Goal: Task Accomplishment & Management: Manage account settings

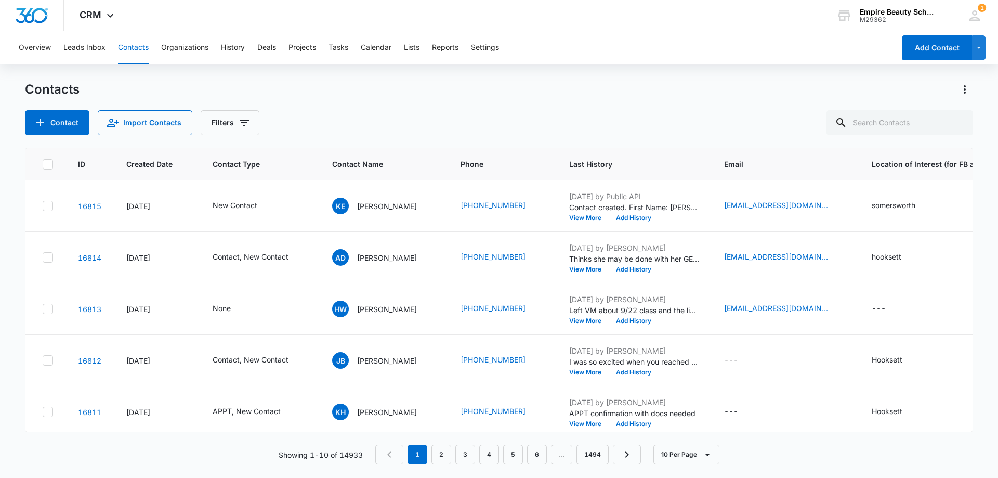
click at [510, 96] on div "Contacts" at bounding box center [499, 89] width 948 height 17
click at [485, 104] on div "Contacts Contact Import Contacts Filters" at bounding box center [499, 108] width 948 height 54
click at [463, 107] on div "Contacts Contact Import Contacts Filters" at bounding box center [499, 108] width 948 height 54
click at [902, 119] on input "text" at bounding box center [899, 122] width 147 height 25
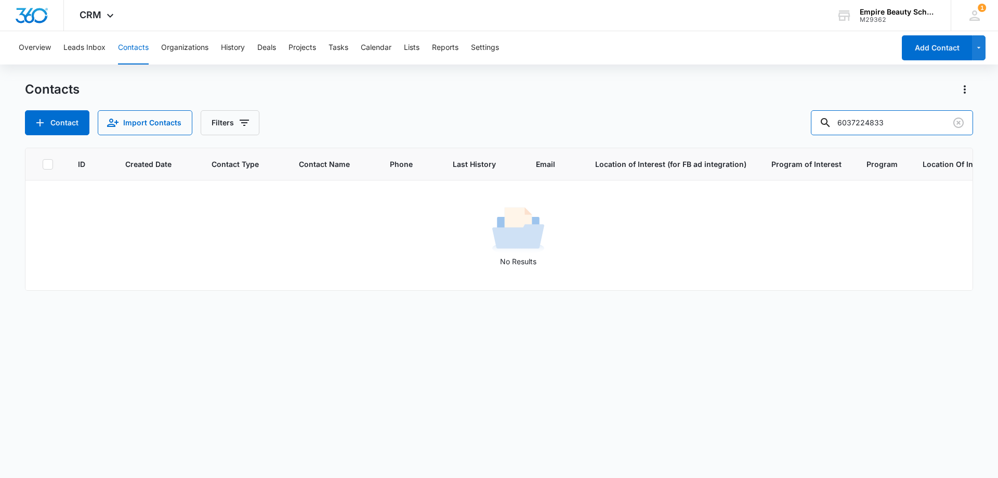
drag, startPoint x: 873, startPoint y: 121, endPoint x: 740, endPoint y: 123, distance: 133.1
click at [740, 123] on div "Contact Import Contacts Filters 6037224833" at bounding box center [499, 122] width 948 height 25
type input "4833"
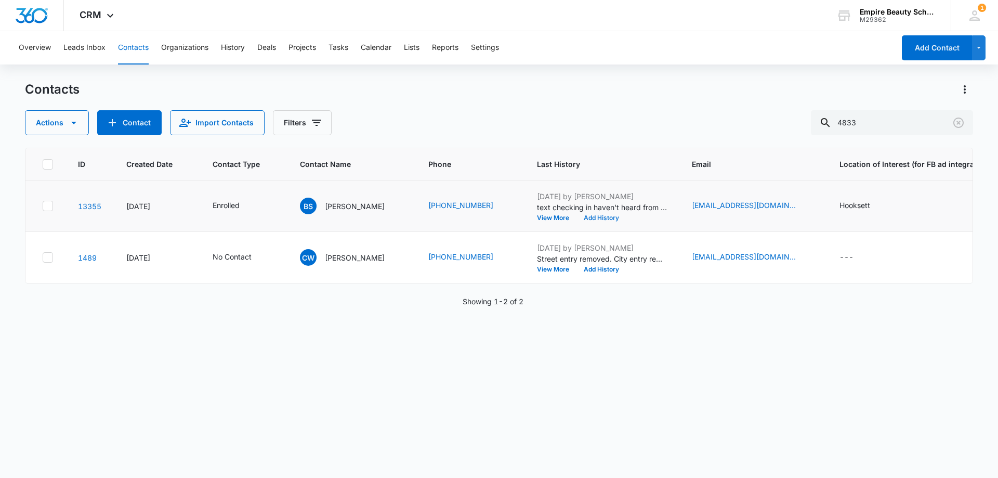
click at [584, 217] on button "Add History" at bounding box center [601, 218] width 50 height 6
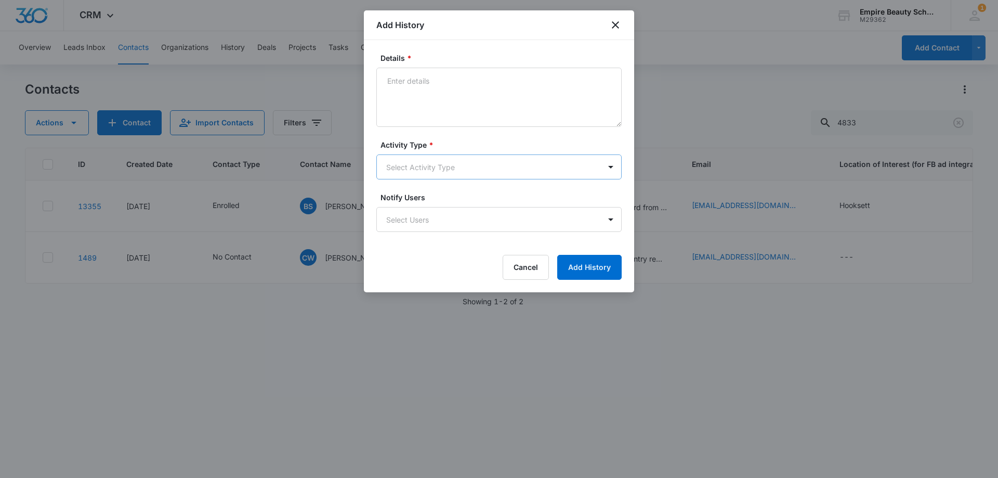
click at [407, 157] on body "CRM Apps Forms CRM Email Shop Payments POS Files Brand Settings Empire Beauty S…" at bounding box center [499, 239] width 998 height 478
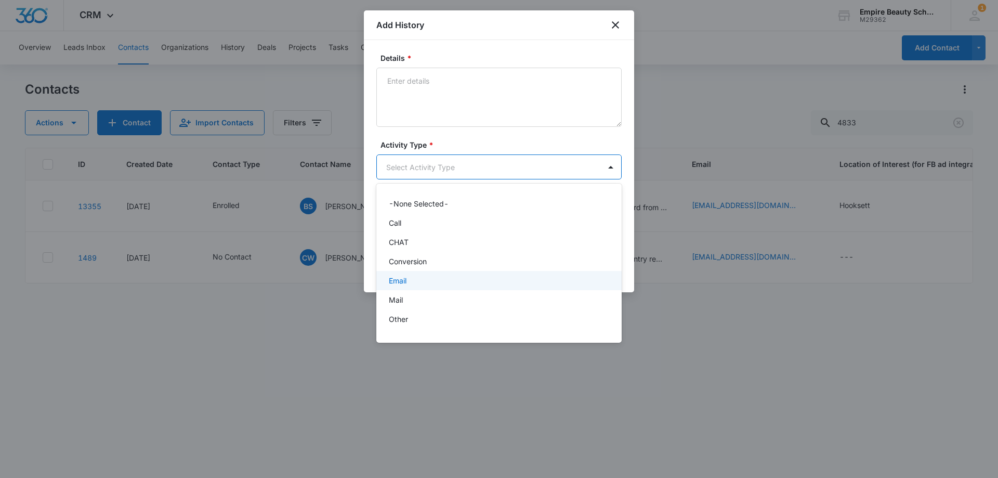
scroll to position [54, 0]
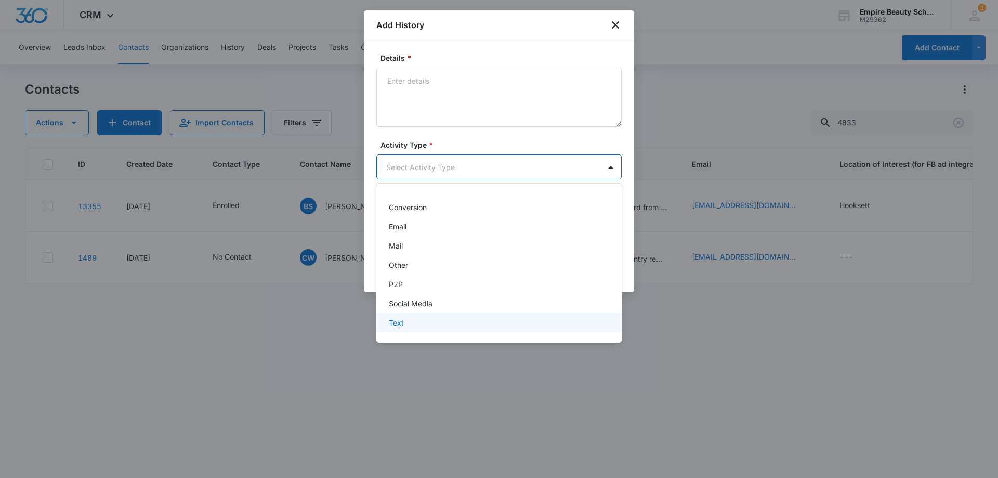
click at [422, 322] on div "Text" at bounding box center [498, 322] width 218 height 11
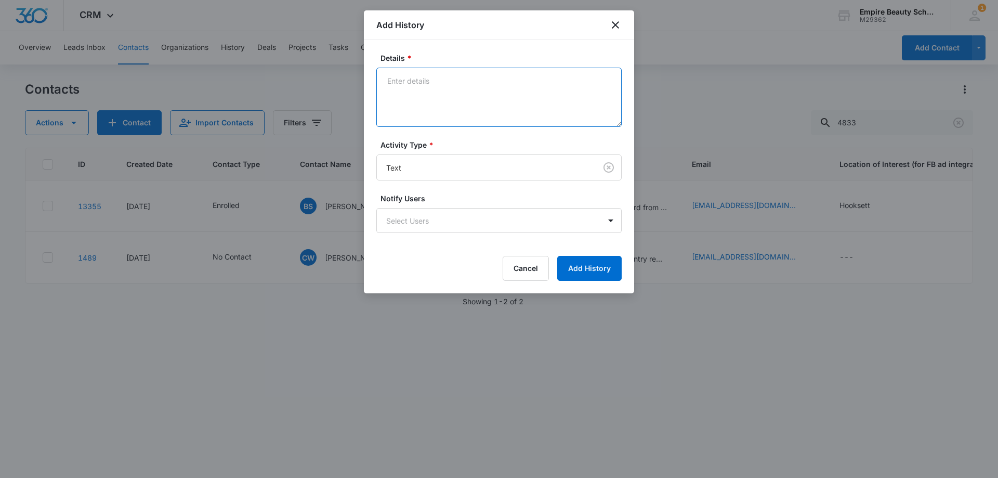
click at [428, 120] on textarea "Details *" at bounding box center [498, 97] width 245 height 59
type textarea "e"
click at [495, 95] on textarea "Responded to message she is excited for classes she has been busy working so mu…" at bounding box center [498, 97] width 245 height 59
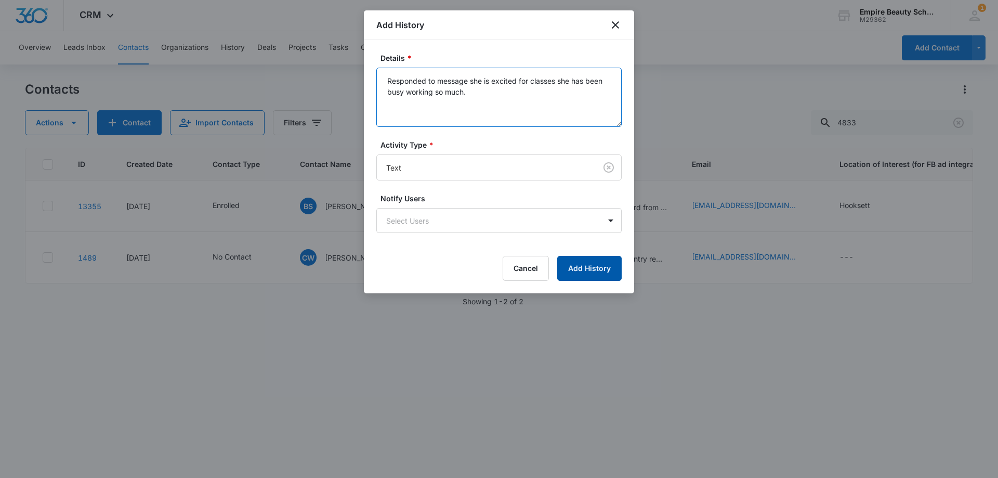
type textarea "Responded to message she is excited for classes she has been busy working so mu…"
click at [588, 270] on button "Add History" at bounding box center [589, 268] width 64 height 25
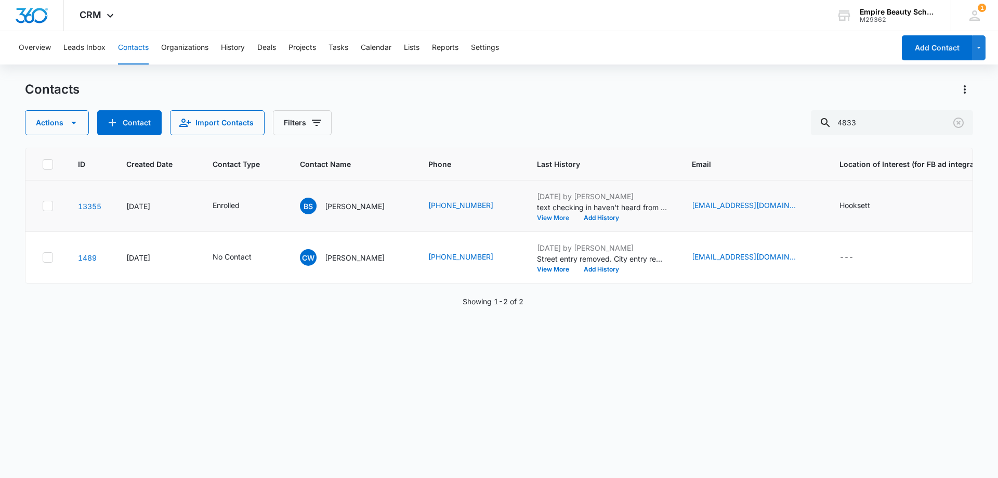
click at [537, 219] on button "View More" at bounding box center [557, 218] width 40 height 6
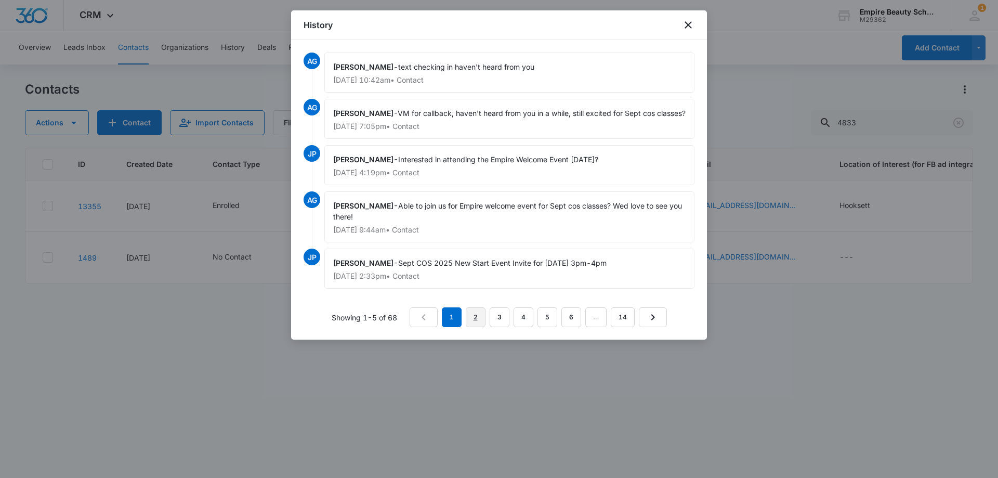
click at [484, 325] on link "2" at bounding box center [476, 317] width 20 height 20
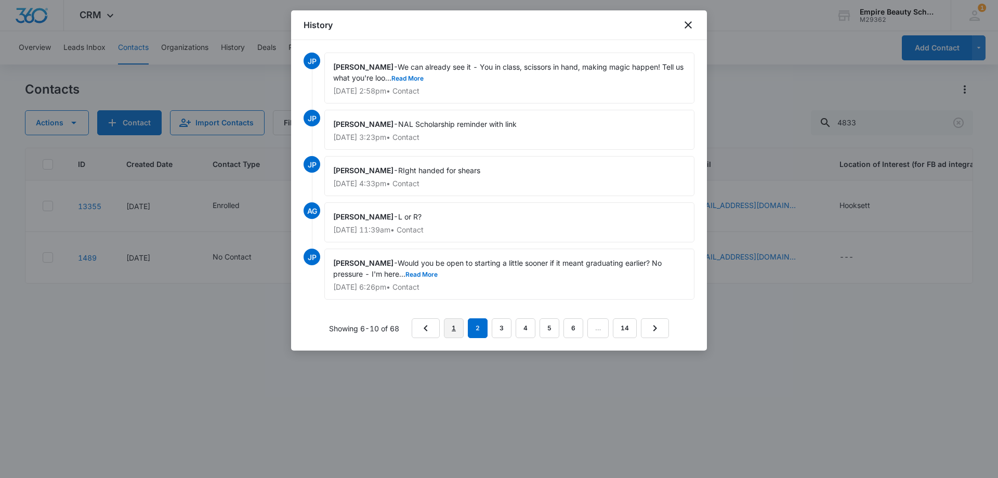
click at [450, 323] on link "1" at bounding box center [454, 328] width 20 height 20
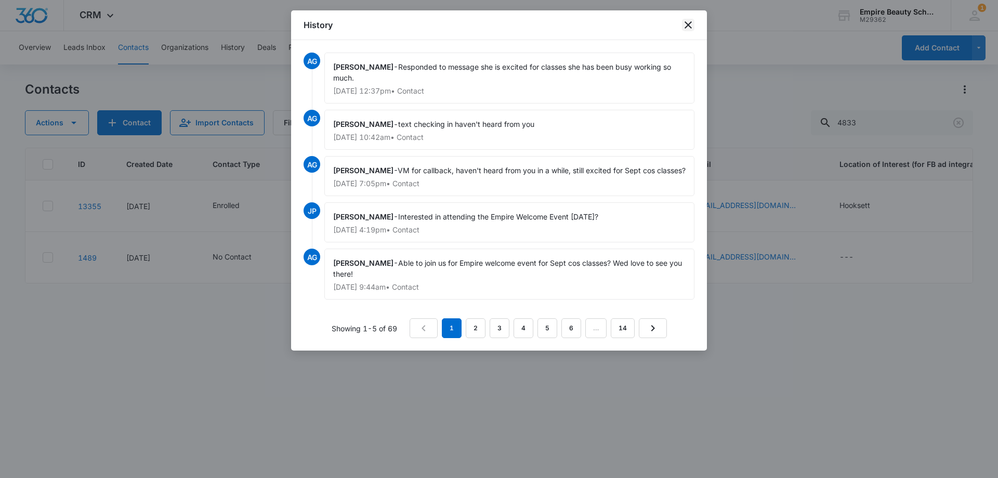
click at [689, 25] on icon "close" at bounding box center [688, 24] width 7 height 7
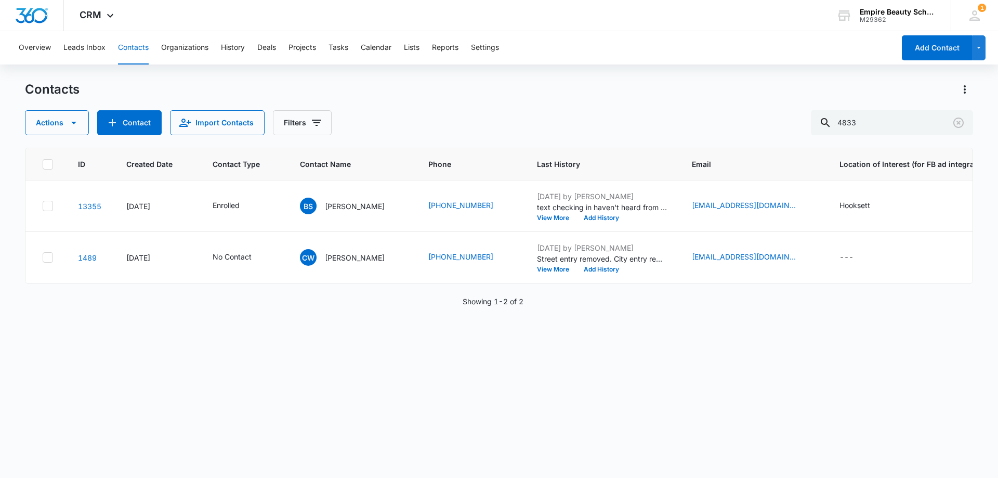
drag, startPoint x: 406, startPoint y: 282, endPoint x: 552, endPoint y: 290, distance: 145.7
click at [552, 283] on div "ID Created Date Contact Type Contact Name Phone Last History Email Location of …" at bounding box center [499, 216] width 948 height 136
click at [495, 326] on div "ID Created Date Contact Type Contact Name Phone Last History Email Location of …" at bounding box center [499, 306] width 948 height 317
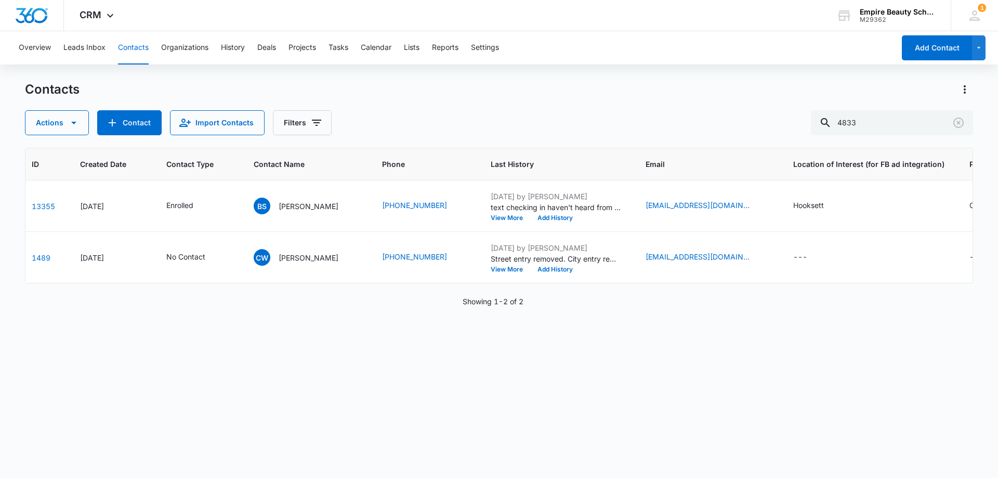
scroll to position [0, 0]
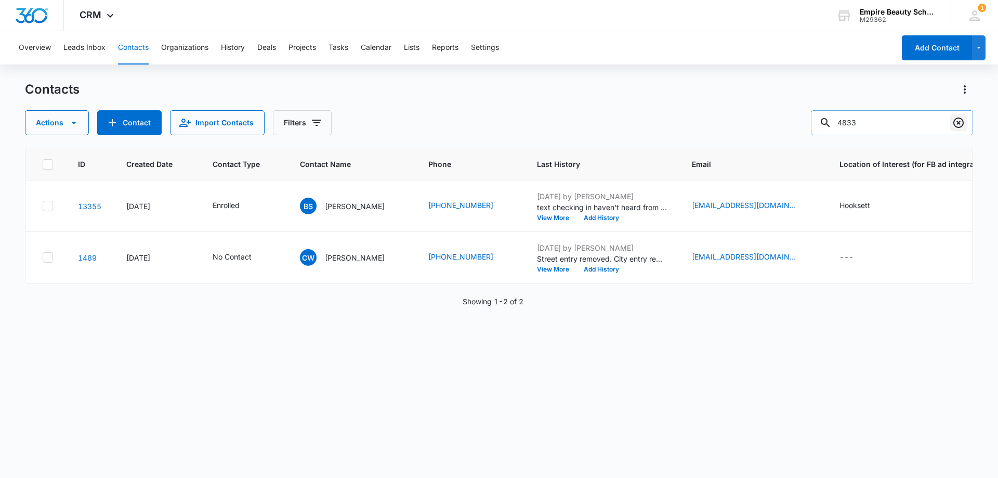
click at [962, 121] on icon "Clear" at bounding box center [958, 122] width 12 height 12
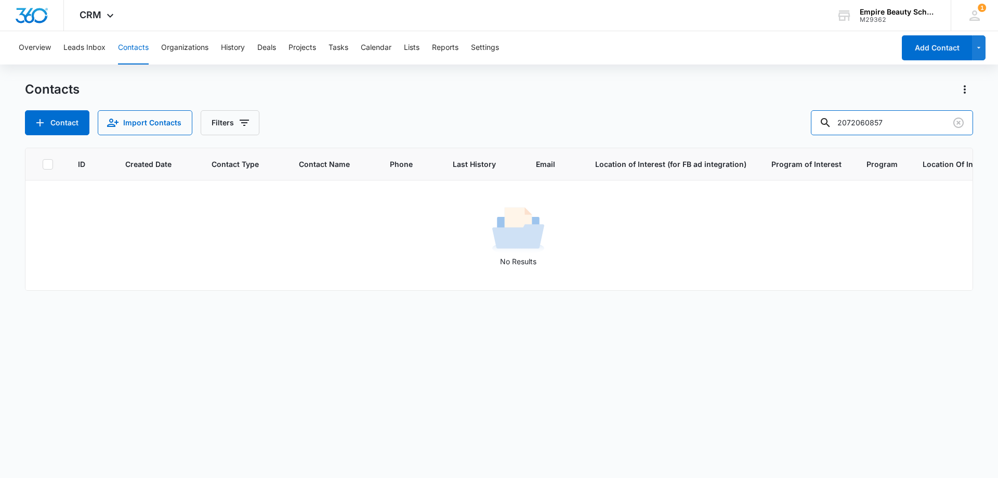
drag, startPoint x: 875, startPoint y: 122, endPoint x: 744, endPoint y: 119, distance: 131.0
click at [743, 127] on div "Contact Import Contacts Filters 2072060857" at bounding box center [499, 122] width 948 height 25
type input "0857"
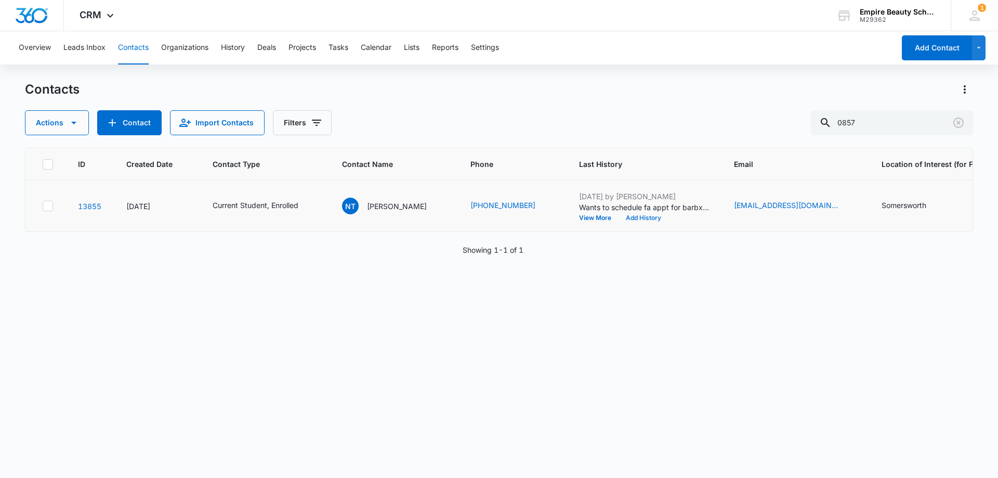
click at [619, 215] on button "Add History" at bounding box center [644, 218] width 50 height 6
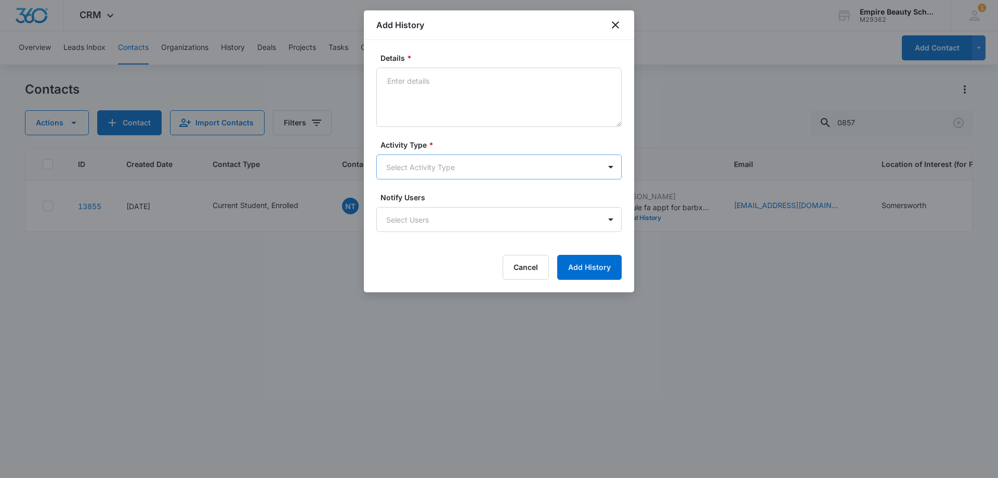
click at [424, 172] on body "CRM Apps Forms CRM Email Shop Payments POS Files Brand Settings Empire Beauty S…" at bounding box center [499, 239] width 998 height 478
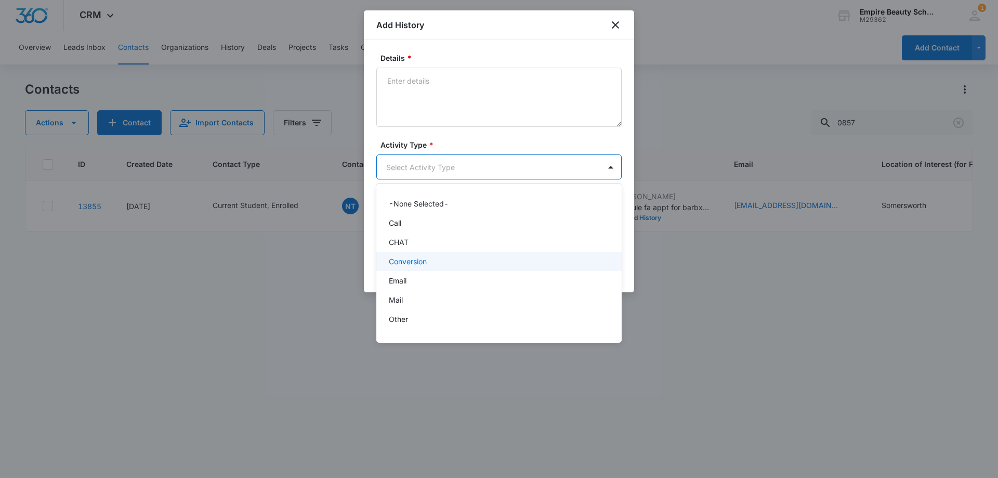
scroll to position [54, 0]
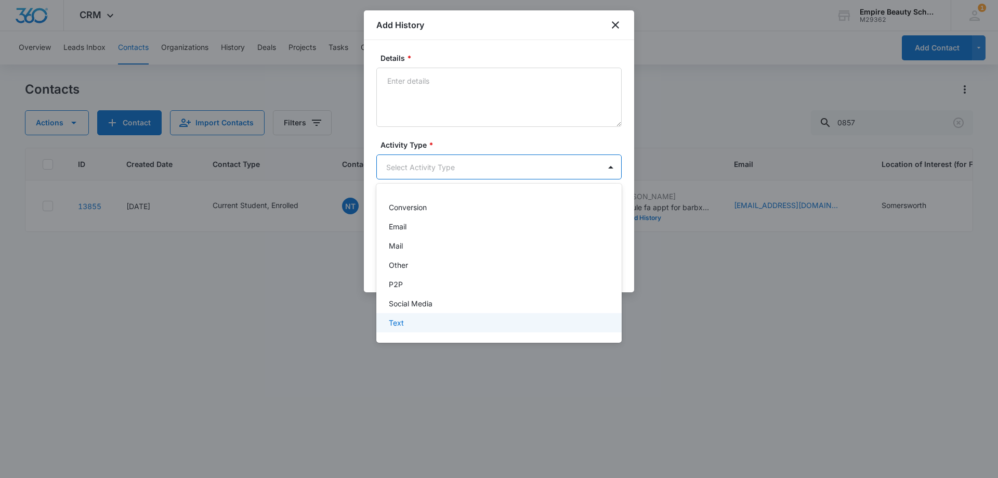
click at [404, 323] on div "Text" at bounding box center [498, 322] width 218 height 11
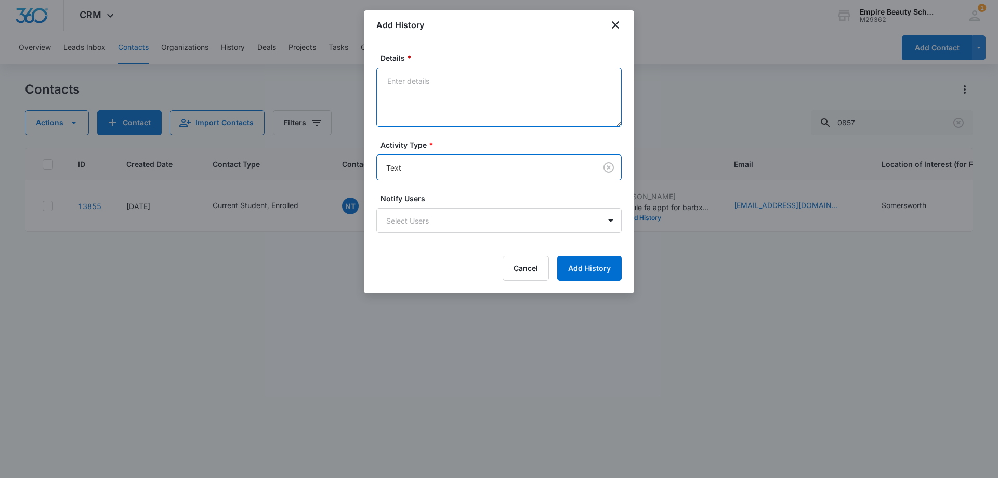
click at [418, 93] on textarea "Details *" at bounding box center [498, 97] width 245 height 59
click at [504, 110] on textarea "Coming in with [PERSON_NAME] for fa appt [DATE], scheduled for 12" at bounding box center [498, 97] width 245 height 59
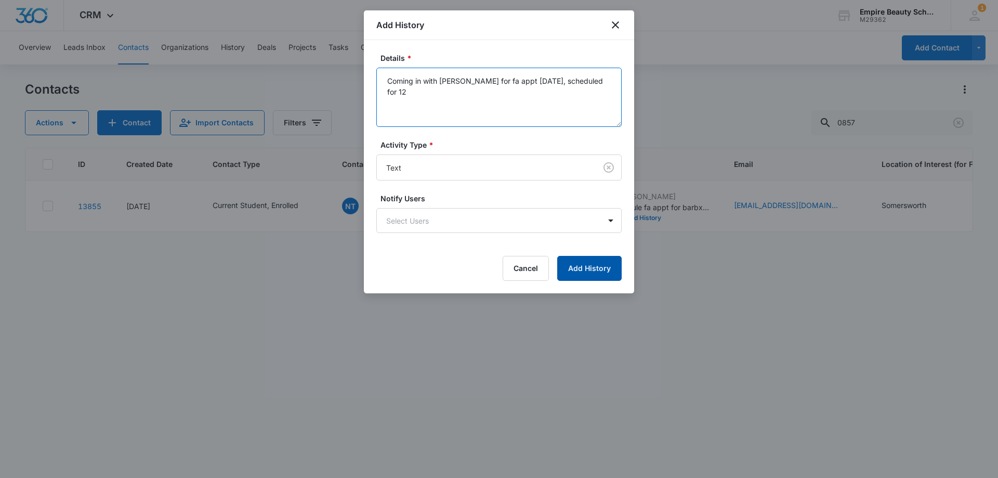
type textarea "Coming in with [PERSON_NAME] for fa appt [DATE], scheduled for 12"
click at [578, 267] on button "Add History" at bounding box center [589, 268] width 64 height 25
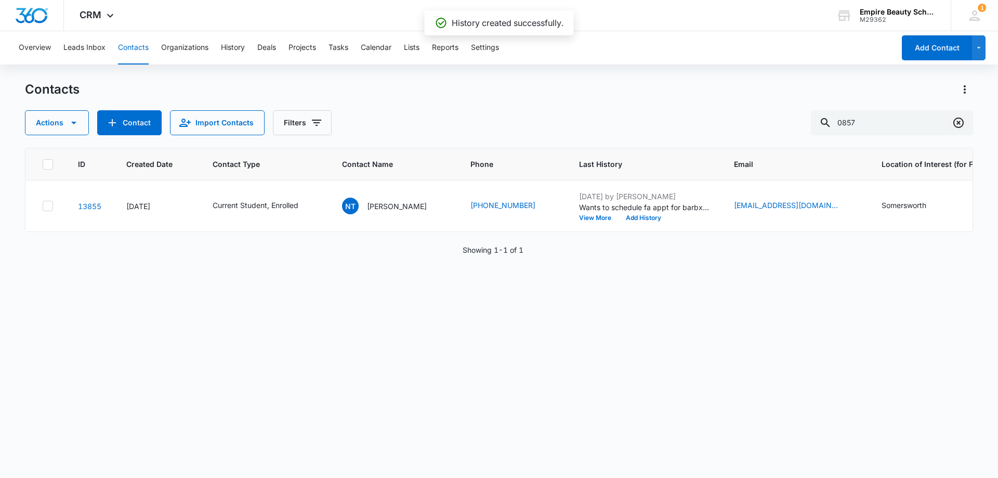
click at [959, 126] on icon "Clear" at bounding box center [958, 122] width 12 height 12
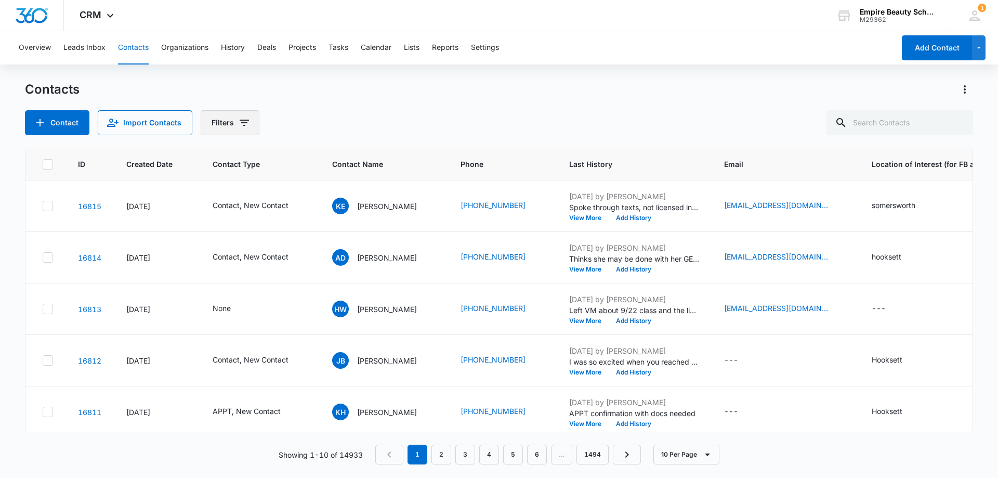
click at [254, 122] on button "Filters" at bounding box center [230, 122] width 59 height 25
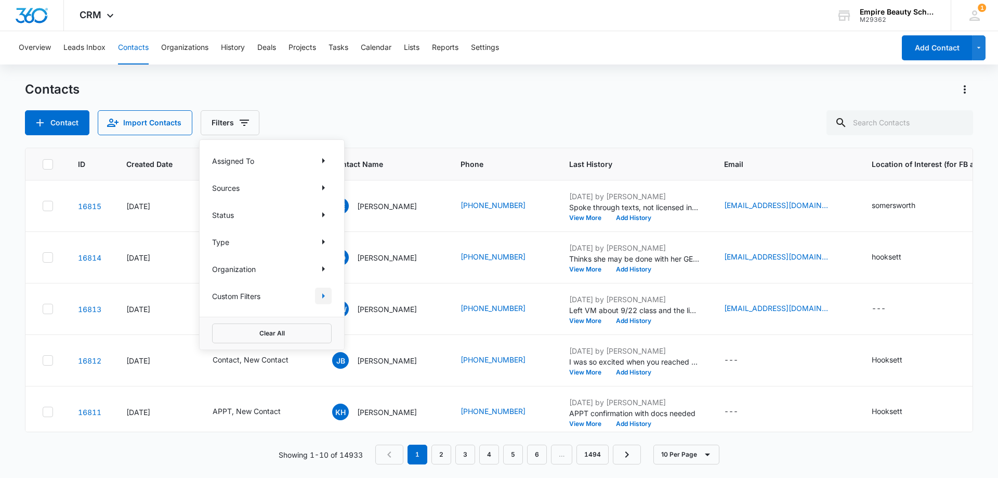
click at [321, 294] on icon "Show Custom Filters filters" at bounding box center [323, 296] width 12 height 12
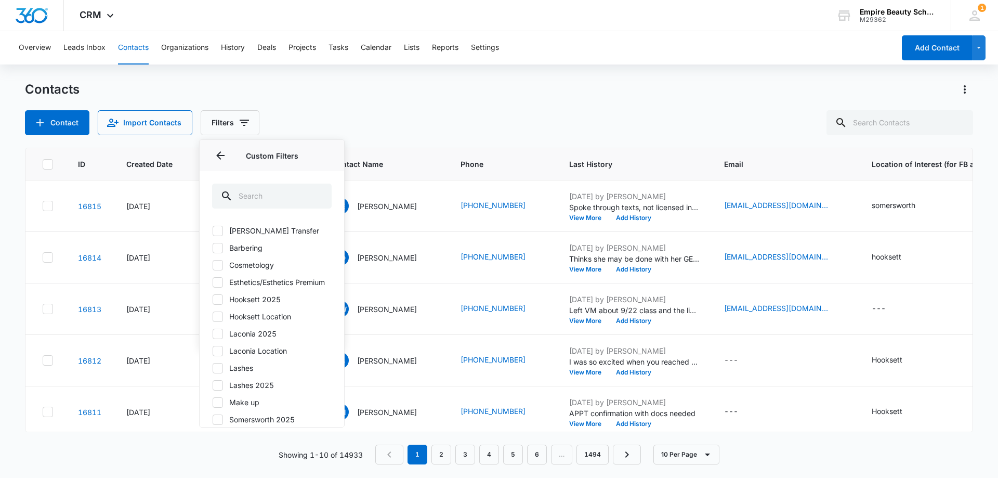
click at [220, 315] on div "[PERSON_NAME] Transfer Barbering Cosmetology Esthetics/Esthetics Premium Hookse…" at bounding box center [272, 329] width 120 height 208
click at [222, 305] on div at bounding box center [218, 299] width 10 height 10
click at [213, 299] on input "Hooksett 2025" at bounding box center [212, 299] width 1 height 1
checkbox input "true"
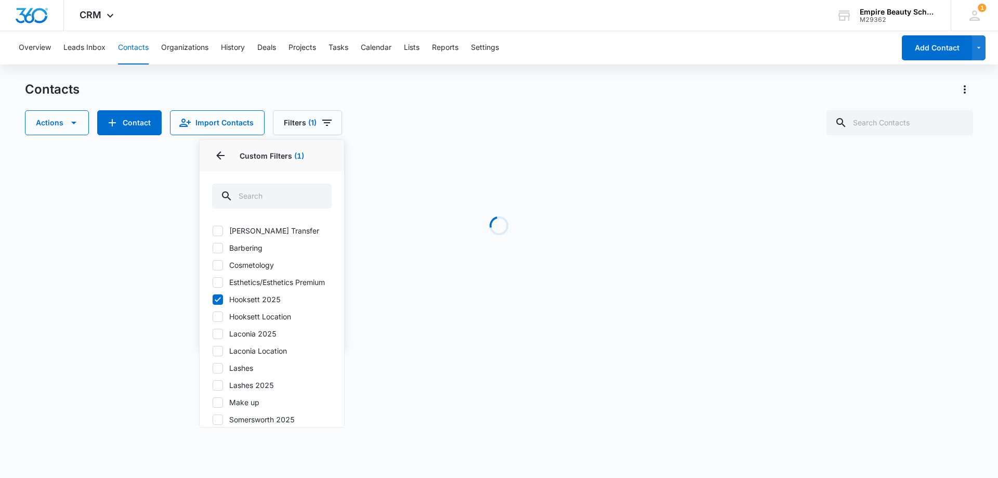
click at [407, 96] on div "Contacts" at bounding box center [499, 89] width 948 height 17
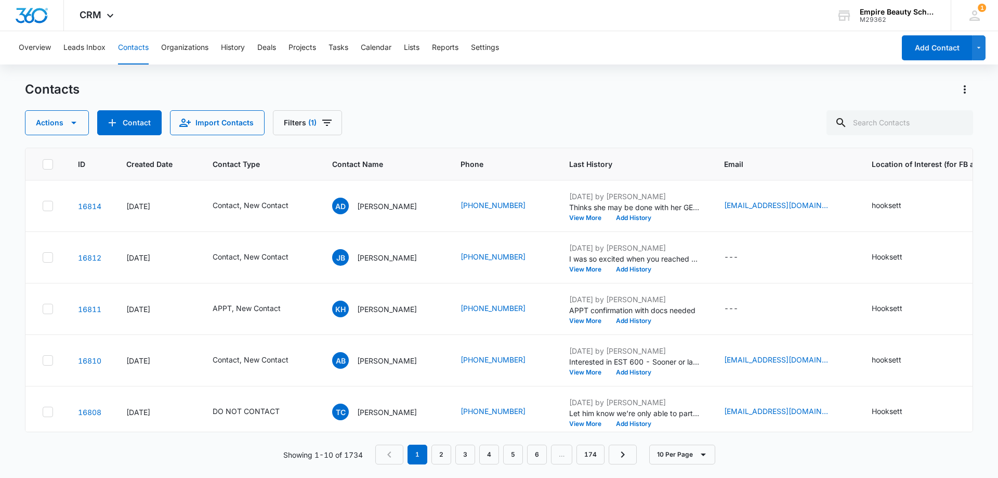
click at [393, 117] on div "Actions Contact Import Contacts Filters (1)" at bounding box center [499, 122] width 948 height 25
click at [910, 126] on input "text" at bounding box center [899, 122] width 147 height 25
paste input "[PHONE_NUMBER]"
type input "[PHONE_NUMBER]"
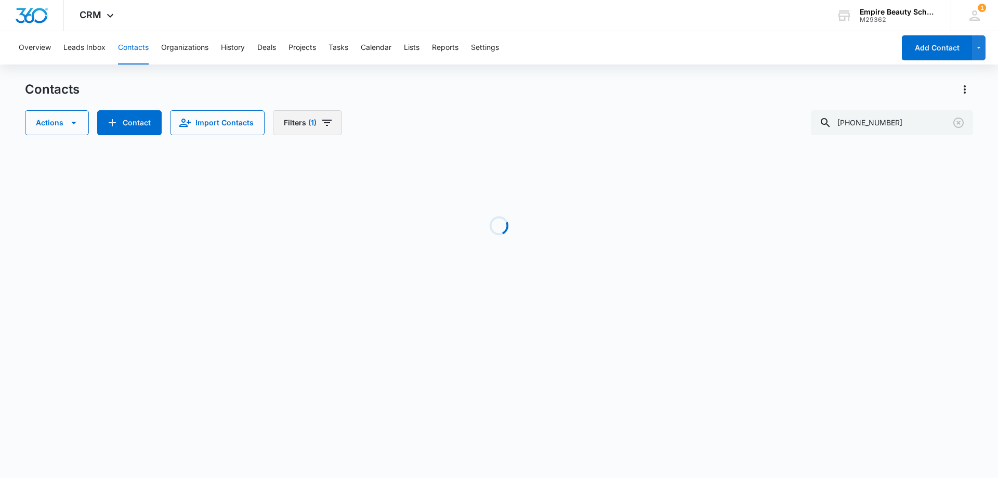
click at [331, 132] on button "Filters (1)" at bounding box center [307, 122] width 69 height 25
click at [342, 326] on button "Clear All" at bounding box center [343, 333] width 120 height 20
click at [414, 80] on div "Overview Leads Inbox Contacts Organizations History Deals Projects Tasks Calend…" at bounding box center [499, 173] width 998 height 285
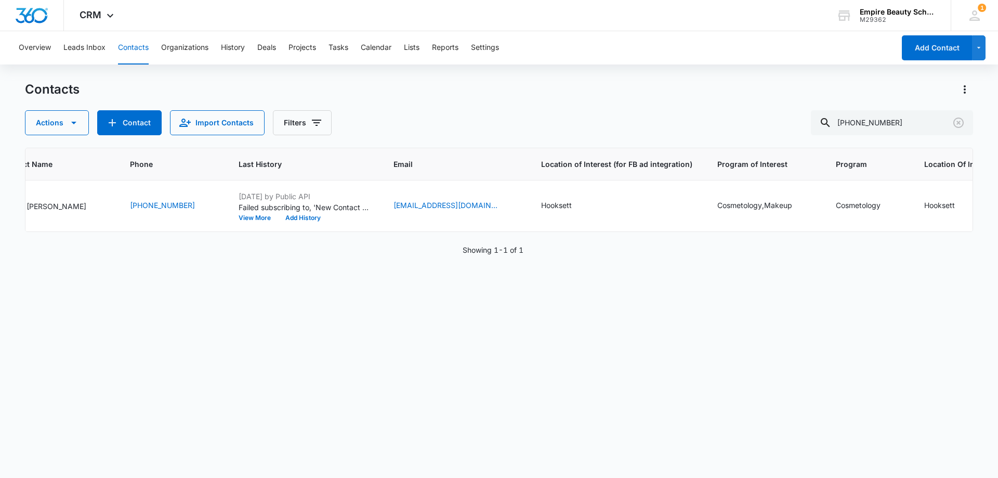
scroll to position [0, 0]
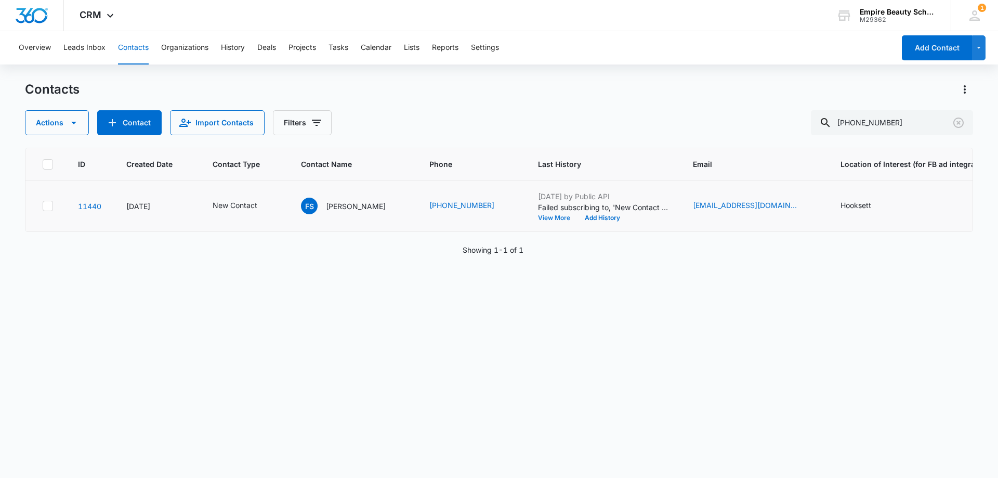
click at [541, 215] on button "View More" at bounding box center [558, 218] width 40 height 6
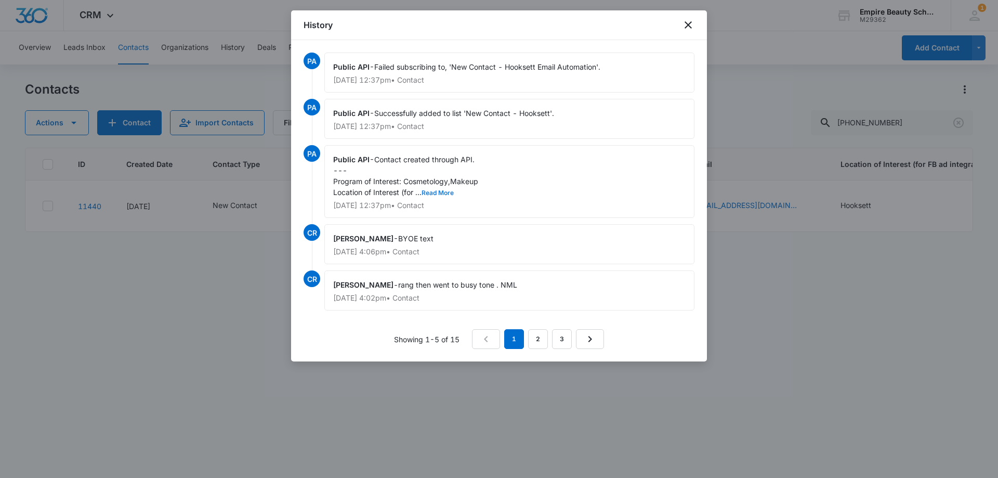
click at [437, 193] on button "Read More" at bounding box center [438, 193] width 32 height 6
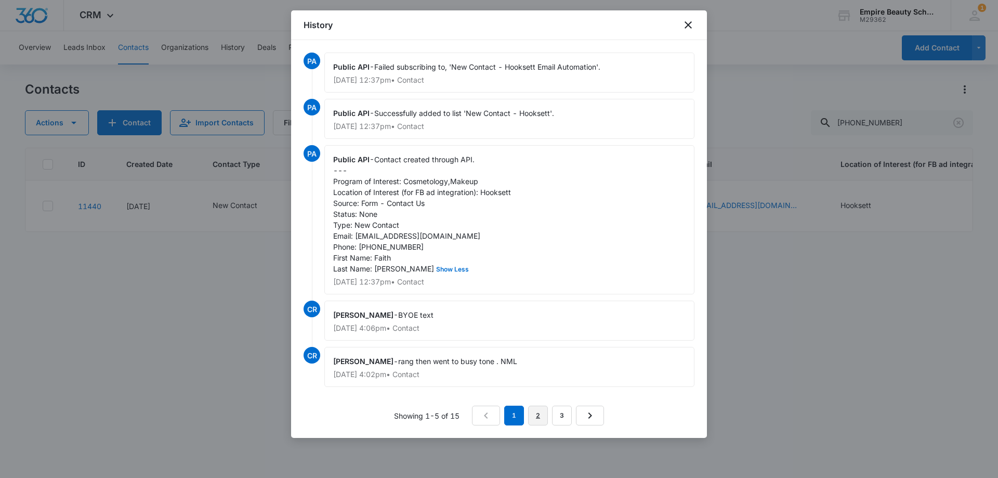
click at [533, 425] on link "2" at bounding box center [538, 415] width 20 height 20
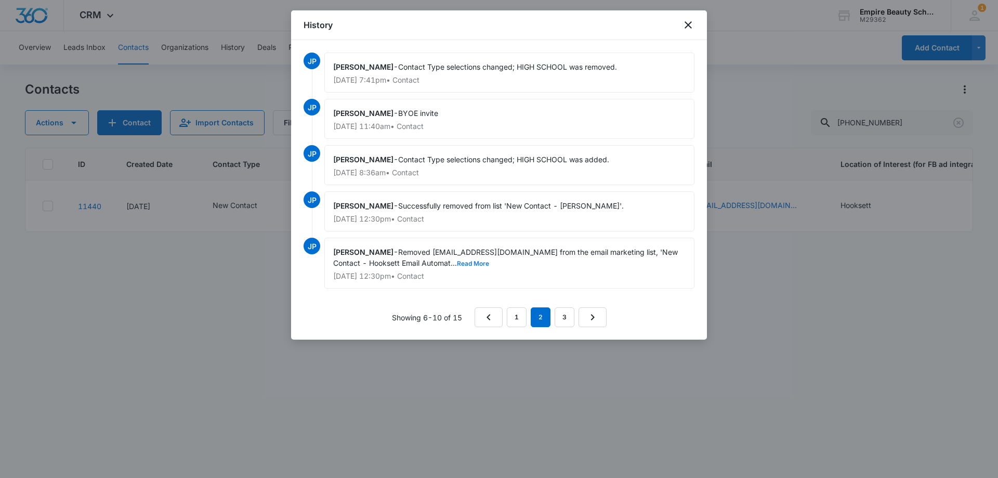
click at [457, 262] on button "Read More" at bounding box center [473, 263] width 32 height 6
click at [569, 320] on link "3" at bounding box center [565, 317] width 20 height 20
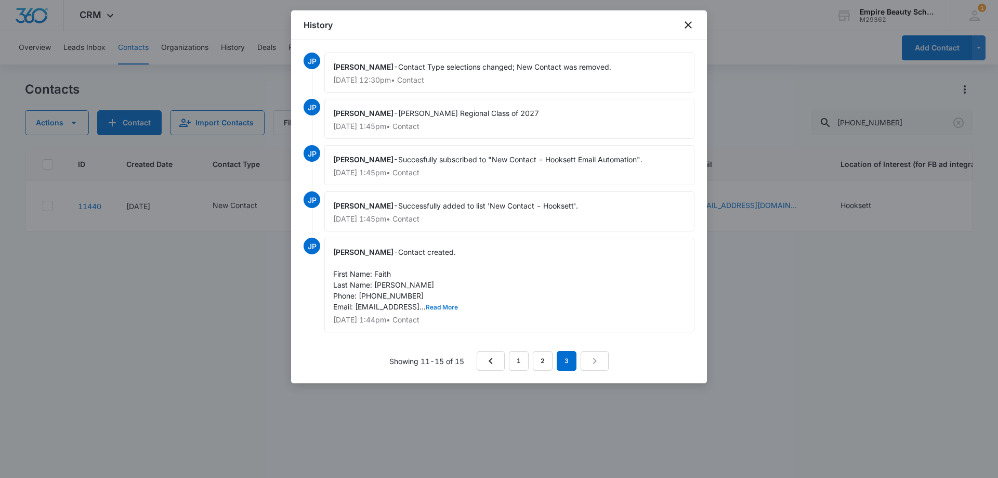
click at [435, 307] on button "Read More" at bounding box center [442, 307] width 32 height 6
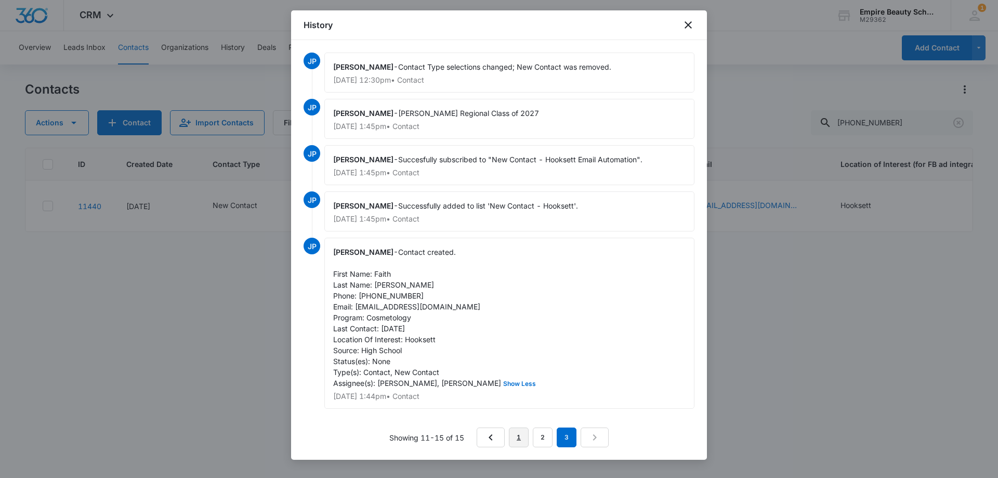
click at [526, 439] on link "1" at bounding box center [519, 437] width 20 height 20
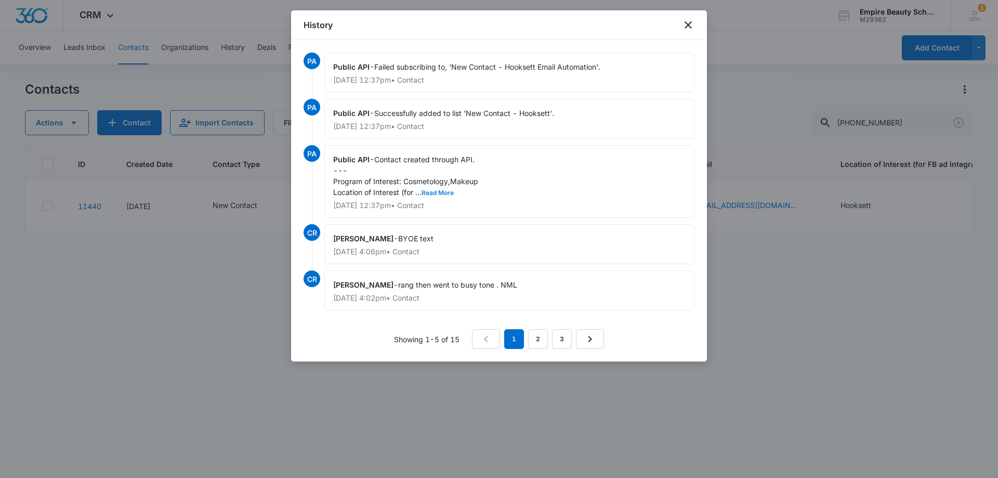
click at [441, 193] on button "Read More" at bounding box center [438, 193] width 32 height 6
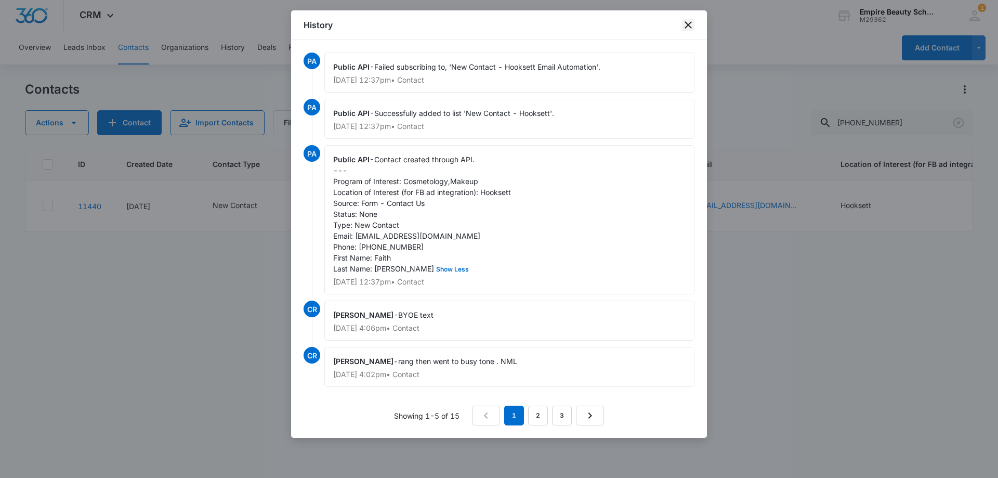
click at [683, 27] on icon "close" at bounding box center [688, 25] width 12 height 12
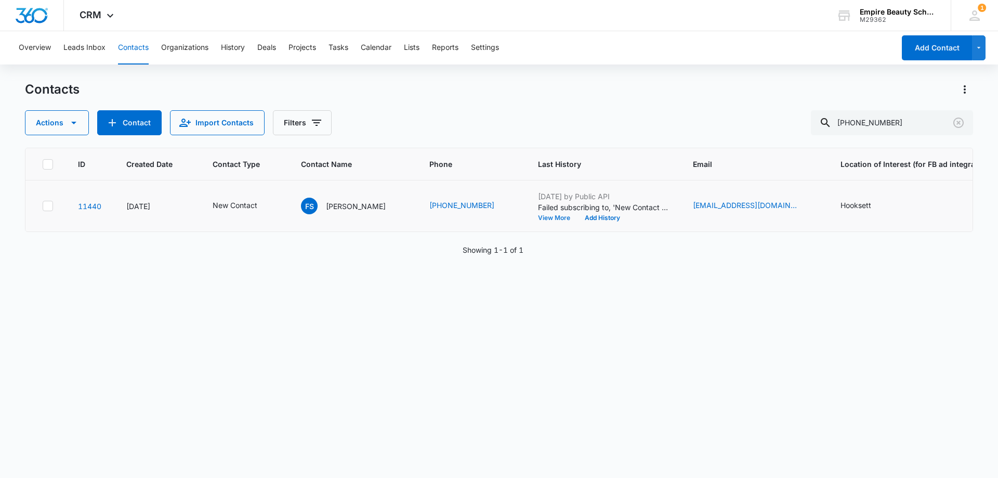
click at [538, 216] on button "View More" at bounding box center [558, 218] width 40 height 6
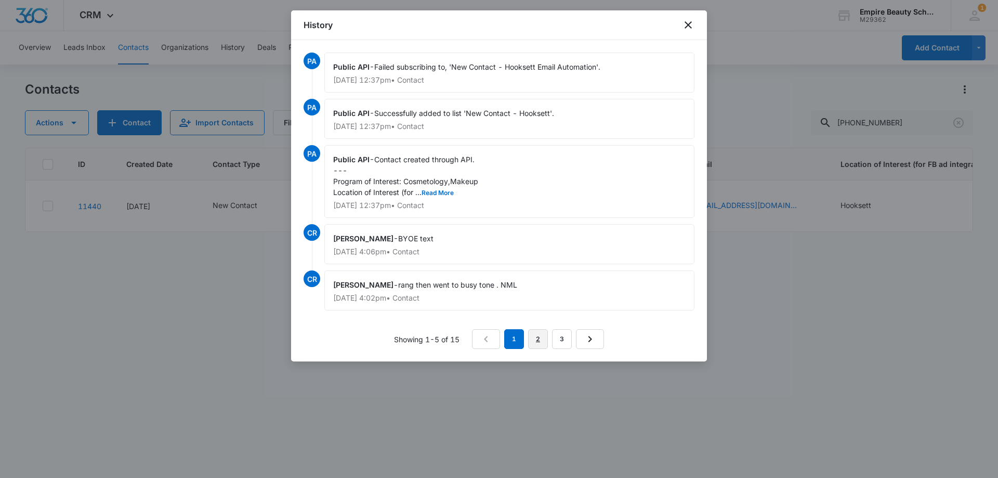
click at [532, 339] on link "2" at bounding box center [538, 339] width 20 height 20
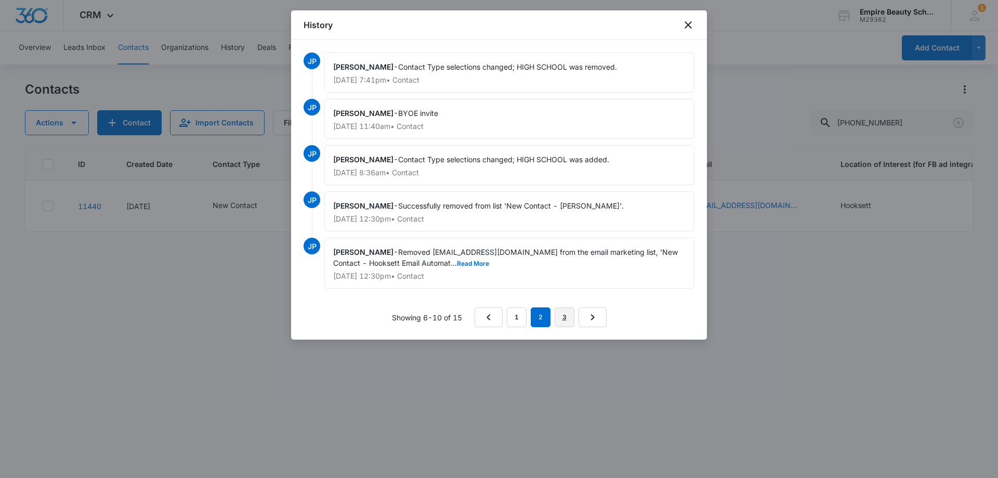
click at [571, 319] on link "3" at bounding box center [565, 317] width 20 height 20
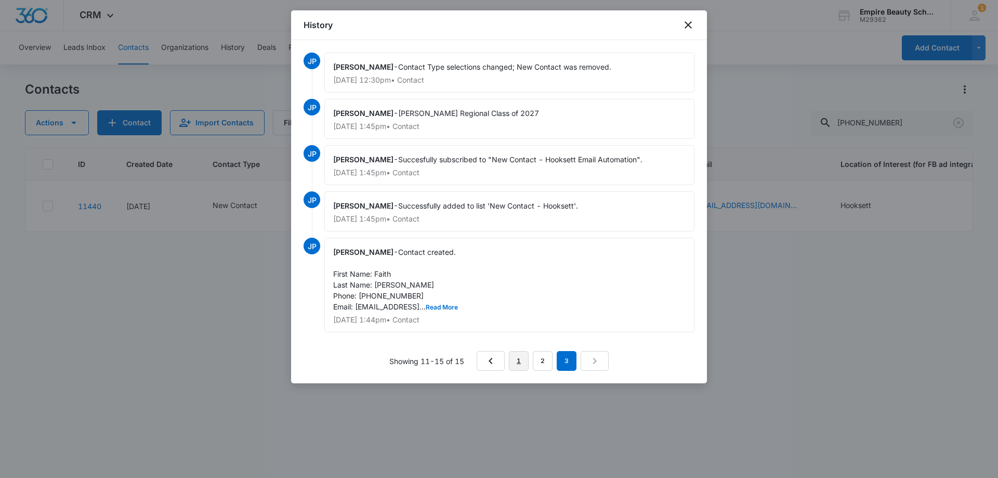
click at [518, 362] on link "1" at bounding box center [519, 361] width 20 height 20
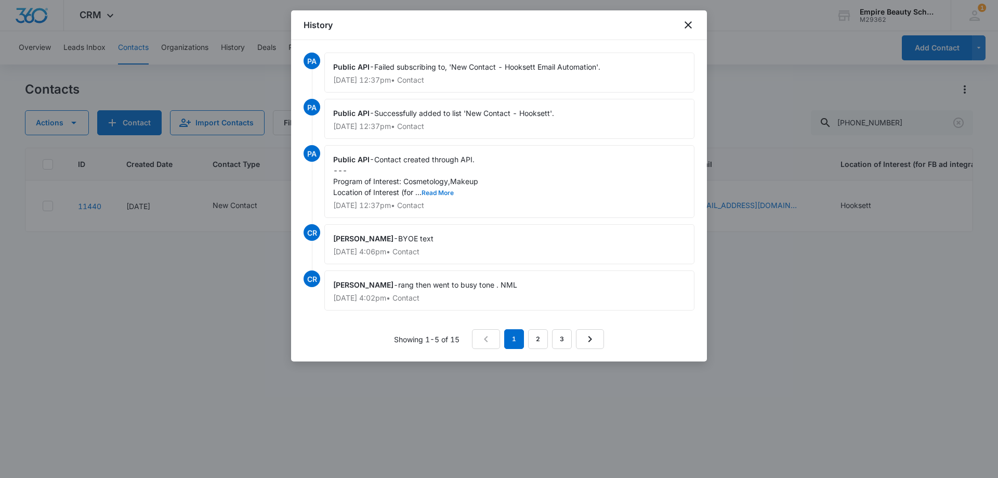
click at [430, 191] on button "Read More" at bounding box center [438, 193] width 32 height 6
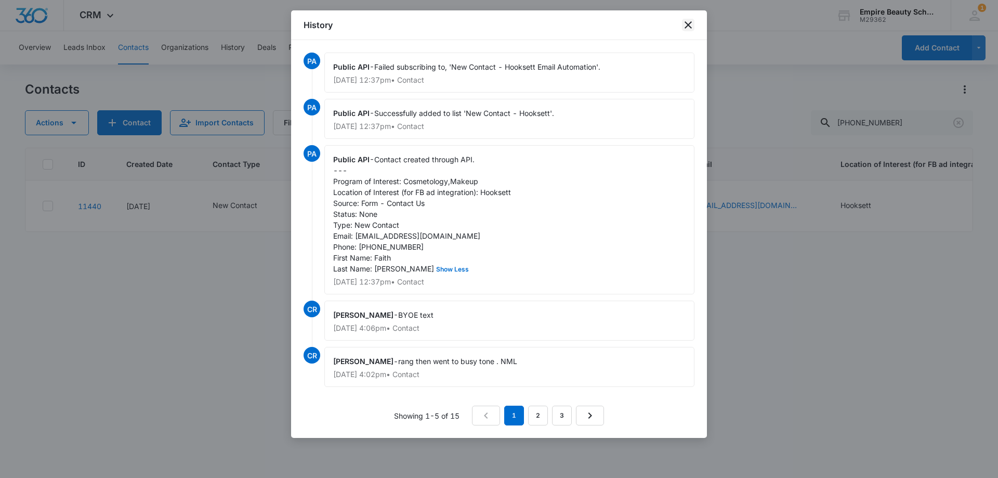
click at [692, 27] on icon "close" at bounding box center [688, 25] width 12 height 12
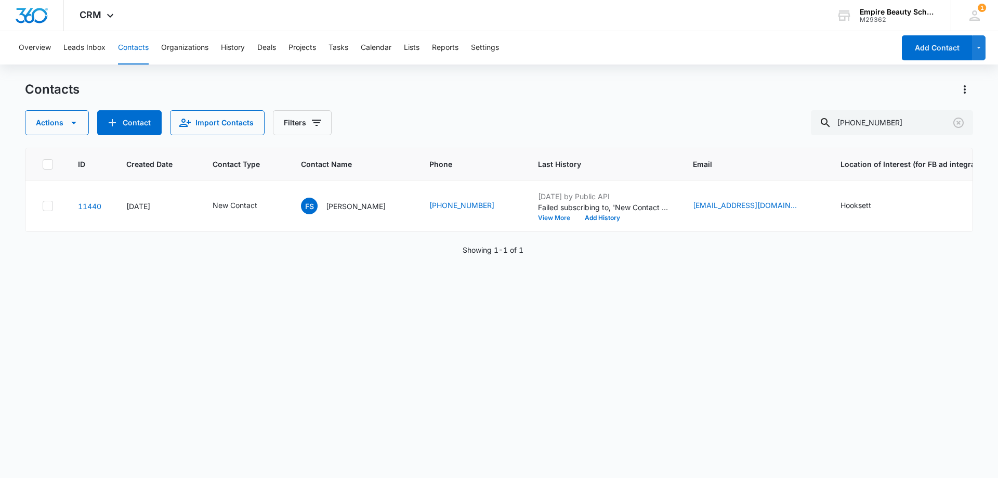
scroll to position [0, 2]
click at [268, 206] on icon "Contact Type - New Contact - Select to Edit Field" at bounding box center [267, 205] width 9 height 9
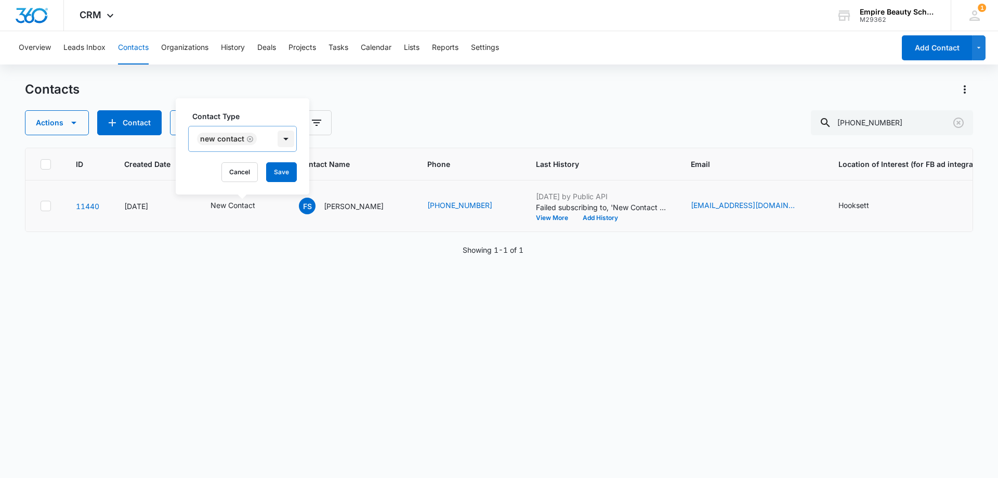
click at [280, 139] on div at bounding box center [286, 138] width 17 height 17
click at [223, 230] on p "Contact" at bounding box center [214, 235] width 27 height 11
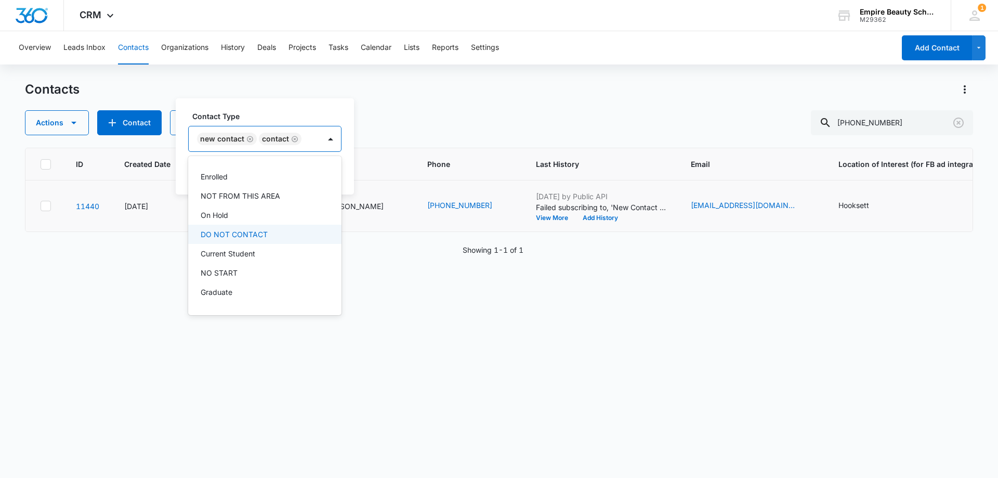
scroll to position [156, 0]
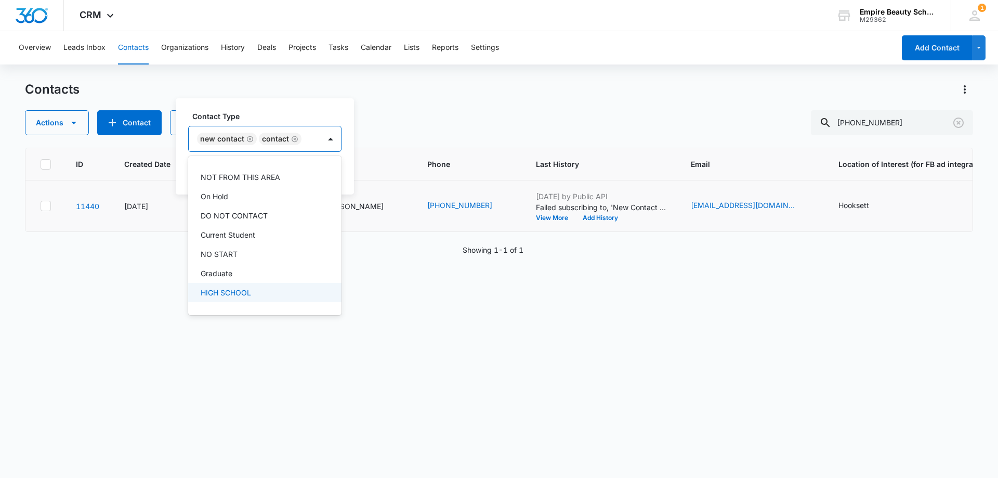
click at [243, 288] on p "HIGH SCHOOL" at bounding box center [226, 292] width 50 height 11
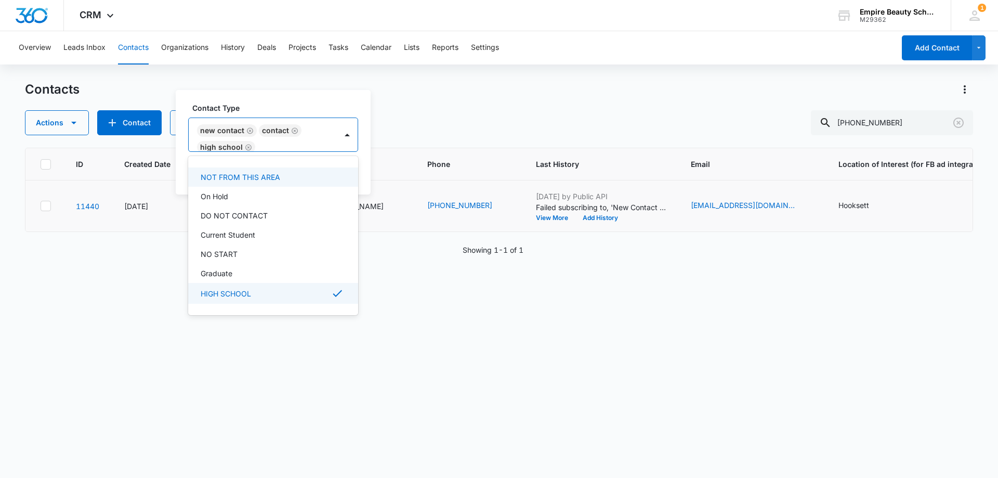
click at [280, 103] on label "Contact Type" at bounding box center [277, 107] width 170 height 11
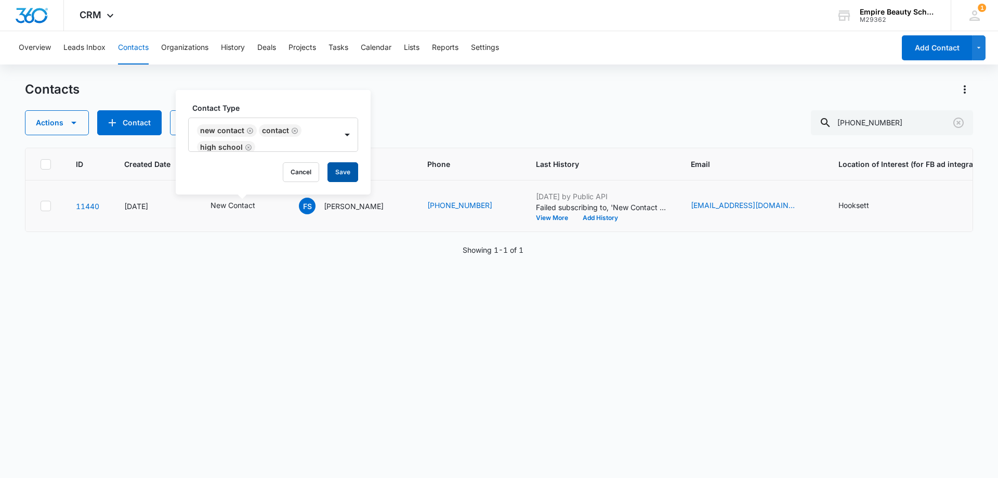
click at [346, 172] on button "Save" at bounding box center [342, 172] width 31 height 20
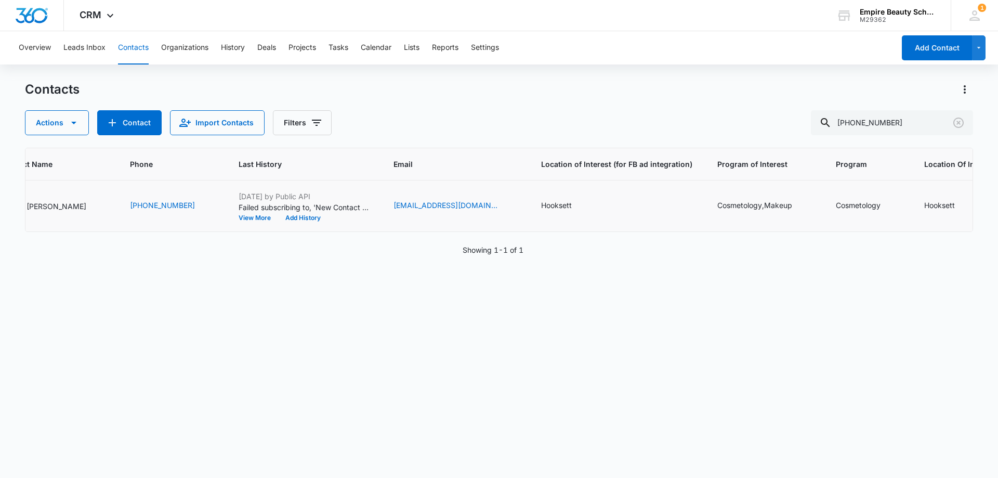
scroll to position [0, 0]
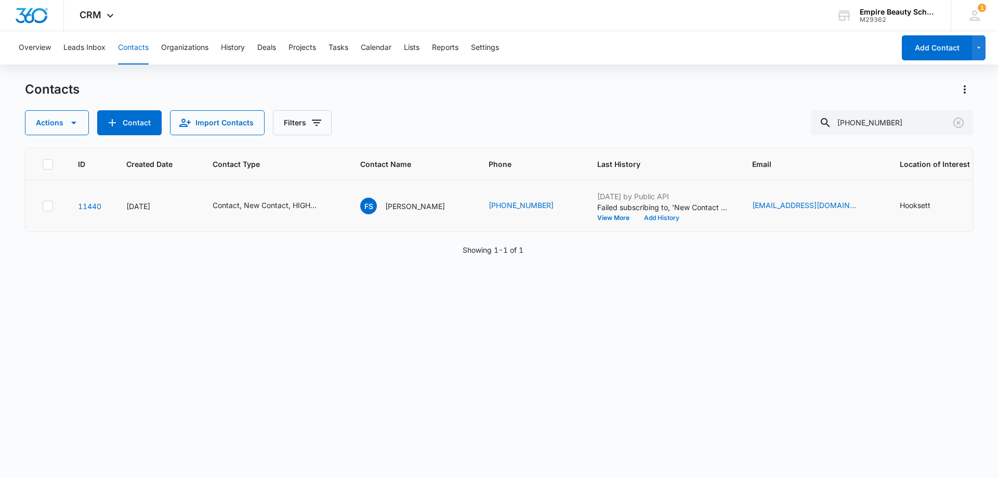
click at [645, 219] on button "Add History" at bounding box center [662, 218] width 50 height 6
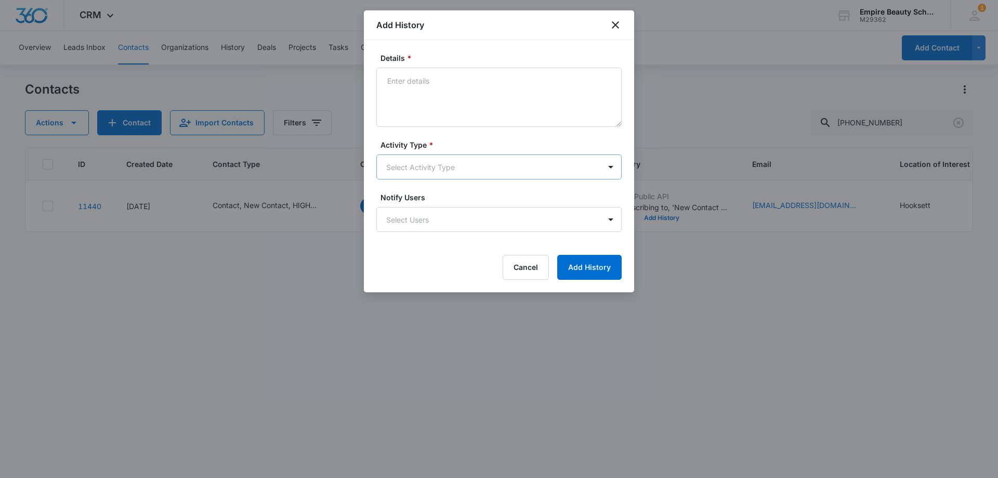
click at [413, 166] on body "CRM Apps Forms CRM Email Shop Payments POS Files Brand Settings Empire Beauty S…" at bounding box center [499, 239] width 998 height 478
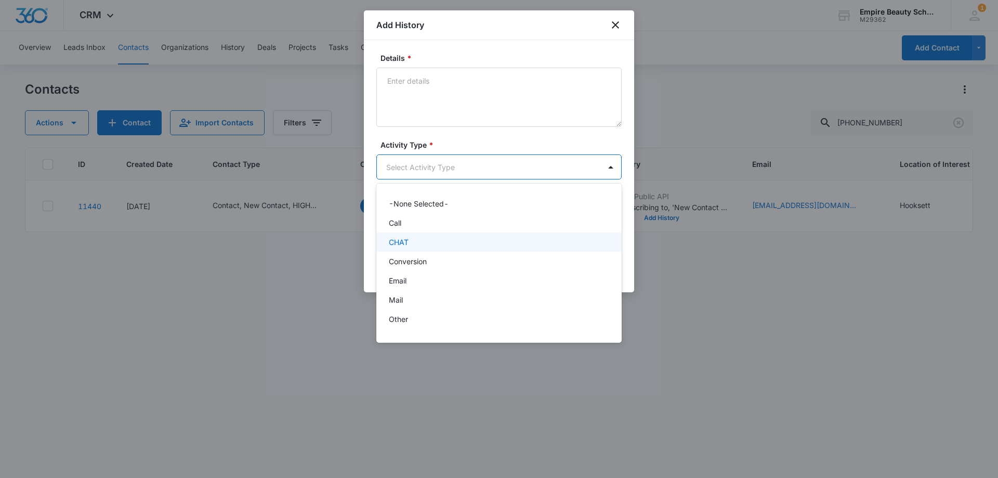
click at [415, 229] on div "Call" at bounding box center [498, 222] width 245 height 19
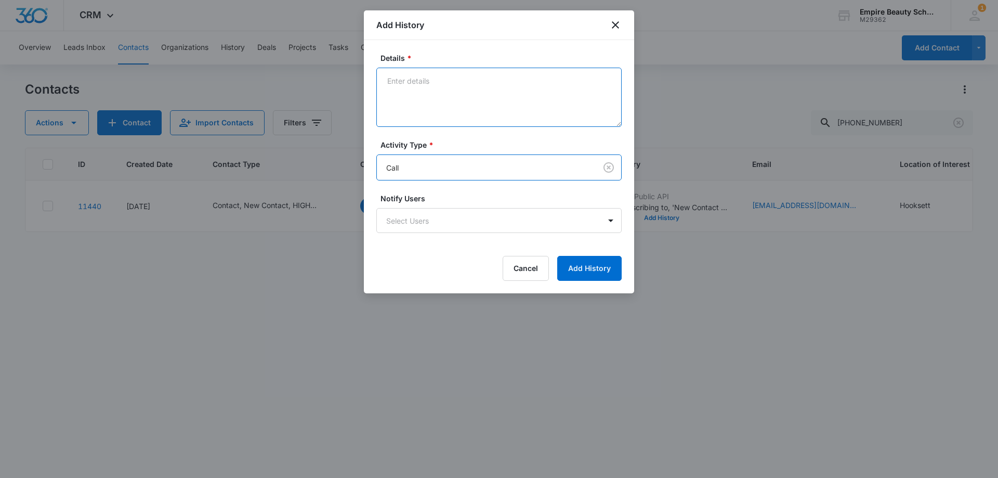
click at [390, 115] on textarea "Details *" at bounding box center [498, 97] width 245 height 59
type textarea "d"
type textarea "submitted new form class of 2027, VM 1"
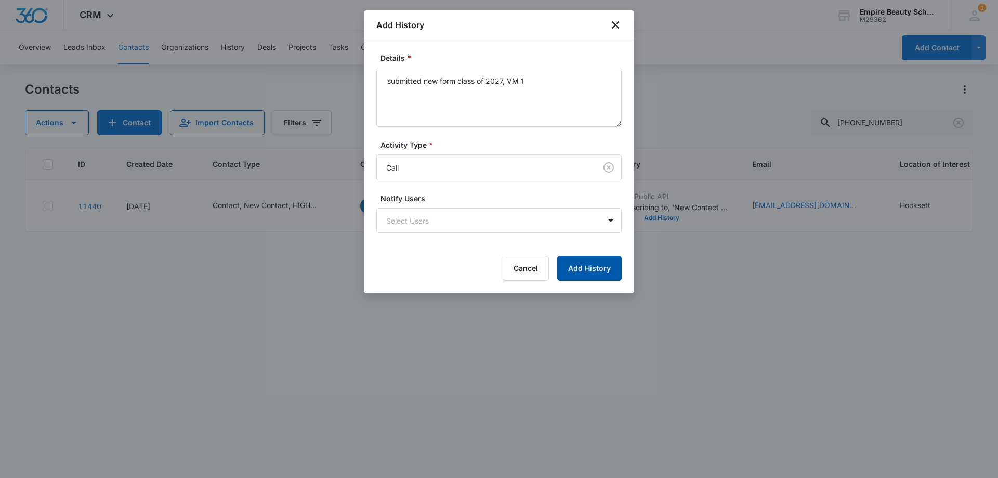
click at [583, 267] on button "Add History" at bounding box center [589, 268] width 64 height 25
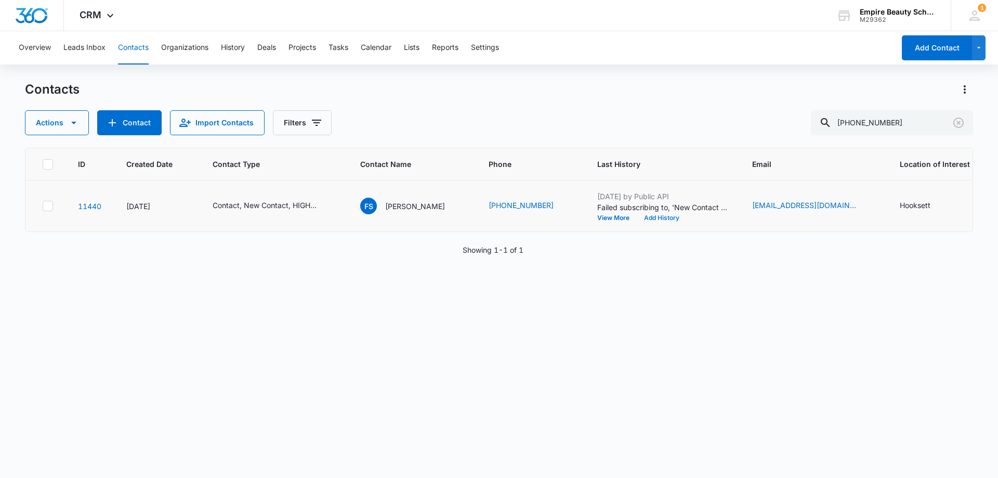
click at [637, 216] on button "Add History" at bounding box center [662, 218] width 50 height 6
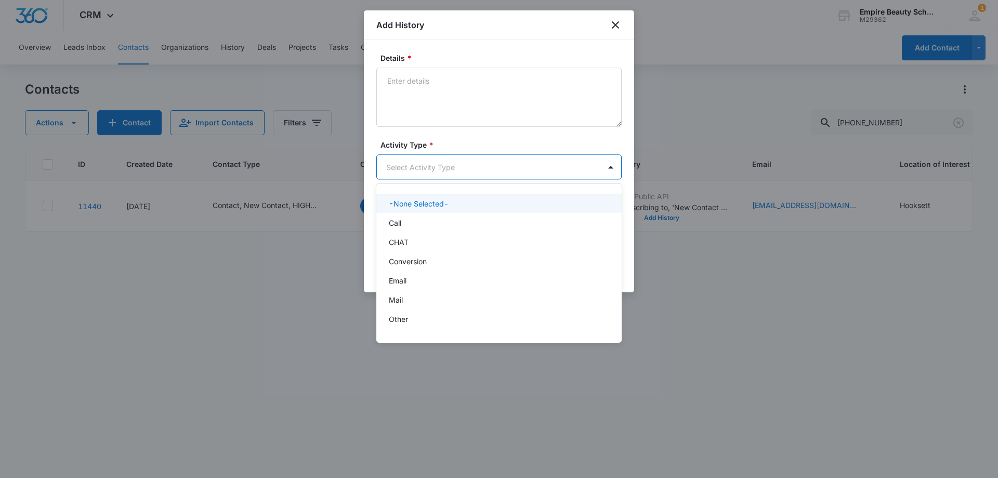
click at [403, 170] on body "CRM Apps Forms CRM Email Shop Payments POS Files Brand Settings Empire Beauty S…" at bounding box center [499, 239] width 998 height 478
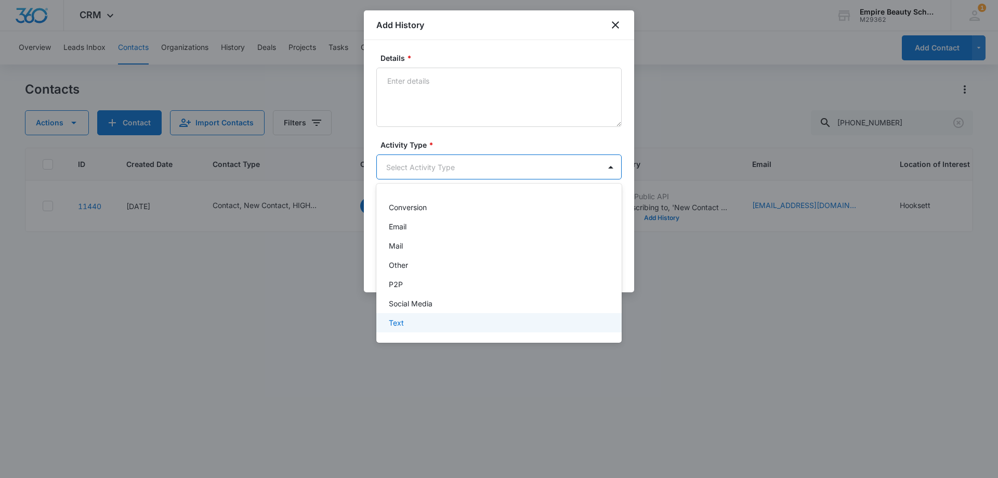
click at [407, 323] on div "Text" at bounding box center [498, 322] width 218 height 11
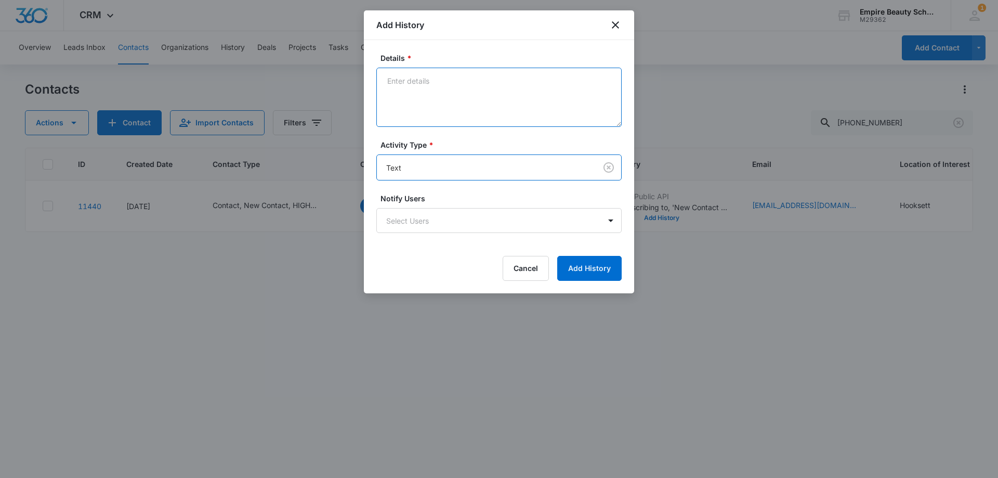
click at [430, 99] on textarea "Details *" at bounding box center [498, 97] width 245 height 59
type textarea "text 1"
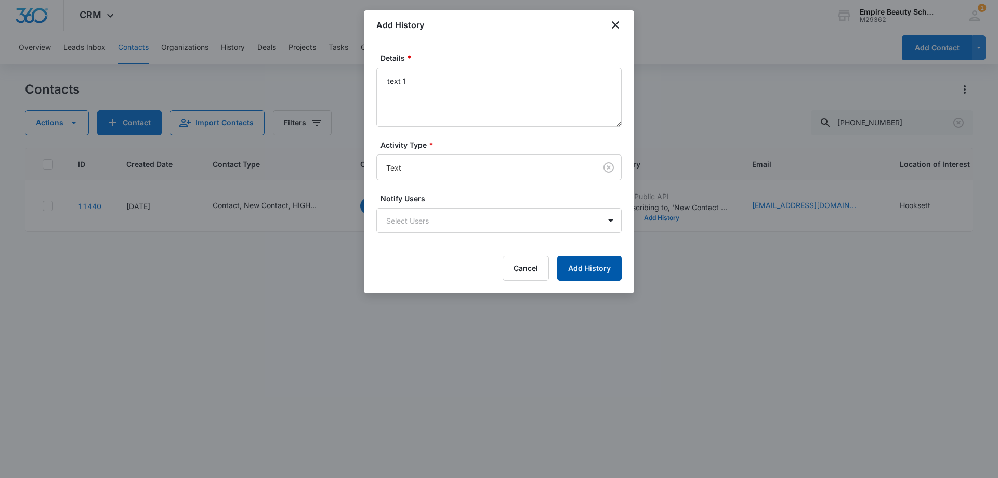
click at [608, 275] on button "Add History" at bounding box center [589, 268] width 64 height 25
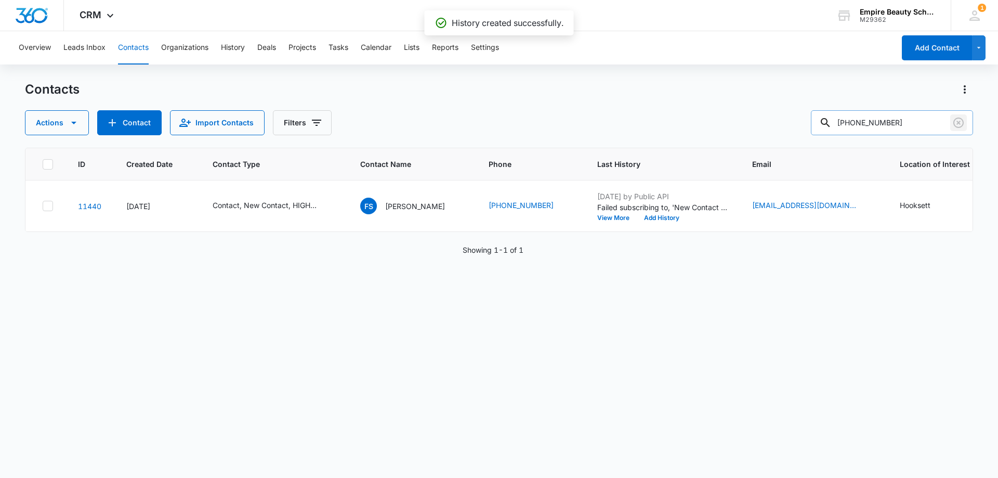
click at [958, 121] on icon "Clear" at bounding box center [958, 122] width 12 height 12
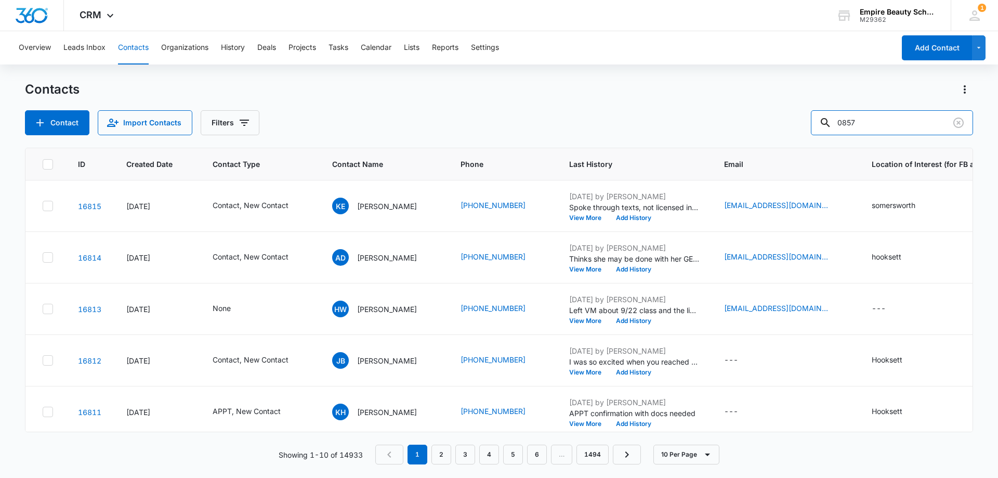
type input "0857"
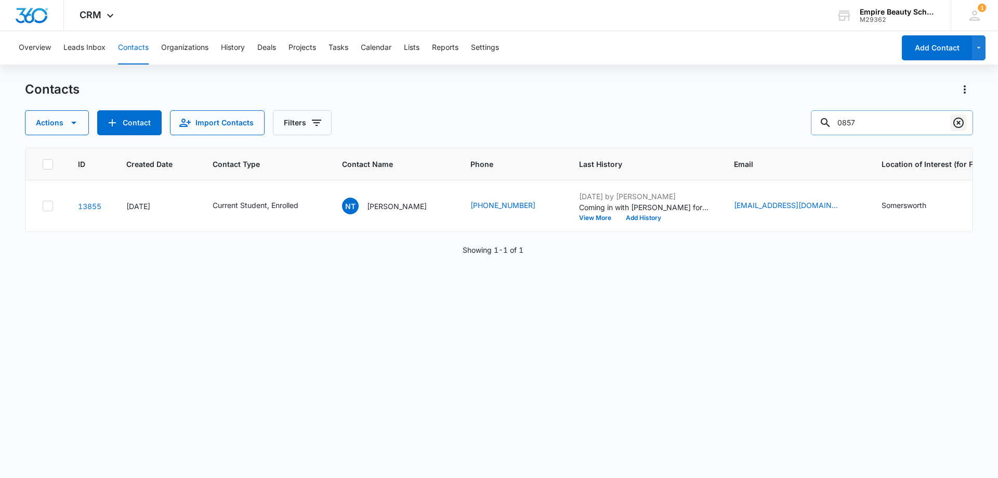
click at [956, 123] on icon "Clear" at bounding box center [958, 122] width 12 height 12
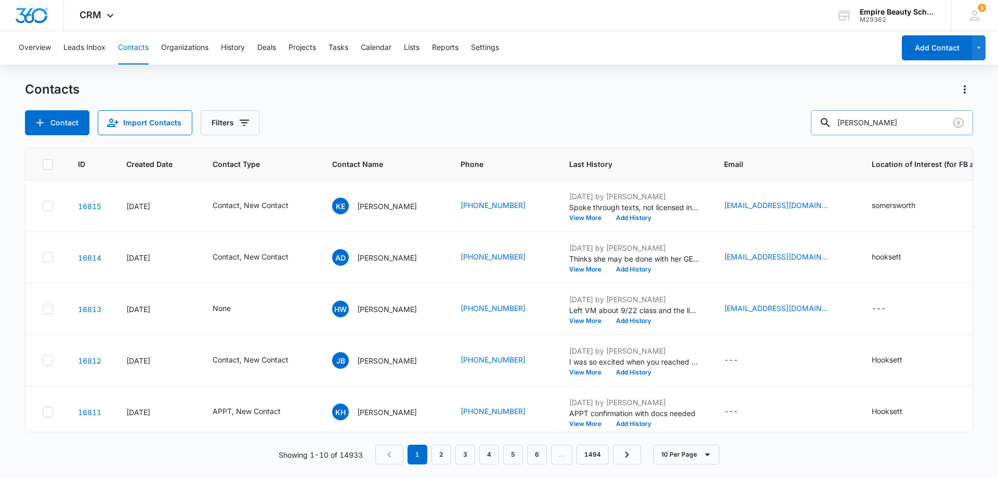
type input "[PERSON_NAME]"
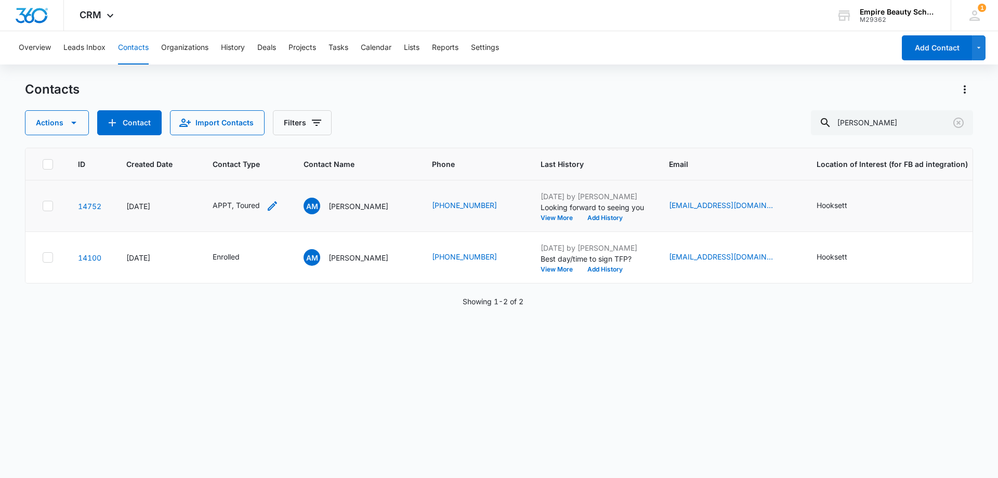
click at [274, 206] on icon "Contact Type - APPT, Toured - Select to Edit Field" at bounding box center [272, 206] width 12 height 12
click at [218, 139] on icon "Remove APPT" at bounding box center [219, 139] width 6 height 6
click at [224, 137] on icon "Remove Toured" at bounding box center [226, 139] width 6 height 6
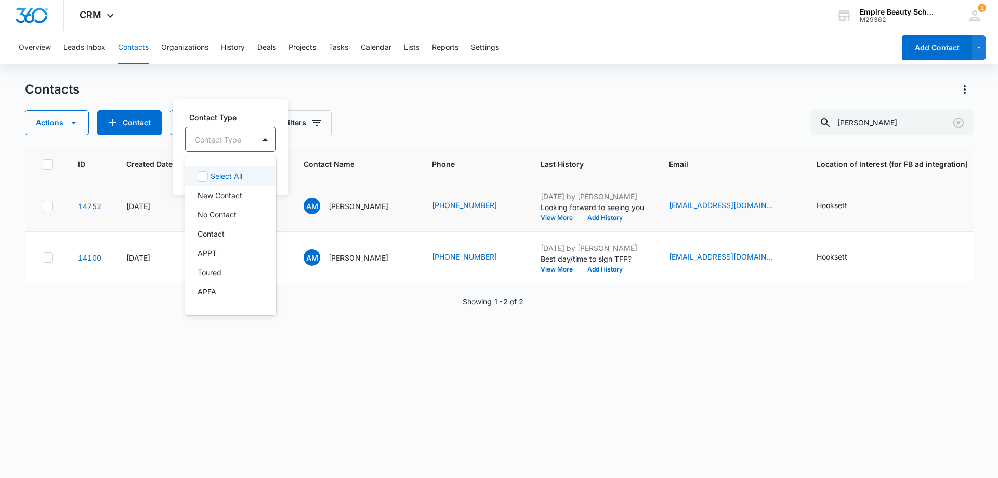
click at [224, 137] on div at bounding box center [218, 139] width 46 height 13
click at [229, 212] on div "Enrolled" at bounding box center [230, 206] width 91 height 19
click at [247, 114] on label "Contact Type" at bounding box center [236, 116] width 94 height 11
click at [255, 163] on button "Save" at bounding box center [263, 172] width 31 height 20
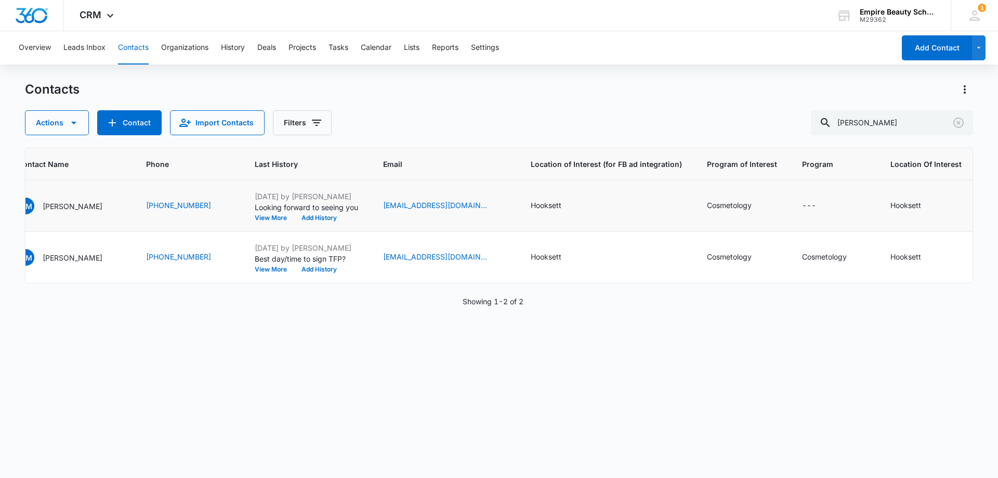
scroll to position [0, 279]
click at [807, 201] on div "---" at bounding box center [821, 206] width 33 height 12
click at [780, 128] on div at bounding box center [806, 131] width 108 height 25
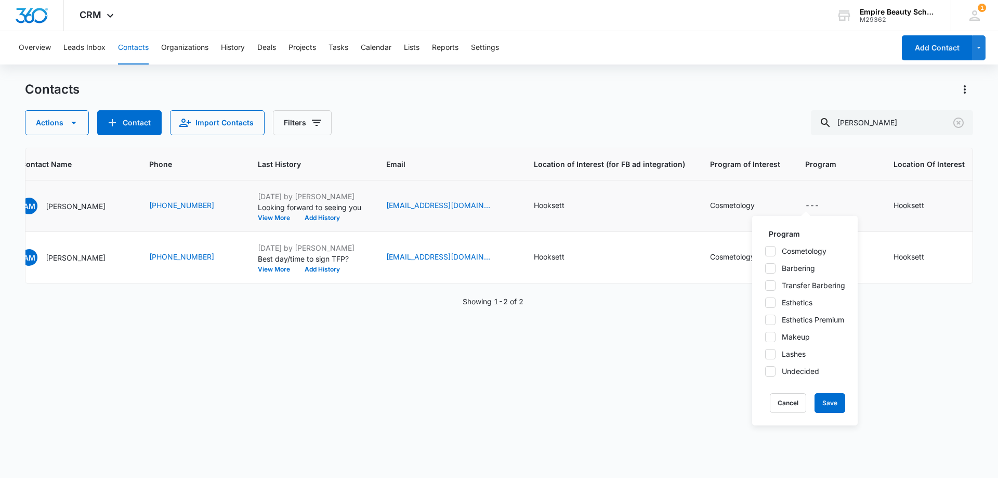
click at [773, 249] on icon at bounding box center [770, 250] width 9 height 9
click at [765, 251] on input "Cosmetology" at bounding box center [765, 251] width 1 height 1
checkbox input "true"
click at [824, 411] on button "Save" at bounding box center [829, 403] width 31 height 20
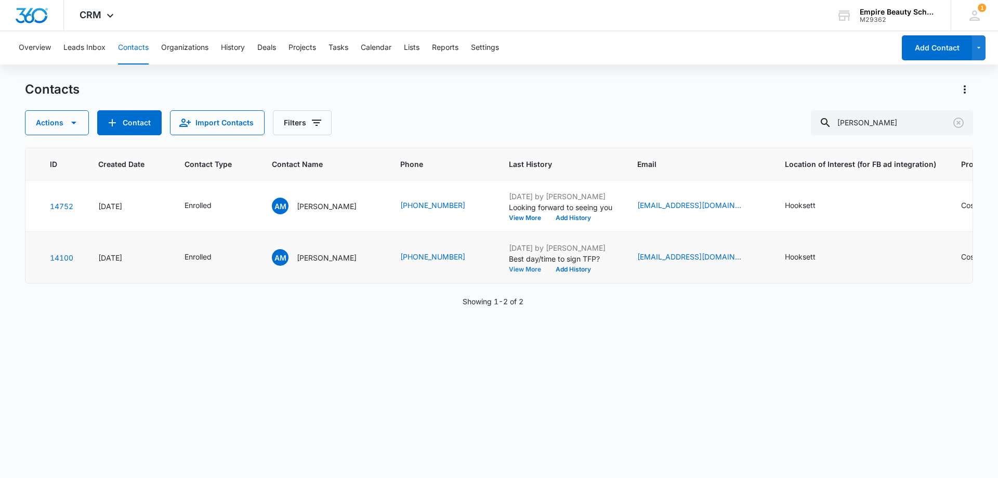
scroll to position [0, 0]
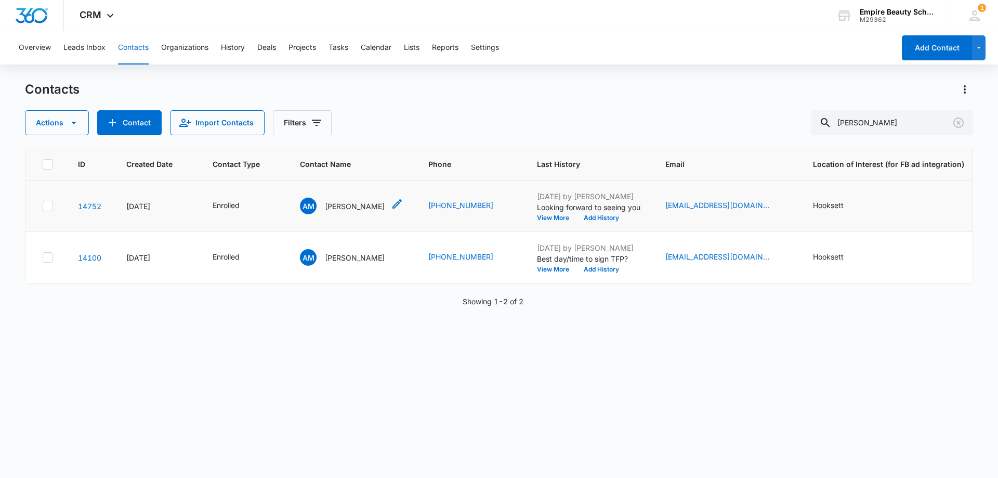
click at [362, 202] on p "[PERSON_NAME]" at bounding box center [355, 206] width 60 height 11
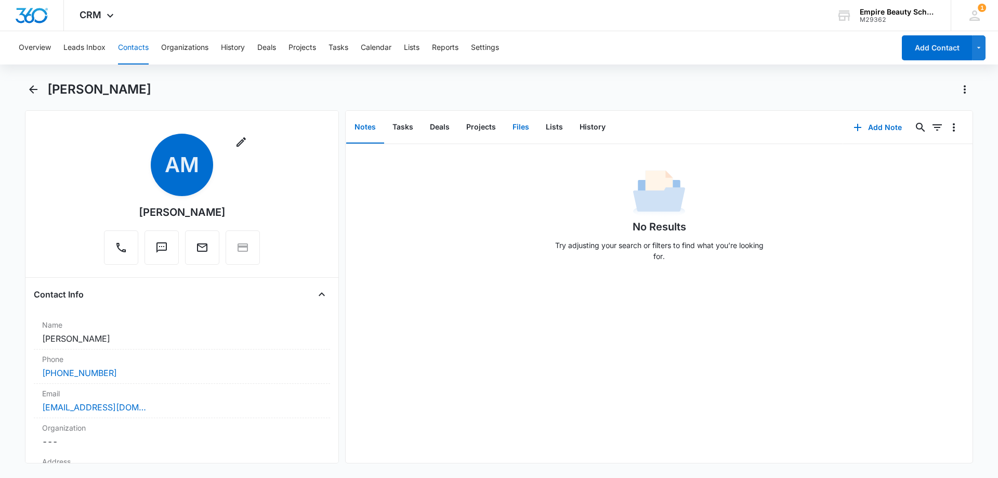
click at [524, 123] on button "Files" at bounding box center [520, 127] width 33 height 32
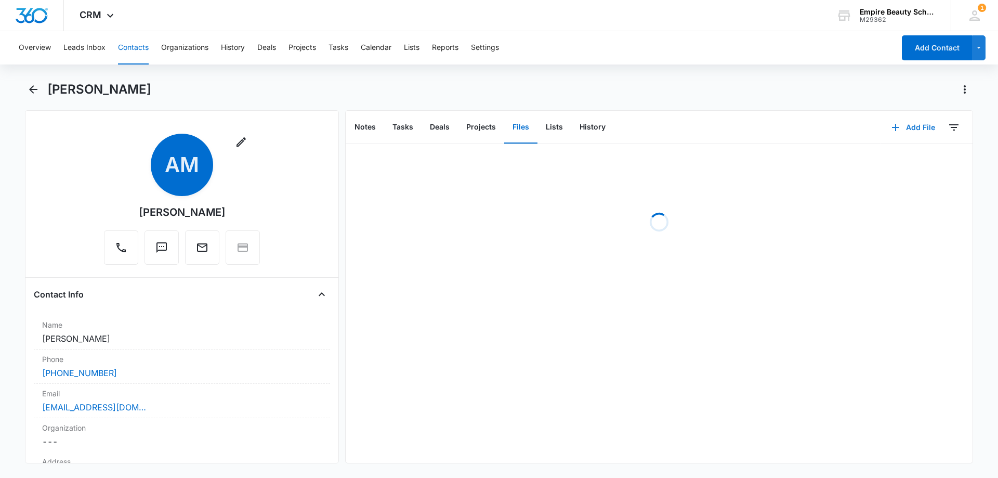
click at [911, 121] on button "Add File" at bounding box center [913, 127] width 64 height 25
click at [878, 150] on div "Upload Files Add Link" at bounding box center [905, 168] width 80 height 49
click at [878, 155] on th at bounding box center [866, 160] width 63 height 32
click at [912, 130] on button "Add File" at bounding box center [913, 127] width 64 height 25
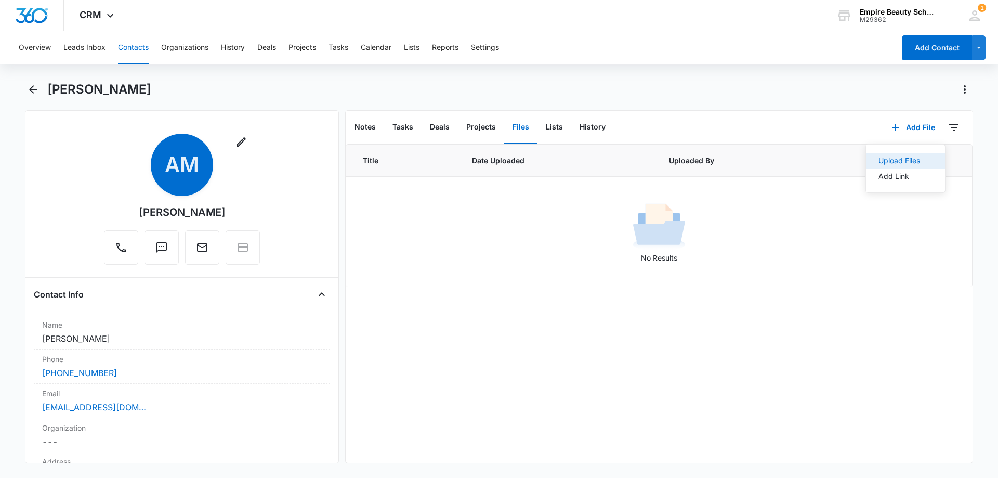
click at [895, 161] on div "Upload Files" at bounding box center [899, 160] width 42 height 7
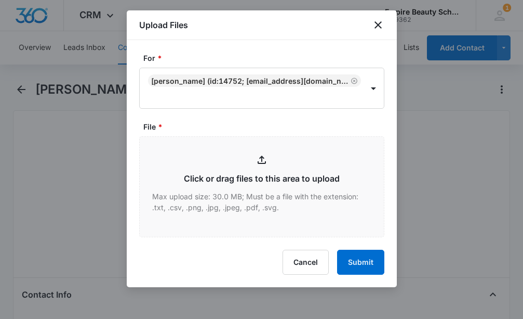
type input "C:\fakepath\[PERSON_NAME] PT COS [DATE].pdf"
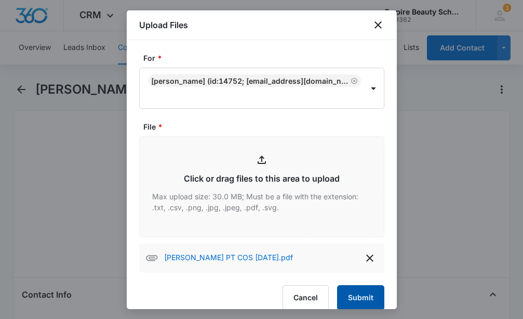
click at [364, 295] on button "Submit" at bounding box center [360, 297] width 47 height 25
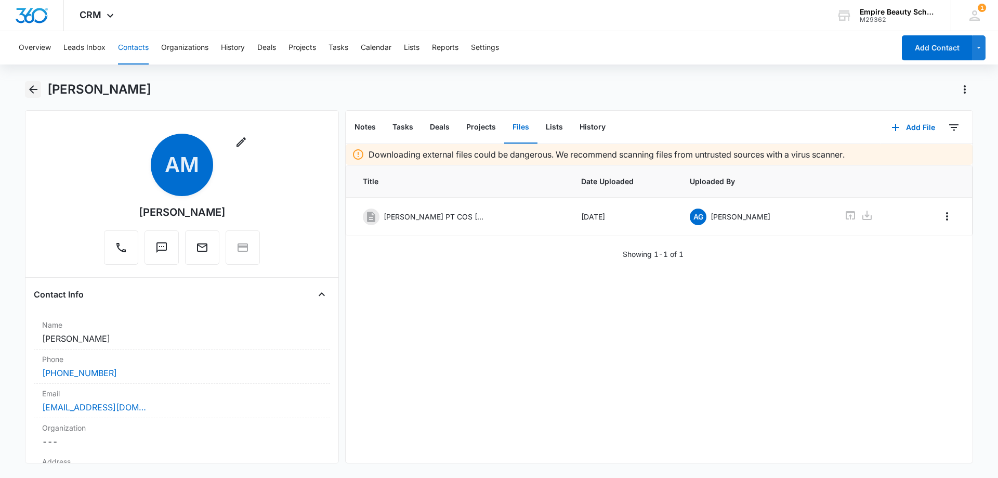
click at [29, 89] on icon "Back" at bounding box center [33, 89] width 12 height 12
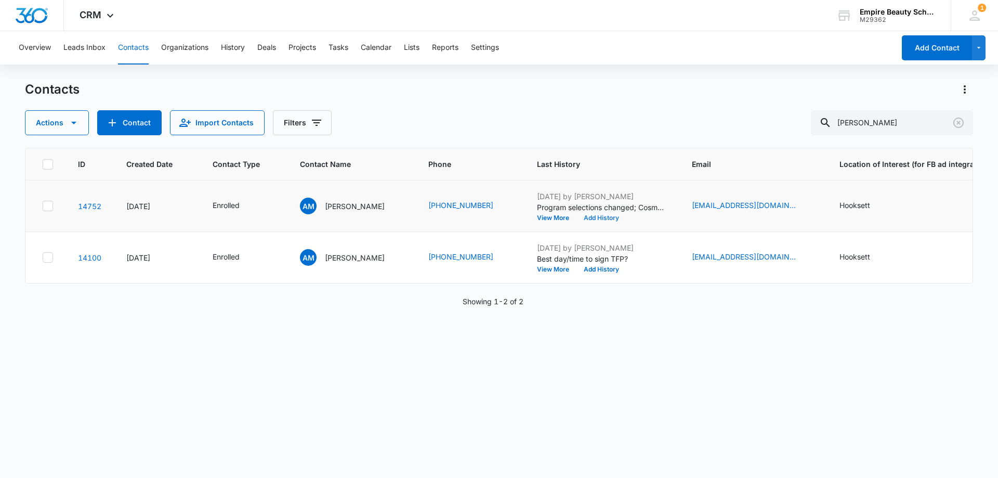
click at [588, 219] on button "Add History" at bounding box center [601, 218] width 50 height 6
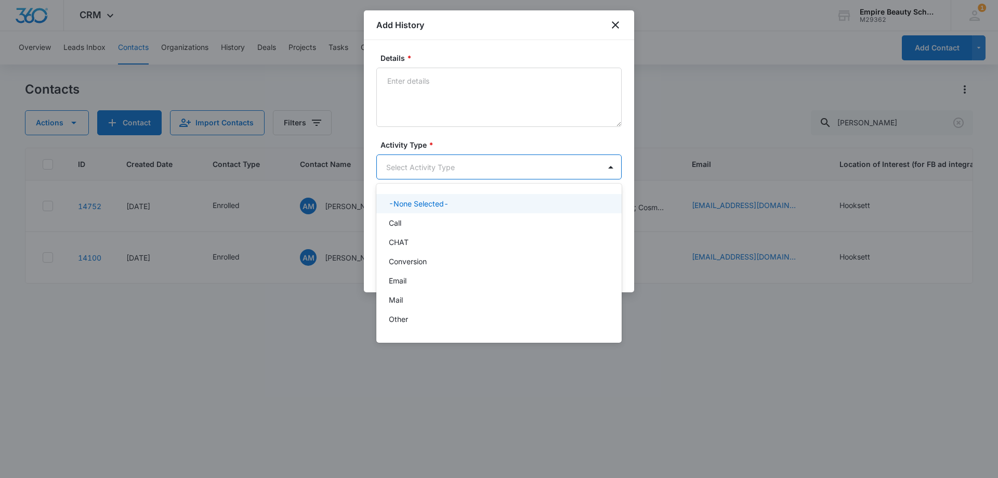
click at [399, 159] on body "CRM Apps Forms CRM Email Shop Payments POS Files Brand Settings Empire Beauty S…" at bounding box center [499, 239] width 998 height 478
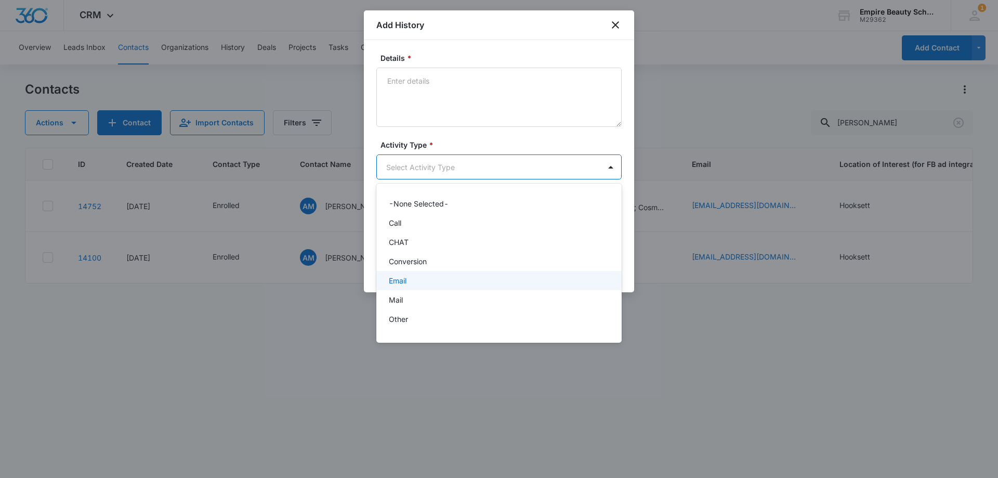
scroll to position [54, 0]
click at [400, 275] on div "P2P" at bounding box center [498, 283] width 245 height 19
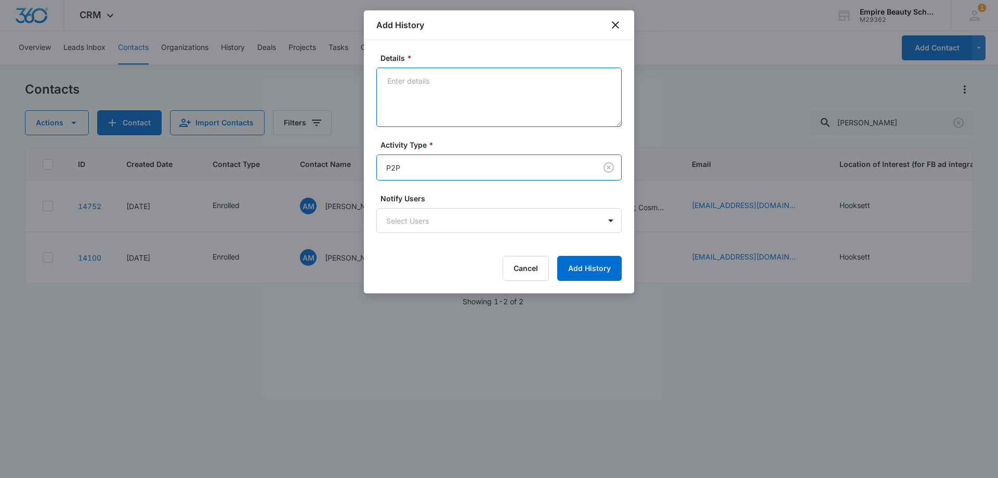
click at [426, 118] on textarea "Details *" at bounding box center [498, 97] width 245 height 59
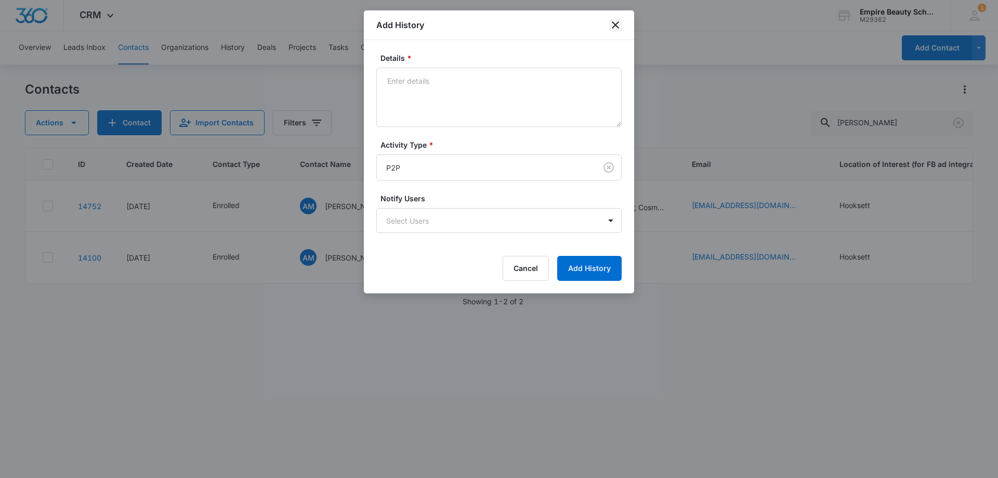
click at [611, 19] on icon "close" at bounding box center [615, 25] width 12 height 12
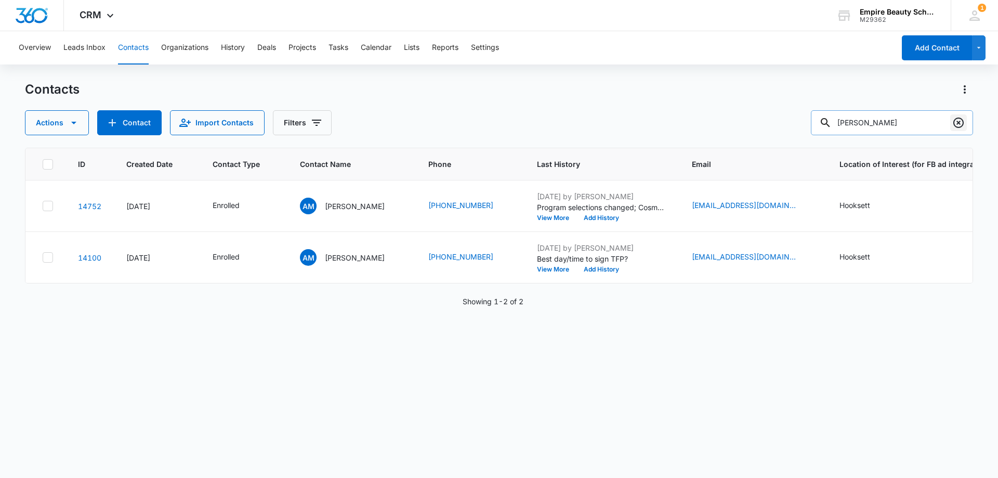
click at [960, 119] on icon "Clear" at bounding box center [958, 122] width 12 height 12
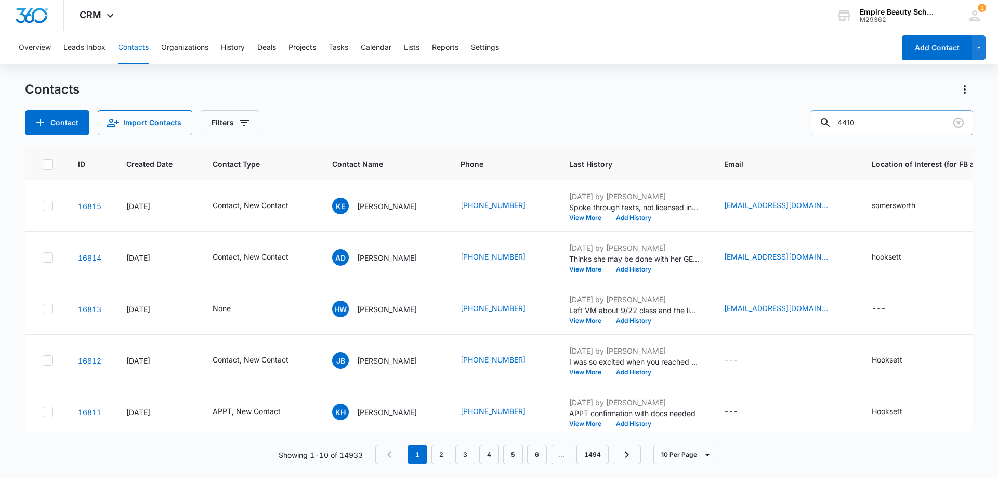
type input "4410"
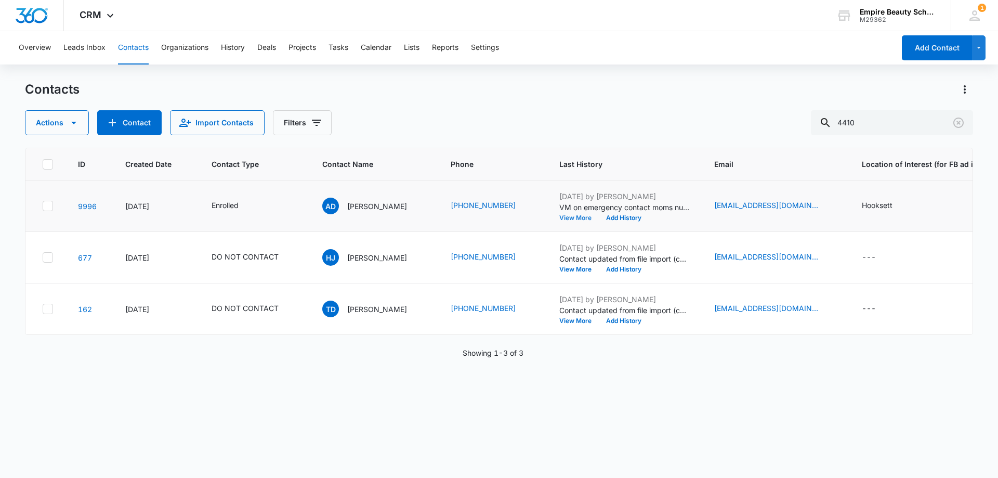
click at [572, 216] on button "View More" at bounding box center [579, 218] width 40 height 6
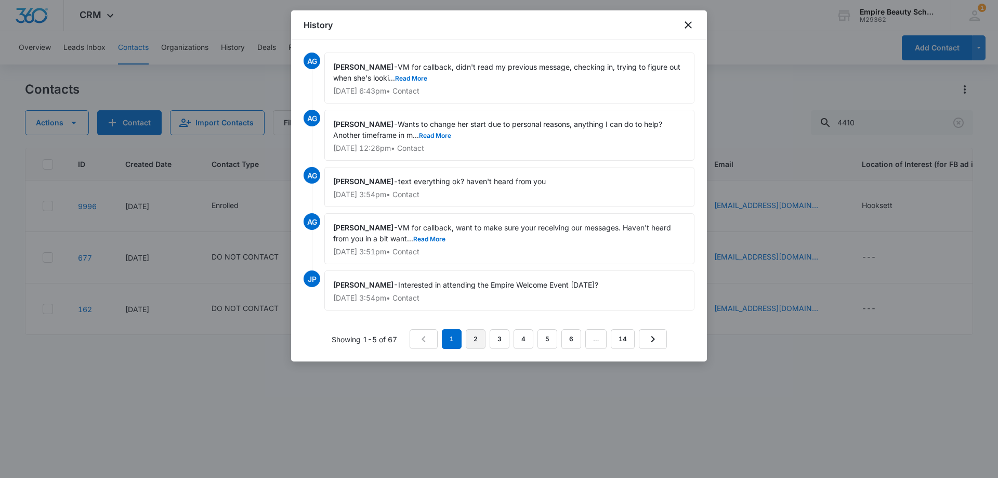
click at [473, 335] on link "2" at bounding box center [476, 339] width 20 height 20
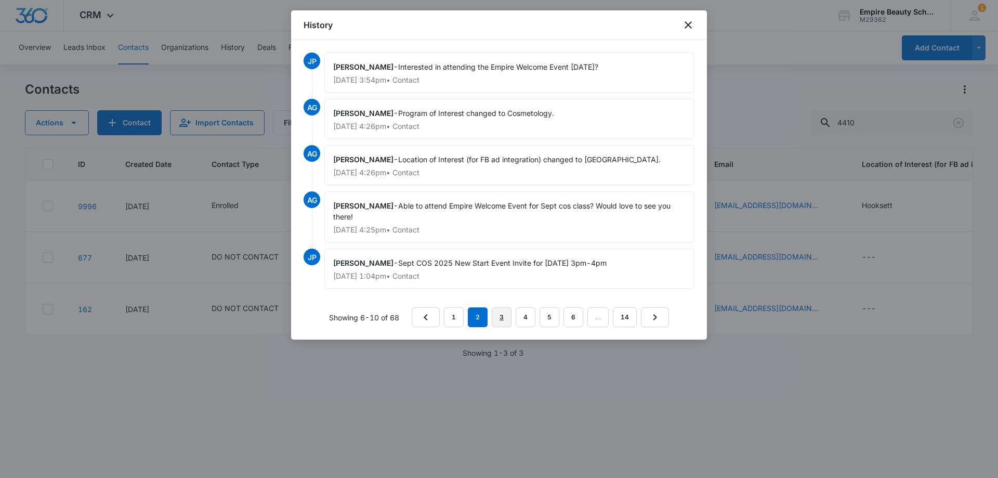
click at [507, 317] on link "3" at bounding box center [502, 317] width 20 height 20
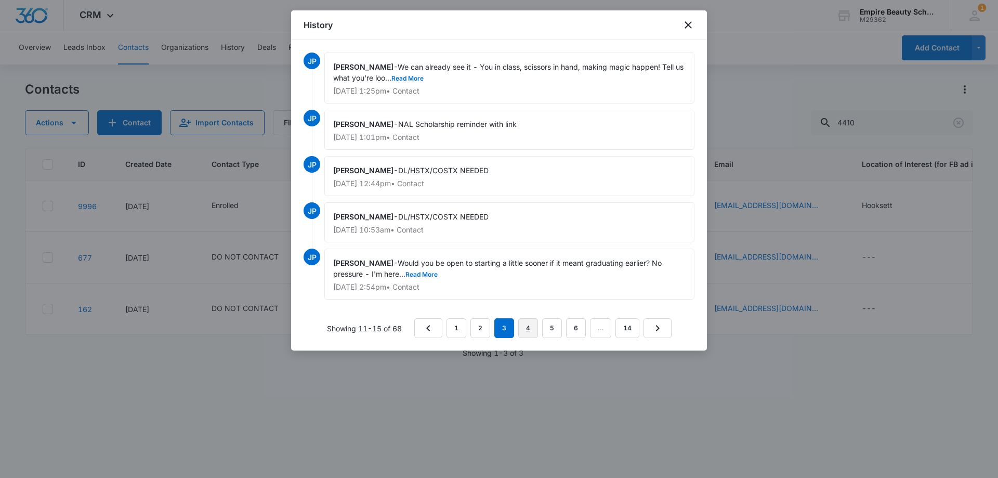
click at [532, 331] on link "4" at bounding box center [528, 328] width 20 height 20
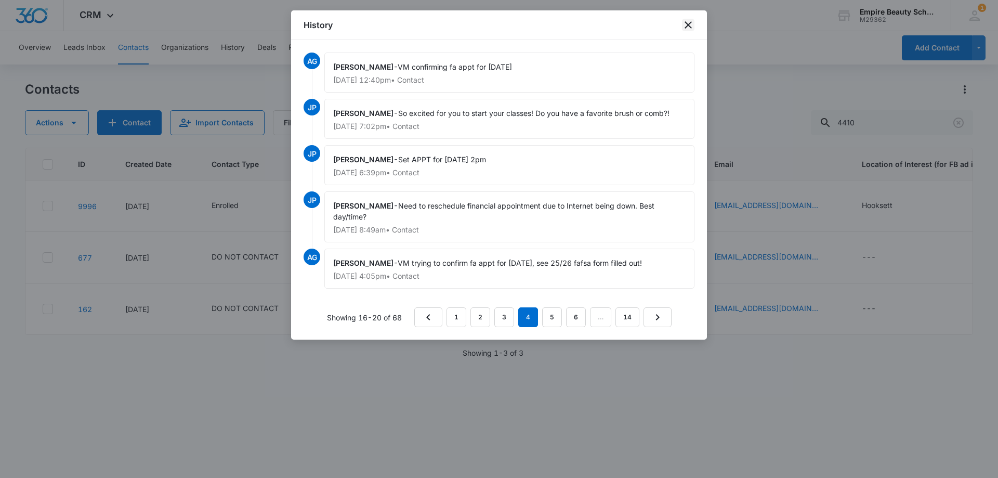
click at [688, 25] on icon "close" at bounding box center [688, 24] width 7 height 7
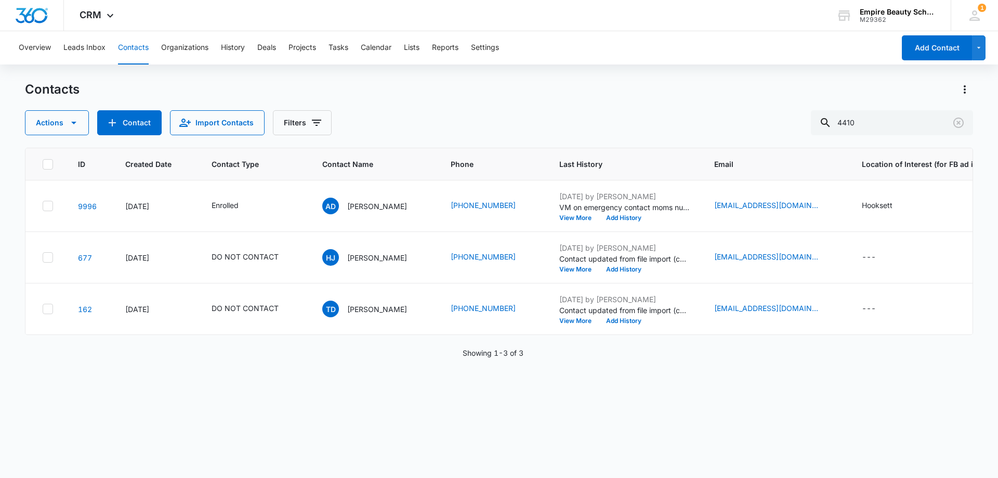
click at [407, 99] on div "Contacts Actions Contact Import Contacts Filters 4410" at bounding box center [499, 108] width 948 height 54
click at [953, 124] on icon "Clear" at bounding box center [958, 122] width 12 height 12
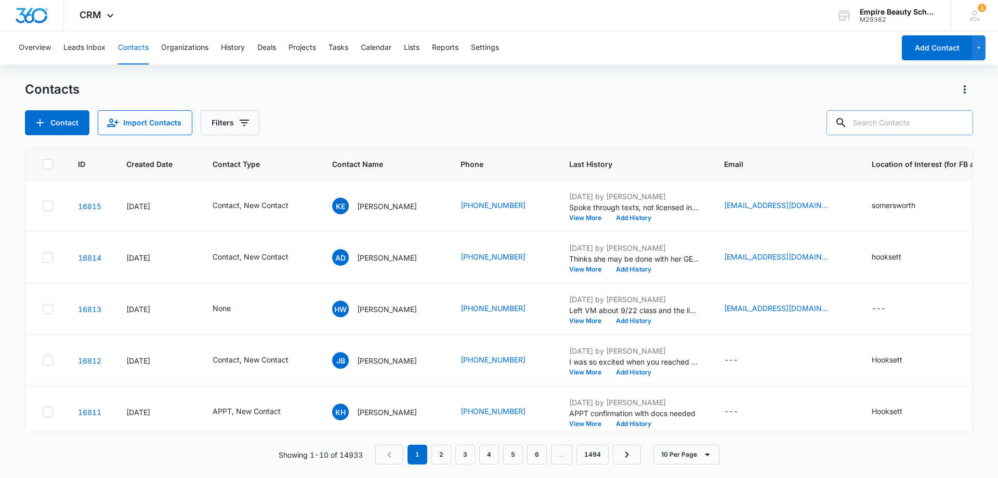
click at [931, 123] on input "text" at bounding box center [899, 122] width 147 height 25
type input "[PERSON_NAME]"
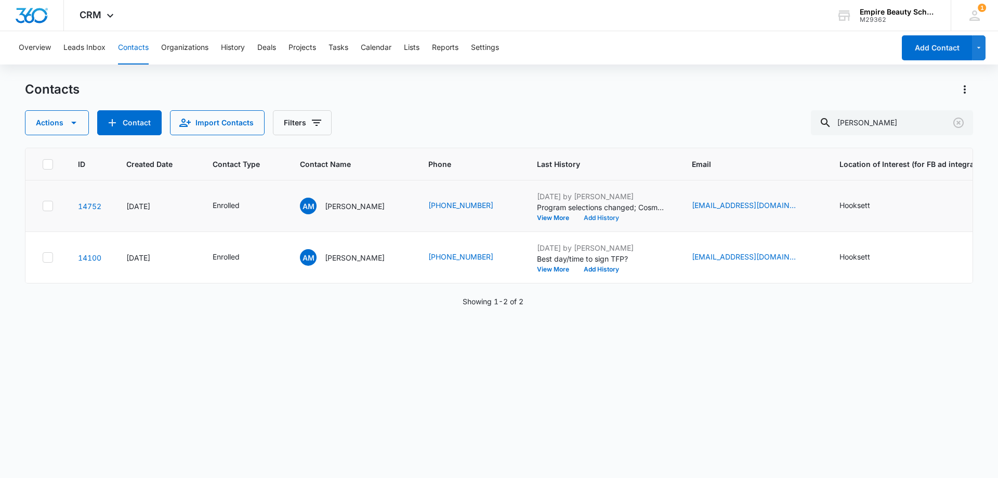
click at [588, 216] on button "Add History" at bounding box center [601, 218] width 50 height 6
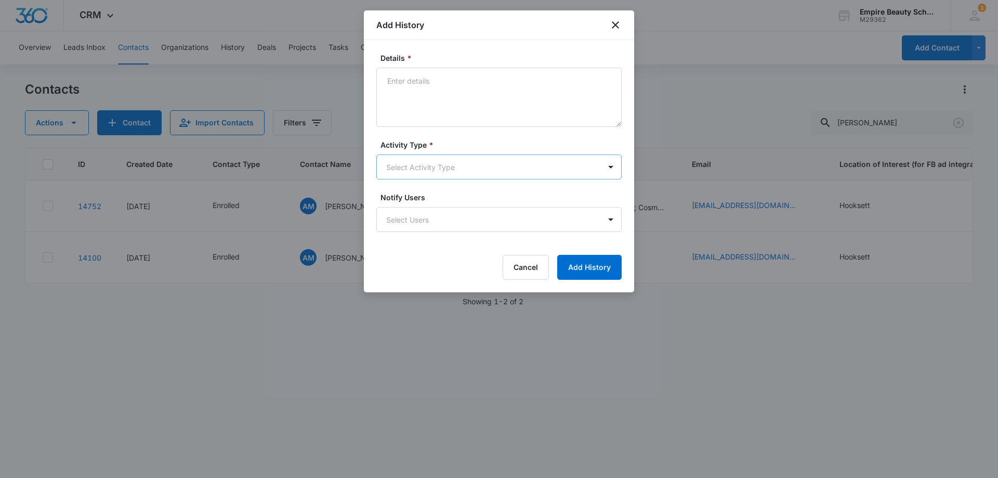
click at [399, 173] on body "CRM Apps Forms CRM Email Shop Payments POS Files Brand Settings Empire Beauty S…" at bounding box center [499, 239] width 998 height 478
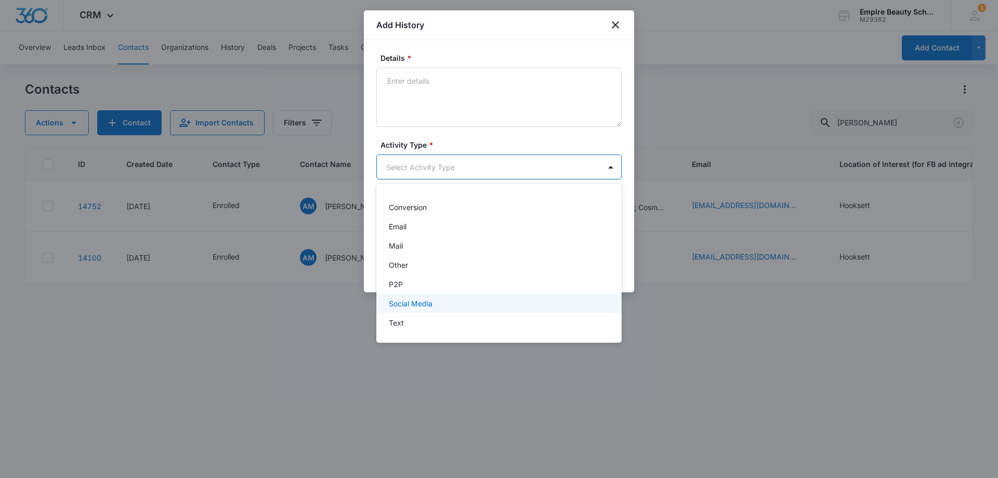
click at [403, 285] on div "P2P" at bounding box center [498, 284] width 218 height 11
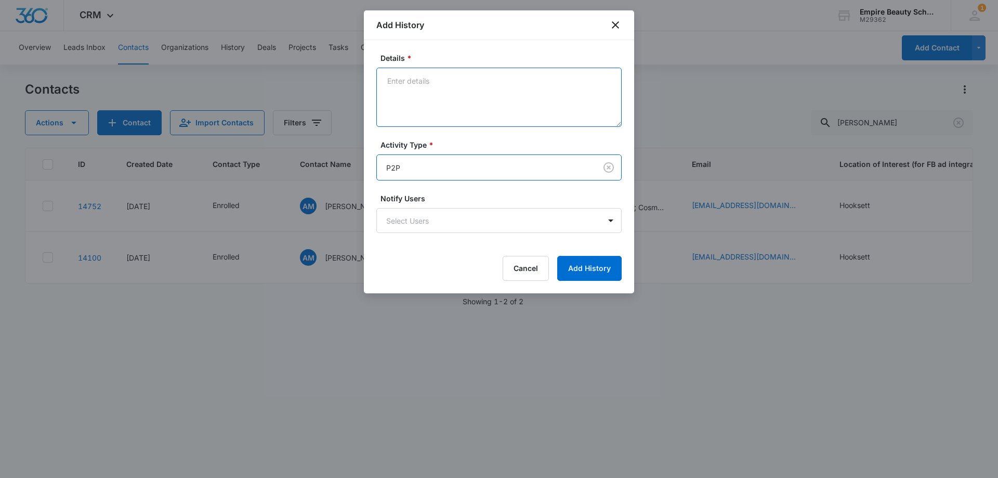
click at [412, 108] on textarea "Details *" at bounding box center [498, 97] width 245 height 59
click at [453, 79] on textarea "Enrolled Sept Cos 2025" at bounding box center [498, 97] width 245 height 59
click at [451, 80] on textarea "Enrolled Sept Cos 2025" at bounding box center [498, 97] width 245 height 59
click at [520, 79] on textarea "Enrolled Sept Cos PT 2025" at bounding box center [498, 97] width 245 height 59
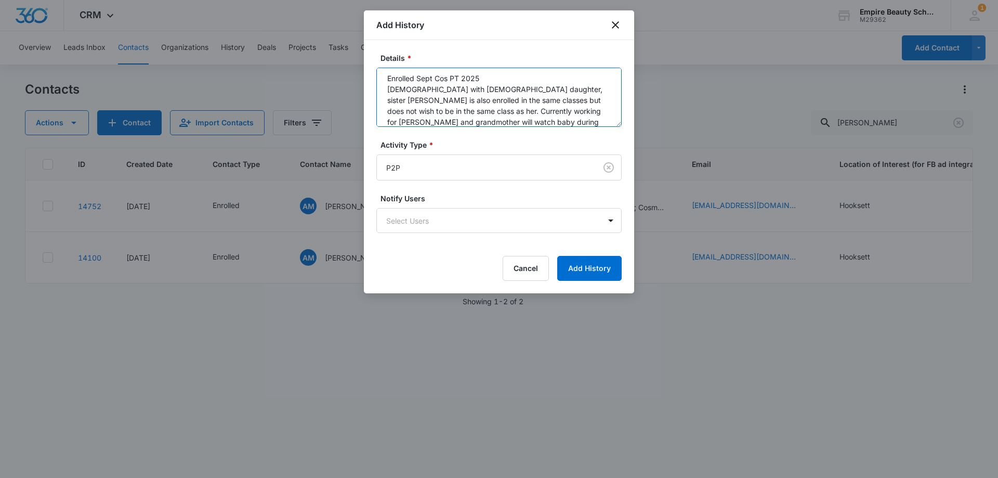
scroll to position [14, 0]
type textarea "Enrolled Sept Cos PT 2025 [DEMOGRAPHIC_DATA] with [DEMOGRAPHIC_DATA] daughter, …"
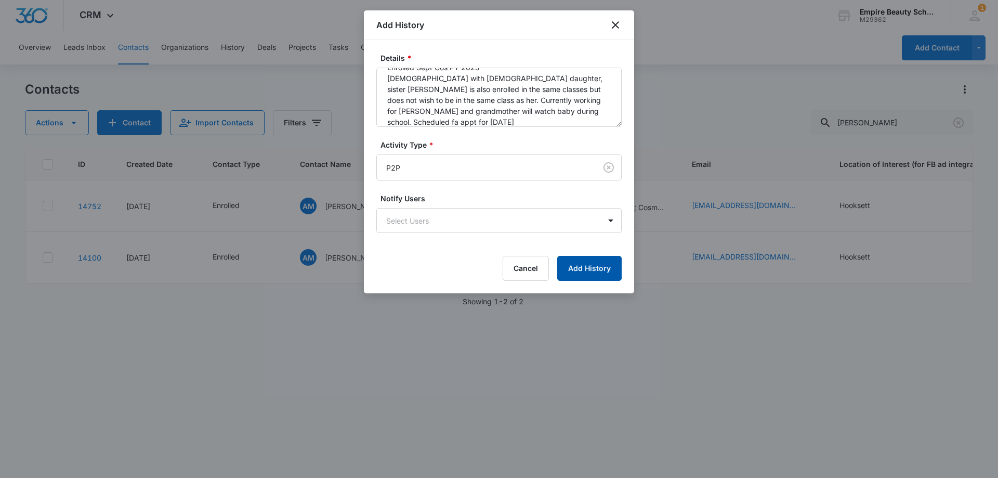
click at [590, 264] on button "Add History" at bounding box center [589, 268] width 64 height 25
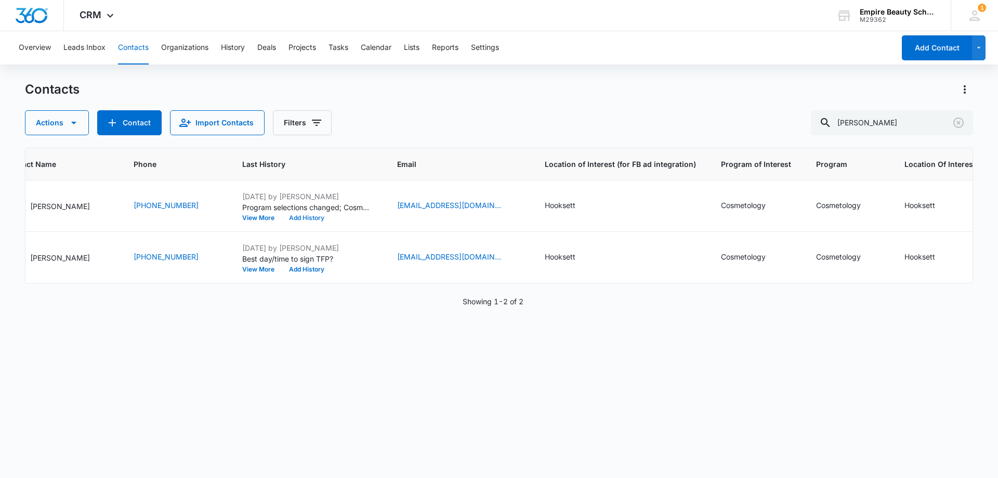
scroll to position [0, 0]
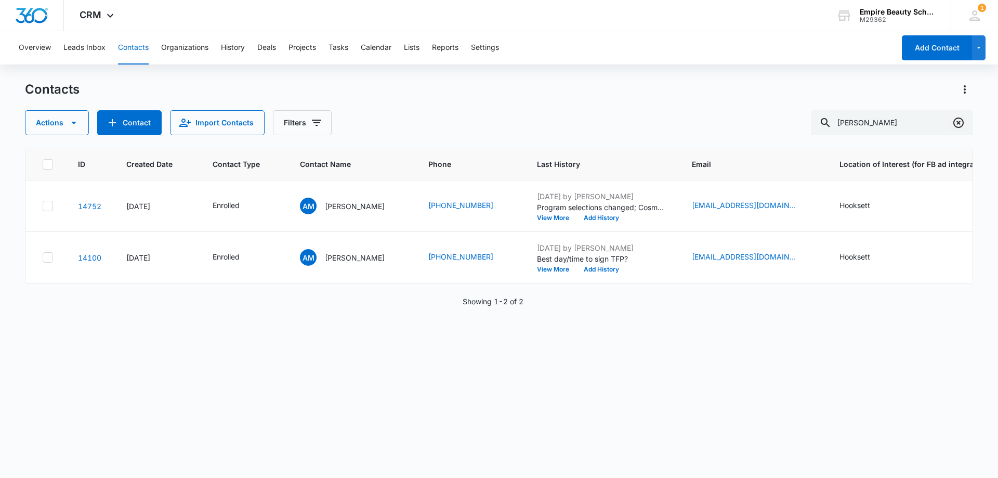
click at [957, 122] on icon "Clear" at bounding box center [958, 122] width 12 height 12
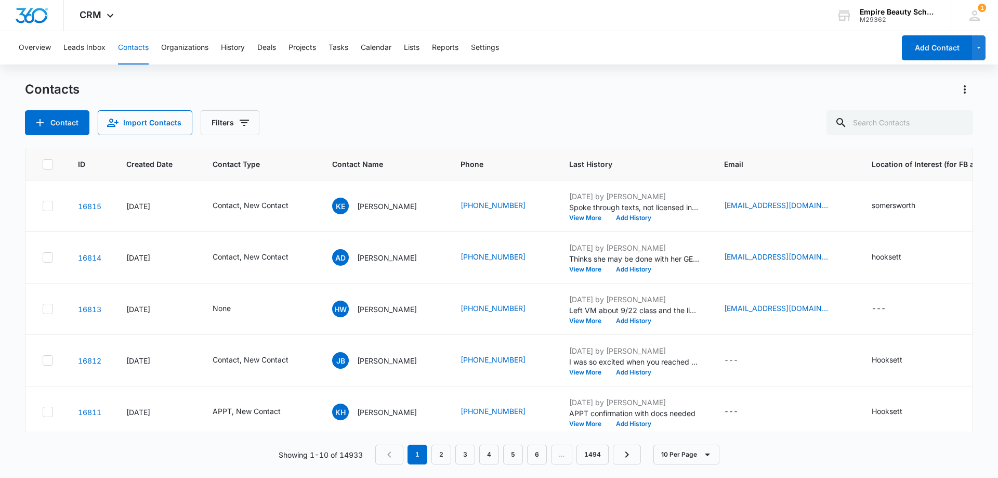
click at [490, 115] on div "Contact Import Contacts Filters" at bounding box center [499, 122] width 948 height 25
click at [885, 122] on input "text" at bounding box center [899, 122] width 147 height 25
type input "[PERSON_NAME]"
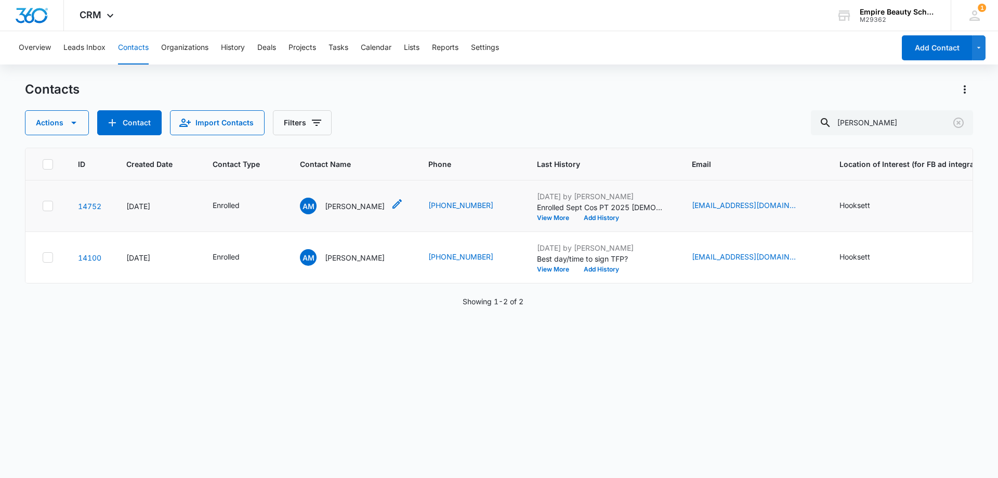
click at [361, 201] on p "[PERSON_NAME]" at bounding box center [355, 206] width 60 height 11
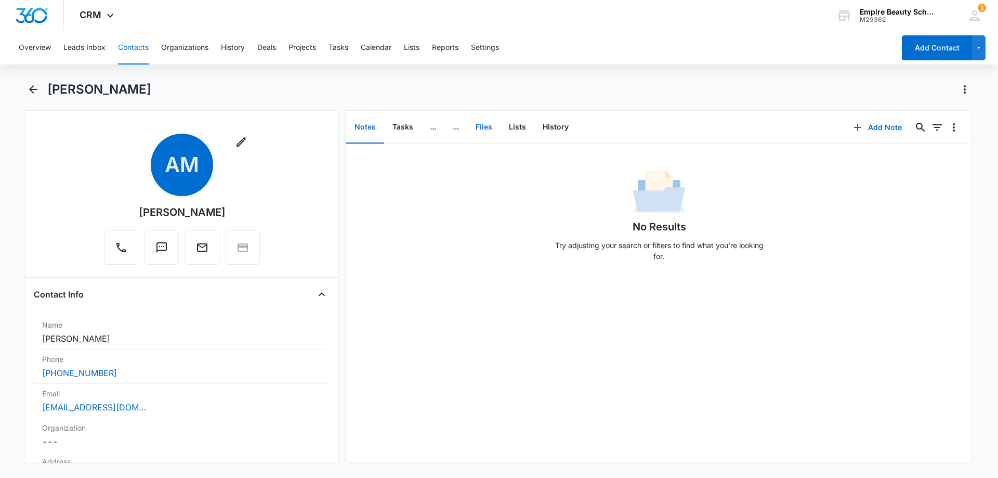
click at [485, 121] on button "Files" at bounding box center [483, 127] width 33 height 32
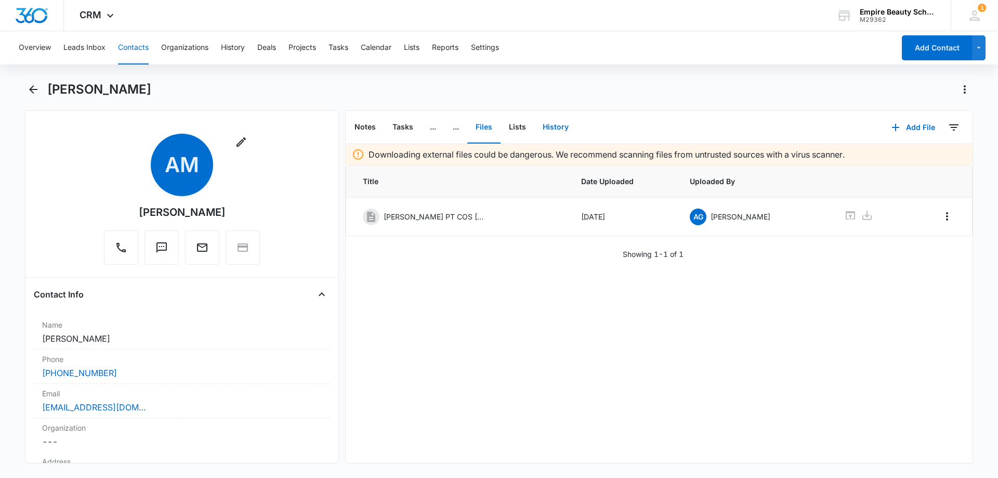
click at [554, 121] on button "History" at bounding box center [555, 127] width 43 height 32
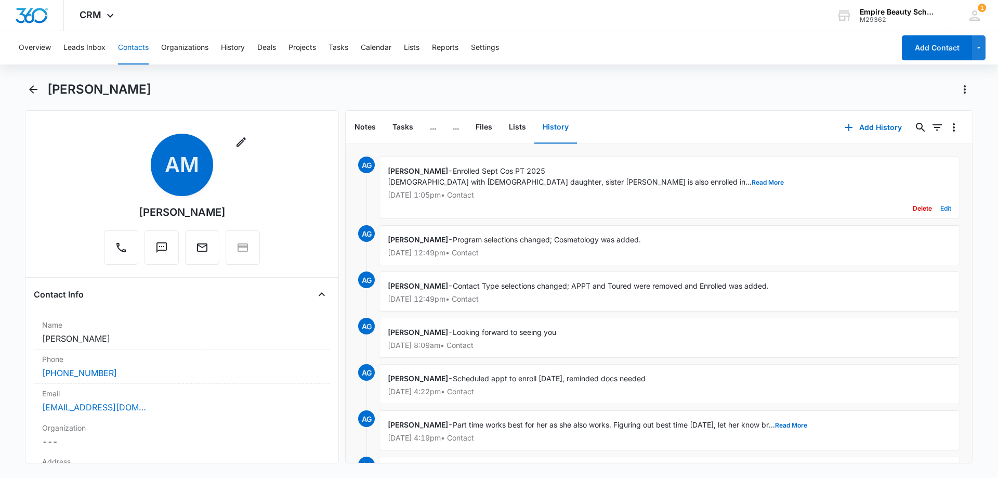
click at [941, 207] on button "Edit" at bounding box center [945, 209] width 11 height 20
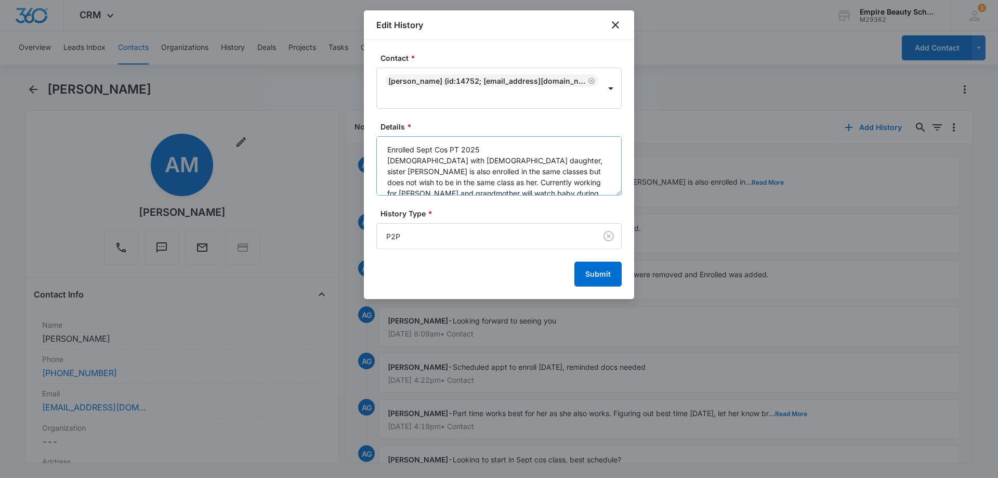
scroll to position [22, 0]
click at [465, 180] on textarea "Enrolled Sept Cos PT 2025 [DEMOGRAPHIC_DATA] with [DEMOGRAPHIC_DATA] daughter, …" at bounding box center [498, 165] width 245 height 59
click at [541, 168] on textarea "Enrolled Sept Cos PT 2025 [DEMOGRAPHIC_DATA] with [DEMOGRAPHIC_DATA] daughter, …" at bounding box center [498, 165] width 245 height 59
click at [487, 193] on textarea "Enrolled Sept Cos PT 2025 [DEMOGRAPHIC_DATA] with [DEMOGRAPHIC_DATA] daughter, …" at bounding box center [498, 165] width 245 height 59
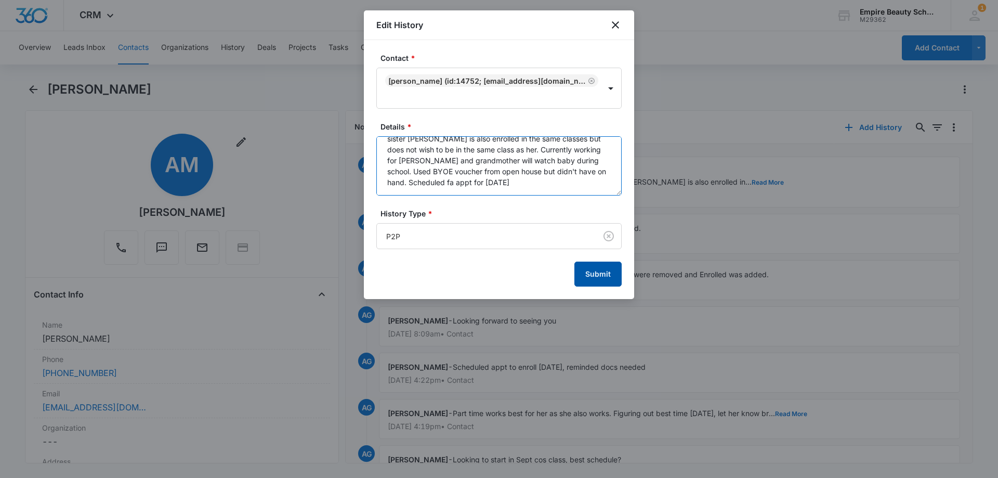
type textarea "Enrolled Sept Cos PT 2025 [DEMOGRAPHIC_DATA] with [DEMOGRAPHIC_DATA] daughter, …"
click at [597, 276] on button "Submit" at bounding box center [597, 273] width 47 height 25
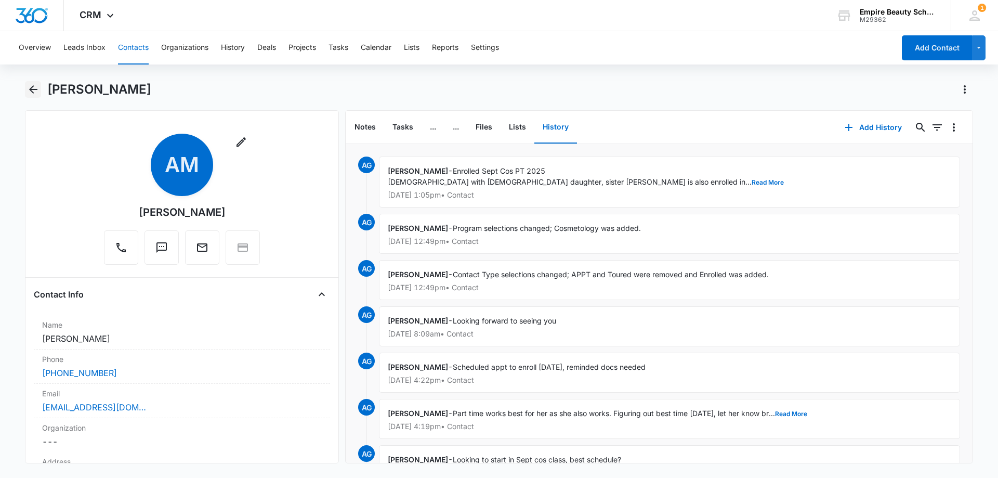
click at [33, 87] on icon "Back" at bounding box center [33, 89] width 12 height 12
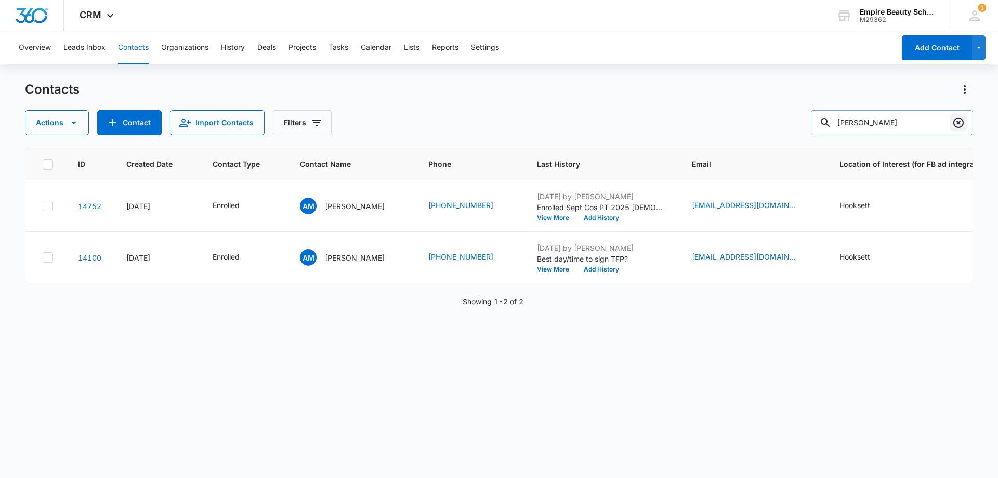
click at [954, 124] on icon "Clear" at bounding box center [958, 122] width 10 height 10
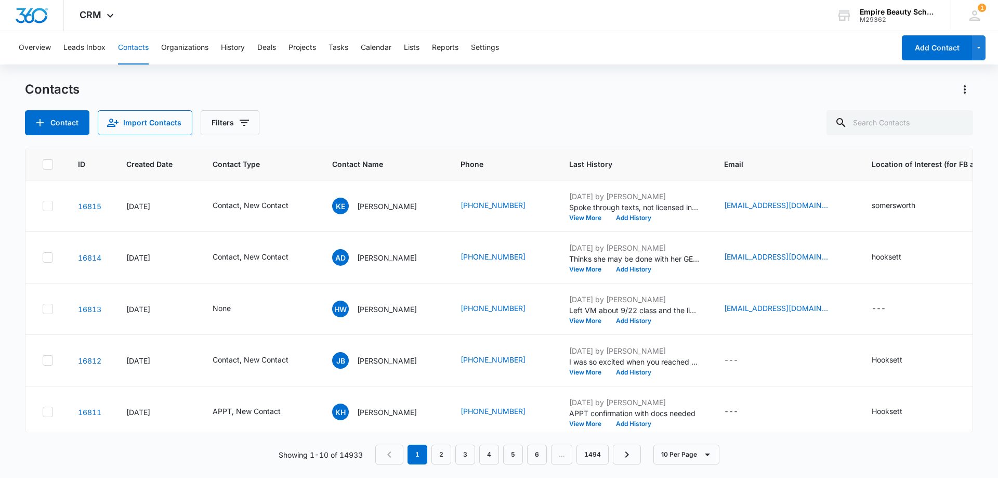
click at [569, 100] on div "Contacts Contact Import Contacts Filters" at bounding box center [499, 108] width 948 height 54
click at [407, 117] on div "Contact Import Contacts Filters" at bounding box center [499, 122] width 948 height 25
click at [407, 114] on div "Contact Import Contacts Filters" at bounding box center [499, 122] width 948 height 25
click at [227, 124] on button "Filters" at bounding box center [230, 122] width 59 height 25
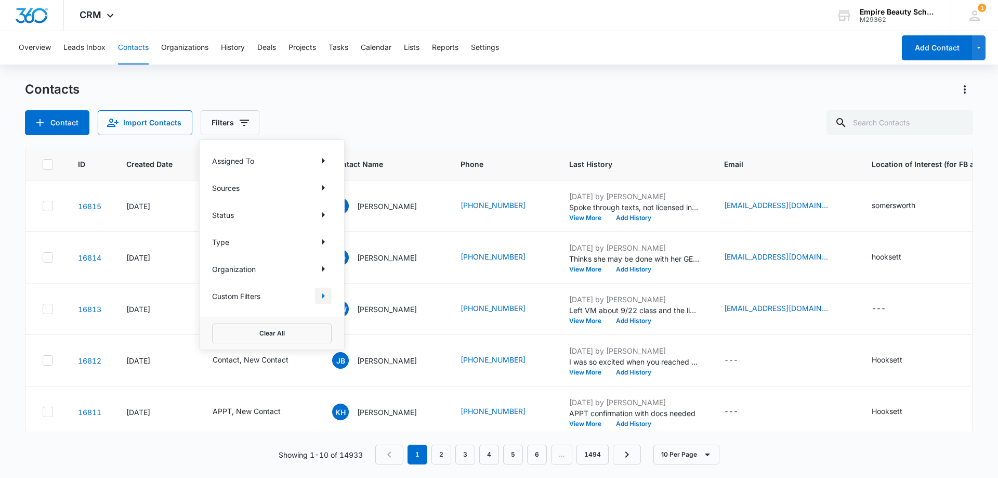
click at [326, 294] on icon "Show Custom Filters filters" at bounding box center [323, 296] width 12 height 12
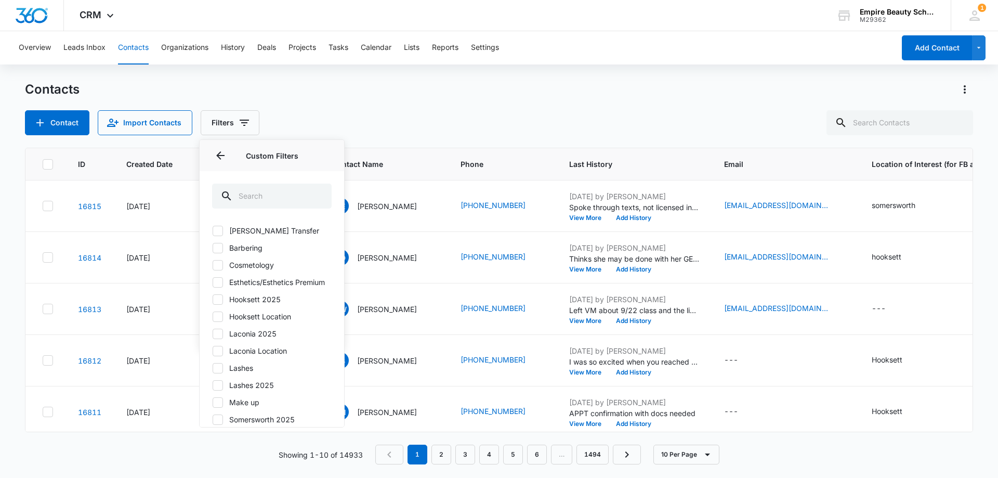
click at [221, 304] on icon at bounding box center [217, 299] width 9 height 9
click at [213, 299] on input "Hooksett 2025" at bounding box center [212, 299] width 1 height 1
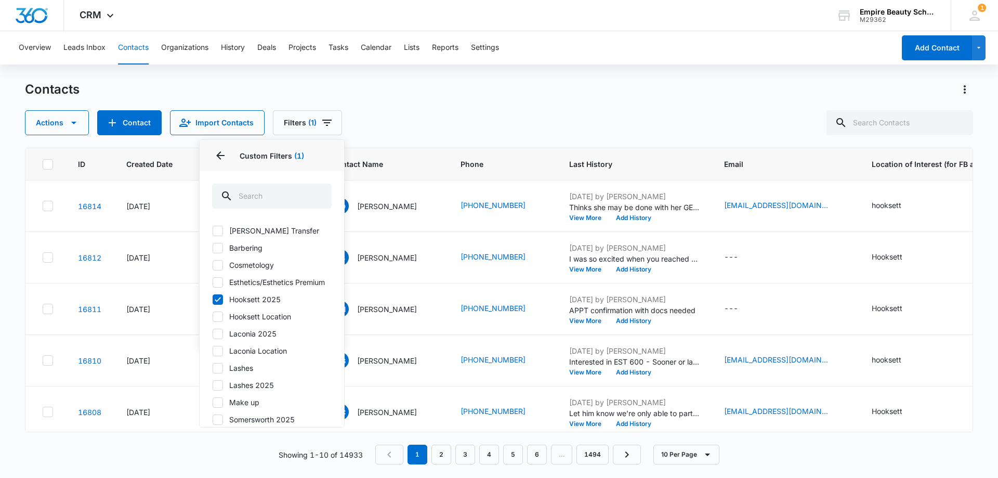
click at [326, 89] on div "Contacts" at bounding box center [499, 89] width 948 height 17
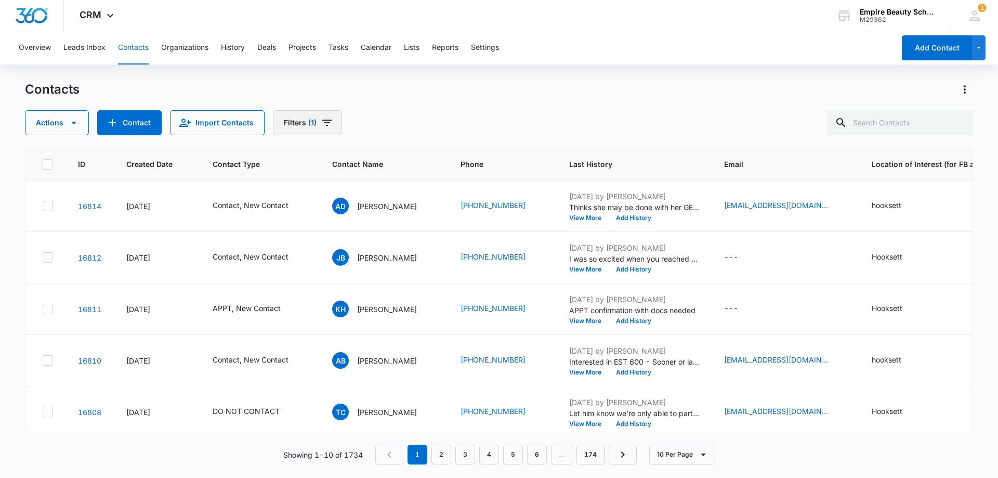
click at [318, 116] on button "Filters (1)" at bounding box center [307, 122] width 69 height 25
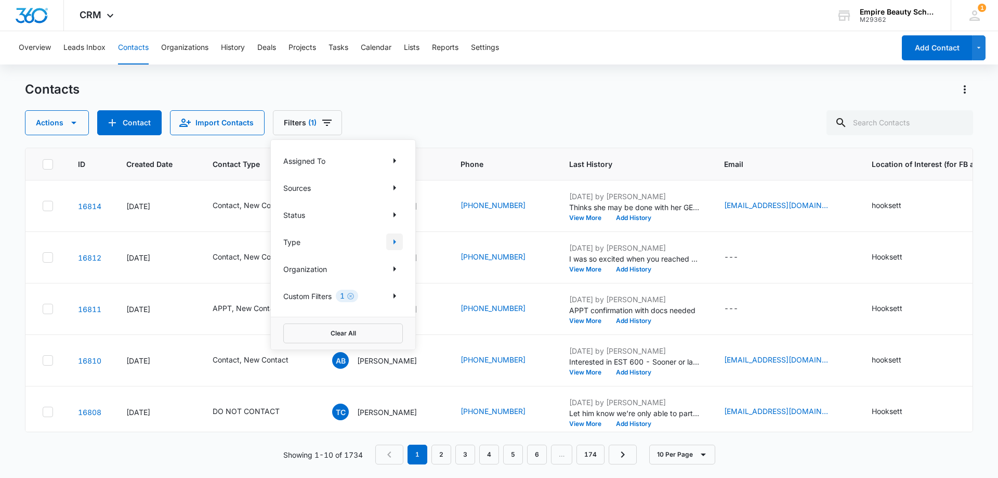
click at [394, 242] on icon "Show Type filters" at bounding box center [394, 241] width 3 height 5
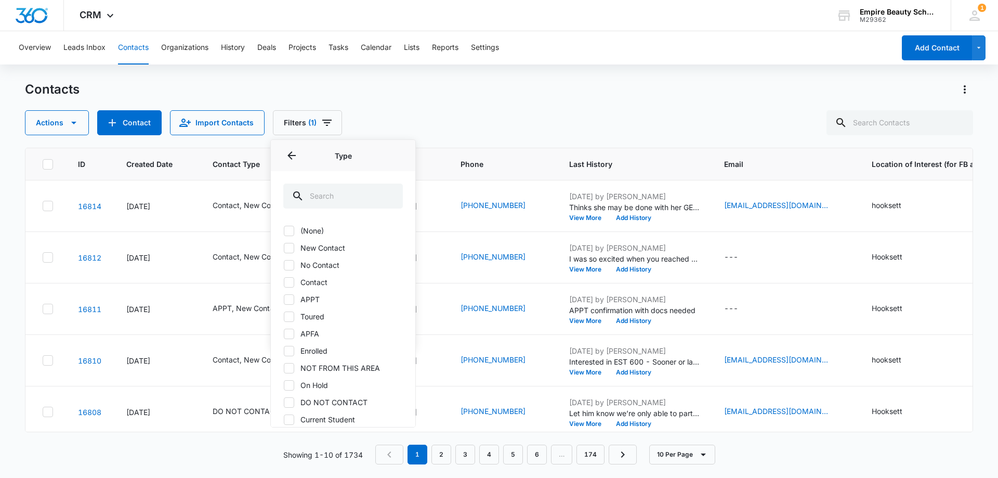
click at [287, 249] on icon at bounding box center [289, 247] width 6 height 5
click at [284, 248] on input "New Contact" at bounding box center [283, 247] width 1 height 1
checkbox input "true"
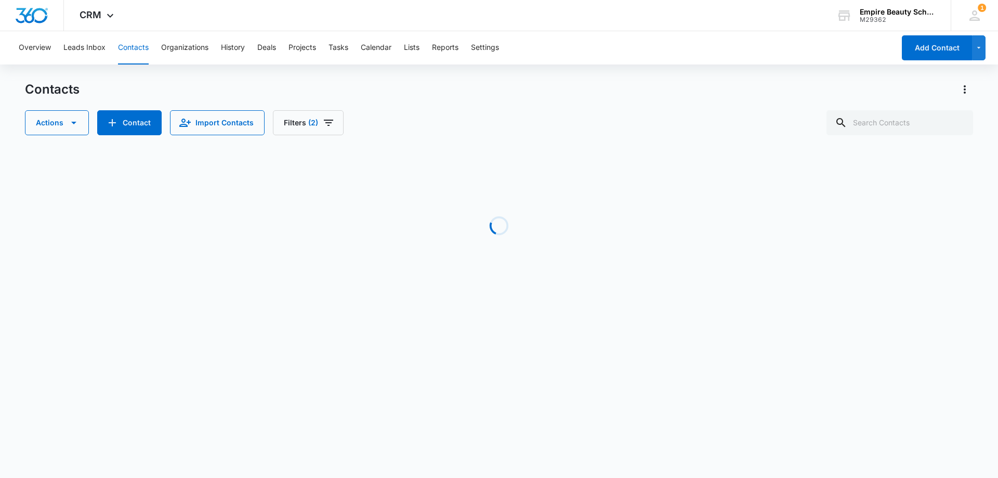
click at [442, 116] on div "Actions Contact Import Contacts Filters (2)" at bounding box center [499, 122] width 948 height 25
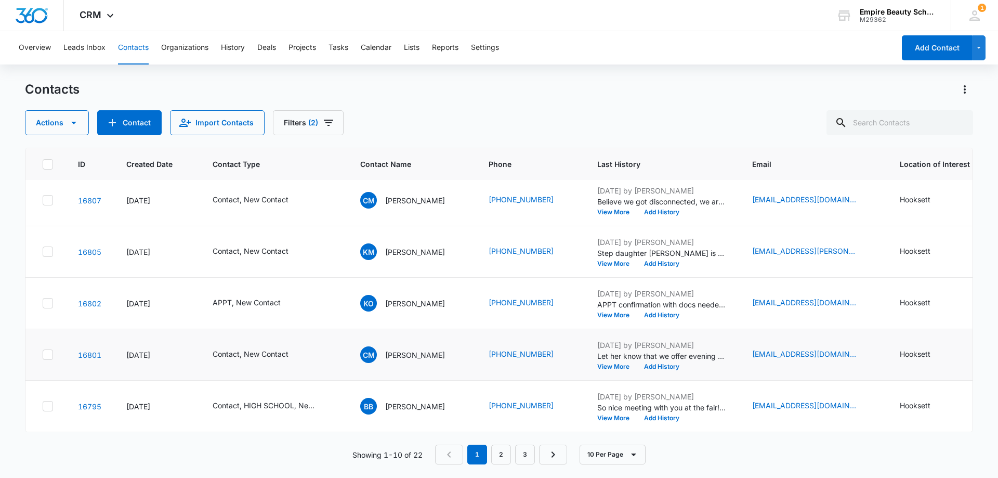
scroll to position [271, 0]
click at [502, 452] on link "2" at bounding box center [501, 454] width 20 height 20
click at [529, 456] on link "3" at bounding box center [528, 454] width 20 height 20
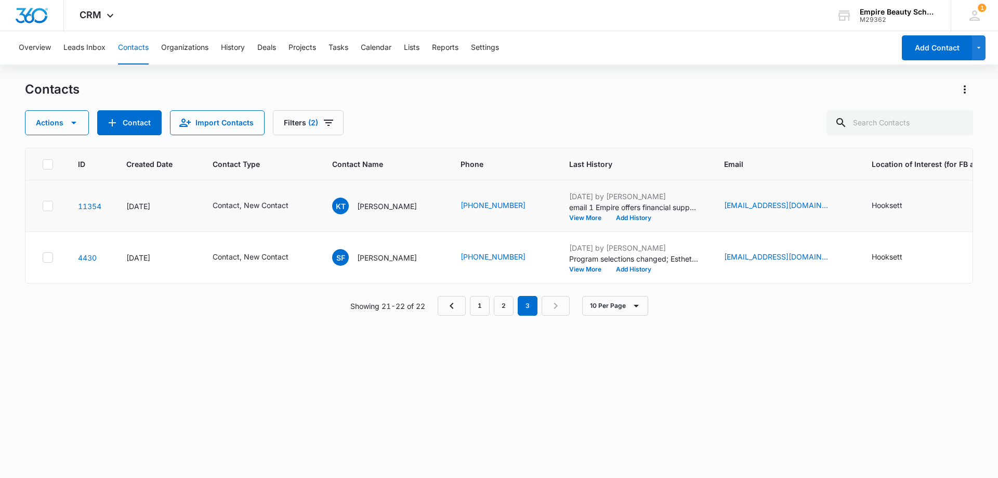
scroll to position [0, 0]
click at [479, 315] on link "1" at bounding box center [480, 306] width 20 height 20
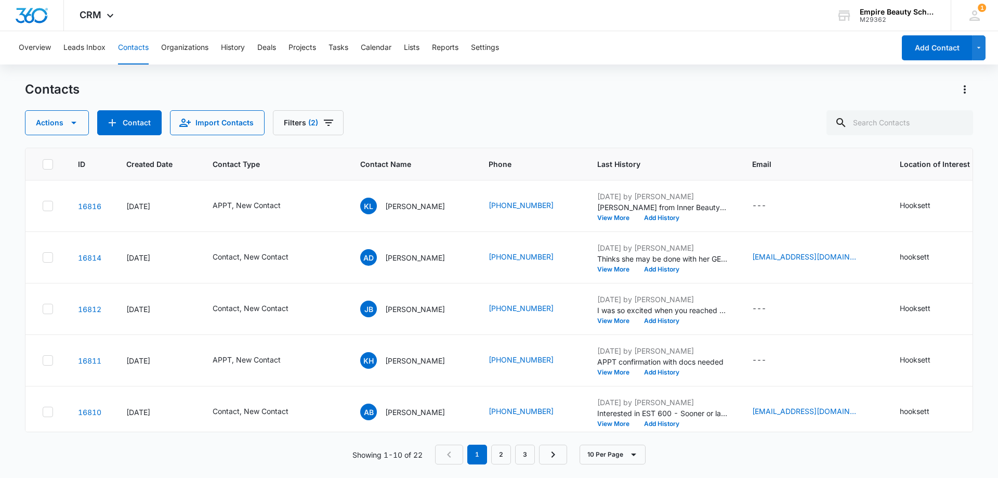
click at [543, 96] on div "Contacts" at bounding box center [499, 89] width 948 height 17
click at [562, 88] on div "Contacts" at bounding box center [499, 89] width 948 height 17
click at [296, 119] on button "Filters (2)" at bounding box center [308, 122] width 71 height 25
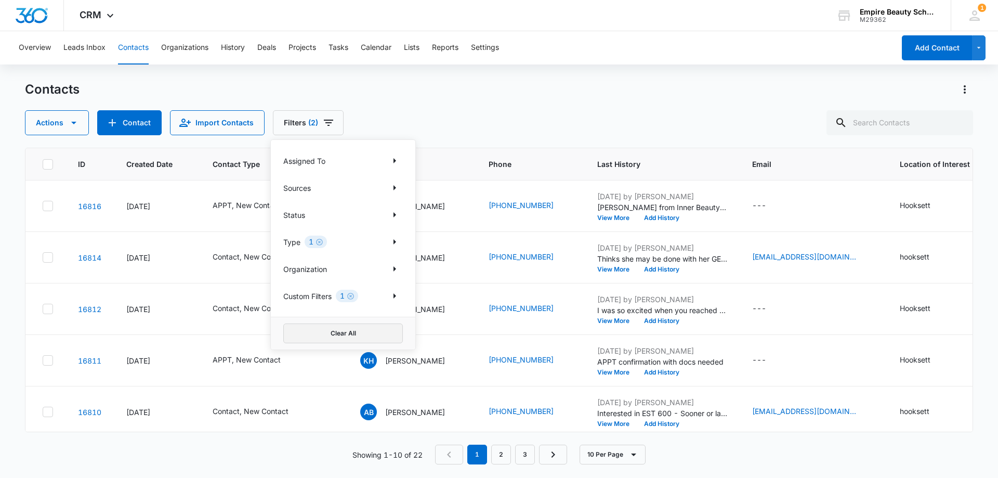
click at [309, 334] on button "Clear All" at bounding box center [343, 333] width 120 height 20
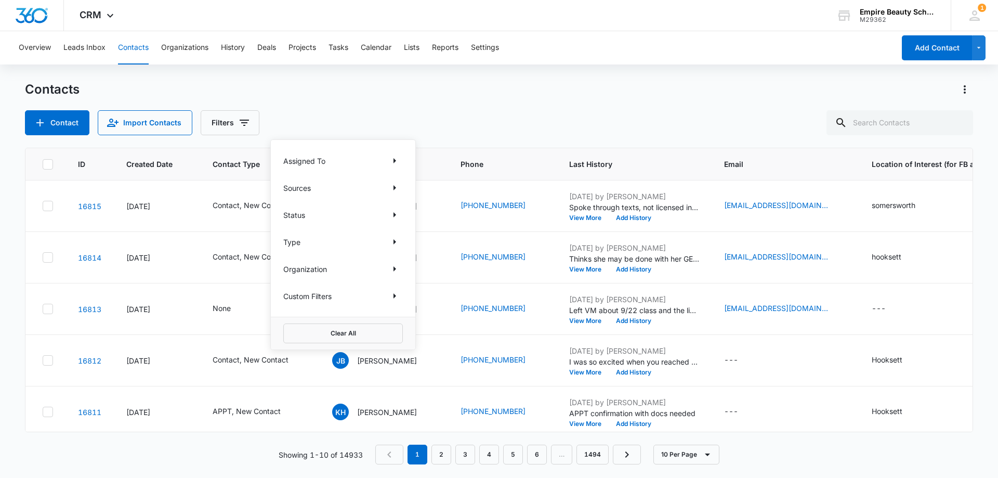
click at [437, 103] on div "Contacts Contact Import Contacts Filters Assigned To Sources Status Type Organi…" at bounding box center [499, 108] width 948 height 54
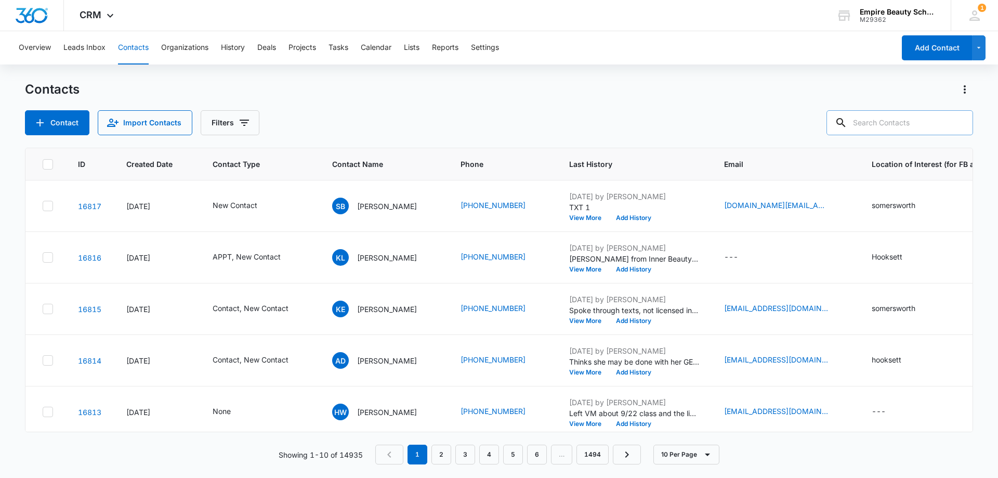
click at [879, 119] on input "text" at bounding box center [899, 122] width 147 height 25
type input "8806"
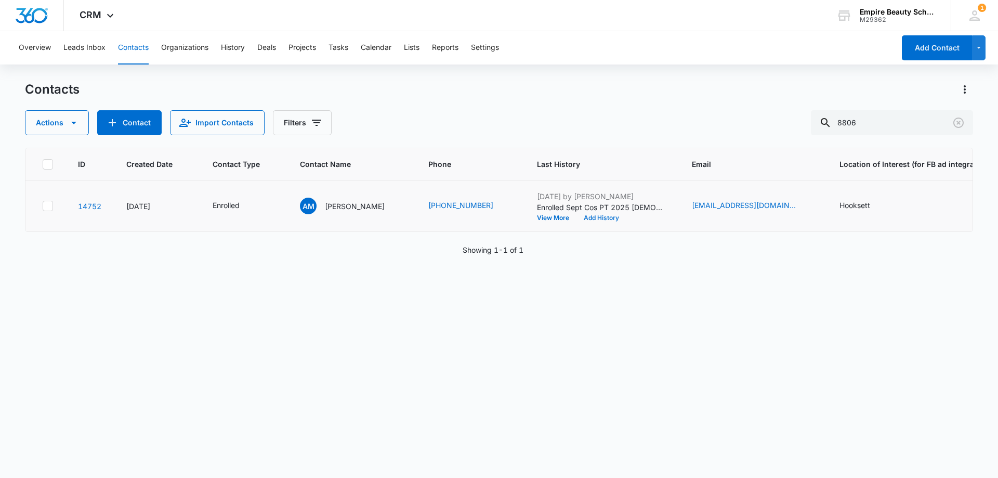
click at [580, 217] on button "Add History" at bounding box center [601, 218] width 50 height 6
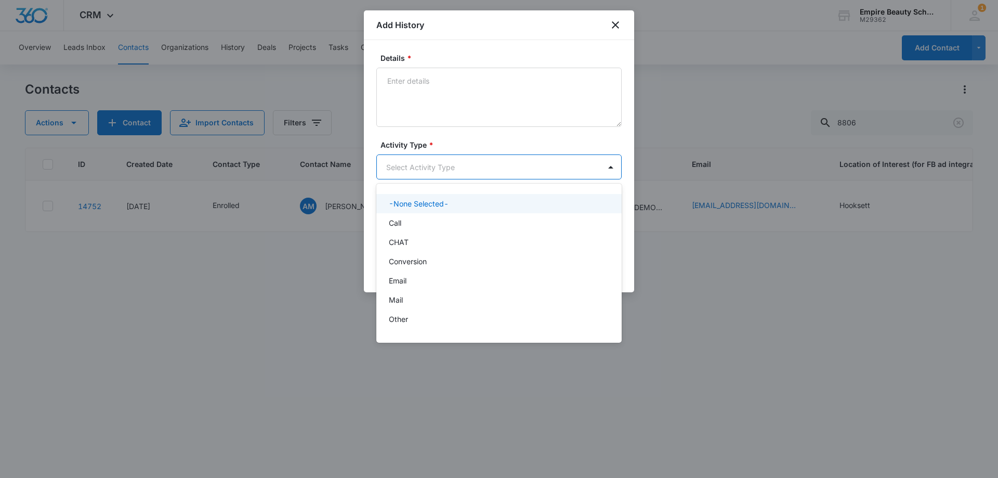
click at [419, 172] on body "CRM Apps Forms CRM Email Shop Payments POS Files Brand Settings Empire Beauty S…" at bounding box center [499, 239] width 998 height 478
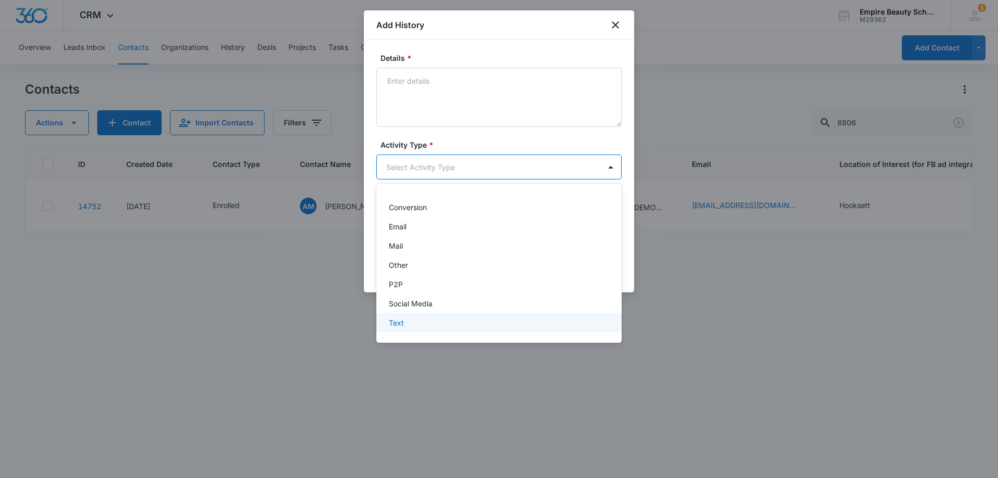
click at [420, 336] on div at bounding box center [499, 239] width 998 height 478
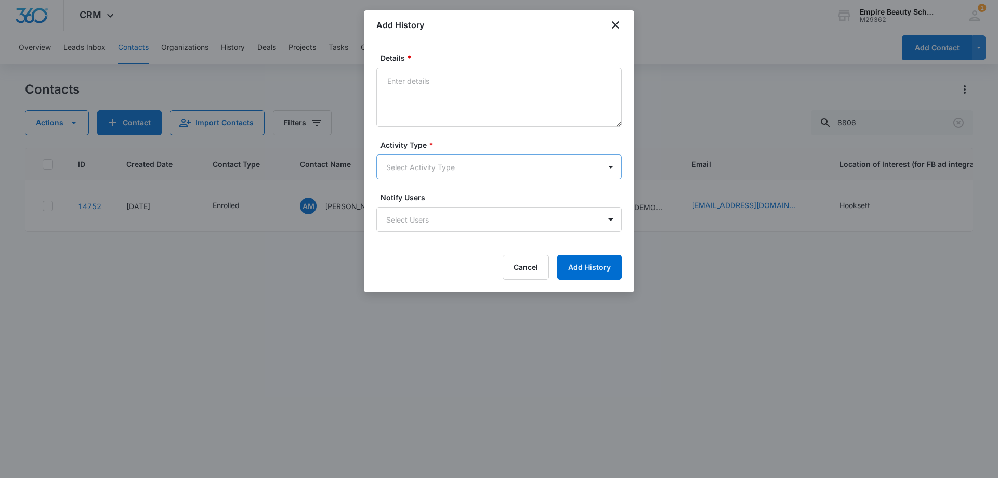
click at [400, 165] on body "CRM Apps Forms CRM Email Shop Payments POS Files Brand Settings Empire Beauty S…" at bounding box center [499, 239] width 998 height 478
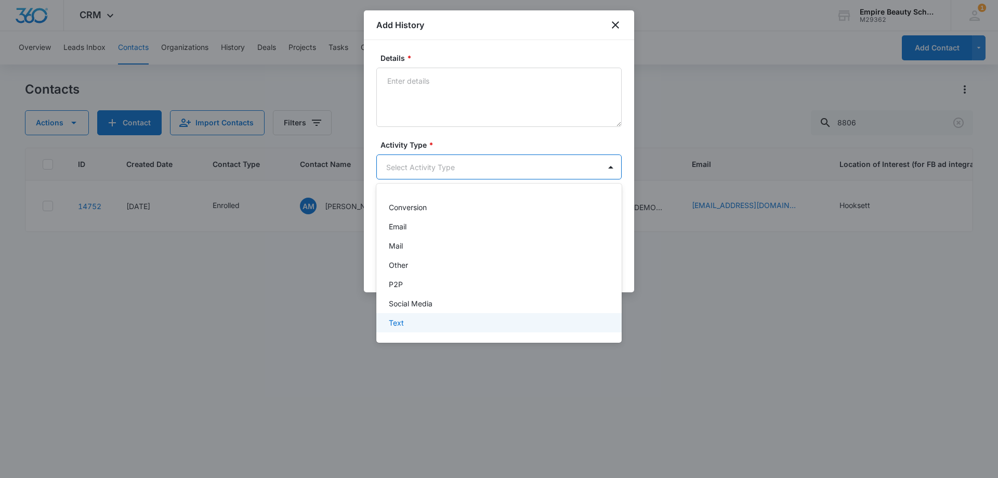
click at [422, 325] on div "Text" at bounding box center [498, 322] width 218 height 11
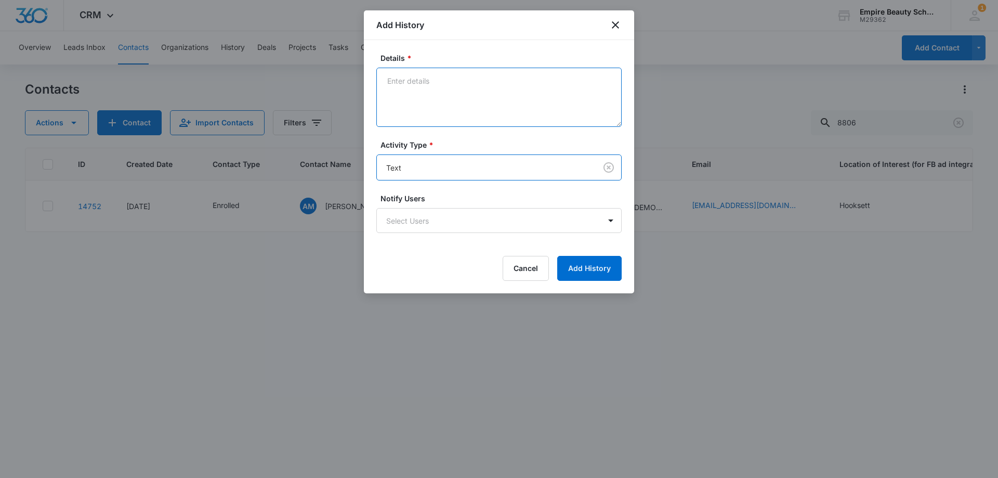
click at [436, 84] on textarea "Details *" at bounding box center [498, 97] width 245 height 59
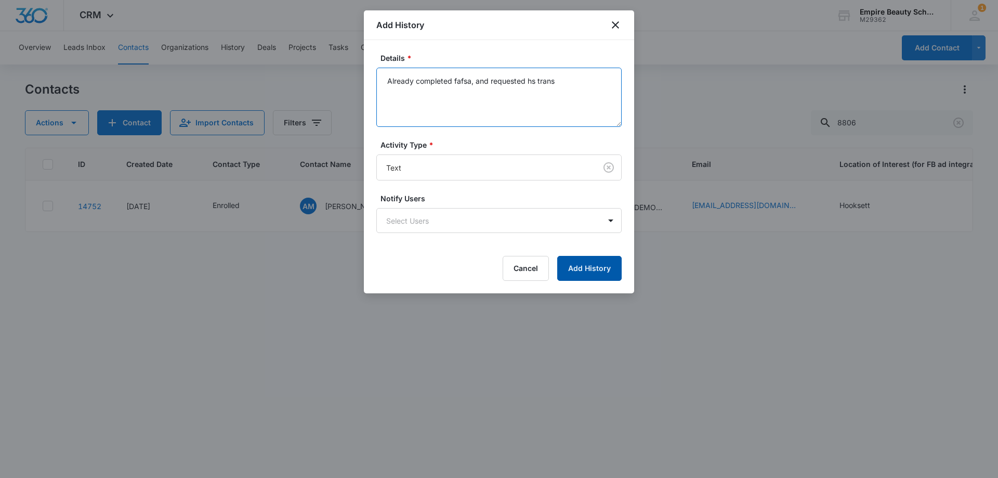
type textarea "Already completed fafsa, and requested hs trans"
click at [593, 272] on button "Add History" at bounding box center [589, 268] width 64 height 25
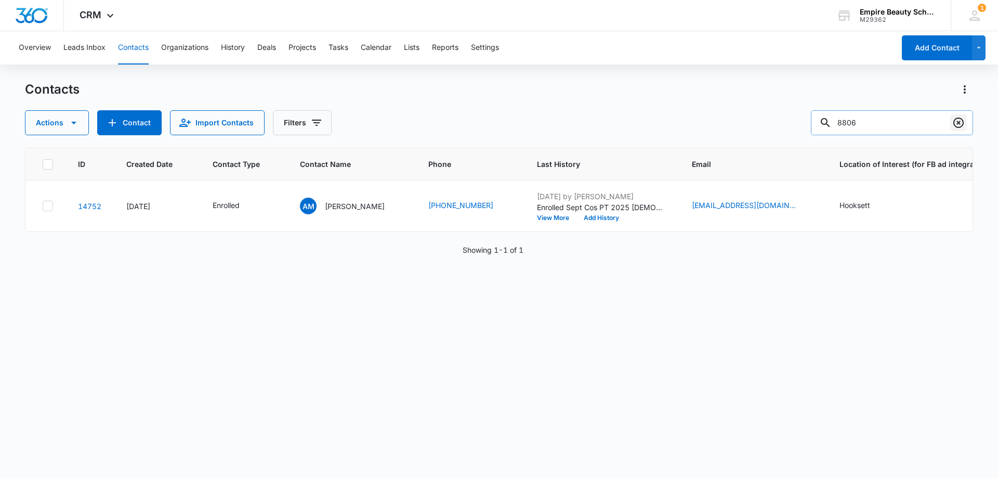
click at [956, 119] on icon "Clear" at bounding box center [958, 122] width 10 height 10
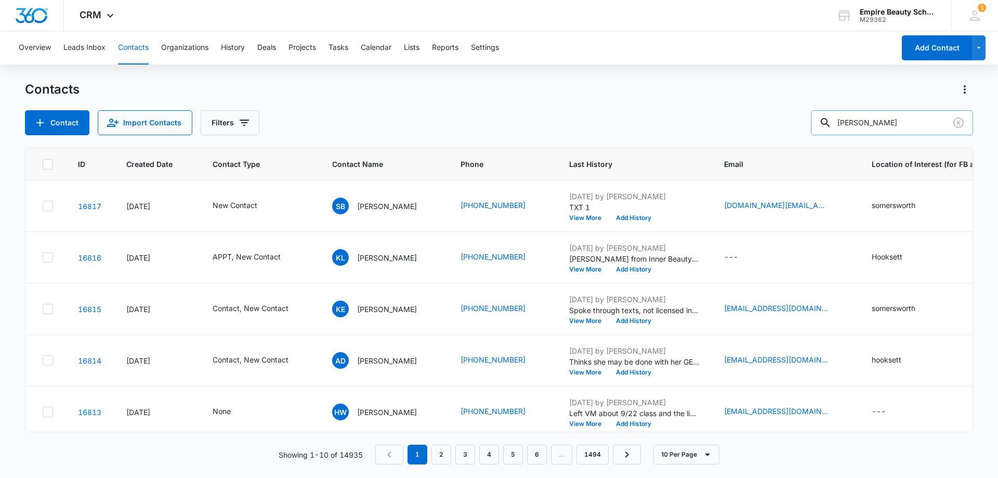
type input "[PERSON_NAME]"
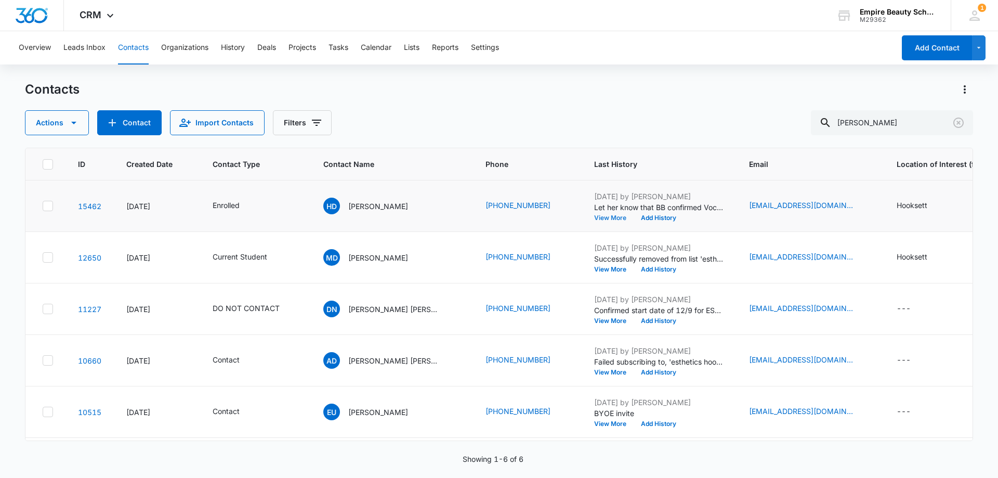
click at [594, 216] on button "View More" at bounding box center [614, 218] width 40 height 6
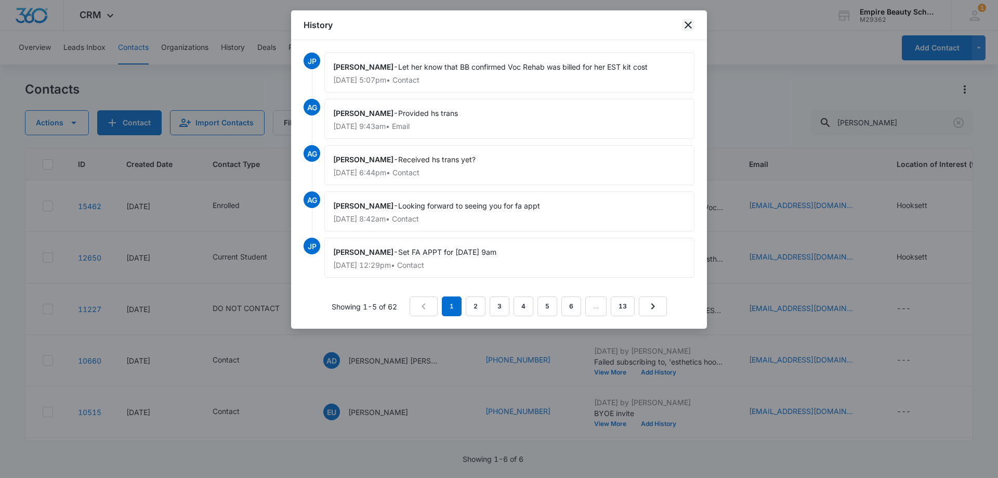
click at [691, 29] on icon "close" at bounding box center [688, 25] width 12 height 12
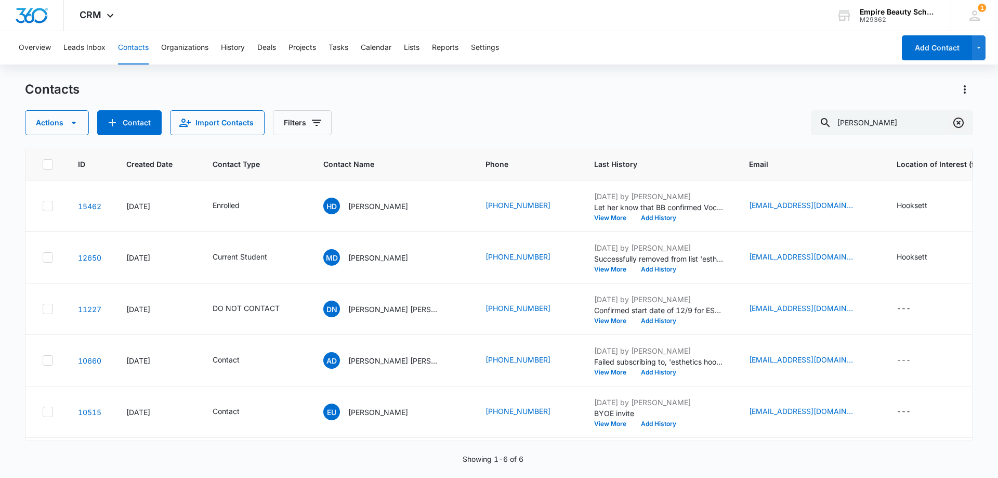
click at [959, 122] on icon "Clear" at bounding box center [958, 122] width 10 height 10
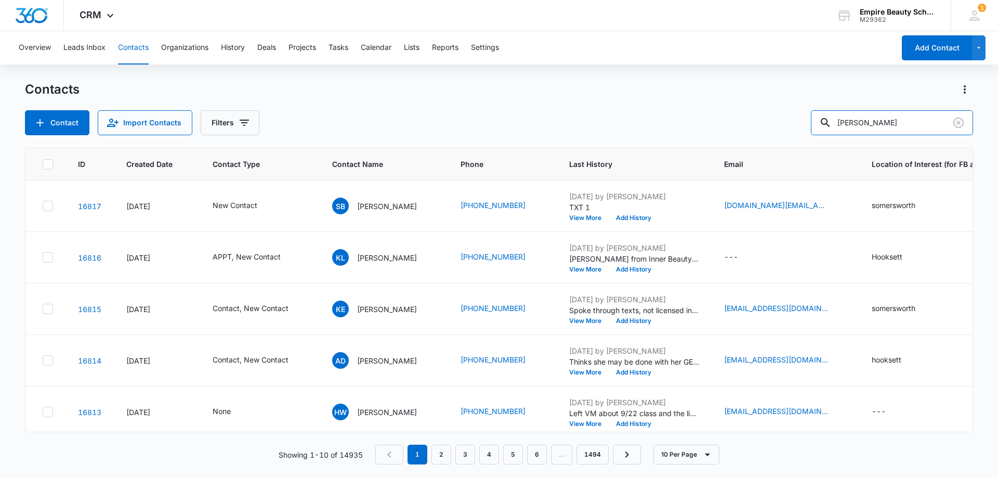
type input "[PERSON_NAME]"
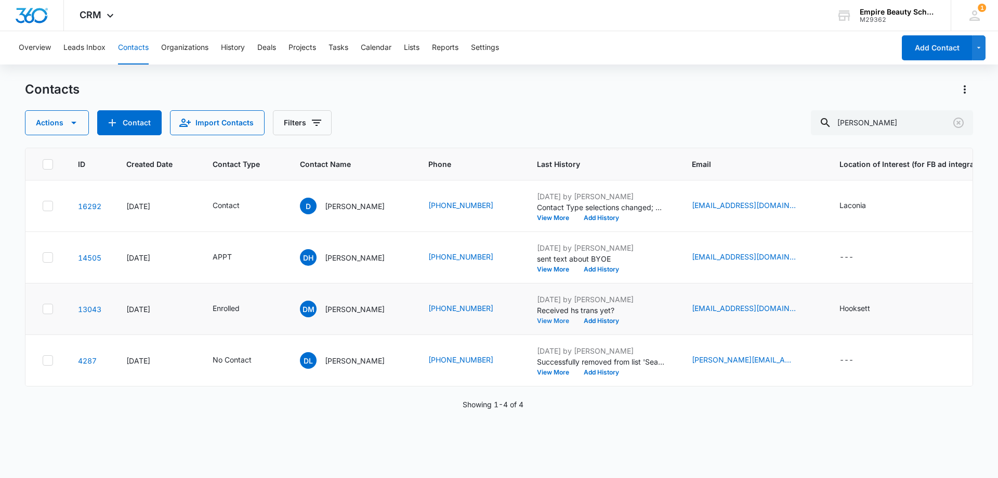
click at [549, 319] on button "View More" at bounding box center [557, 321] width 40 height 6
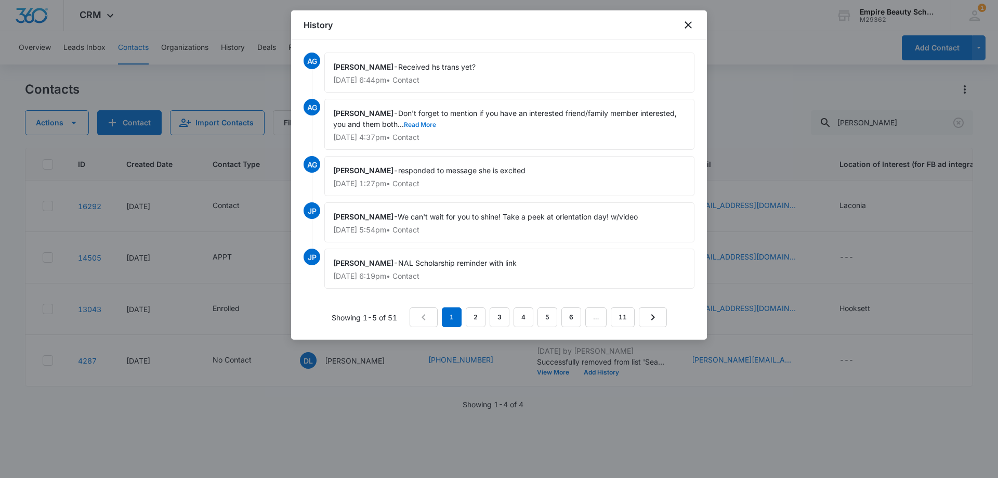
click at [424, 123] on button "Read More" at bounding box center [420, 125] width 32 height 6
click at [691, 23] on icon "close" at bounding box center [688, 24] width 7 height 7
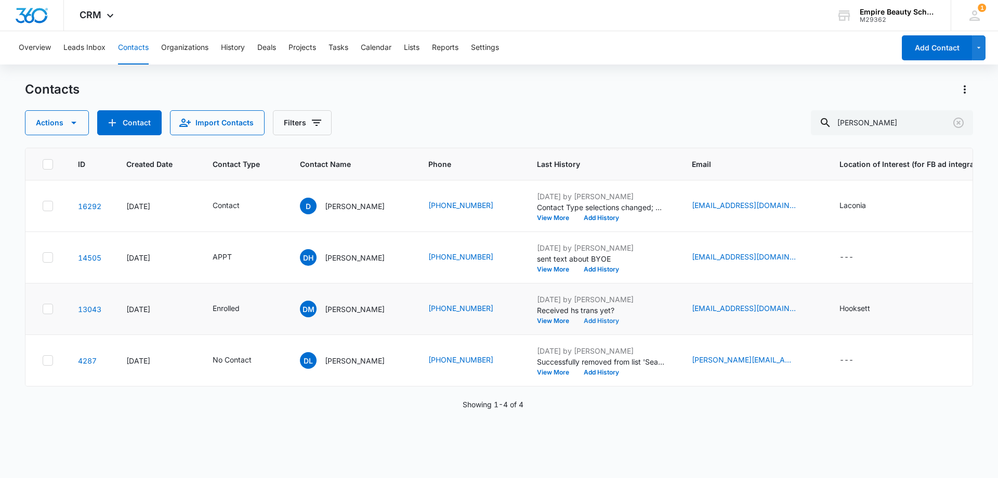
click at [590, 322] on button "Add History" at bounding box center [601, 321] width 50 height 6
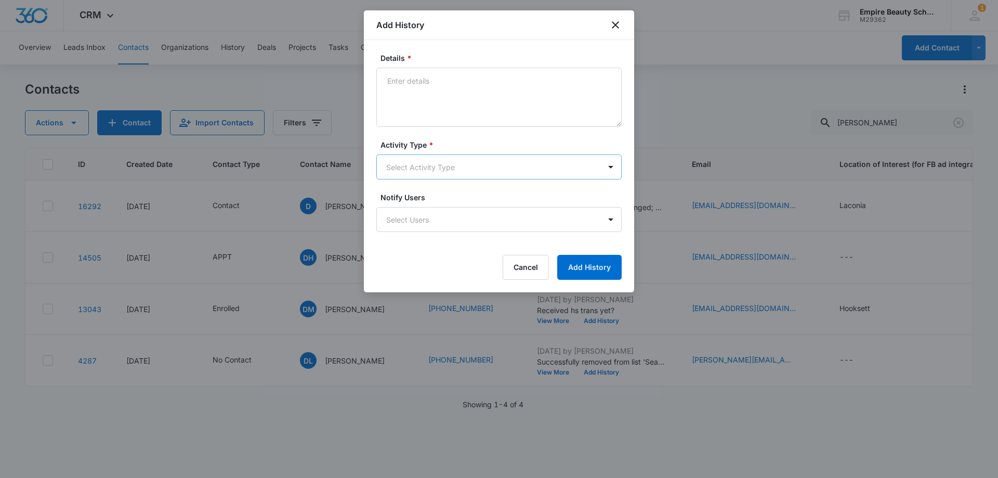
click at [405, 170] on body "CRM Apps Forms CRM Email Shop Payments POS Files Brand Settings Empire Beauty S…" at bounding box center [499, 239] width 998 height 478
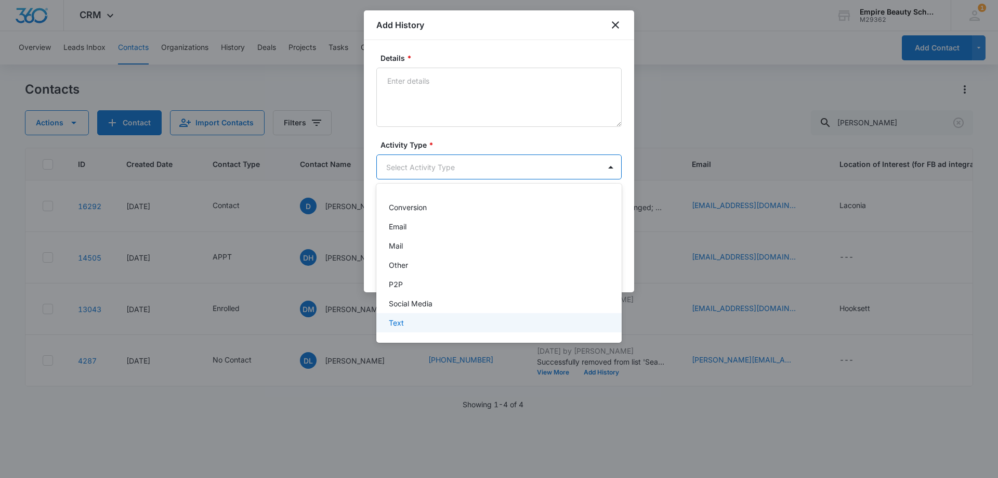
click at [413, 328] on div "Text" at bounding box center [498, 322] width 245 height 19
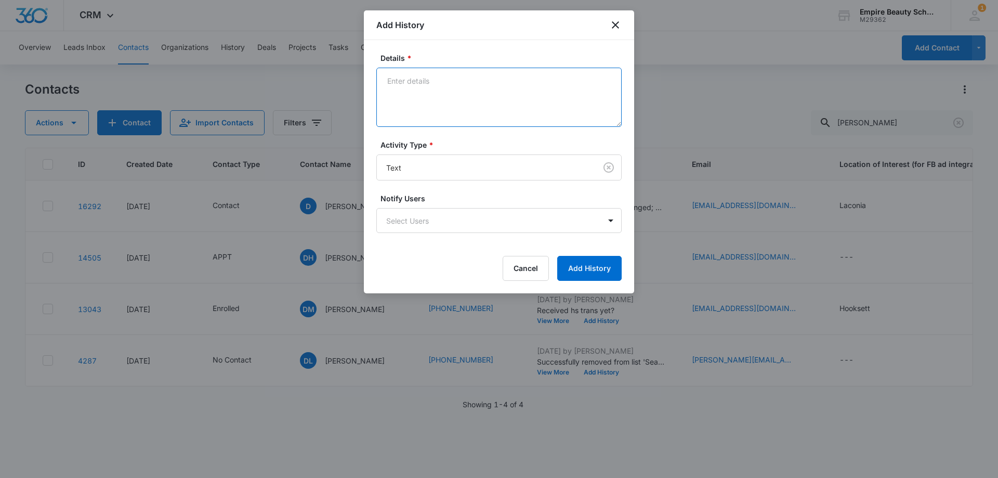
click at [437, 101] on textarea "Details *" at bounding box center [498, 97] width 245 height 59
type textarea "any update on trans yet?"
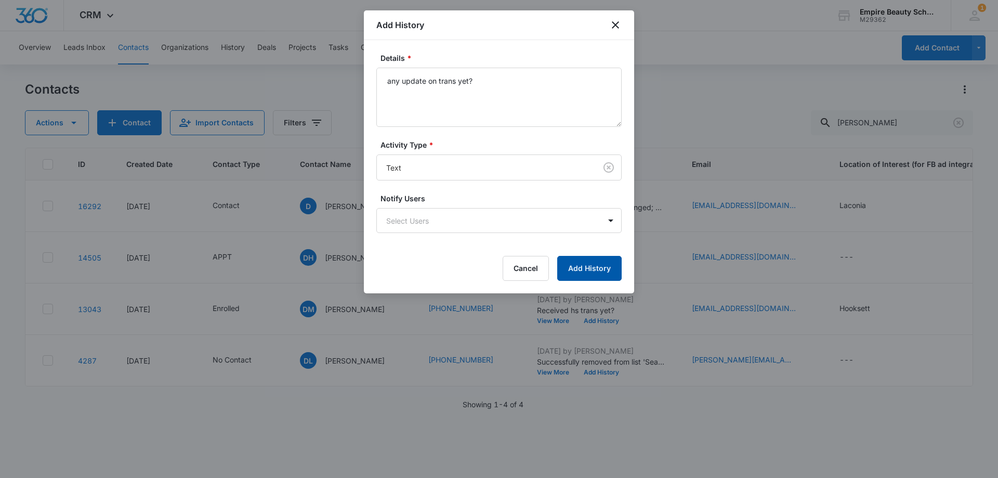
click at [590, 274] on button "Add History" at bounding box center [589, 268] width 64 height 25
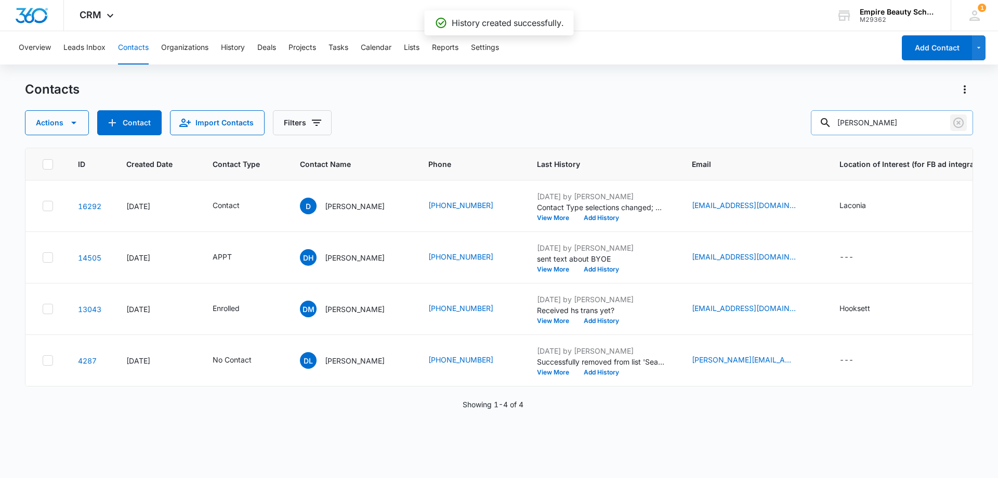
click at [963, 117] on icon "Clear" at bounding box center [958, 122] width 12 height 12
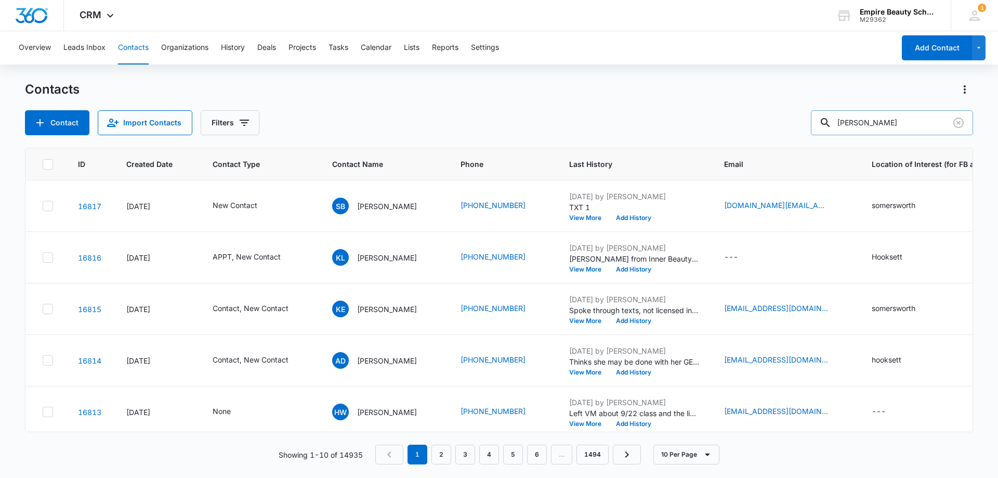
type input "[PERSON_NAME]"
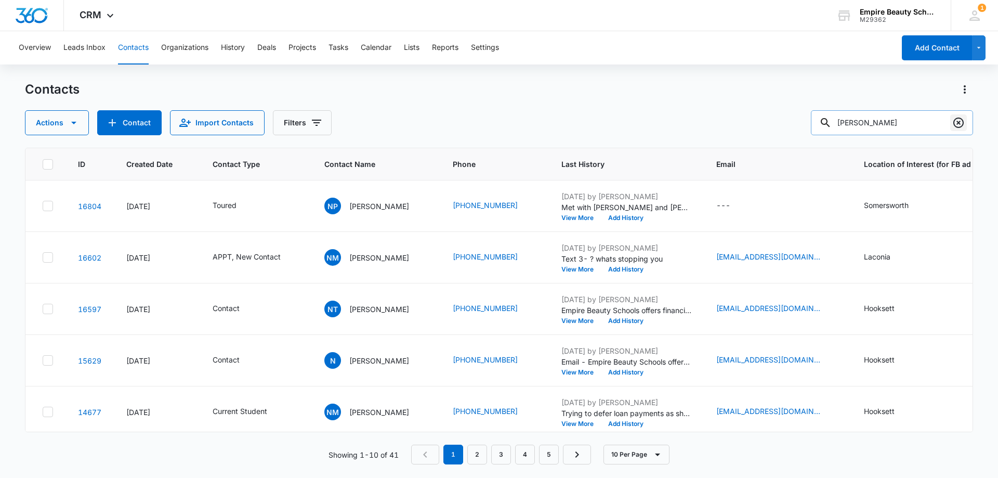
click at [961, 119] on icon "Clear" at bounding box center [958, 122] width 10 height 10
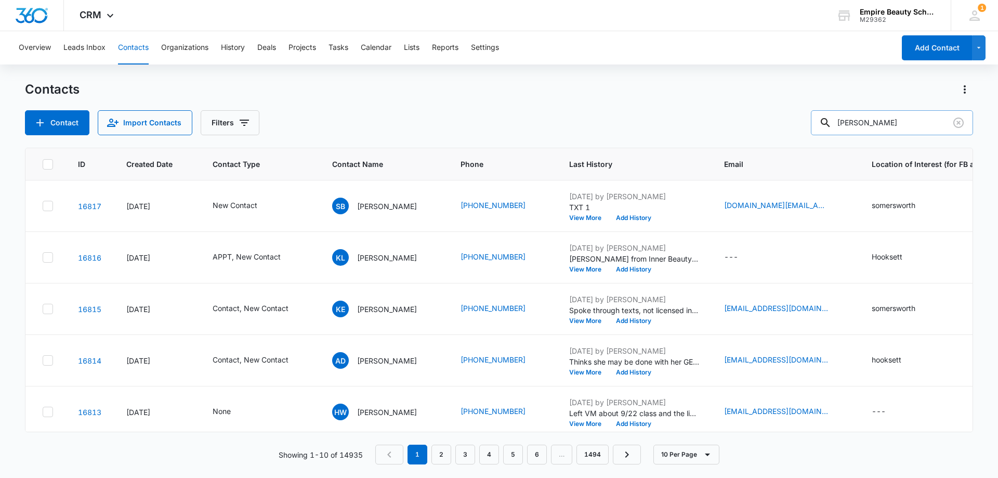
type input "[PERSON_NAME]"
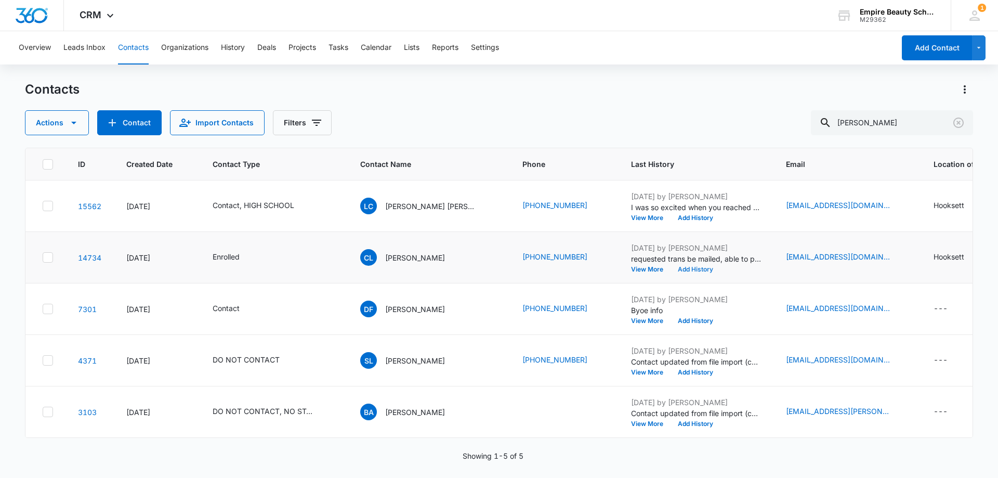
click at [694, 269] on button "Add History" at bounding box center [695, 269] width 50 height 6
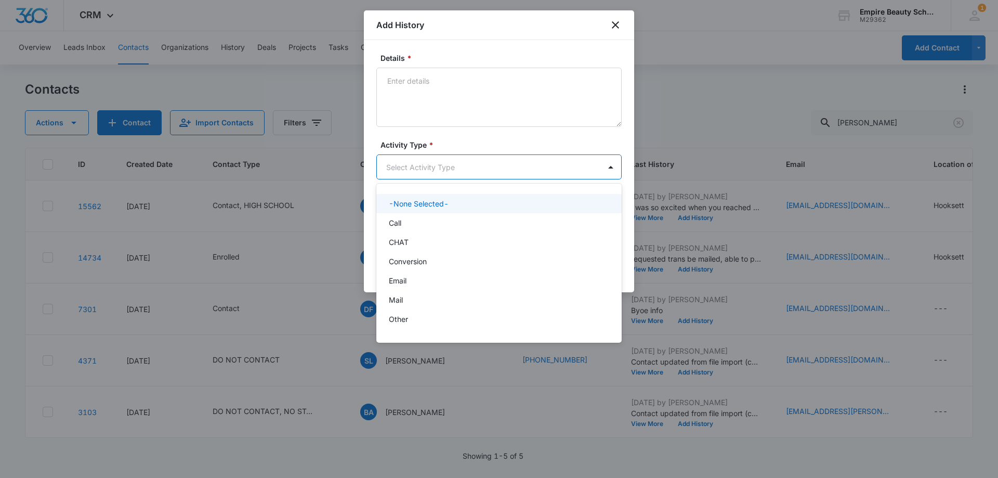
click at [411, 167] on body "CRM Apps Forms CRM Email Shop Payments POS Files Brand Settings Empire Beauty S…" at bounding box center [499, 239] width 998 height 478
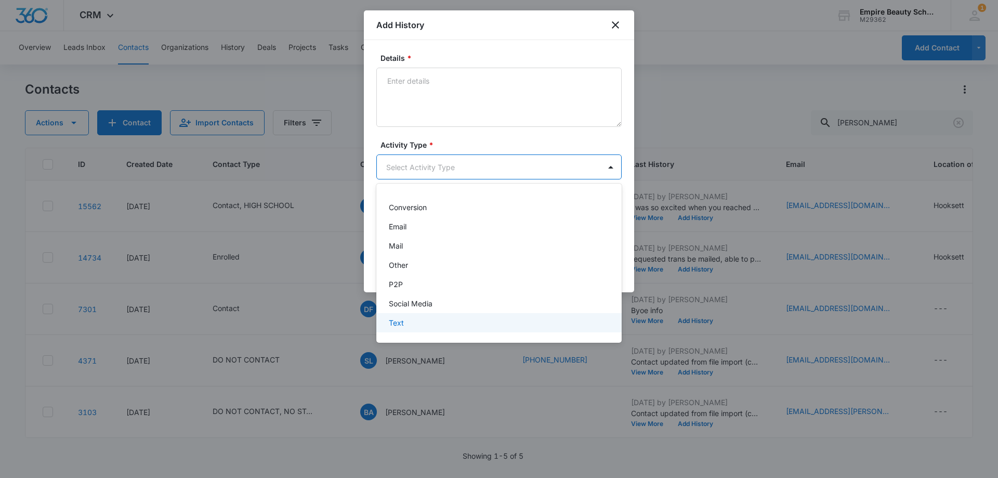
click at [400, 322] on p "Text" at bounding box center [396, 322] width 15 height 11
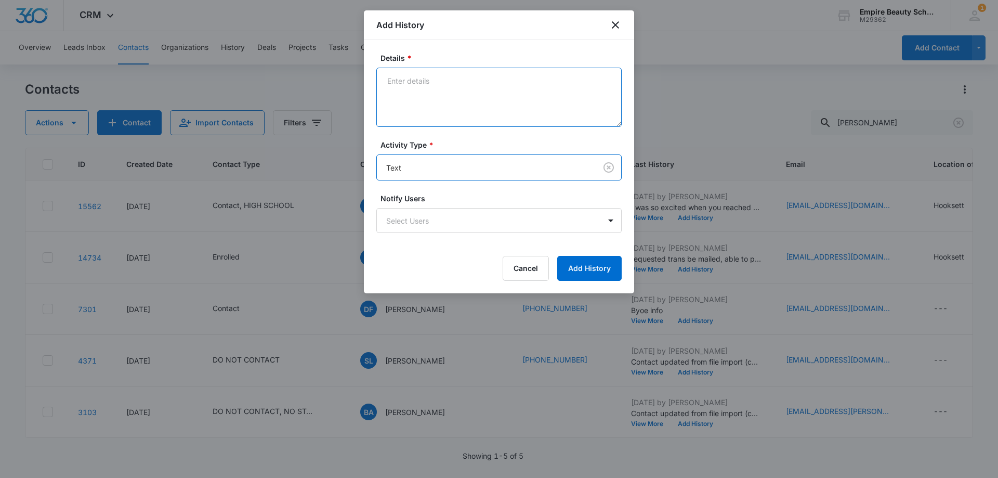
click at [435, 109] on textarea "Details *" at bounding box center [498, 97] width 245 height 59
click at [484, 90] on textarea "checking in on hs trans, received yet?" at bounding box center [498, 97] width 245 height 59
type textarea "checking in on hs trans, received yet?"
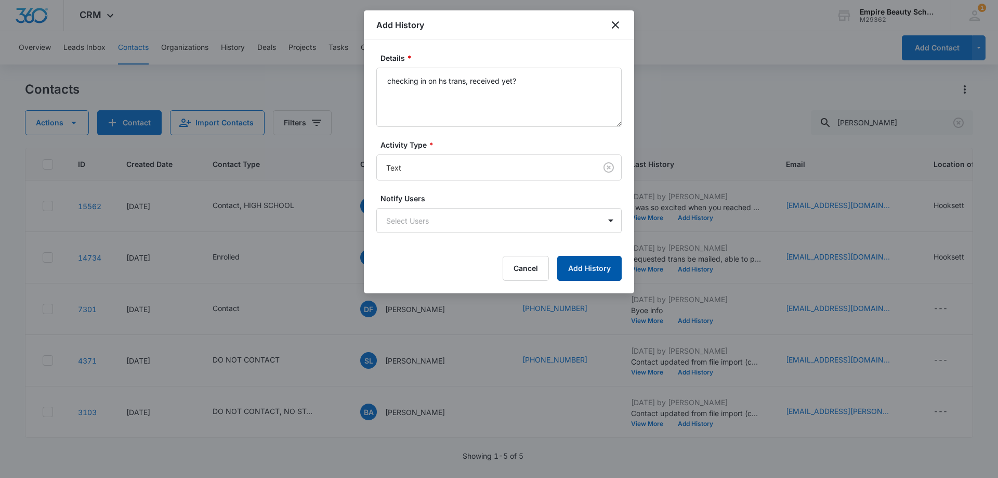
click at [607, 269] on button "Add History" at bounding box center [589, 268] width 64 height 25
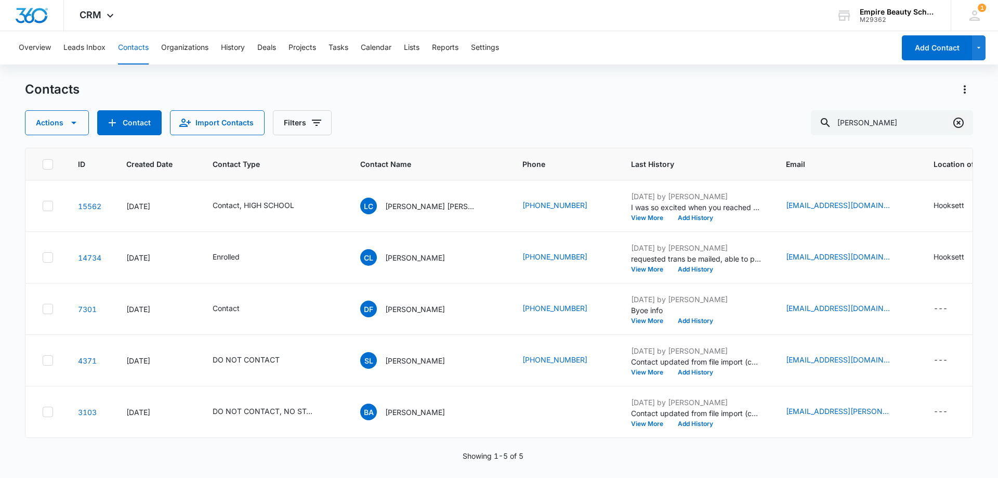
click at [959, 119] on icon "Clear" at bounding box center [958, 122] width 10 height 10
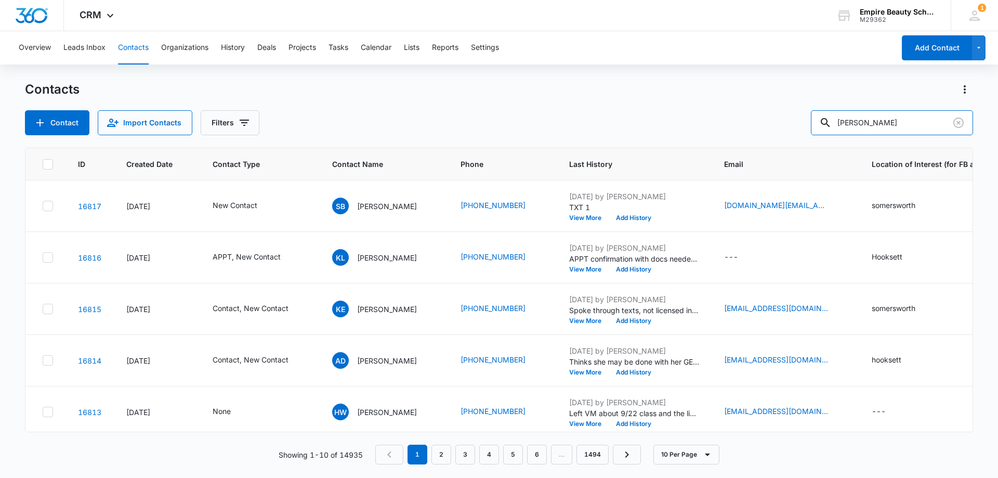
type input "[PERSON_NAME]"
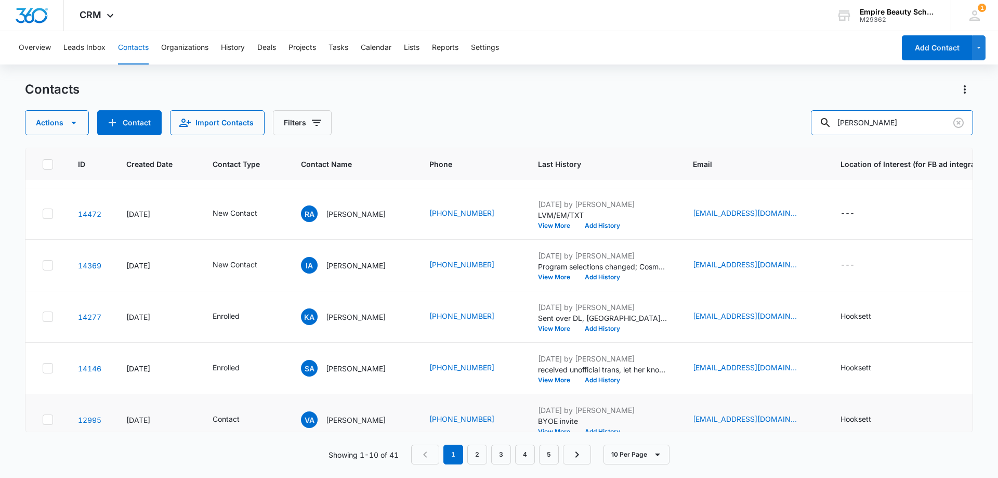
scroll to position [208, 0]
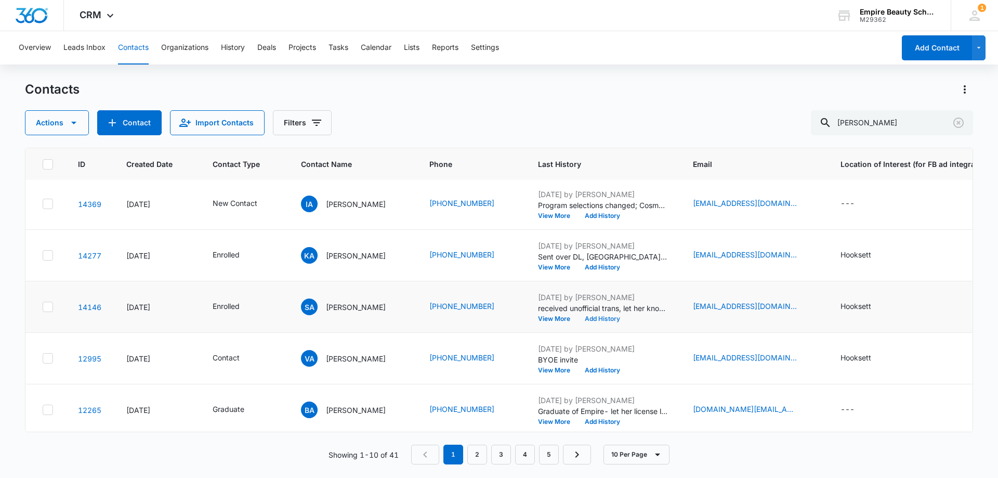
click at [578, 320] on button "Add History" at bounding box center [602, 318] width 50 height 6
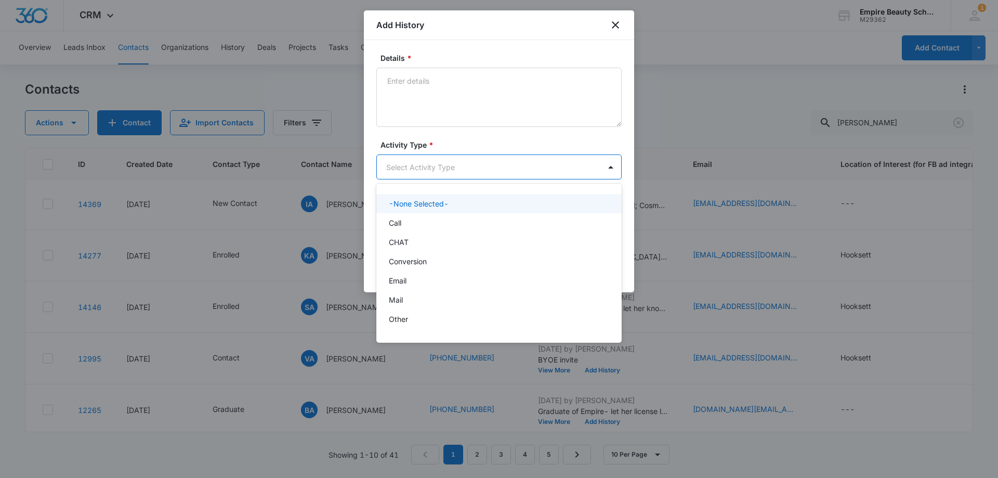
click at [416, 162] on body "CRM Apps Forms CRM Email Shop Payments POS Files Brand Settings Empire Beauty S…" at bounding box center [499, 239] width 998 height 478
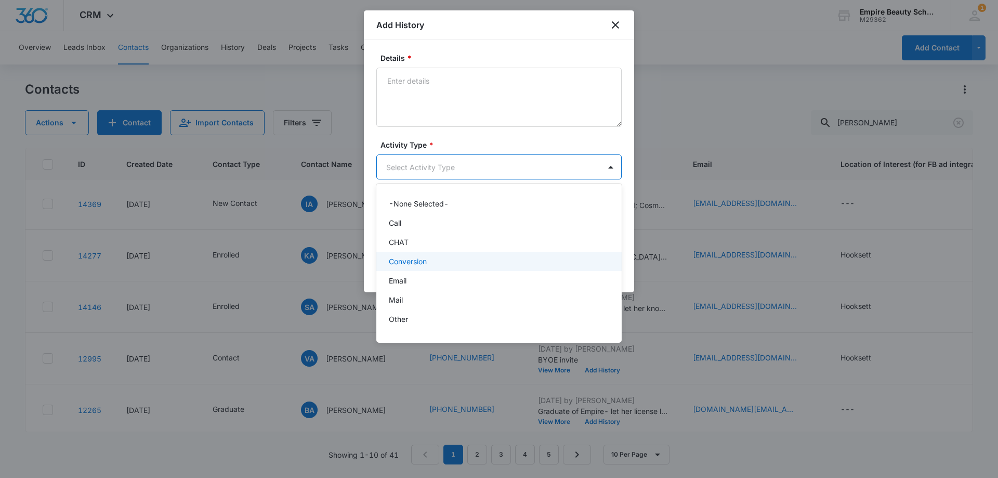
scroll to position [54, 0]
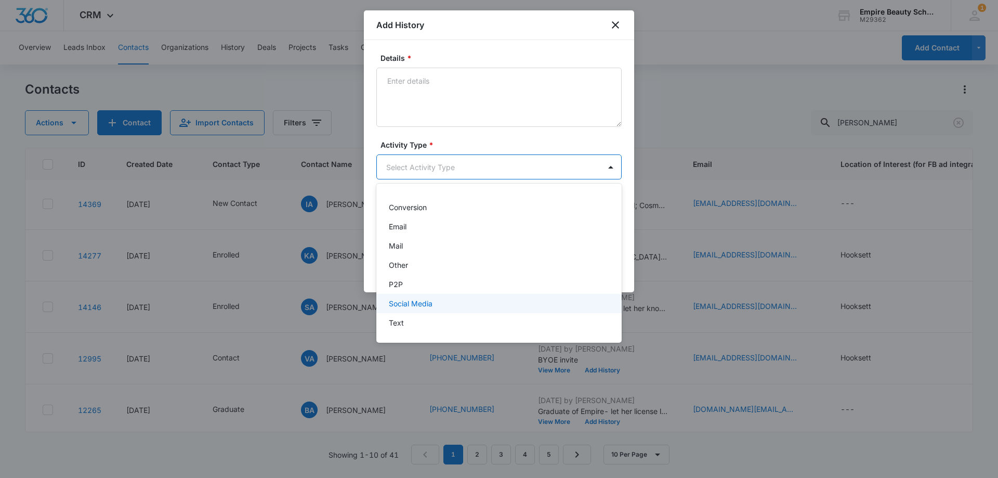
click at [410, 320] on div "Text" at bounding box center [498, 322] width 218 height 11
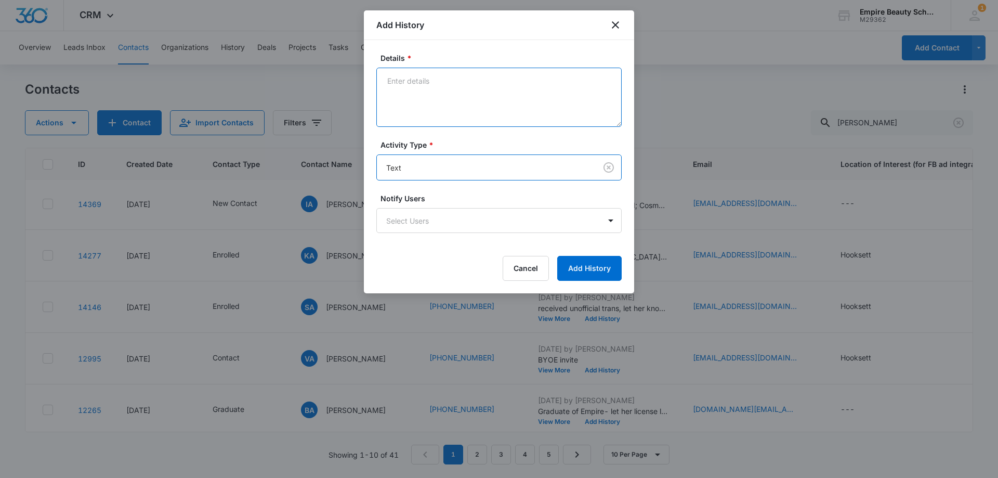
click at [413, 116] on textarea "Details *" at bounding box center [498, 97] width 245 height 59
click at [480, 100] on textarea "checking on hs trans, recived them yet?" at bounding box center [498, 97] width 245 height 59
type textarea "checking on hs trans, received them yet?"
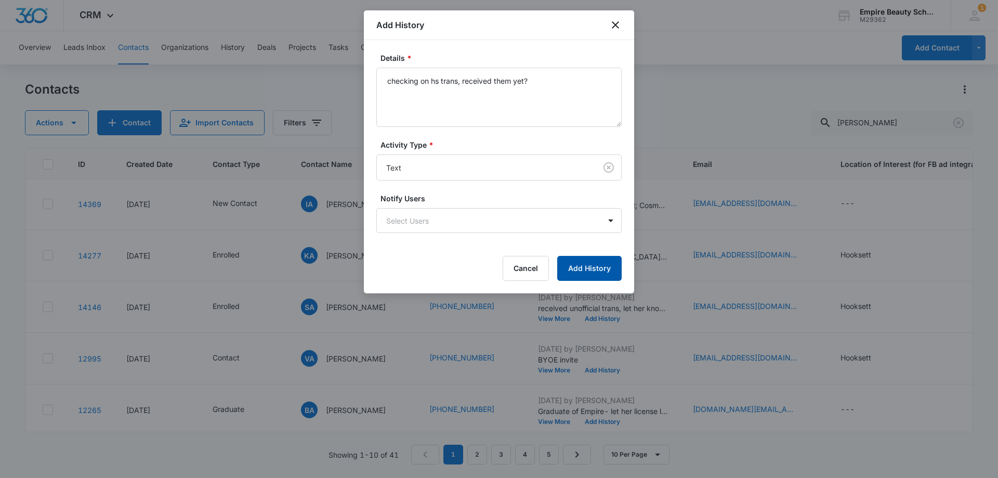
click at [587, 264] on button "Add History" at bounding box center [589, 268] width 64 height 25
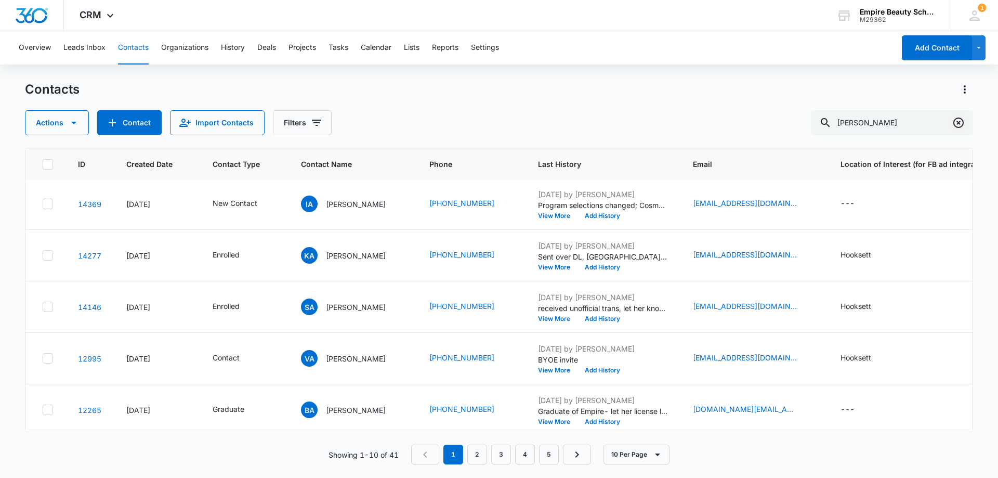
click at [955, 121] on icon "Clear" at bounding box center [958, 122] width 12 height 12
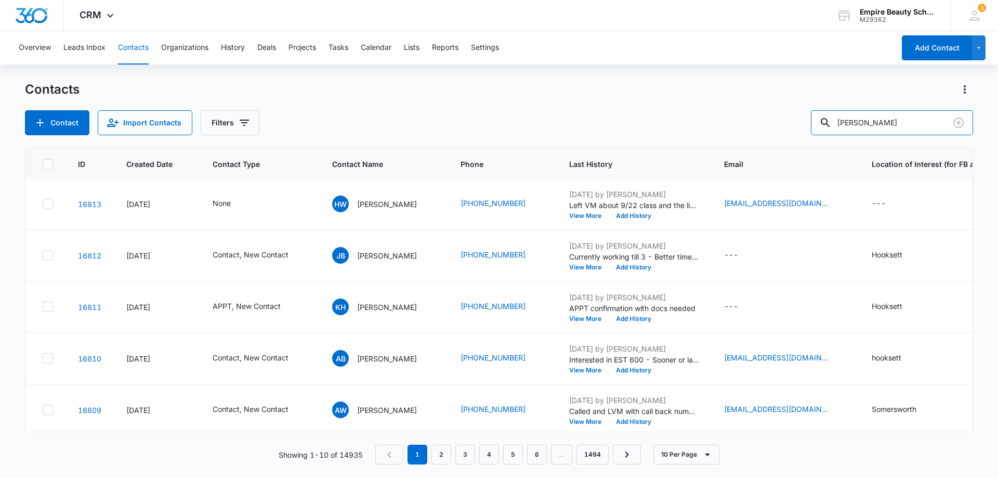
type input "[PERSON_NAME]"
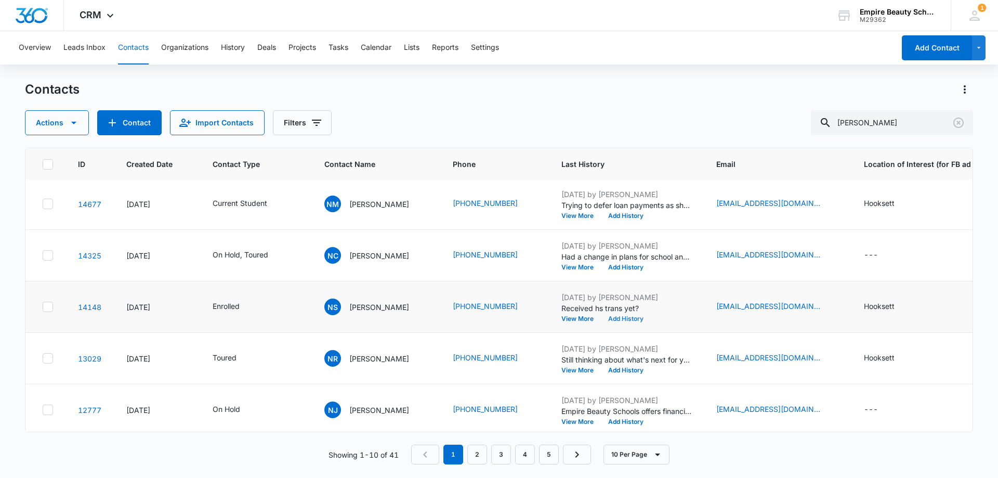
click at [615, 320] on button "Add History" at bounding box center [626, 318] width 50 height 6
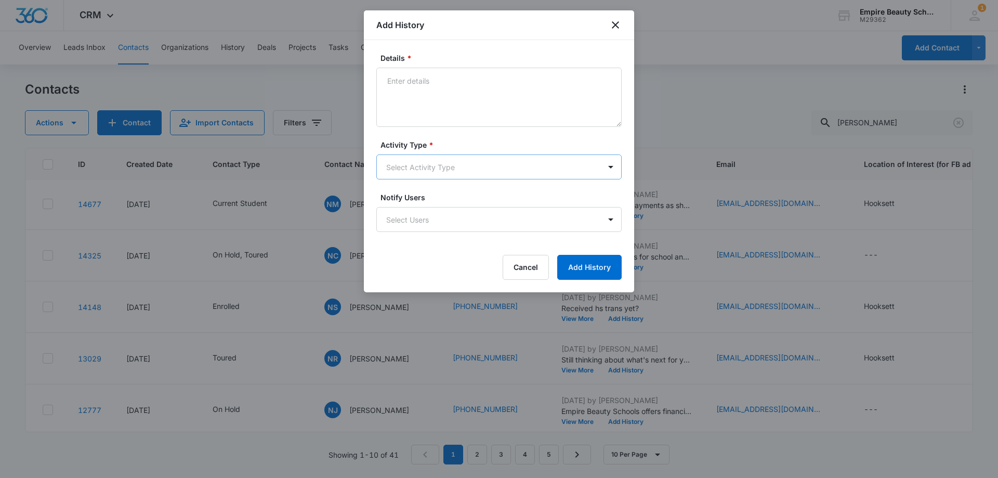
click at [412, 163] on body "CRM Apps Forms CRM Email Shop Payments POS Files Brand Settings Empire Beauty S…" at bounding box center [499, 239] width 998 height 478
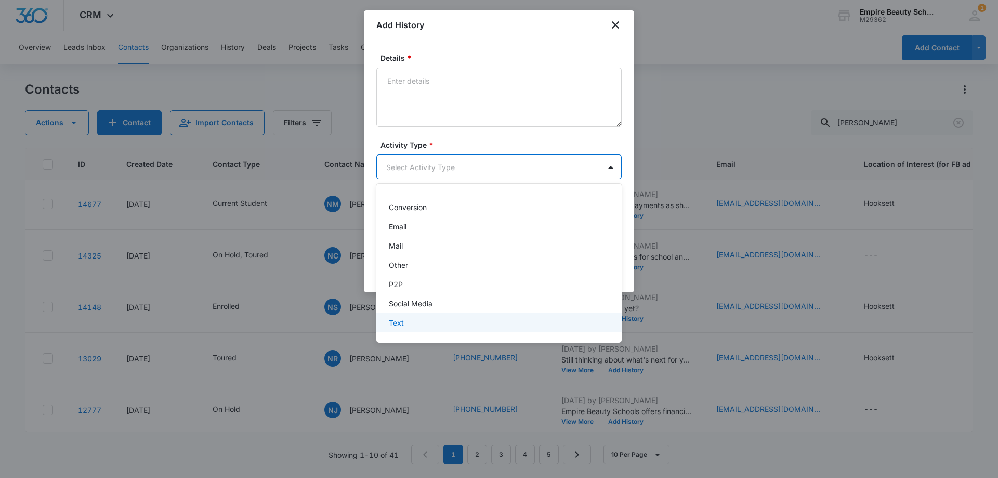
click at [411, 316] on div "Text" at bounding box center [498, 322] width 245 height 19
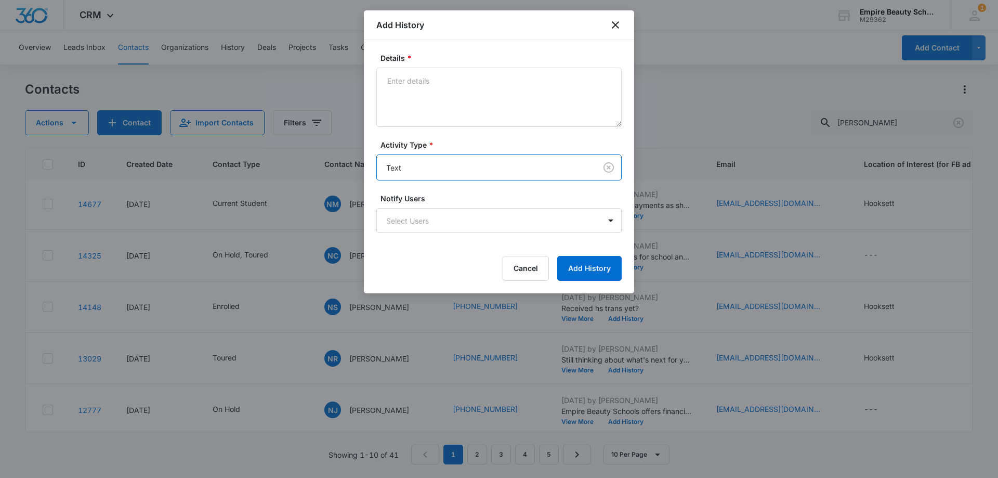
click at [427, 65] on div "Details *" at bounding box center [498, 89] width 245 height 74
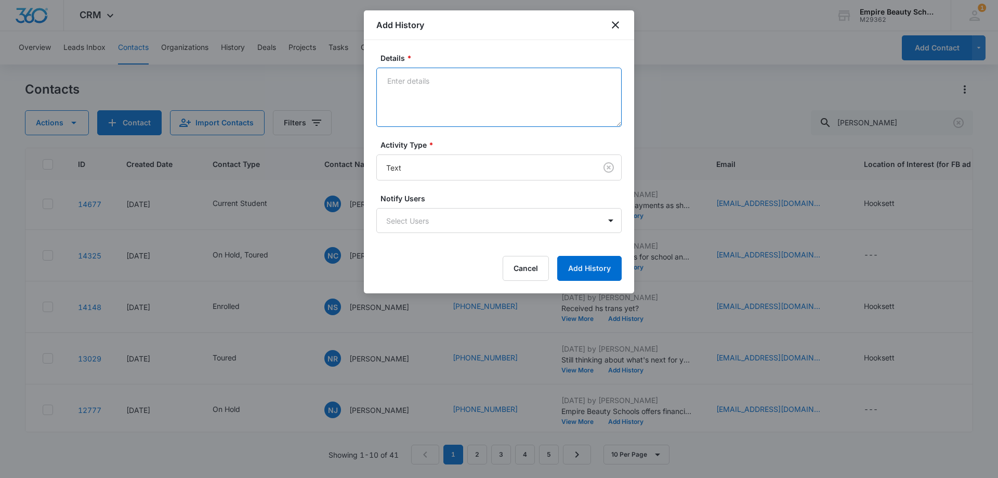
click at [428, 83] on textarea "Details *" at bounding box center [498, 97] width 245 height 59
click at [509, 80] on textarea "Figure out best day for fa? Never recived hs trans still need" at bounding box center [498, 97] width 245 height 59
type textarea "Figure out best day for fa? Never received hs trans still need"
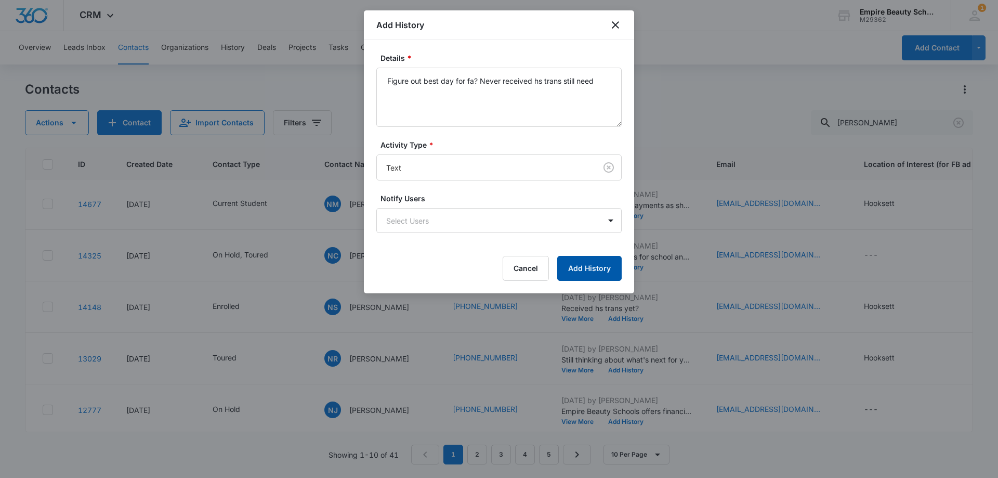
click at [584, 269] on button "Add History" at bounding box center [589, 268] width 64 height 25
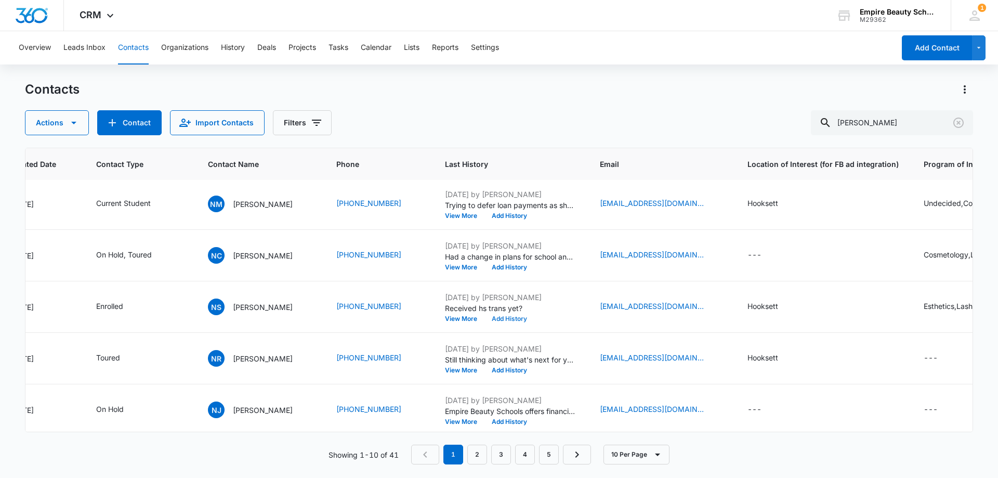
scroll to position [208, 0]
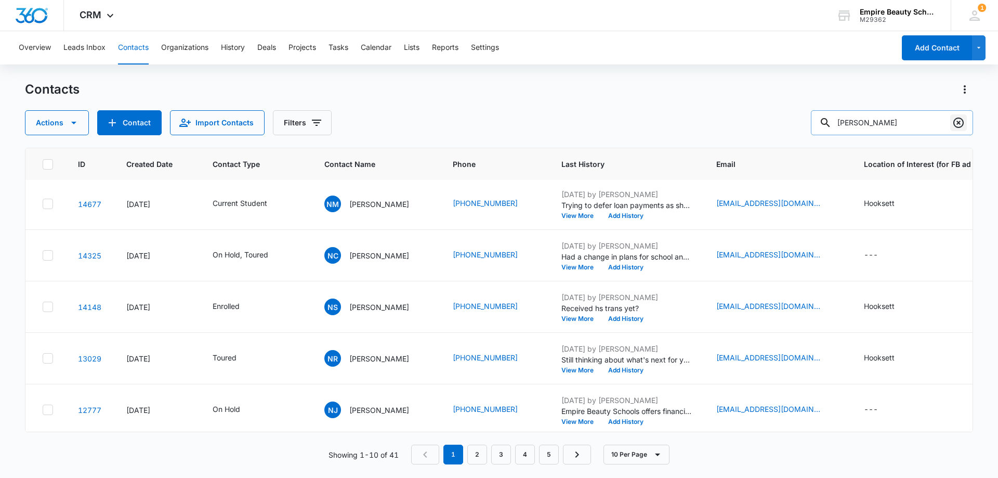
click at [962, 121] on icon "Clear" at bounding box center [958, 122] width 12 height 12
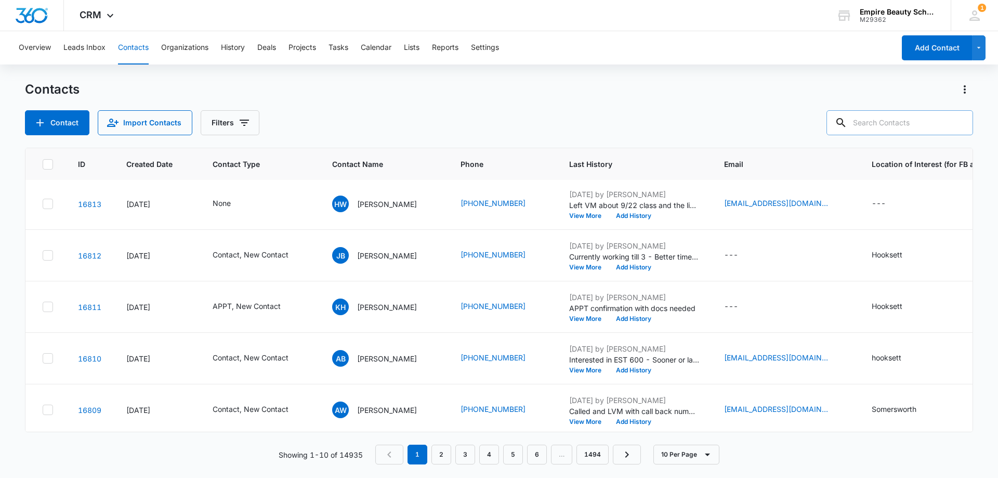
click at [448, 102] on div "Contacts Contact Import Contacts Filters" at bounding box center [499, 108] width 948 height 54
click at [396, 122] on div "Contact Import Contacts Filters" at bounding box center [499, 122] width 948 height 25
click at [453, 117] on div "Contact Import Contacts Filters" at bounding box center [499, 122] width 948 height 25
click at [911, 121] on input "text" at bounding box center [899, 122] width 147 height 25
type input "u"
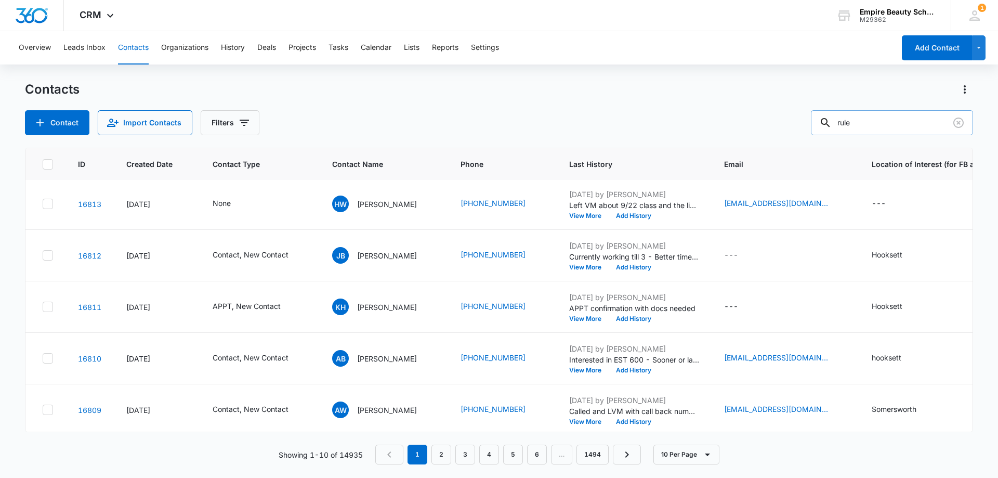
type input "rule"
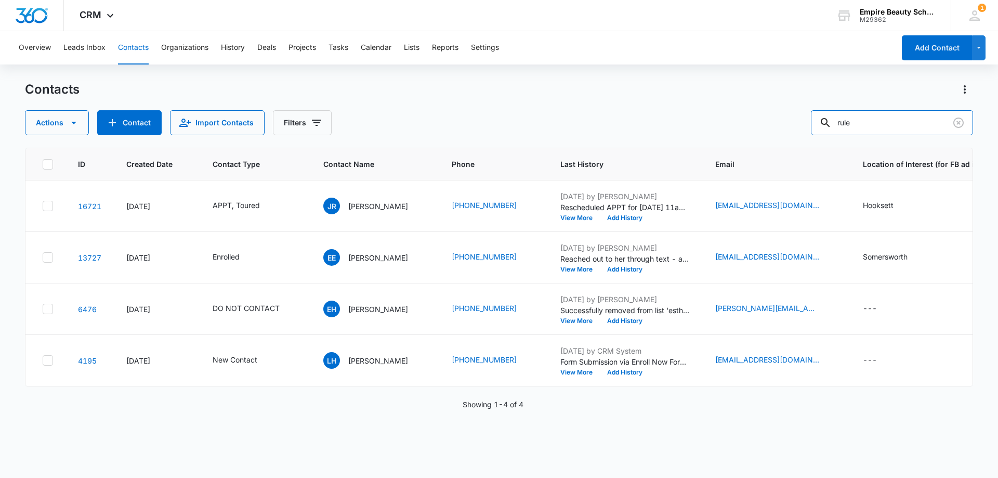
scroll to position [0, 0]
click at [560, 218] on button "View More" at bounding box center [580, 218] width 40 height 6
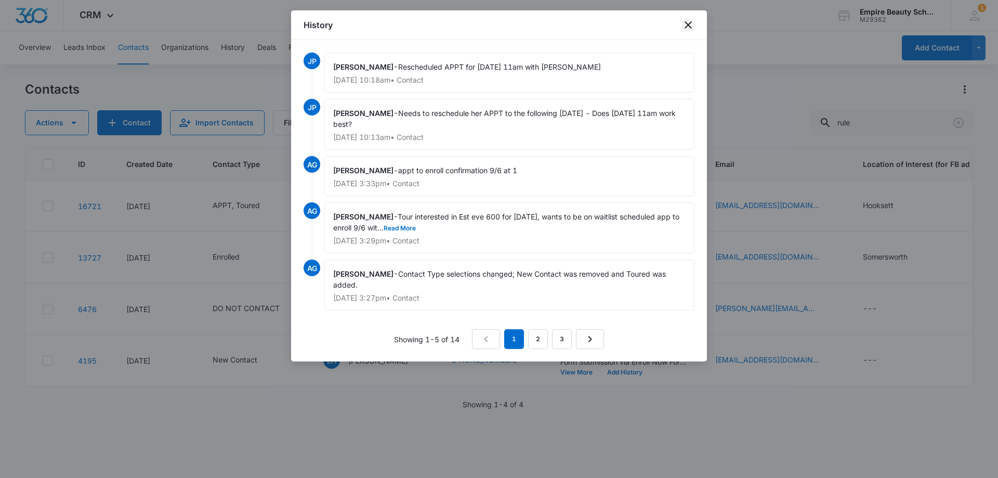
click at [688, 20] on icon "close" at bounding box center [688, 25] width 12 height 12
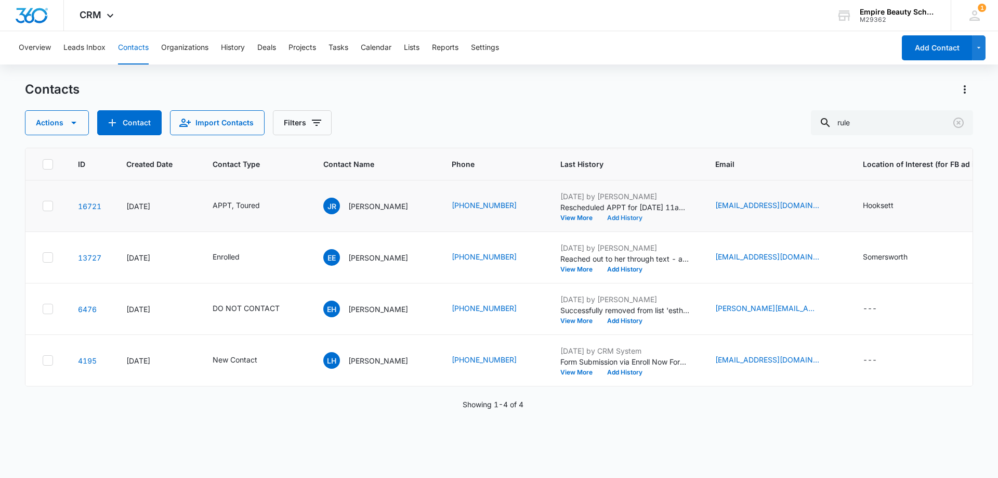
click at [606, 218] on button "Add History" at bounding box center [625, 218] width 50 height 6
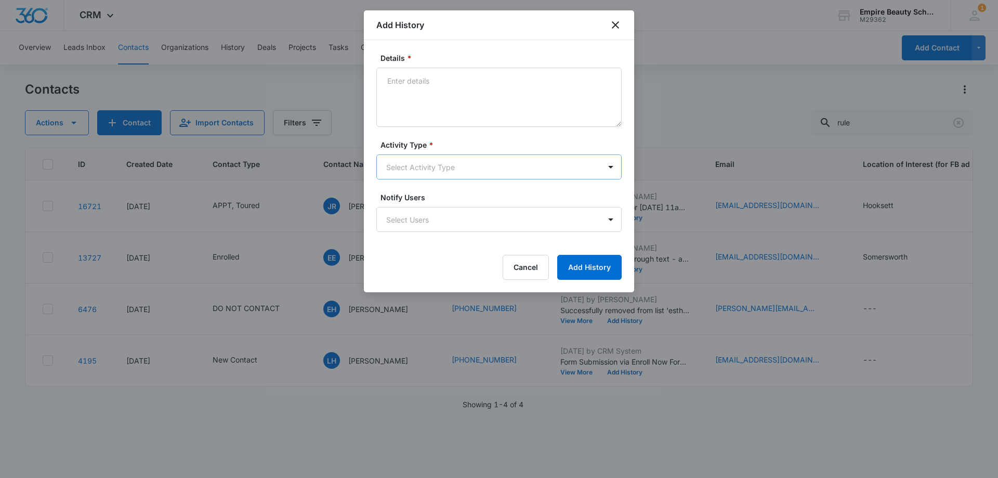
click at [412, 158] on body "CRM Apps Forms CRM Email Shop Payments POS Files Brand Settings Empire Beauty S…" at bounding box center [499, 239] width 998 height 478
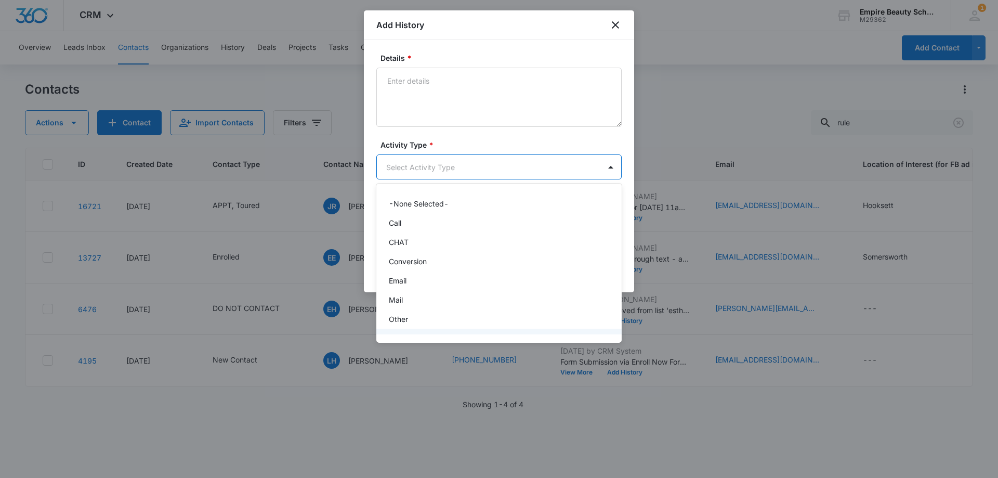
scroll to position [54, 0]
click at [410, 325] on div "Text" at bounding box center [498, 322] width 218 height 11
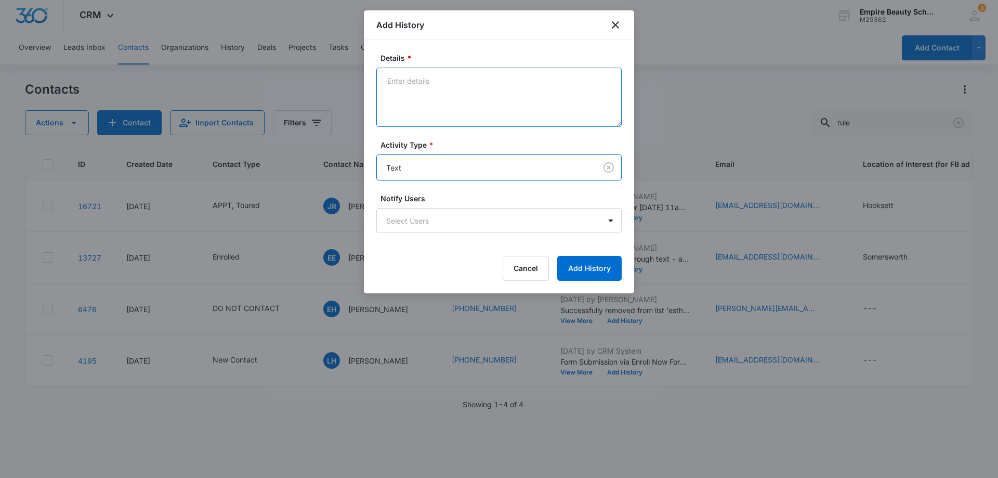
click at [451, 99] on textarea "Details *" at bounding box center [498, 97] width 245 height 59
click at [484, 88] on textarea "Appt confirmation" at bounding box center [498, 97] width 245 height 59
type textarea "Appt confirmation for [DATE]"
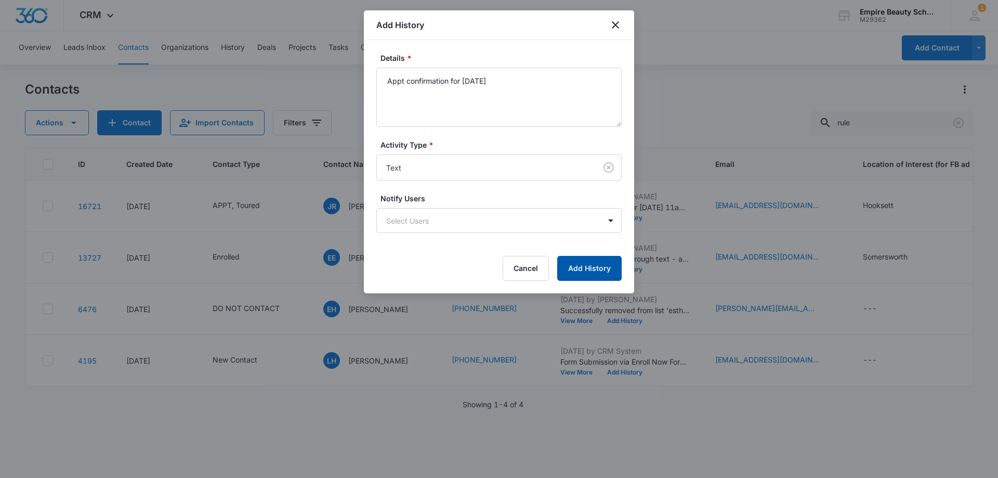
click at [580, 269] on button "Add History" at bounding box center [589, 268] width 64 height 25
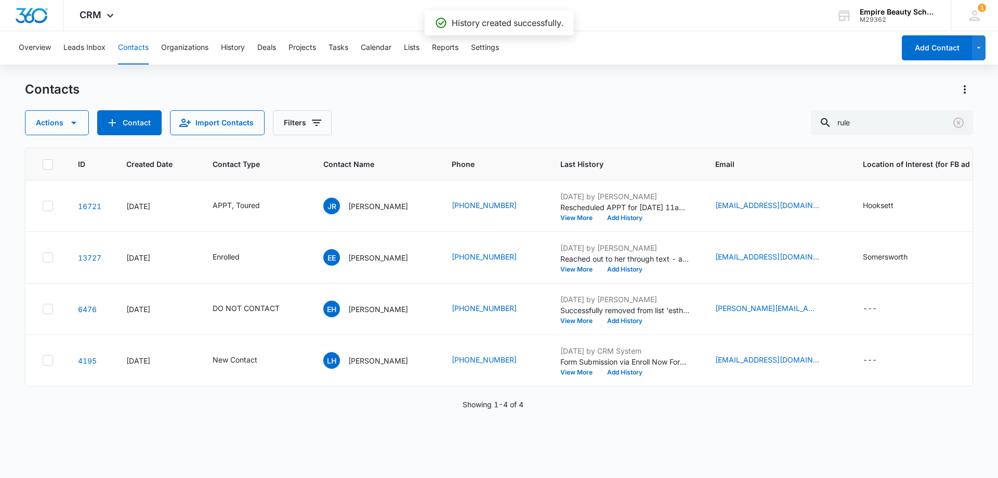
click at [957, 123] on icon "Clear" at bounding box center [958, 122] width 12 height 12
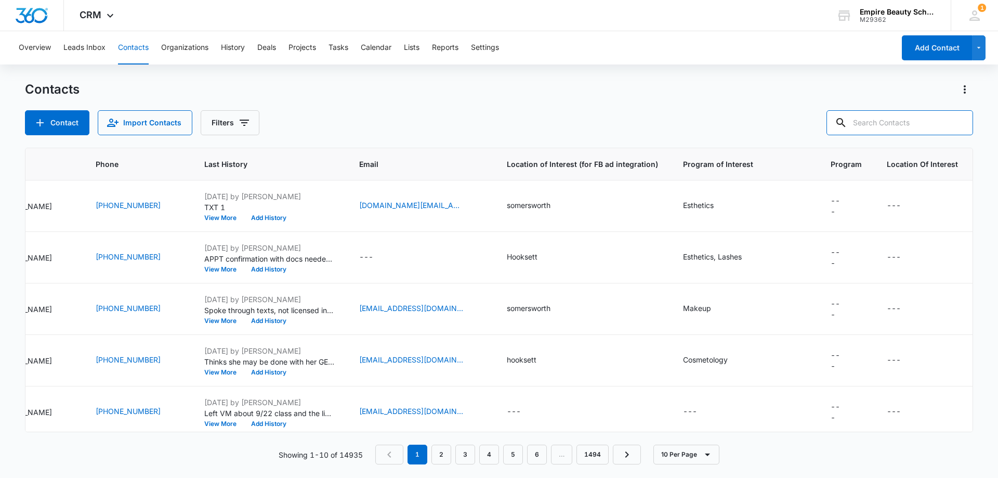
scroll to position [0, 0]
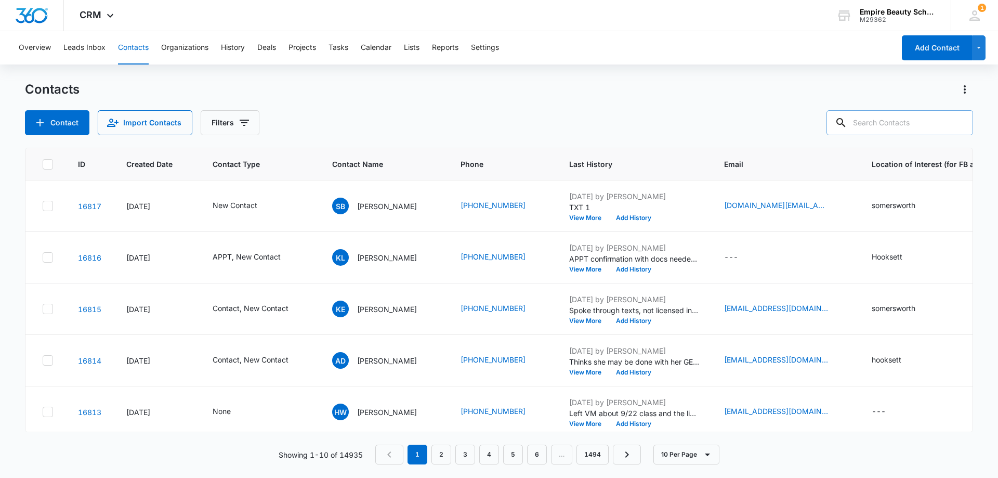
click at [883, 122] on input "text" at bounding box center [899, 122] width 147 height 25
paste input "[PHONE_NUMBER]"
type input "[PHONE_NUMBER]"
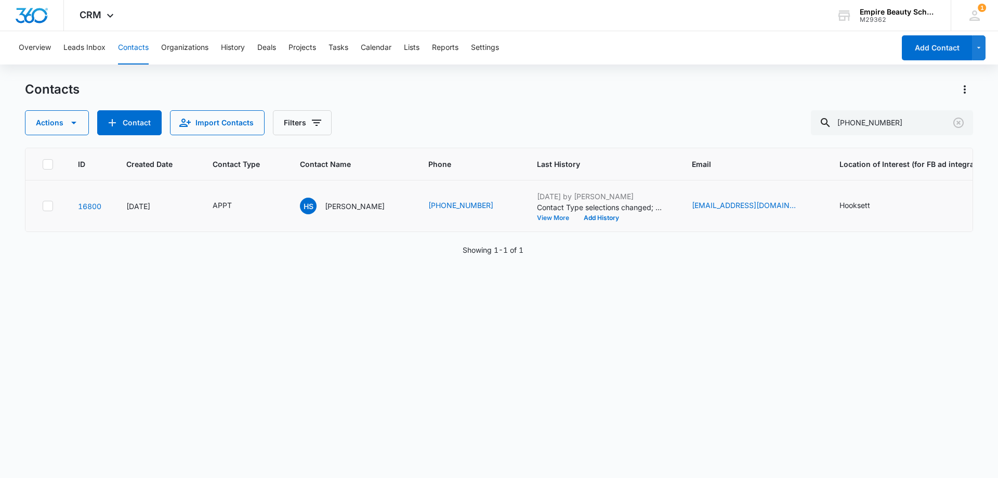
click at [553, 216] on button "View More" at bounding box center [557, 218] width 40 height 6
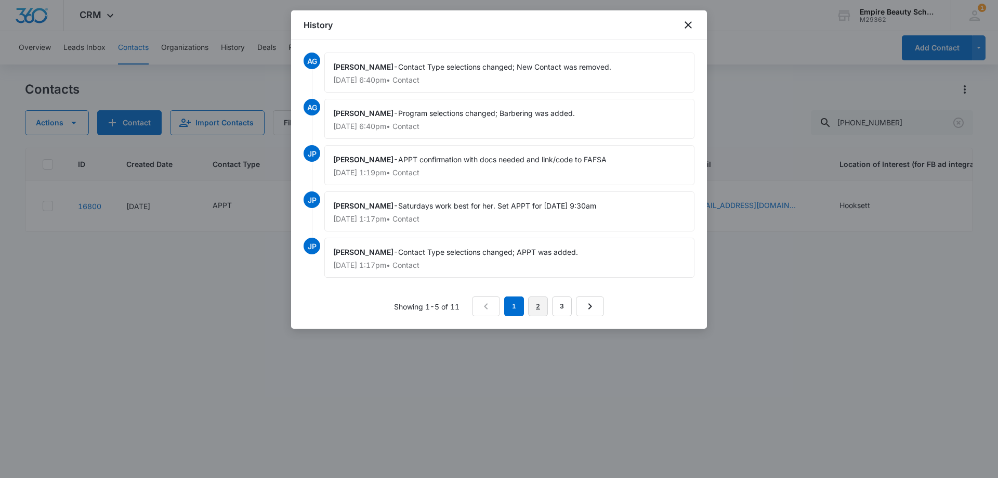
click at [546, 300] on link "2" at bounding box center [538, 306] width 20 height 20
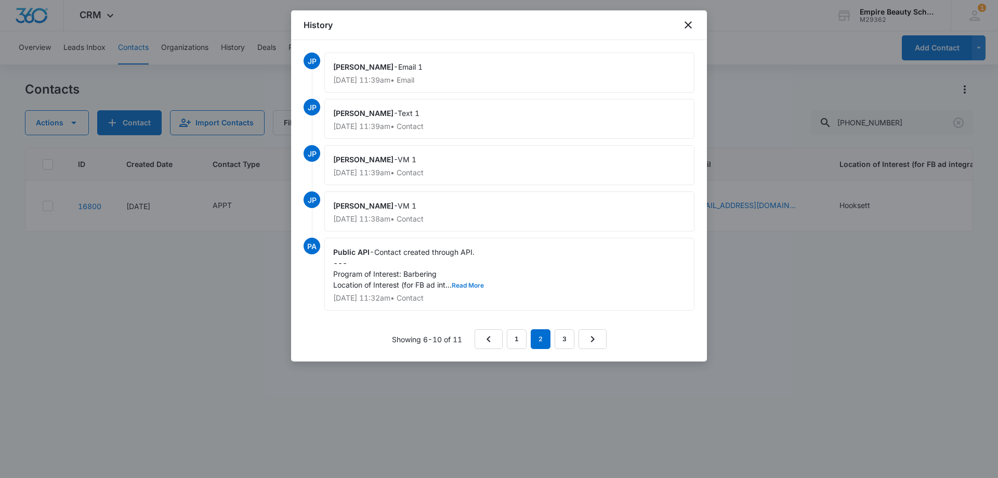
click at [471, 286] on button "Read More" at bounding box center [468, 285] width 32 height 6
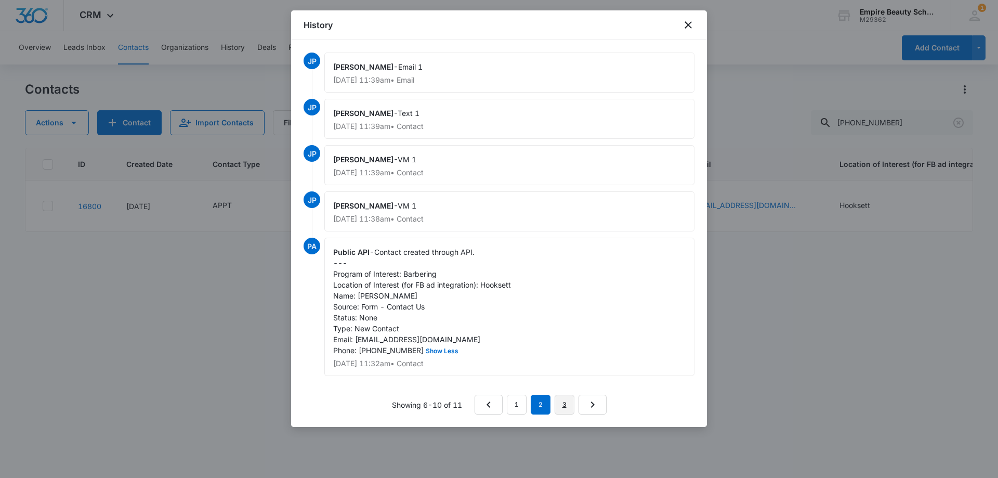
click at [563, 414] on link "3" at bounding box center [565, 404] width 20 height 20
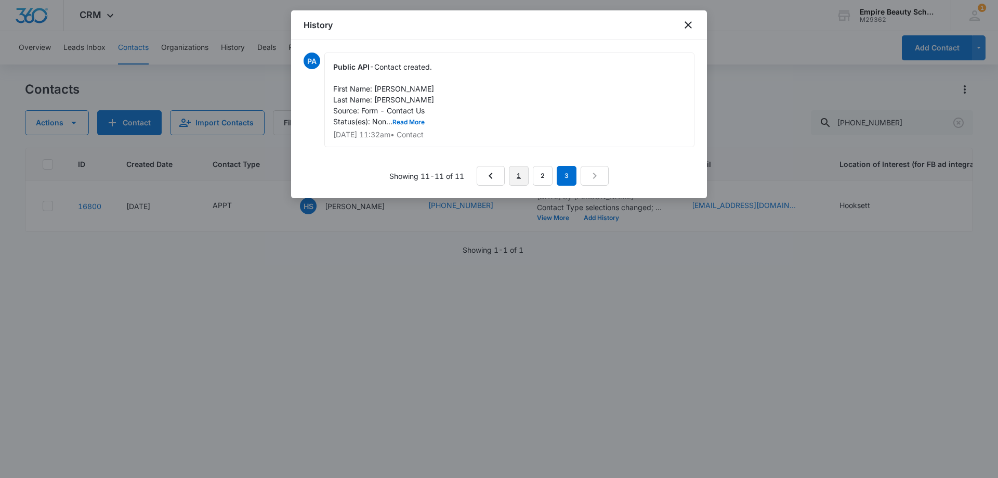
click at [515, 169] on link "1" at bounding box center [519, 176] width 20 height 20
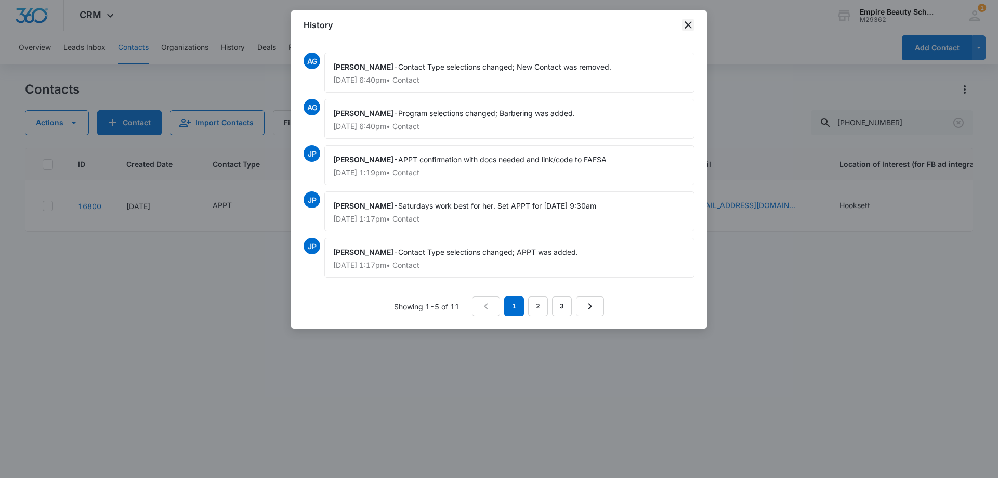
click at [687, 24] on icon "close" at bounding box center [688, 24] width 7 height 7
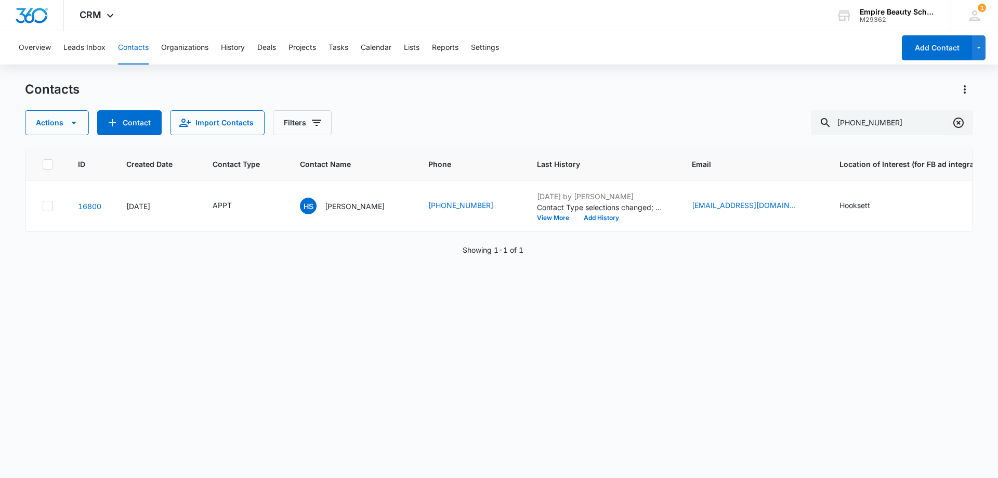
click at [959, 124] on icon "Clear" at bounding box center [958, 122] width 10 height 10
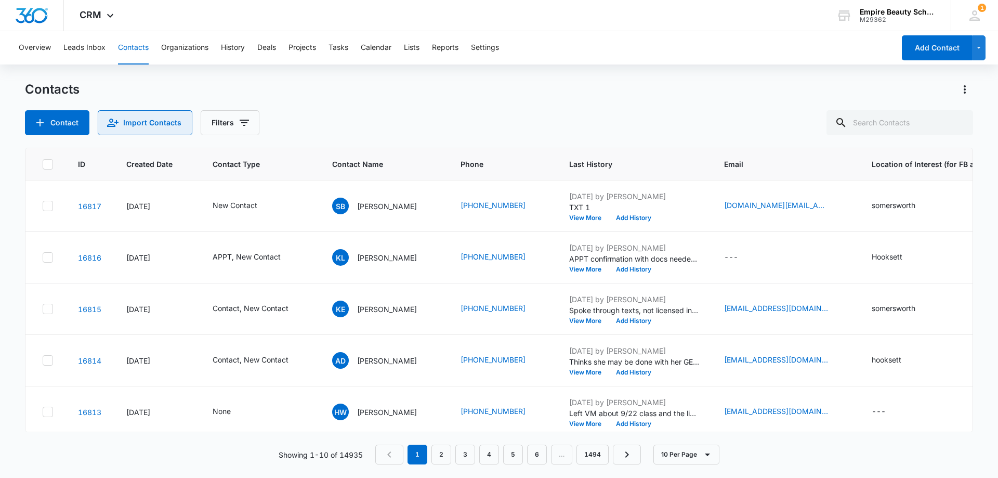
drag, startPoint x: 348, startPoint y: 108, endPoint x: 182, endPoint y: 115, distance: 166.0
click at [344, 109] on div "Contacts Contact Import Contacts Filters" at bounding box center [499, 108] width 948 height 54
click at [221, 121] on button "Filters" at bounding box center [230, 122] width 59 height 25
click at [379, 113] on div "Contact Import Contacts Filters" at bounding box center [499, 122] width 948 height 25
click at [449, 112] on div "Contact Import Contacts Filters" at bounding box center [499, 122] width 948 height 25
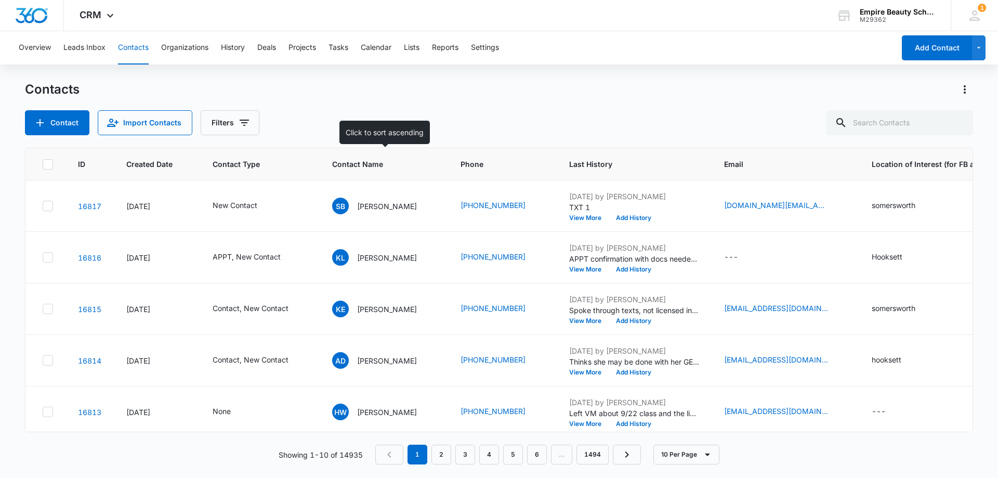
click at [420, 99] on div "Contacts Contact Import Contacts Filters" at bounding box center [499, 108] width 948 height 54
click at [346, 91] on div "Contacts" at bounding box center [499, 89] width 948 height 17
click at [233, 121] on button "Filters" at bounding box center [230, 122] width 59 height 25
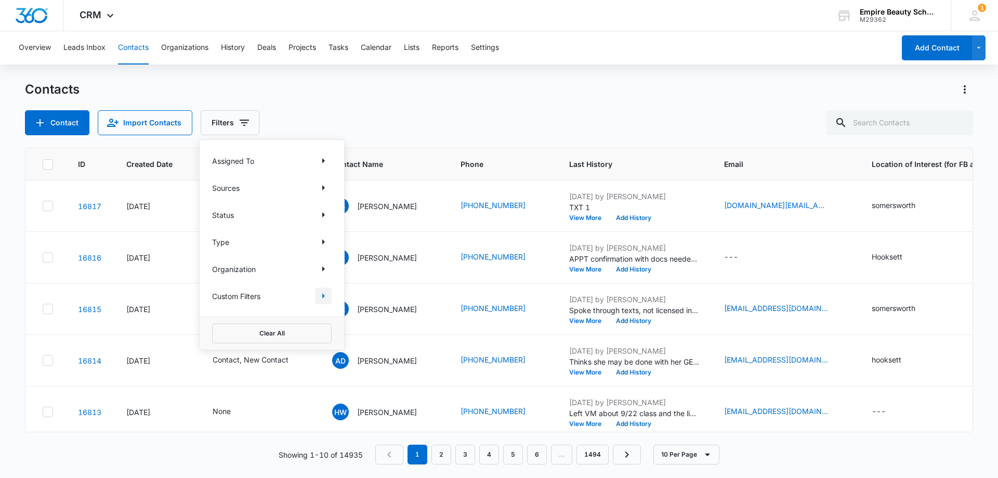
click at [324, 294] on icon "Show Custom Filters filters" at bounding box center [323, 296] width 12 height 12
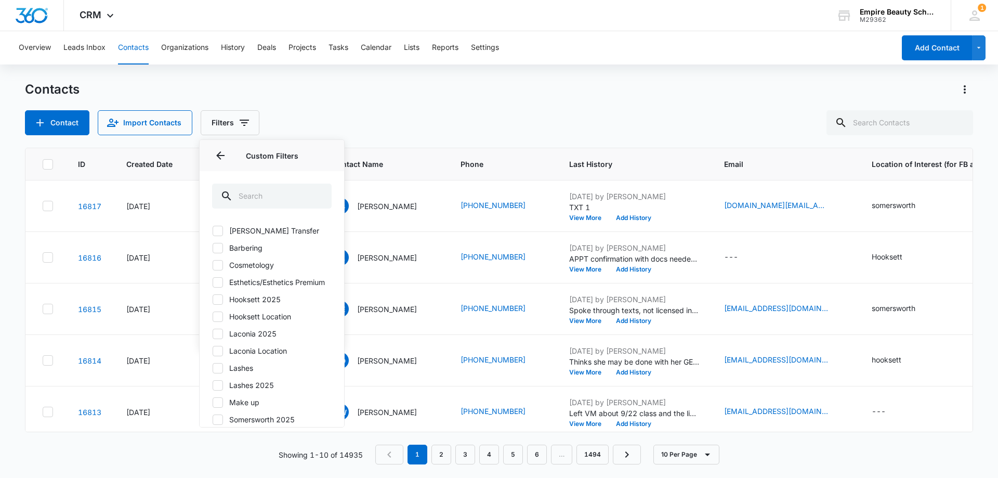
click at [218, 301] on div "[PERSON_NAME] Transfer Barbering Cosmetology Esthetics/Esthetics Premium Hookse…" at bounding box center [272, 329] width 120 height 208
click at [217, 304] on icon at bounding box center [217, 299] width 9 height 9
click at [213, 299] on input "Hooksett 2025" at bounding box center [212, 299] width 1 height 1
checkbox input "true"
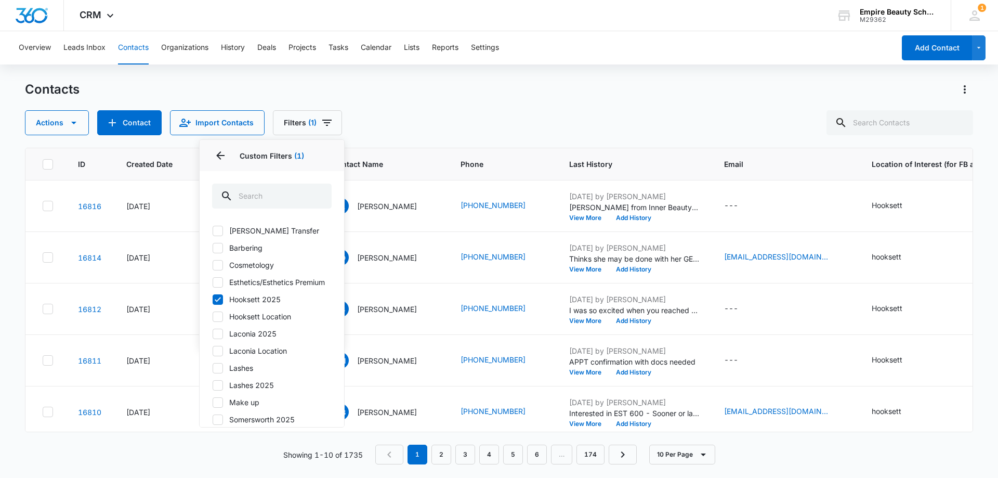
click at [403, 100] on div "Contacts Actions Contact Import Contacts Filters (1) Assigned To Sources Status…" at bounding box center [499, 108] width 948 height 54
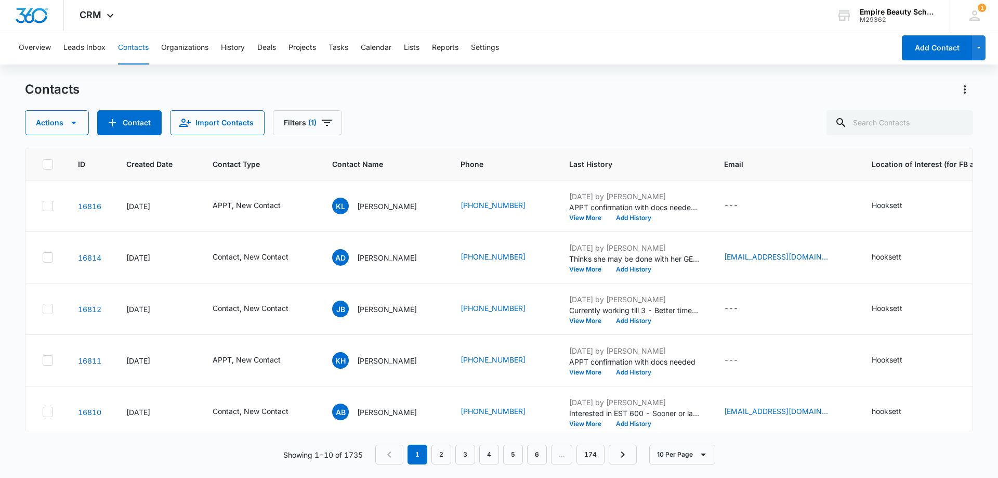
click at [620, 85] on div "Contacts" at bounding box center [499, 89] width 948 height 17
drag, startPoint x: 324, startPoint y: 124, endPoint x: 330, endPoint y: 133, distance: 10.8
click at [324, 123] on icon "Filters" at bounding box center [327, 122] width 12 height 12
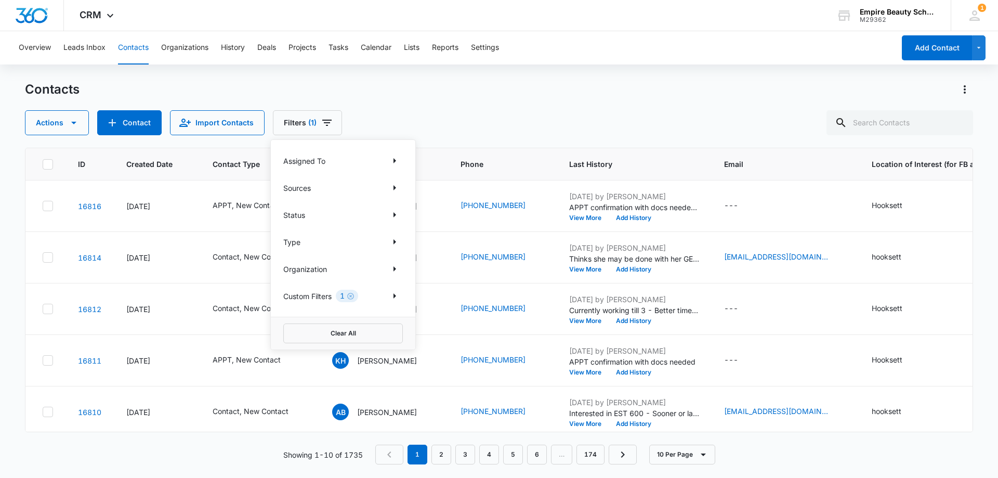
click at [393, 280] on div "Assigned To Sources Status Type Organization Custom Filters 1" at bounding box center [343, 228] width 144 height 177
click at [391, 274] on icon "Show Organization filters" at bounding box center [394, 268] width 12 height 12
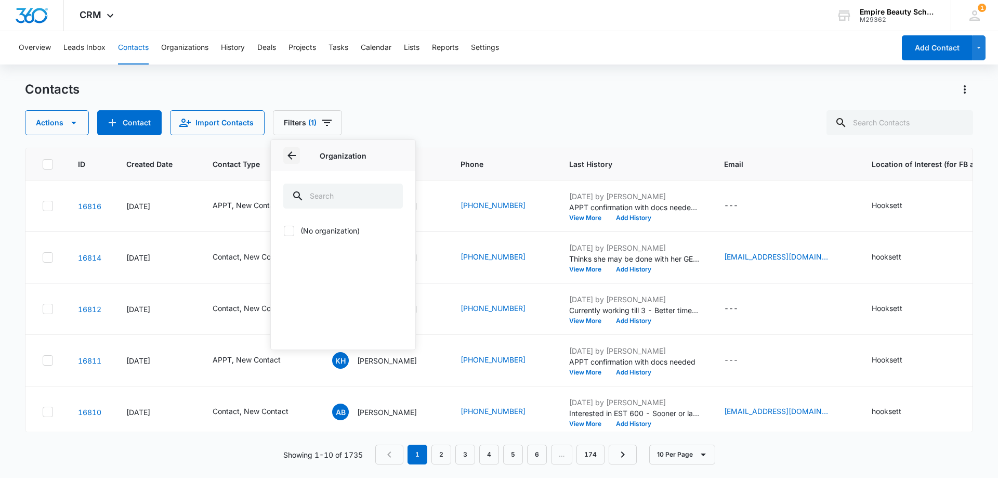
click at [290, 159] on icon "Back" at bounding box center [291, 155] width 12 height 12
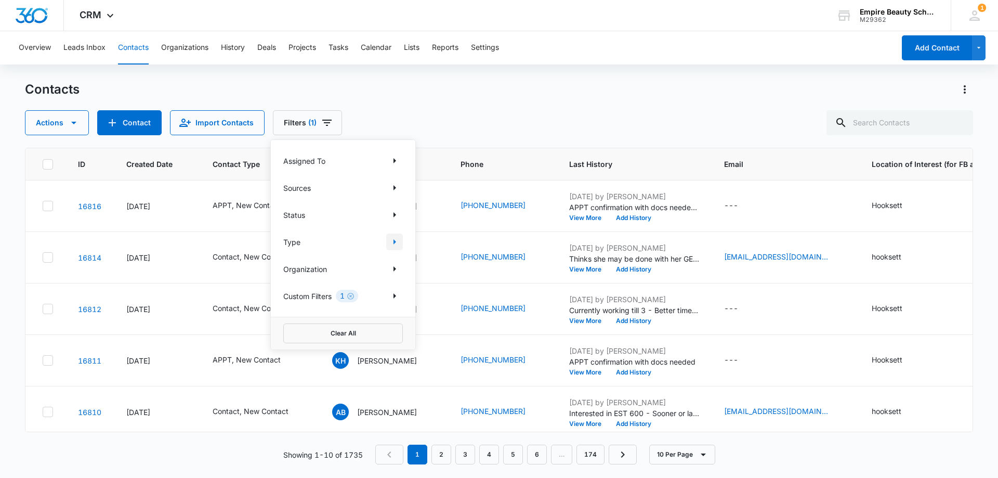
click at [391, 242] on icon "Show Type filters" at bounding box center [394, 241] width 12 height 12
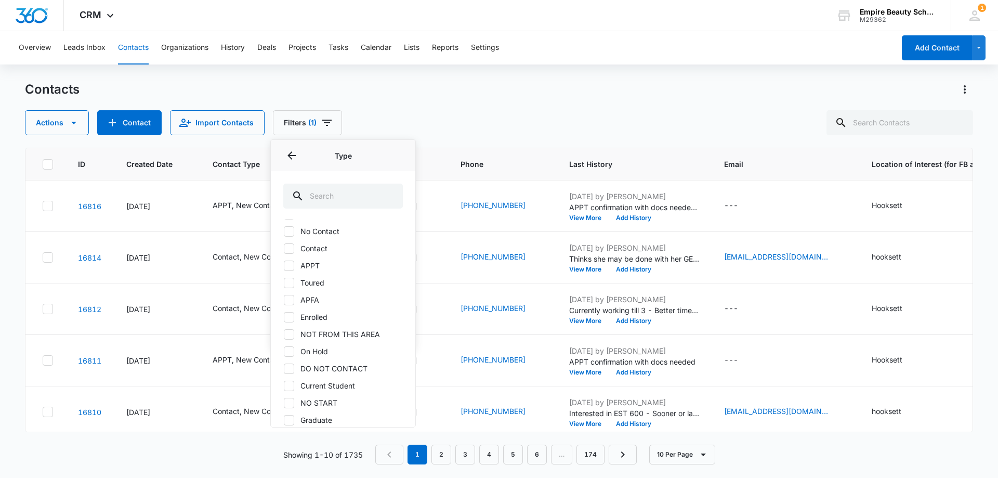
scroll to position [85, 0]
click at [284, 156] on button "Back" at bounding box center [291, 155] width 17 height 17
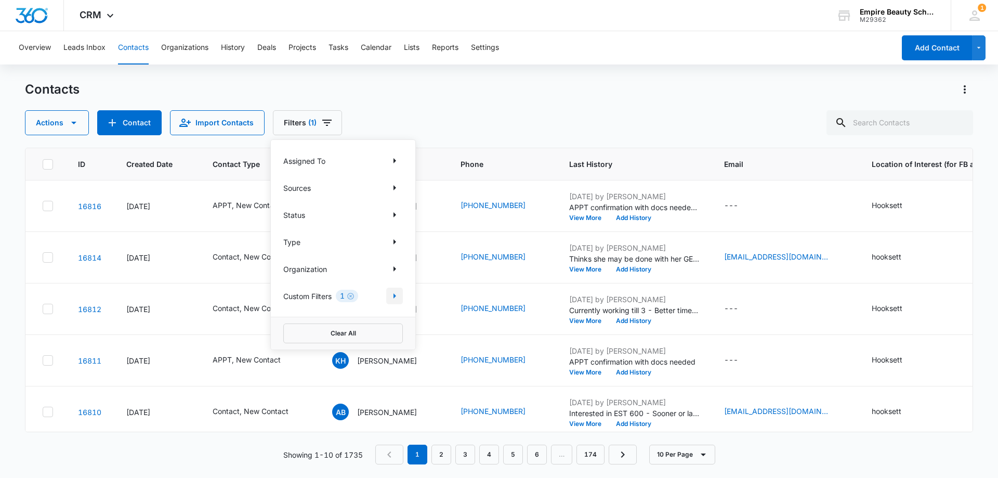
click at [389, 294] on icon "Show Custom Filters filters" at bounding box center [394, 296] width 12 height 12
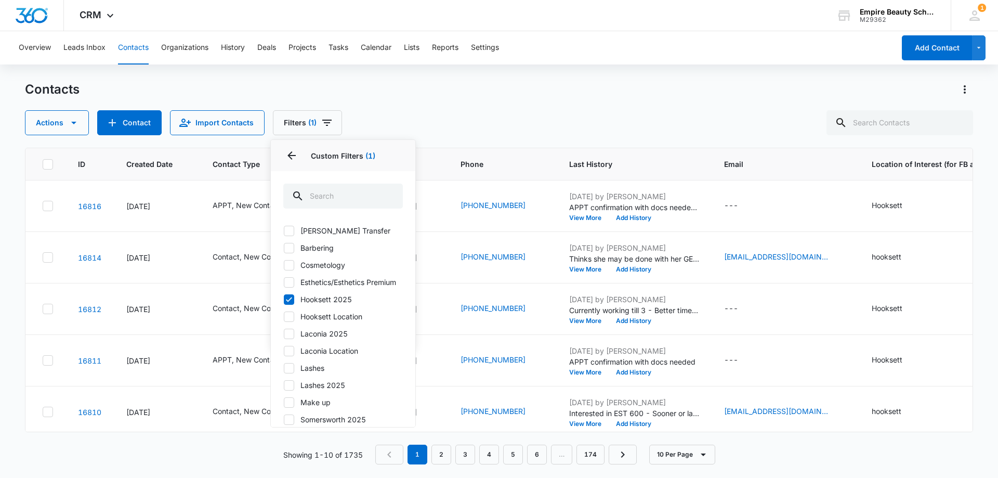
click at [288, 245] on icon at bounding box center [288, 247] width 9 height 9
click at [284, 247] on input "Barbering" at bounding box center [283, 247] width 1 height 1
checkbox input "true"
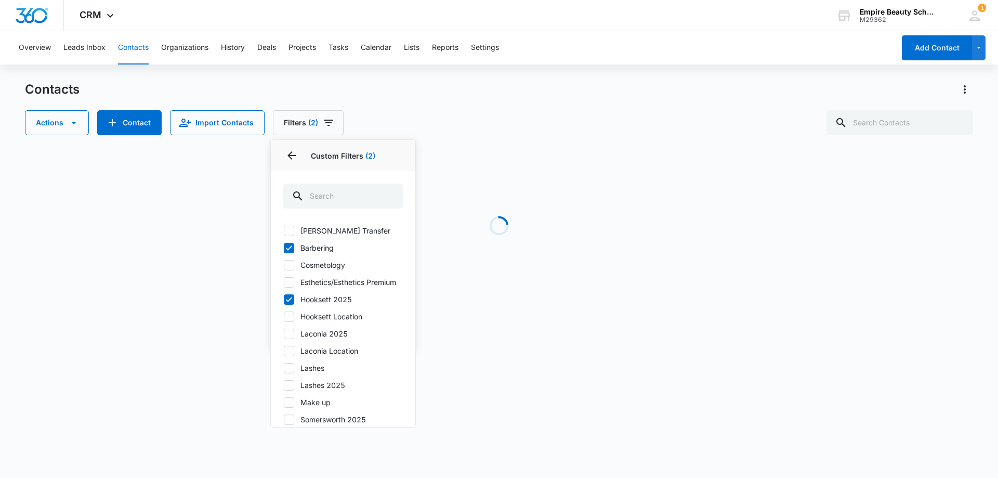
click at [496, 114] on div "Actions Contact Import Contacts Filters (2) Assigned To Sources Status Type Org…" at bounding box center [499, 122] width 948 height 25
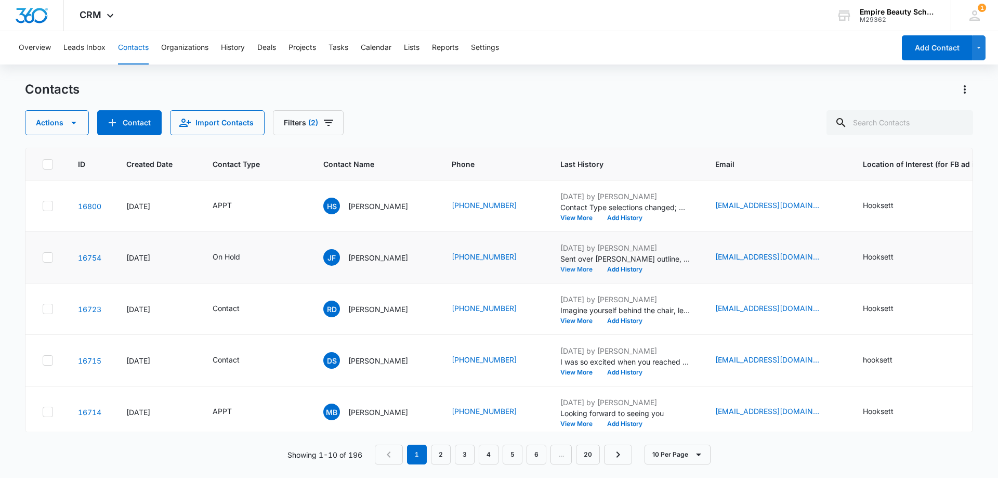
click at [585, 268] on button "View More" at bounding box center [580, 269] width 40 height 6
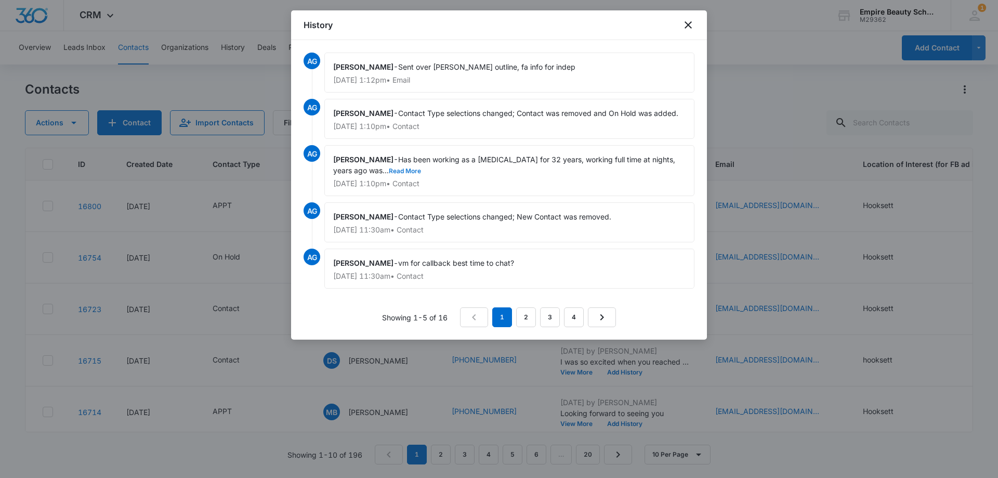
click at [401, 168] on button "Read More" at bounding box center [405, 171] width 32 height 6
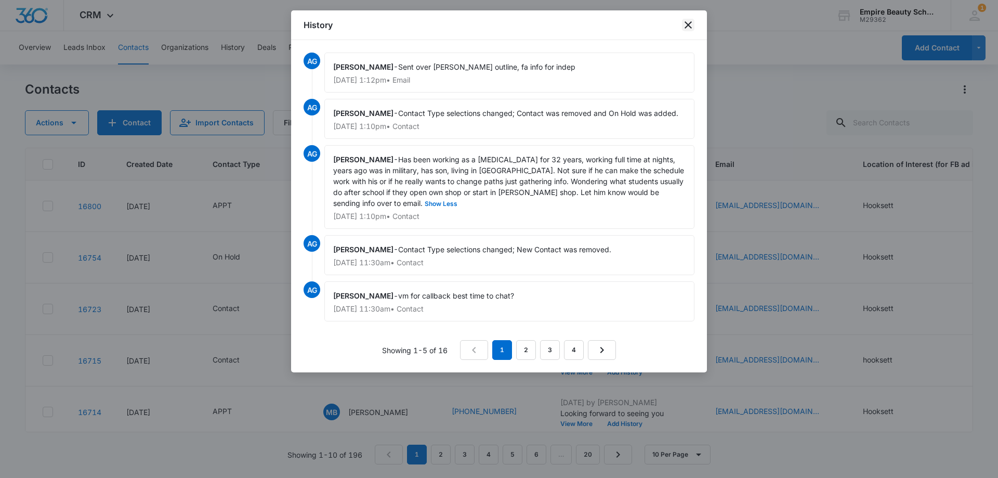
click at [688, 25] on icon "close" at bounding box center [688, 24] width 7 height 7
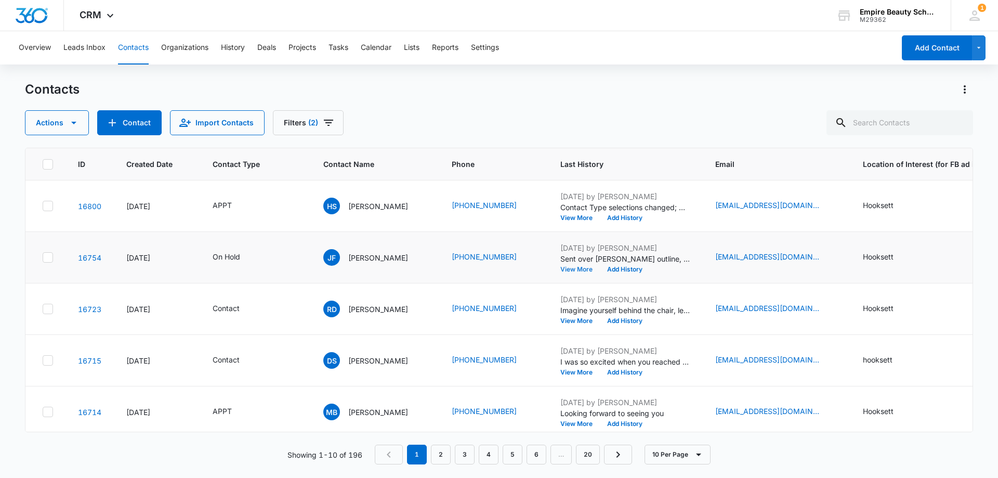
scroll to position [52, 0]
click at [597, 268] on button "View More" at bounding box center [580, 269] width 40 height 6
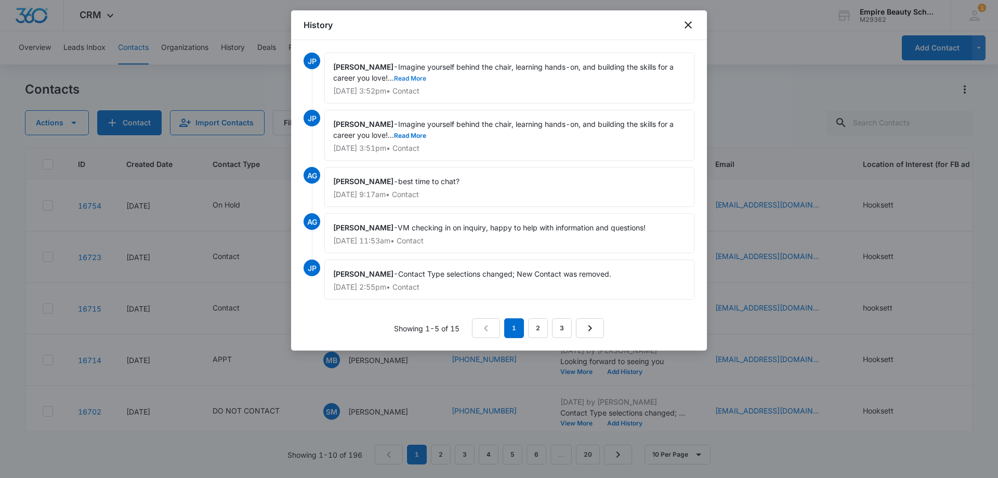
click at [421, 75] on button "Read More" at bounding box center [410, 78] width 32 height 6
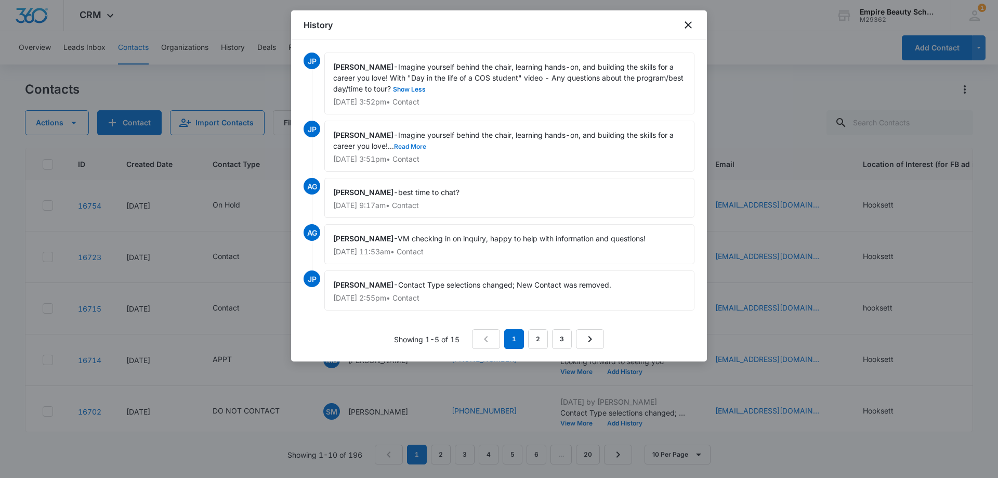
click at [418, 146] on button "Read More" at bounding box center [410, 146] width 32 height 6
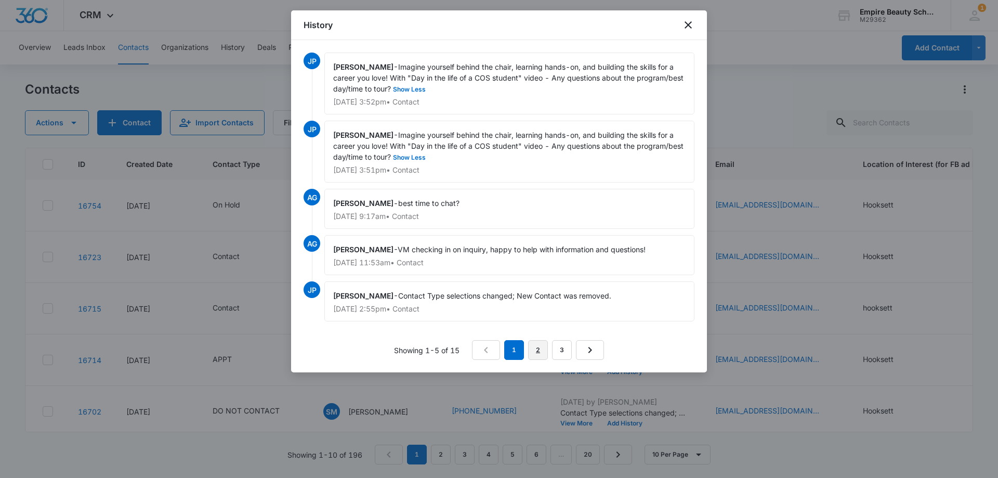
click at [542, 347] on link "2" at bounding box center [538, 350] width 20 height 20
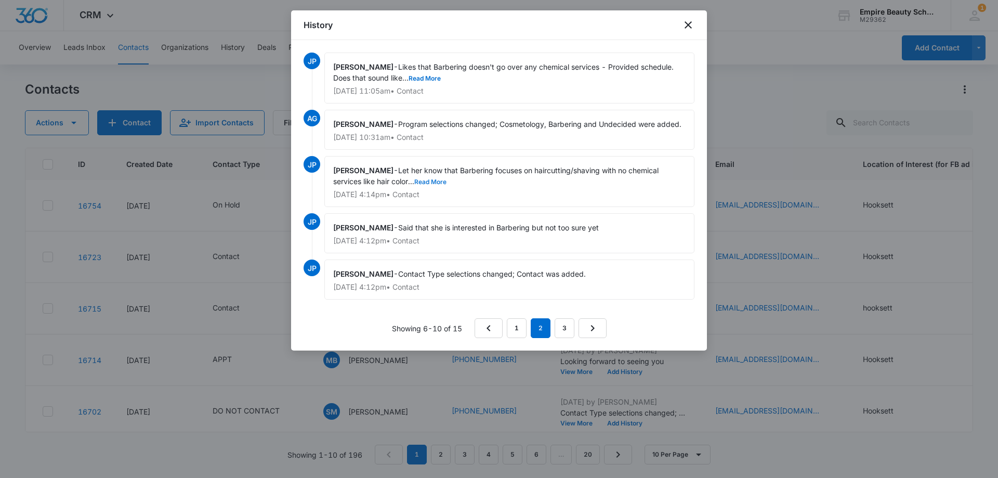
click at [435, 181] on button "Read More" at bounding box center [430, 182] width 32 height 6
click at [431, 72] on div "[PERSON_NAME] - Likes that Barbering doesn't go over any chemical services - Pr…" at bounding box center [509, 77] width 370 height 51
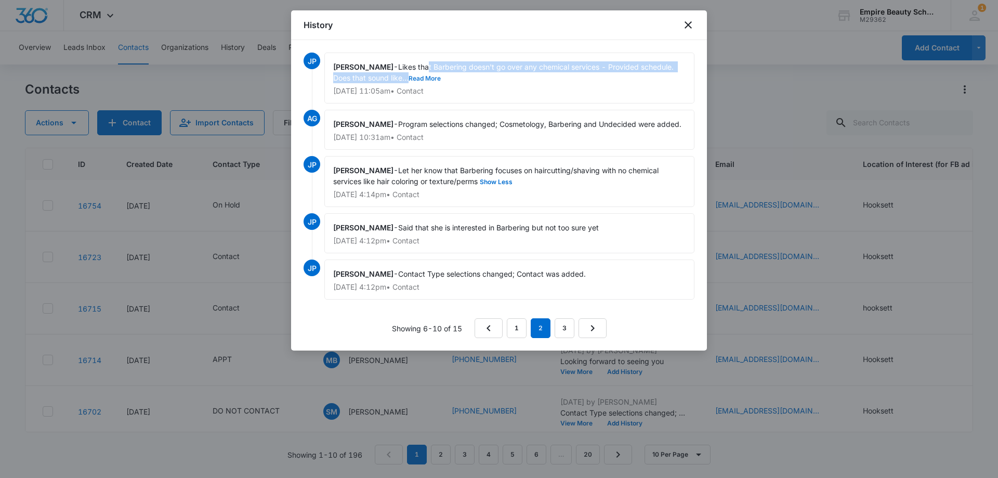
click at [431, 75] on button "Read More" at bounding box center [425, 78] width 32 height 6
drag, startPoint x: 678, startPoint y: 21, endPoint x: 686, endPoint y: 19, distance: 8.1
click at [682, 20] on div "History" at bounding box center [499, 25] width 416 height 30
click at [686, 19] on icon "close" at bounding box center [688, 25] width 12 height 12
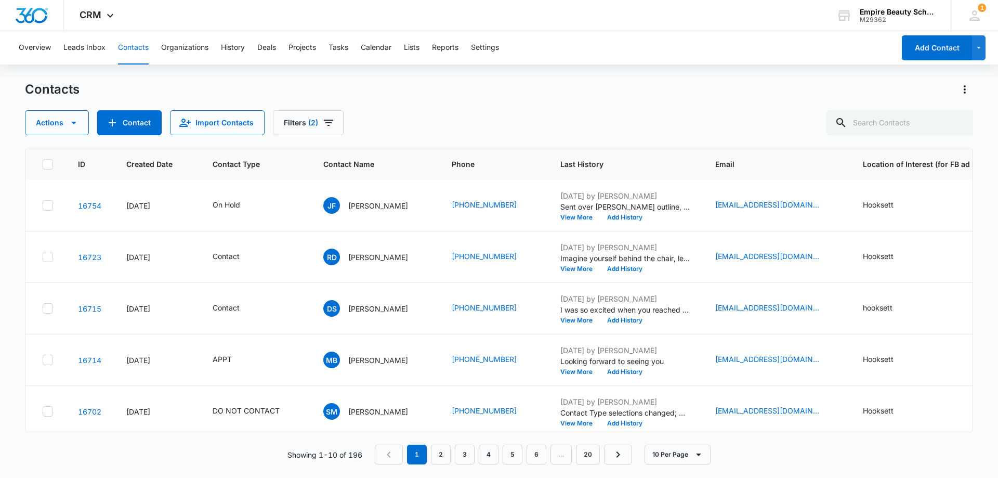
click at [576, 83] on div "Contacts" at bounding box center [499, 89] width 948 height 17
click at [281, 121] on button "Filters (2)" at bounding box center [308, 122] width 71 height 25
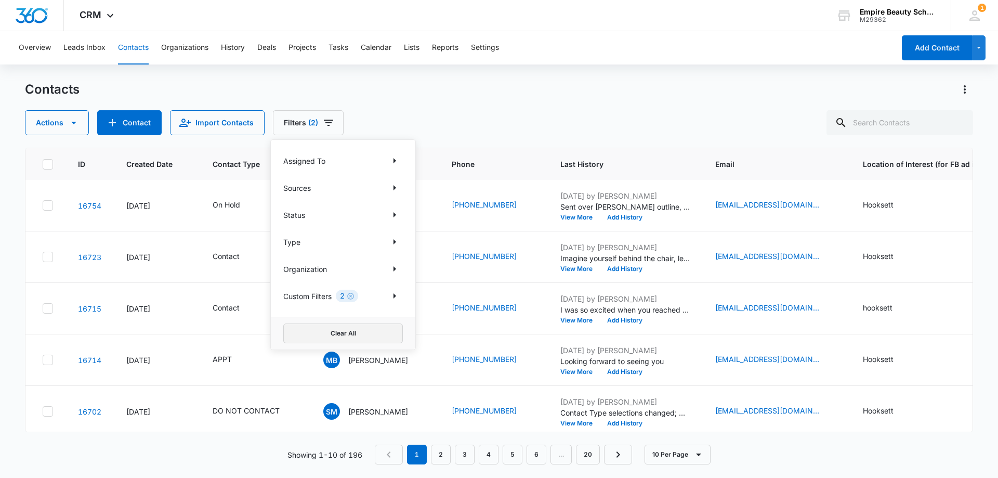
click at [305, 331] on button "Clear All" at bounding box center [343, 333] width 120 height 20
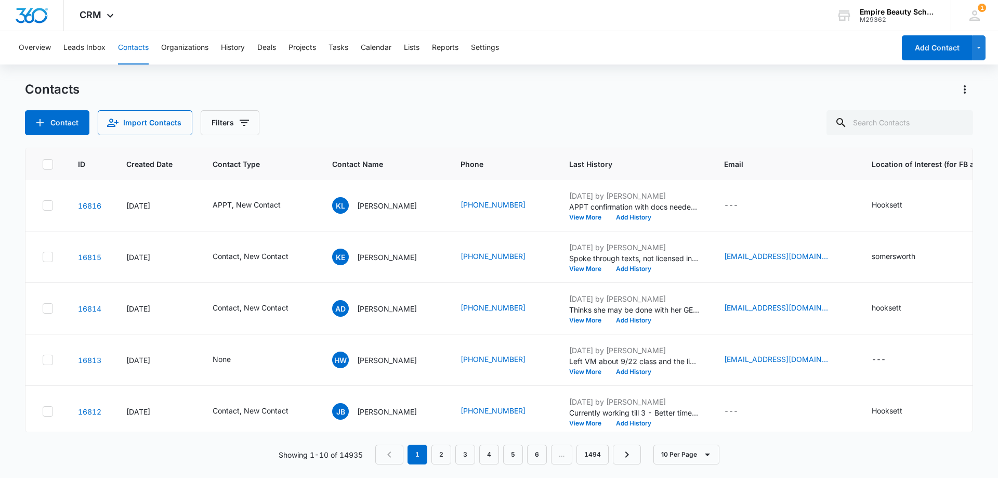
click at [400, 109] on div "Contacts Contact Import Contacts Filters" at bounding box center [499, 108] width 948 height 54
click at [913, 126] on input "text" at bounding box center [899, 122] width 147 height 25
type input "4034"
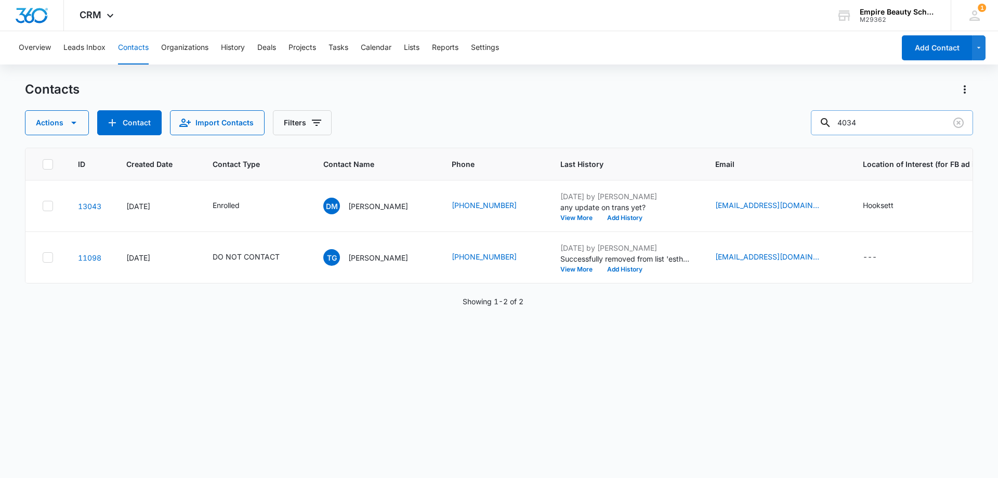
scroll to position [0, 0]
click at [618, 217] on button "Add History" at bounding box center [625, 218] width 50 height 6
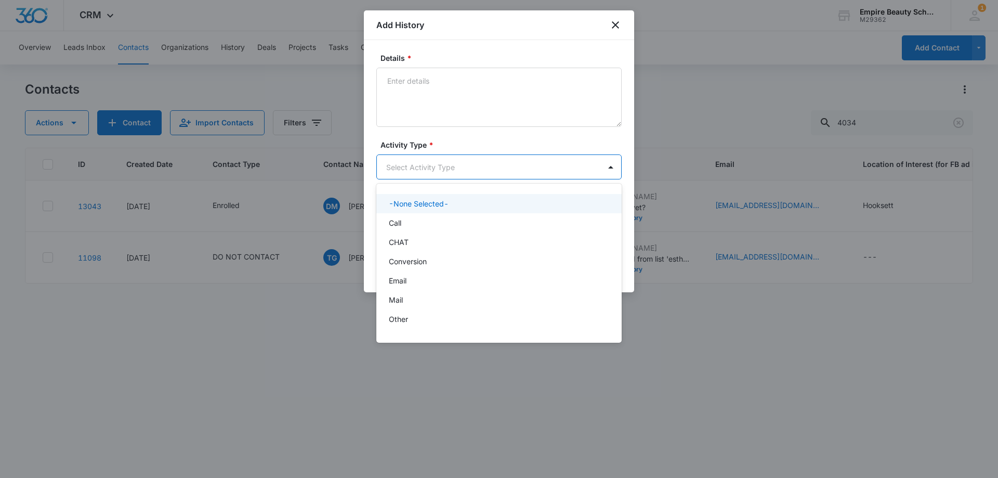
click at [405, 173] on body "CRM Apps Forms CRM Email Shop Payments POS Files Brand Settings Empire Beauty S…" at bounding box center [499, 239] width 998 height 478
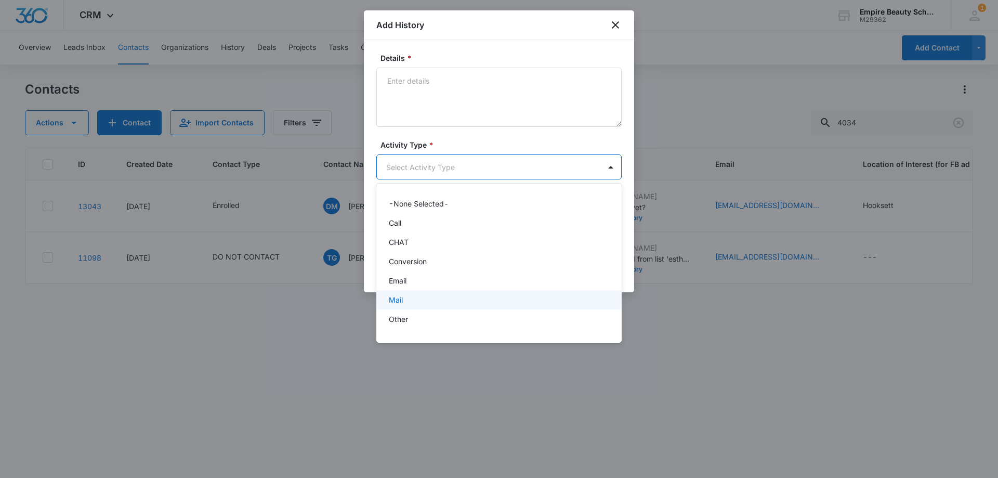
scroll to position [54, 0]
click at [409, 320] on div "Text" at bounding box center [498, 322] width 218 height 11
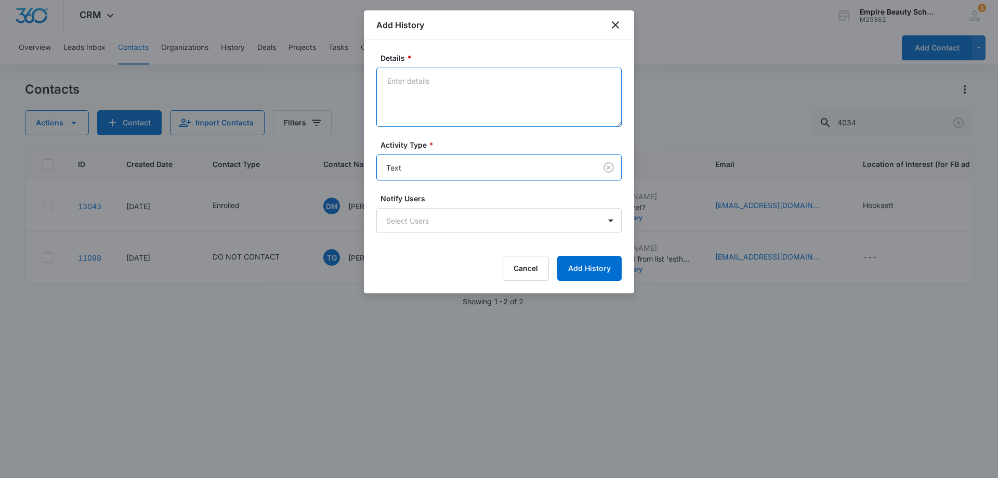
click at [441, 110] on textarea "Details *" at bounding box center [498, 97] width 245 height 59
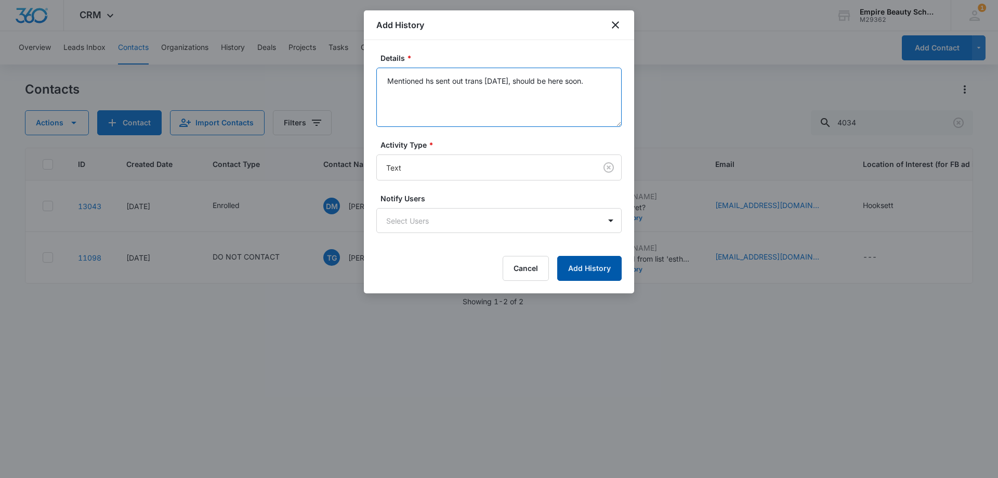
type textarea "Mentioned hs sent out trans [DATE], should be here soon."
click at [591, 267] on button "Add History" at bounding box center [589, 268] width 64 height 25
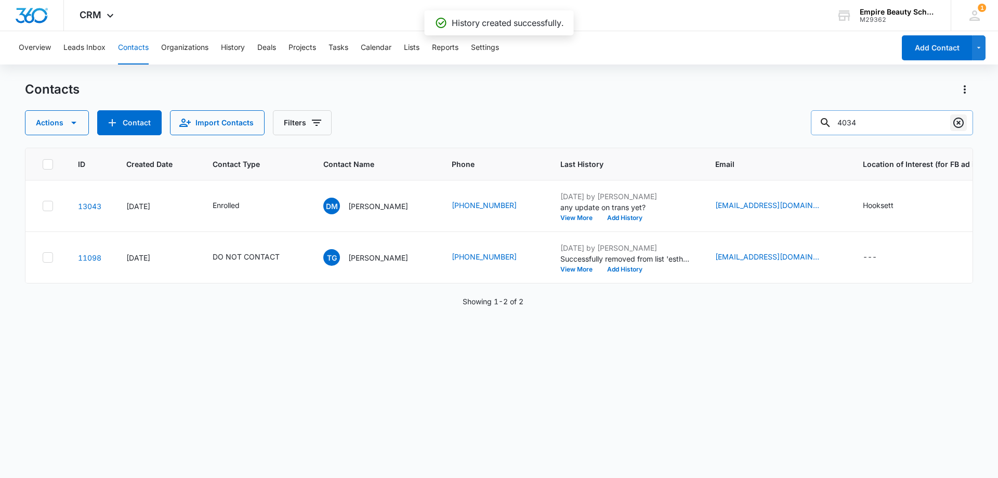
click at [952, 124] on icon "Clear" at bounding box center [958, 122] width 12 height 12
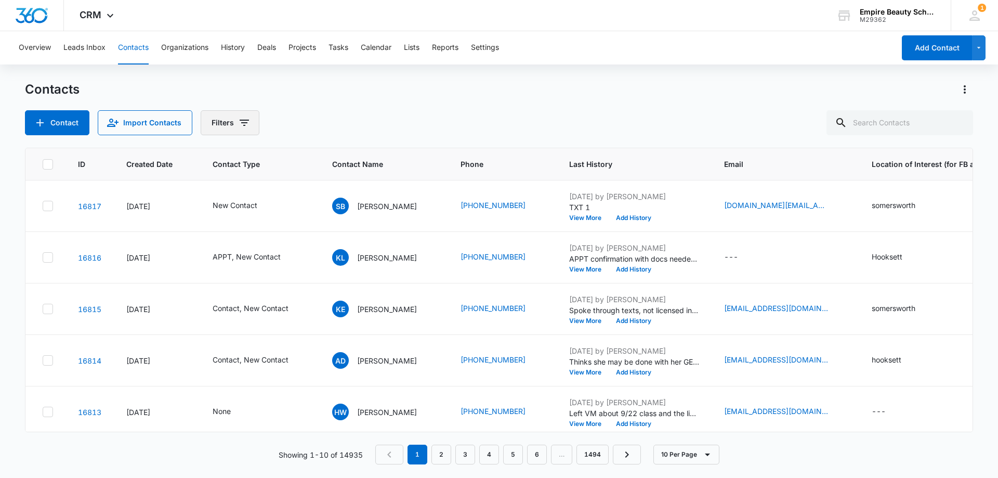
click at [238, 116] on icon "Filters" at bounding box center [244, 122] width 12 height 12
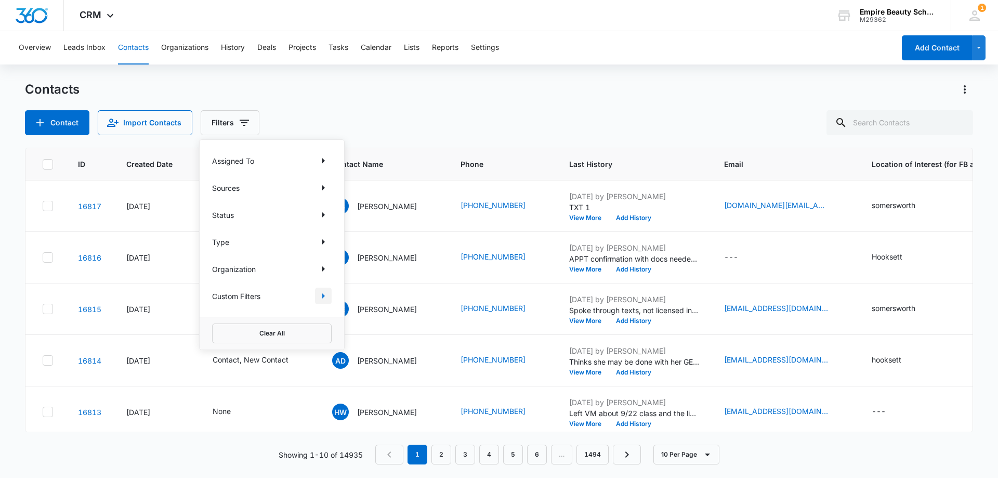
click at [327, 300] on icon "Show Custom Filters filters" at bounding box center [323, 296] width 12 height 12
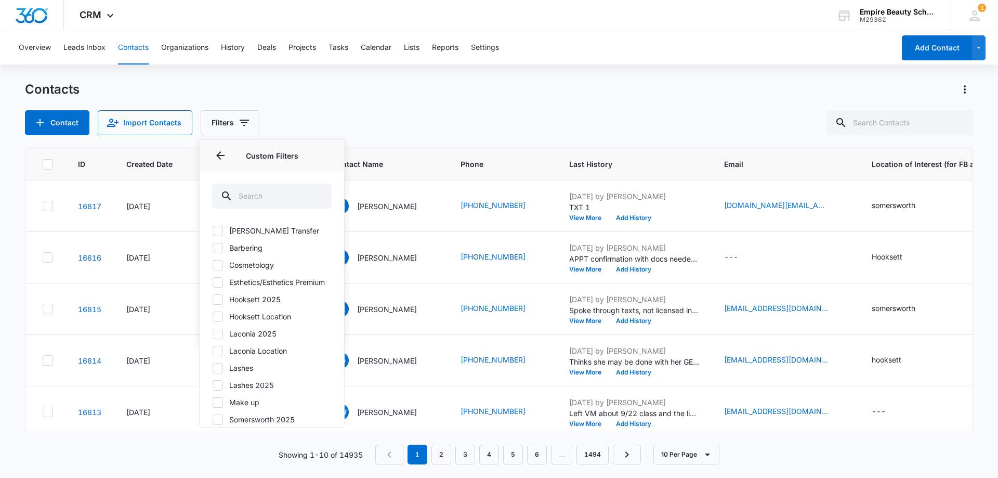
click at [221, 304] on icon at bounding box center [217, 299] width 9 height 9
click at [213, 299] on input "Hooksett 2025" at bounding box center [212, 299] width 1 height 1
checkbox input "true"
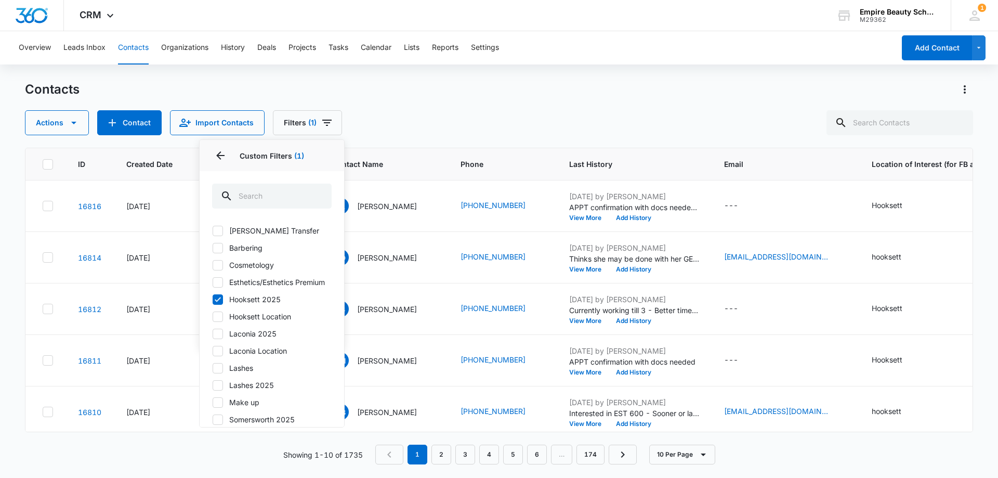
click at [400, 120] on div "Actions Contact Import Contacts Filters (1) Assigned To Sources Status Type Org…" at bounding box center [499, 122] width 948 height 25
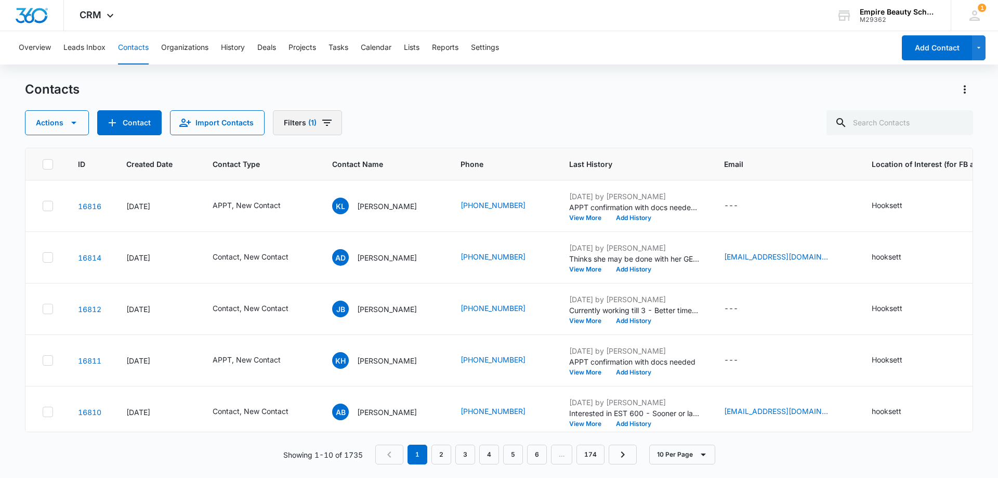
click at [333, 121] on button "Filters (1)" at bounding box center [307, 122] width 69 height 25
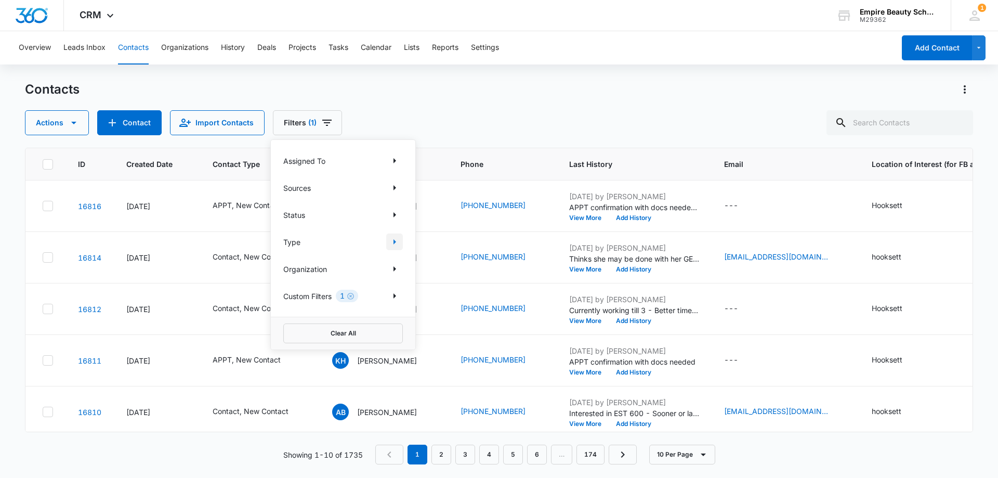
click at [395, 239] on icon "Show Type filters" at bounding box center [394, 241] width 12 height 12
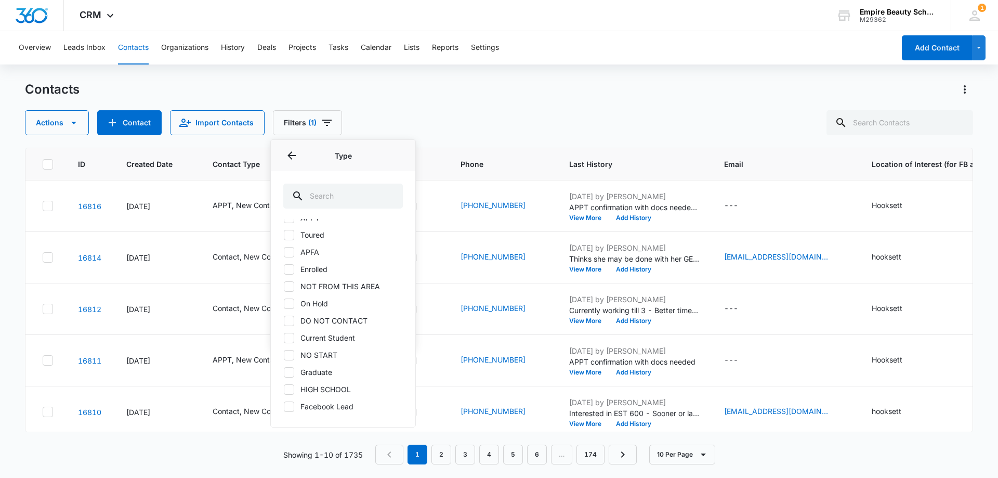
scroll to position [85, 0]
click at [294, 156] on icon "Back" at bounding box center [291, 155] width 12 height 12
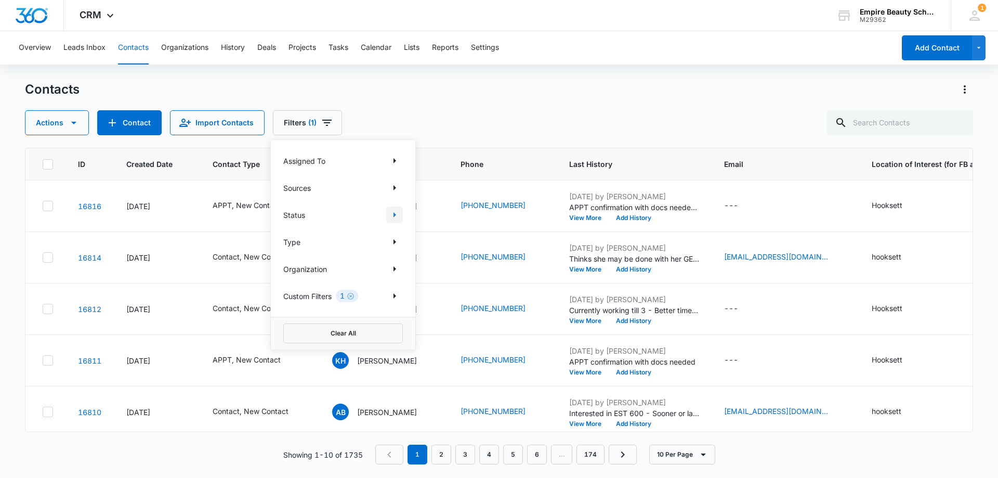
click at [396, 214] on icon "Show Status filters" at bounding box center [394, 214] width 12 height 12
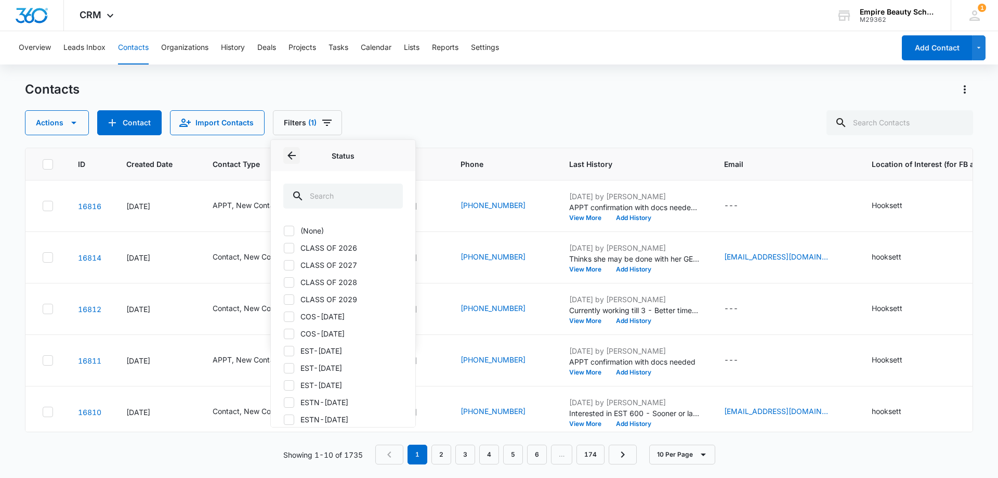
click at [293, 159] on icon "Back" at bounding box center [291, 155] width 12 height 12
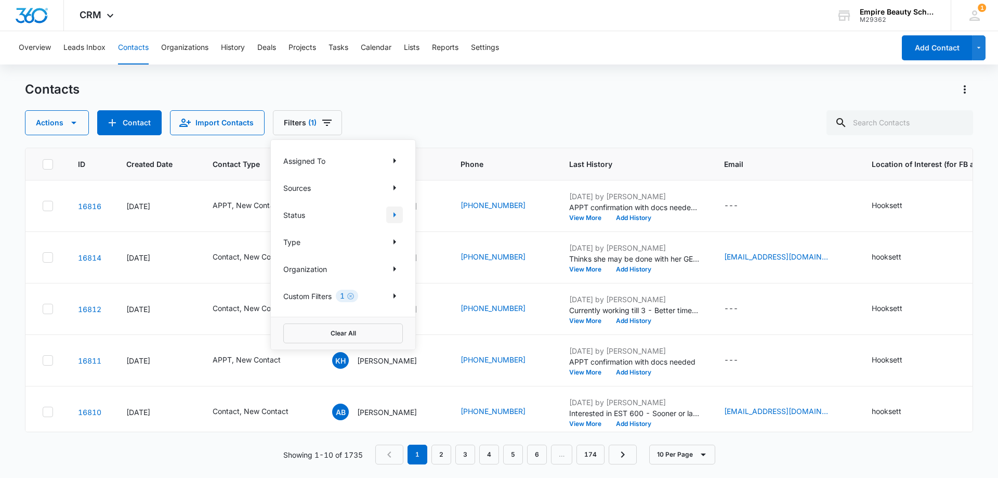
click at [400, 214] on icon "Show Status filters" at bounding box center [394, 214] width 12 height 12
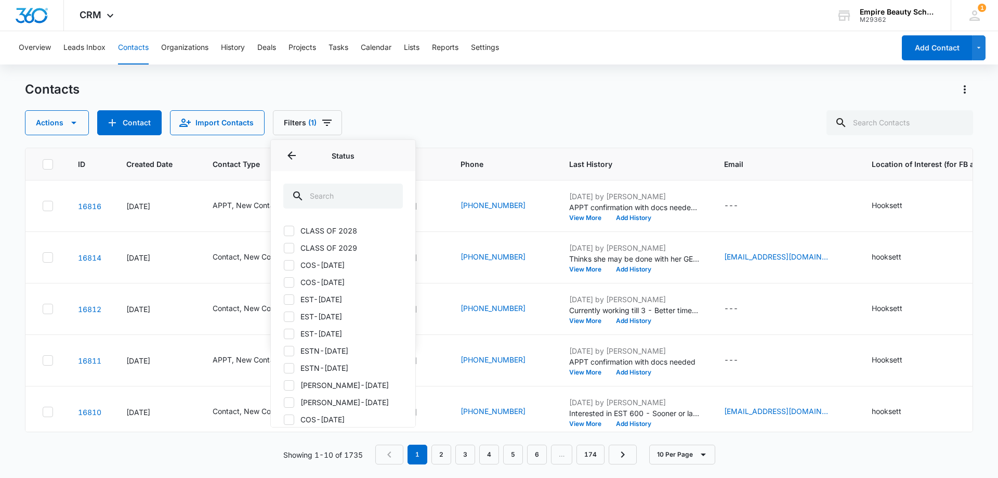
scroll to position [52, 0]
click at [297, 156] on icon "Back" at bounding box center [291, 155] width 12 height 12
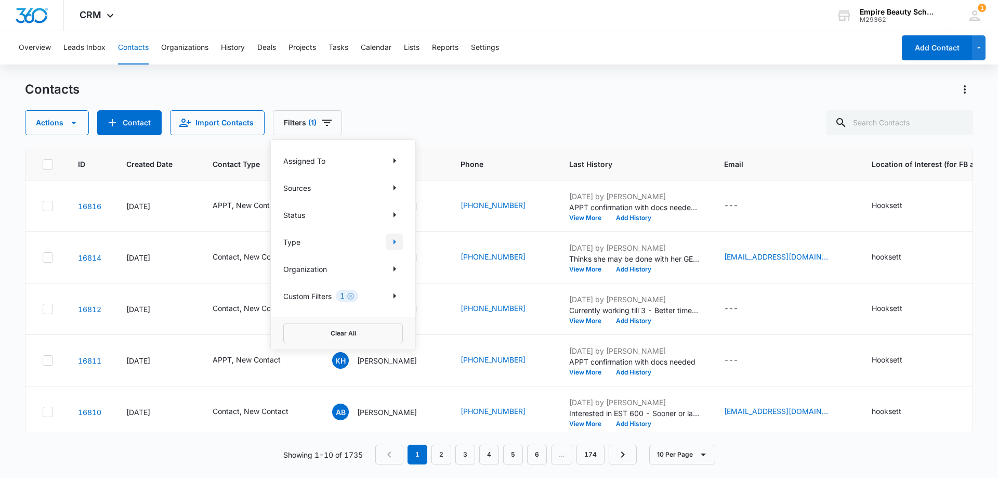
click at [394, 243] on icon "Show Type filters" at bounding box center [394, 241] width 3 height 5
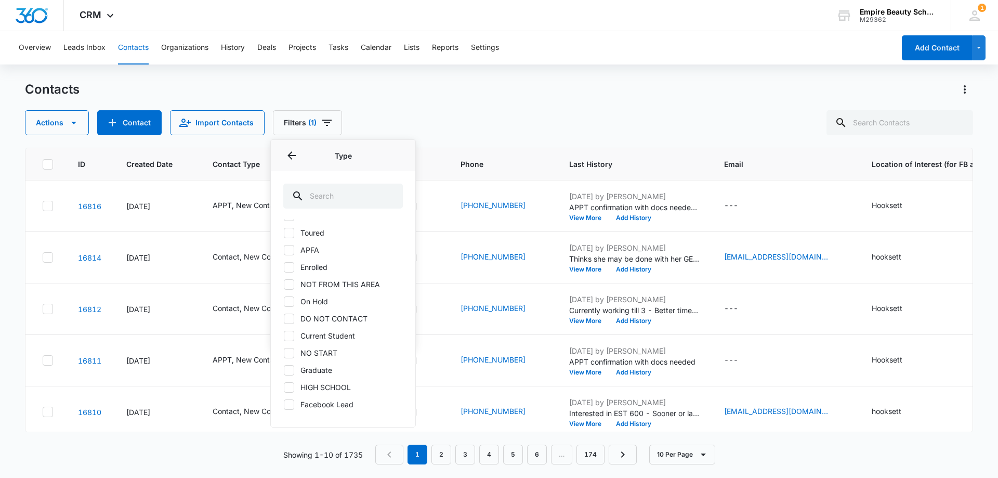
scroll to position [85, 0]
click at [293, 157] on icon "Back" at bounding box center [291, 155] width 12 height 12
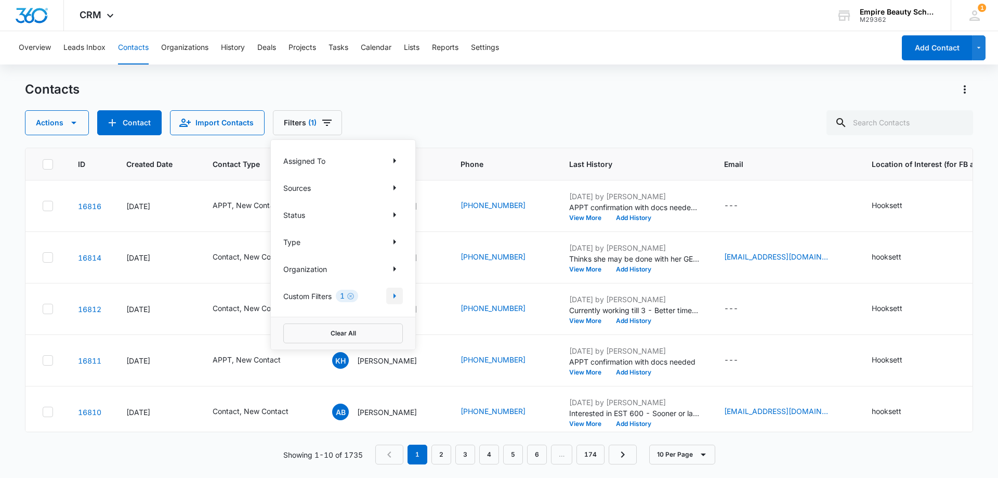
click at [393, 295] on icon "Show Custom Filters filters" at bounding box center [394, 296] width 12 height 12
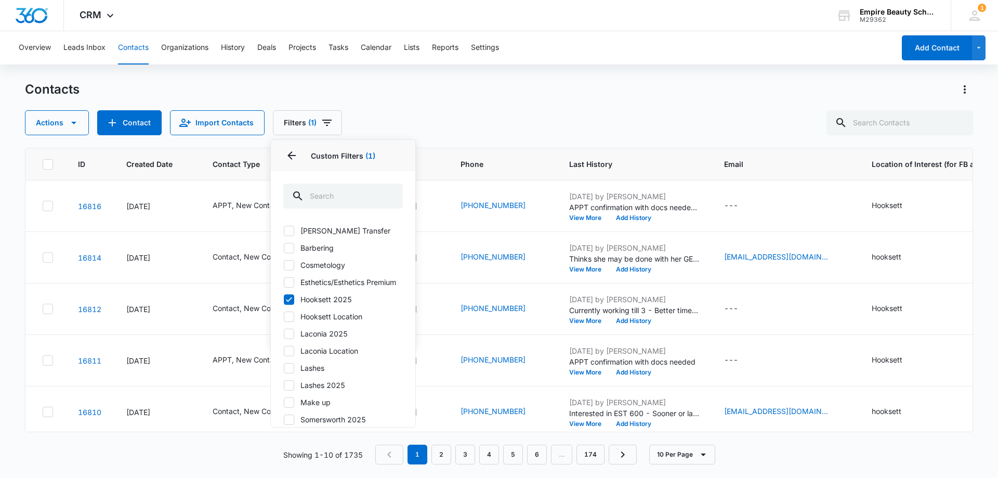
click at [295, 248] on label "Barbering" at bounding box center [343, 247] width 120 height 11
click at [284, 248] on input "Barbering" at bounding box center [283, 247] width 1 height 1
checkbox input "true"
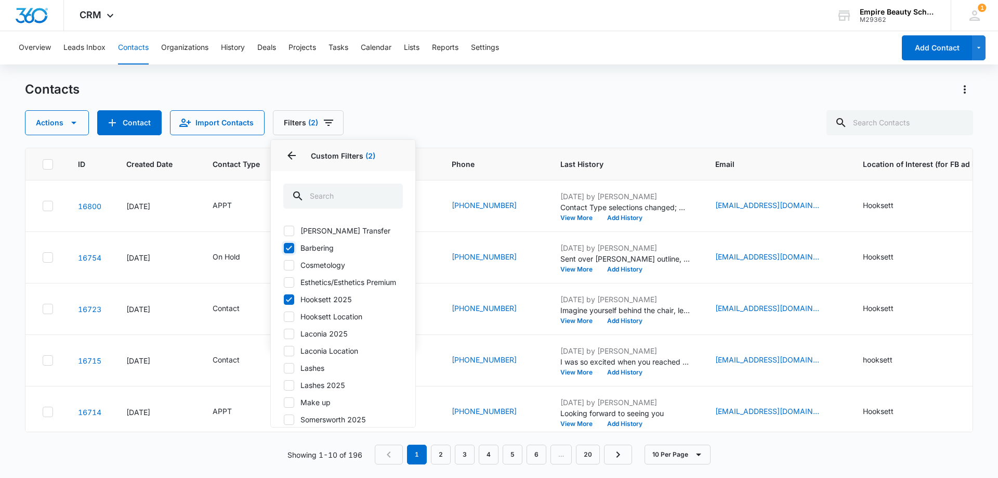
scroll to position [95, 0]
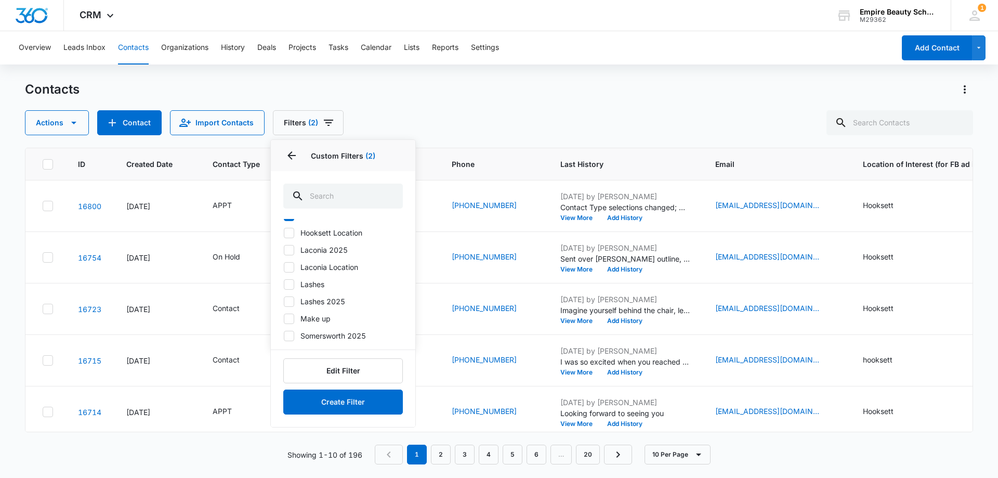
click at [533, 105] on div "Contacts Actions Contact Import Contacts Filters (2) Assigned To Sources Status…" at bounding box center [499, 108] width 948 height 54
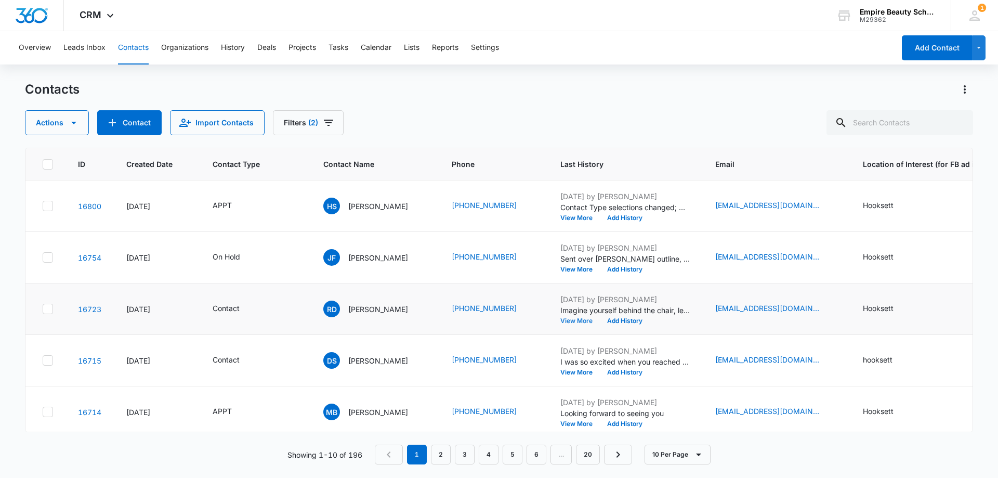
click at [589, 321] on button "View More" at bounding box center [580, 321] width 40 height 6
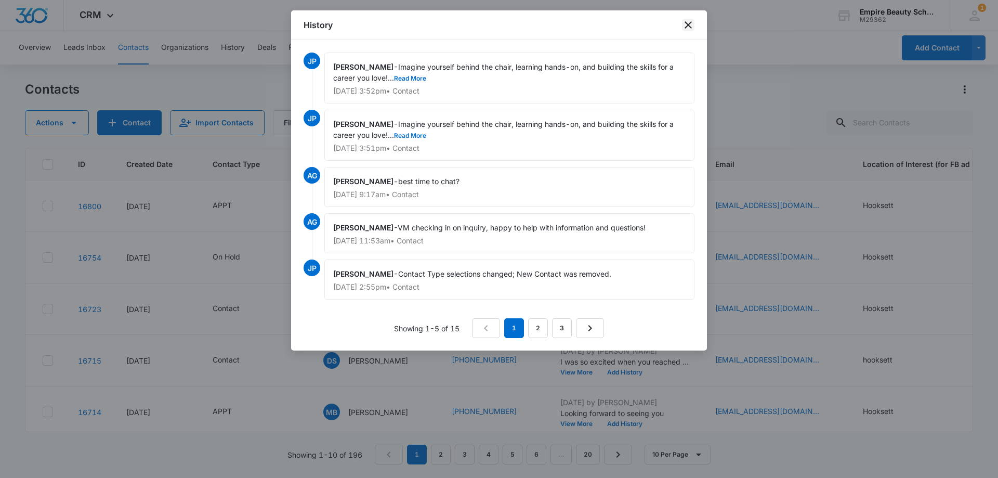
click at [685, 25] on icon "close" at bounding box center [688, 25] width 12 height 12
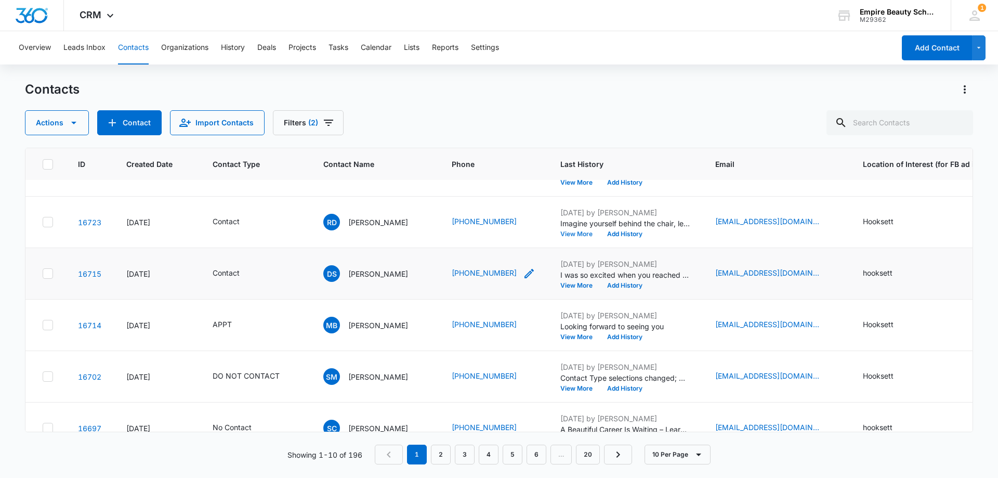
scroll to position [104, 0]
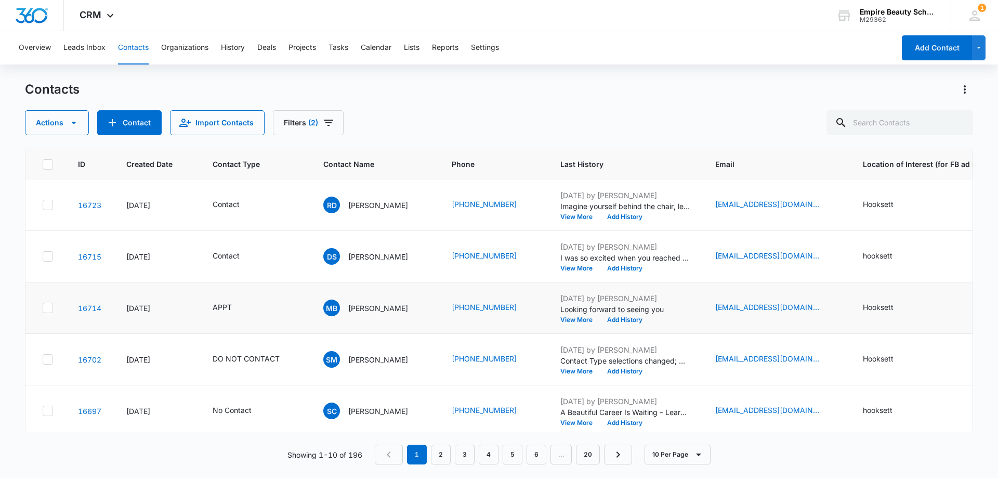
click at [244, 315] on td "APPT" at bounding box center [255, 307] width 111 height 51
click at [239, 310] on icon "Contact Type - APPT - Select to Edit Field" at bounding box center [244, 307] width 12 height 12
click at [222, 241] on icon "Remove APPT" at bounding box center [225, 241] width 6 height 6
click at [235, 239] on div at bounding box center [236, 240] width 2 height 13
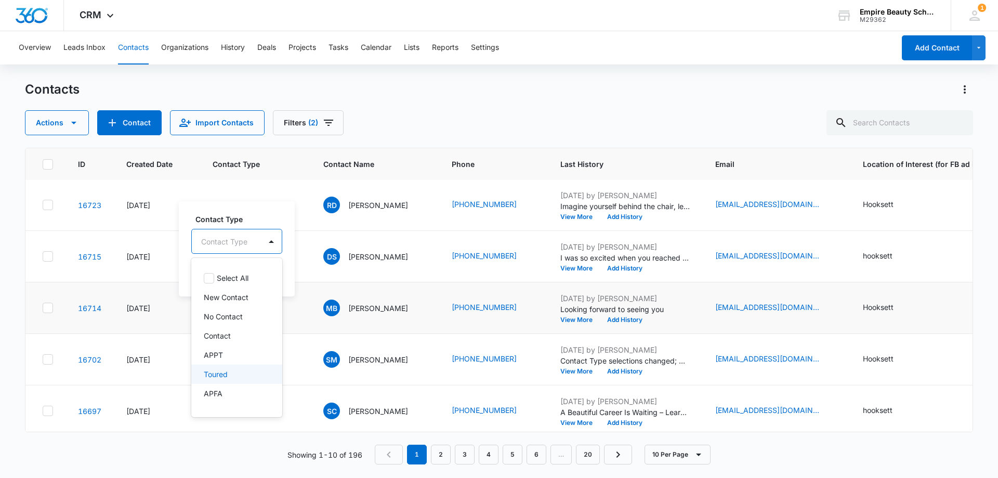
click at [225, 379] on p "Toured" at bounding box center [216, 374] width 24 height 11
click at [246, 212] on div "Contact Type option Toured, selected. 16 results available. Use Up and Down to …" at bounding box center [235, 248] width 113 height 96
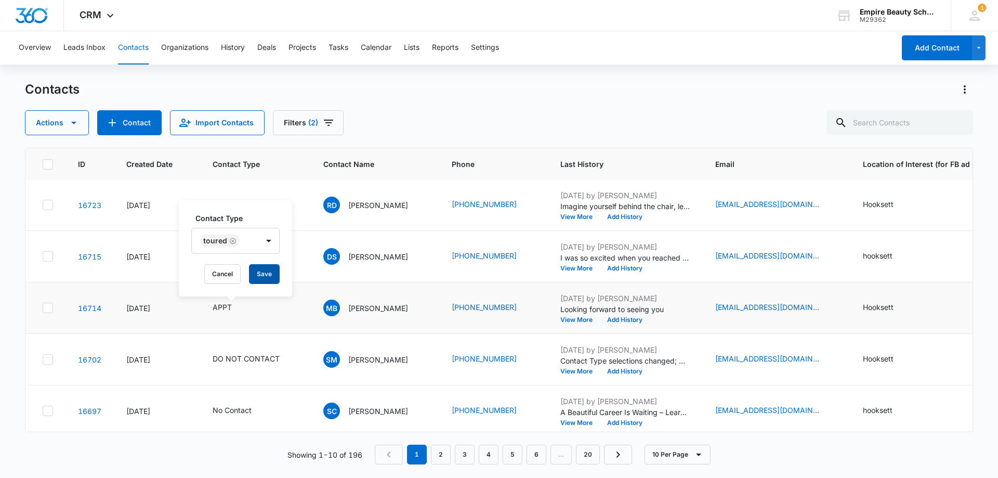
click at [262, 269] on button "Save" at bounding box center [264, 274] width 31 height 20
click at [632, 318] on button "Add History" at bounding box center [625, 320] width 50 height 6
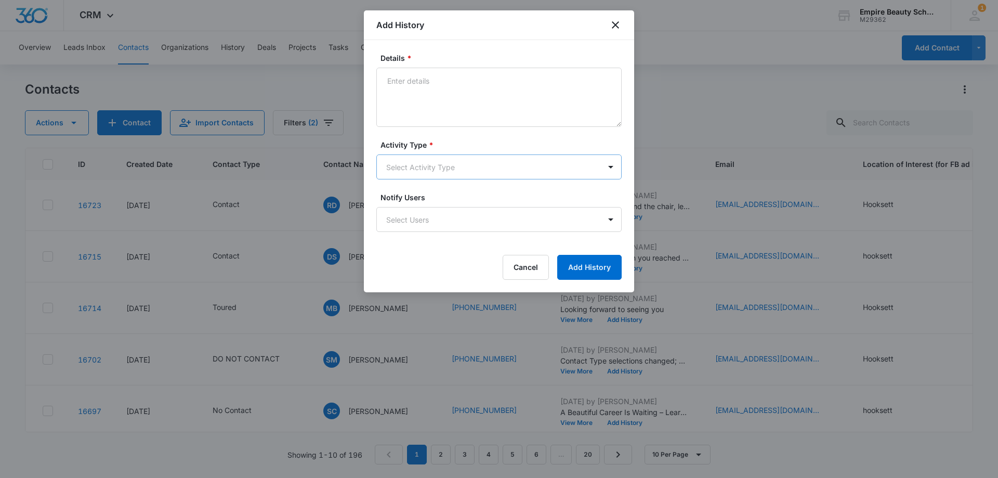
click at [422, 172] on body "CRM Apps Forms CRM Email Shop Payments POS Files Brand Settings Empire Beauty S…" at bounding box center [499, 239] width 998 height 478
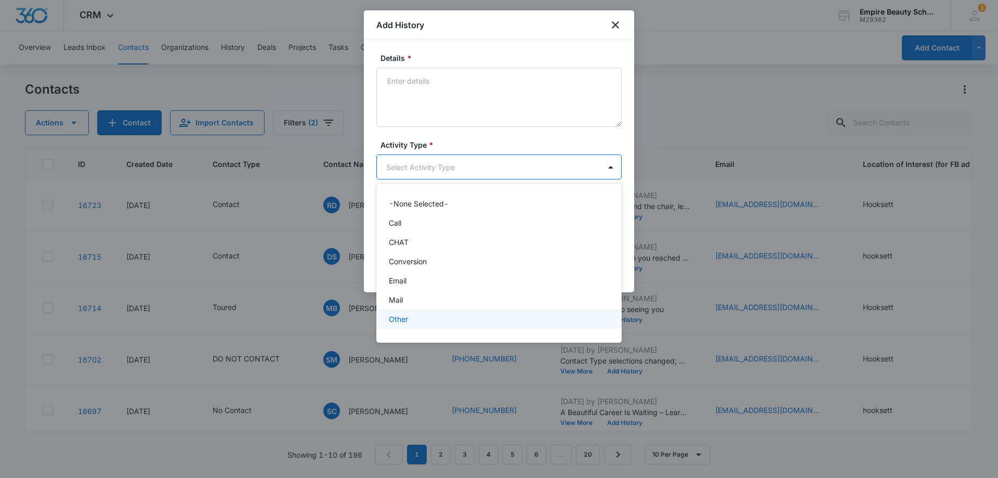
scroll to position [54, 0]
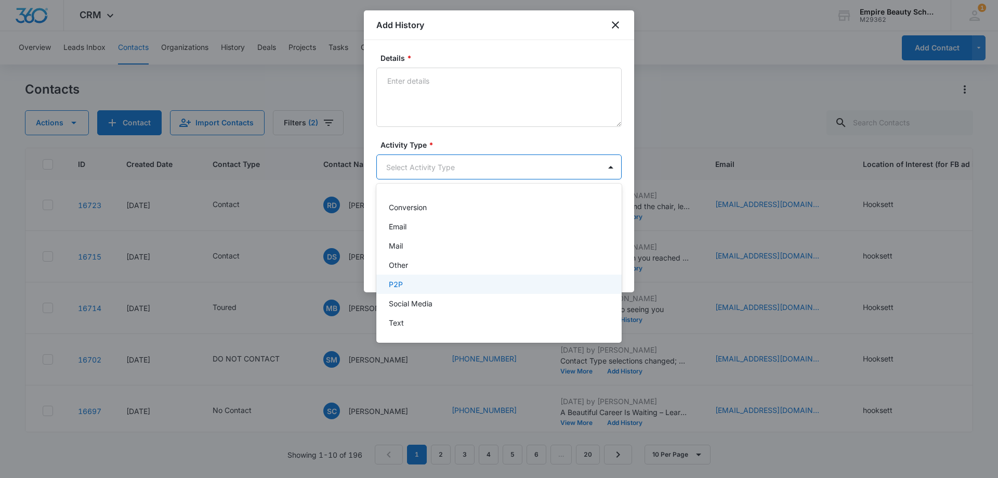
click at [414, 278] on div "P2P" at bounding box center [498, 283] width 245 height 19
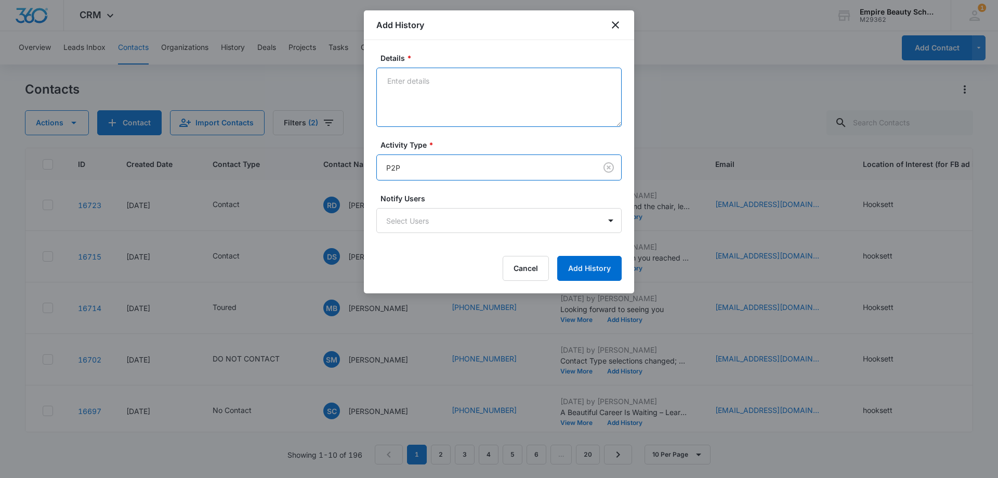
click at [425, 76] on textarea "Details *" at bounding box center [498, 97] width 245 height 59
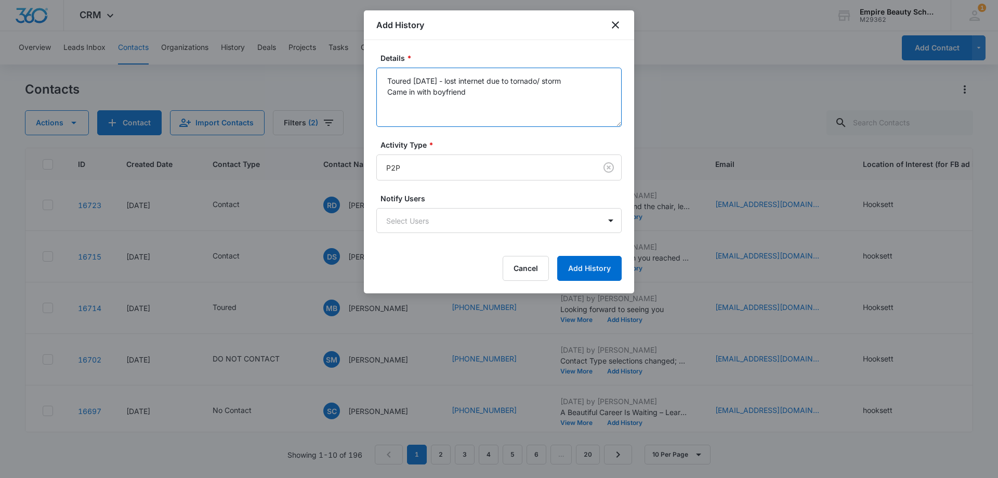
click at [384, 90] on textarea "Toured [DATE] - lost internet due to tornado/ storm Came in with boyfriend" at bounding box center [498, 97] width 245 height 59
click at [520, 93] on textarea "Toured [DATE] - lost internet due to tornado/ storm [DEMOGRAPHIC_DATA], Came in…" at bounding box center [498, 97] width 245 height 59
click at [435, 91] on textarea "Toured [DATE] - lost internet due to tornado/ storm [DEMOGRAPHIC_DATA], Came in…" at bounding box center [498, 97] width 245 height 59
click at [599, 91] on textarea "Toured [DATE] - lost internet due to tornado/ storm [DEMOGRAPHIC_DATA], lives i…" at bounding box center [498, 97] width 245 height 59
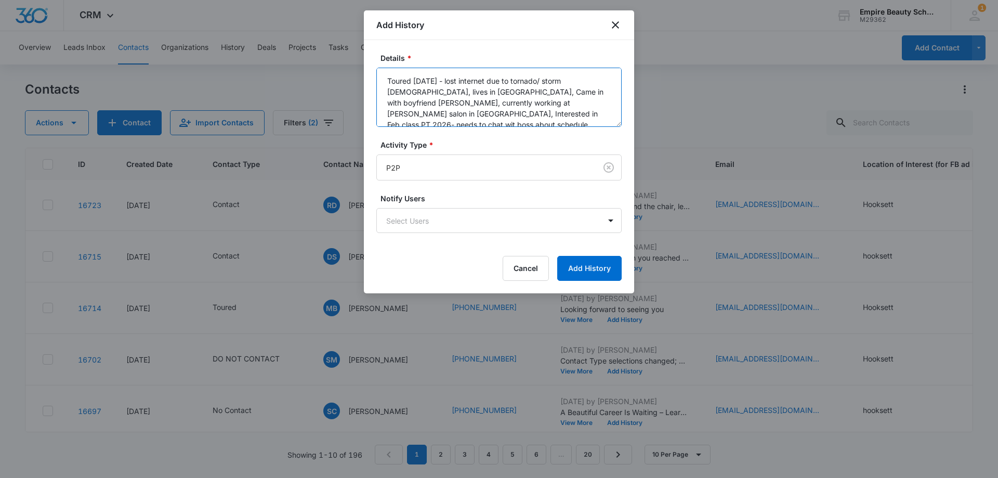
scroll to position [3, 0]
click at [514, 120] on textarea "Toured [DATE] - lost internet due to tornado/ storm [DEMOGRAPHIC_DATA], lives i…" at bounding box center [498, 97] width 245 height 59
drag, startPoint x: 521, startPoint y: 122, endPoint x: 463, endPoint y: 114, distance: 58.2
click at [462, 116] on textarea "Toured [DATE] - lost internet due to tornado/ storm [DEMOGRAPHIC_DATA], lives i…" at bounding box center [498, 97] width 245 height 59
click at [553, 118] on textarea "Toured [DATE] - lost internet due to tornado/ storm [DEMOGRAPHIC_DATA], lives i…" at bounding box center [498, 97] width 245 height 59
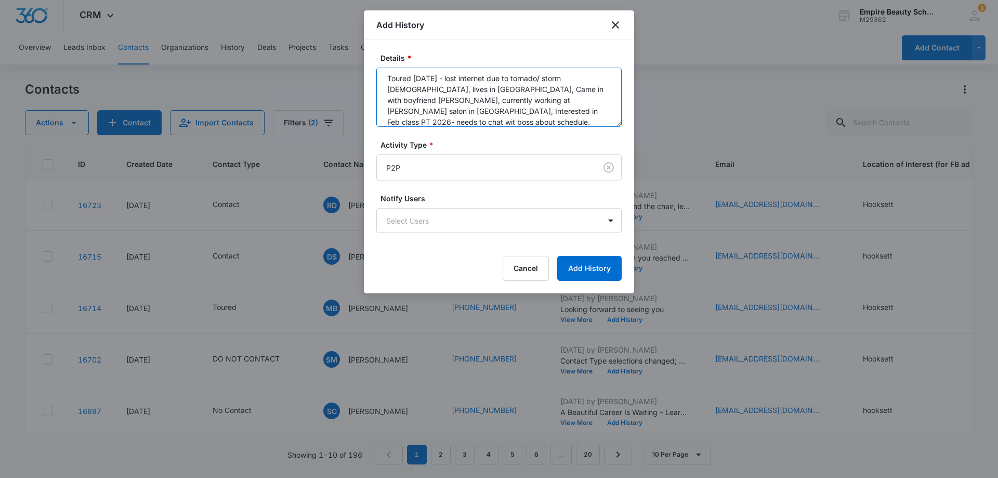
click at [572, 117] on textarea "Toured [DATE] - lost internet due to tornado/ storm [DEMOGRAPHIC_DATA], lives i…" at bounding box center [498, 97] width 245 height 59
type textarea "Toured [DATE] - lost internet due to tornado/ storm [DEMOGRAPHIC_DATA], lives i…"
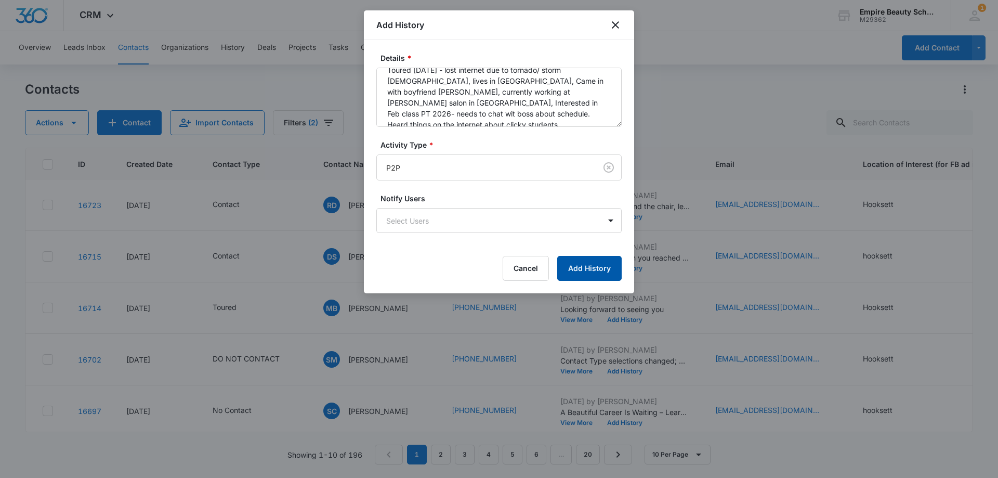
click at [586, 265] on button "Add History" at bounding box center [589, 268] width 64 height 25
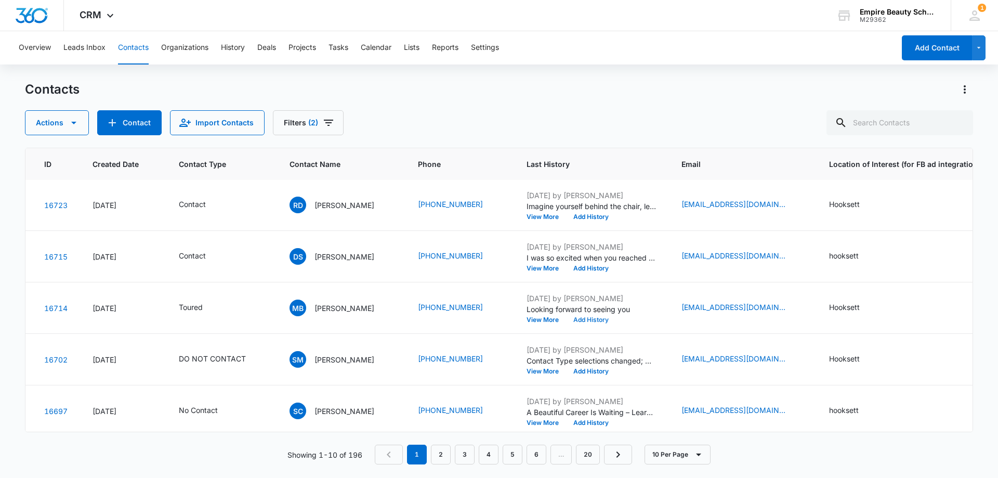
scroll to position [104, 0]
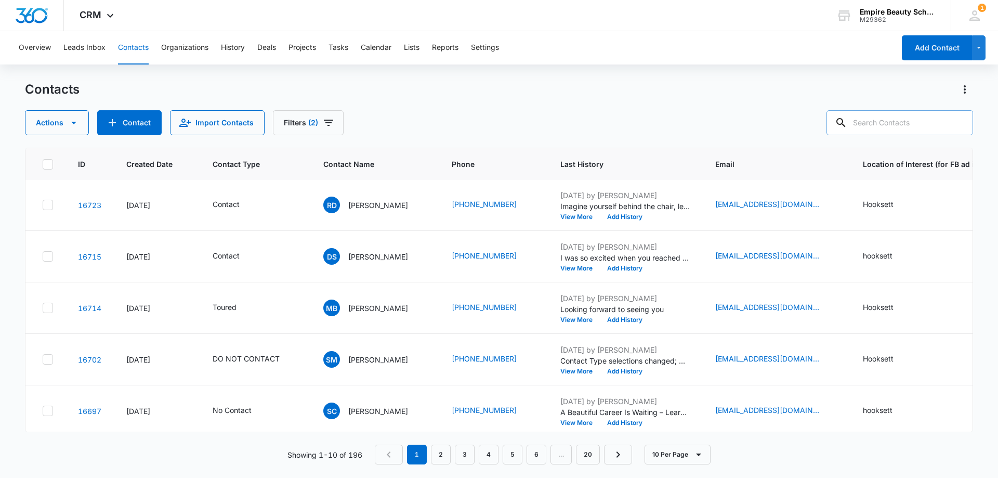
click at [901, 118] on input "text" at bounding box center [899, 122] width 147 height 25
type input "5786"
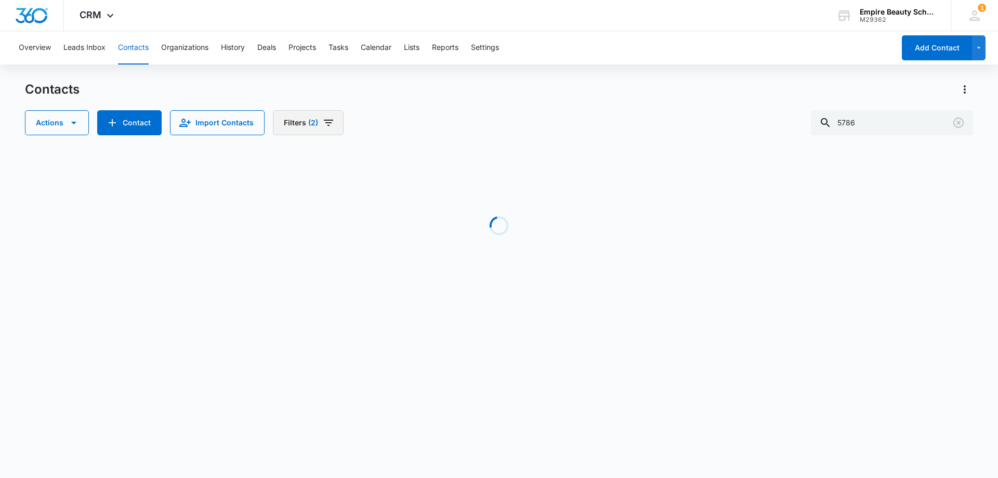
click at [294, 120] on button "Filters (2)" at bounding box center [308, 122] width 71 height 25
click at [321, 336] on button "Clear All" at bounding box center [343, 333] width 120 height 20
click at [469, 94] on div "Contacts" at bounding box center [499, 89] width 948 height 17
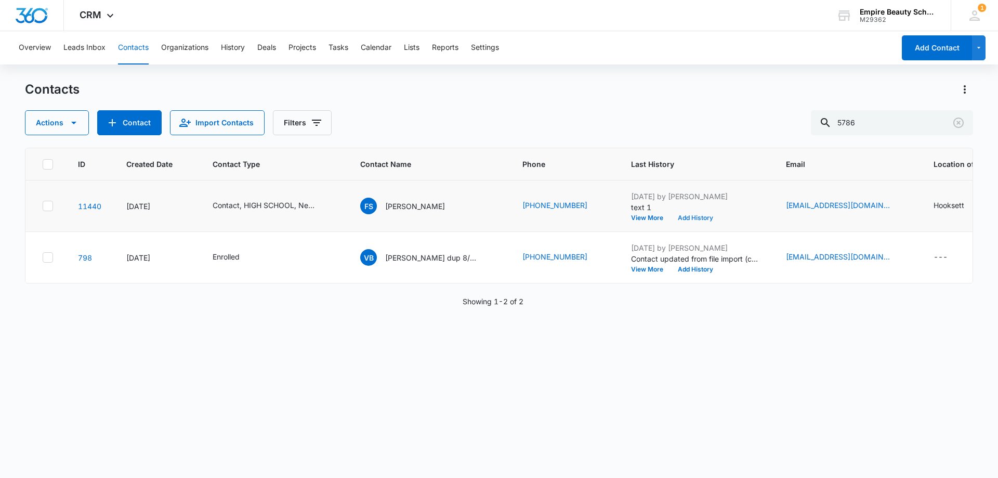
click at [683, 217] on button "Add History" at bounding box center [695, 218] width 50 height 6
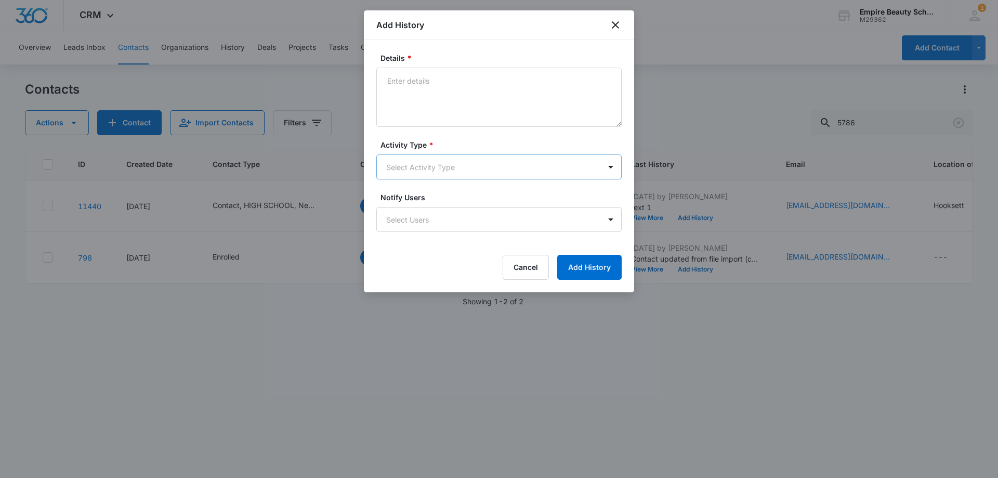
click at [437, 174] on body "CRM Apps Forms CRM Email Shop Payments POS Files Brand Settings Empire Beauty S…" at bounding box center [499, 239] width 998 height 478
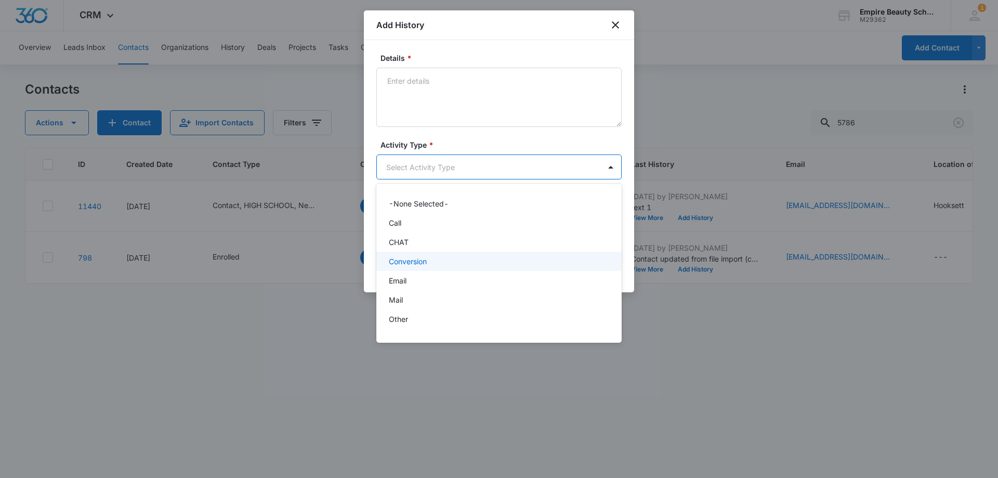
scroll to position [54, 0]
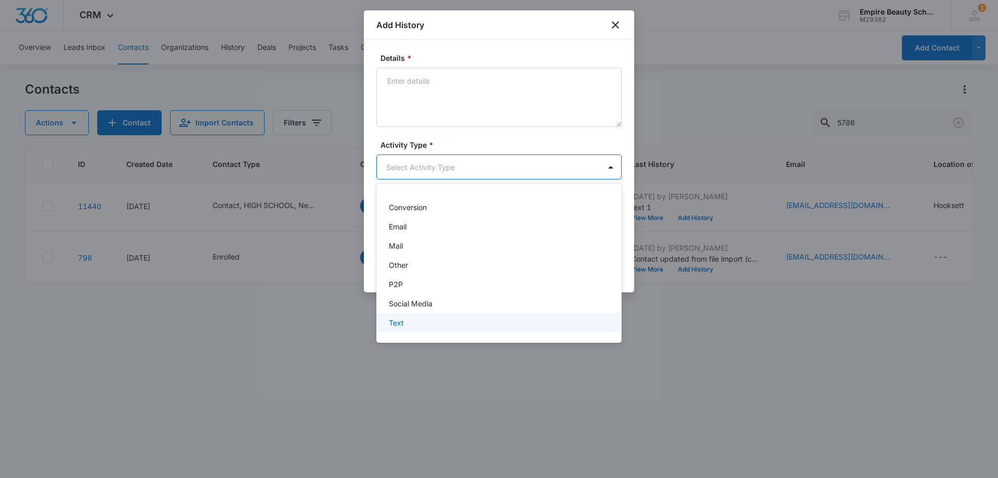
click at [425, 323] on div "Text" at bounding box center [498, 322] width 218 height 11
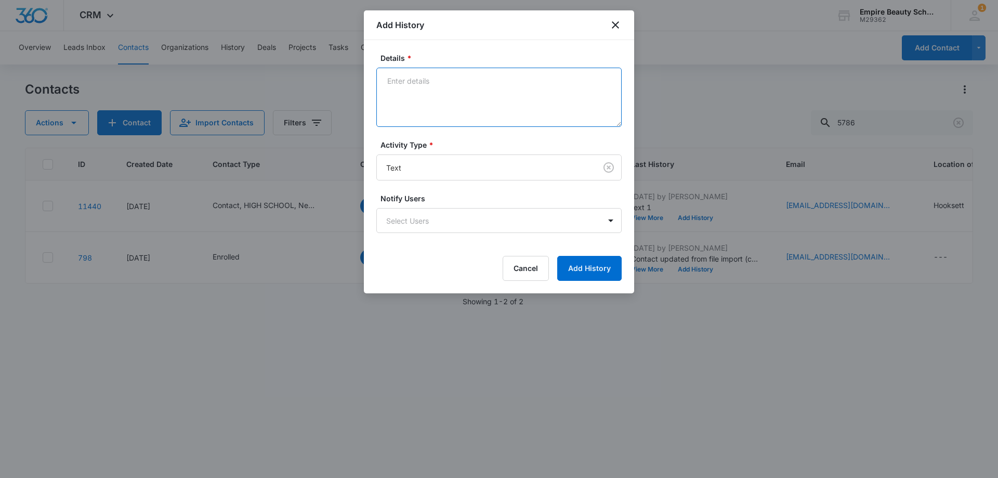
click at [494, 97] on textarea "Details *" at bounding box center [498, 97] width 245 height 59
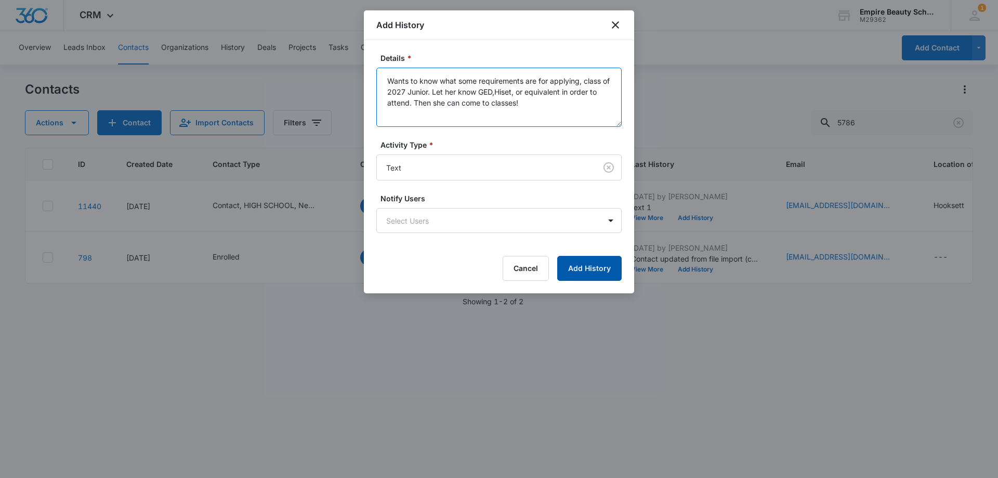
type textarea "Wants to know what some requirements are for applying, class of 2027 Junior. Le…"
click at [575, 265] on button "Add History" at bounding box center [589, 268] width 64 height 25
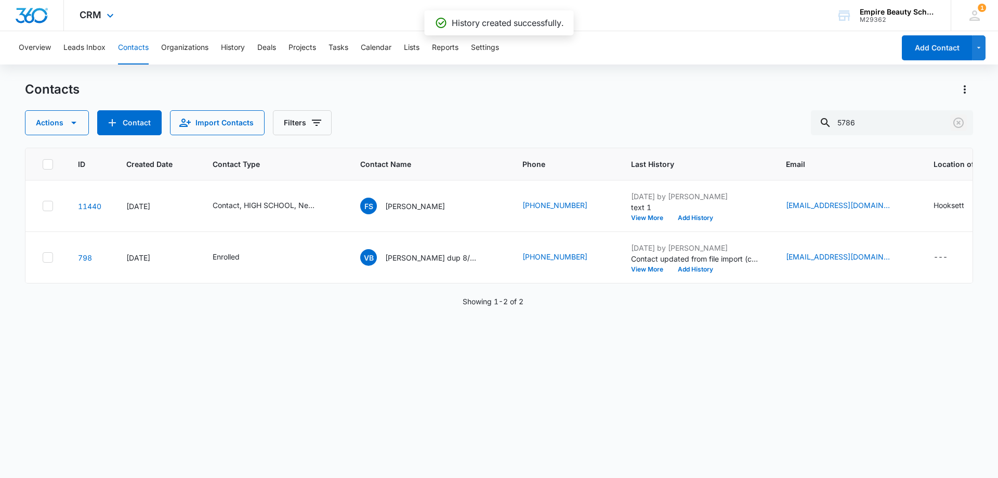
click at [955, 122] on icon "Clear" at bounding box center [958, 122] width 12 height 12
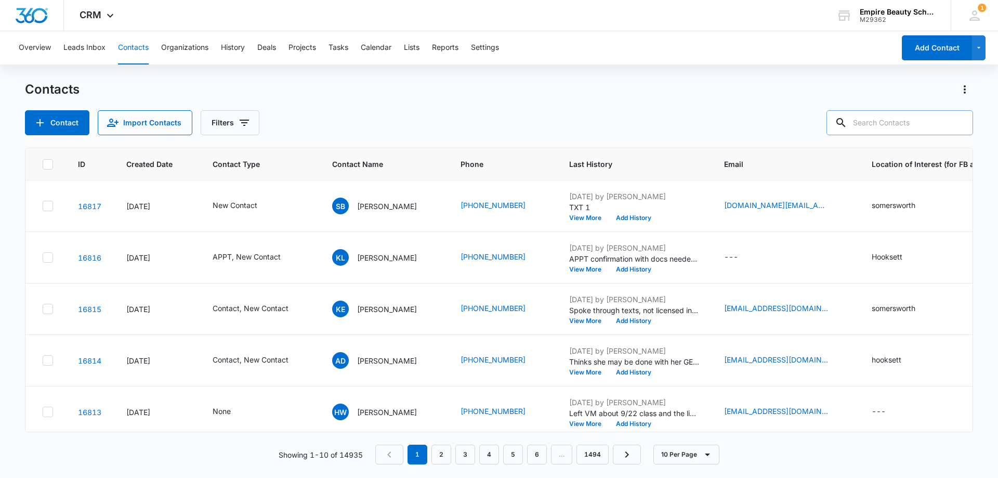
click at [915, 123] on input "text" at bounding box center [899, 122] width 147 height 25
type input "[PERSON_NAME]"
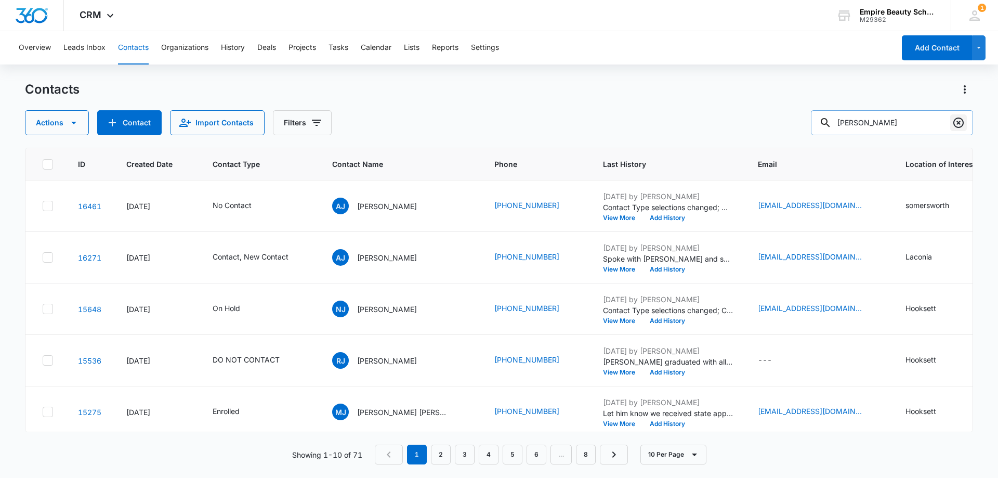
click at [958, 126] on icon "Clear" at bounding box center [958, 122] width 12 height 12
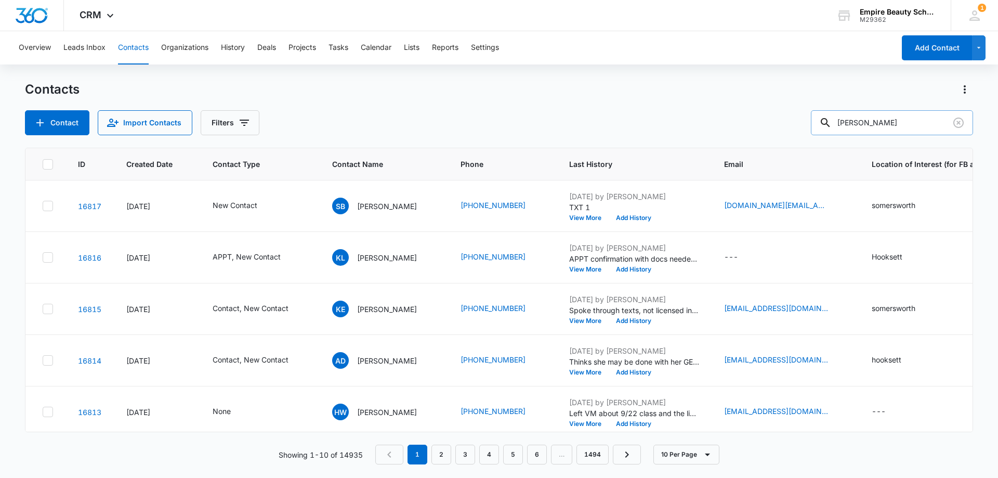
type input "[PERSON_NAME]"
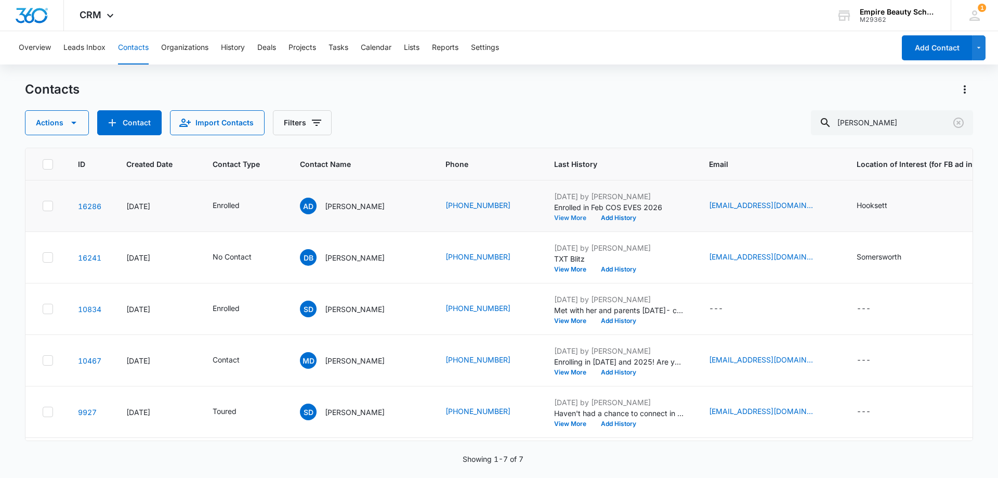
click at [554, 218] on button "View More" at bounding box center [574, 218] width 40 height 6
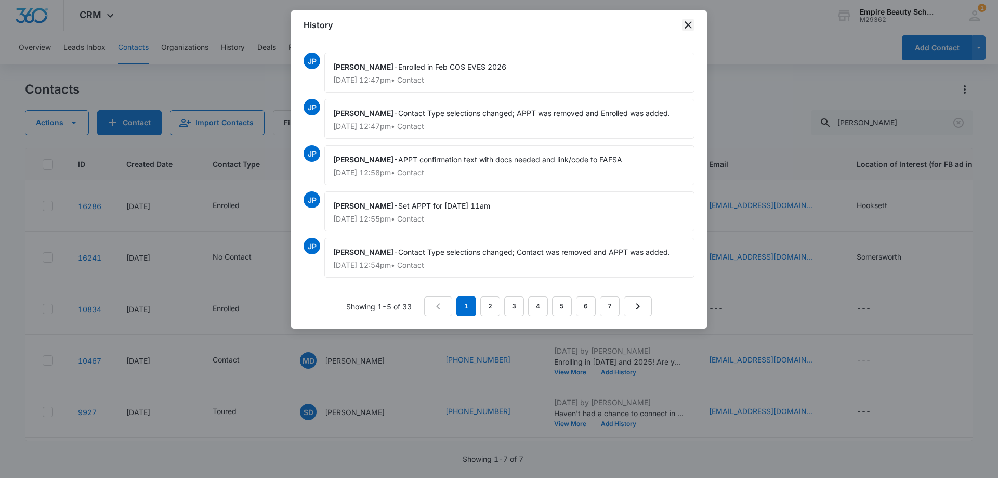
click at [689, 22] on icon "close" at bounding box center [688, 25] width 12 height 12
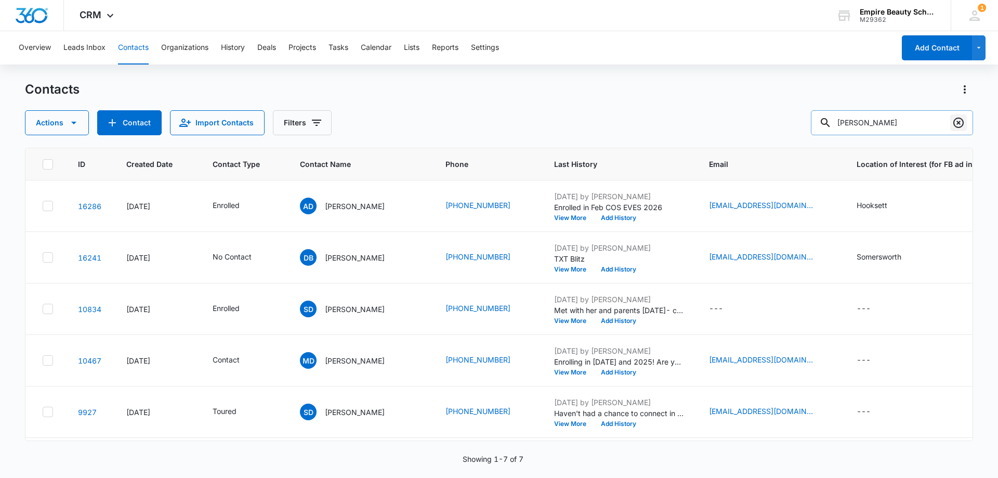
click at [960, 126] on icon "Clear" at bounding box center [958, 122] width 12 height 12
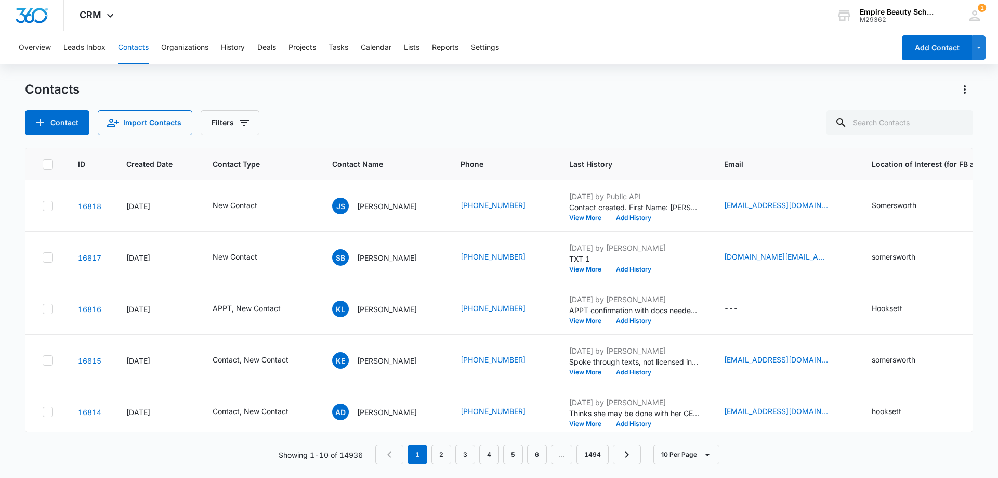
click at [414, 119] on div "Contact Import Contacts Filters" at bounding box center [499, 122] width 948 height 25
click at [400, 125] on div "Contact Import Contacts Filters" at bounding box center [499, 122] width 948 height 25
click at [450, 136] on div "Contacts Contact Import Contacts Filters ID Created Date Contact Type Contact N…" at bounding box center [499, 279] width 948 height 396
click at [229, 121] on button "Filters" at bounding box center [230, 122] width 59 height 25
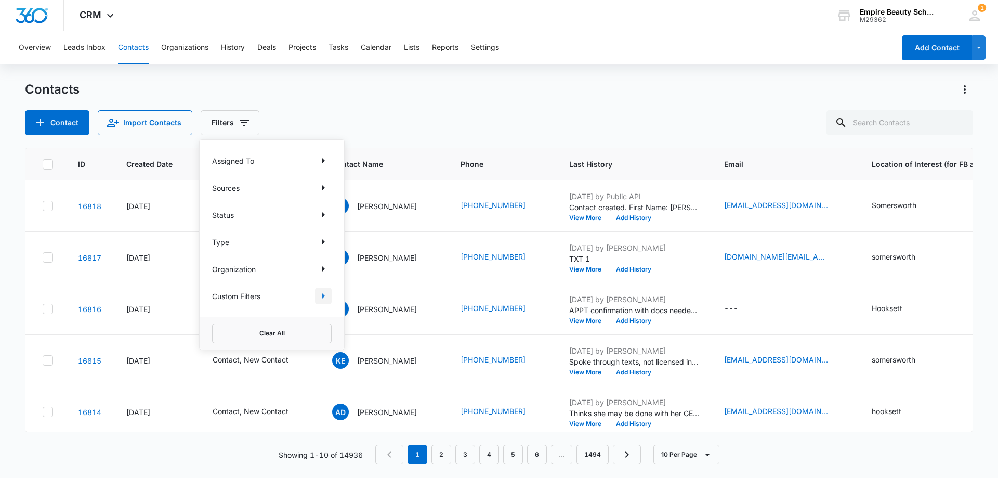
click at [316, 292] on button "Show Custom Filters filters" at bounding box center [323, 295] width 17 height 17
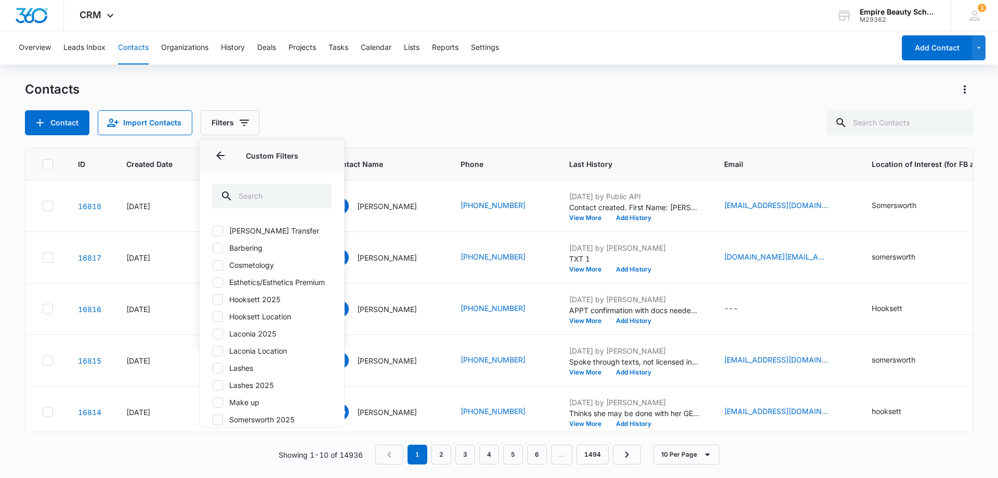
click at [219, 304] on icon at bounding box center [217, 299] width 9 height 9
click at [213, 299] on input "Hooksett 2025" at bounding box center [212, 299] width 1 height 1
checkbox input "true"
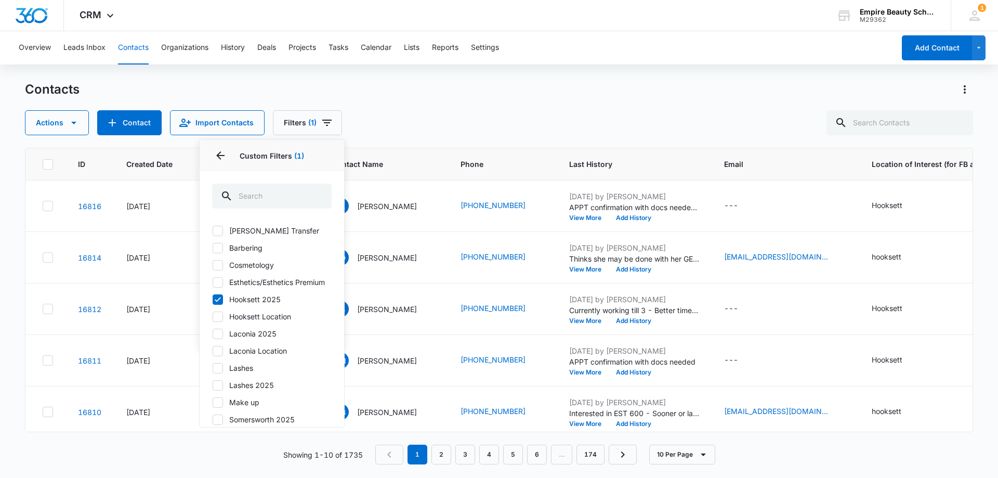
click at [216, 248] on icon at bounding box center [218, 247] width 6 height 5
click at [213, 248] on input "Barbering" at bounding box center [212, 247] width 1 height 1
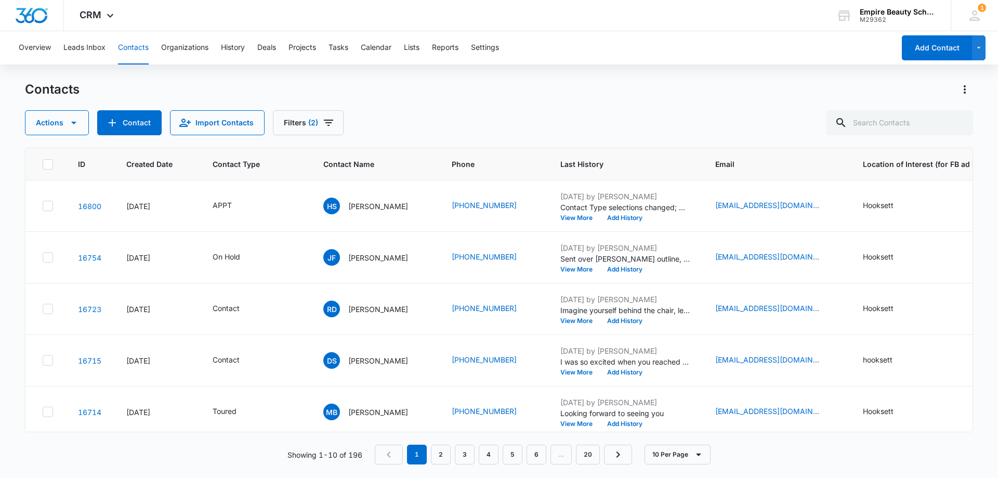
click at [458, 101] on div "Contacts Actions Contact Import Contacts Filters (2)" at bounding box center [499, 108] width 948 height 54
click at [886, 122] on input "text" at bounding box center [899, 122] width 147 height 25
type input "8806"
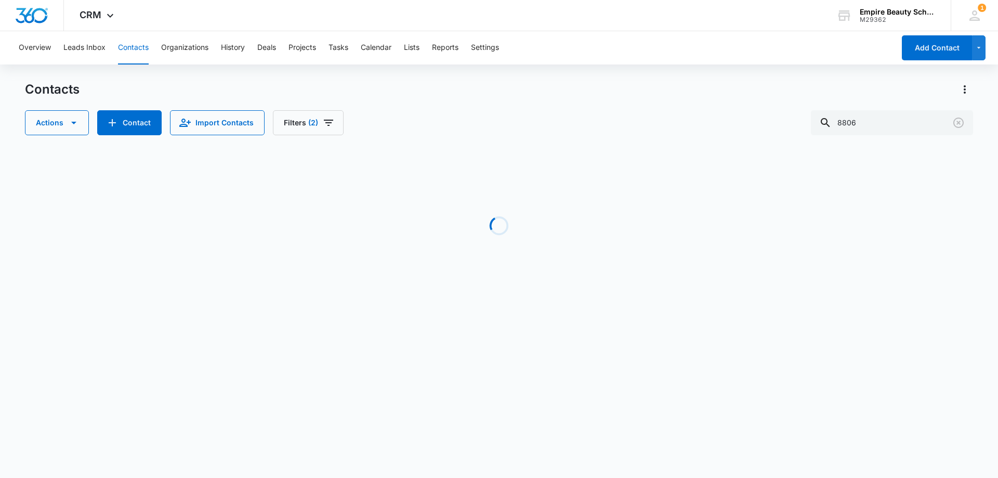
click at [293, 138] on div "Contacts Actions Contact Import Contacts Filters (2) 8806 Loading No Results Sh…" at bounding box center [499, 198] width 948 height 235
click at [298, 126] on button "Filters (2)" at bounding box center [308, 122] width 71 height 25
click at [333, 338] on button "Clear All" at bounding box center [343, 333] width 120 height 20
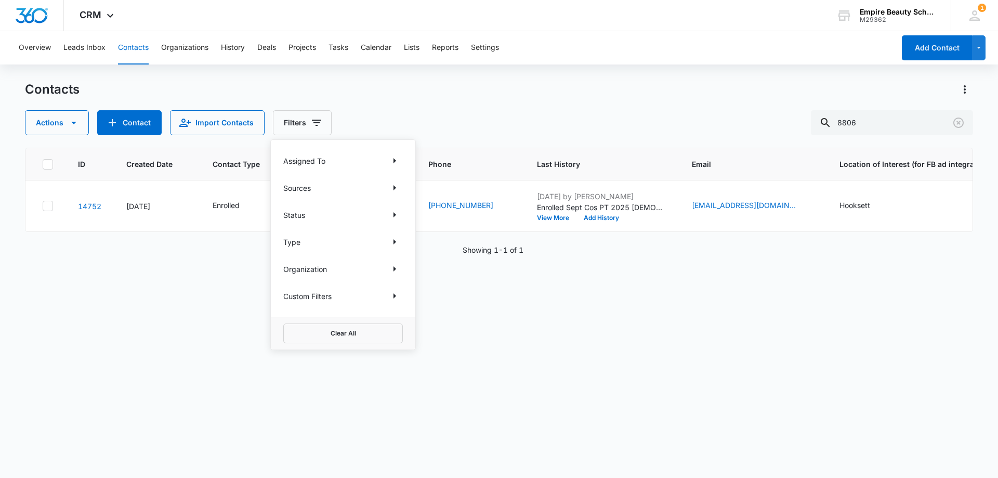
click at [448, 102] on div "Contacts Actions Contact Import Contacts Filters Assigned To Sources Status Typ…" at bounding box center [499, 108] width 948 height 54
click at [590, 219] on button "Add History" at bounding box center [601, 218] width 50 height 6
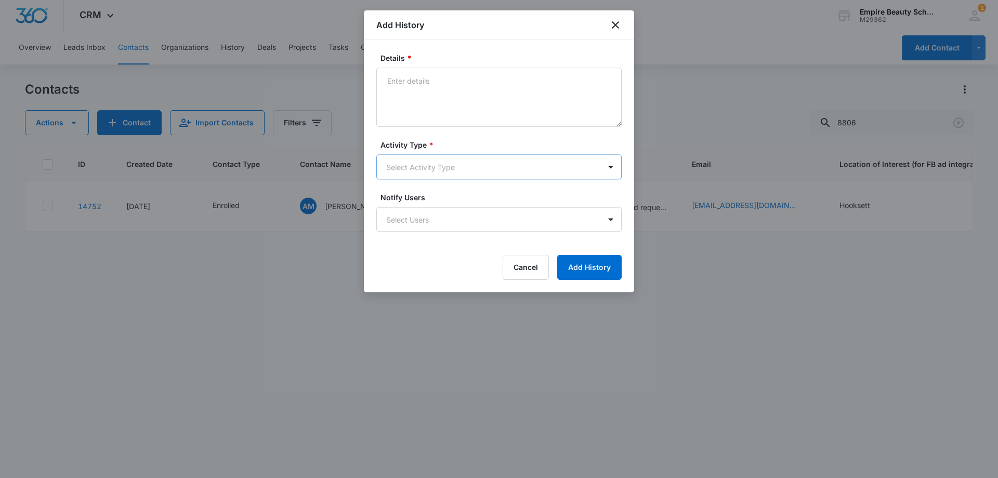
click at [405, 159] on body "CRM Apps Forms CRM Email Shop Payments POS Files Brand Settings Empire Beauty S…" at bounding box center [499, 239] width 998 height 478
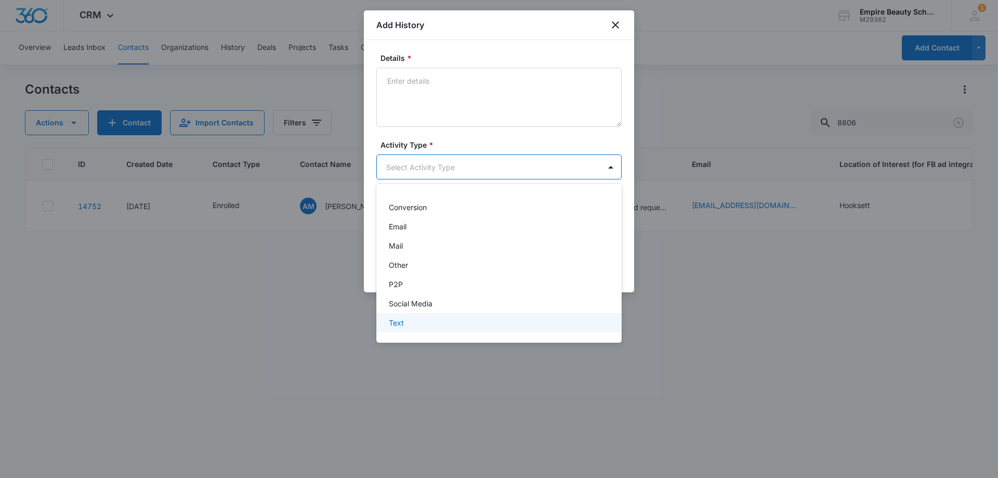
click at [398, 318] on p "Text" at bounding box center [396, 322] width 15 height 11
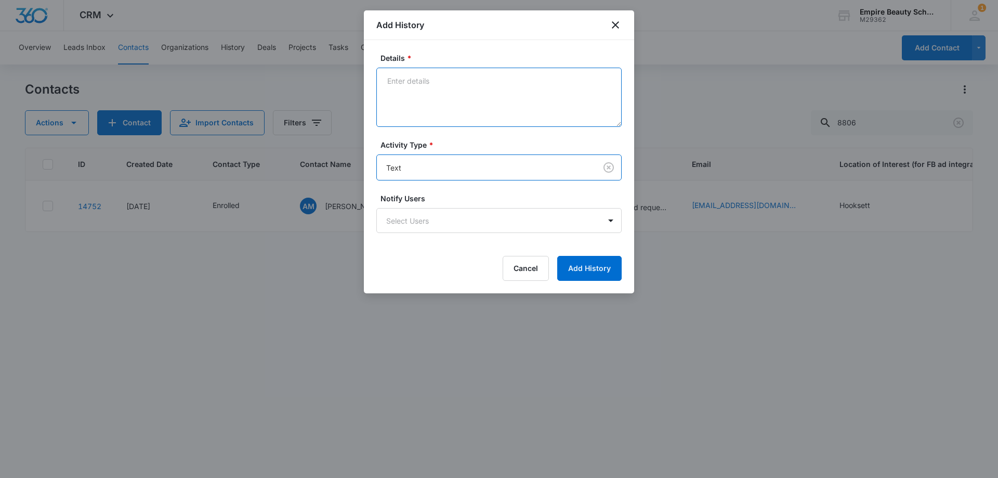
click at [441, 99] on textarea "Details *" at bounding box center [498, 97] width 245 height 59
type textarea "Provided cos schedule"
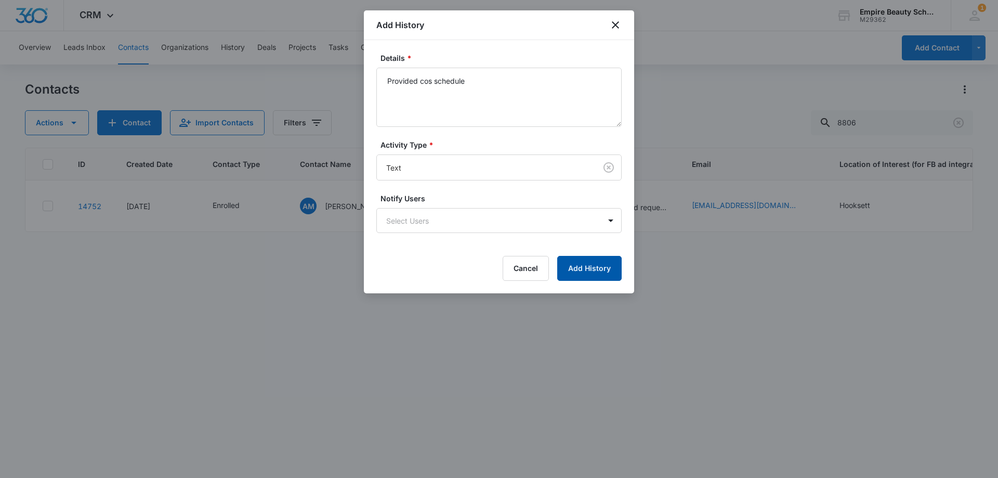
click at [587, 274] on button "Add History" at bounding box center [589, 268] width 64 height 25
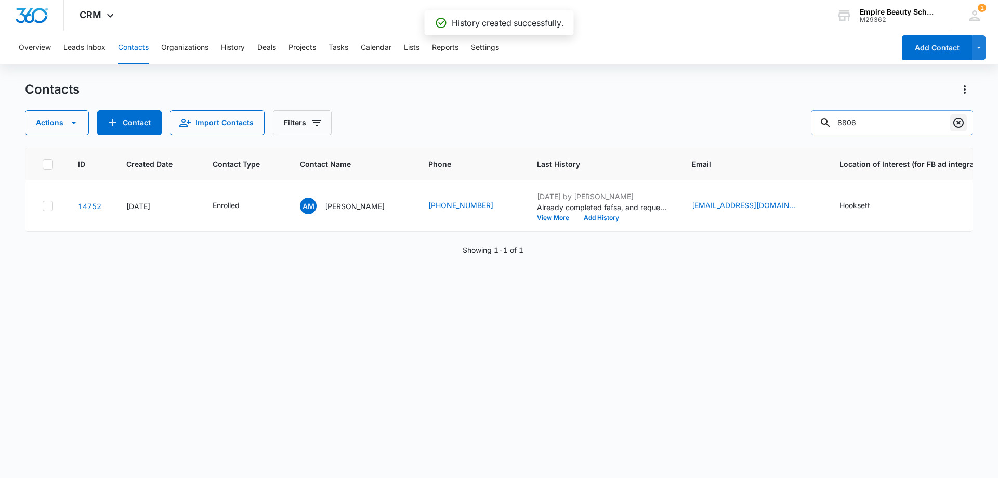
click at [957, 123] on icon "Clear" at bounding box center [958, 122] width 12 height 12
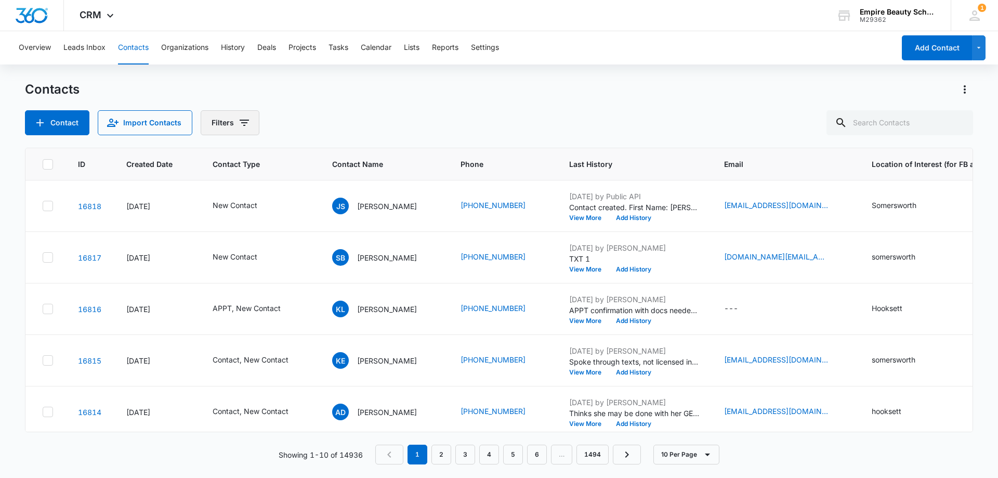
click at [238, 120] on icon "Filters" at bounding box center [244, 122] width 12 height 12
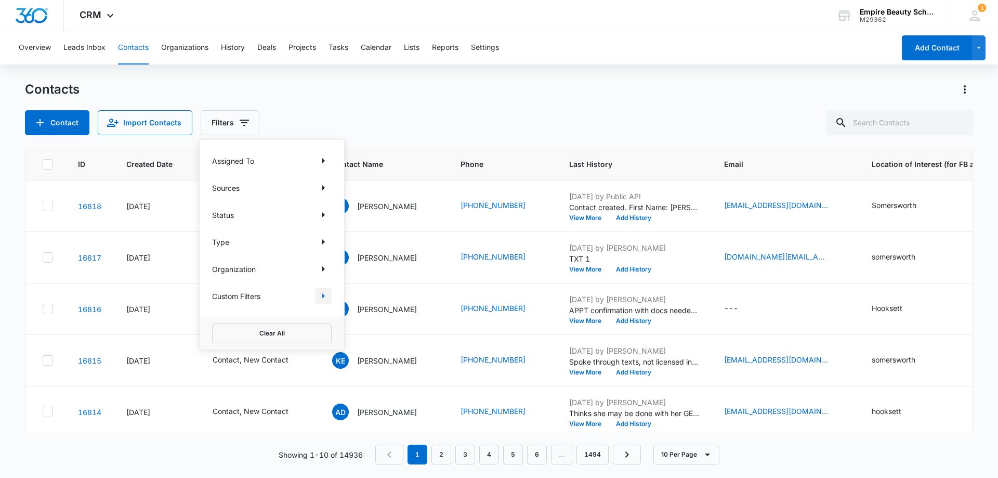
click at [327, 299] on icon "Show Custom Filters filters" at bounding box center [323, 296] width 12 height 12
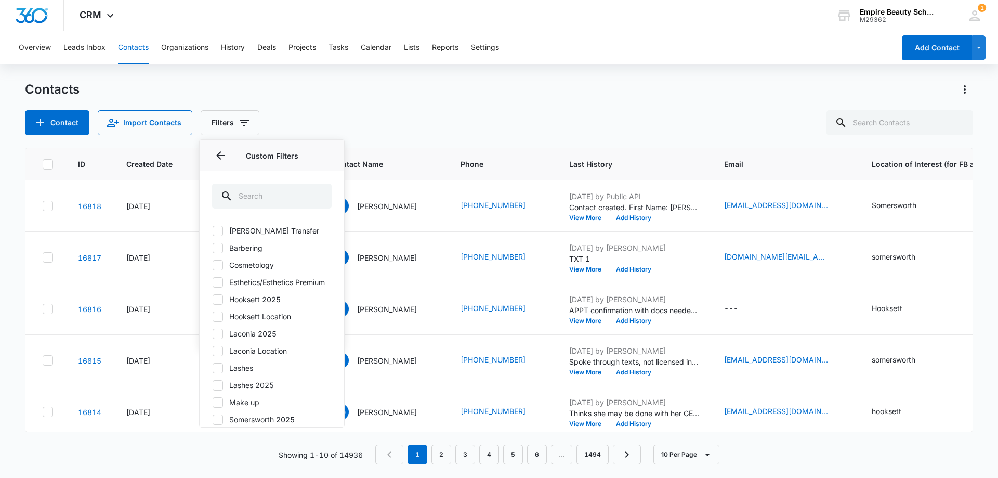
click at [227, 305] on label "Hooksett 2025" at bounding box center [272, 299] width 120 height 11
click at [213, 299] on input "Hooksett 2025" at bounding box center [212, 299] width 1 height 1
checkbox input "true"
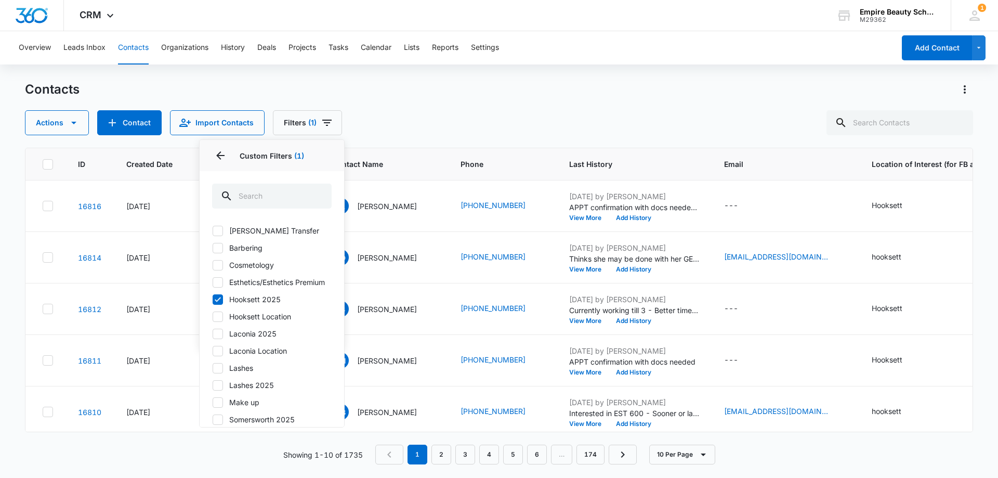
click at [222, 247] on icon at bounding box center [217, 247] width 9 height 9
click at [213, 247] on input "Barbering" at bounding box center [212, 247] width 1 height 1
click at [386, 102] on div "Contacts Actions Contact Import Contacts Filters (1) Assigned To Sources Status…" at bounding box center [499, 108] width 948 height 54
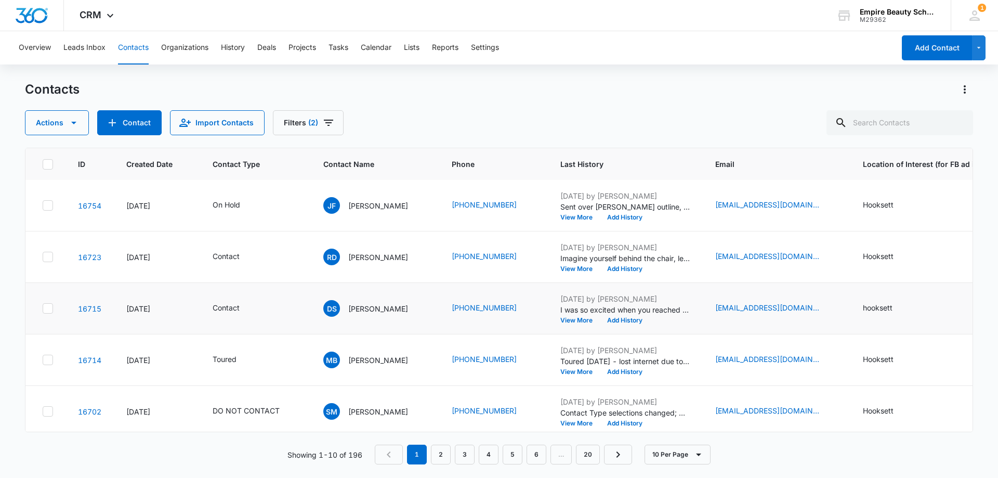
scroll to position [0, 0]
click at [568, 318] on button "View More" at bounding box center [580, 321] width 40 height 6
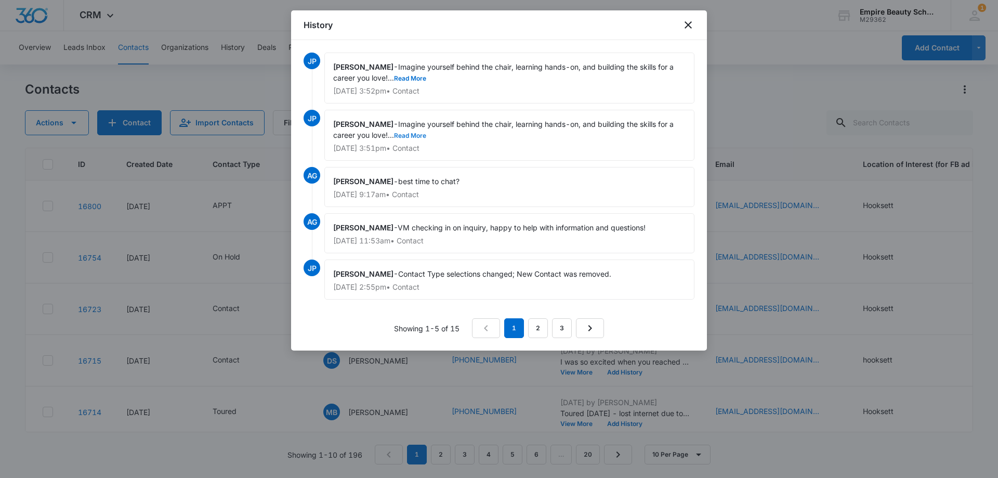
click at [412, 136] on button "Read More" at bounding box center [410, 136] width 32 height 6
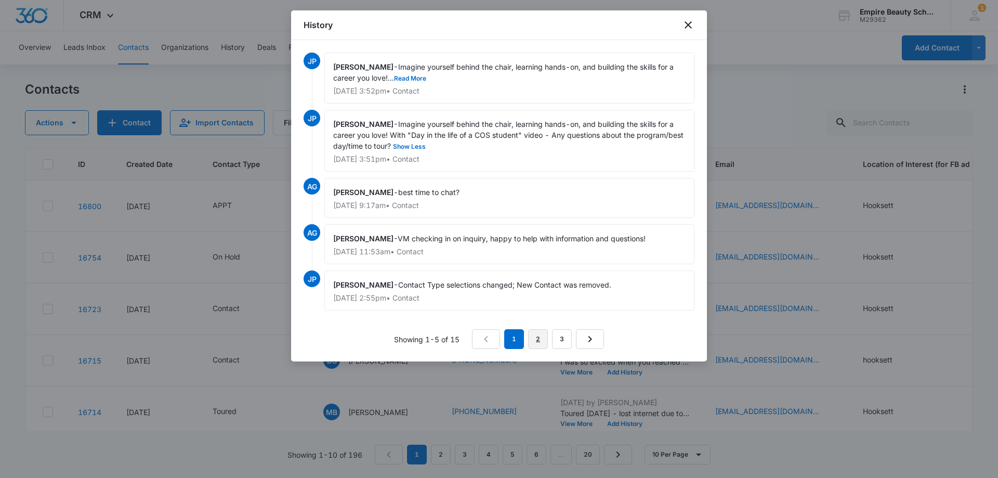
click at [534, 344] on link "2" at bounding box center [538, 339] width 20 height 20
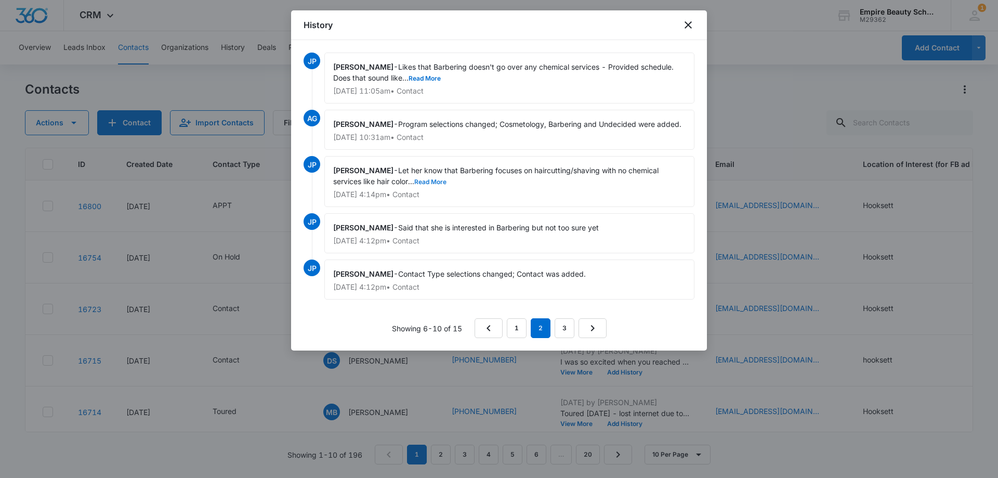
click at [430, 179] on button "Read More" at bounding box center [430, 182] width 32 height 6
click at [428, 77] on button "Read More" at bounding box center [425, 78] width 32 height 6
click at [515, 325] on link "1" at bounding box center [517, 328] width 20 height 20
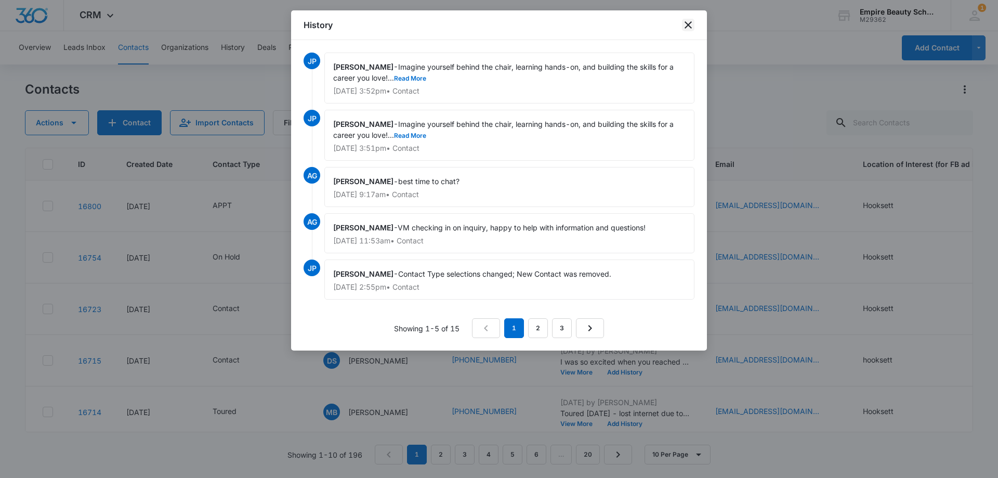
click at [689, 23] on icon "close" at bounding box center [688, 25] width 12 height 12
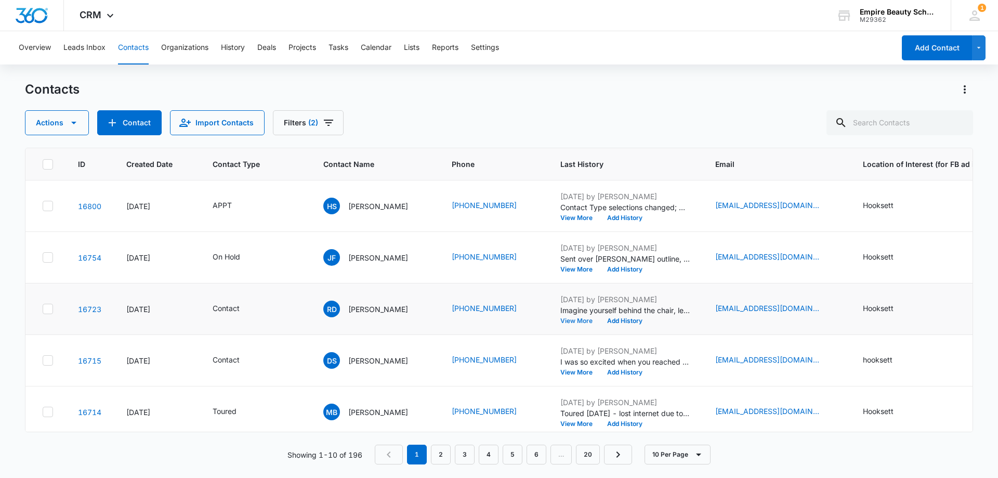
scroll to position [52, 0]
click at [580, 266] on button "View More" at bounding box center [580, 269] width 40 height 6
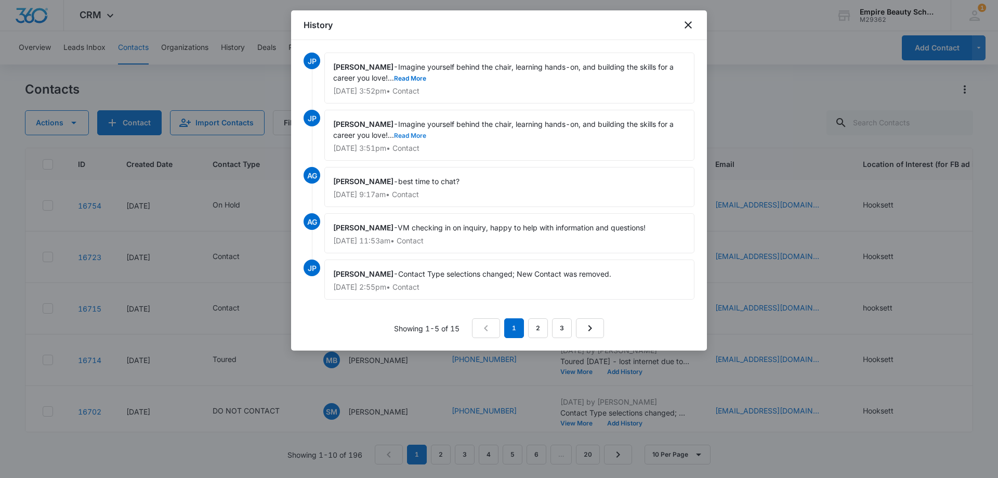
click at [414, 136] on button "Read More" at bounding box center [410, 136] width 32 height 6
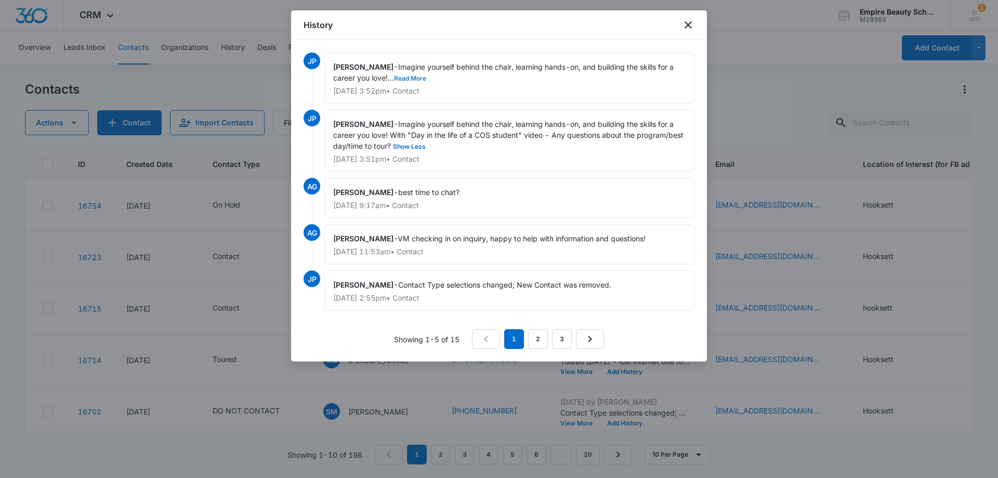
click at [421, 78] on button "Read More" at bounding box center [410, 78] width 32 height 6
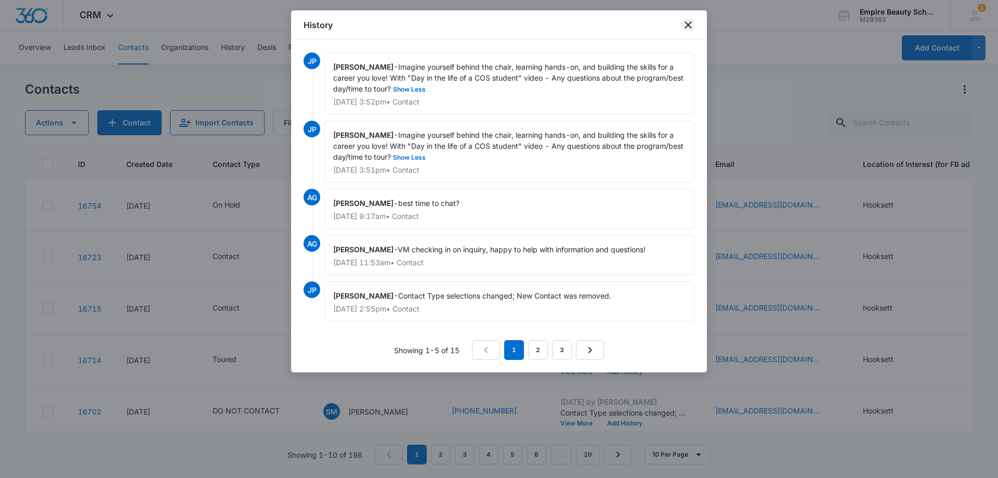
click at [688, 24] on icon "close" at bounding box center [688, 24] width 7 height 7
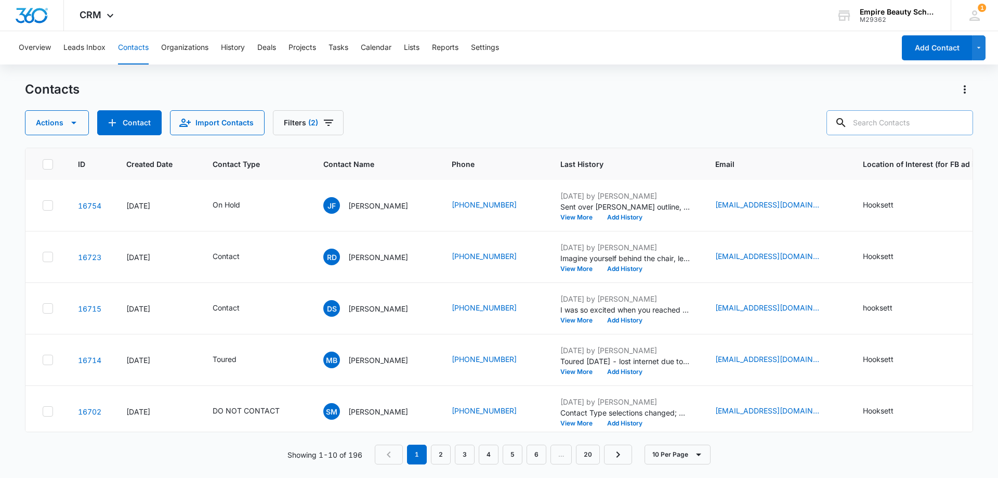
click at [877, 122] on input "text" at bounding box center [899, 122] width 147 height 25
type input "[PERSON_NAME]"
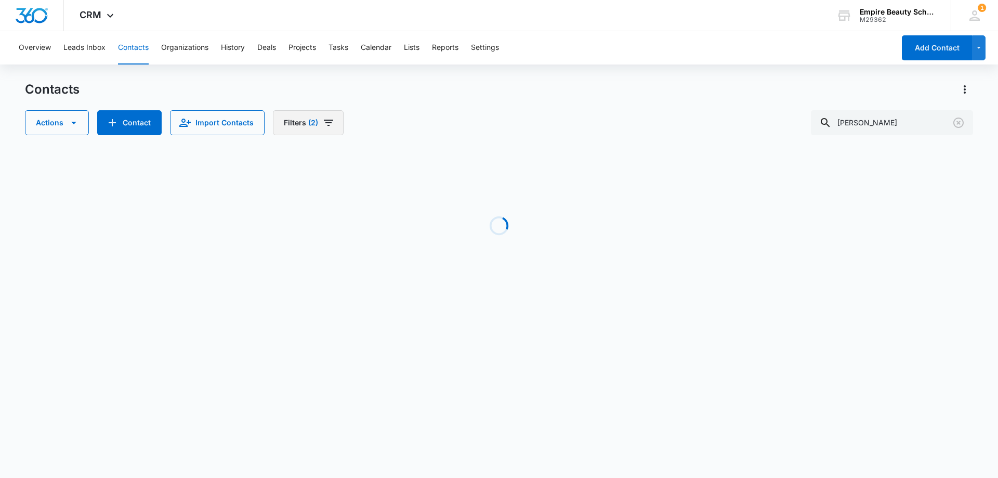
click at [292, 116] on button "Filters (2)" at bounding box center [308, 122] width 71 height 25
click at [326, 333] on button "Clear All" at bounding box center [343, 333] width 120 height 20
click at [488, 80] on div "Overview Leads Inbox Contacts Organizations History Deals Projects Tasks Calend…" at bounding box center [499, 173] width 998 height 285
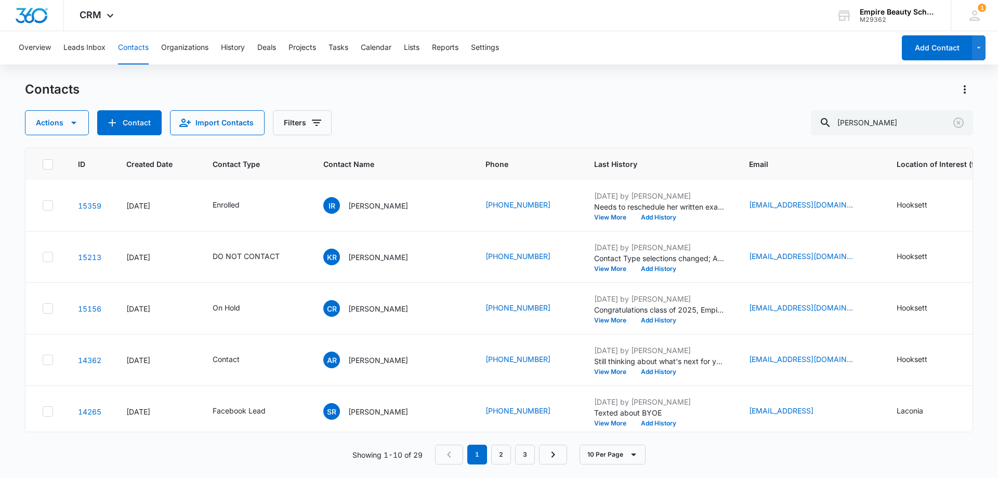
scroll to position [0, 0]
click at [595, 266] on button "View More" at bounding box center [614, 269] width 40 height 6
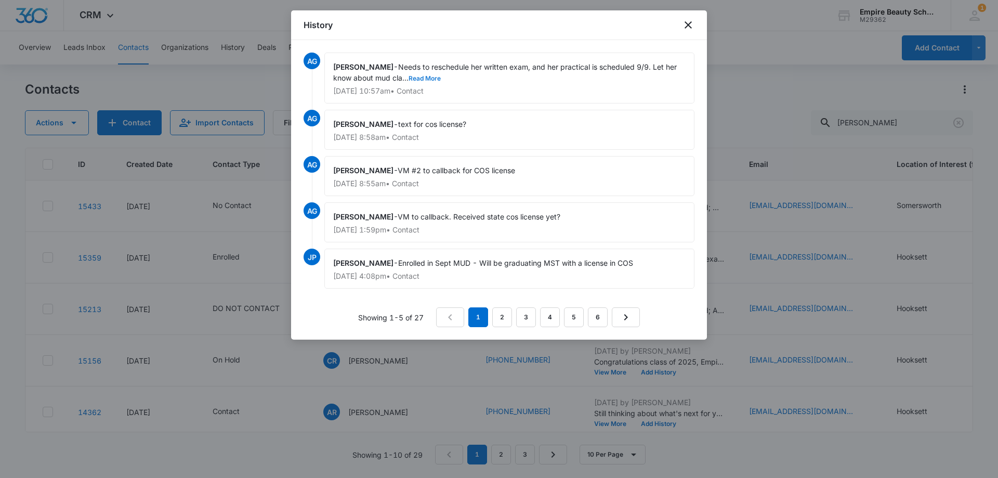
click at [423, 75] on button "Read More" at bounding box center [425, 78] width 32 height 6
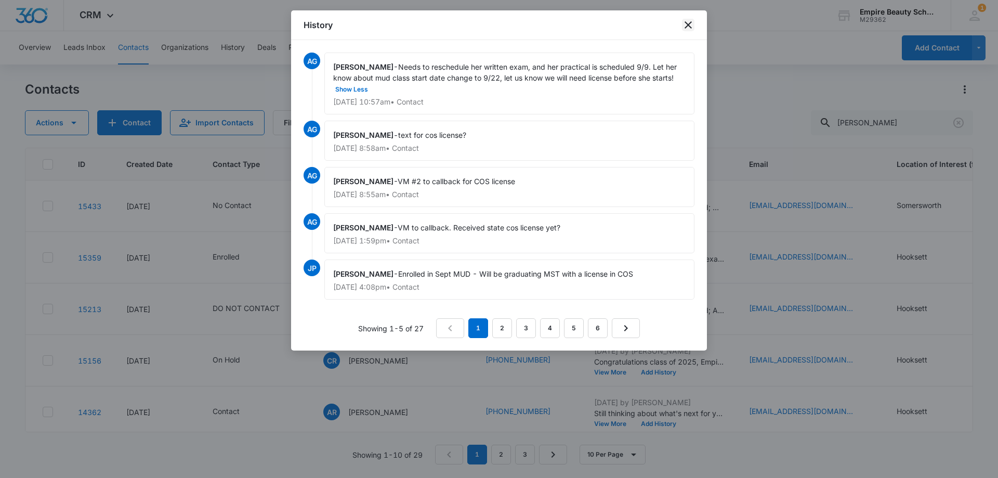
click at [691, 20] on icon "close" at bounding box center [688, 25] width 12 height 12
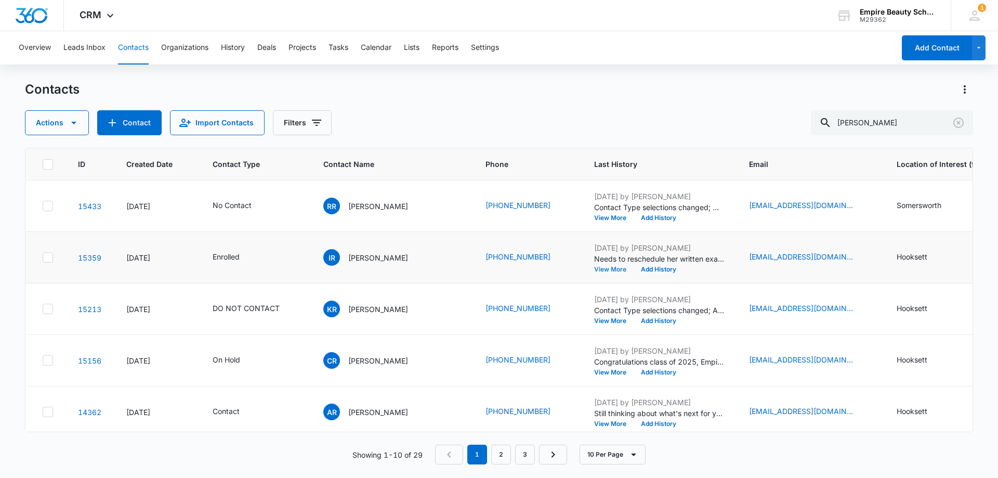
click at [594, 270] on button "View More" at bounding box center [614, 269] width 40 height 6
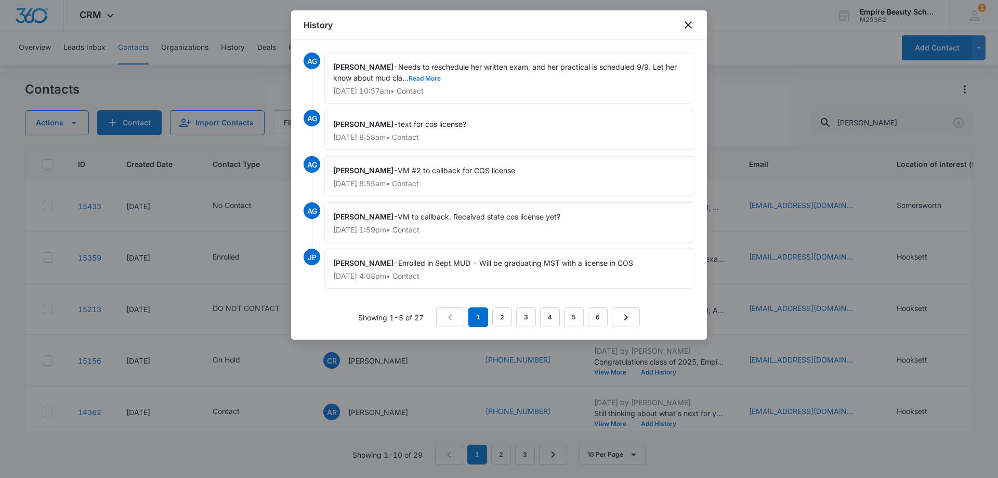
click at [427, 77] on button "Read More" at bounding box center [425, 78] width 32 height 6
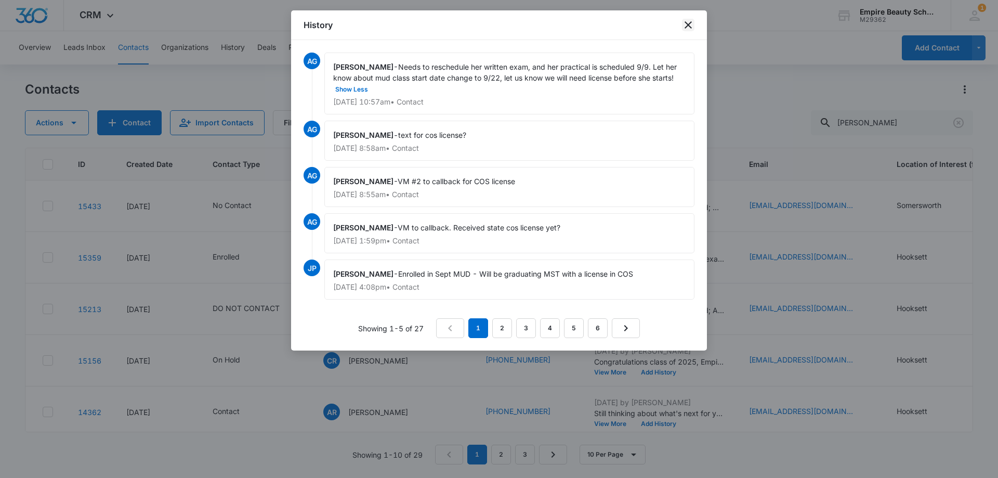
click at [686, 26] on icon "close" at bounding box center [688, 25] width 12 height 12
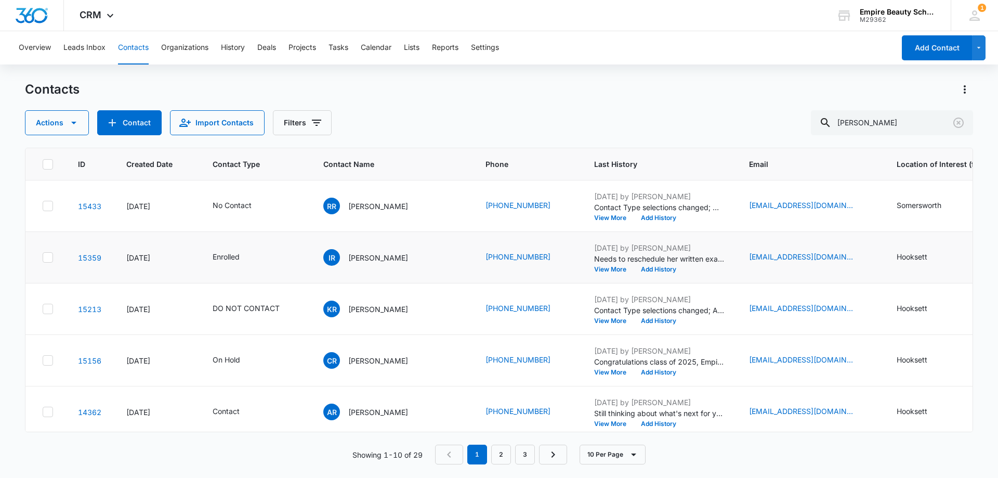
click at [594, 264] on p "Needs to reschedule her written exam, and her practical is scheduled 9/9. Let h…" at bounding box center [659, 258] width 130 height 11
click at [594, 267] on button "View More" at bounding box center [614, 269] width 40 height 6
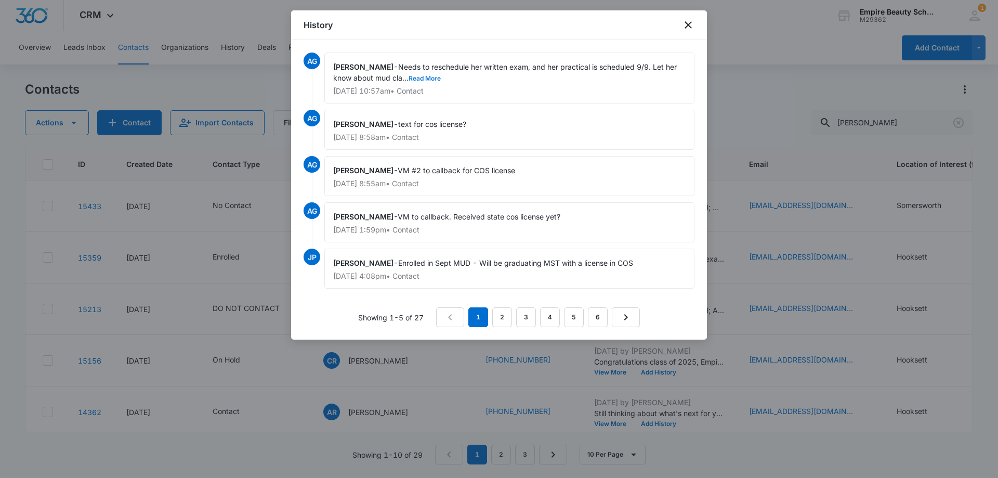
click at [427, 75] on button "Read More" at bounding box center [425, 78] width 32 height 6
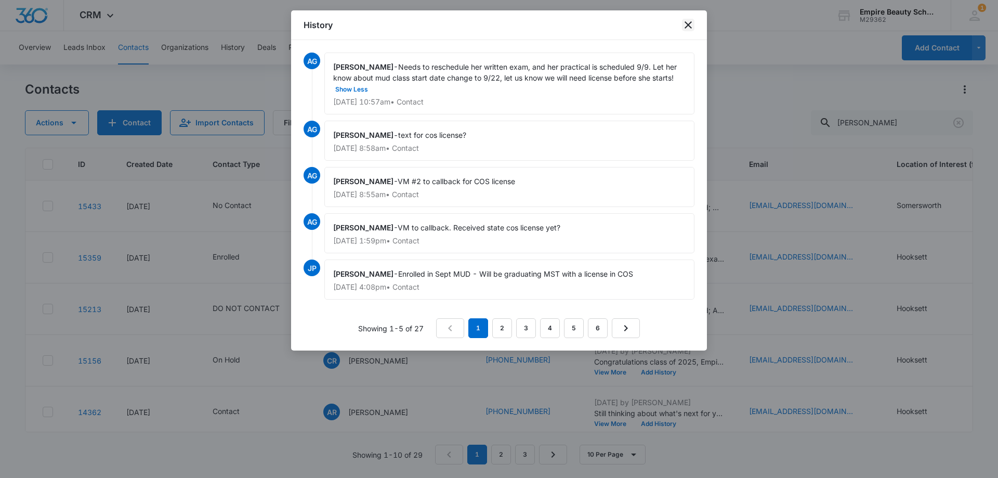
click at [687, 29] on icon "close" at bounding box center [688, 25] width 12 height 12
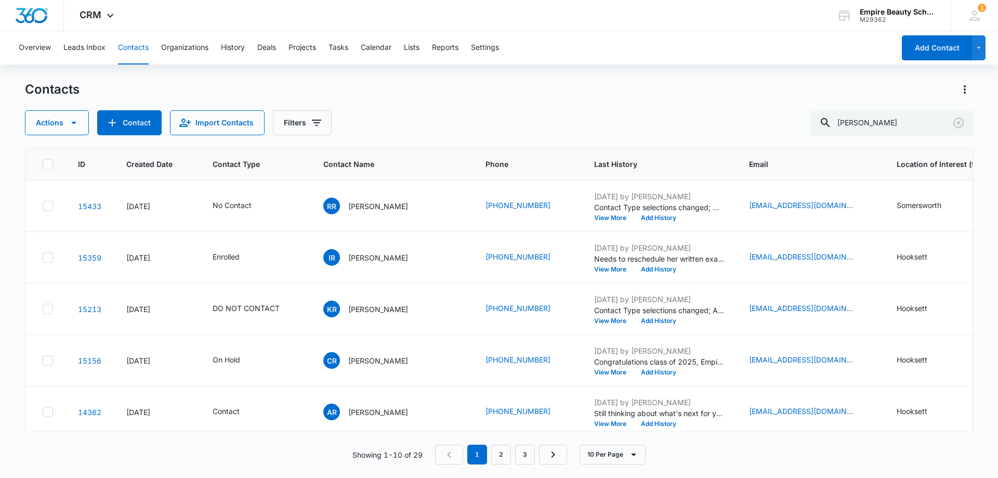
click at [511, 104] on div "Contacts Actions Contact Import Contacts Filters [PERSON_NAME]" at bounding box center [499, 108] width 948 height 54
click at [594, 267] on button "View More" at bounding box center [614, 269] width 40 height 6
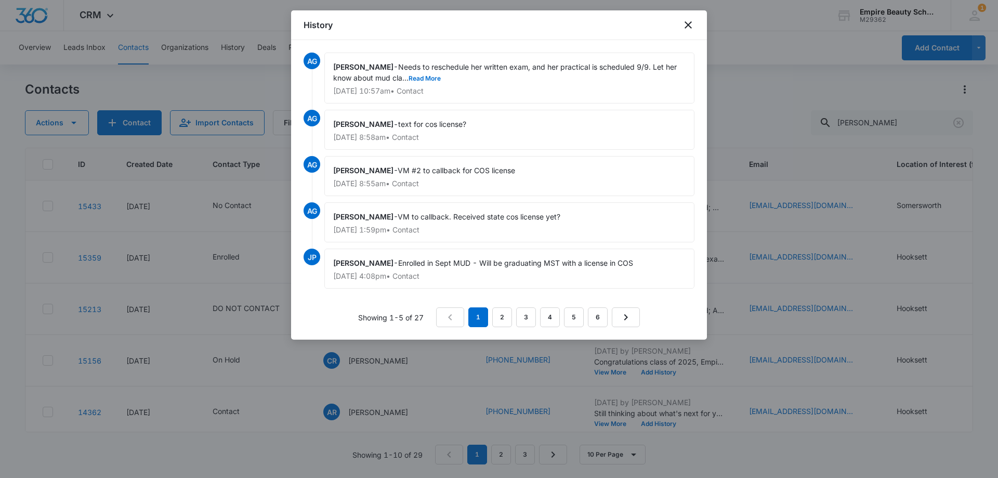
click at [421, 71] on div "[PERSON_NAME] - Needs to reschedule her written exam, and her practical is sche…" at bounding box center [509, 77] width 370 height 51
click at [418, 77] on button "Read More" at bounding box center [425, 78] width 32 height 6
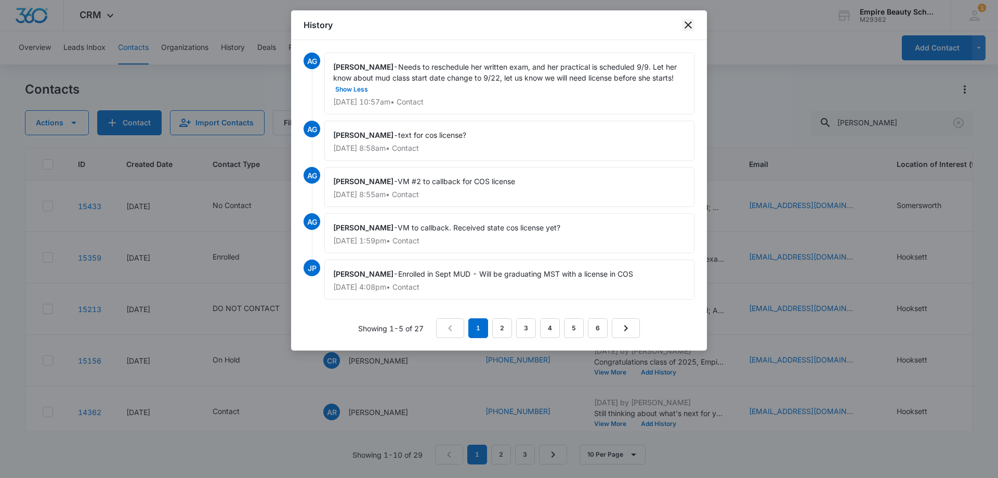
click at [686, 27] on icon "close" at bounding box center [688, 24] width 7 height 7
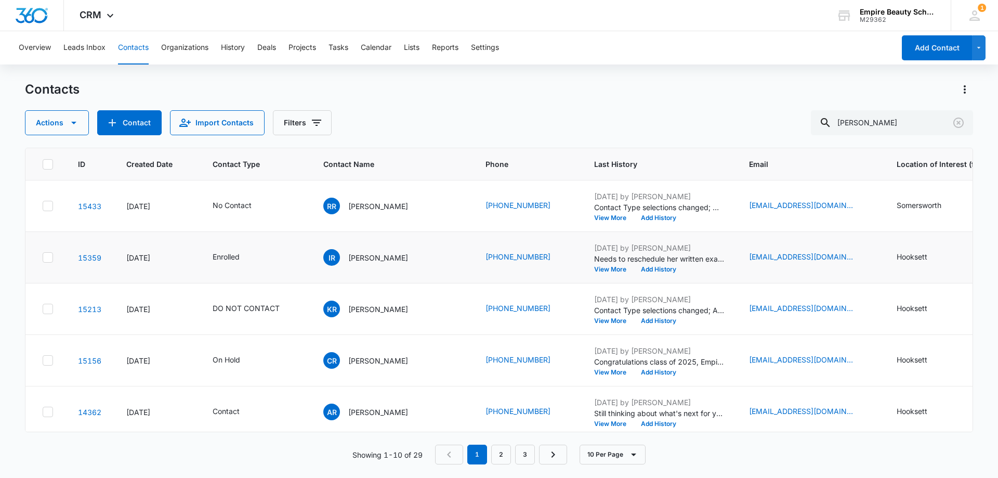
click at [583, 273] on td "[DATE] by [PERSON_NAME] Needs to reschedule her written exam, and her practical…" at bounding box center [659, 257] width 155 height 51
click at [594, 268] on button "View More" at bounding box center [614, 269] width 40 height 6
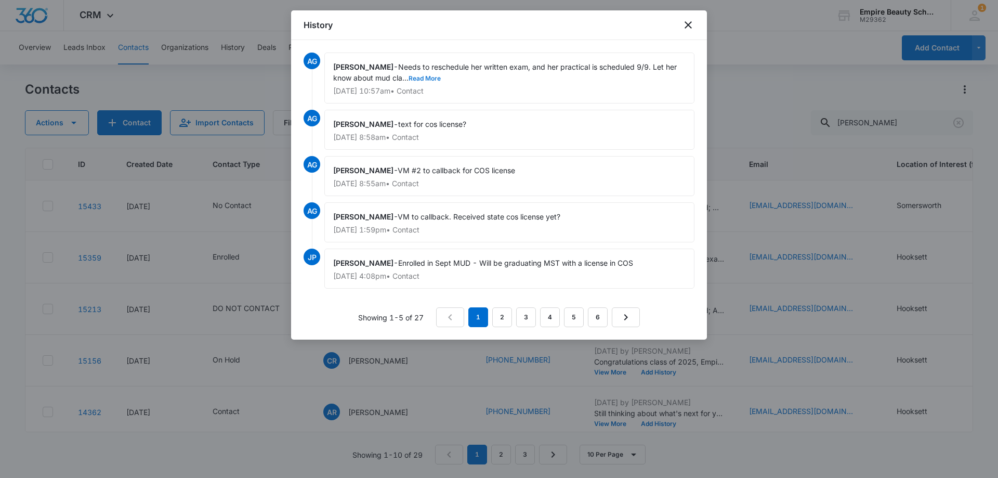
click at [429, 82] on button "Read More" at bounding box center [425, 78] width 32 height 6
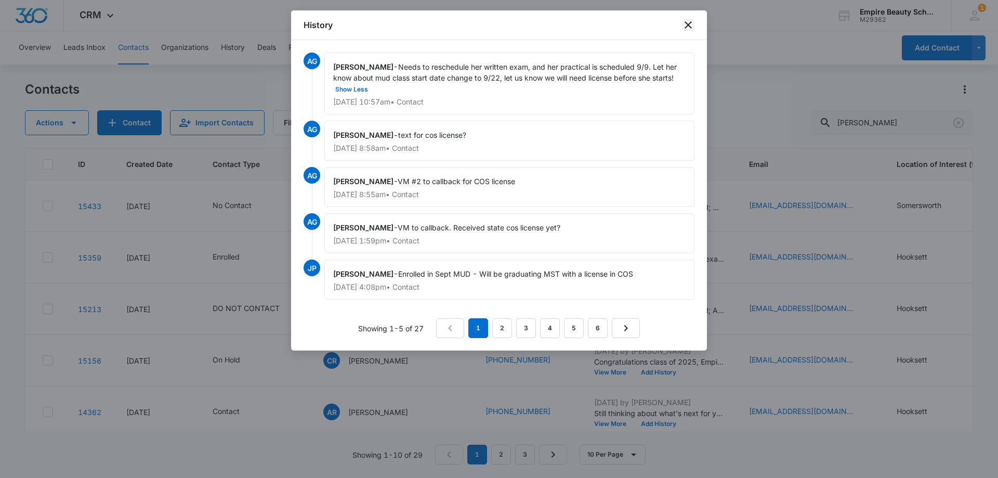
drag, startPoint x: 685, startPoint y: 25, endPoint x: 651, endPoint y: 69, distance: 55.2
click at [685, 25] on icon "close" at bounding box center [688, 25] width 12 height 12
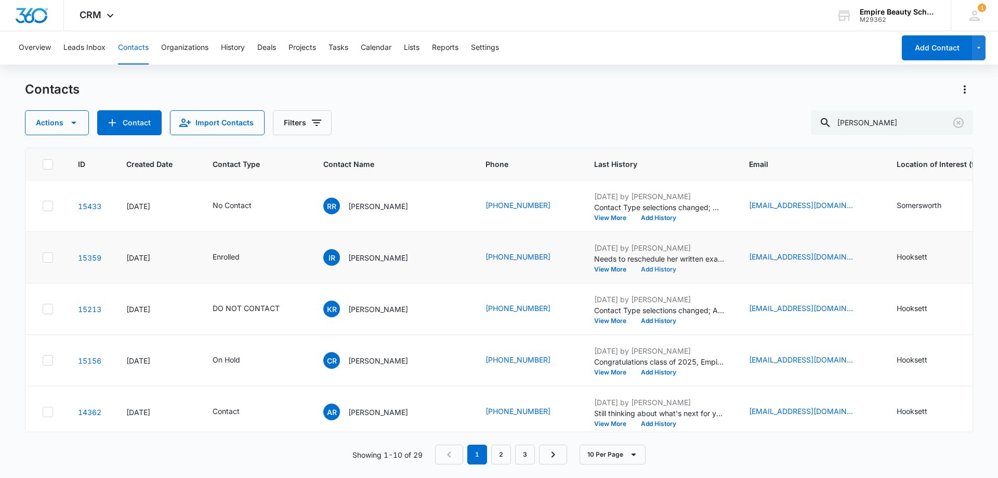
click at [634, 272] on button "Add History" at bounding box center [659, 269] width 50 height 6
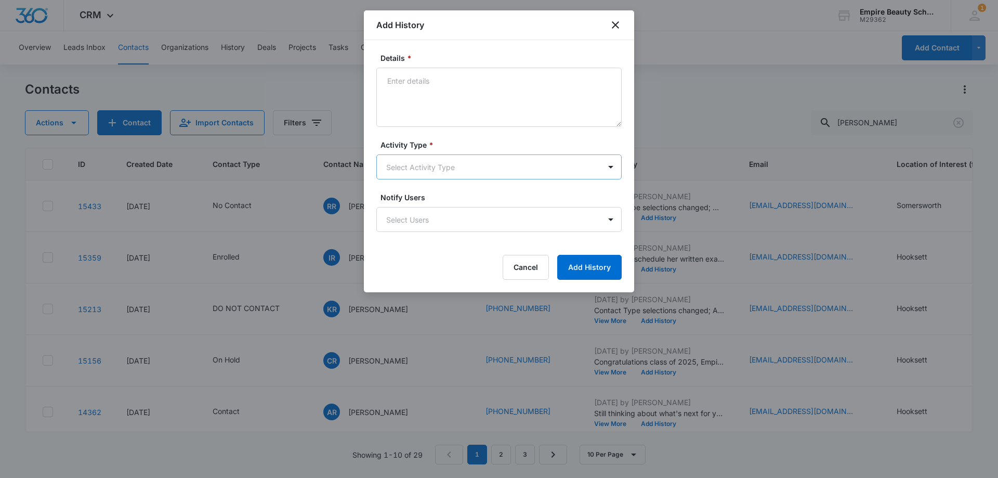
click at [418, 172] on body "CRM Apps Forms CRM Email Shop Payments POS Files Brand Settings Empire Beauty S…" at bounding box center [499, 239] width 998 height 478
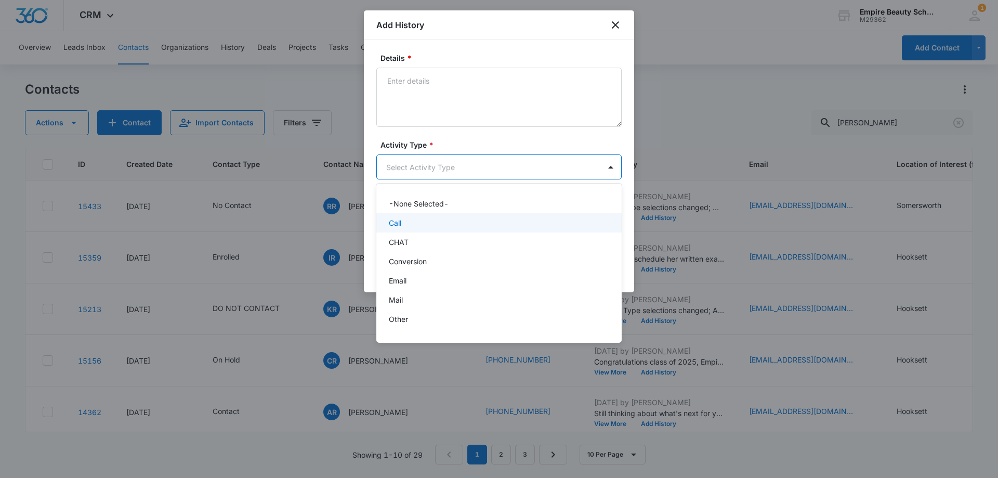
click at [414, 223] on div "Call" at bounding box center [498, 222] width 218 height 11
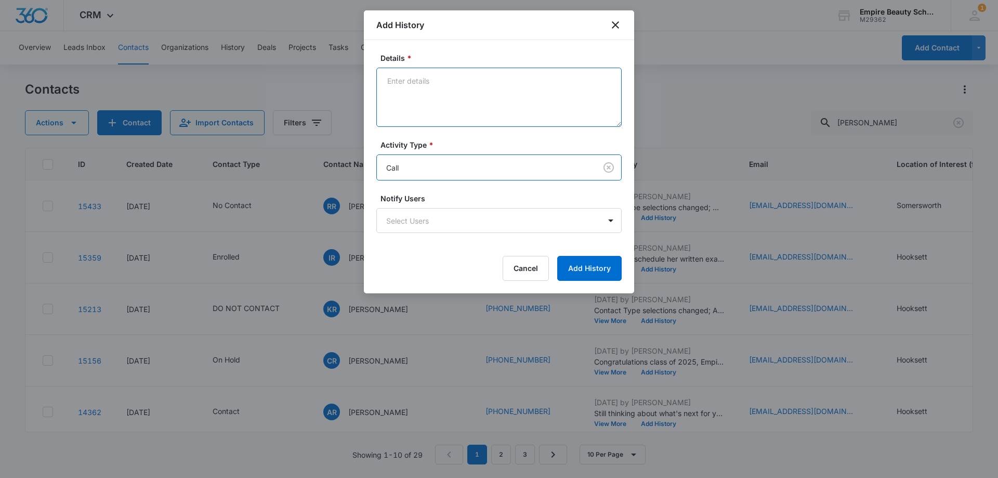
click at [425, 102] on textarea "Details *" at bounding box center [498, 97] width 245 height 59
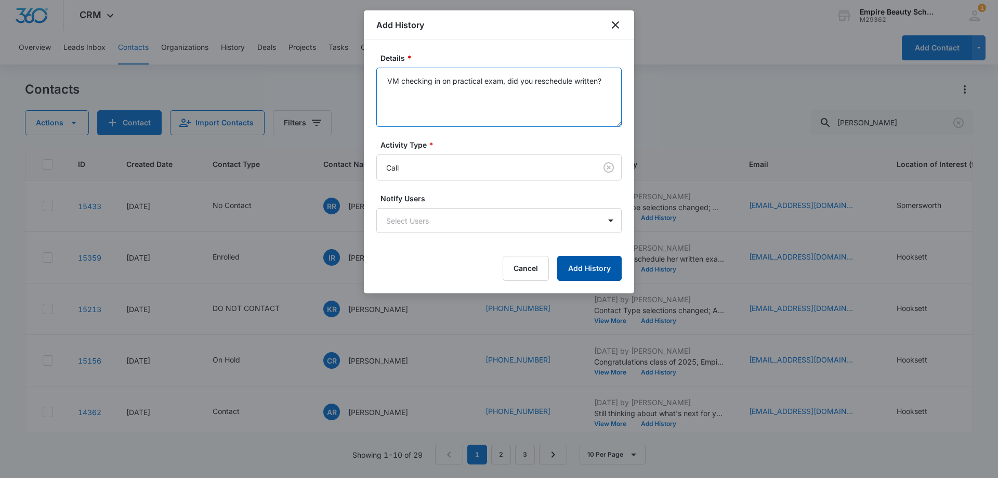
type textarea "VM checking in on practical exam, did you reschedule written?"
click at [591, 268] on button "Add History" at bounding box center [589, 268] width 64 height 25
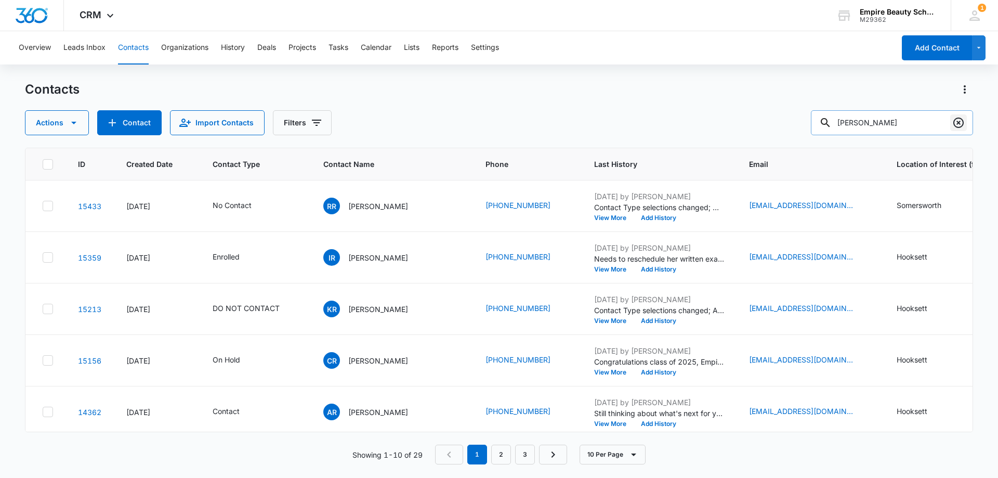
click at [958, 121] on icon "Clear" at bounding box center [958, 122] width 12 height 12
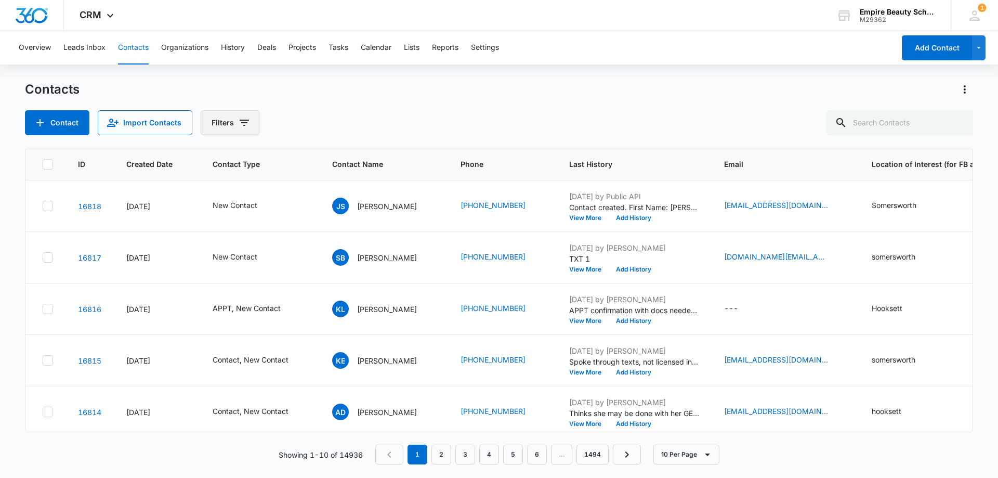
click at [218, 119] on button "Filters" at bounding box center [230, 122] width 59 height 25
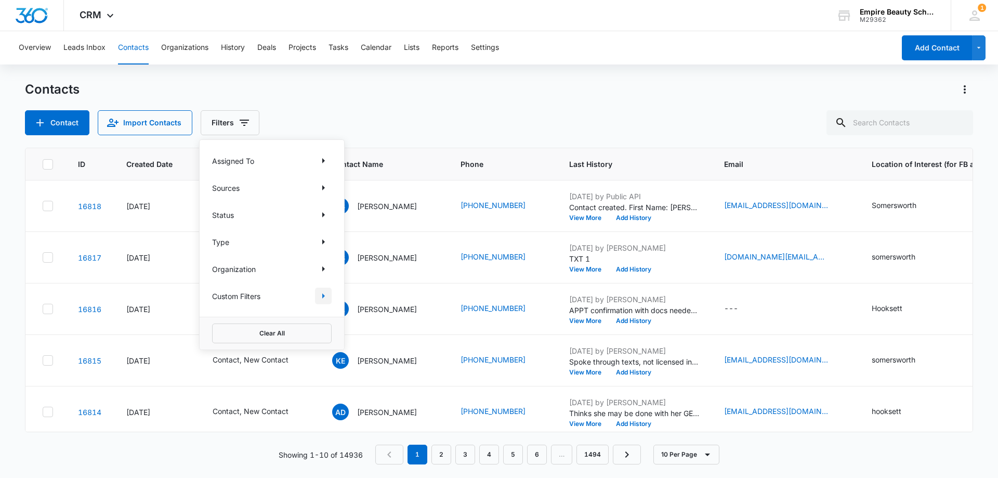
click at [322, 294] on icon "Show Custom Filters filters" at bounding box center [323, 296] width 12 height 12
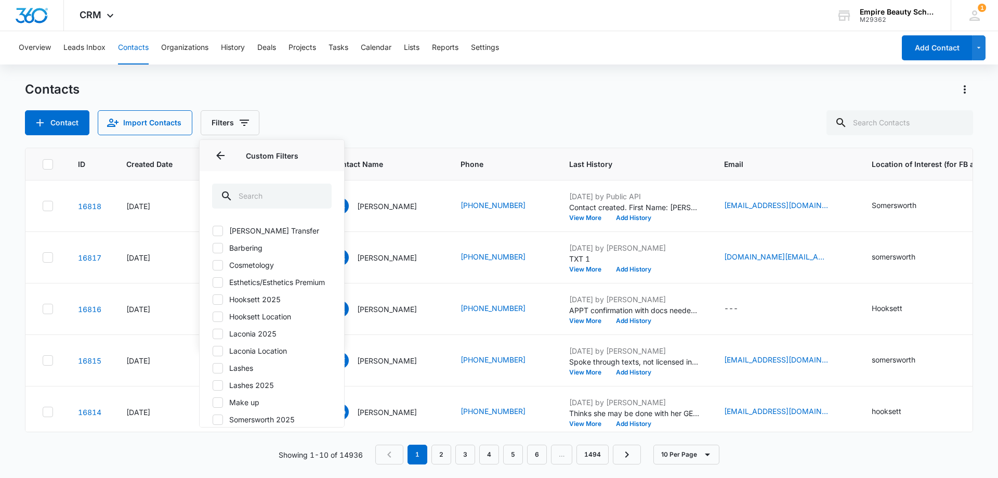
click at [215, 301] on icon at bounding box center [218, 299] width 6 height 5
click at [213, 299] on input "Hooksett 2025" at bounding box center [212, 299] width 1 height 1
click at [453, 104] on div "Contacts Contact Import Contacts Filters Assigned To Sources Status Type Organi…" at bounding box center [499, 108] width 948 height 54
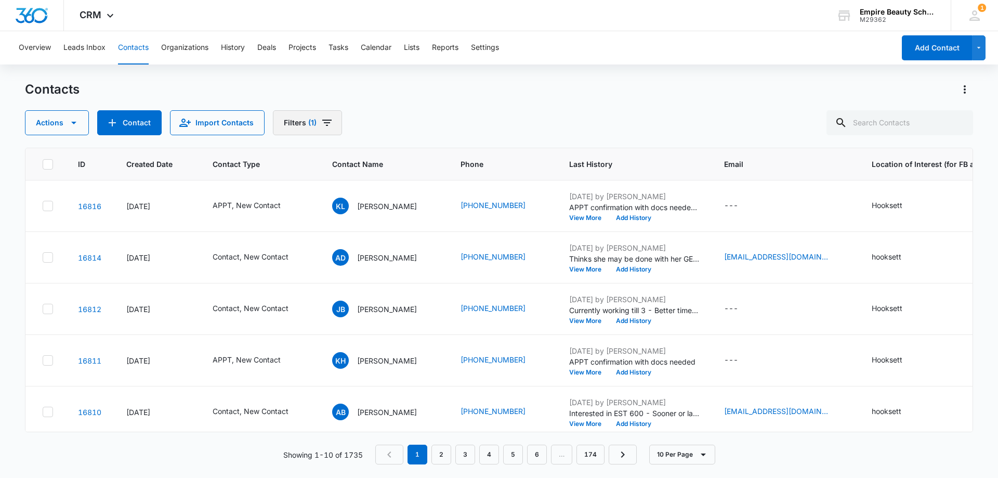
click at [335, 129] on button "Filters (1)" at bounding box center [307, 122] width 69 height 25
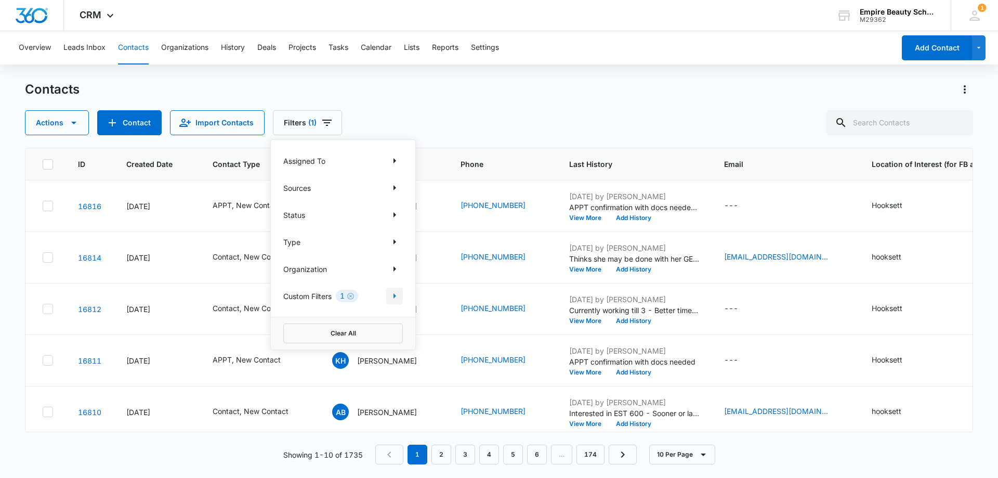
click at [392, 298] on icon "Show Custom Filters filters" at bounding box center [394, 296] width 12 height 12
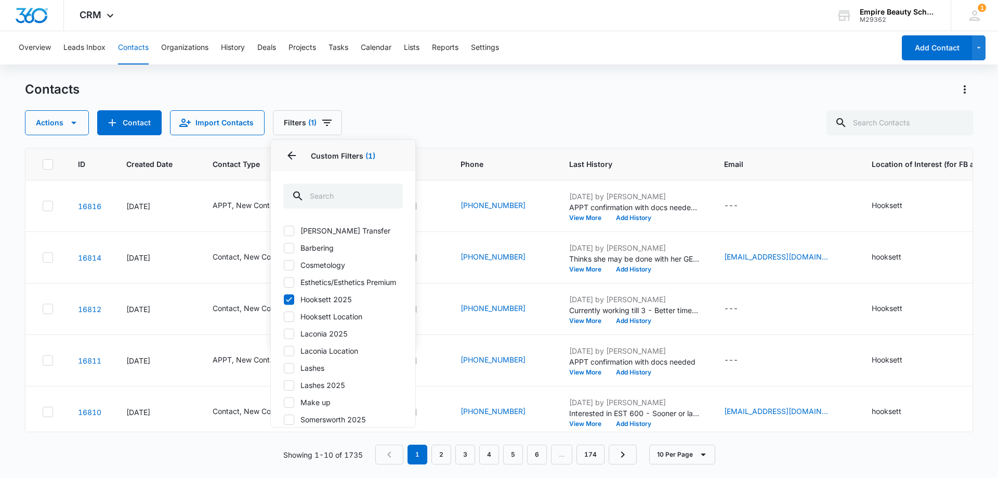
click at [290, 246] on icon at bounding box center [288, 247] width 9 height 9
click at [284, 247] on input "Barbering" at bounding box center [283, 247] width 1 height 1
checkbox input "true"
click at [472, 115] on div "Actions Contact Import Contacts Filters (1) Assigned To Sources Status Type Org…" at bounding box center [499, 122] width 948 height 25
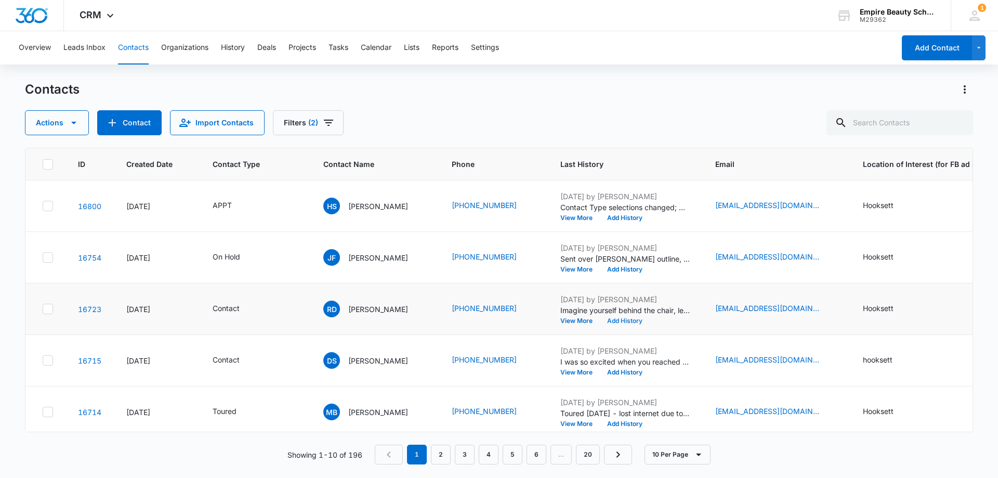
click at [632, 322] on button "Add History" at bounding box center [625, 321] width 50 height 6
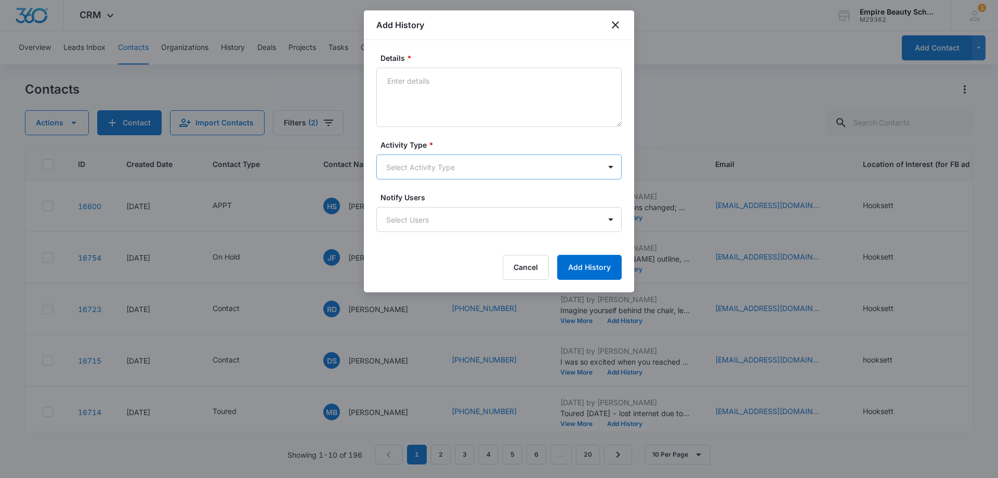
click at [415, 158] on body "CRM Apps Forms CRM Email Shop Payments POS Files Brand Settings Empire Beauty S…" at bounding box center [499, 239] width 998 height 478
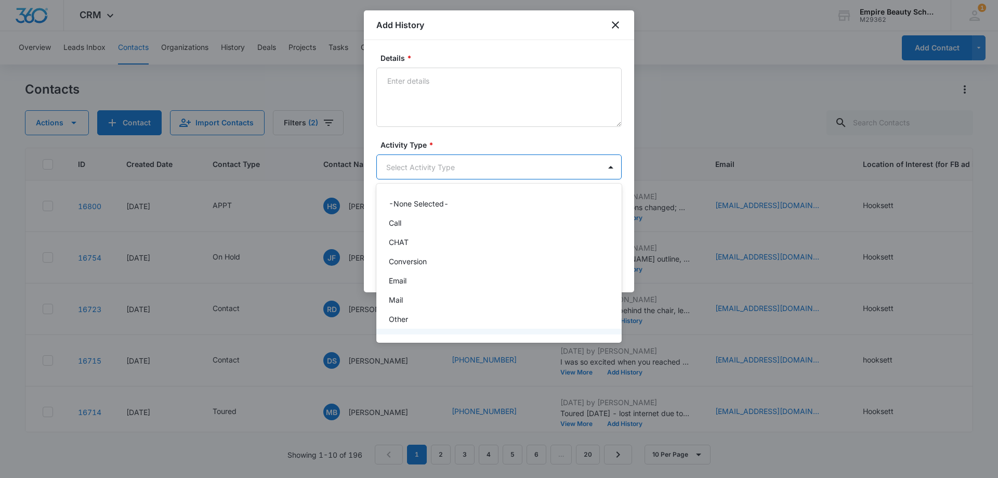
scroll to position [54, 0]
click at [401, 319] on p "Text" at bounding box center [396, 322] width 15 height 11
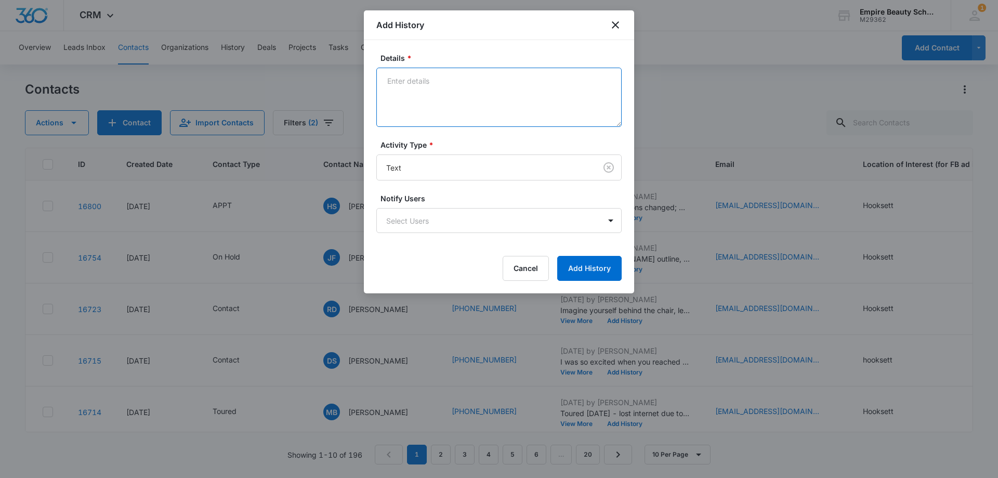
click at [432, 112] on textarea "Details *" at bounding box center [498, 97] width 245 height 59
type textarea "Still interested in learning more or scheduling a visit?"
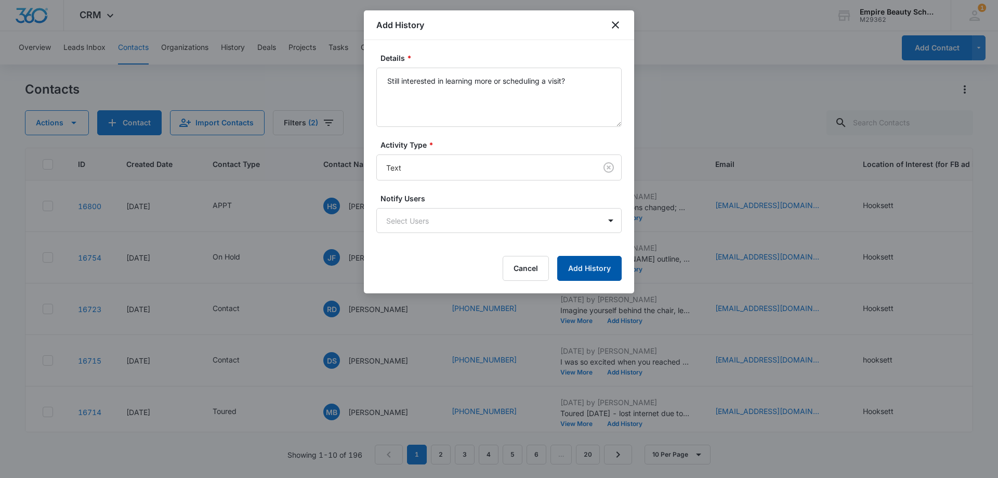
click at [600, 268] on button "Add History" at bounding box center [589, 268] width 64 height 25
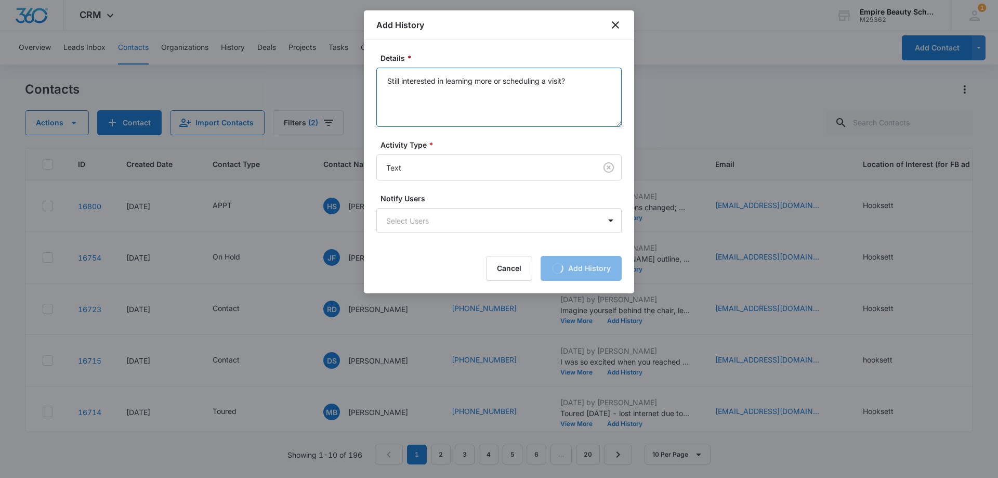
drag, startPoint x: 523, startPoint y: 78, endPoint x: 371, endPoint y: 77, distance: 152.8
click at [371, 77] on div "Details * Still interested in learning more or scheduling a visit? Activity Typ…" at bounding box center [499, 166] width 270 height 253
click at [574, 83] on textarea "Still interested in learning more or scheduling a visit?" at bounding box center [498, 97] width 245 height 59
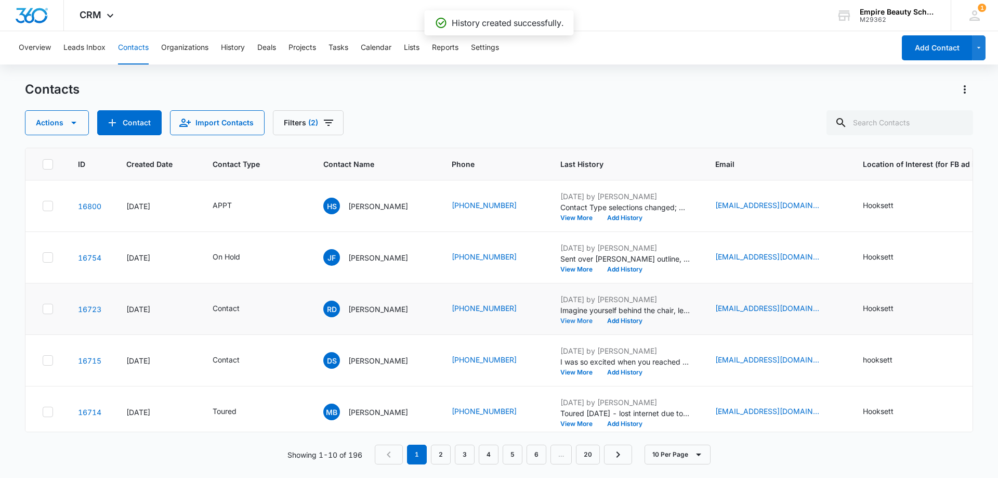
click at [587, 319] on button "View More" at bounding box center [580, 321] width 40 height 6
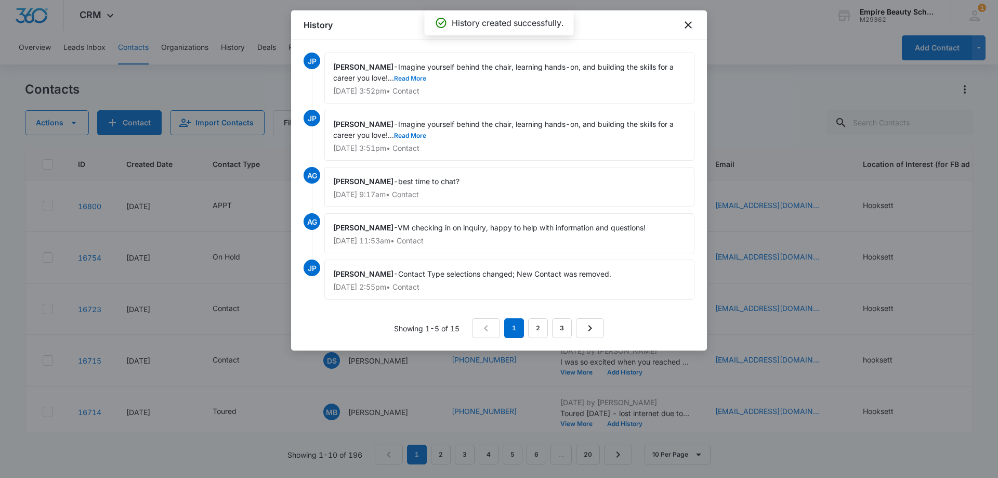
click at [420, 78] on button "Read More" at bounding box center [410, 78] width 32 height 6
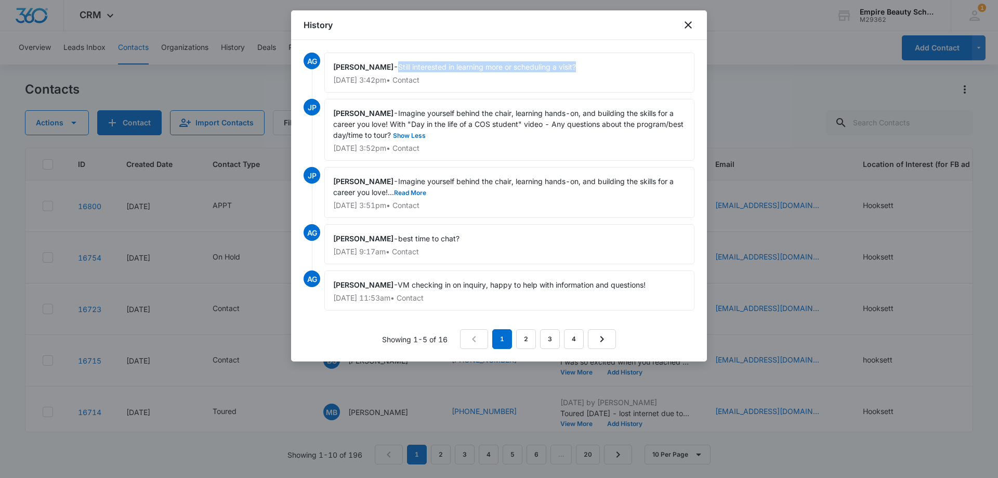
drag, startPoint x: 578, startPoint y: 64, endPoint x: 400, endPoint y: 67, distance: 178.3
click at [400, 67] on div "[PERSON_NAME] - Still interested in learning more or scheduling a visit? [DATE]…" at bounding box center [509, 72] width 370 height 40
copy span "Still interested in learning more or scheduling a visit?"
click at [690, 26] on icon "close" at bounding box center [688, 25] width 12 height 12
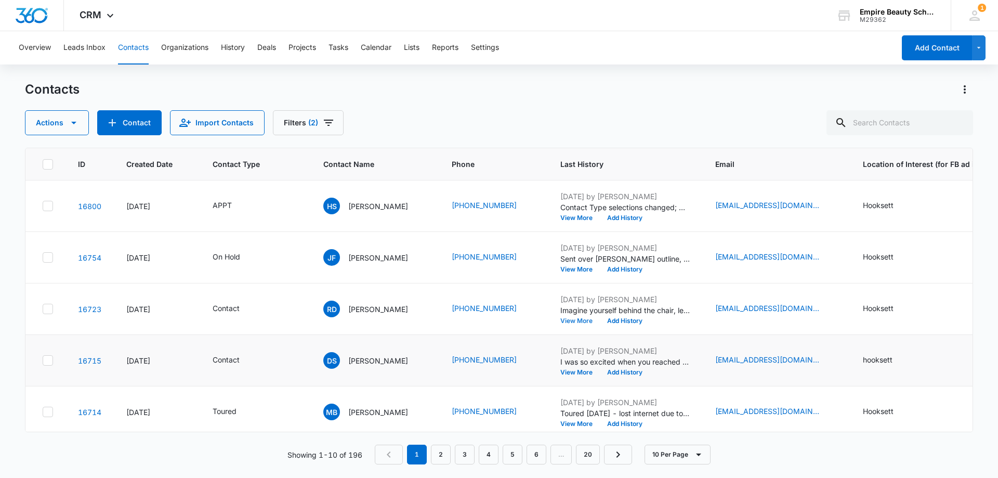
scroll to position [52, 0]
click at [576, 321] on button "View More" at bounding box center [580, 320] width 40 height 6
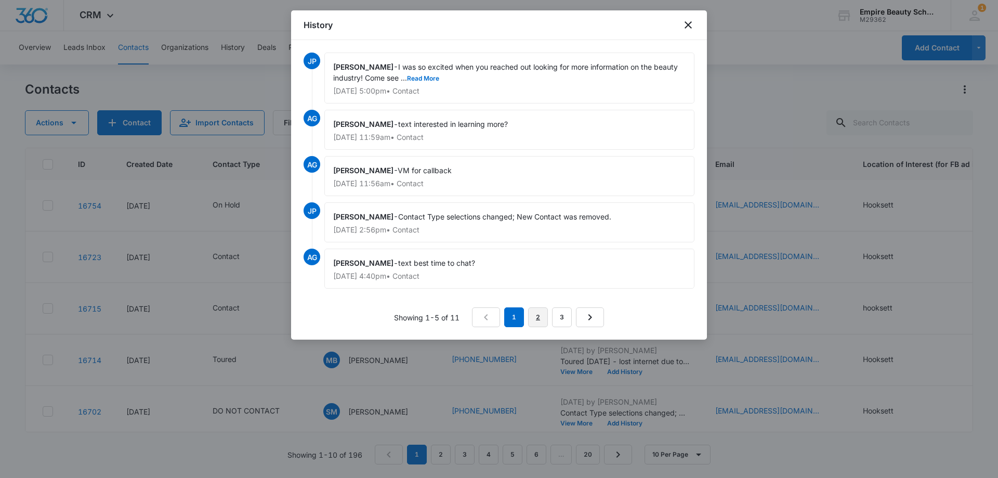
click at [537, 312] on link "2" at bounding box center [538, 317] width 20 height 20
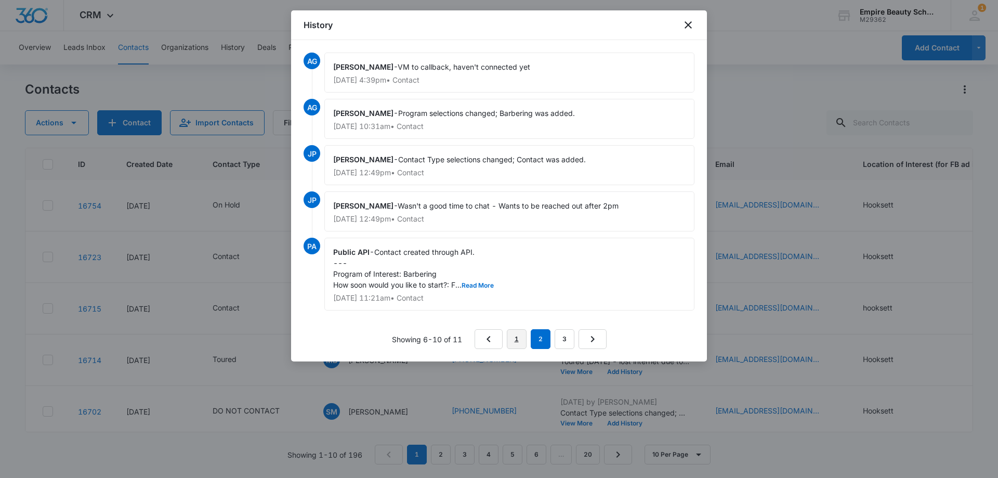
click at [518, 339] on link "1" at bounding box center [517, 339] width 20 height 20
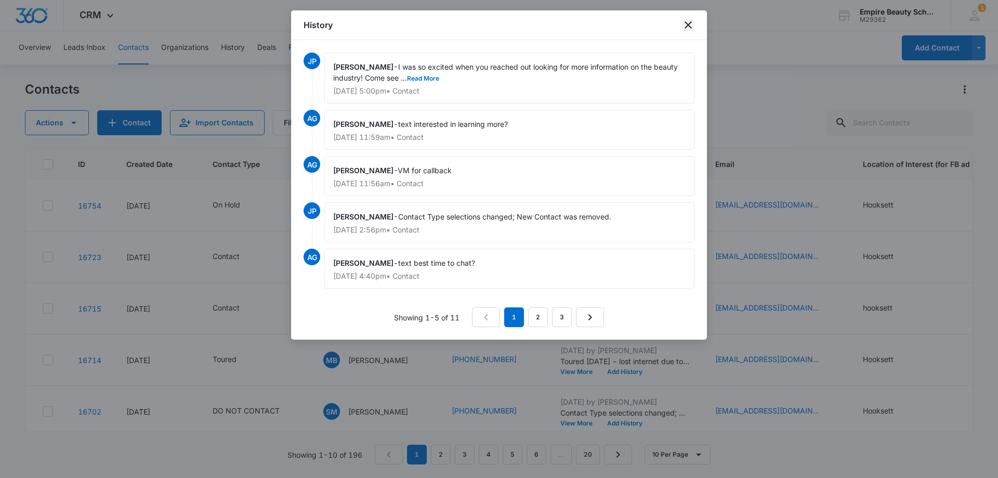
click at [687, 22] on icon "close" at bounding box center [688, 25] width 12 height 12
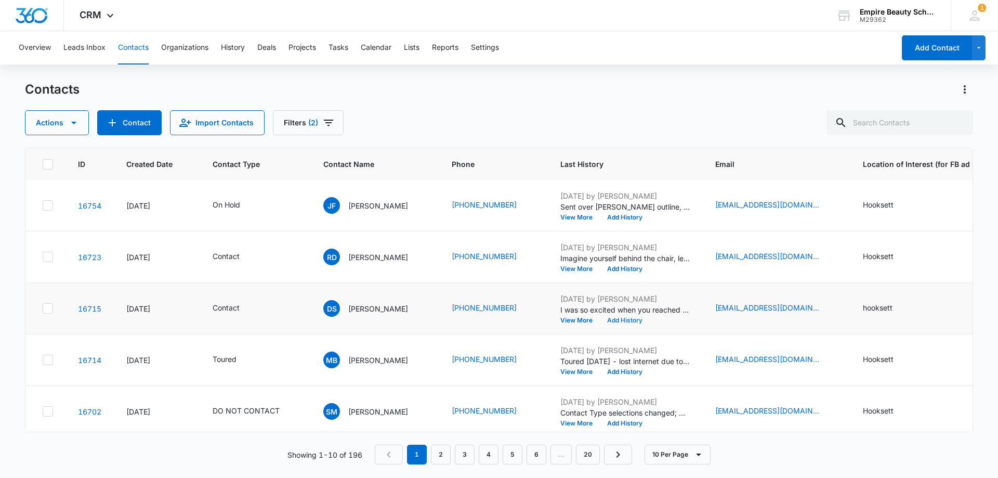
click at [645, 320] on button "Add History" at bounding box center [625, 320] width 50 height 6
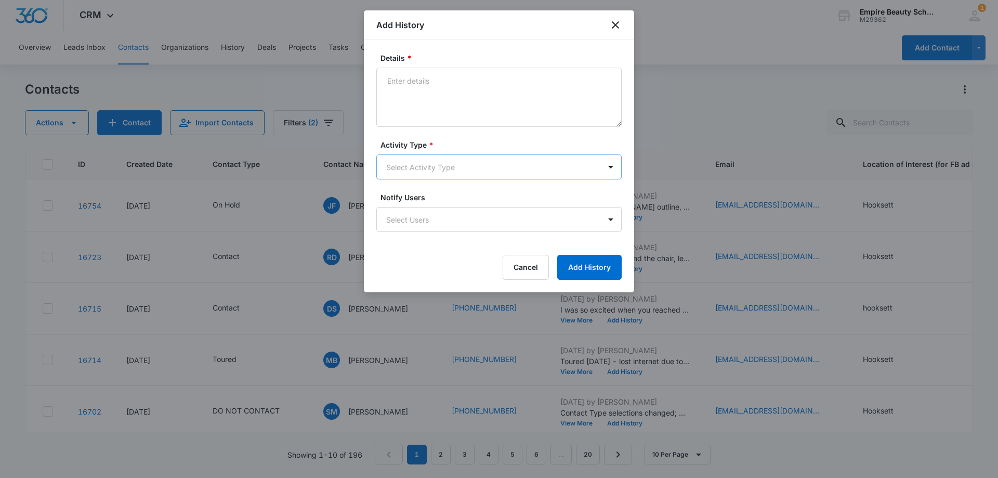
click at [399, 170] on body "CRM Apps Forms CRM Email Shop Payments POS Files Brand Settings Empire Beauty S…" at bounding box center [499, 239] width 998 height 478
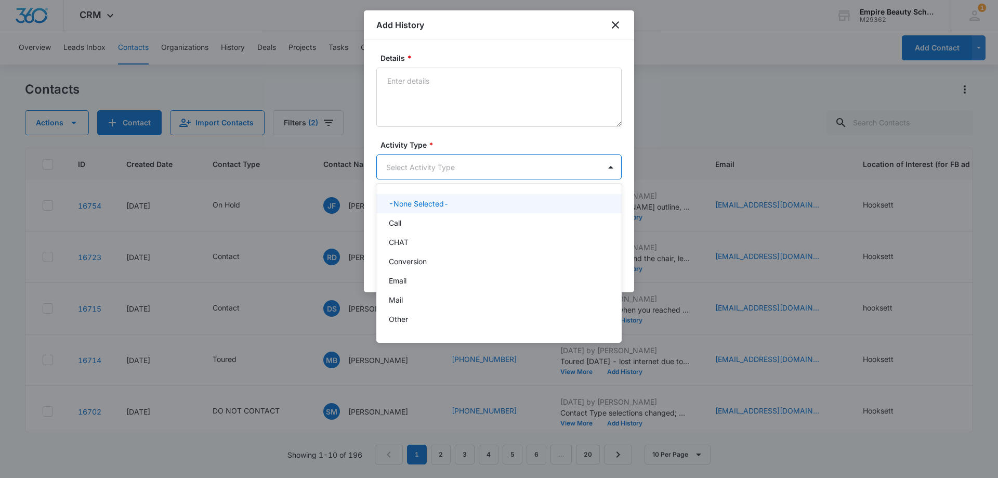
scroll to position [54, 0]
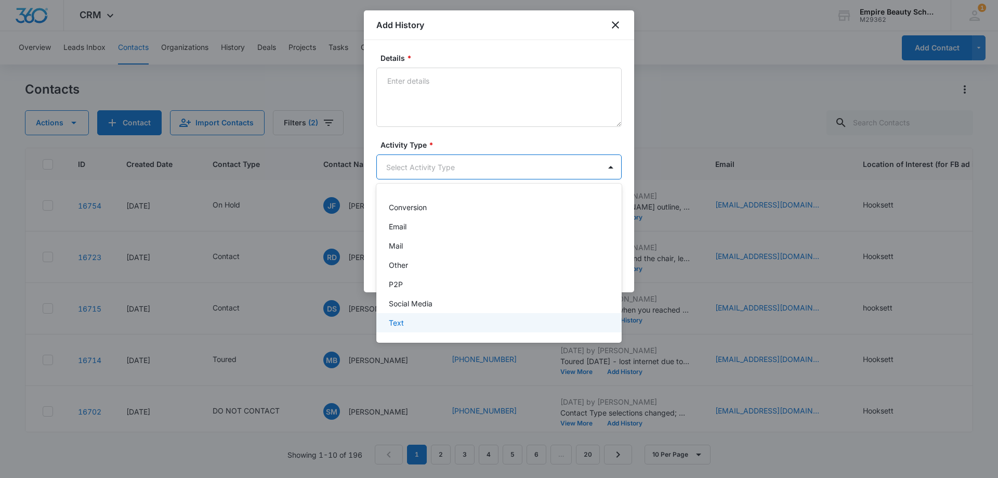
click at [410, 321] on div "Text" at bounding box center [498, 322] width 218 height 11
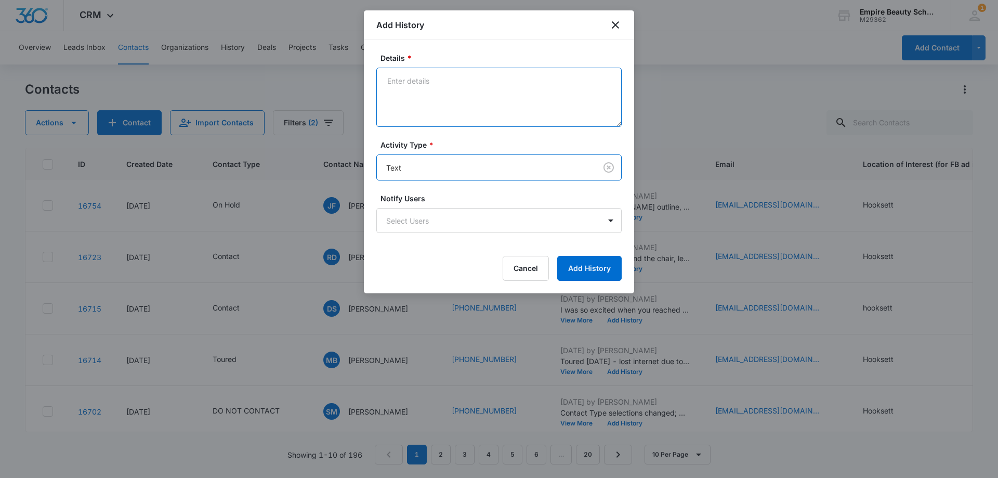
click at [440, 107] on textarea "Details *" at bounding box center [498, 97] width 245 height 59
paste textarea "Still interested in learning more or scheduling a visit?"
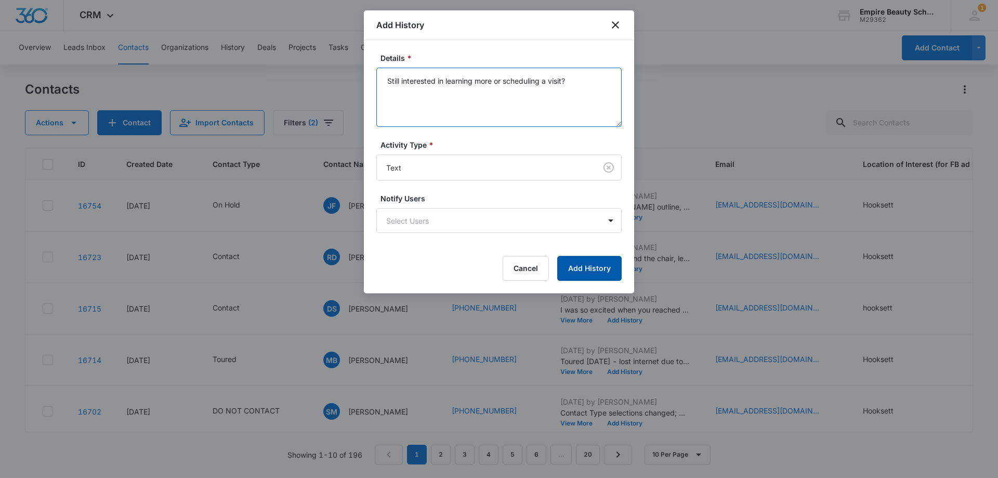
type textarea "Still interested in learning more or scheduling a visit?"
click at [579, 269] on button "Add History" at bounding box center [589, 268] width 64 height 25
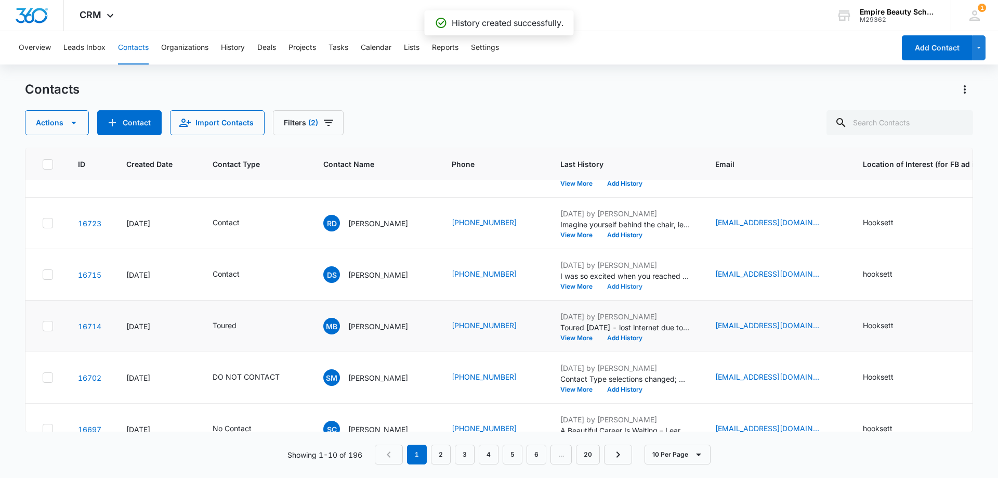
scroll to position [104, 0]
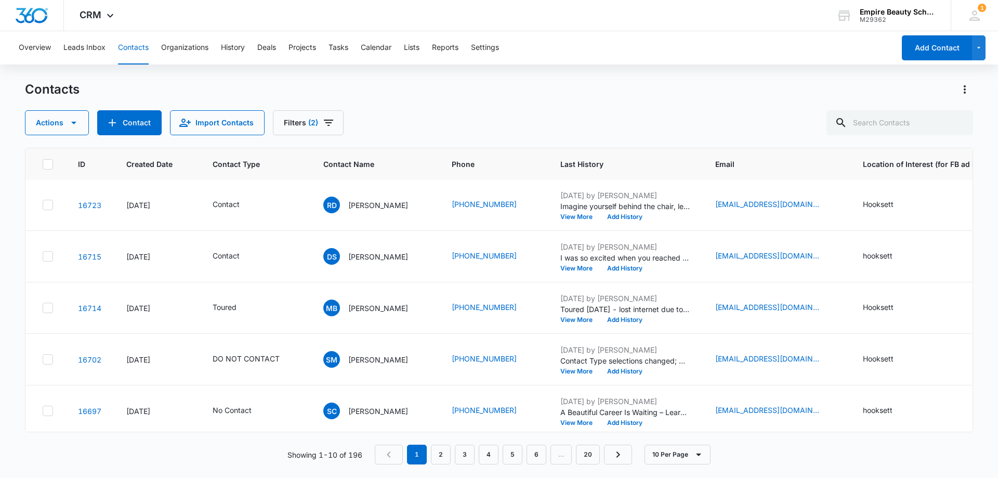
click at [588, 116] on div "Actions Contact Import Contacts Filters (2)" at bounding box center [499, 122] width 948 height 25
click at [583, 319] on button "View More" at bounding box center [580, 318] width 40 height 6
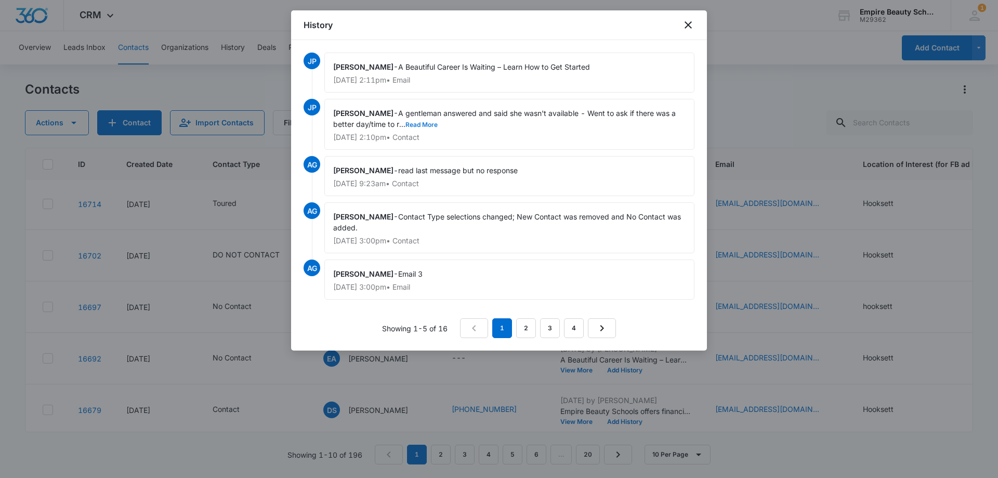
click at [428, 123] on button "Read More" at bounding box center [421, 125] width 32 height 6
click at [687, 23] on icon "close" at bounding box center [688, 25] width 12 height 12
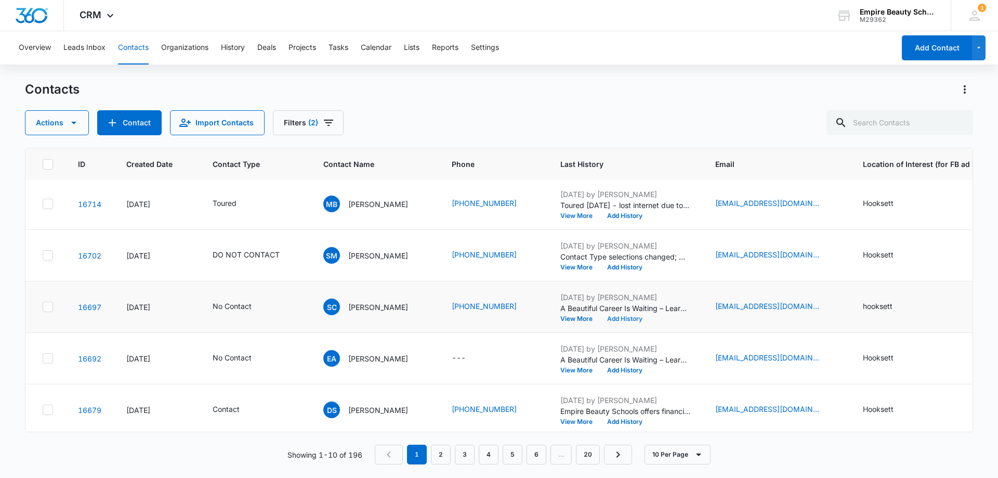
click at [638, 318] on button "Add History" at bounding box center [625, 318] width 50 height 6
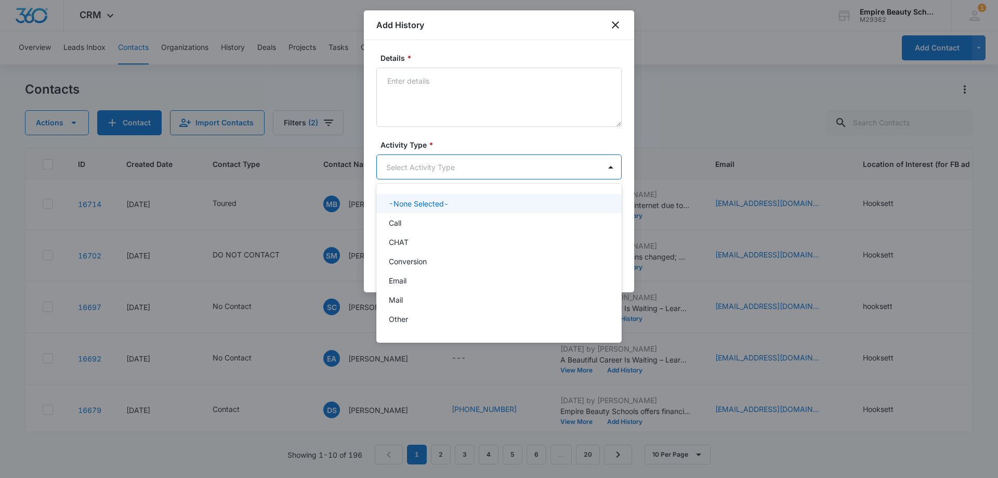
click at [416, 161] on body "CRM Apps Forms CRM Email Shop Payments POS Files Brand Settings Empire Beauty S…" at bounding box center [499, 239] width 998 height 478
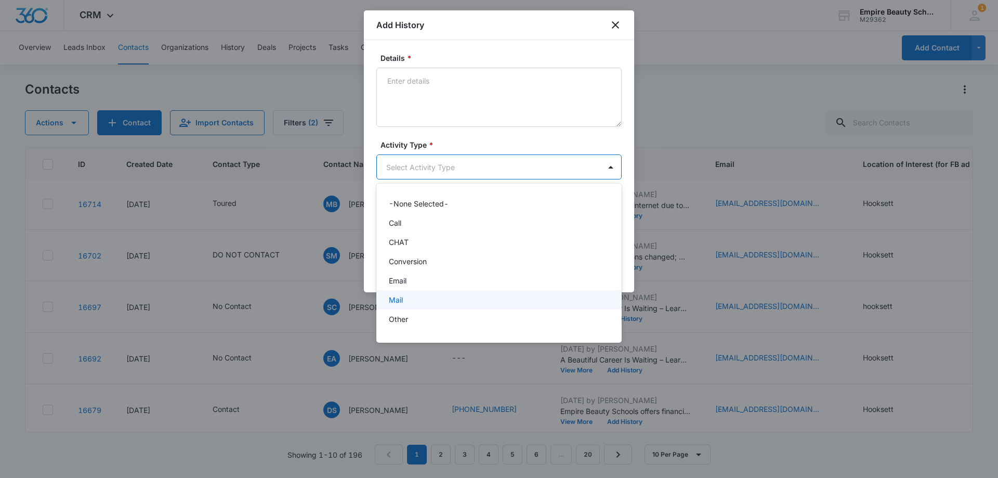
scroll to position [54, 0]
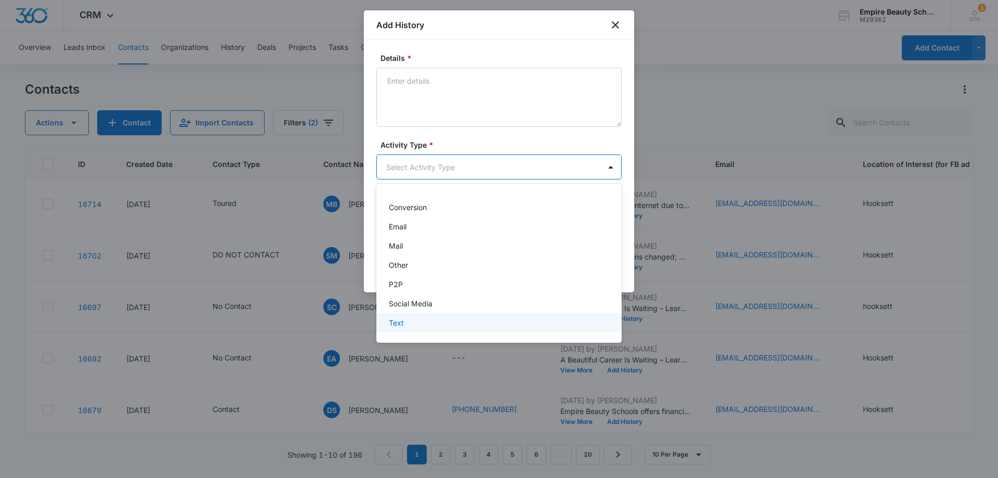
click at [403, 326] on p "Text" at bounding box center [396, 322] width 15 height 11
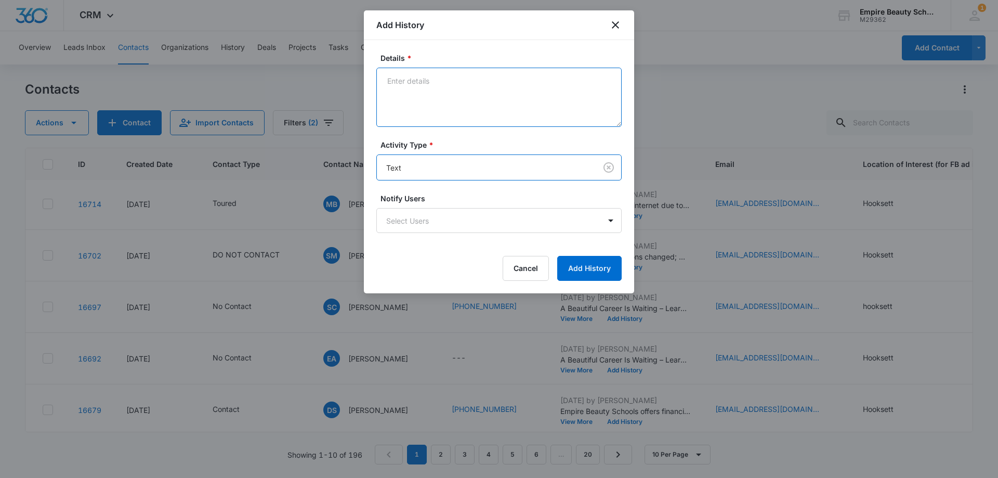
click at [441, 94] on textarea "Details *" at bounding box center [498, 97] width 245 height 59
paste textarea "Still interested in learning more or scheduling a visit?"
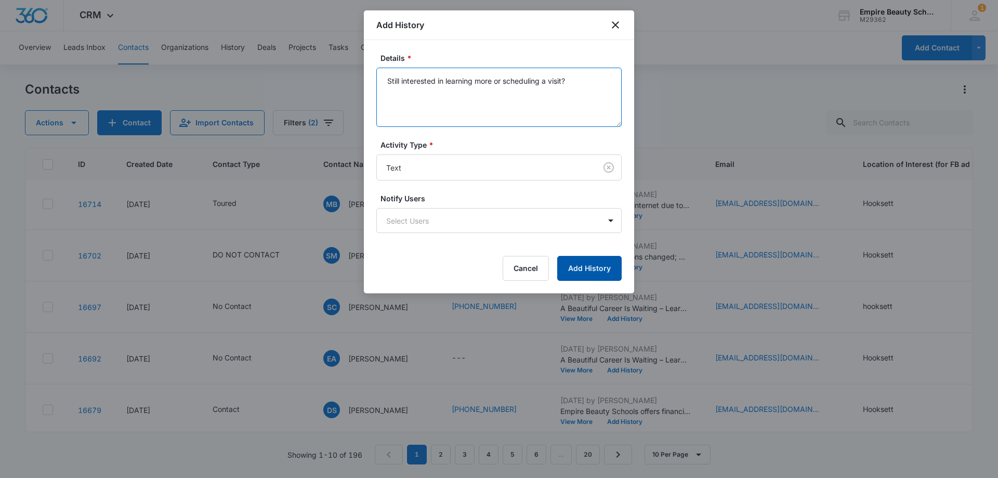
type textarea "Still interested in learning more or scheduling a visit?"
click at [569, 259] on button "Add History" at bounding box center [589, 268] width 64 height 25
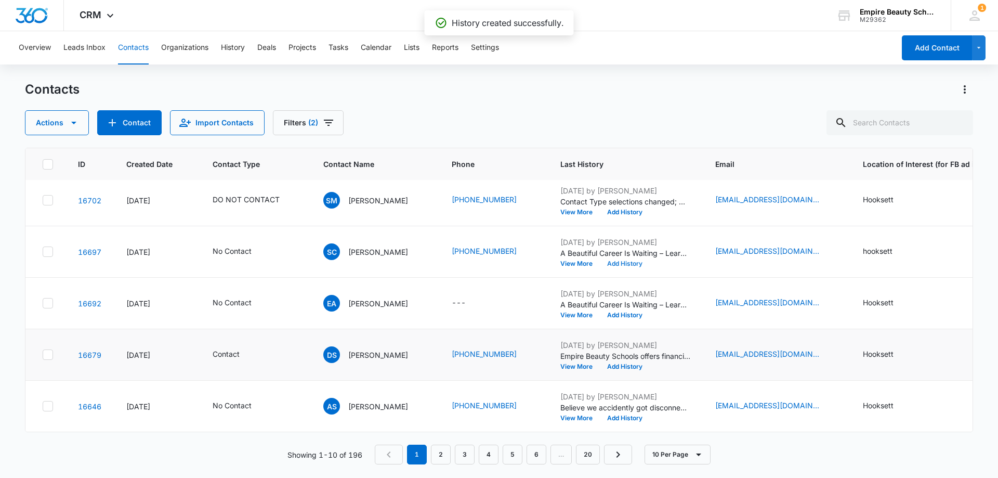
scroll to position [271, 0]
click at [589, 363] on button "View More" at bounding box center [580, 366] width 40 height 6
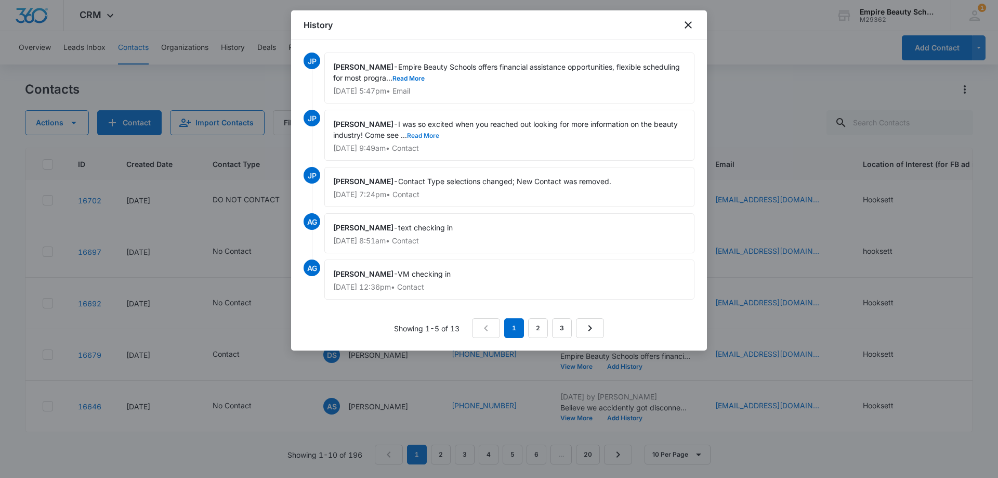
click at [431, 135] on button "Read More" at bounding box center [423, 136] width 32 height 6
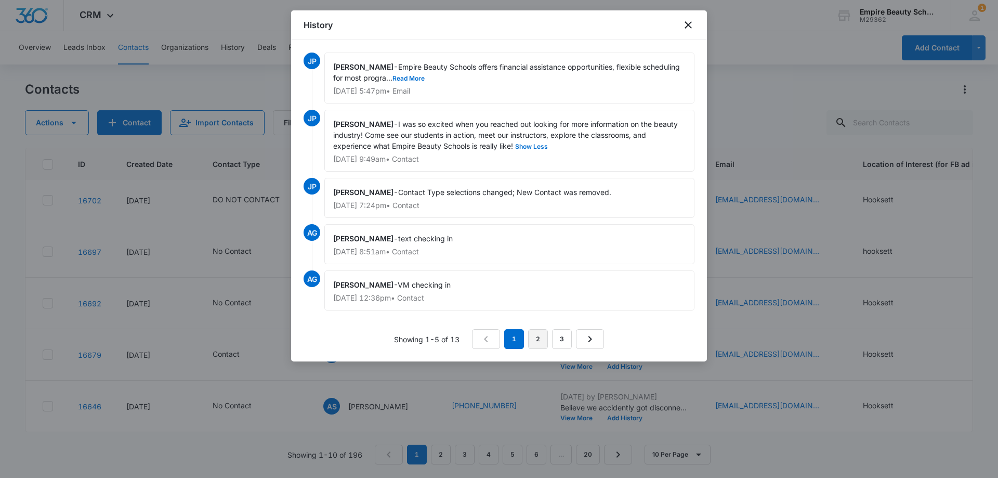
click at [541, 336] on link "2" at bounding box center [538, 339] width 20 height 20
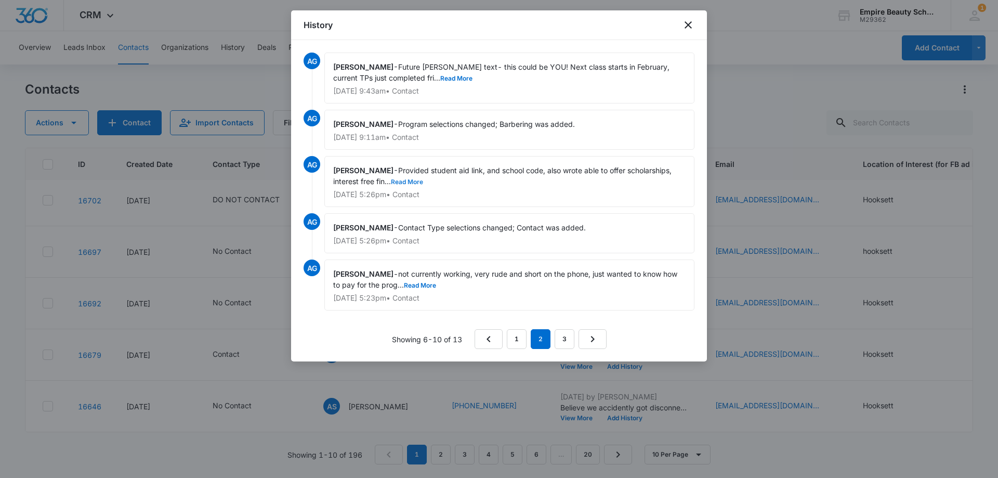
click at [413, 179] on button "Read More" at bounding box center [407, 182] width 32 height 6
click at [425, 282] on button "Read More" at bounding box center [420, 285] width 32 height 6
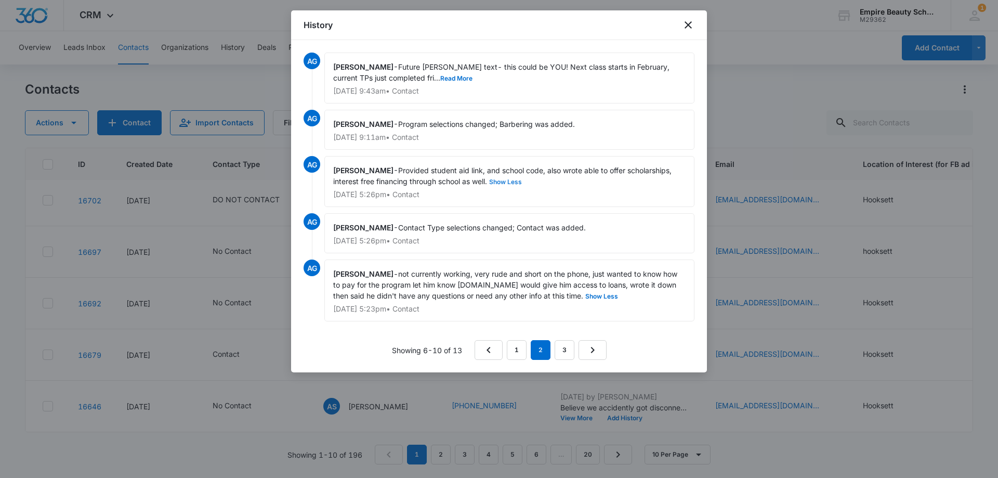
click at [507, 181] on button "Show Less" at bounding box center [505, 182] width 37 height 6
click at [410, 180] on button "Read More" at bounding box center [407, 182] width 32 height 6
click at [440, 75] on button "Read More" at bounding box center [456, 78] width 32 height 6
click at [514, 350] on link "1" at bounding box center [517, 350] width 20 height 20
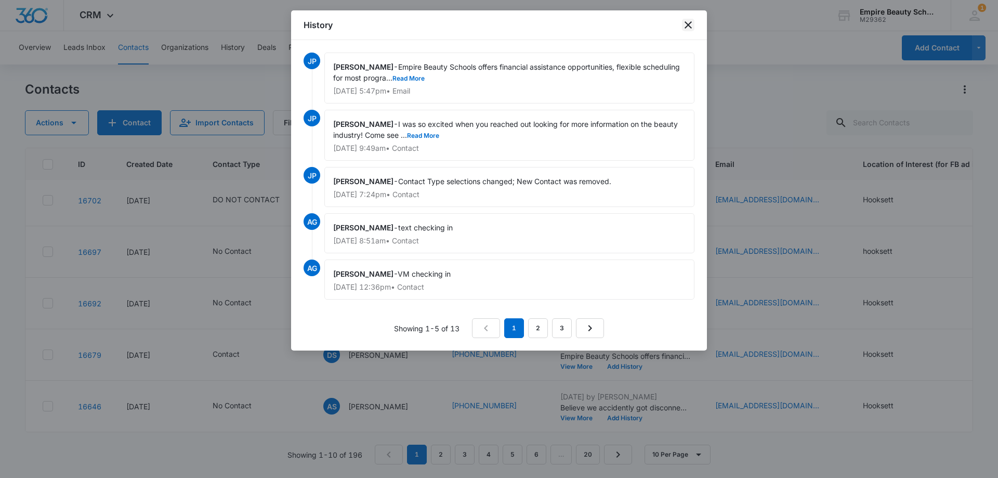
click at [688, 26] on icon "close" at bounding box center [688, 24] width 7 height 7
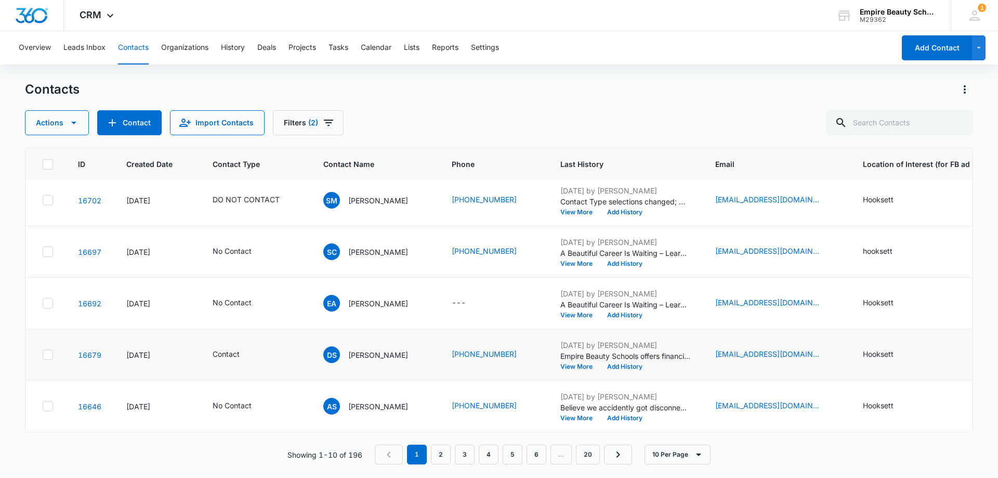
click at [576, 354] on div "[DATE] by [PERSON_NAME] Empire Beauty Schools offers financial assistance oppor…" at bounding box center [625, 354] width 130 height 30
click at [576, 363] on button "View More" at bounding box center [580, 366] width 40 height 6
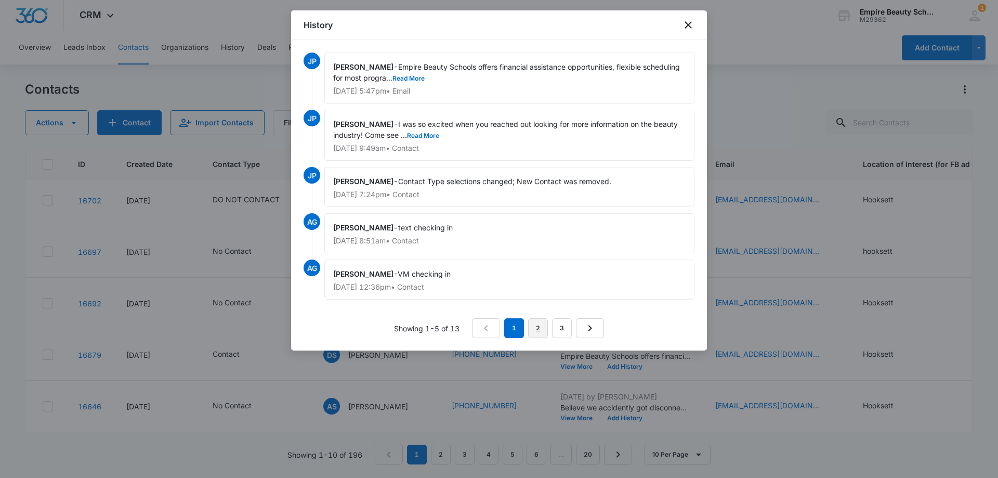
click at [539, 332] on link "2" at bounding box center [538, 328] width 20 height 20
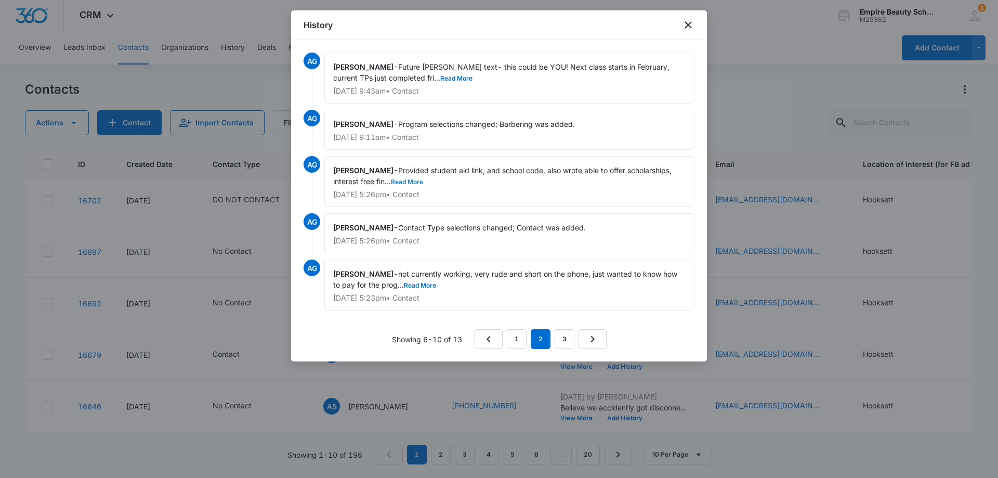
click at [400, 179] on button "Read More" at bounding box center [407, 182] width 32 height 6
click at [418, 287] on button "Read More" at bounding box center [420, 285] width 32 height 6
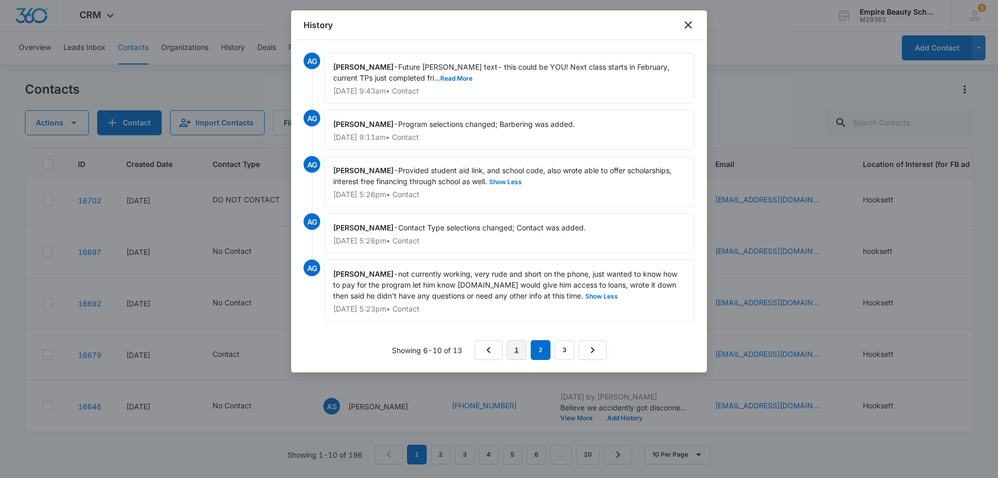
click at [519, 349] on link "1" at bounding box center [517, 350] width 20 height 20
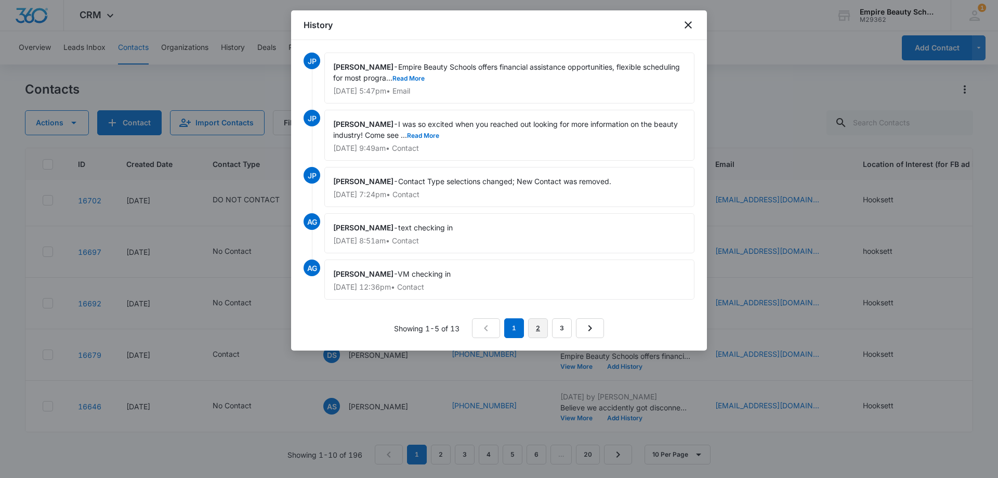
click at [537, 331] on link "2" at bounding box center [538, 328] width 20 height 20
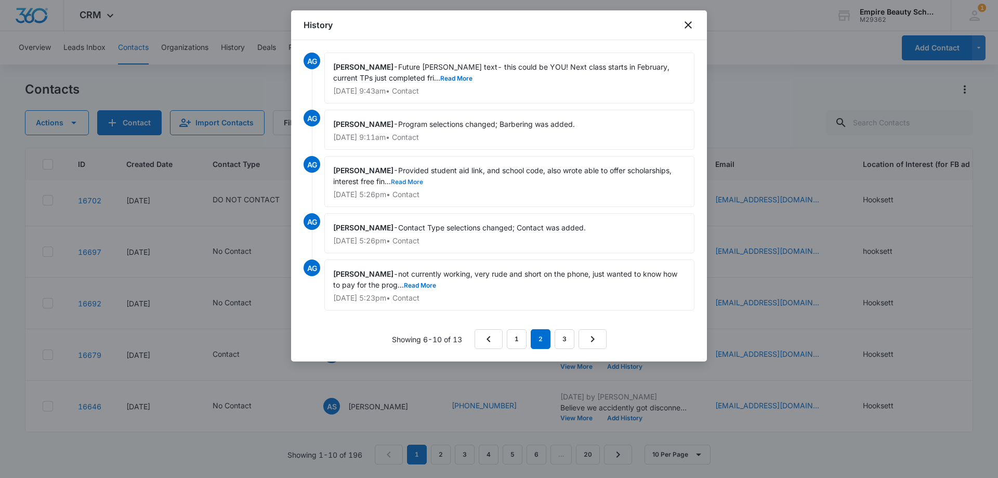
click at [403, 182] on button "Read More" at bounding box center [407, 182] width 32 height 6
click at [420, 74] on span "Future [PERSON_NAME] text- this could be YOU! Next class starts in February, cu…" at bounding box center [502, 72] width 338 height 20
click at [440, 77] on button "Read More" at bounding box center [456, 78] width 32 height 6
click at [563, 340] on link "3" at bounding box center [565, 339] width 20 height 20
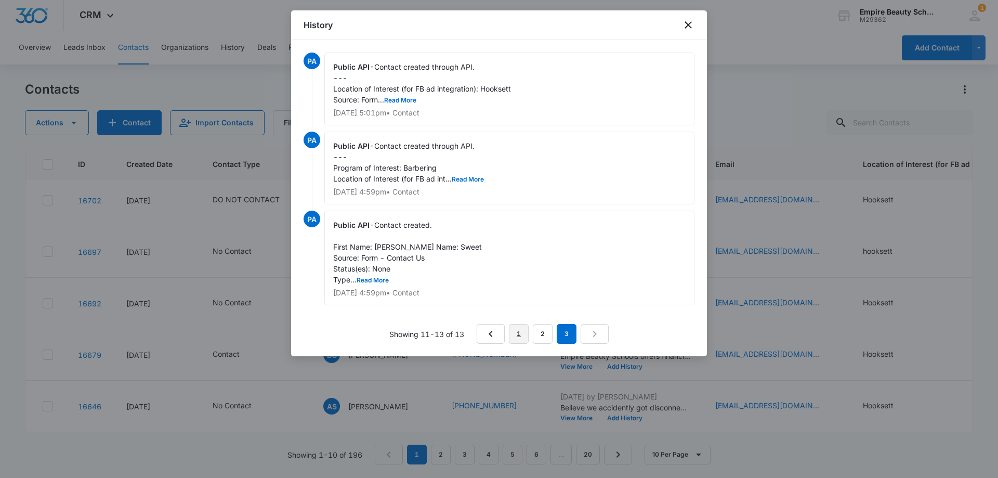
click at [523, 342] on link "1" at bounding box center [519, 334] width 20 height 20
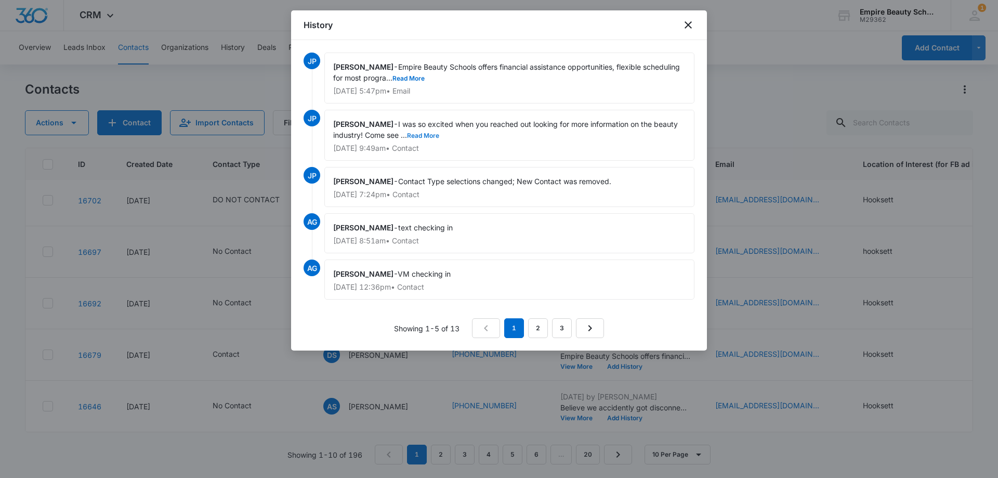
click at [427, 135] on button "Read More" at bounding box center [423, 136] width 32 height 6
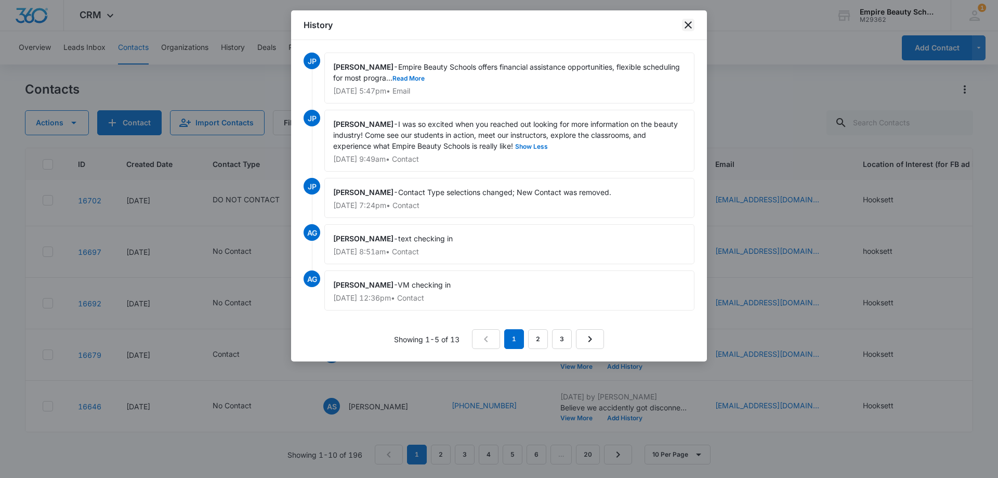
click at [688, 25] on icon "close" at bounding box center [688, 24] width 7 height 7
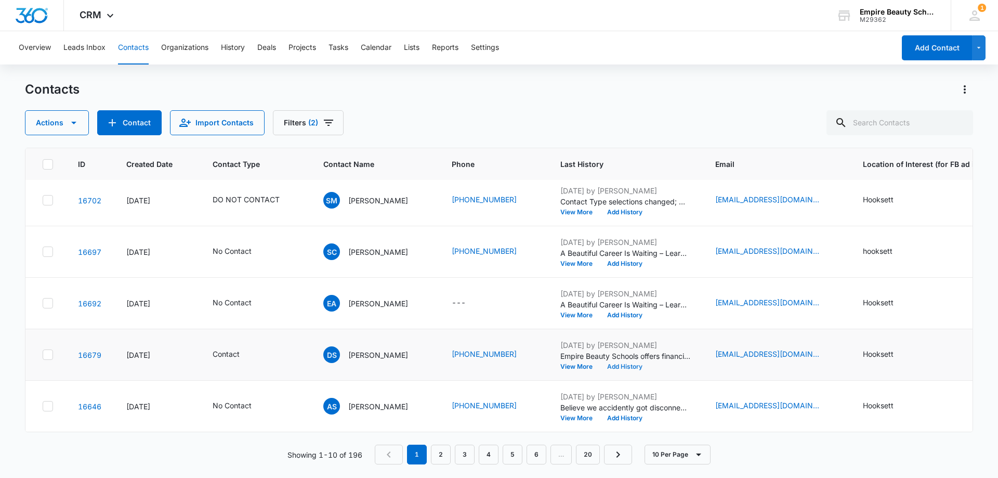
click at [625, 363] on button "Add History" at bounding box center [625, 366] width 50 height 6
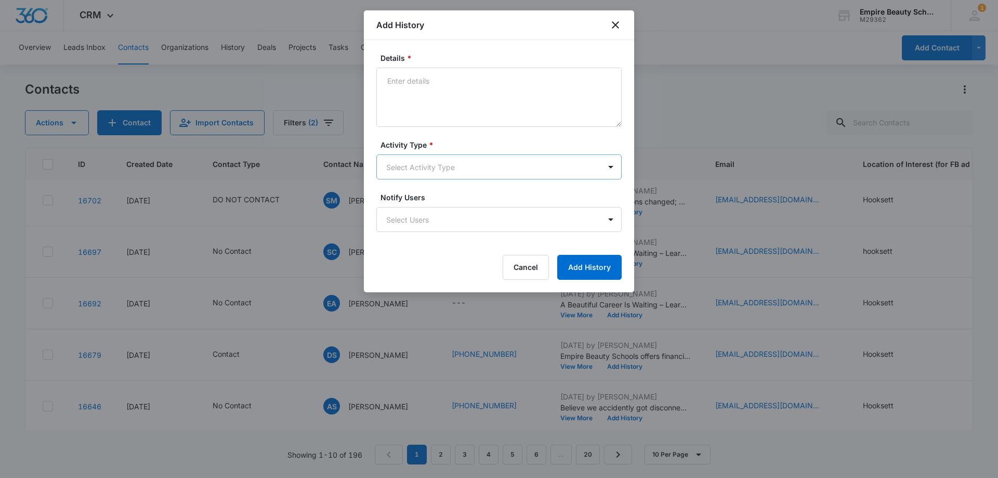
click at [425, 161] on body "CRM Apps Forms CRM Email Shop Payments POS Files Brand Settings Empire Beauty S…" at bounding box center [499, 239] width 998 height 478
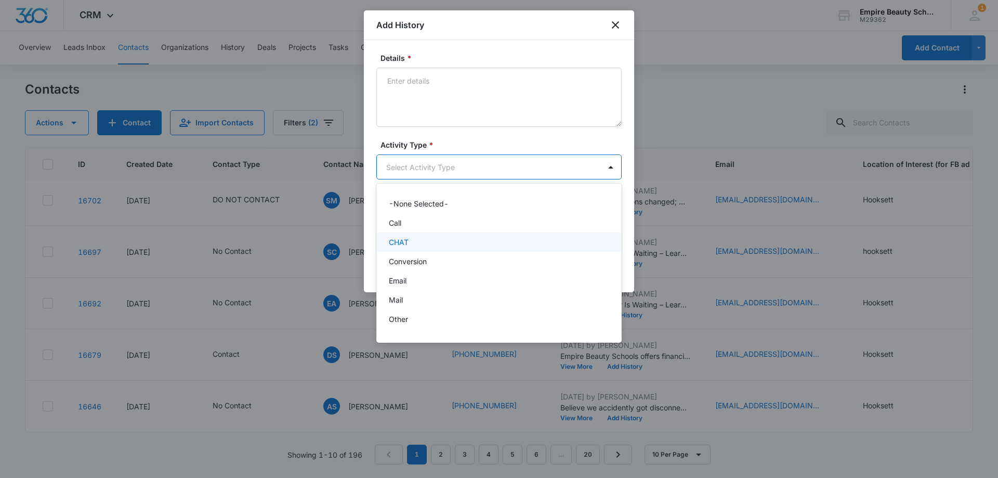
scroll to position [54, 0]
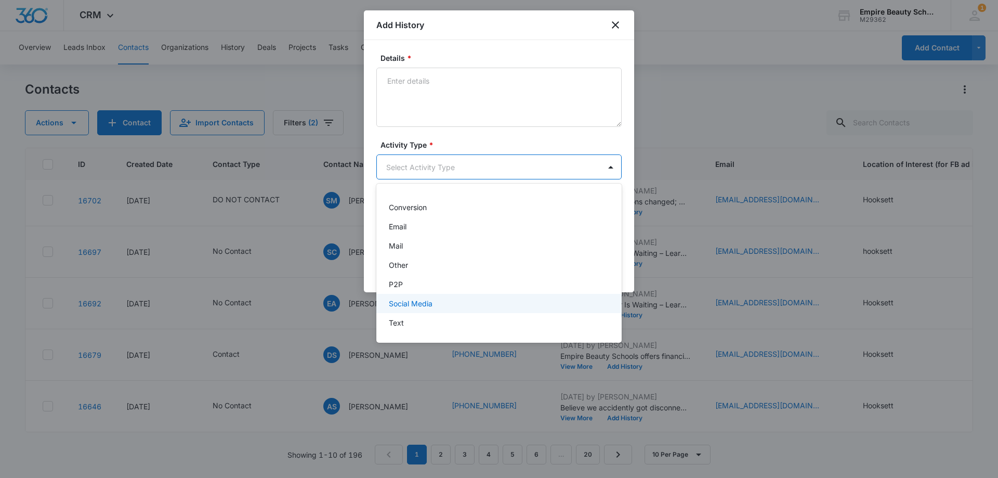
click at [414, 315] on div "Text" at bounding box center [498, 322] width 245 height 19
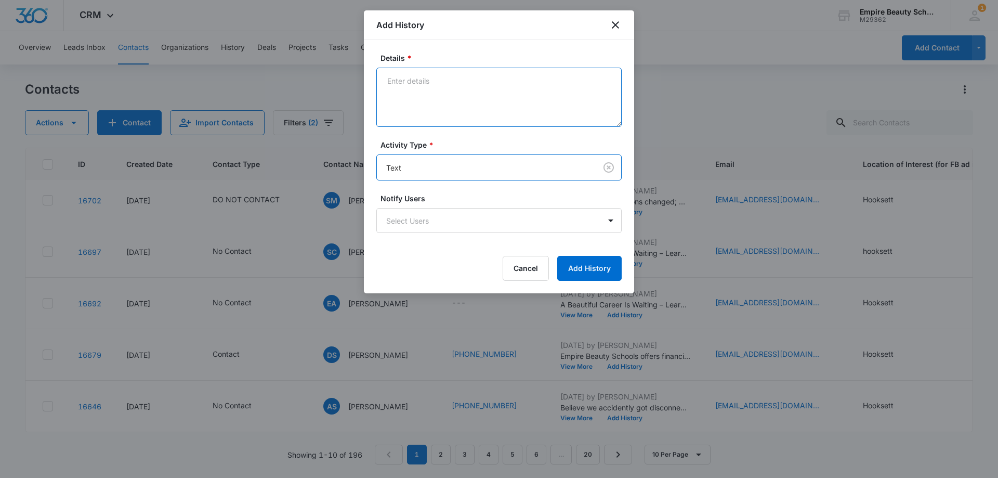
click at [422, 90] on textarea "Details *" at bounding box center [498, 97] width 245 height 59
paste textarea "Still interested in learning more or scheduling a visit?"
drag, startPoint x: 550, startPoint y: 79, endPoint x: 497, endPoint y: 84, distance: 53.3
click at [497, 84] on textarea "Still interested in learning more or scheduling a visit?" at bounding box center [498, 97] width 245 height 59
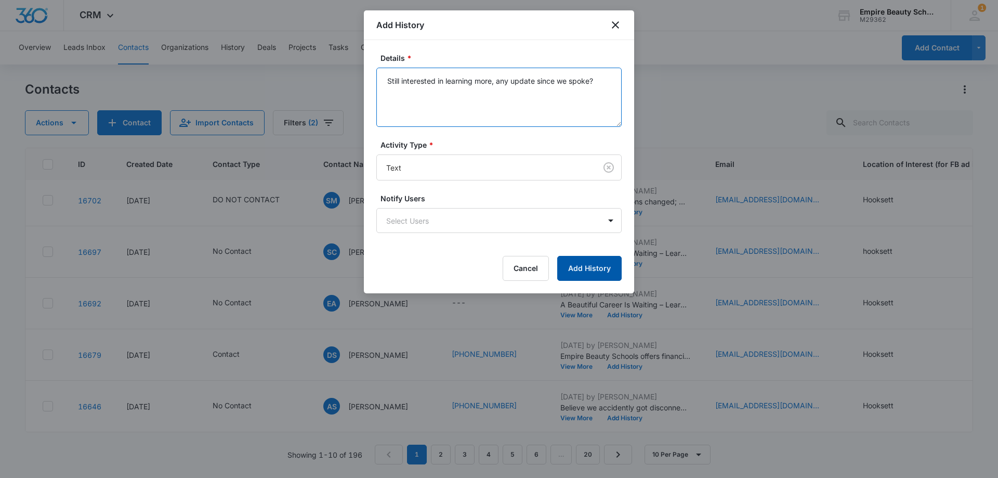
type textarea "Still interested in learning more, any update since we spoke?"
click at [590, 272] on button "Add History" at bounding box center [589, 268] width 64 height 25
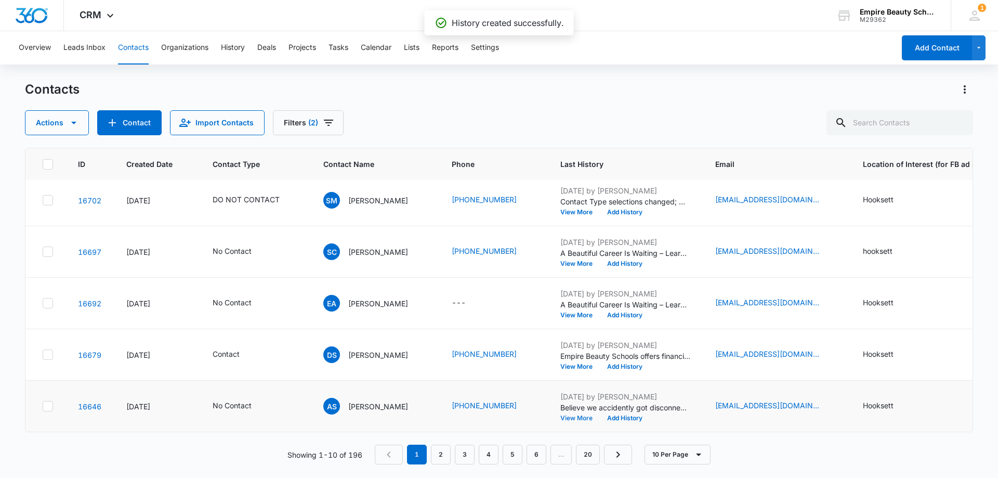
click at [573, 415] on button "View More" at bounding box center [580, 418] width 40 height 6
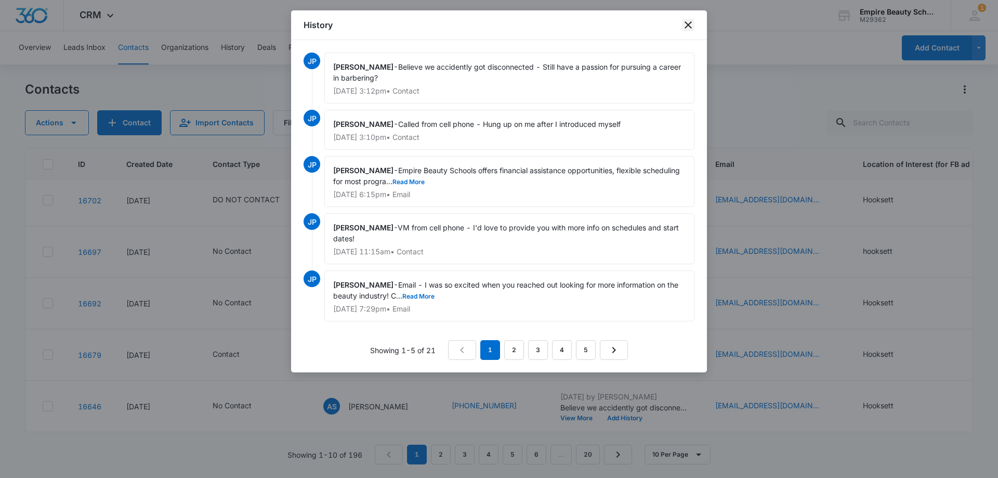
click at [689, 27] on icon "close" at bounding box center [688, 25] width 12 height 12
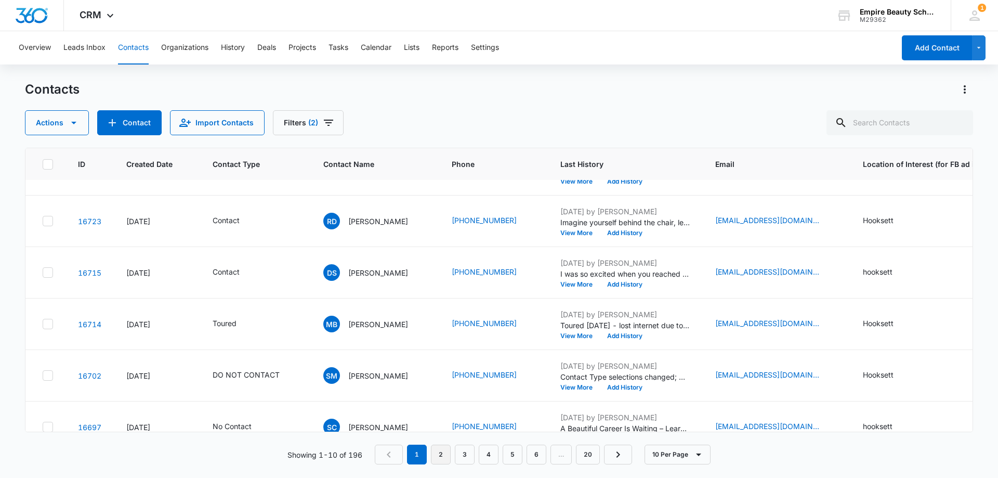
scroll to position [167, 0]
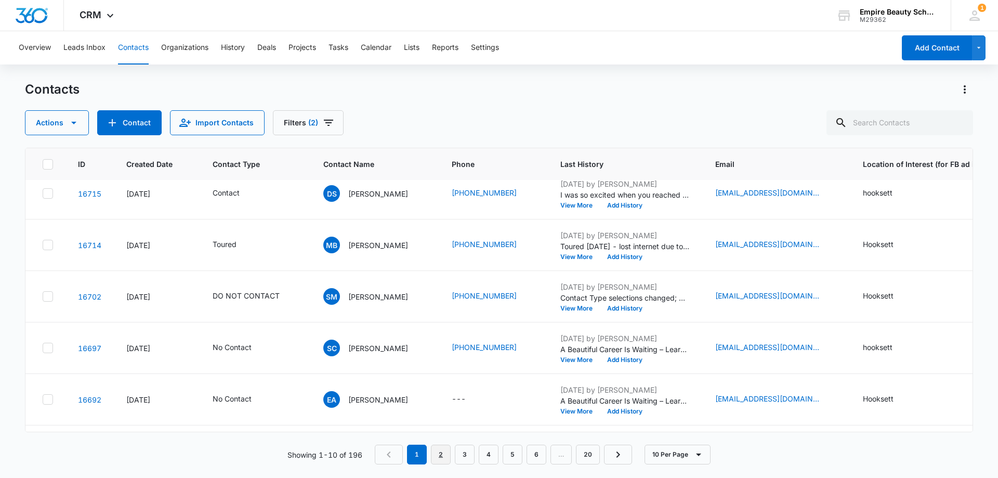
click at [445, 455] on link "2" at bounding box center [441, 454] width 20 height 20
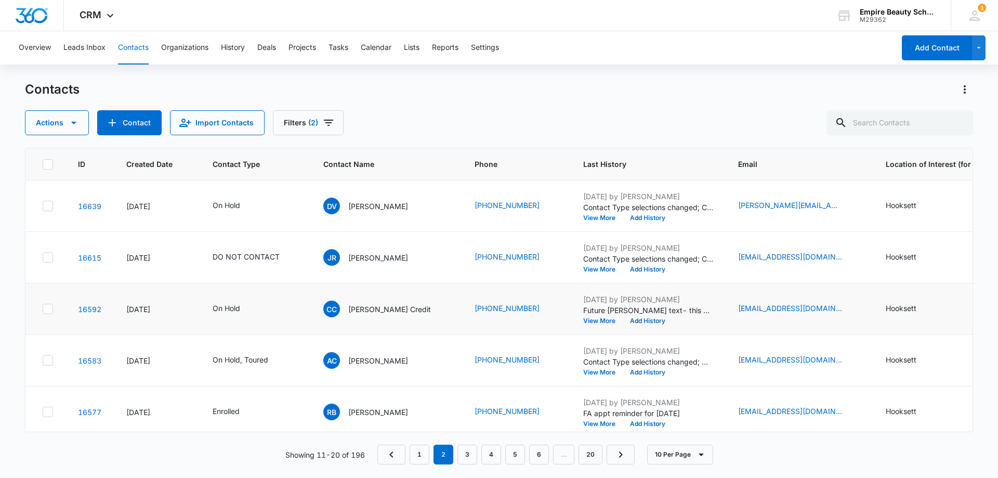
scroll to position [52, 0]
click at [583, 267] on button "View More" at bounding box center [603, 269] width 40 height 6
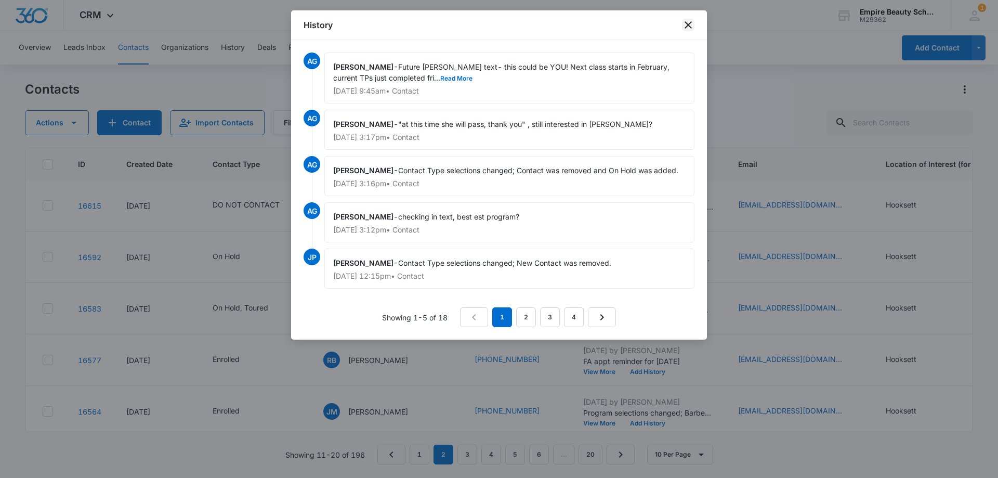
click at [690, 27] on icon "close" at bounding box center [688, 24] width 7 height 7
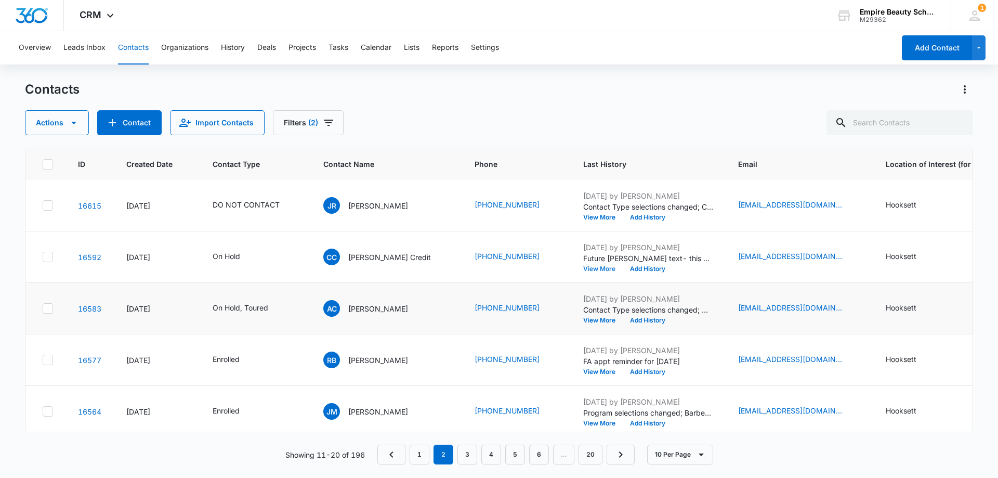
scroll to position [104, 0]
click at [583, 267] on button "View More" at bounding box center [603, 268] width 40 height 6
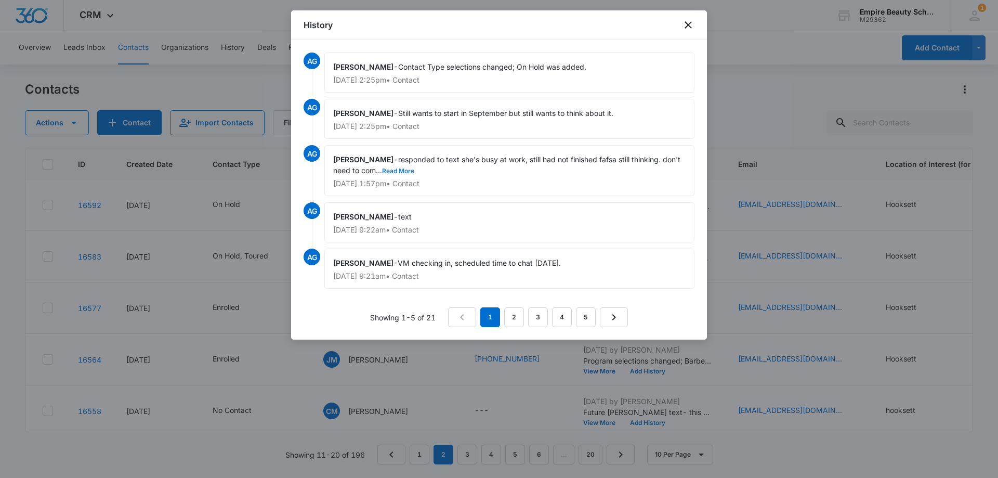
click at [404, 172] on button "Read More" at bounding box center [398, 171] width 32 height 6
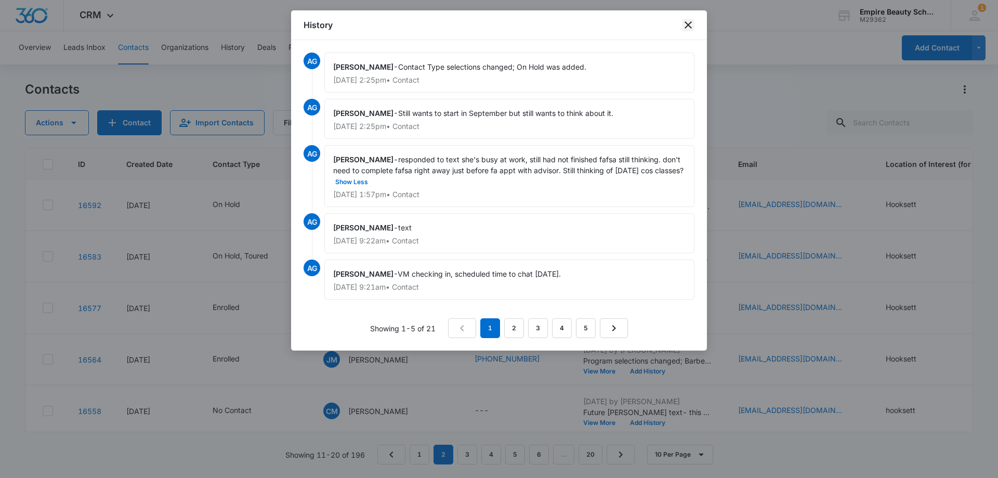
click at [686, 25] on icon "close" at bounding box center [688, 25] width 12 height 12
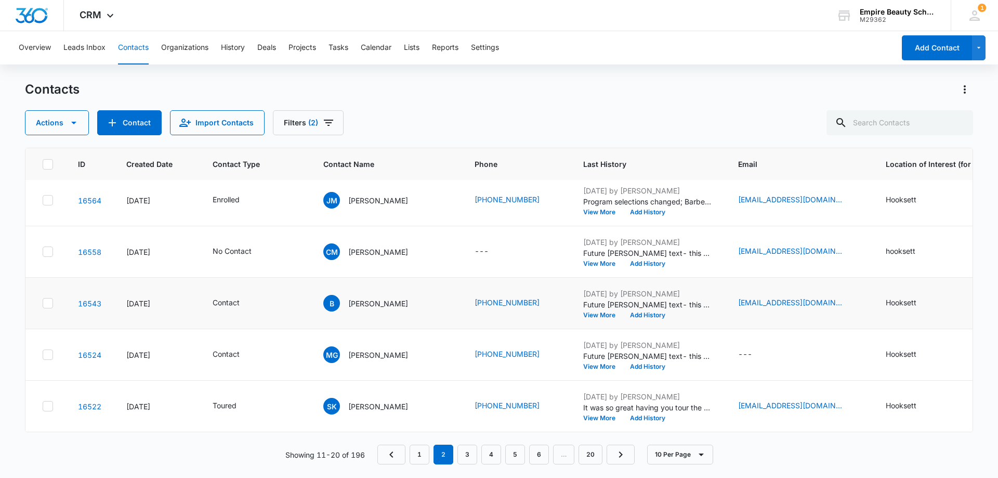
scroll to position [271, 0]
click at [583, 312] on button "View More" at bounding box center [603, 315] width 40 height 6
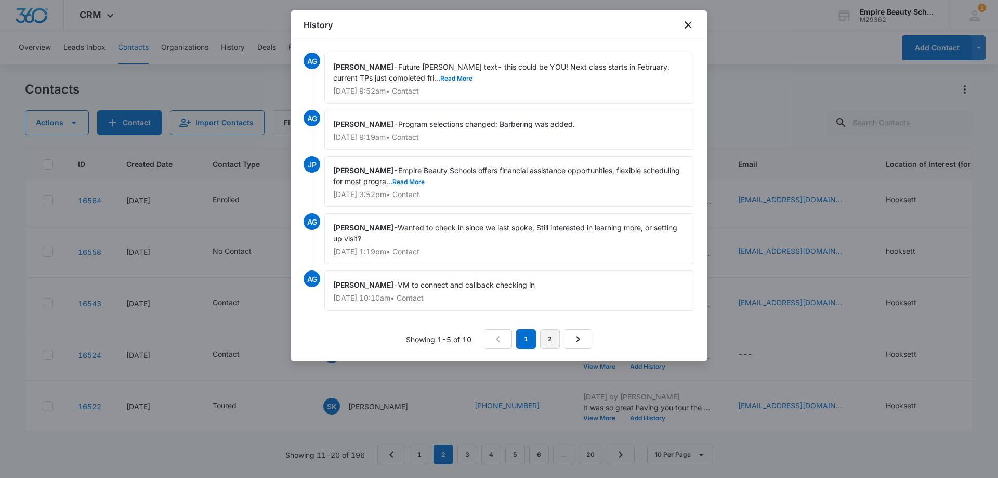
click at [548, 338] on link "2" at bounding box center [550, 339] width 20 height 20
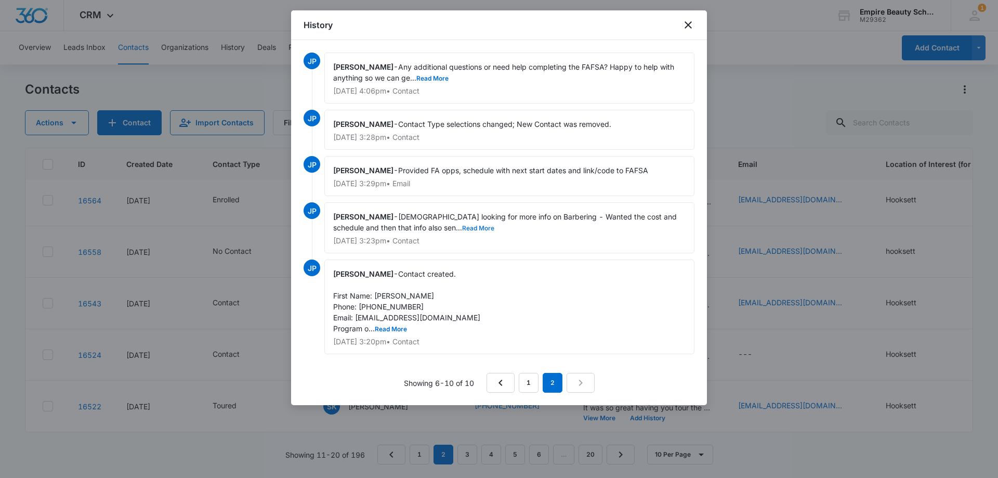
click at [462, 228] on button "Read More" at bounding box center [478, 228] width 32 height 6
click at [432, 78] on button "Read More" at bounding box center [432, 78] width 32 height 6
click at [531, 381] on link "1" at bounding box center [529, 383] width 20 height 20
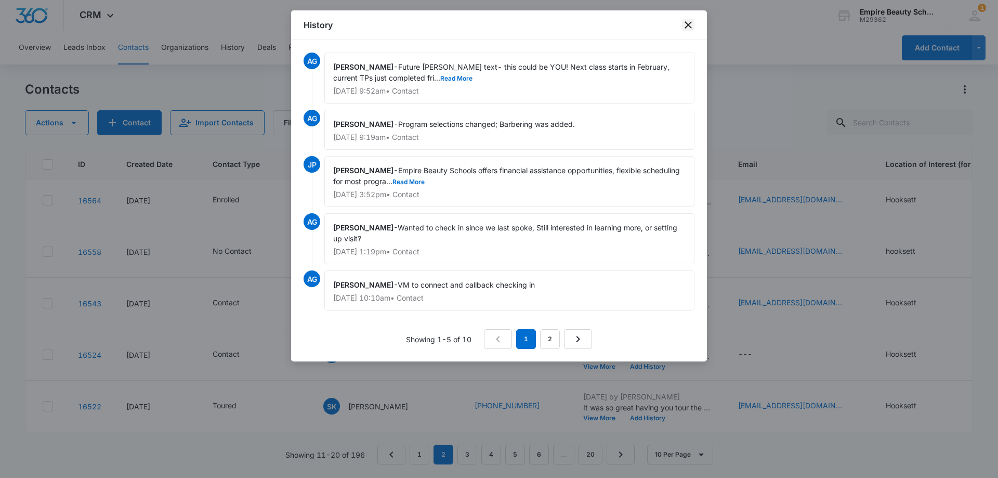
click at [686, 25] on icon "close" at bounding box center [688, 25] width 12 height 12
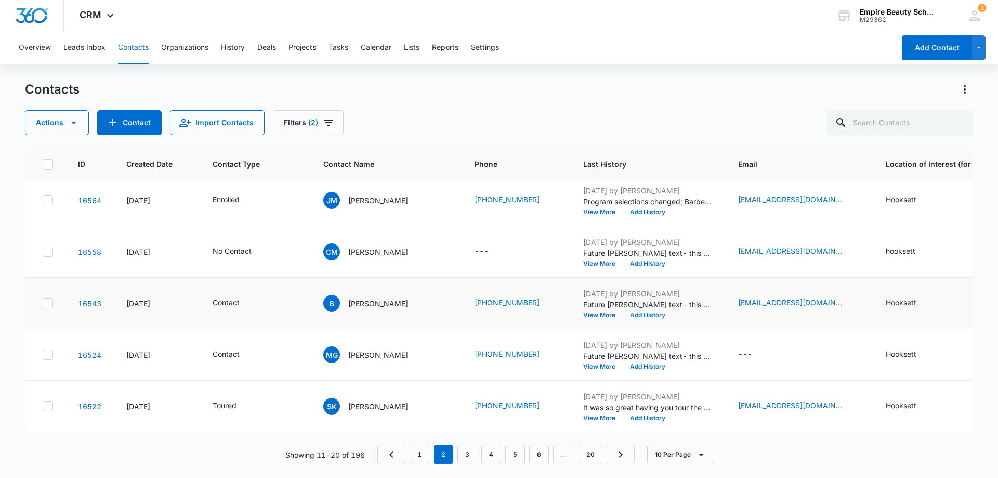
click at [625, 312] on button "Add History" at bounding box center [648, 315] width 50 height 6
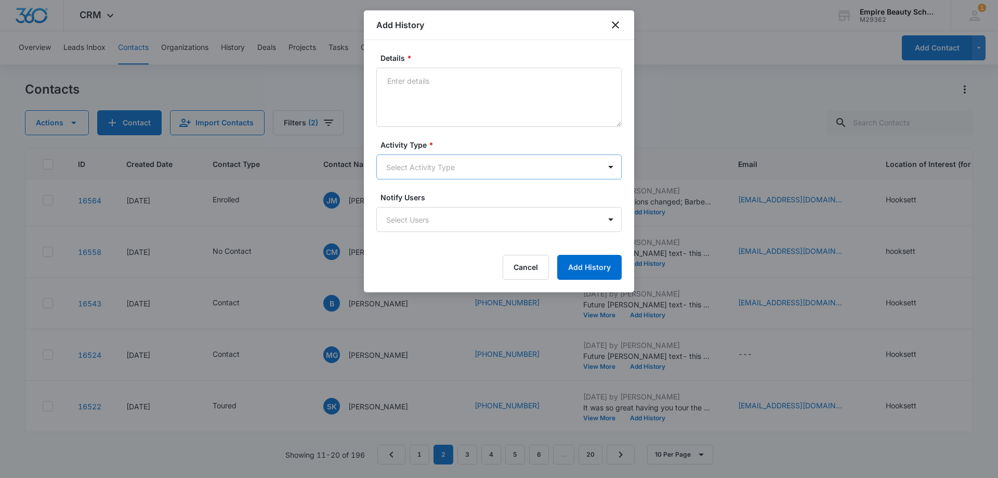
click at [426, 164] on body "CRM Apps Forms CRM Email Shop Payments POS Files Brand Settings Empire Beauty S…" at bounding box center [499, 239] width 998 height 478
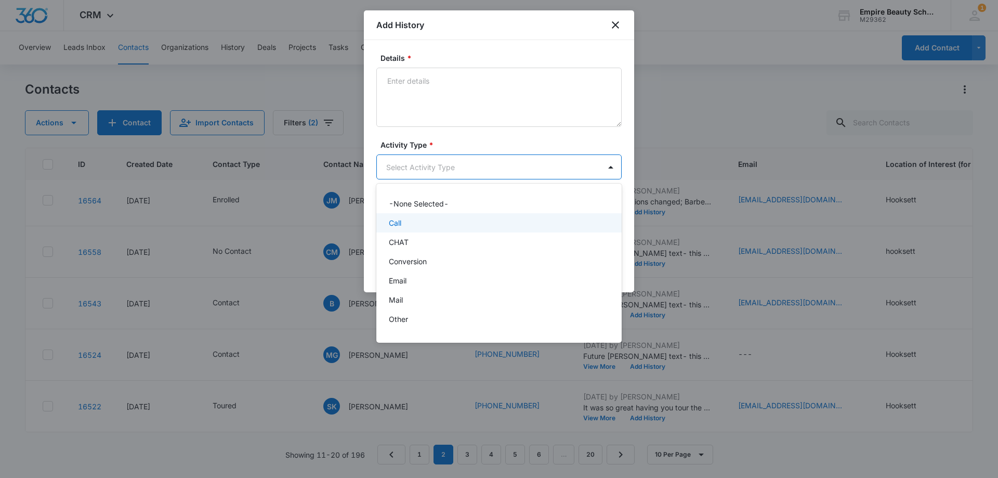
scroll to position [54, 0]
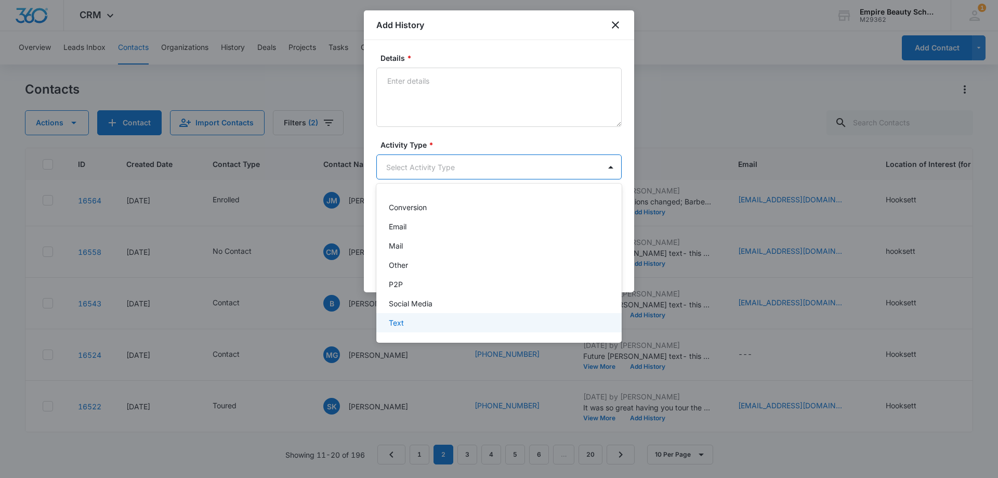
click at [393, 325] on p "Text" at bounding box center [396, 322] width 15 height 11
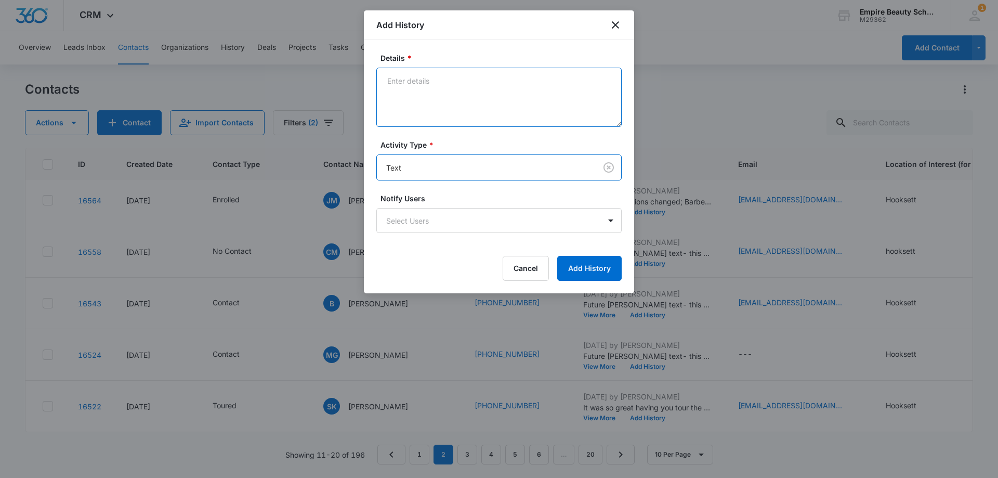
click at [421, 107] on textarea "Details *" at bounding box center [498, 97] width 245 height 59
paste textarea "Still interested in learning more or scheduling a visit?"
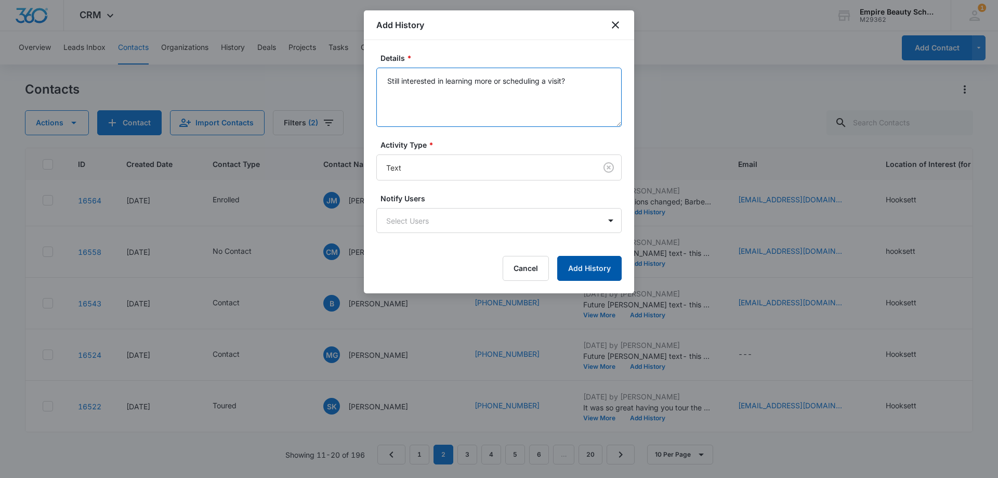
type textarea "Still interested in learning more or scheduling a visit?"
click at [586, 270] on button "Add History" at bounding box center [589, 268] width 64 height 25
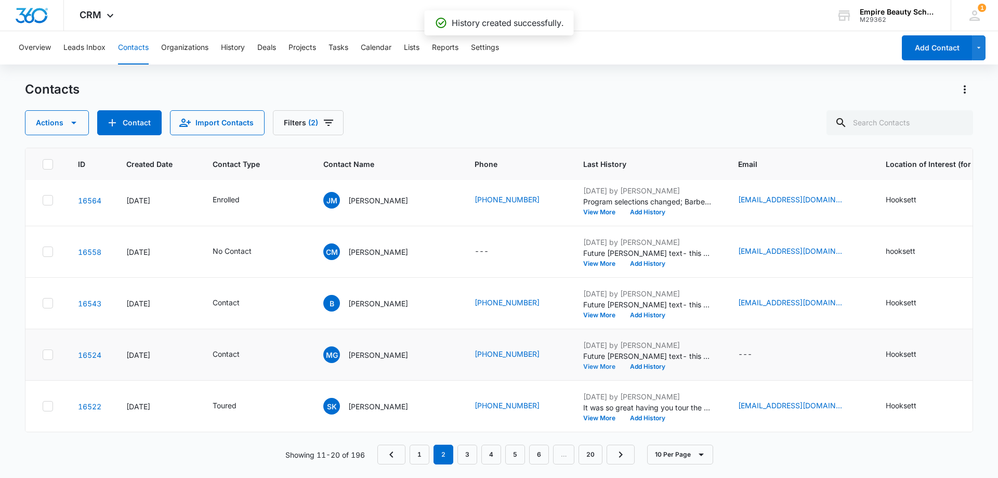
click at [583, 363] on button "View More" at bounding box center [603, 366] width 40 height 6
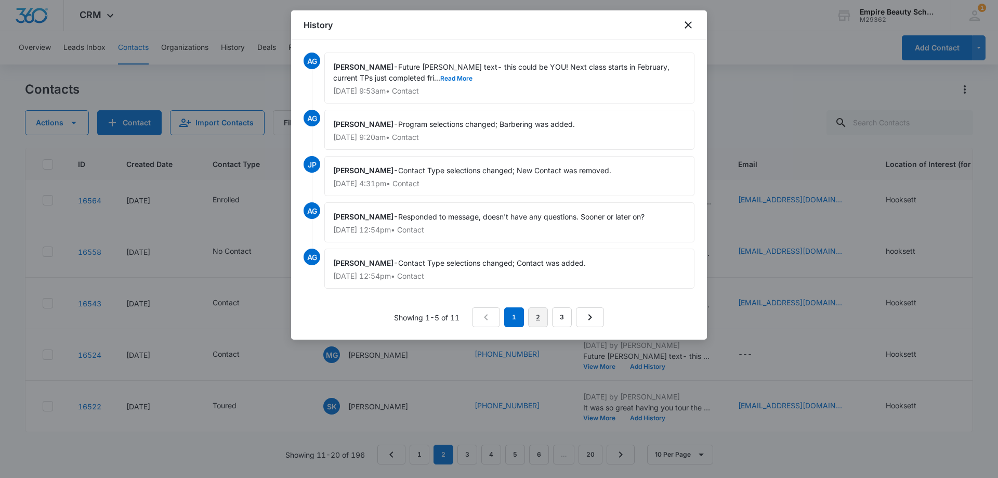
click at [537, 317] on link "2" at bounding box center [538, 317] width 20 height 20
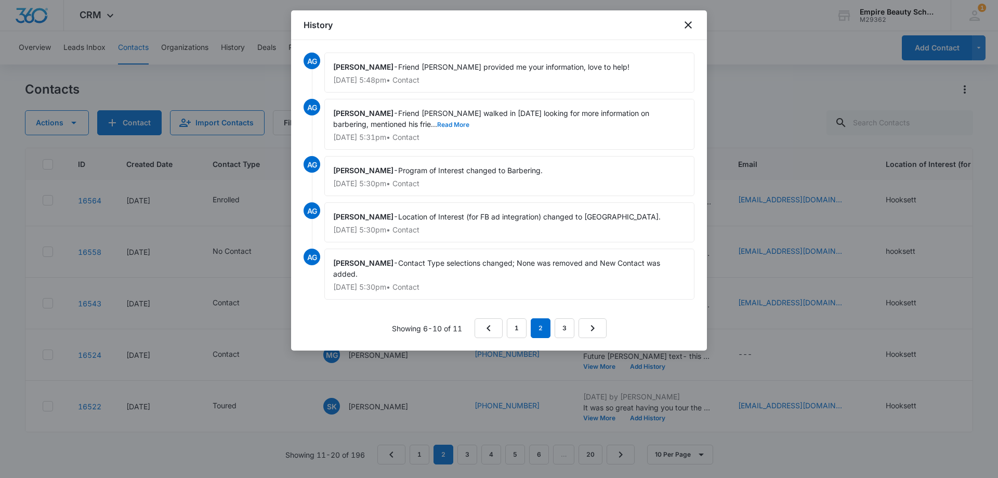
click at [437, 124] on button "Read More" at bounding box center [453, 125] width 32 height 6
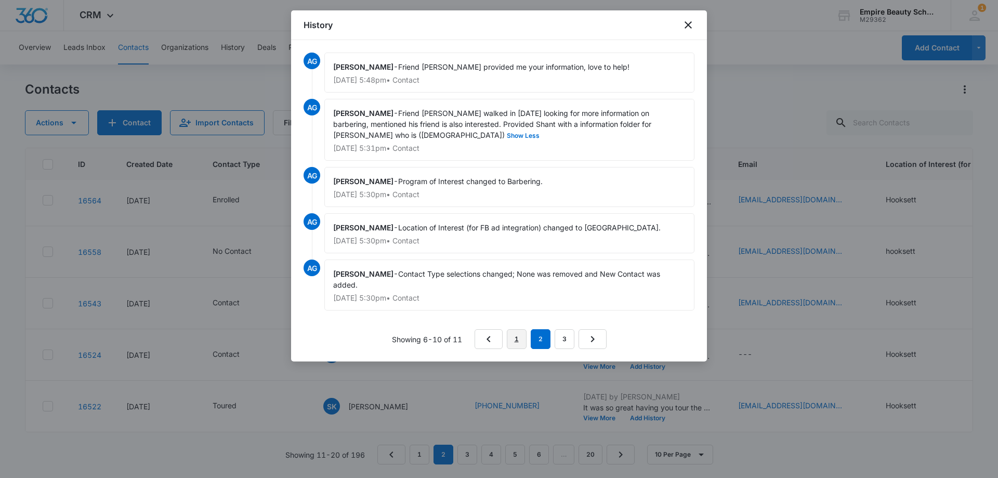
click at [521, 338] on link "1" at bounding box center [517, 339] width 20 height 20
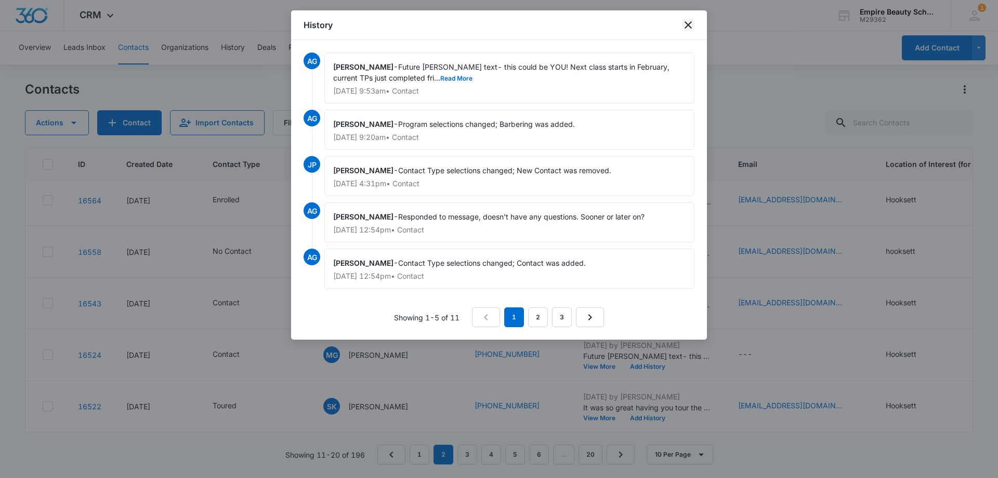
click at [692, 23] on icon "close" at bounding box center [688, 25] width 12 height 12
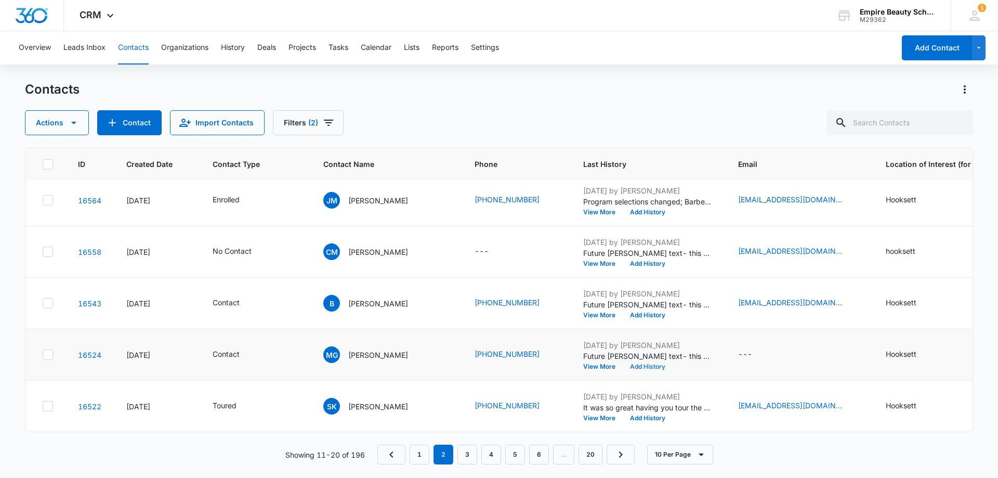
click at [623, 363] on button "Add History" at bounding box center [648, 366] width 50 height 6
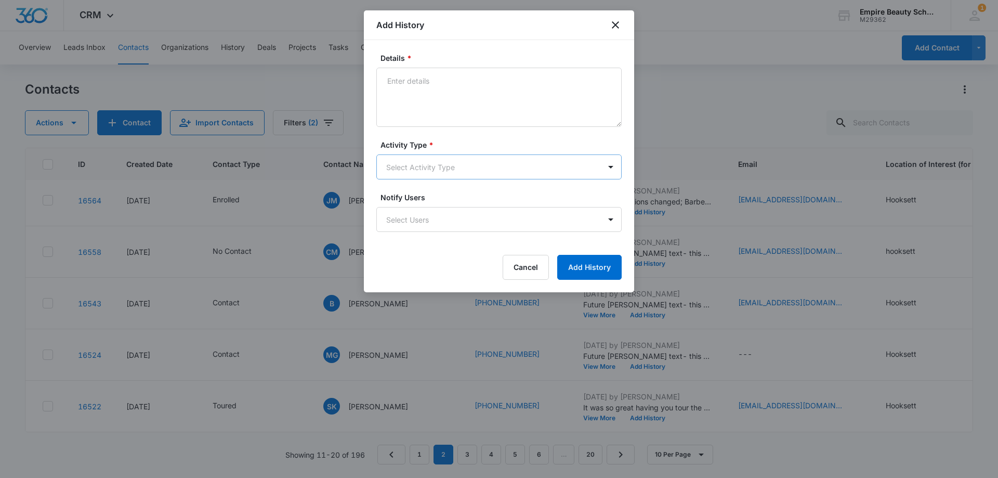
click at [401, 165] on body "CRM Apps Forms CRM Email Shop Payments POS Files Brand Settings Empire Beauty S…" at bounding box center [499, 239] width 998 height 478
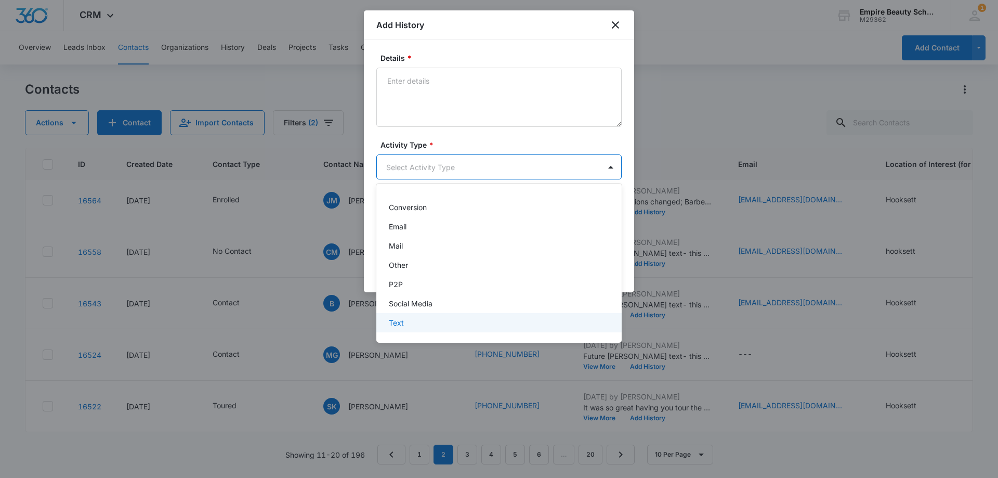
click at [414, 322] on div "Text" at bounding box center [498, 322] width 218 height 11
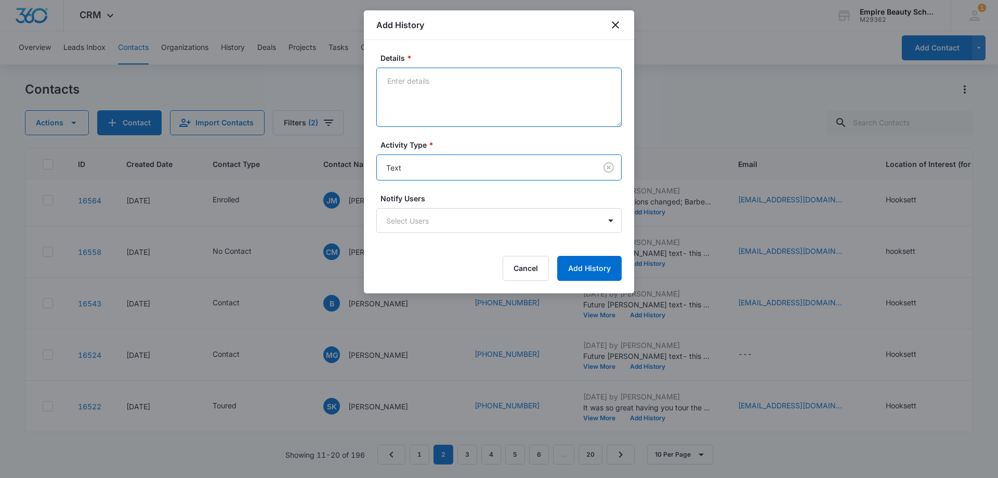
click at [432, 82] on textarea "Details *" at bounding box center [498, 97] width 245 height 59
paste textarea "Still interested in learning more or scheduling a visit?"
drag, startPoint x: 581, startPoint y: 79, endPoint x: 503, endPoint y: 82, distance: 78.5
click at [503, 82] on textarea "Still interested in learning more or scheduling a visit?" at bounding box center [498, 97] width 245 height 59
click at [550, 99] on textarea "Still interested in learning more or scheduling a visit?" at bounding box center [498, 97] width 245 height 59
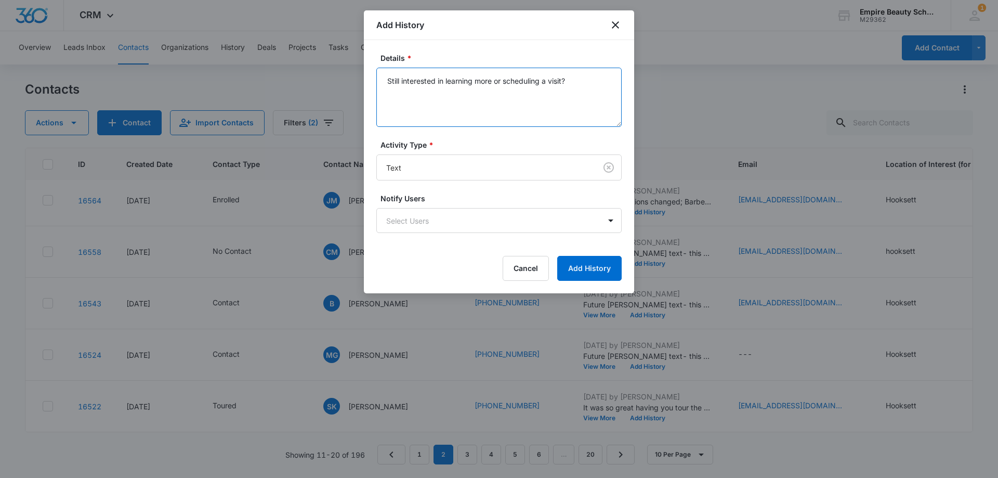
click at [584, 82] on textarea "Still interested in learning more or scheduling a visit?" at bounding box center [498, 97] width 245 height 59
type textarea "Still interested in learning more or scheduling a visit?"
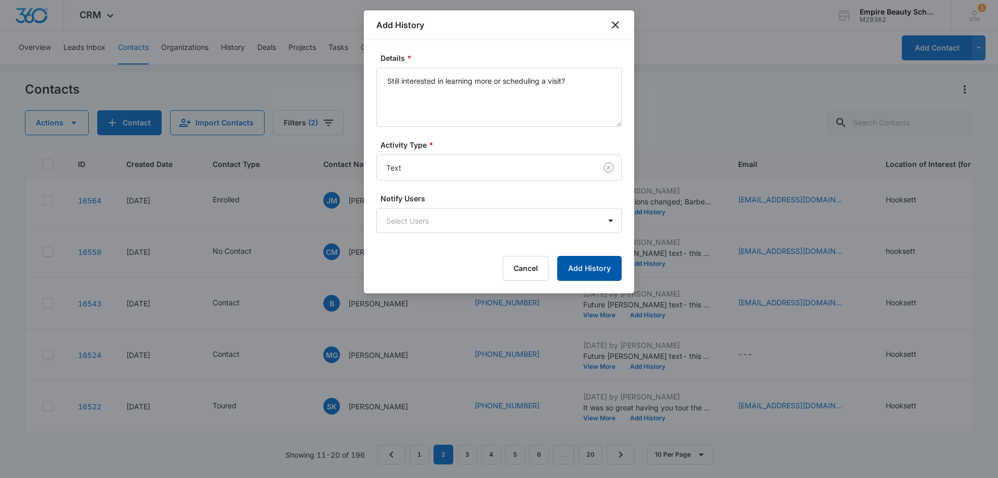
click at [586, 264] on button "Add History" at bounding box center [589, 268] width 64 height 25
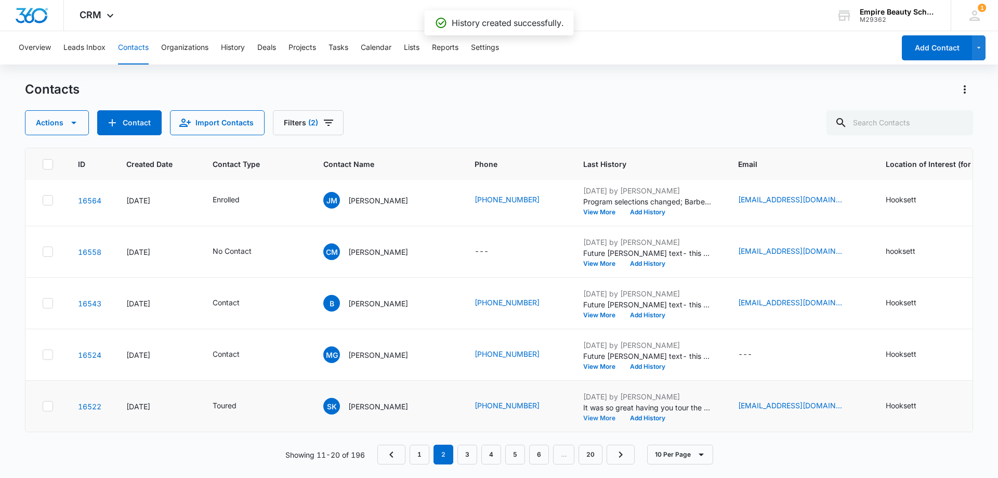
click at [583, 415] on button "View More" at bounding box center [603, 418] width 40 height 6
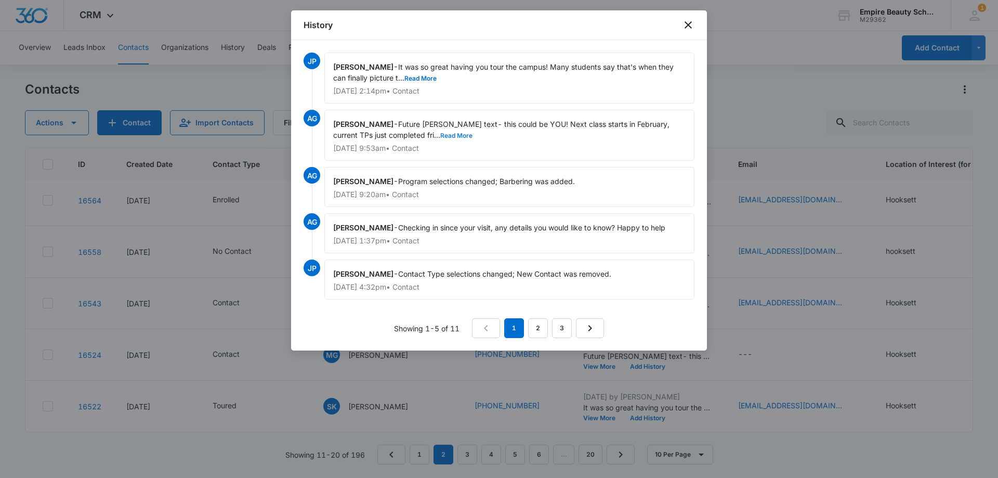
click at [440, 133] on button "Read More" at bounding box center [456, 136] width 32 height 6
click at [422, 76] on button "Read More" at bounding box center [420, 78] width 32 height 6
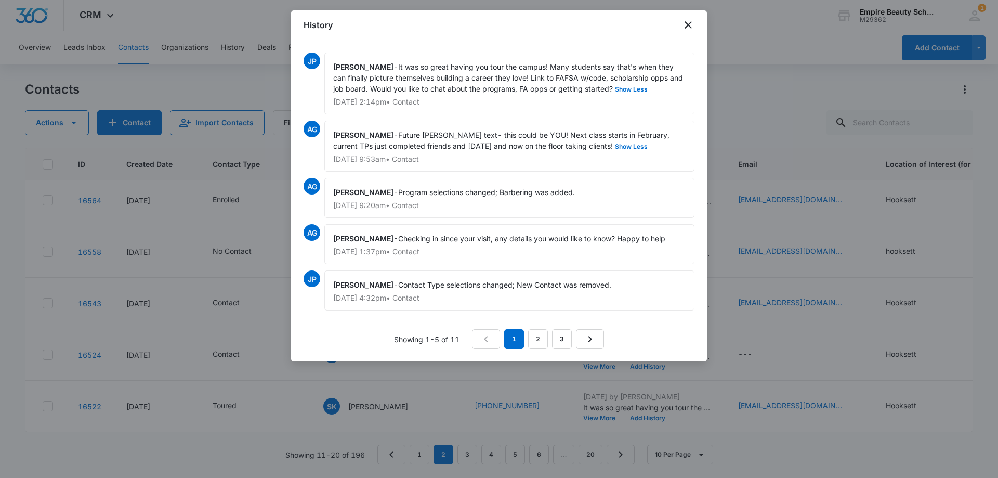
click at [697, 27] on div "History" at bounding box center [499, 25] width 416 height 30
click at [689, 22] on icon "close" at bounding box center [688, 25] width 12 height 12
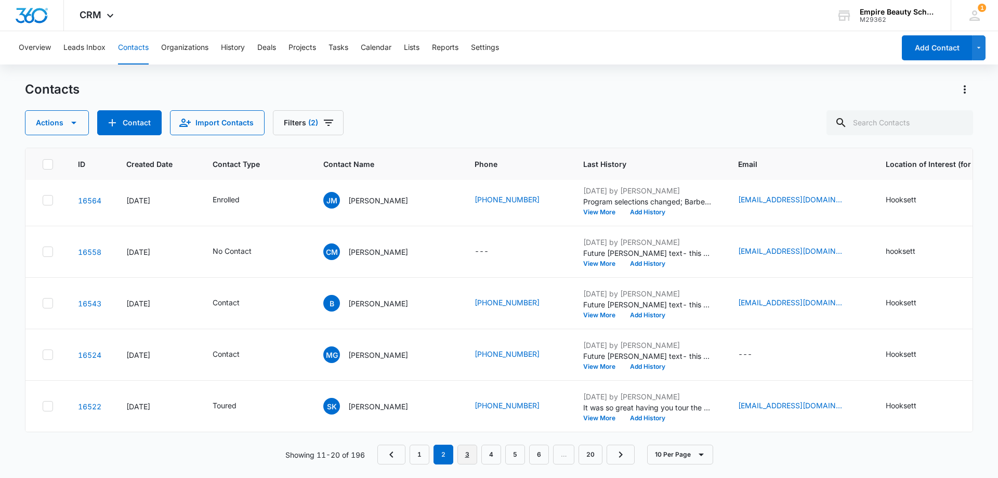
click at [470, 452] on link "3" at bounding box center [467, 454] width 20 height 20
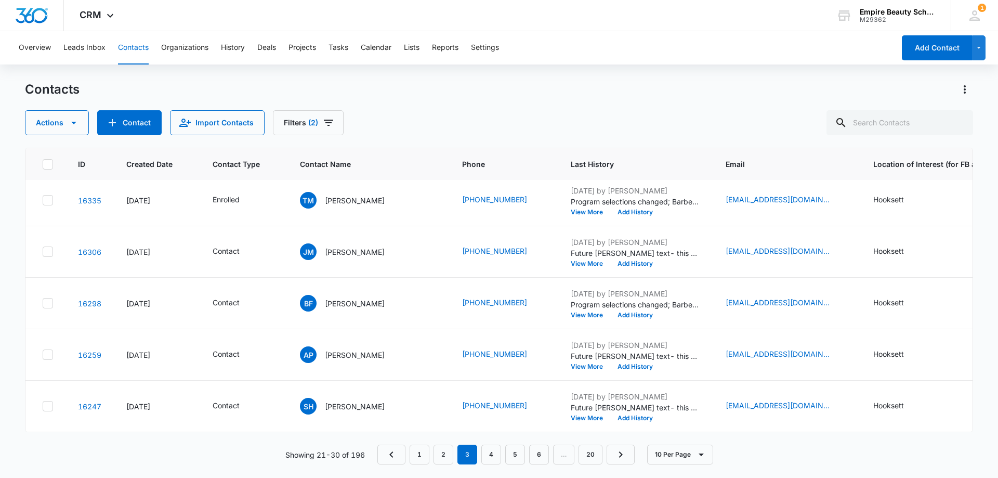
scroll to position [0, 0]
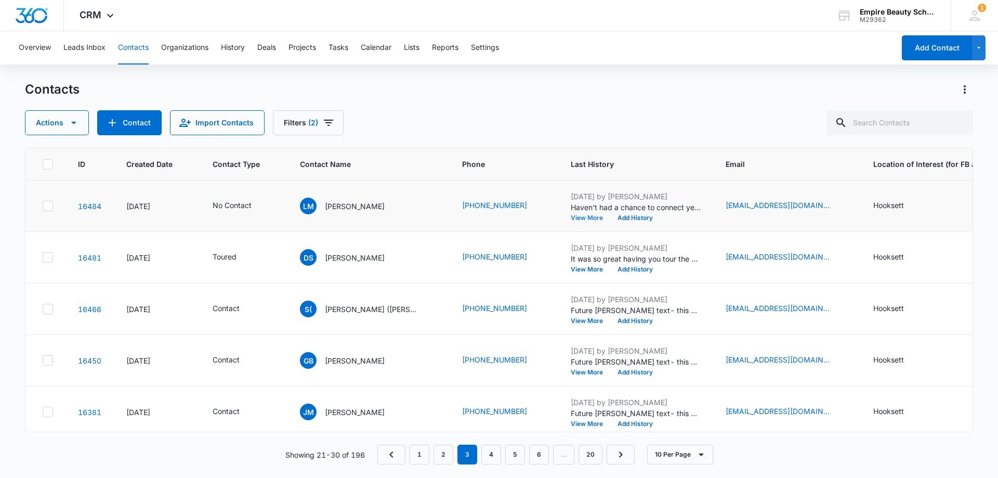
click at [572, 219] on button "View More" at bounding box center [591, 218] width 40 height 6
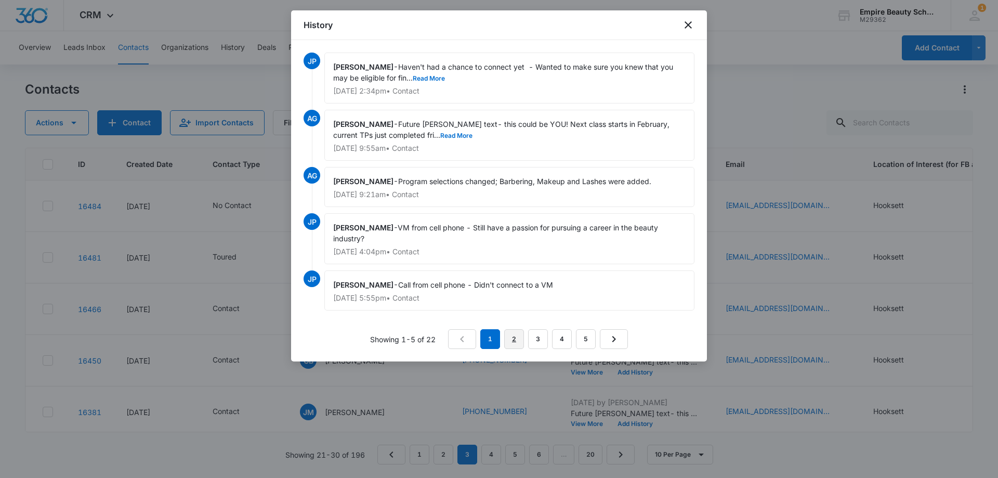
click at [510, 335] on link "2" at bounding box center [514, 339] width 20 height 20
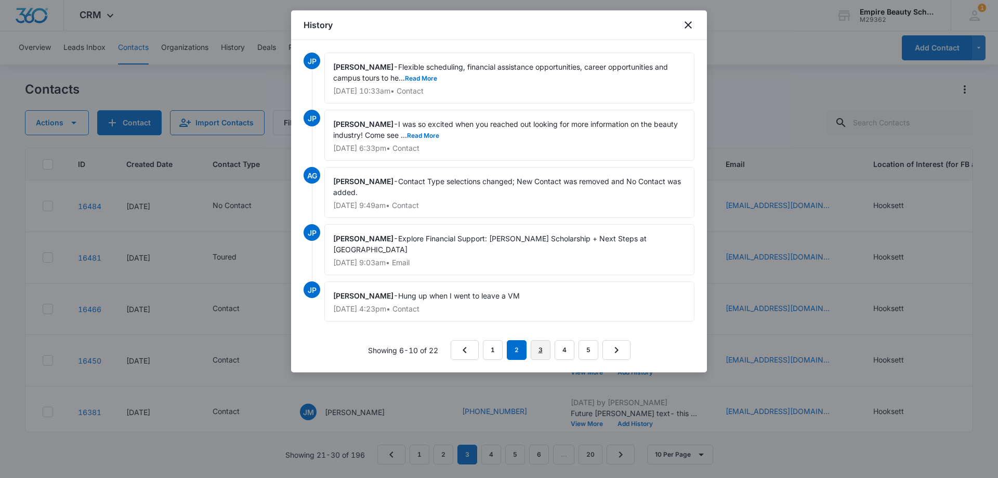
click at [540, 351] on link "3" at bounding box center [541, 350] width 20 height 20
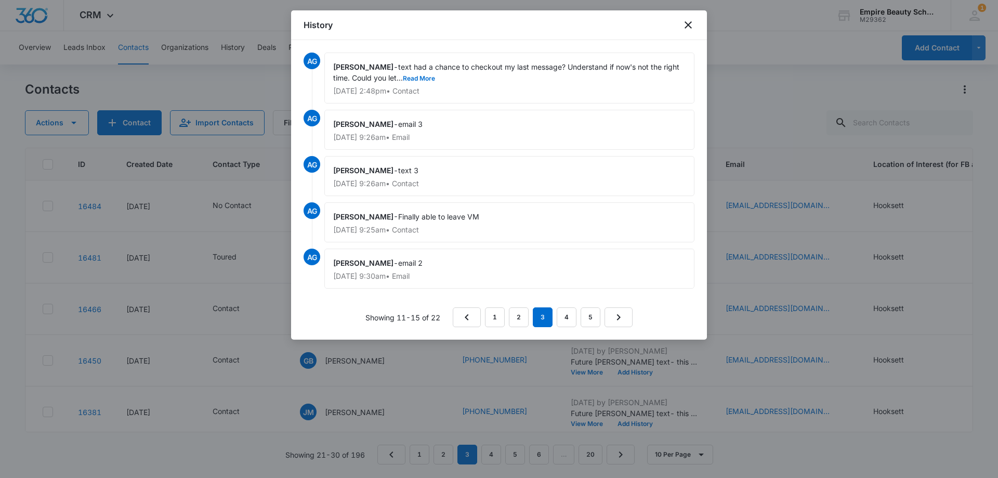
click at [422, 72] on div "[PERSON_NAME] - text had a chance to checkout my last message? Understand if no…" at bounding box center [509, 77] width 370 height 51
click at [427, 77] on button "Read More" at bounding box center [419, 78] width 32 height 6
click at [494, 316] on link "1" at bounding box center [495, 317] width 20 height 20
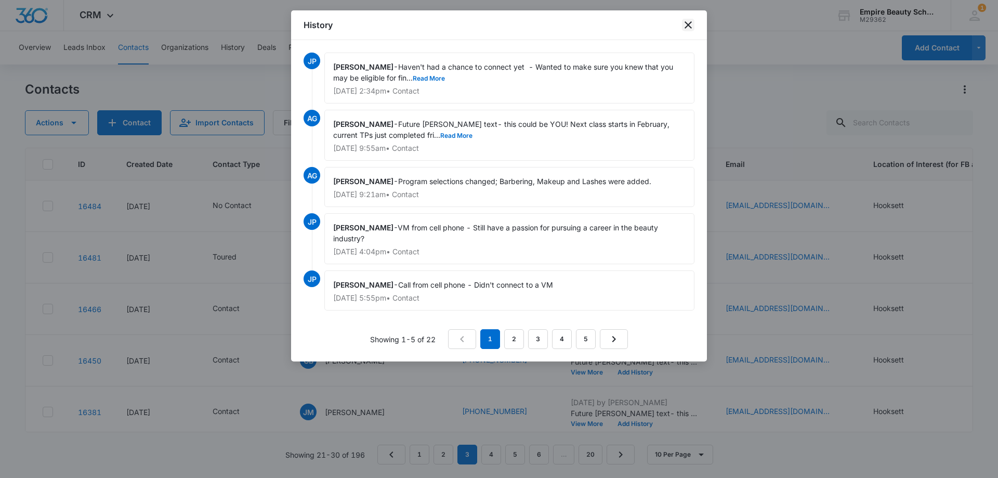
click at [688, 21] on icon "close" at bounding box center [688, 25] width 12 height 12
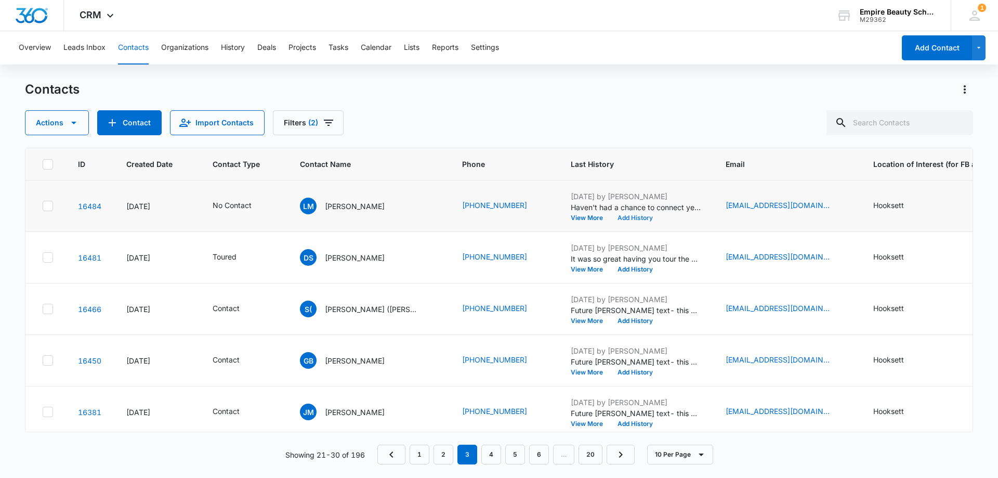
click at [616, 216] on button "Add History" at bounding box center [635, 218] width 50 height 6
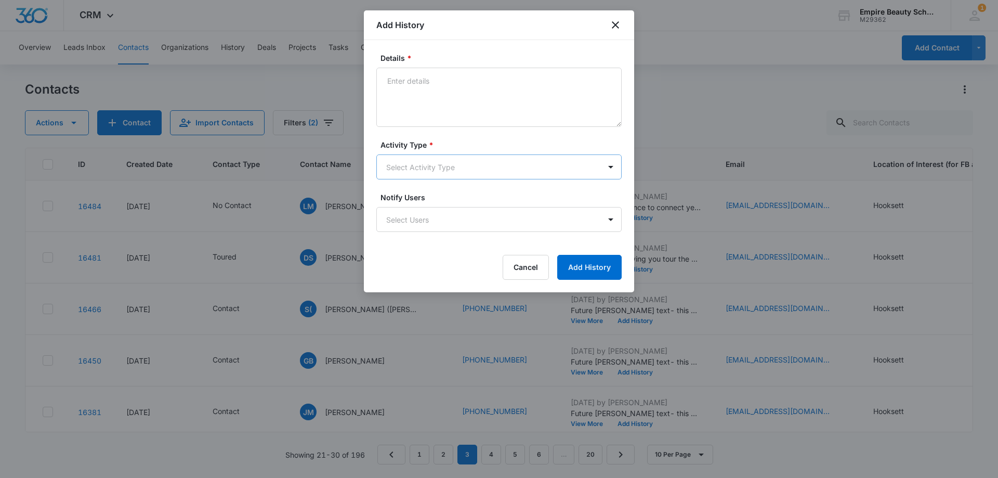
click at [394, 167] on body "CRM Apps Forms CRM Email Shop Payments POS Files Brand Settings Empire Beauty S…" at bounding box center [499, 239] width 998 height 478
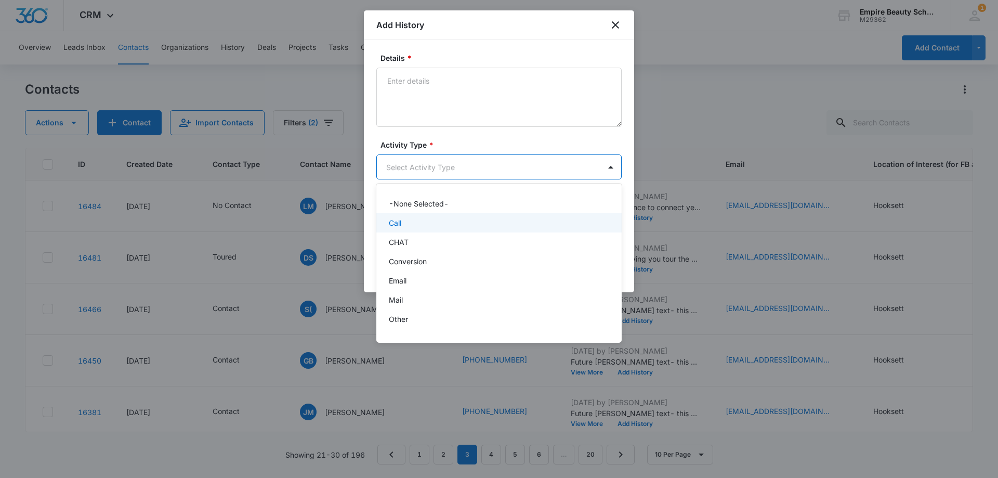
scroll to position [54, 0]
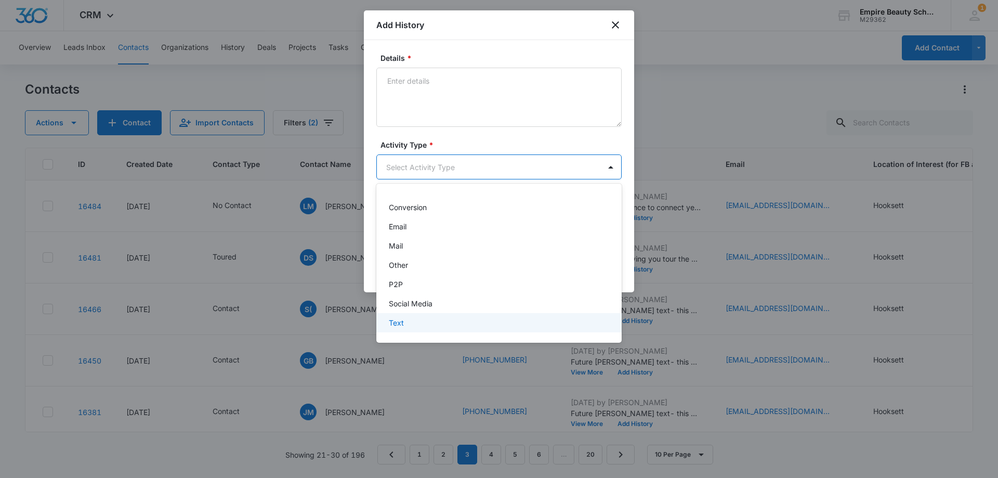
click at [413, 325] on div "Text" at bounding box center [498, 322] width 218 height 11
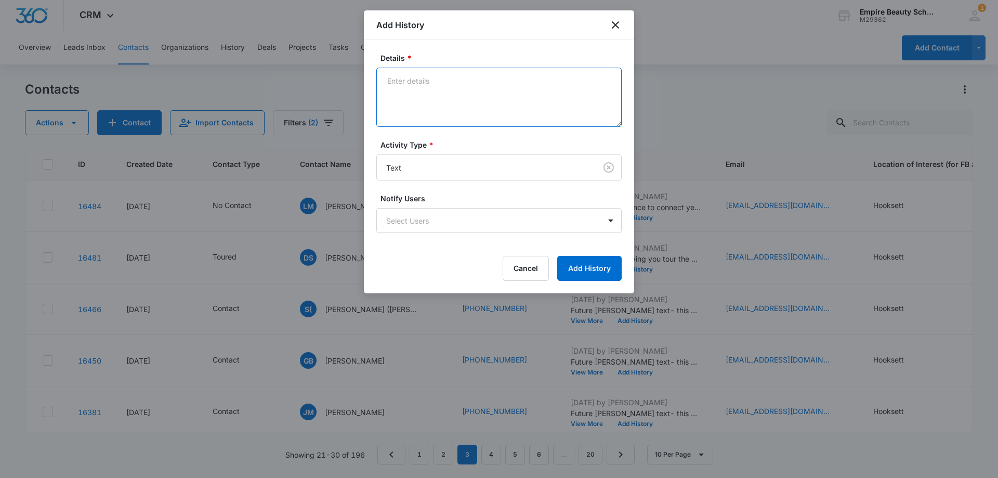
click at [428, 98] on textarea "Details *" at bounding box center [498, 97] width 245 height 59
type textarea "f"
click at [519, 90] on textarea "Haven't been able to get in touch" at bounding box center [498, 97] width 245 height 59
drag, startPoint x: 519, startPoint y: 89, endPoint x: 340, endPoint y: 75, distance: 178.8
click at [340, 75] on body "CRM Apps Forms CRM Email Shop Payments POS Files Brand Settings Empire Beauty S…" at bounding box center [499, 239] width 998 height 478
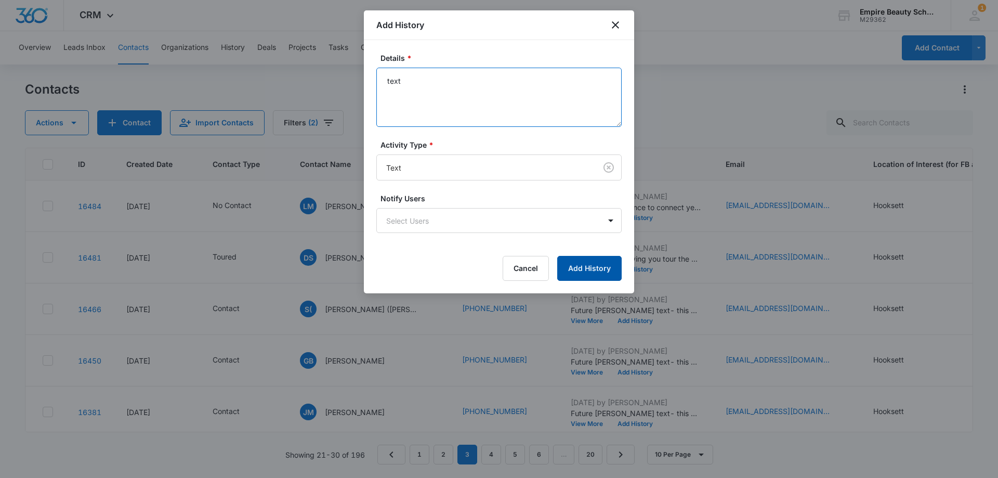
type textarea "text"
click at [595, 274] on button "Add History" at bounding box center [589, 268] width 64 height 25
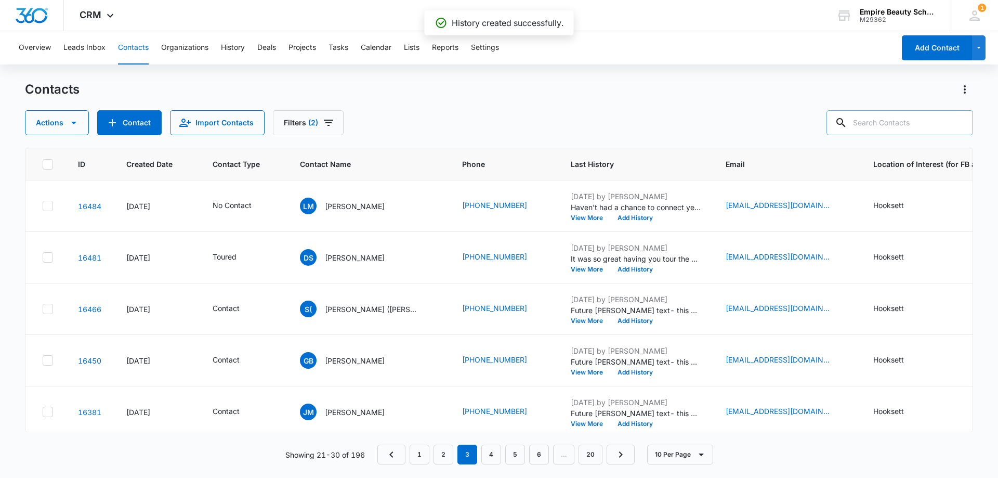
click at [913, 126] on input "text" at bounding box center [899, 122] width 147 height 25
type input "9725"
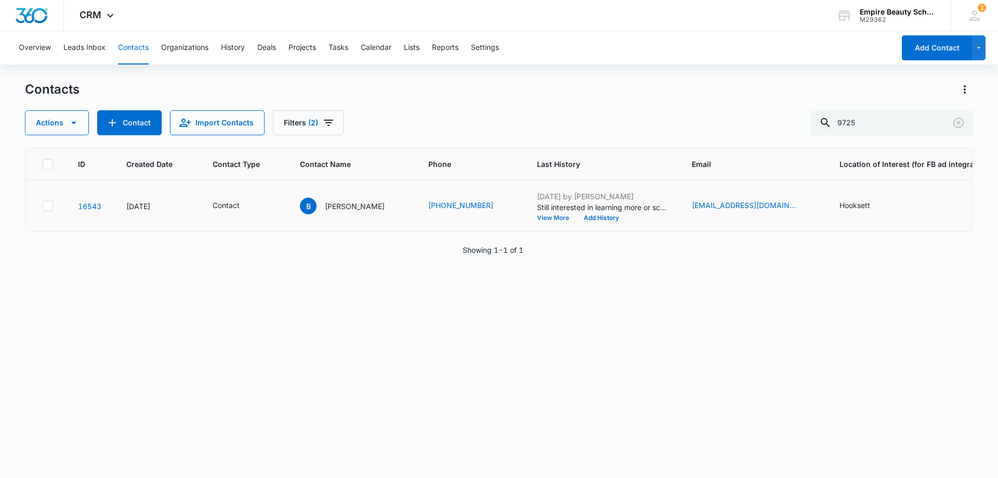
click at [537, 218] on button "View More" at bounding box center [557, 218] width 40 height 6
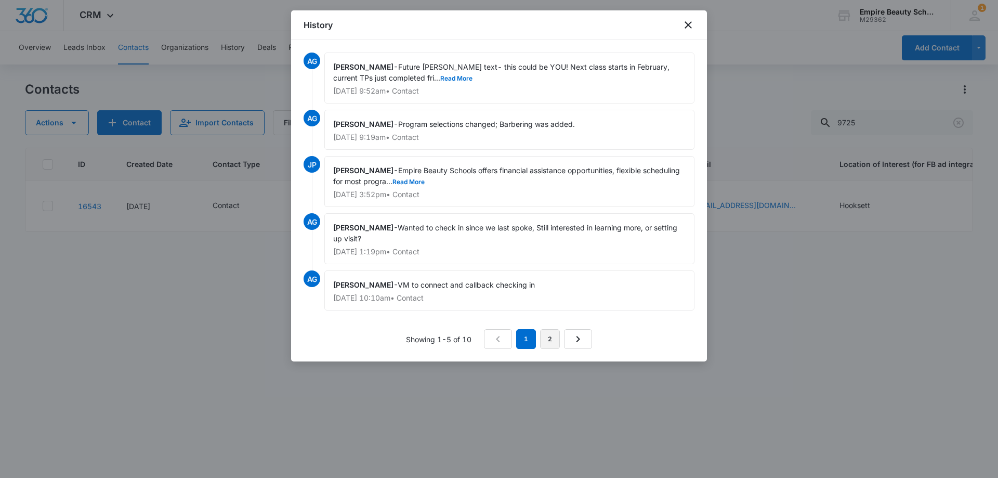
click at [546, 335] on link "2" at bounding box center [550, 339] width 20 height 20
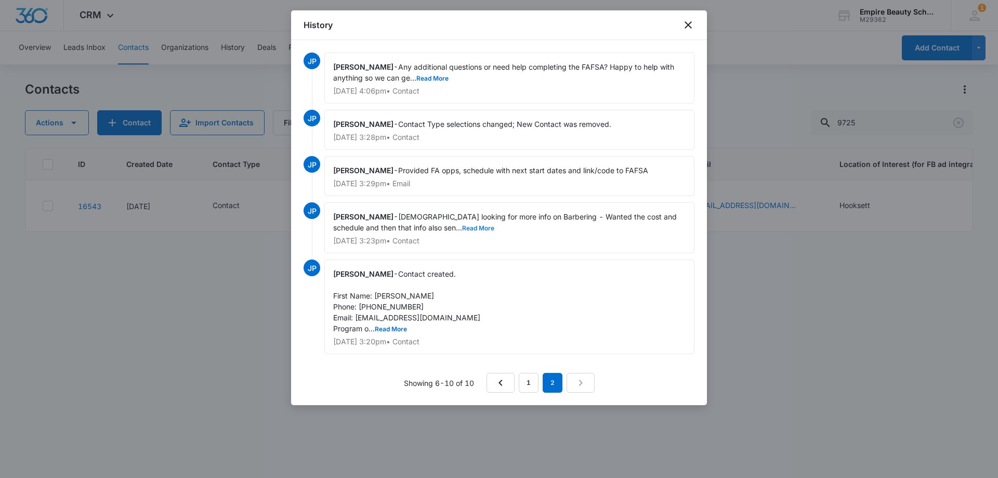
click at [462, 227] on button "Read More" at bounding box center [478, 228] width 32 height 6
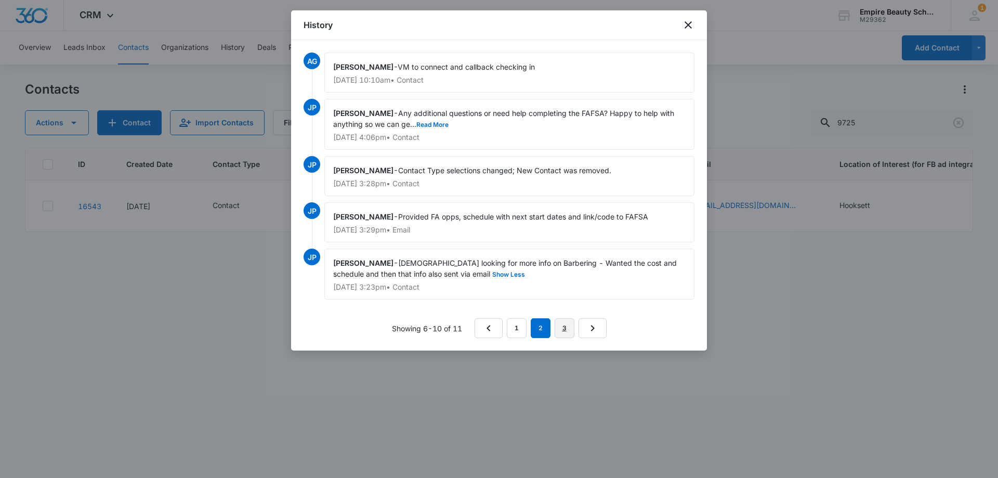
click at [560, 324] on link "3" at bounding box center [565, 328] width 20 height 20
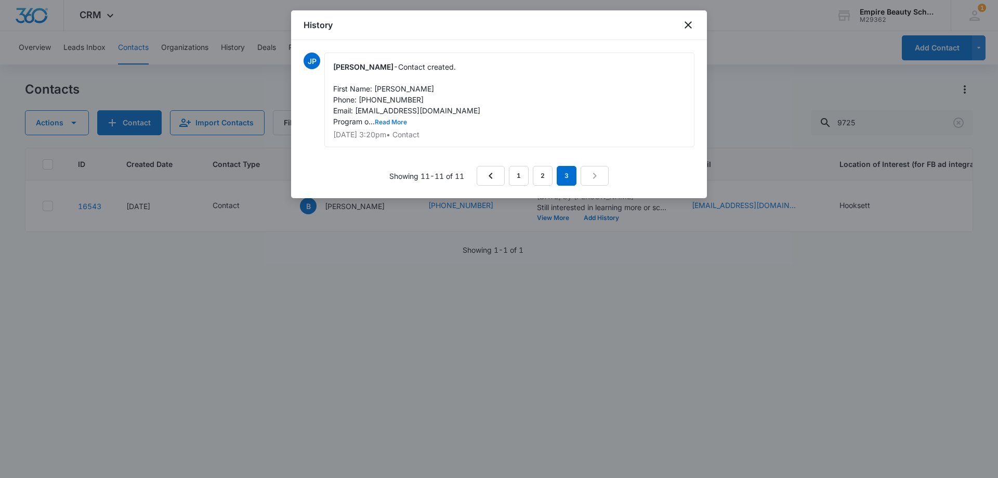
click at [393, 123] on button "Read More" at bounding box center [391, 122] width 32 height 6
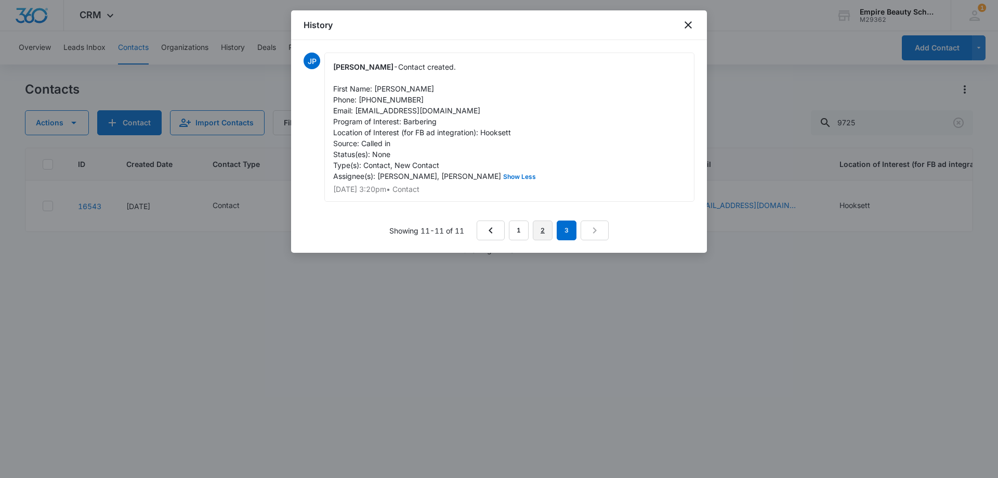
click at [536, 231] on link "2" at bounding box center [543, 230] width 20 height 20
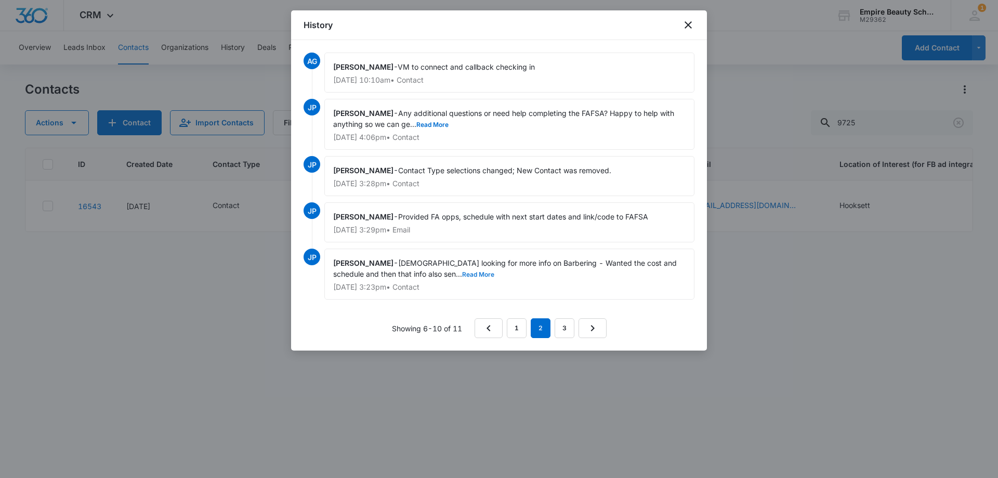
click at [462, 271] on button "Read More" at bounding box center [478, 274] width 32 height 6
click at [439, 124] on button "Read More" at bounding box center [432, 125] width 32 height 6
click at [521, 327] on link "1" at bounding box center [517, 328] width 20 height 20
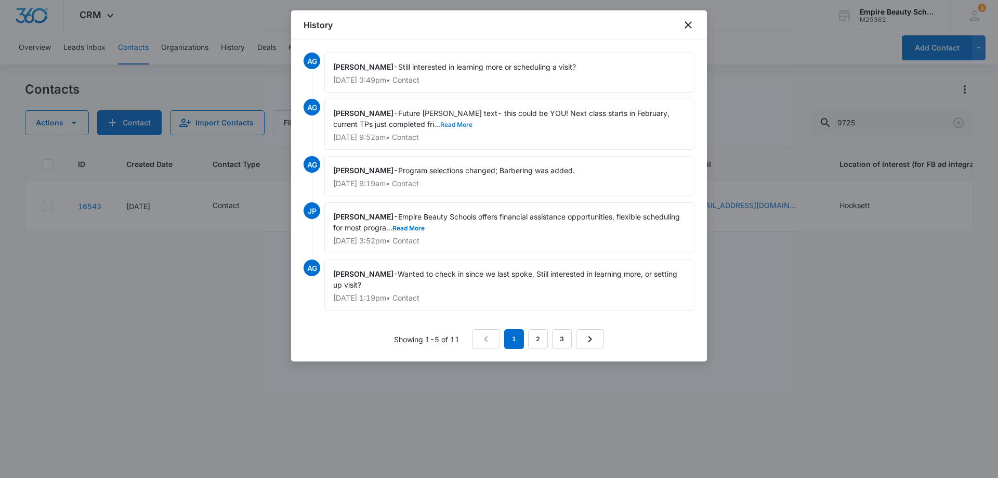
click at [440, 122] on button "Read More" at bounding box center [456, 125] width 32 height 6
click at [420, 124] on span "Future [PERSON_NAME] text- this could be YOU! Next class starts in February, cu…" at bounding box center [502, 119] width 338 height 20
click at [683, 24] on icon "close" at bounding box center [688, 25] width 12 height 12
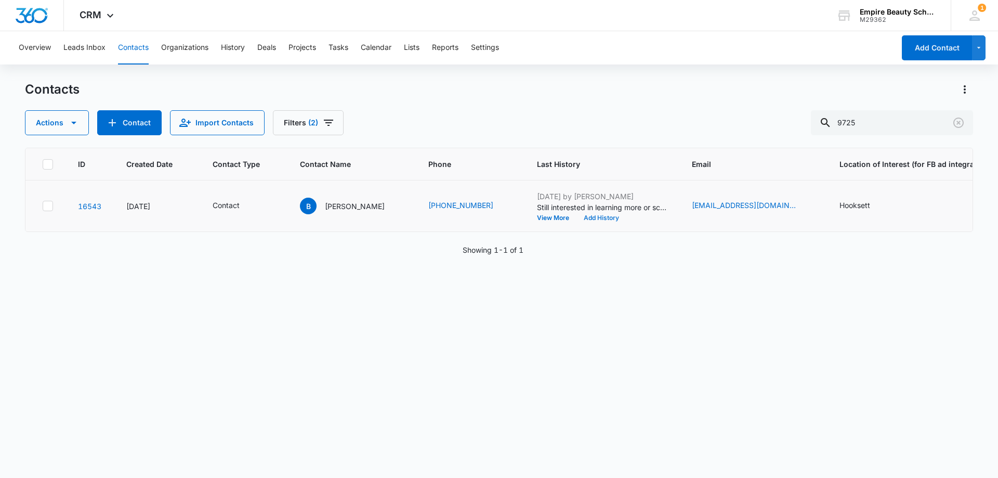
click at [576, 219] on button "Add History" at bounding box center [601, 218] width 50 height 6
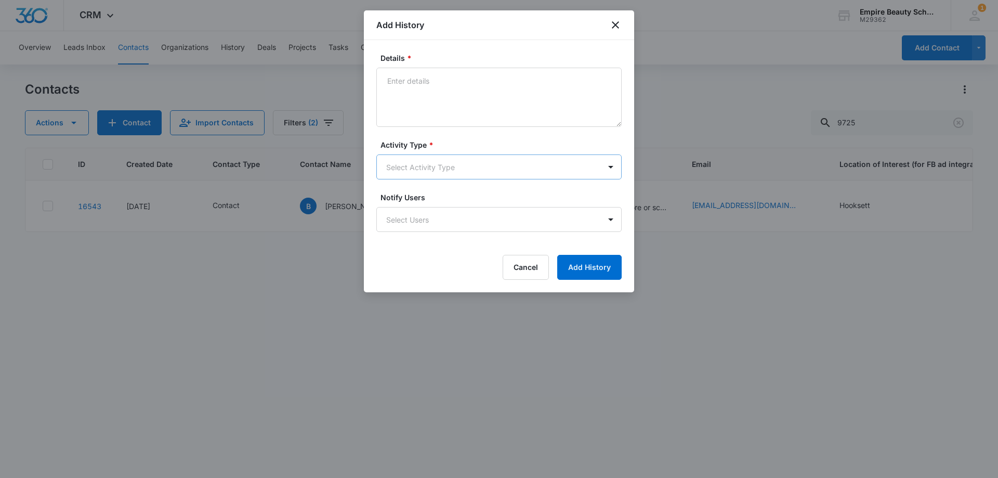
click at [398, 166] on body "CRM Apps Forms CRM Email Shop Payments POS Files Brand Settings Empire Beauty S…" at bounding box center [499, 239] width 998 height 478
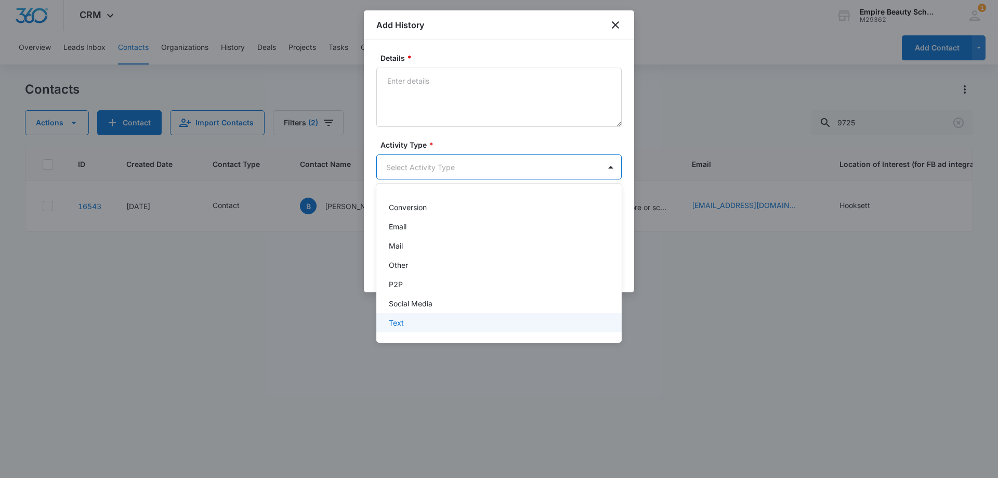
click at [406, 317] on div "Text" at bounding box center [498, 322] width 245 height 19
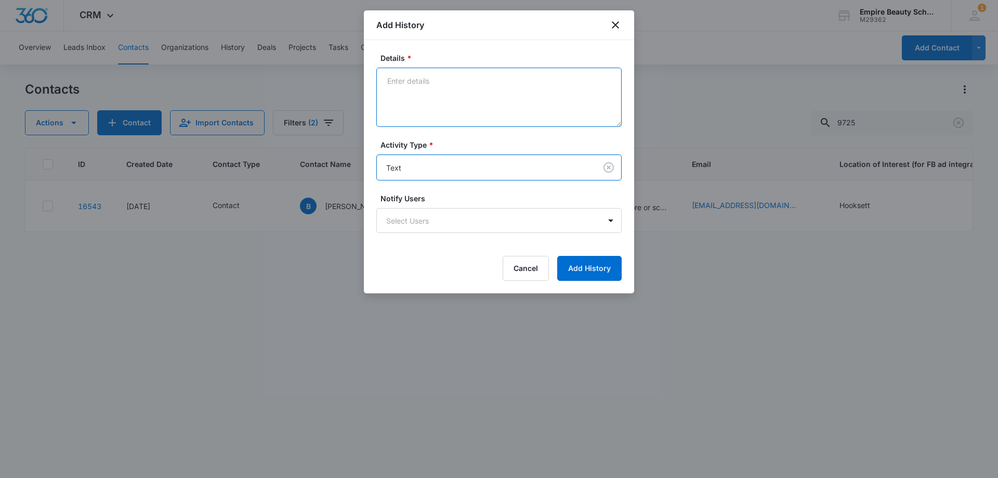
click at [423, 93] on textarea "Details *" at bounding box center [498, 97] width 245 height 59
type textarea "Not interested anymore"
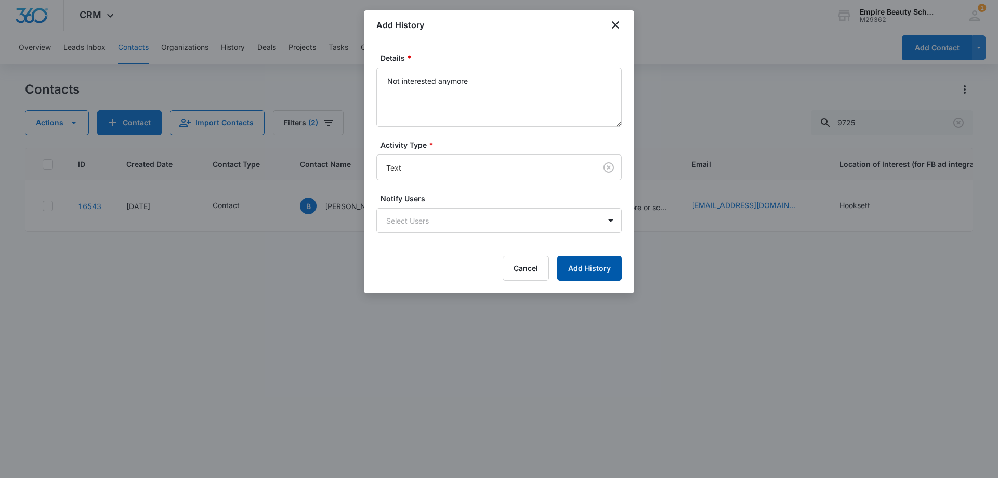
click at [578, 260] on button "Add History" at bounding box center [589, 268] width 64 height 25
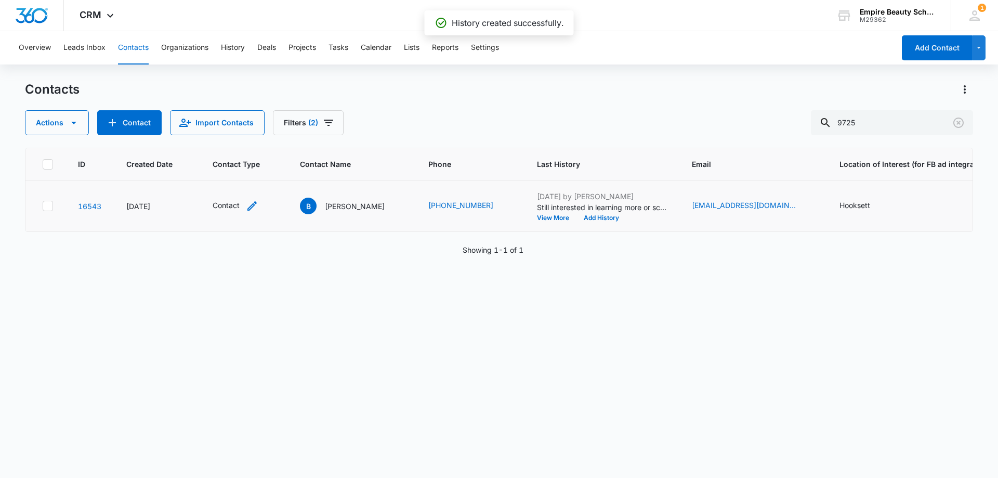
click at [249, 206] on icon "Contact Type - Contact - Select to Edit Field" at bounding box center [252, 206] width 12 height 12
click at [235, 138] on icon "Remove Contact" at bounding box center [235, 139] width 6 height 6
click at [245, 138] on div at bounding box center [246, 139] width 2 height 13
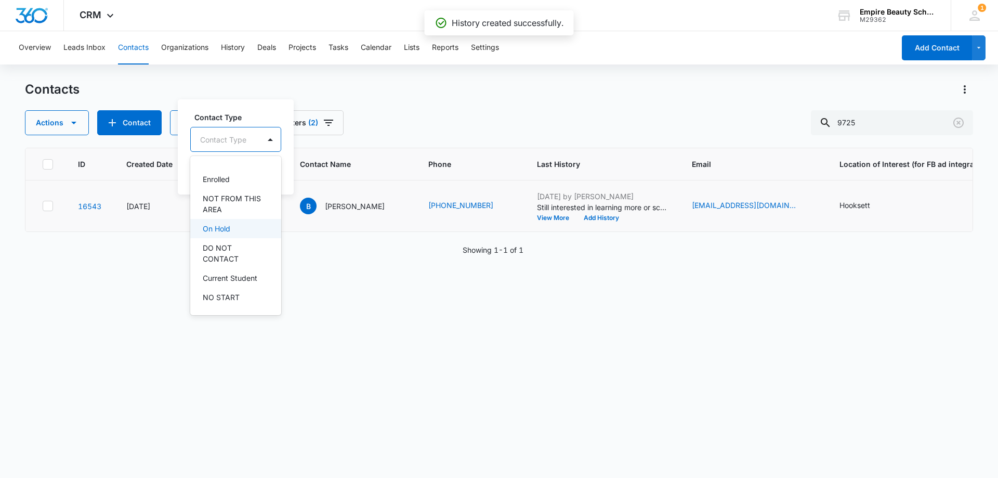
scroll to position [156, 0]
click at [228, 228] on p "DO NOT CONTACT" at bounding box center [235, 229] width 64 height 22
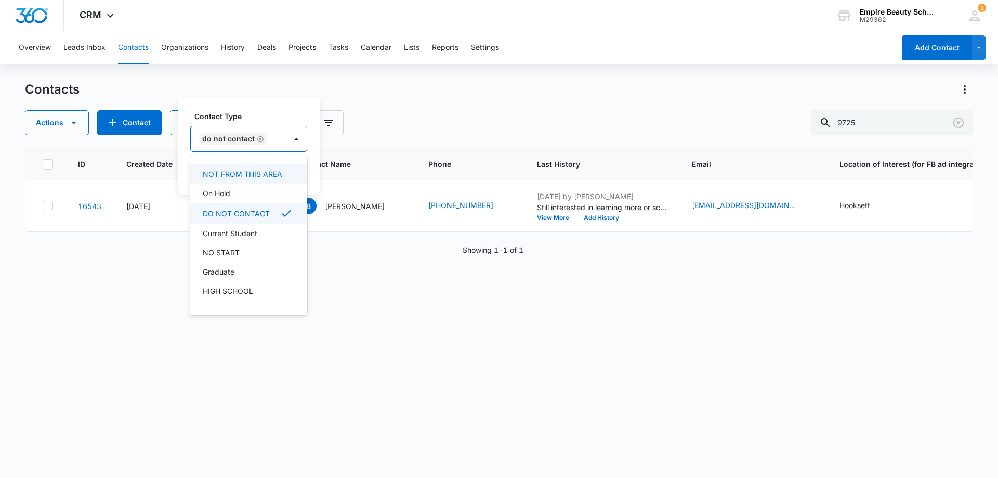
drag, startPoint x: 256, startPoint y: 90, endPoint x: 256, endPoint y: 96, distance: 5.7
click at [256, 91] on div "Contacts" at bounding box center [499, 89] width 948 height 17
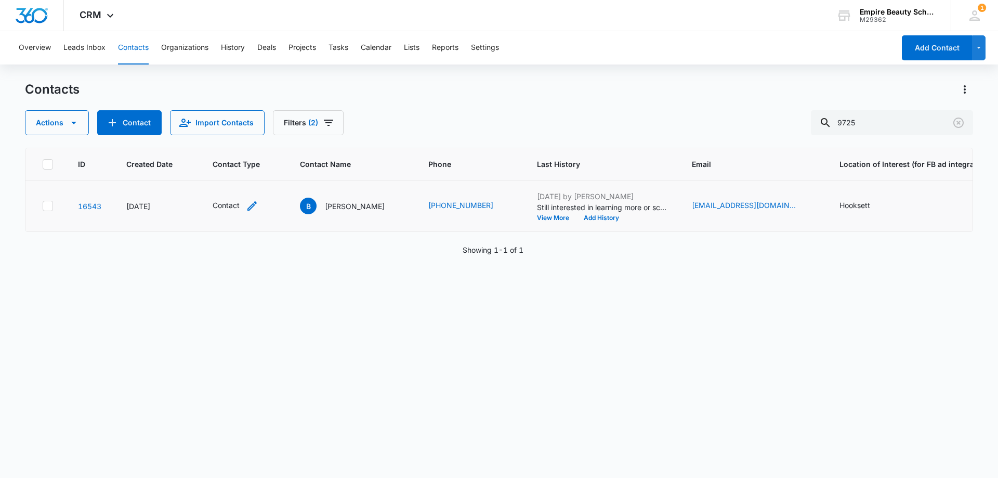
click at [248, 206] on icon "Contact Type - Contact - Select to Edit Field" at bounding box center [252, 206] width 12 height 12
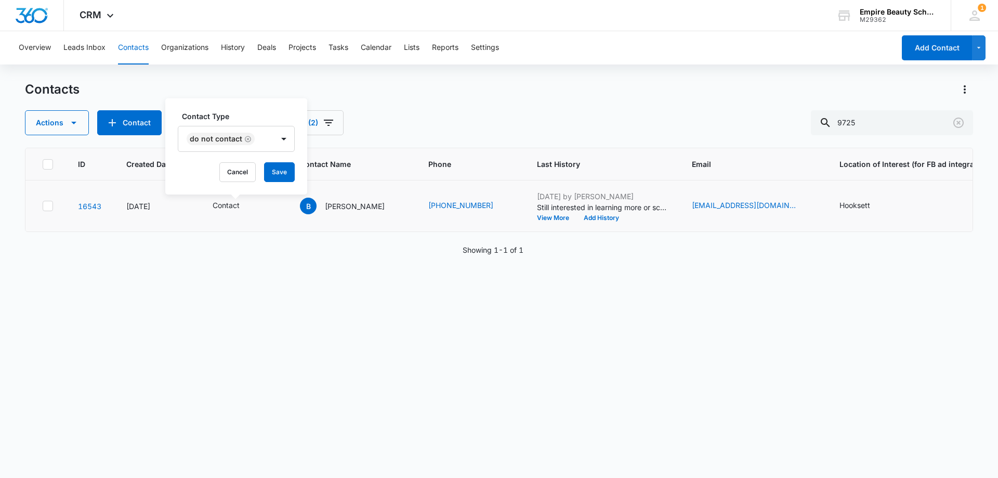
click at [286, 185] on div "Contact Type DO NOT CONTACT Cancel Save" at bounding box center [236, 146] width 142 height 96
click at [282, 174] on button "Save" at bounding box center [279, 172] width 31 height 20
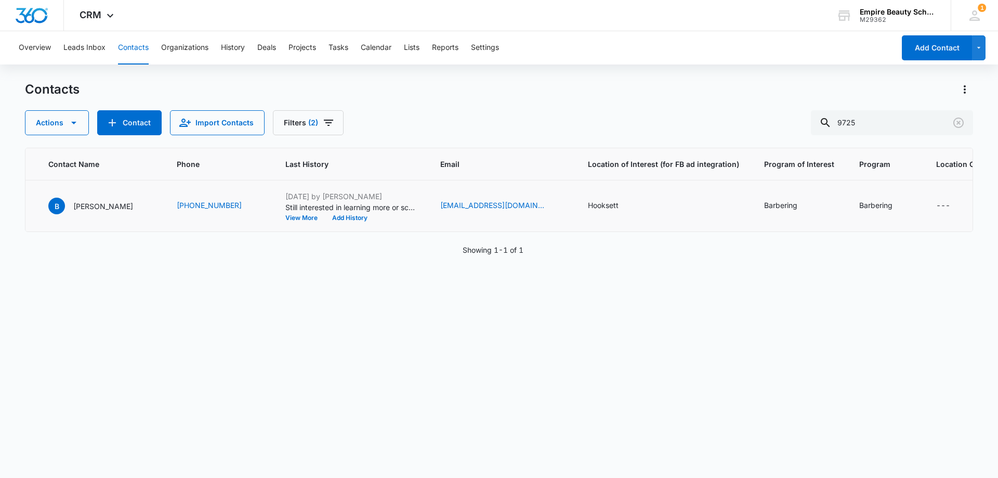
scroll to position [0, 277]
click at [964, 124] on icon "Clear" at bounding box center [958, 122] width 12 height 12
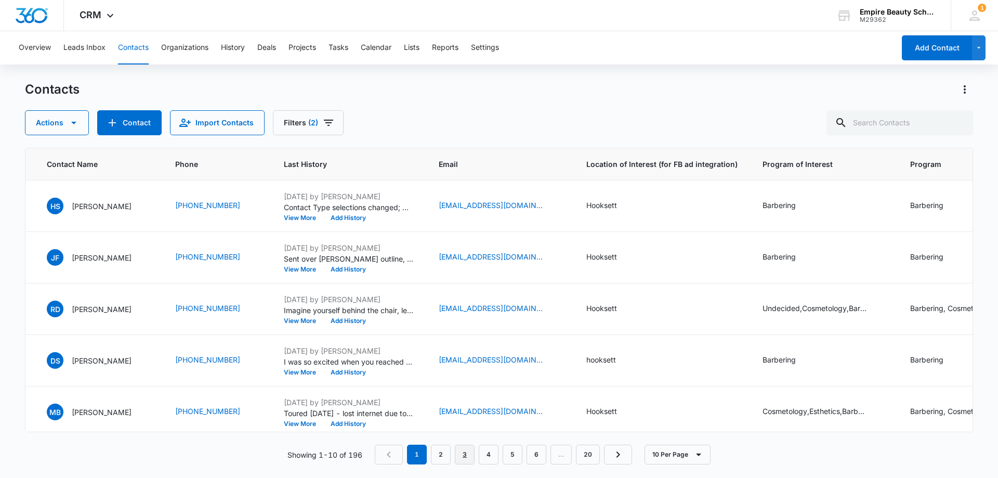
click at [471, 457] on link "3" at bounding box center [465, 454] width 20 height 20
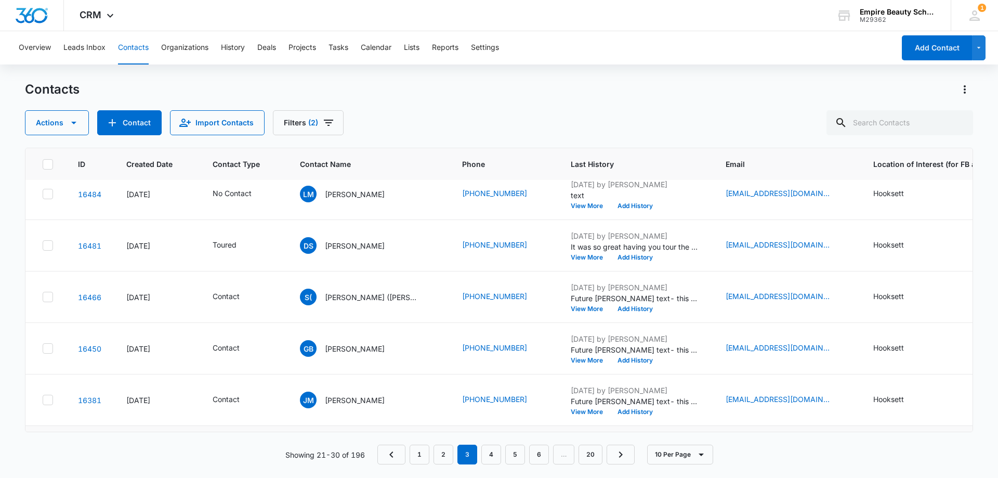
scroll to position [0, 0]
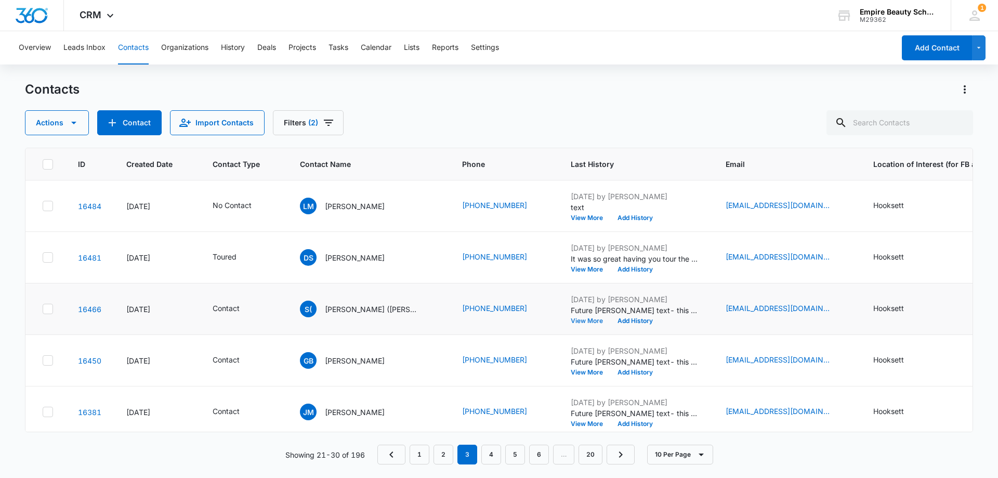
click at [571, 319] on button "View More" at bounding box center [591, 321] width 40 height 6
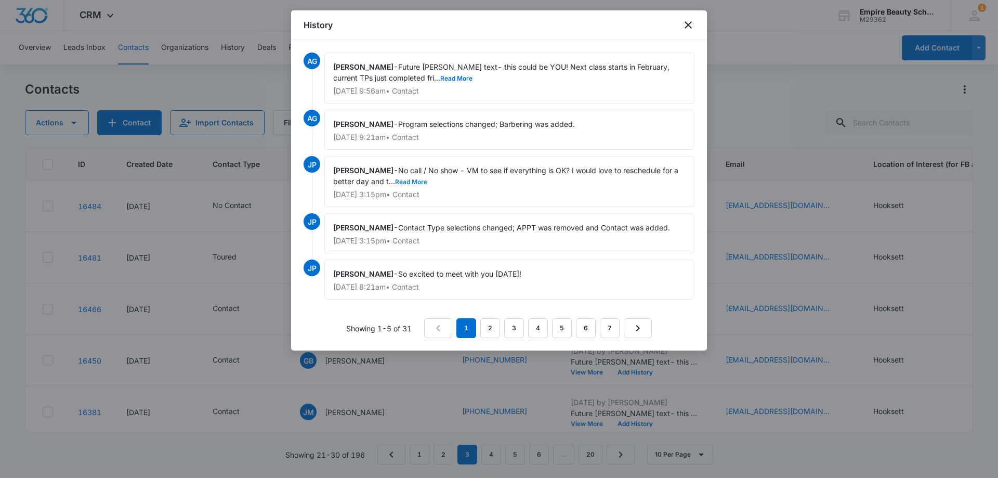
click at [401, 179] on button "Read More" at bounding box center [411, 182] width 32 height 6
click at [483, 327] on link "2" at bounding box center [490, 328] width 20 height 20
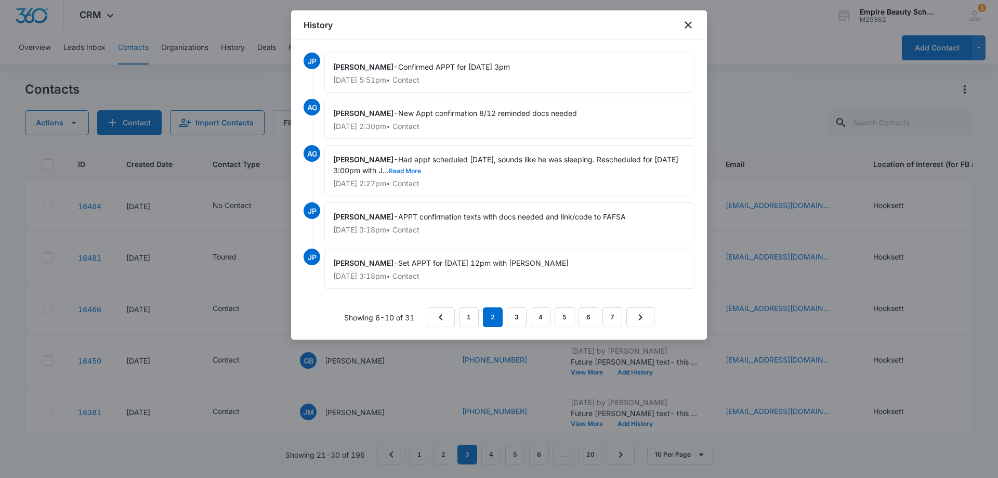
click at [421, 168] on button "Read More" at bounding box center [405, 171] width 32 height 6
click at [470, 316] on link "1" at bounding box center [469, 317] width 20 height 20
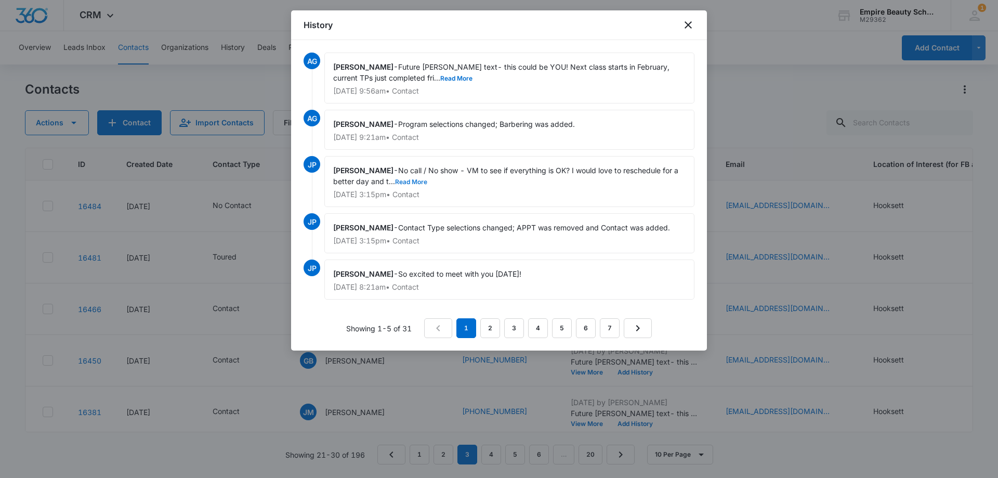
click at [412, 180] on button "Read More" at bounding box center [411, 182] width 32 height 6
click at [485, 322] on link "2" at bounding box center [490, 328] width 20 height 20
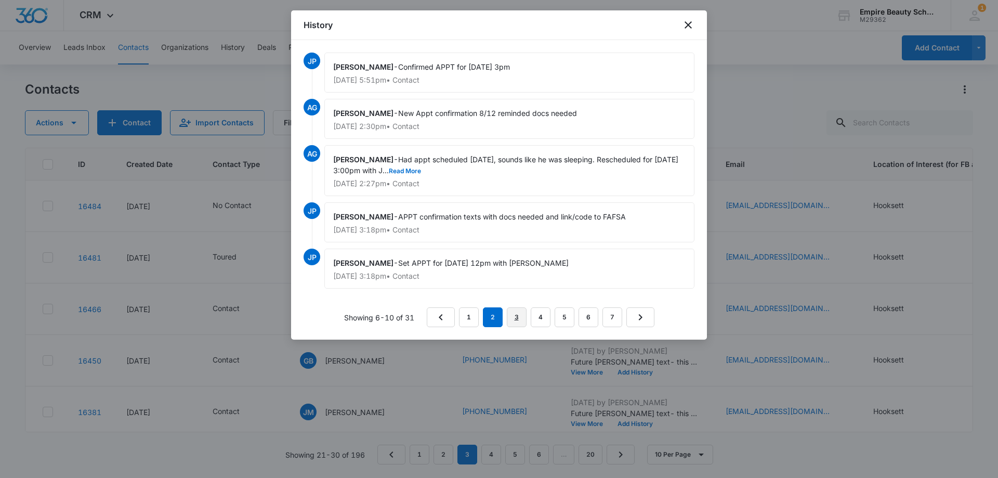
click at [510, 311] on link "3" at bounding box center [517, 317] width 20 height 20
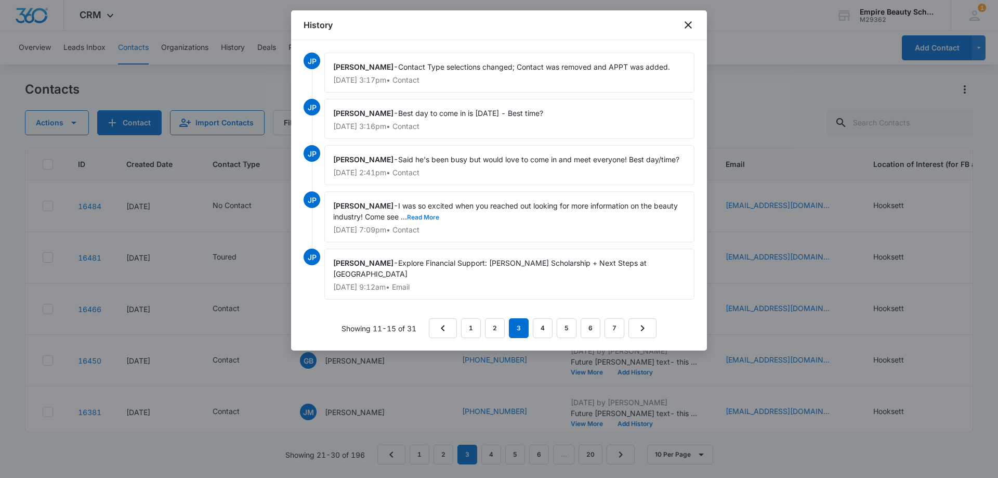
click at [431, 216] on button "Read More" at bounding box center [423, 217] width 32 height 6
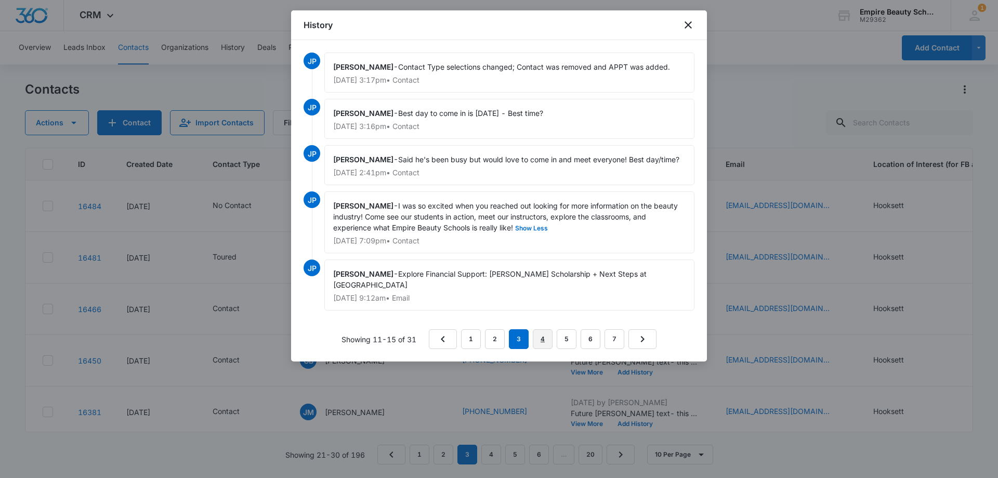
click at [536, 341] on link "4" at bounding box center [543, 339] width 20 height 20
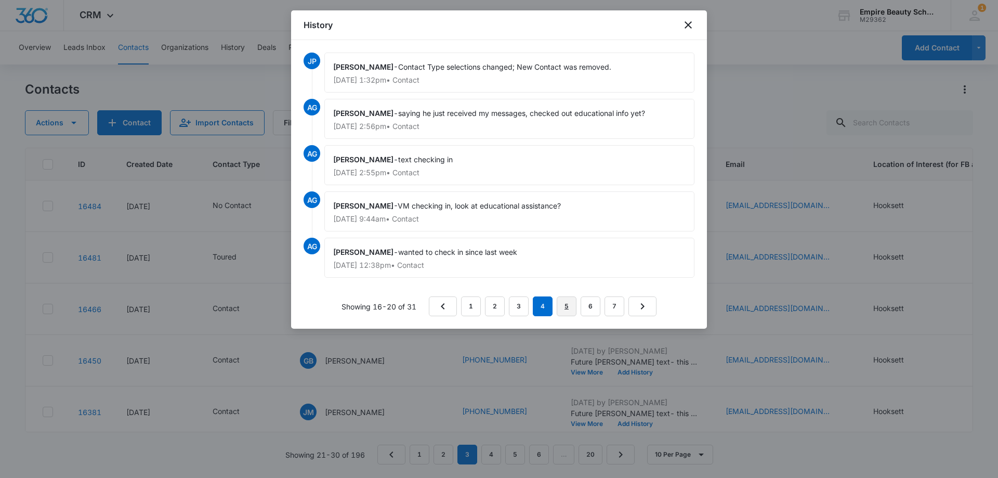
click at [568, 306] on link "5" at bounding box center [567, 306] width 20 height 20
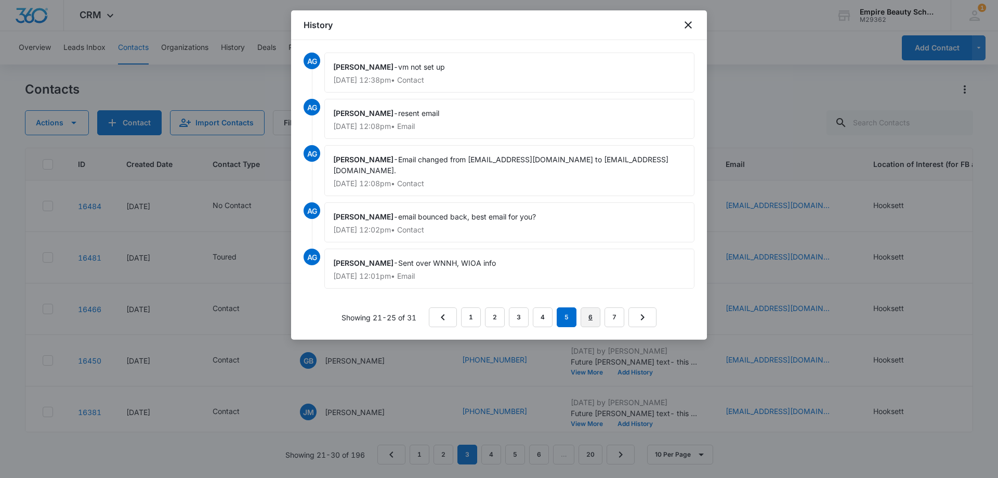
click at [587, 317] on link "6" at bounding box center [591, 317] width 20 height 20
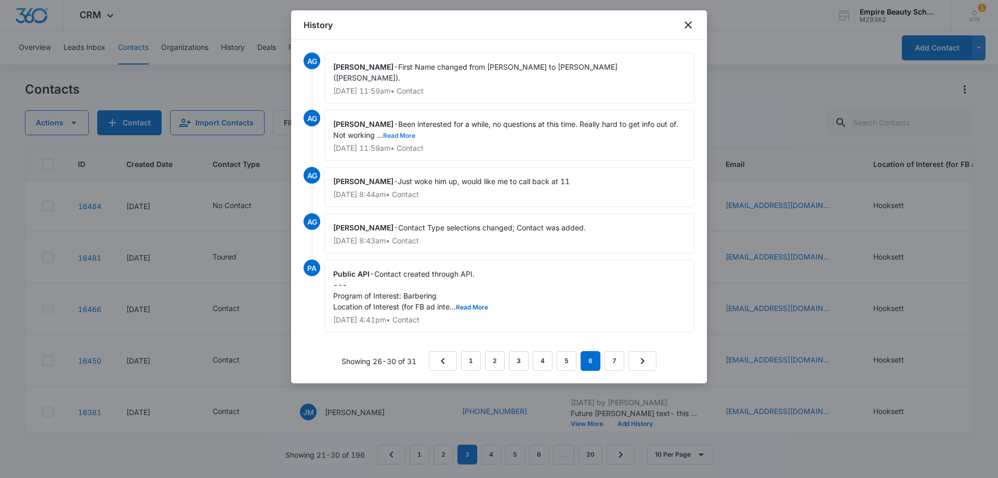
click at [404, 133] on button "Read More" at bounding box center [399, 136] width 32 height 6
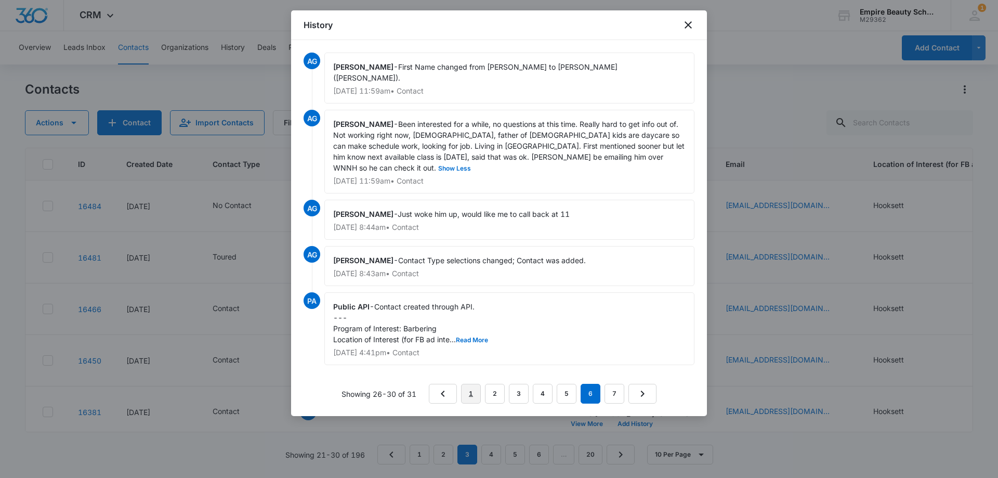
click at [475, 384] on link "1" at bounding box center [471, 394] width 20 height 20
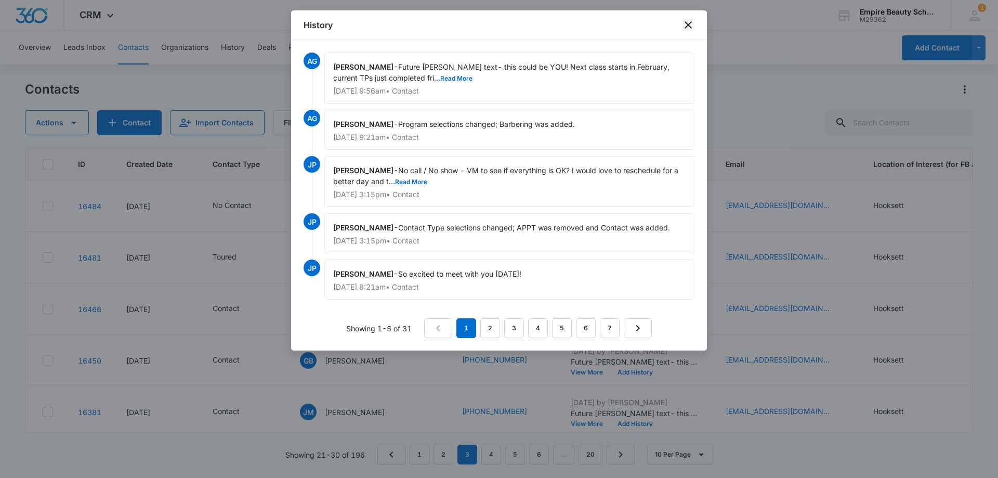
click at [685, 22] on icon "close" at bounding box center [688, 25] width 12 height 12
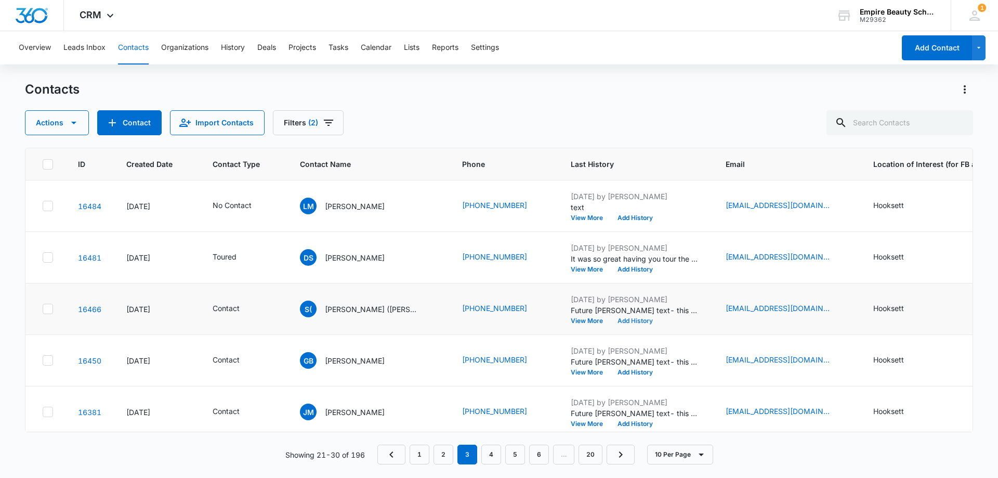
click at [619, 322] on button "Add History" at bounding box center [635, 321] width 50 height 6
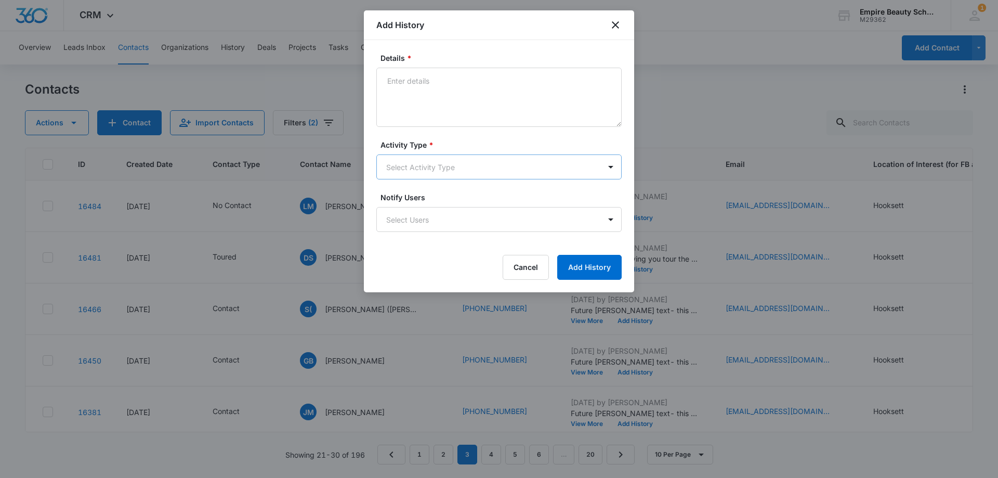
click at [432, 168] on body "CRM Apps Forms CRM Email Shop Payments POS Files Brand Settings Empire Beauty S…" at bounding box center [499, 239] width 998 height 478
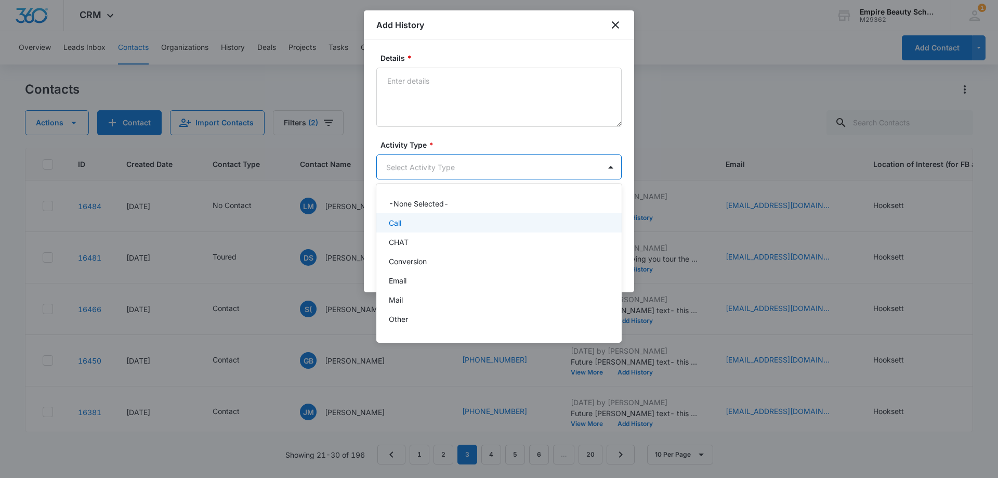
scroll to position [54, 0]
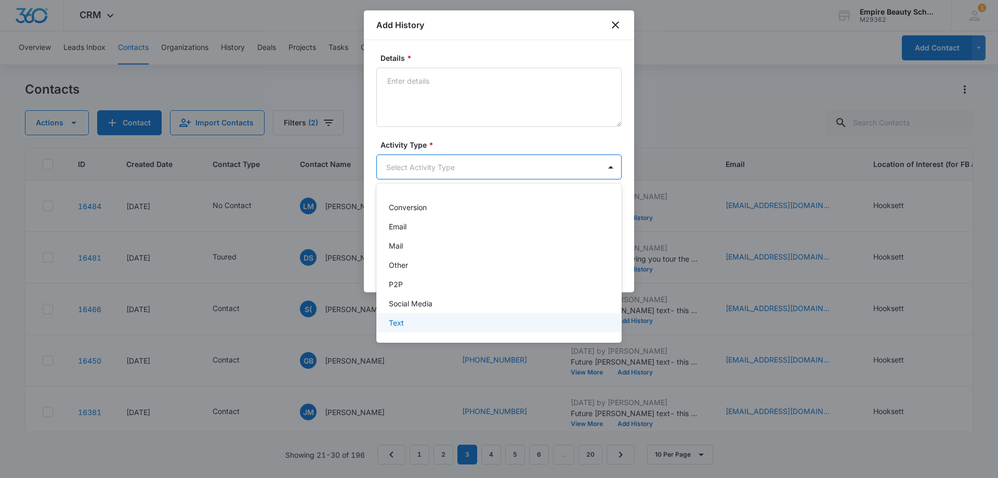
click at [417, 327] on div "Text" at bounding box center [498, 322] width 218 height 11
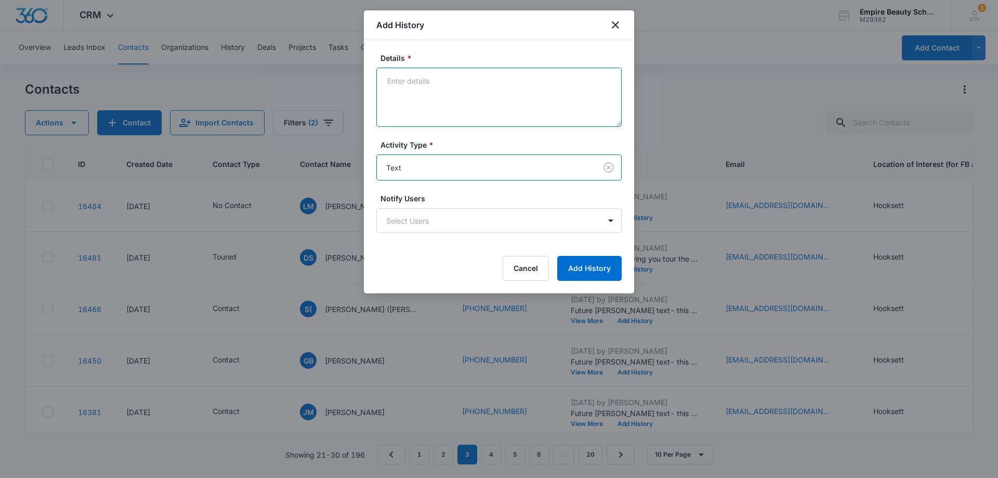
click at [440, 110] on textarea "Details *" at bounding box center [498, 97] width 245 height 59
click at [385, 78] on textarea "Still interested in pursuing education" at bounding box center [498, 97] width 245 height 59
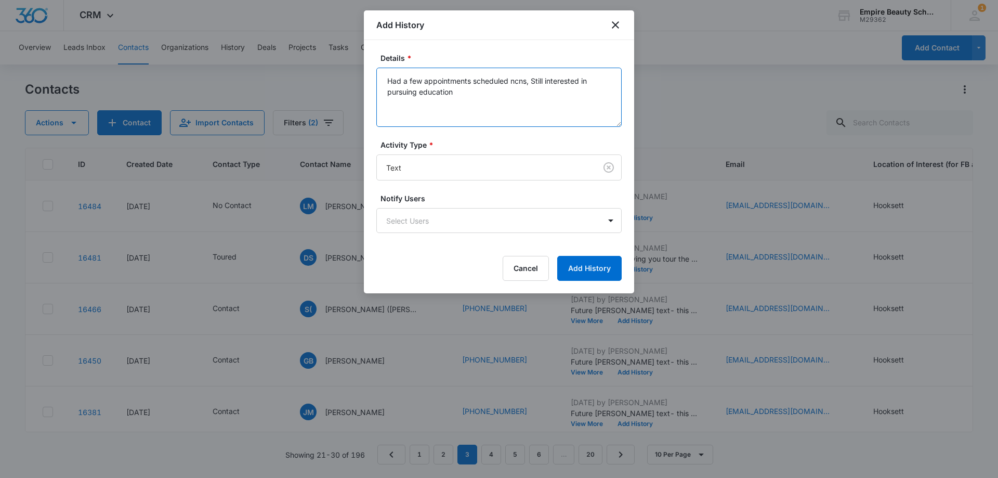
click at [497, 94] on textarea "Had a few appointments scheduled ncns, Still interested in pursuing education" at bounding box center [498, 97] width 245 height 59
type textarea "Had a few appointments scheduled ncns, Still interested in pursuing education?"
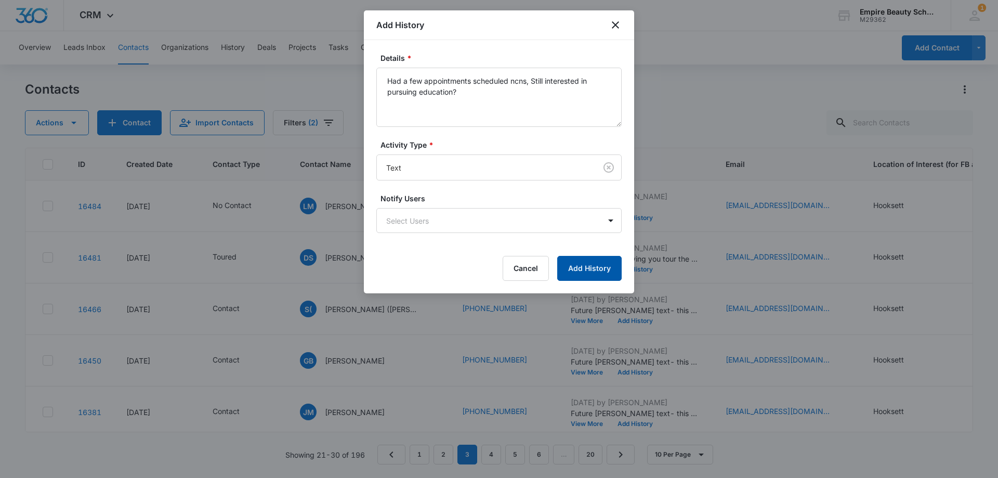
click at [585, 269] on button "Add History" at bounding box center [589, 268] width 64 height 25
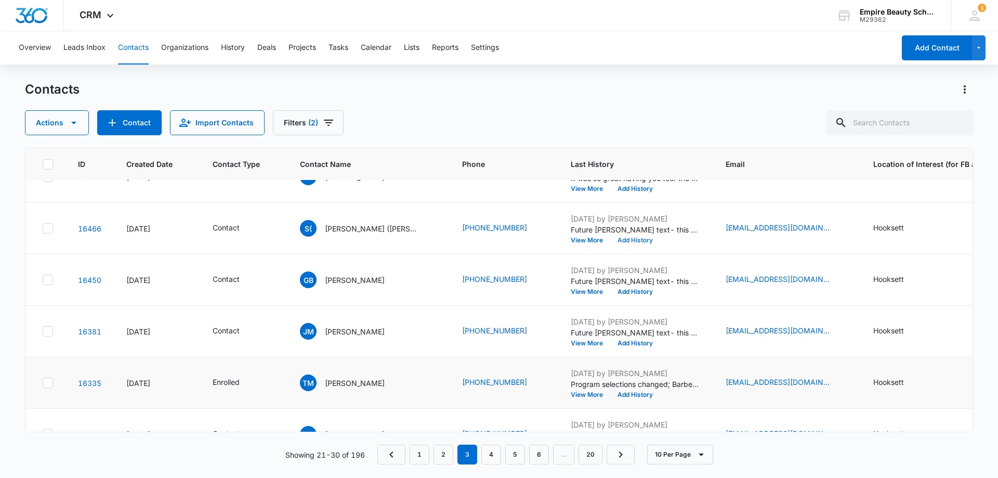
scroll to position [104, 0]
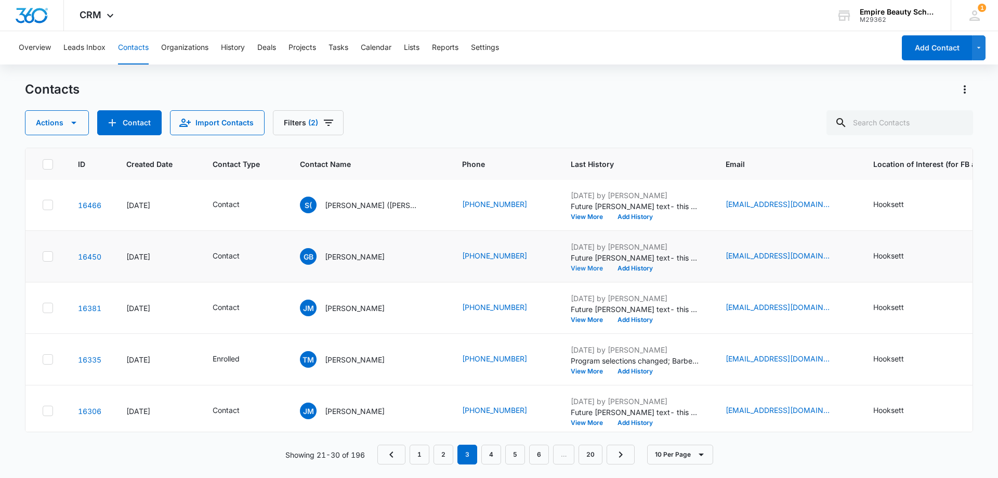
click at [571, 268] on button "View More" at bounding box center [591, 268] width 40 height 6
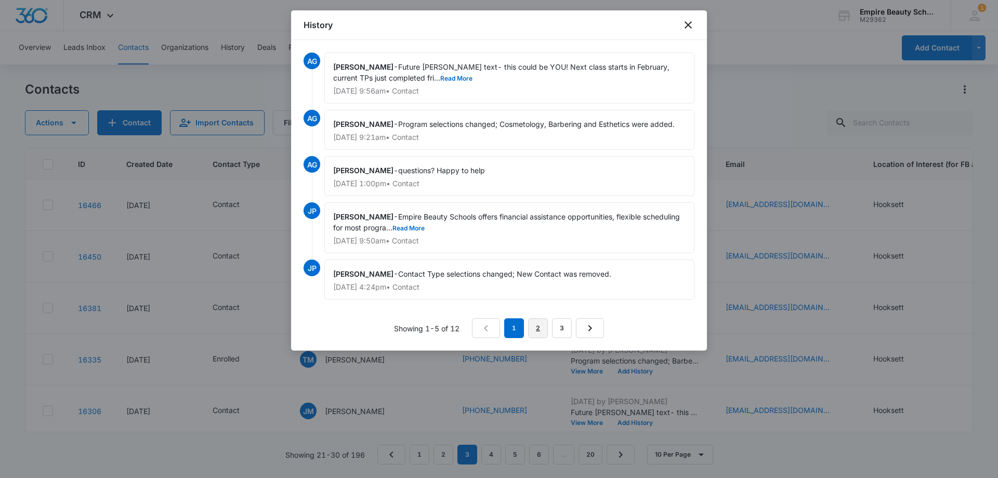
click at [546, 335] on link "2" at bounding box center [538, 328] width 20 height 20
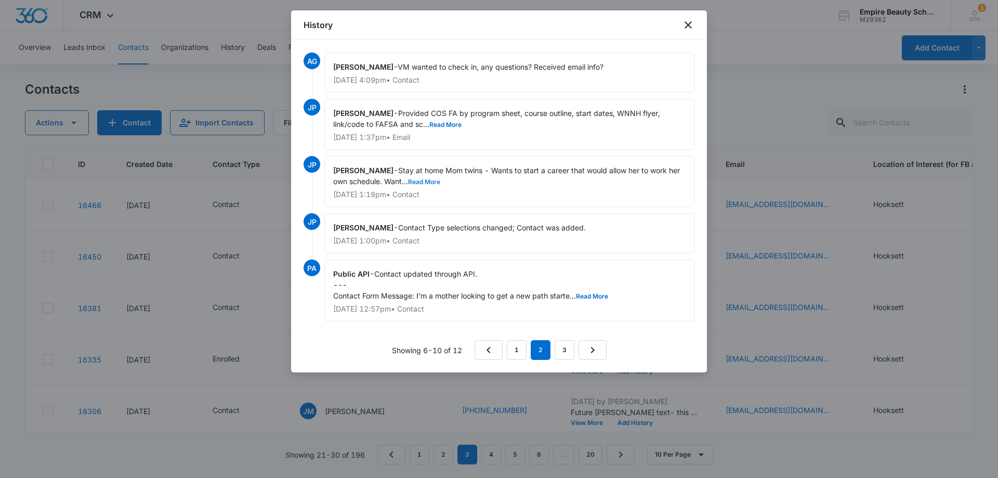
click at [422, 182] on button "Read More" at bounding box center [424, 182] width 32 height 6
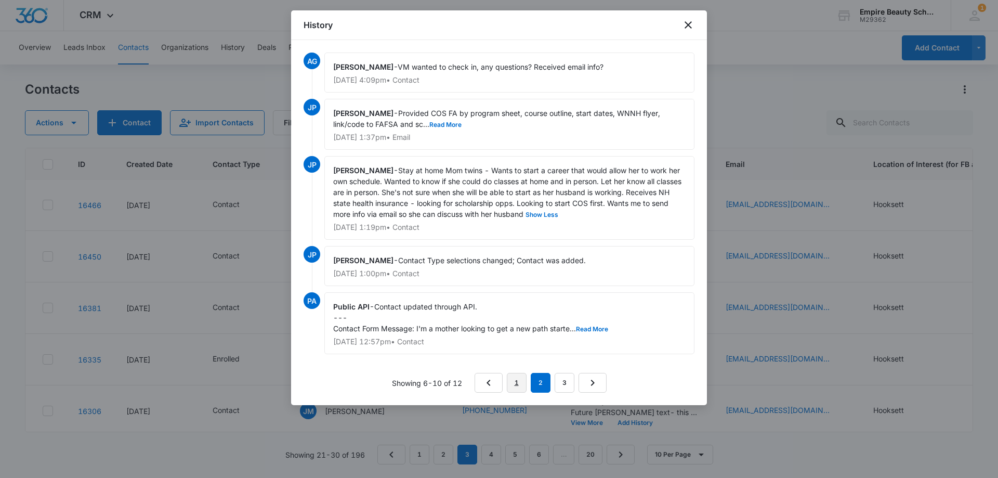
click at [514, 379] on link "1" at bounding box center [517, 383] width 20 height 20
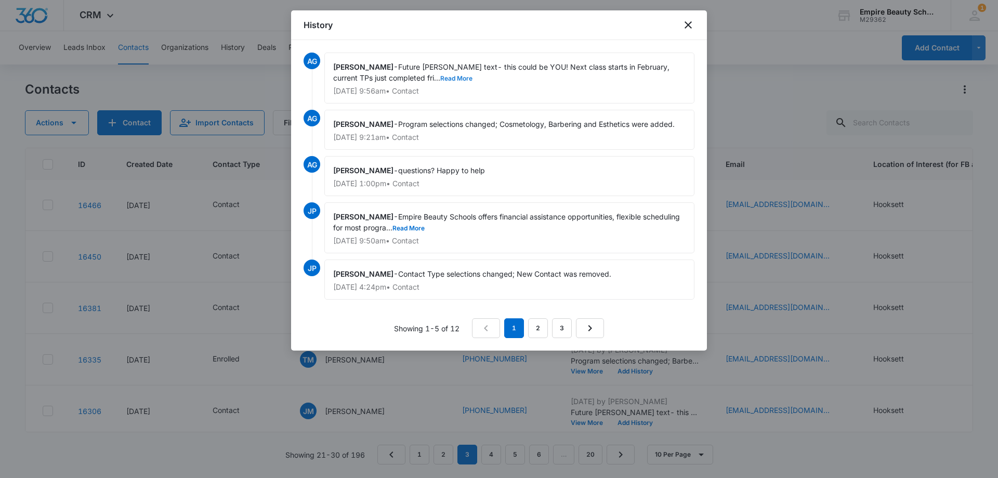
click at [440, 80] on button "Read More" at bounding box center [456, 78] width 32 height 6
click at [692, 23] on icon "close" at bounding box center [688, 25] width 12 height 12
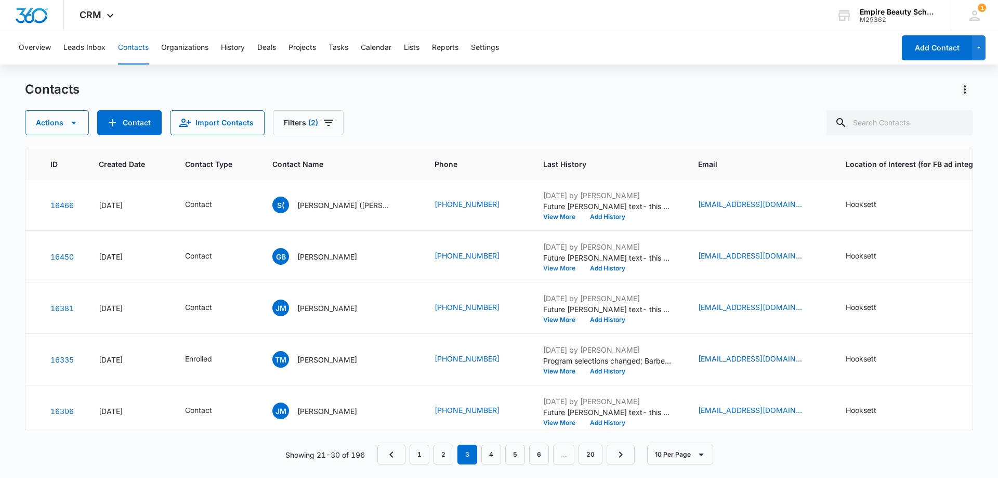
scroll to position [104, 26]
click at [559, 266] on button "View More" at bounding box center [565, 268] width 40 height 6
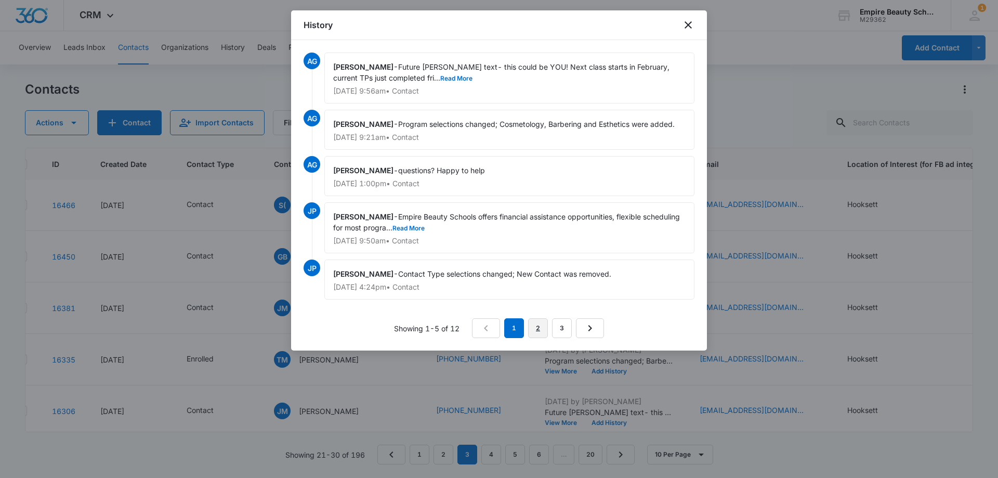
click at [542, 327] on link "2" at bounding box center [538, 328] width 20 height 20
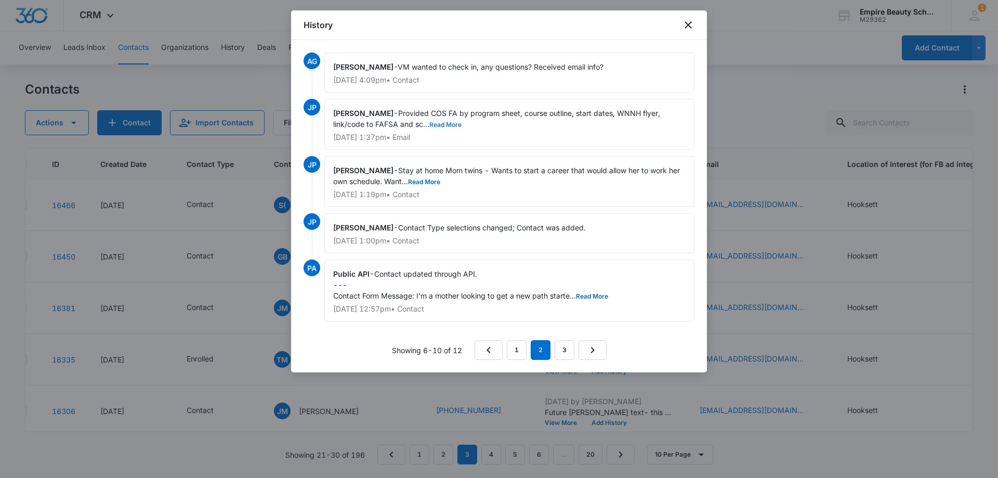
click at [442, 123] on button "Read More" at bounding box center [445, 125] width 32 height 6
click at [426, 179] on button "Read More" at bounding box center [424, 182] width 32 height 6
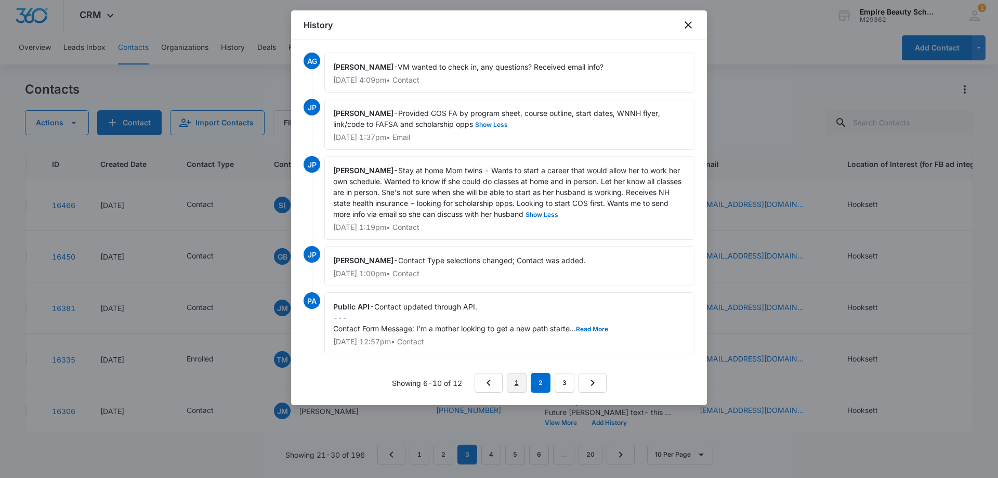
click at [519, 383] on link "1" at bounding box center [517, 383] width 20 height 20
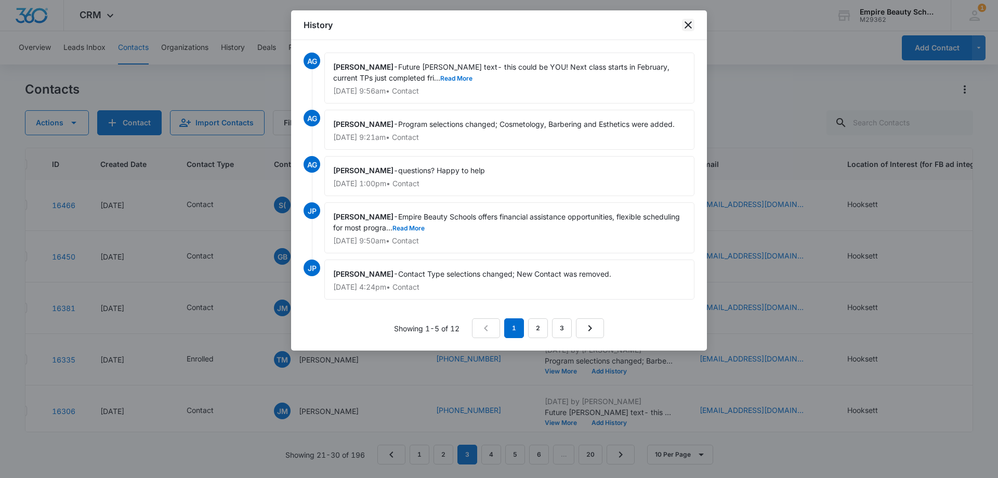
click at [693, 23] on icon "close" at bounding box center [688, 25] width 12 height 12
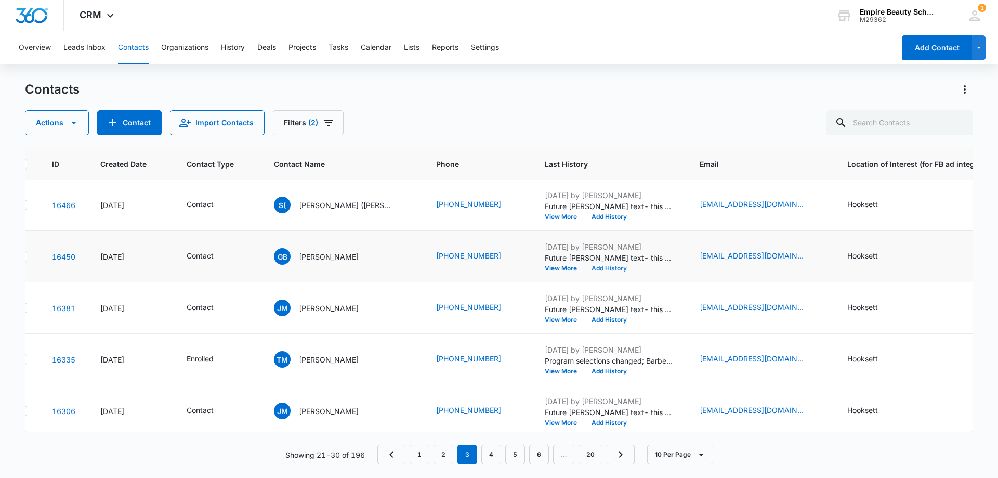
click at [599, 266] on button "Add History" at bounding box center [609, 268] width 50 height 6
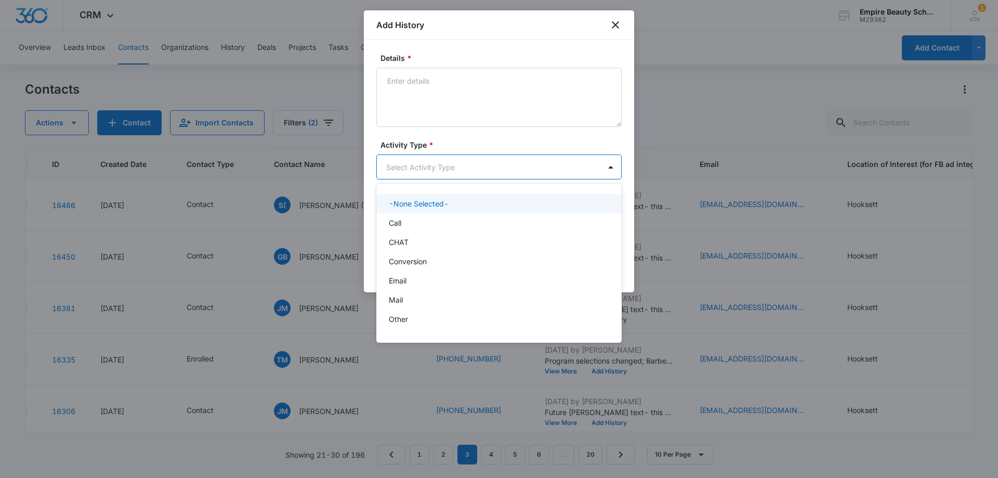
click at [412, 169] on body "CRM Apps Forms CRM Email Shop Payments POS Files Brand Settings Empire Beauty S…" at bounding box center [499, 239] width 998 height 478
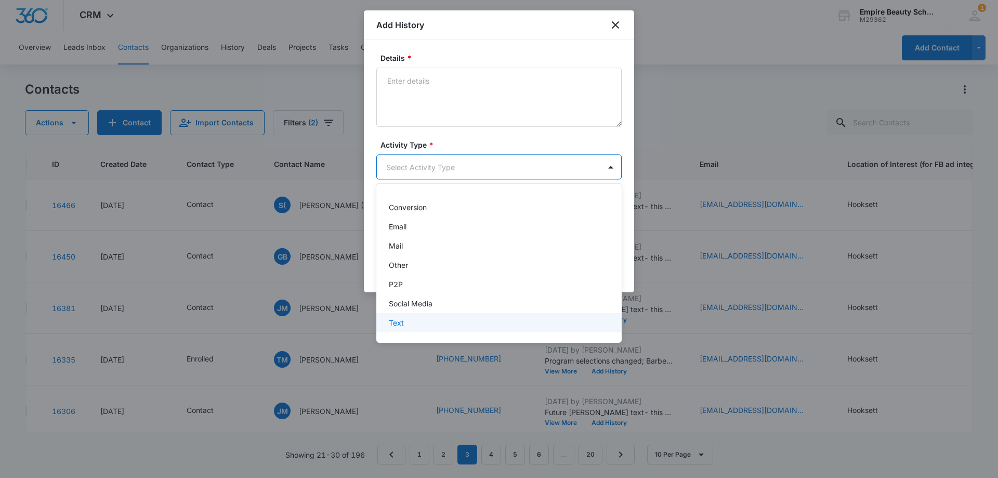
click at [398, 322] on p "Text" at bounding box center [396, 322] width 15 height 11
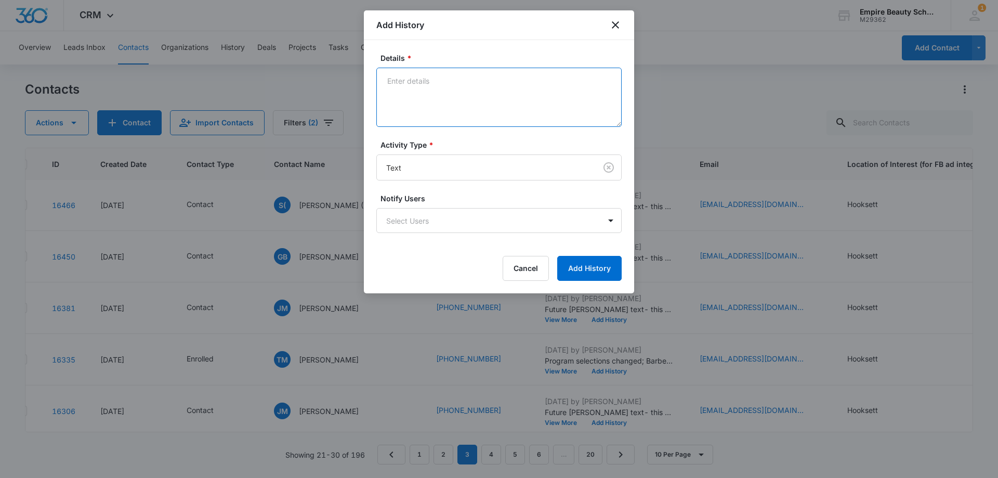
click at [436, 110] on textarea "Details *" at bounding box center [498, 97] width 245 height 59
type textarea "Feb cos eve class is starting on 2/23, great for those who need a flexible sche…"
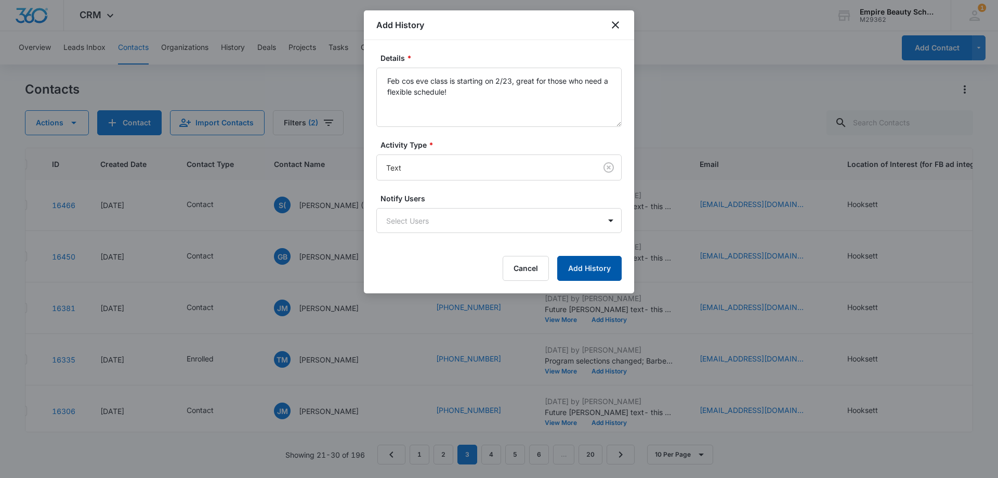
click at [580, 267] on button "Add History" at bounding box center [589, 268] width 64 height 25
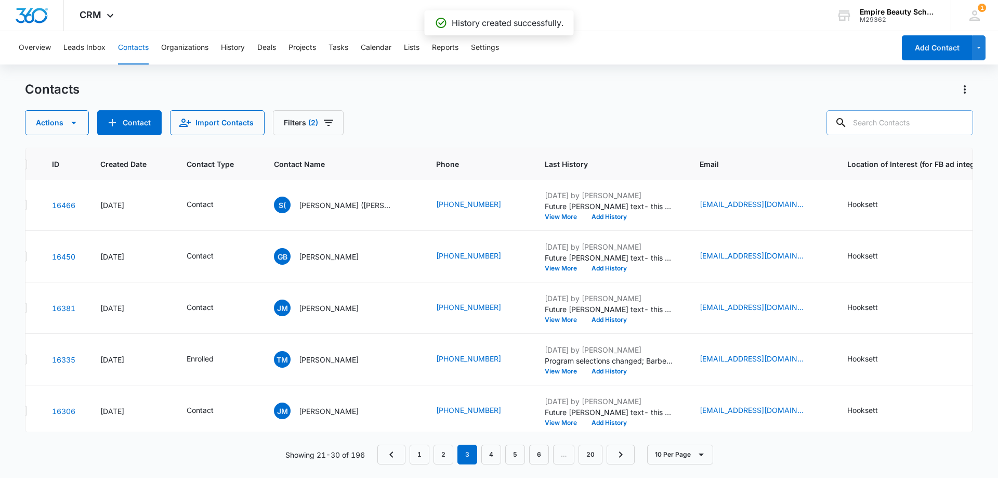
click at [925, 122] on input "text" at bounding box center [899, 122] width 147 height 25
type input "5653"
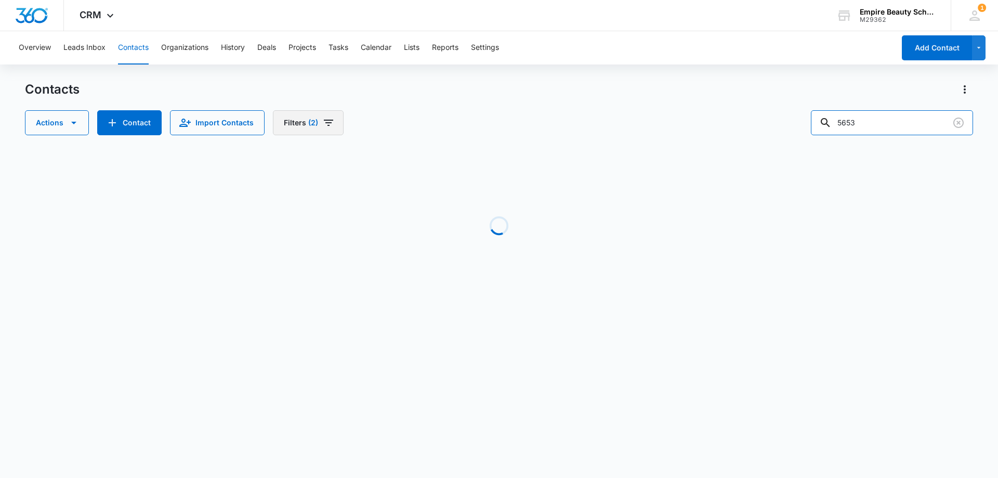
scroll to position [0, 26]
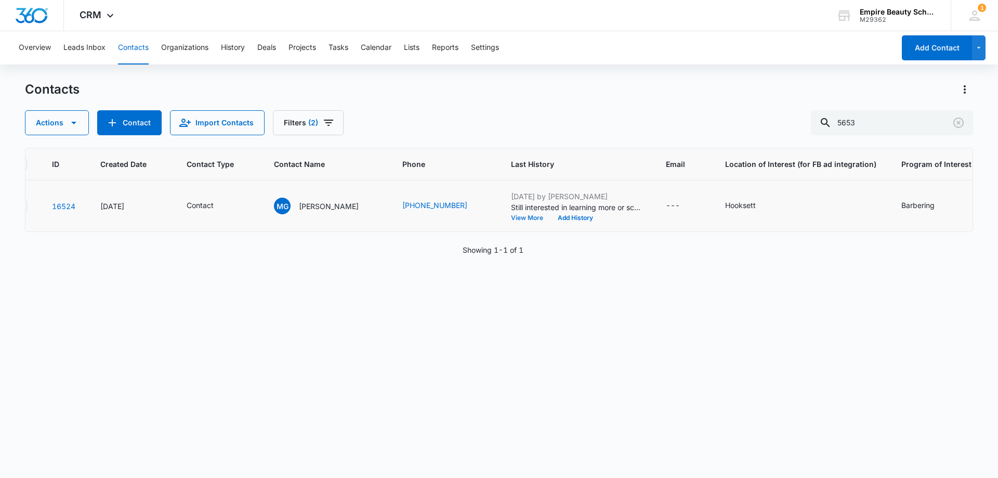
click at [511, 220] on button "View More" at bounding box center [531, 218] width 40 height 6
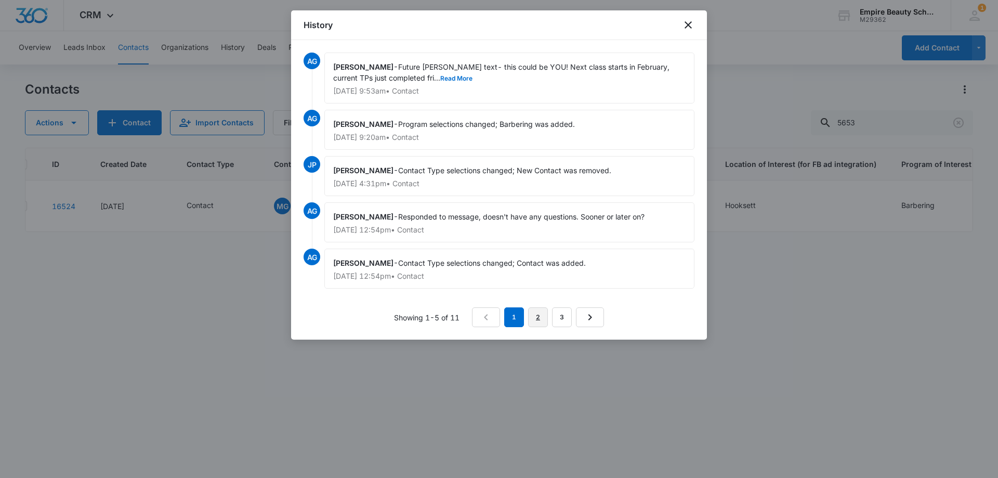
click at [540, 317] on link "2" at bounding box center [538, 317] width 20 height 20
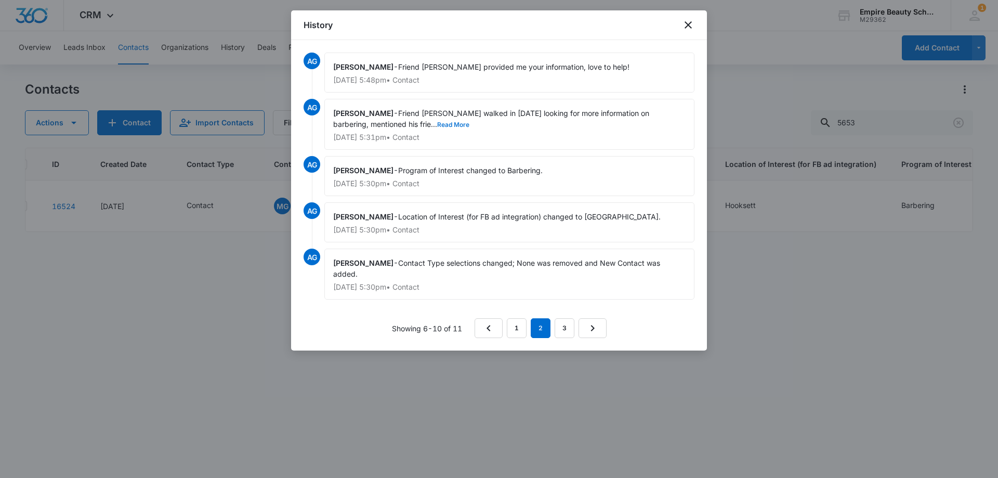
click at [437, 124] on button "Read More" at bounding box center [453, 125] width 32 height 6
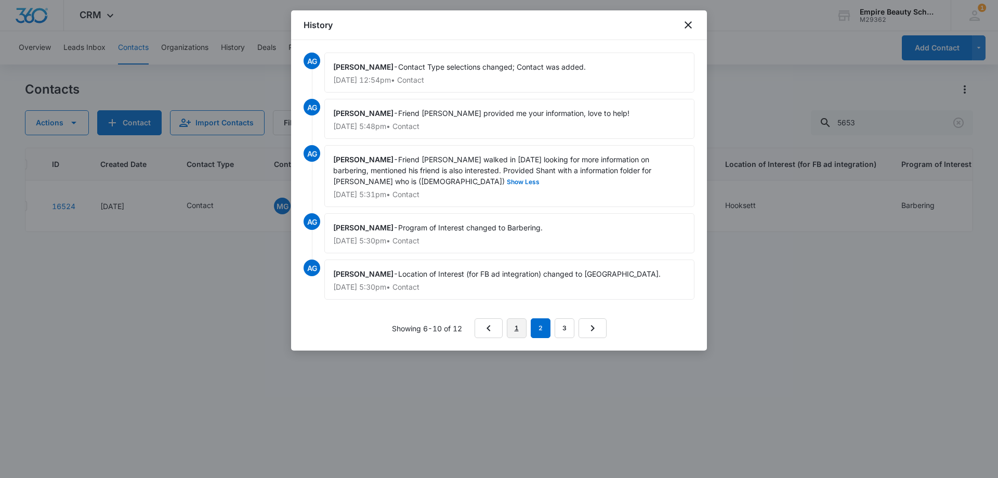
click at [516, 331] on link "1" at bounding box center [517, 328] width 20 height 20
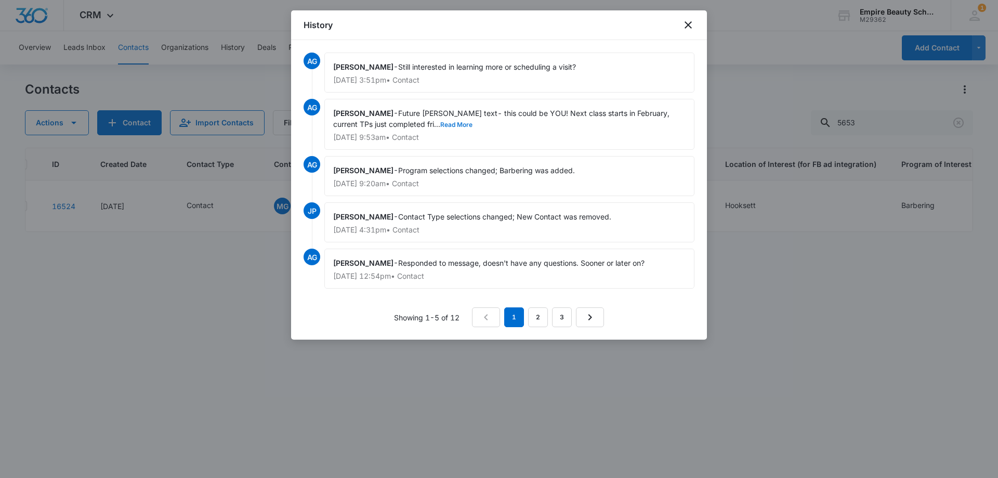
click at [440, 124] on button "Read More" at bounding box center [456, 125] width 32 height 6
click at [686, 25] on icon "close" at bounding box center [688, 25] width 12 height 12
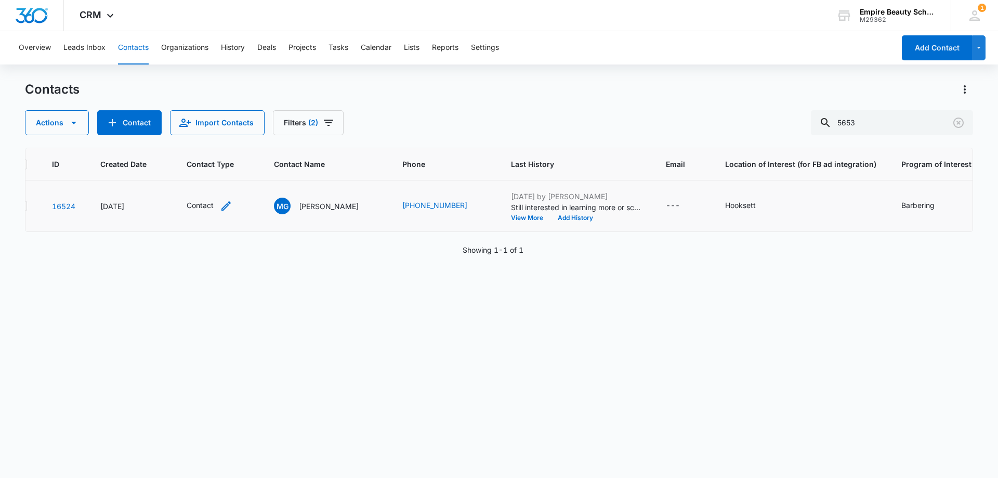
click at [222, 205] on icon "Contact Type - Contact - Select to Edit Field" at bounding box center [226, 206] width 12 height 12
click at [208, 138] on icon "Remove Contact" at bounding box center [209, 139] width 6 height 6
click at [219, 137] on div at bounding box center [220, 139] width 2 height 13
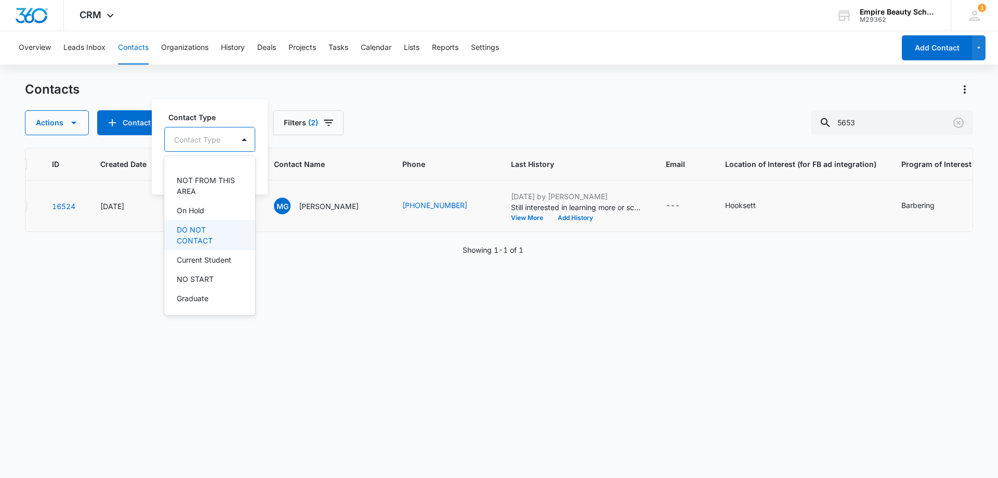
scroll to position [156, 0]
click at [209, 237] on p "DO NOT CONTACT" at bounding box center [209, 229] width 64 height 22
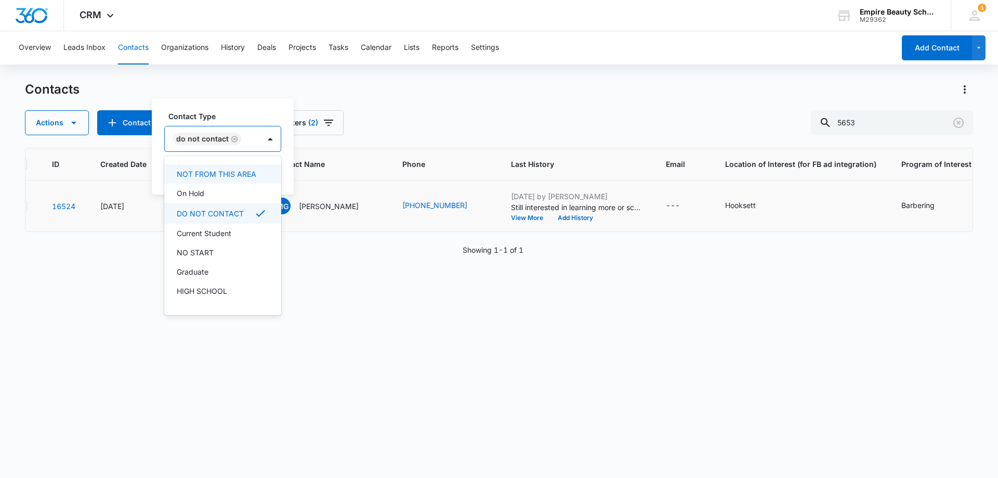
click at [240, 101] on div "Contact Type option DO NOT CONTACT, selected. 16 results available. Use Up and …" at bounding box center [223, 146] width 142 height 96
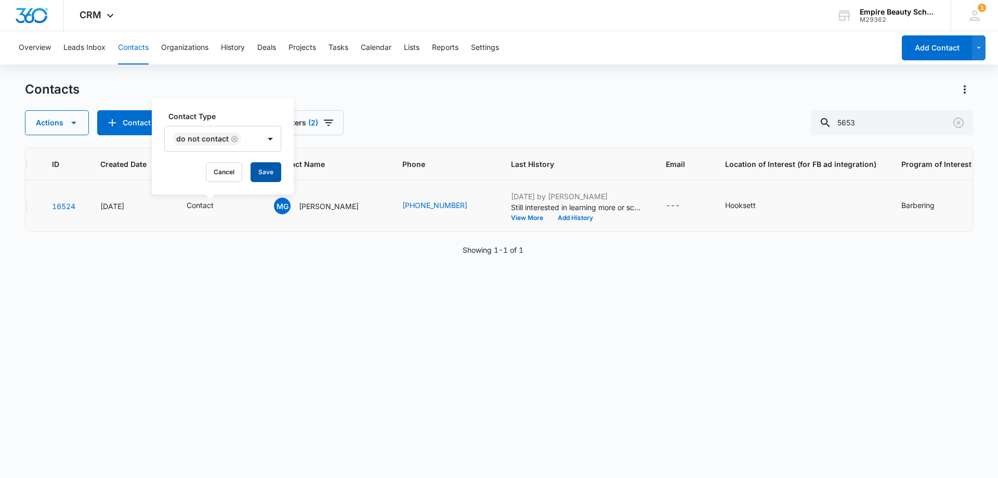
click at [260, 162] on button "Save" at bounding box center [266, 172] width 31 height 20
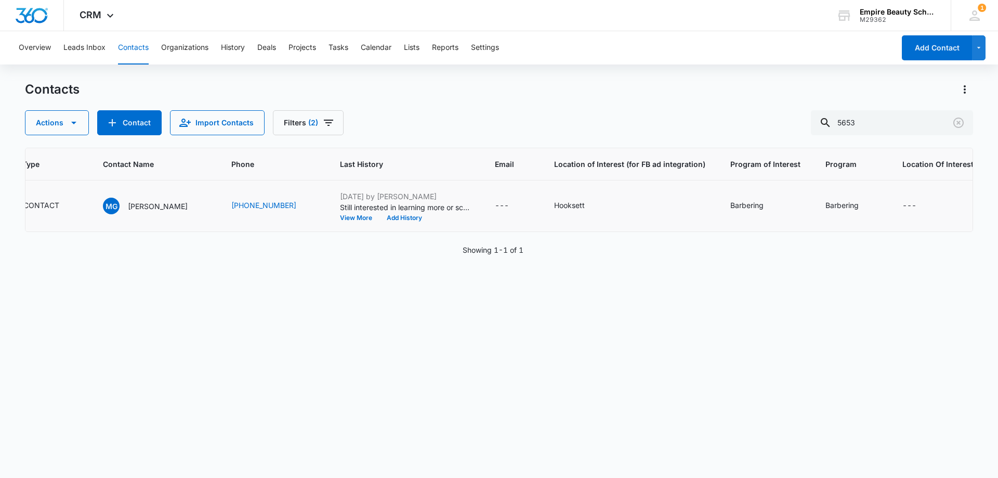
scroll to position [0, 0]
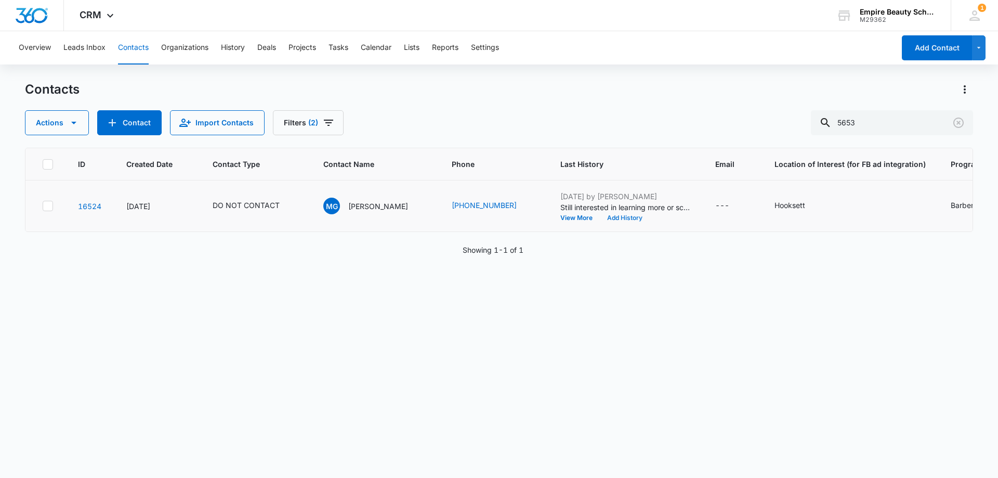
click at [612, 216] on button "Add History" at bounding box center [625, 218] width 50 height 6
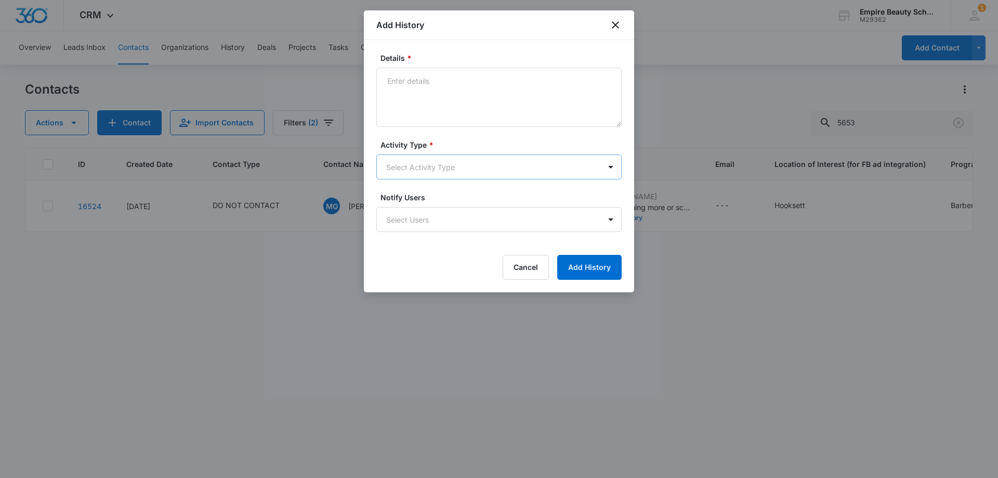
click at [401, 174] on body "CRM Apps Forms CRM Email Shop Payments POS Files Brand Settings Empire Beauty S…" at bounding box center [499, 239] width 998 height 478
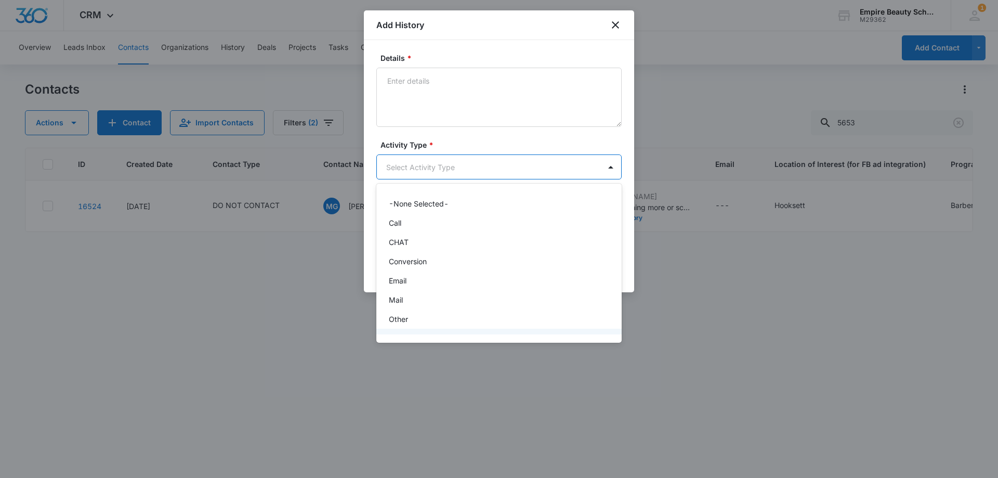
scroll to position [54, 0]
click at [406, 319] on div "Text" at bounding box center [498, 322] width 218 height 11
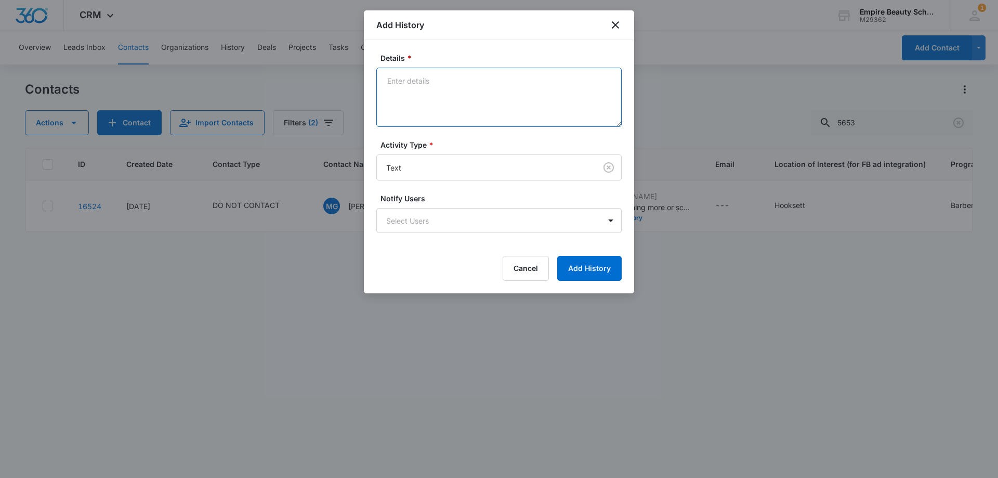
click at [425, 124] on textarea "Details *" at bounding box center [498, 97] width 245 height 59
drag, startPoint x: 419, startPoint y: 96, endPoint x: 485, endPoint y: 77, distance: 68.0
click at [484, 78] on textarea "Not interested in pursuing, let him know if anything changes happy" at bounding box center [498, 97] width 245 height 59
type textarea "Not interested in pursuing"
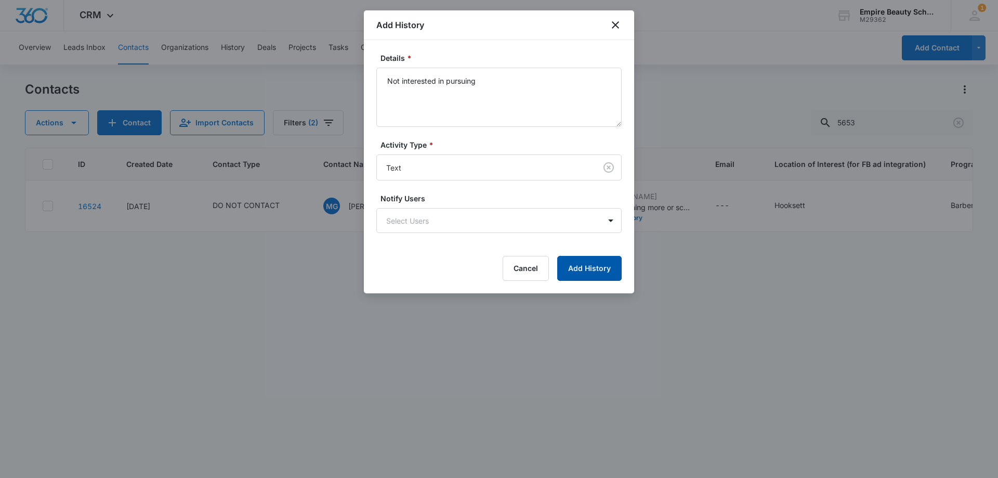
click at [584, 273] on button "Add History" at bounding box center [589, 268] width 64 height 25
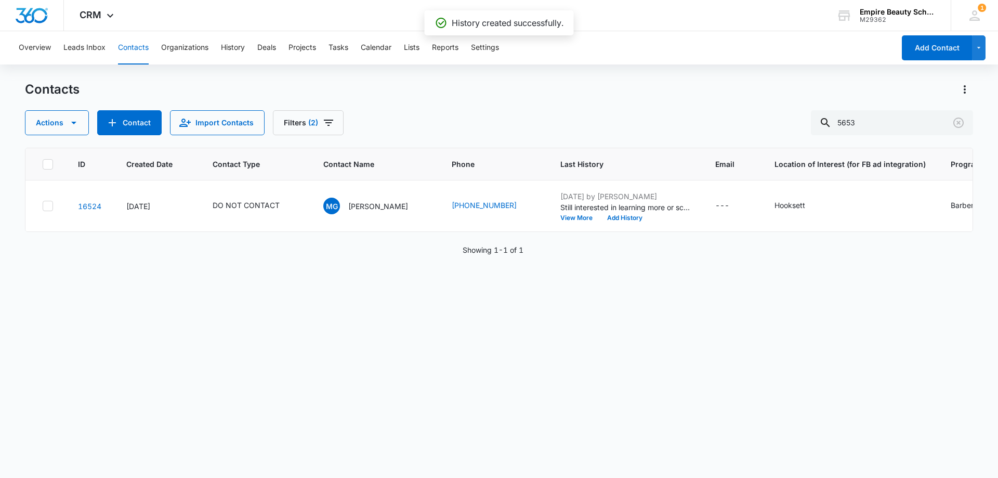
drag, startPoint x: 654, startPoint y: 239, endPoint x: 840, endPoint y: 238, distance: 185.6
click at [840, 232] on div "ID Created Date Contact Type Contact Name Phone Last History Email Location of …" at bounding box center [499, 190] width 948 height 84
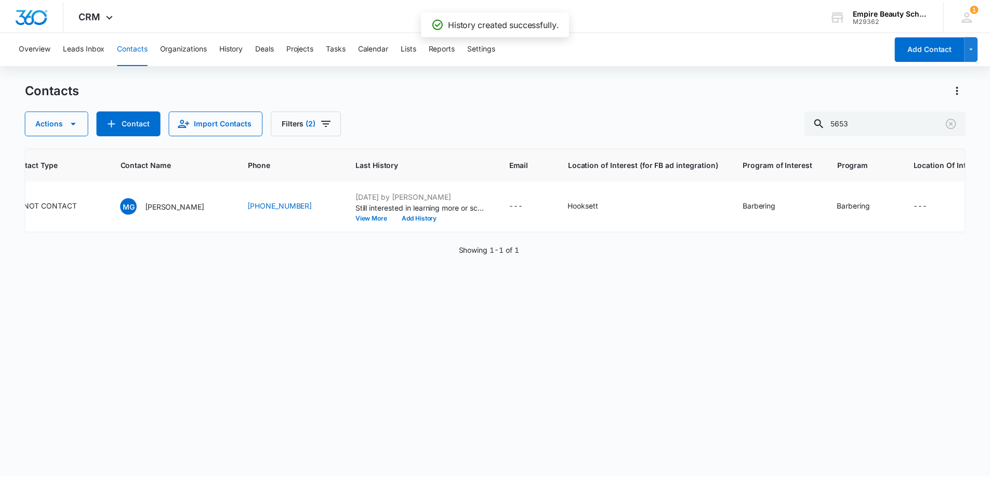
scroll to position [0, 220]
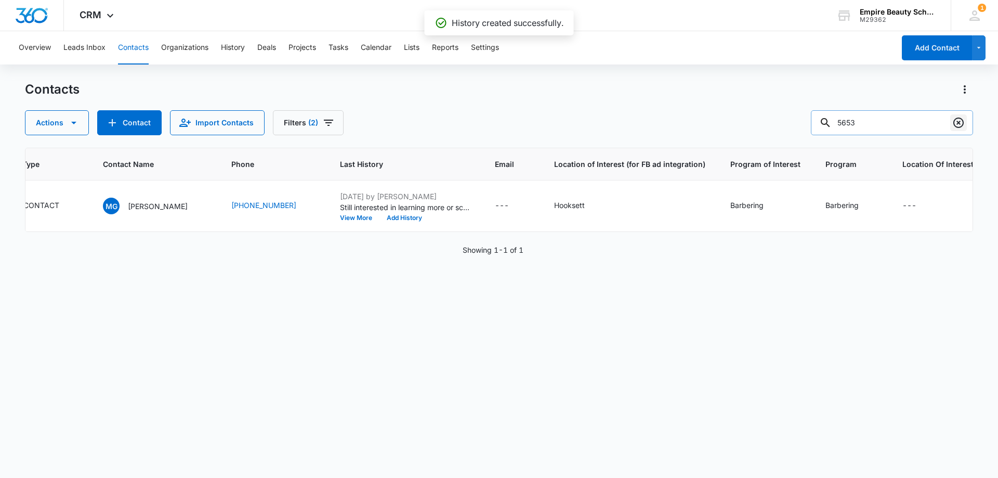
click at [955, 127] on icon "Clear" at bounding box center [958, 122] width 10 height 10
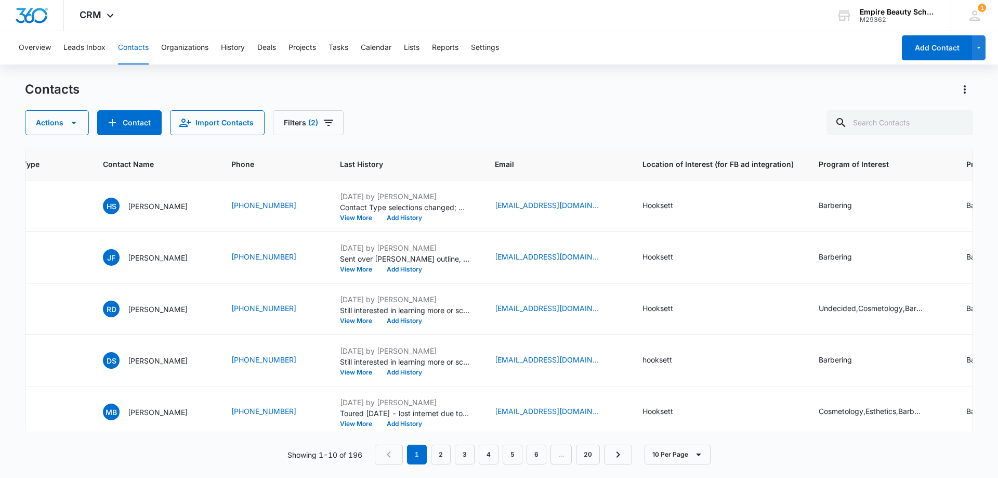
click at [433, 89] on div "Contacts" at bounding box center [499, 89] width 948 height 17
click at [451, 44] on button "Reports" at bounding box center [445, 47] width 27 height 33
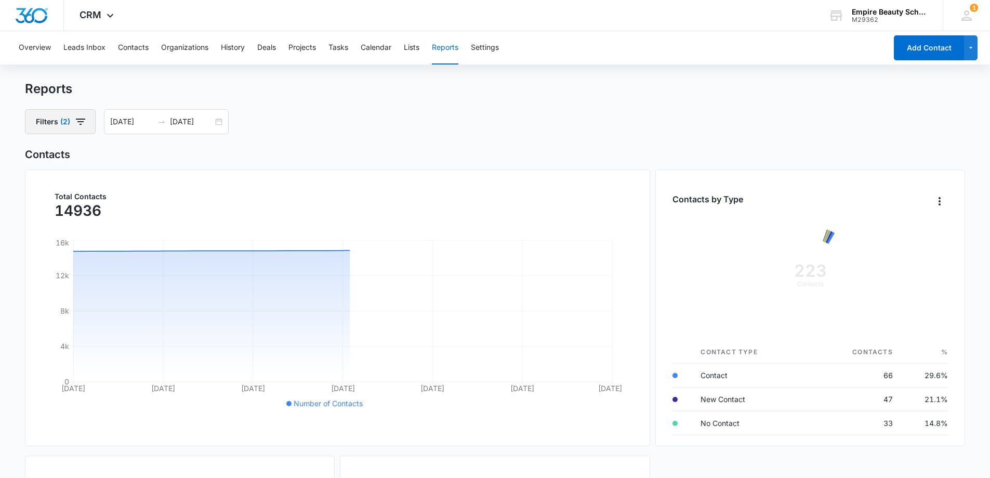
click at [85, 115] on icon "button" at bounding box center [80, 121] width 12 height 12
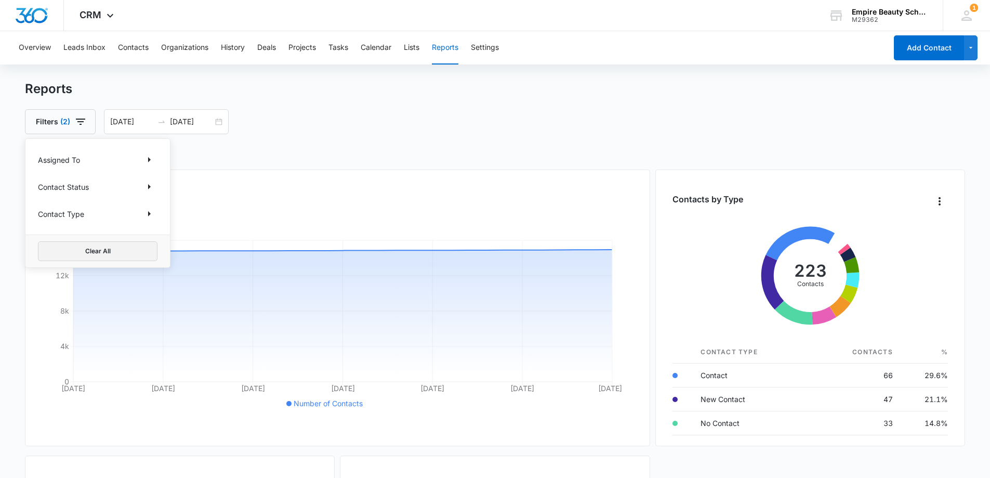
click at [96, 253] on button "Clear All" at bounding box center [98, 251] width 120 height 20
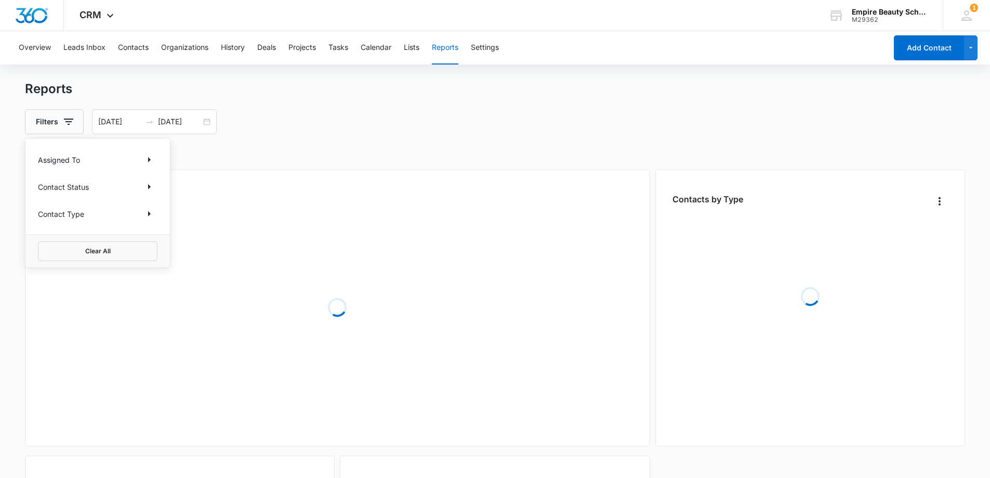
click at [267, 114] on div "Filters Assigned To Contact Status Contact Type Clear All [DATE] [DATE]" at bounding box center [495, 121] width 941 height 25
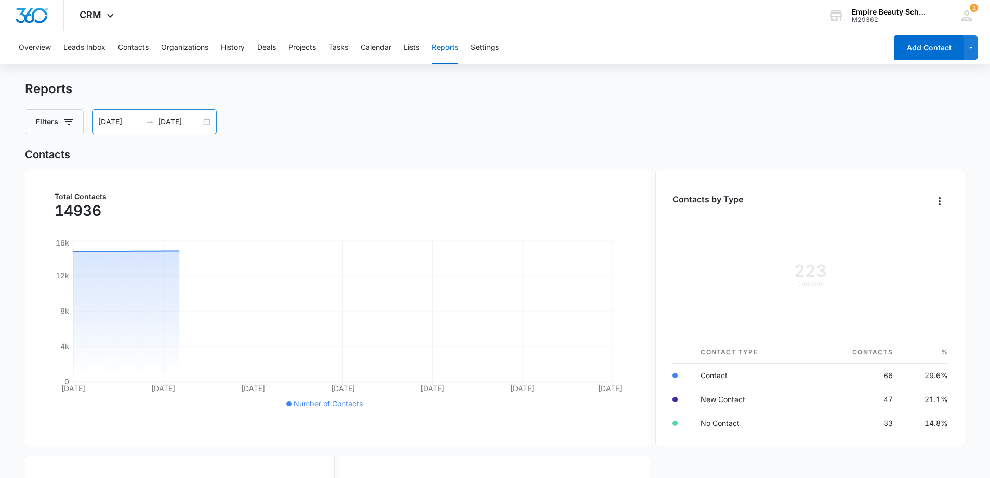
click at [209, 121] on div "[DATE] [DATE]" at bounding box center [154, 121] width 125 height 25
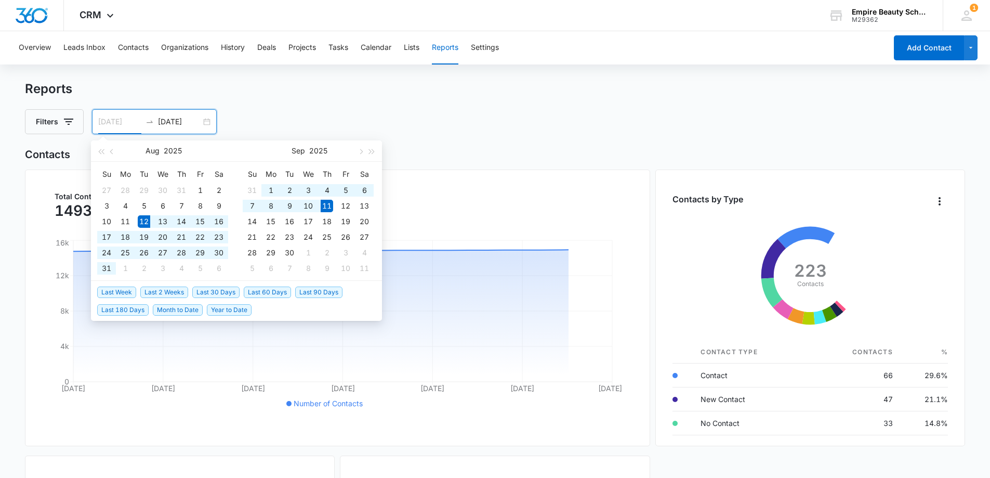
type input "[DATE]"
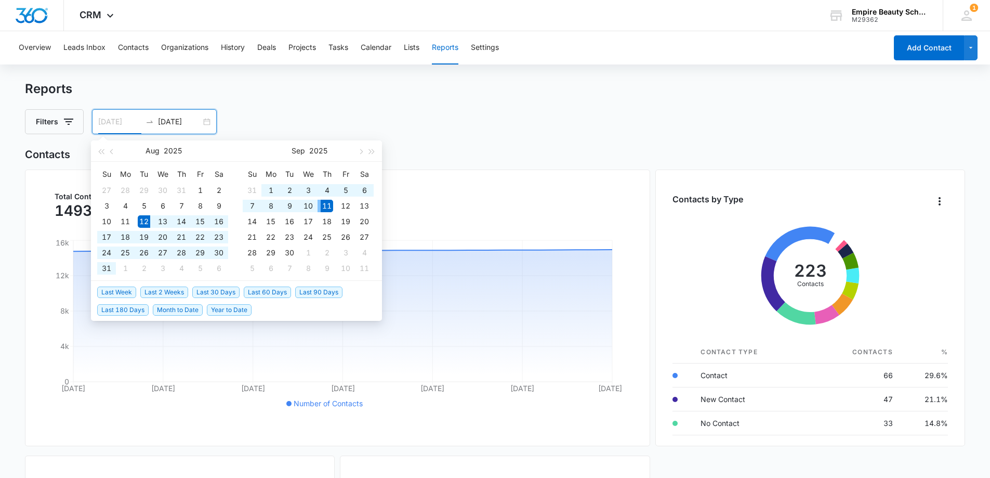
click at [324, 201] on div "11" at bounding box center [327, 206] width 12 height 12
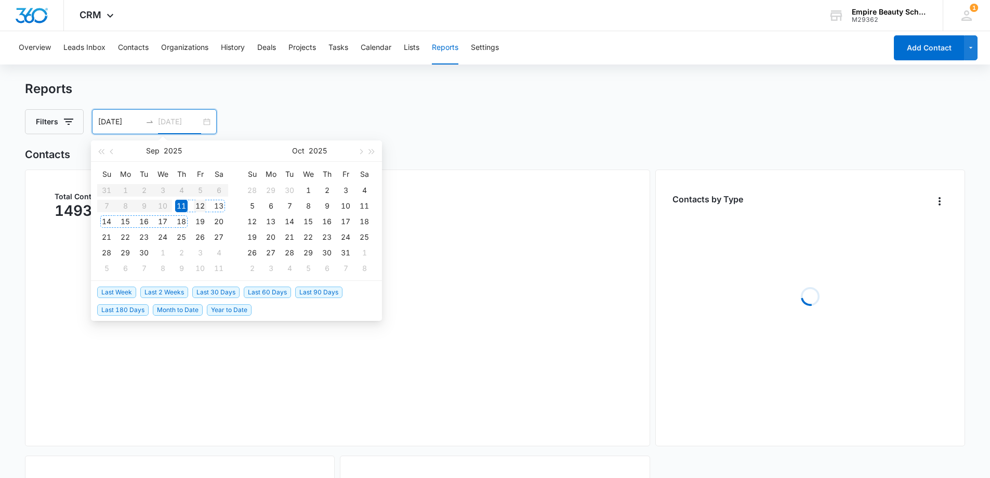
type input "[DATE]"
click at [197, 204] on div "12" at bounding box center [200, 206] width 12 height 12
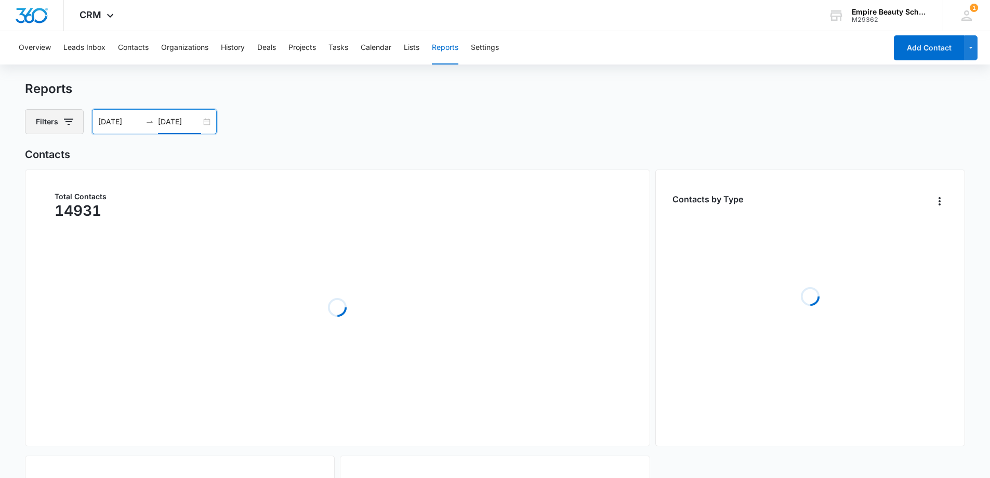
click at [75, 124] on button "Filters" at bounding box center [54, 121] width 59 height 25
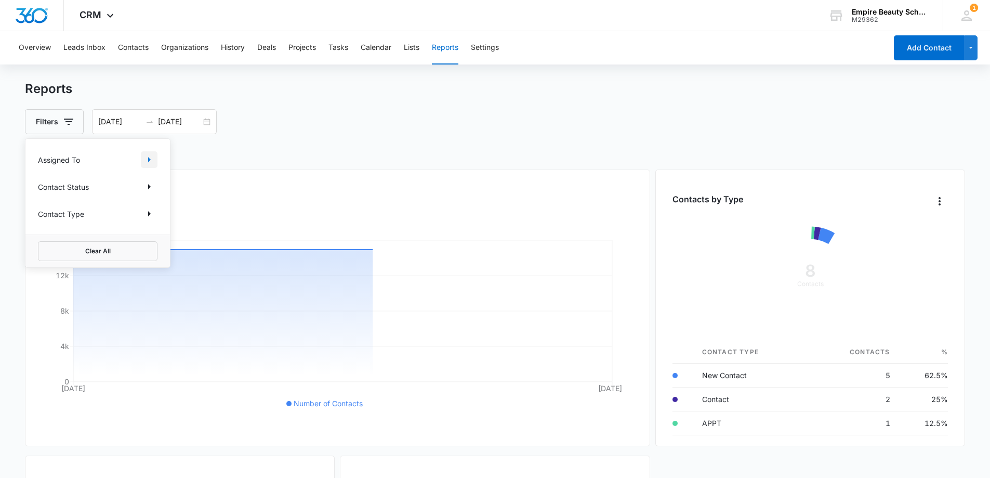
click at [150, 157] on icon "Show Assigned To filters" at bounding box center [149, 159] width 12 height 12
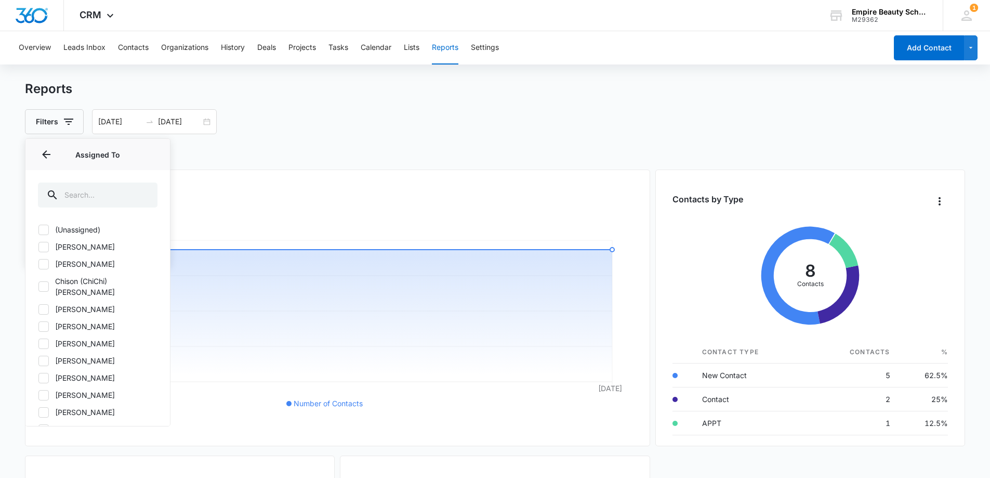
click at [44, 267] on icon at bounding box center [43, 263] width 9 height 9
click at [38, 264] on input "[PERSON_NAME]" at bounding box center [38, 264] width 1 height 1
checkbox input "true"
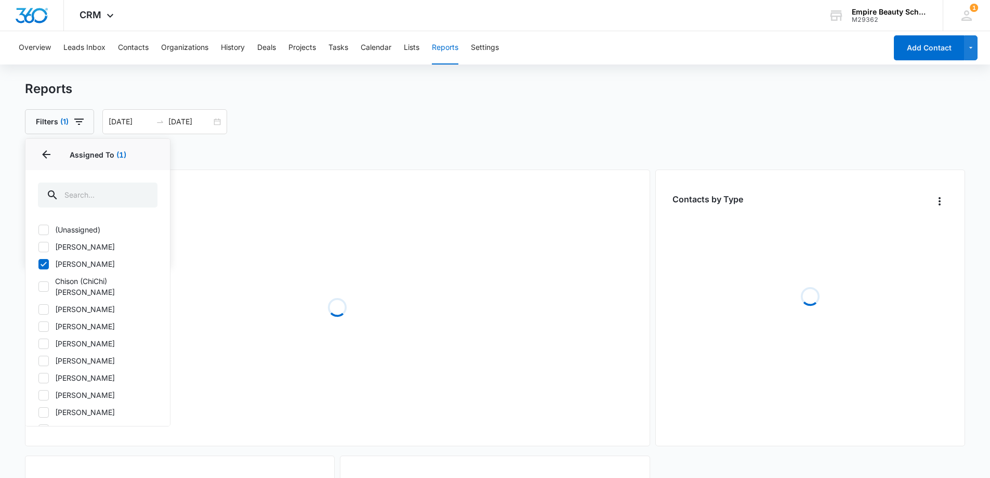
click at [362, 123] on div "Filters (1) Assigned To 1 Assigned To (1) (Unassigned) [PERSON_NAME] [PERSON_NA…" at bounding box center [495, 121] width 941 height 25
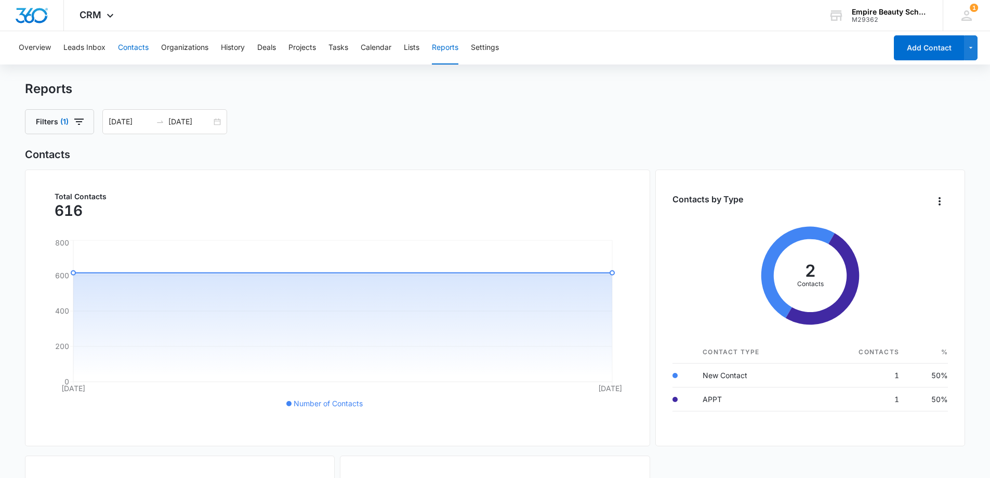
click at [134, 46] on button "Contacts" at bounding box center [133, 47] width 31 height 33
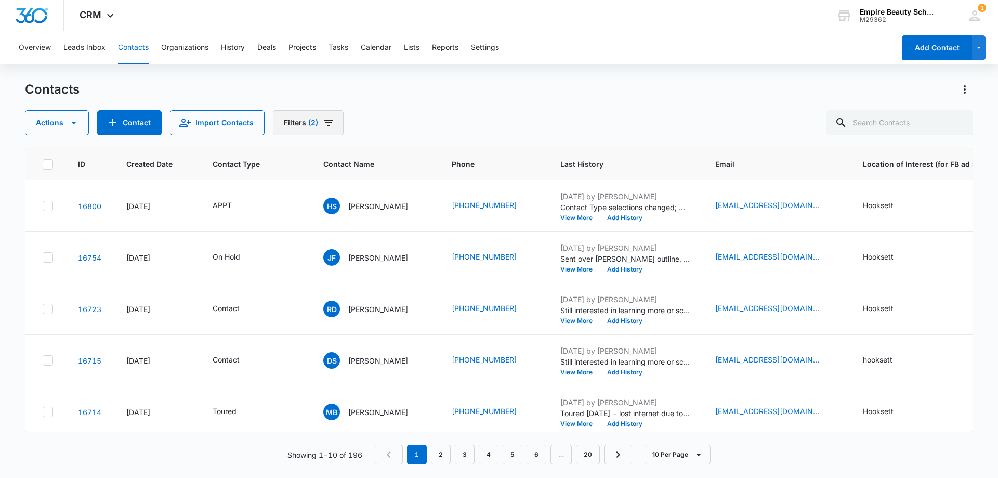
click at [303, 125] on button "Filters (2)" at bounding box center [308, 122] width 71 height 25
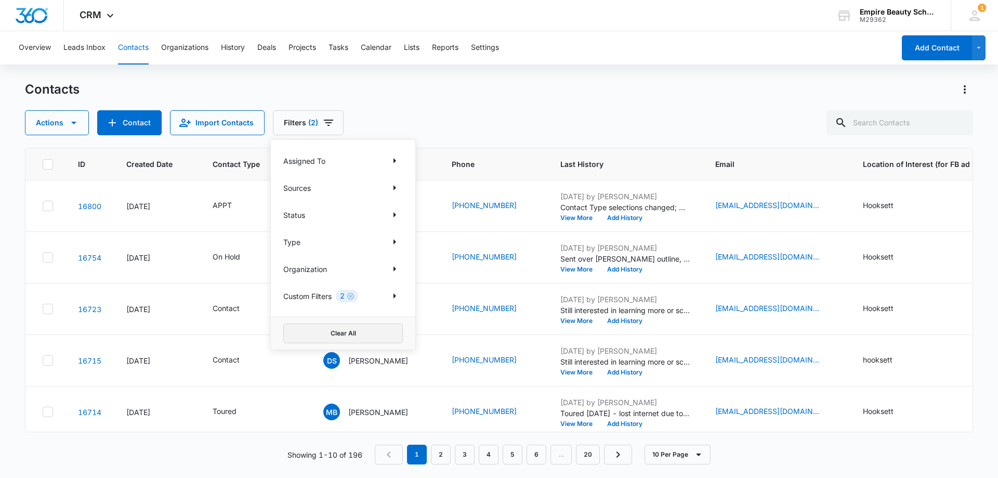
click at [327, 332] on button "Clear All" at bounding box center [343, 333] width 120 height 20
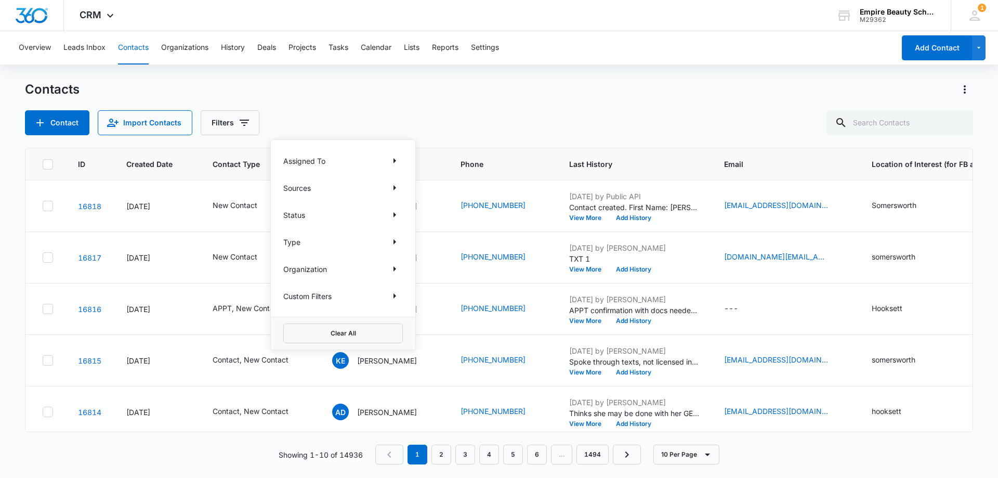
click at [371, 99] on div "Contacts Contact Import Contacts Filters Assigned To Sources Status Type Organi…" at bounding box center [499, 108] width 948 height 54
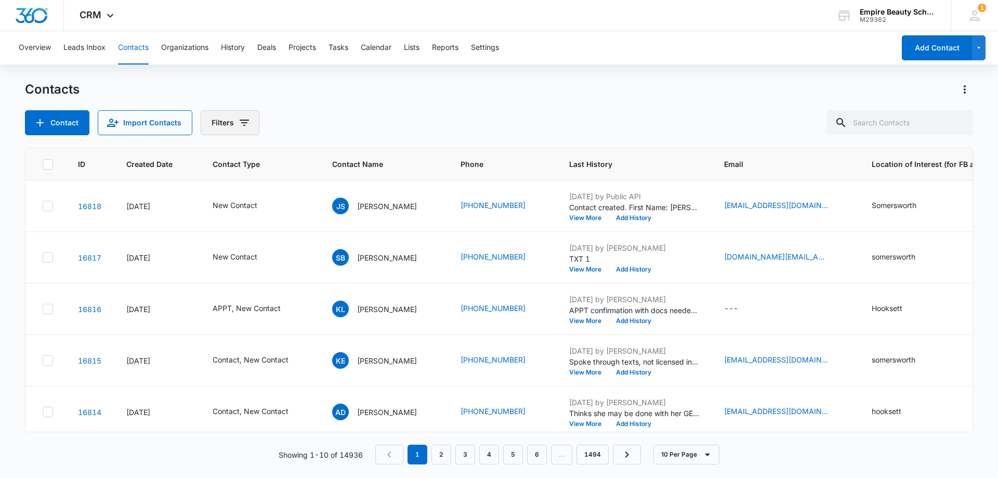
click at [233, 125] on button "Filters" at bounding box center [230, 122] width 59 height 25
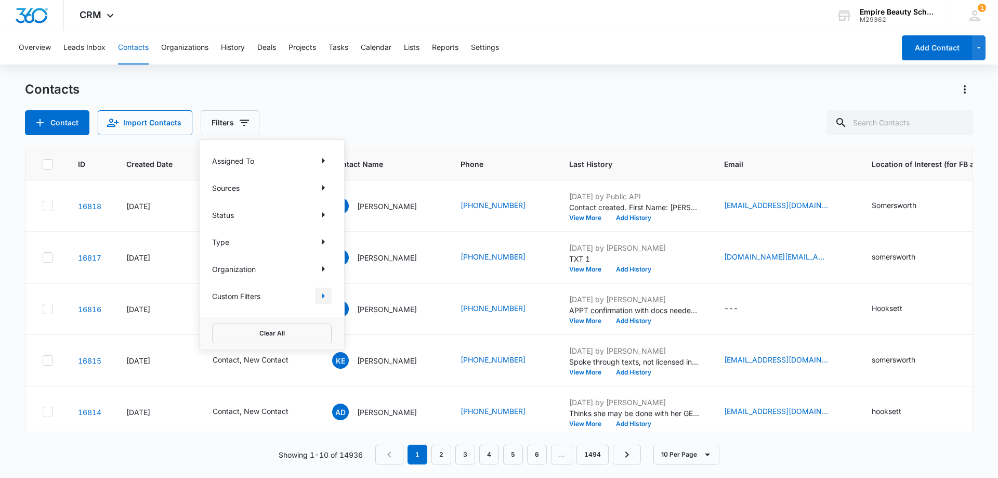
click at [328, 293] on icon "Show Custom Filters filters" at bounding box center [323, 296] width 12 height 12
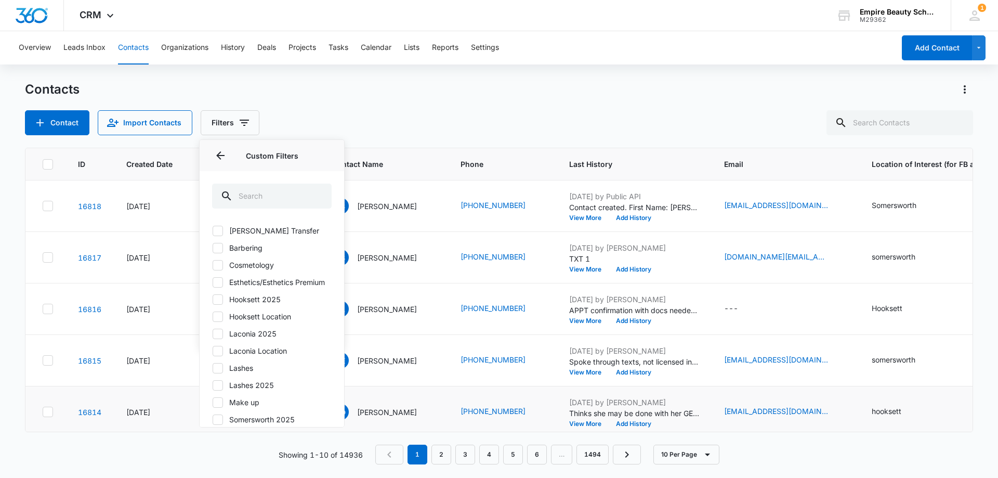
click at [218, 304] on icon at bounding box center [217, 299] width 9 height 9
click at [213, 299] on input "Hooksett 2025" at bounding box center [212, 299] width 1 height 1
checkbox input "true"
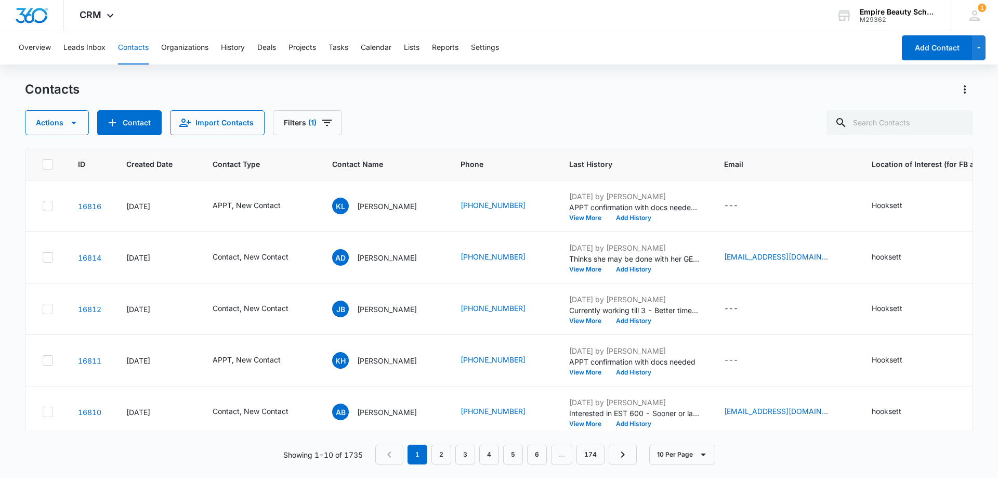
click at [428, 112] on div "Actions Contact Import Contacts Filters (1)" at bounding box center [499, 122] width 948 height 25
click at [873, 124] on input "text" at bounding box center [899, 122] width 147 height 25
paste input "603) 417-8839"
type input "603) 417-8839"
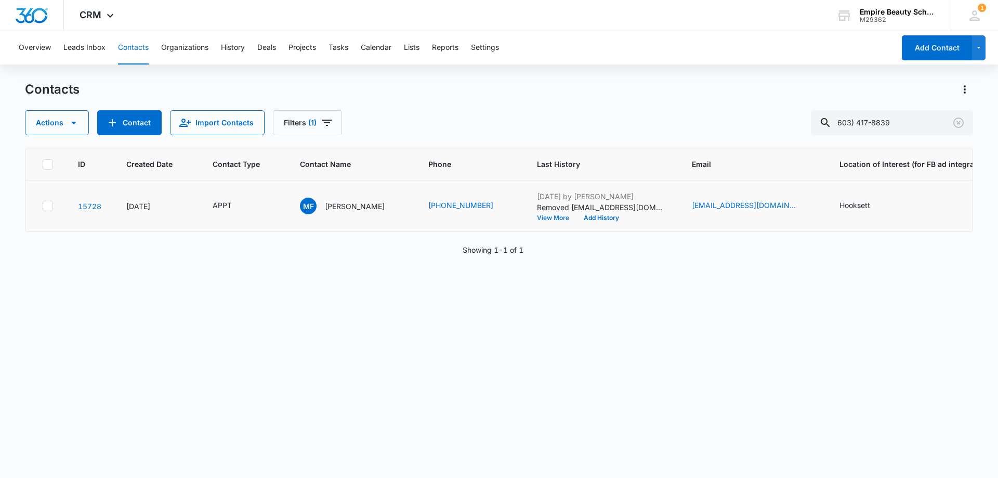
click at [553, 220] on button "View More" at bounding box center [557, 218] width 40 height 6
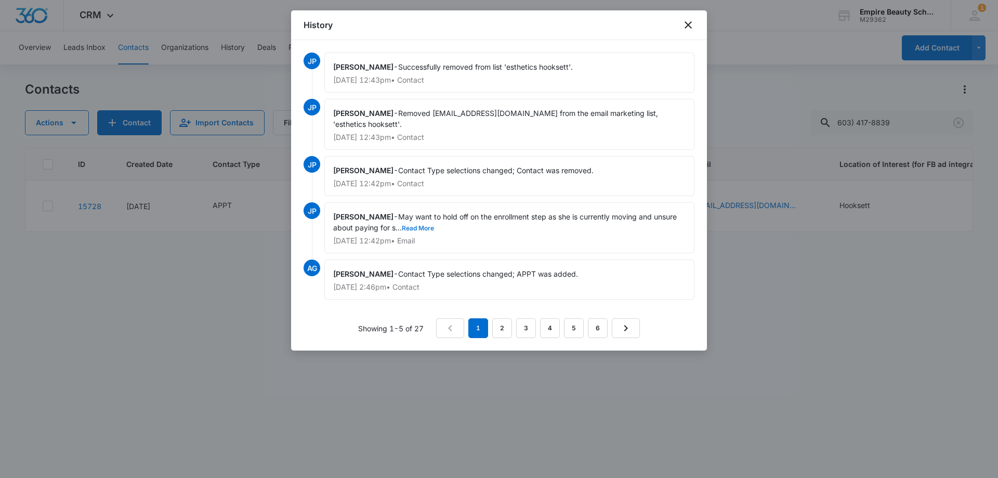
click at [423, 226] on button "Read More" at bounding box center [418, 228] width 32 height 6
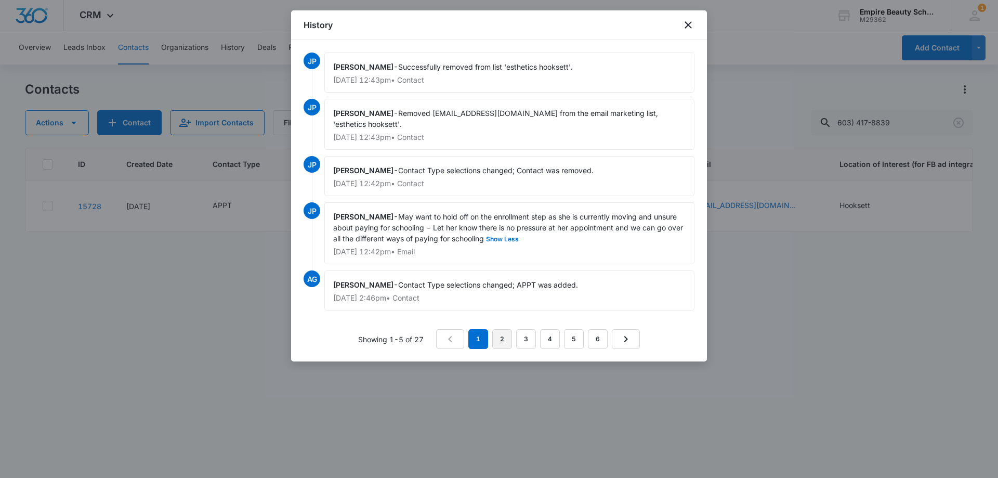
click at [503, 340] on link "2" at bounding box center [502, 339] width 20 height 20
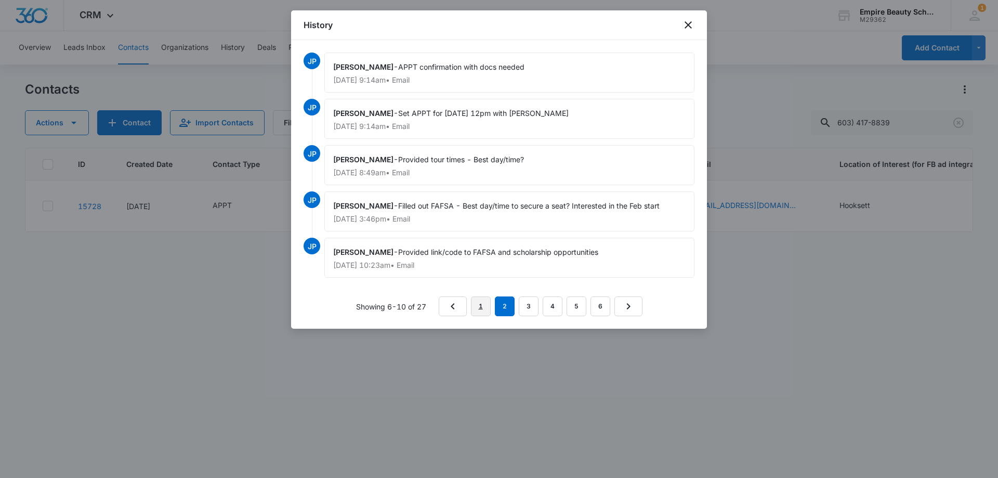
click at [491, 305] on link "1" at bounding box center [481, 306] width 20 height 20
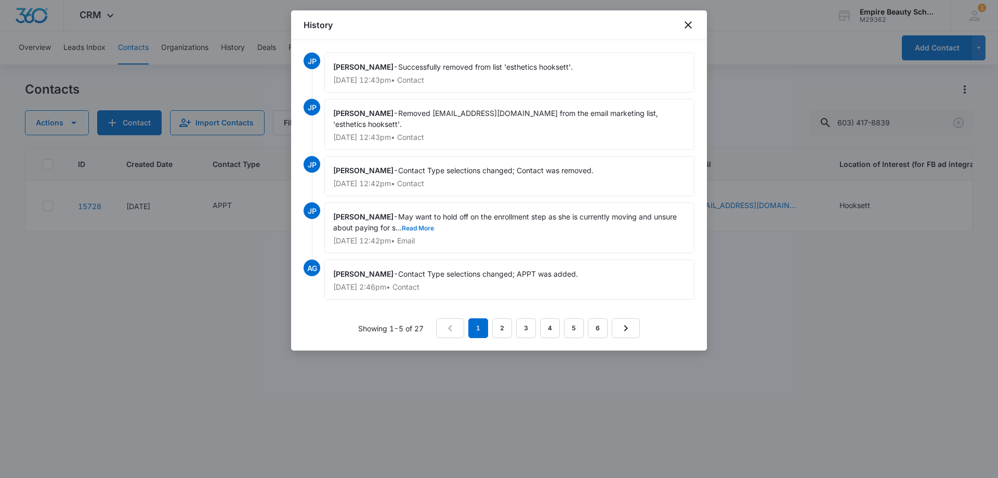
click at [423, 229] on button "Read More" at bounding box center [418, 228] width 32 height 6
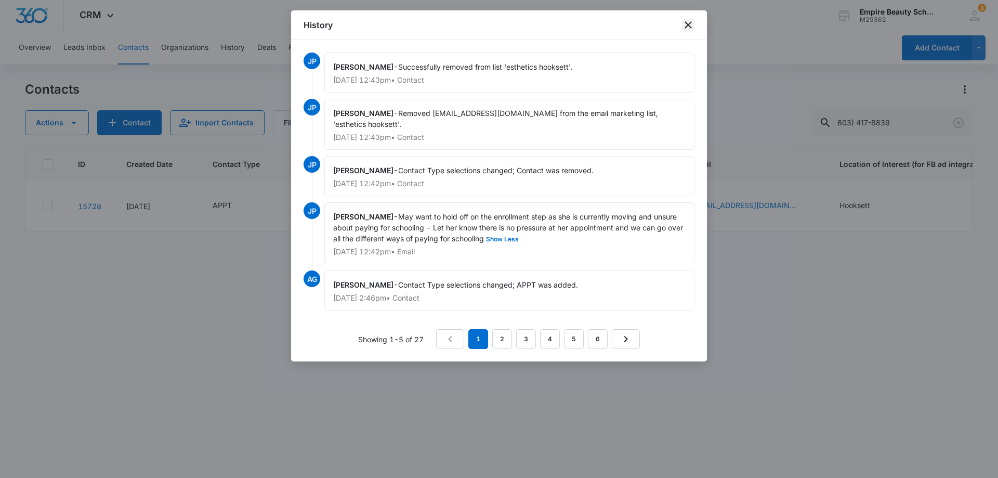
click at [689, 27] on icon "close" at bounding box center [688, 25] width 12 height 12
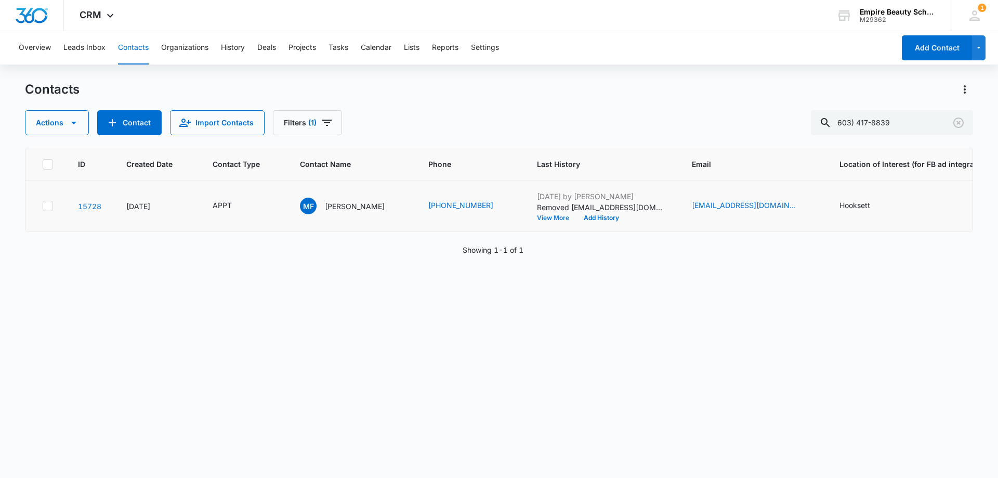
click at [567, 219] on button "View More" at bounding box center [557, 218] width 40 height 6
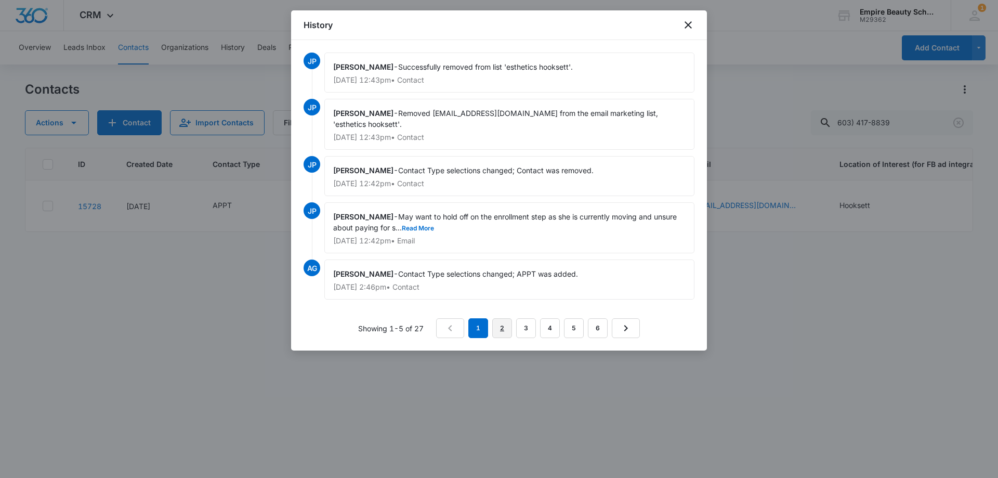
click at [504, 330] on link "2" at bounding box center [502, 328] width 20 height 20
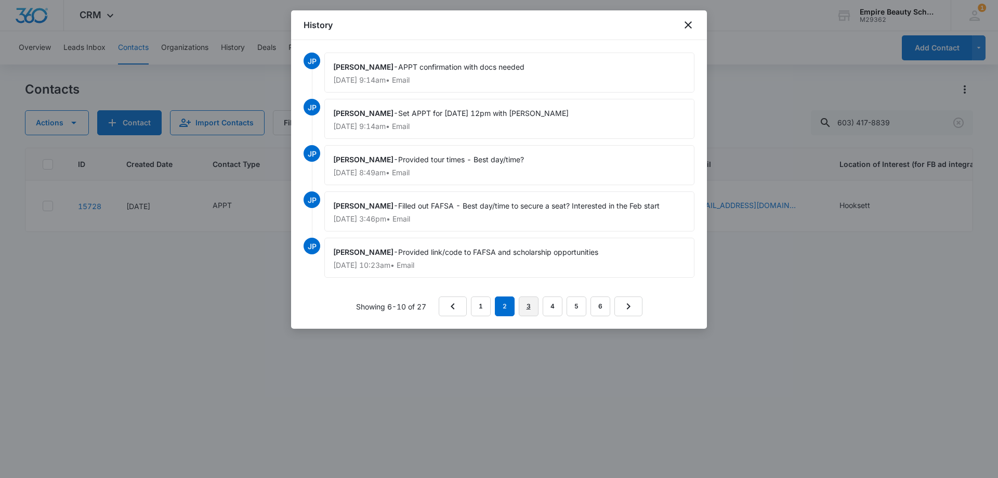
click at [522, 308] on link "3" at bounding box center [529, 306] width 20 height 20
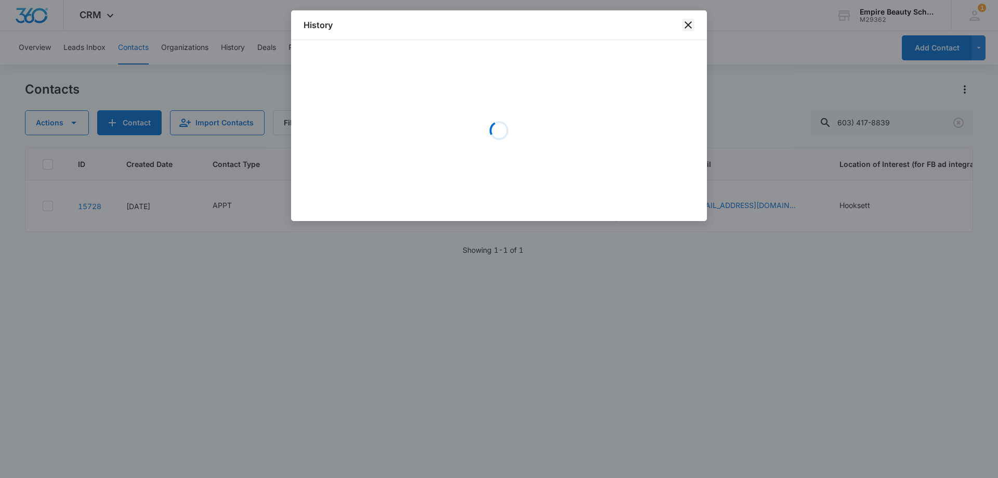
click at [688, 25] on icon "close" at bounding box center [688, 24] width 7 height 7
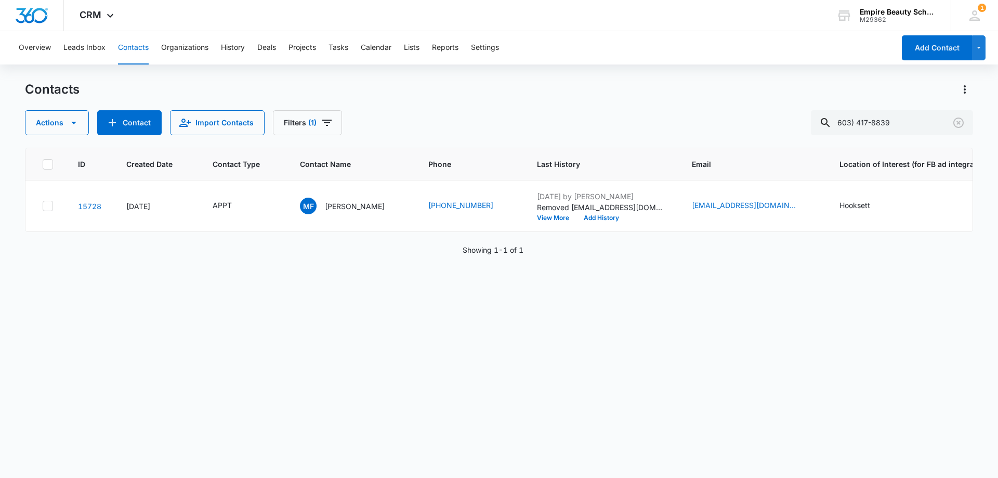
click at [779, 116] on div "Actions Contact Import Contacts Filters (1) 603) 417-8839" at bounding box center [499, 122] width 948 height 25
click at [959, 124] on icon "Clear" at bounding box center [958, 122] width 10 height 10
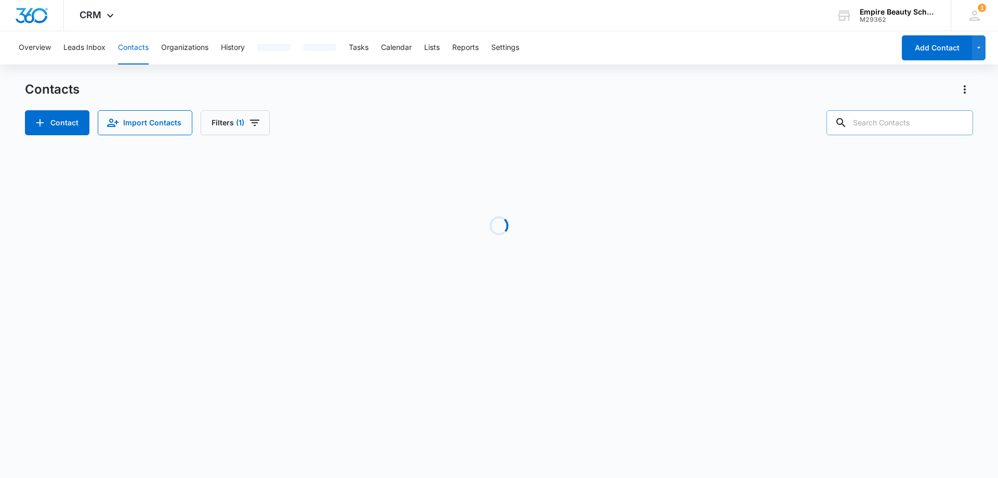
click at [883, 121] on input "text" at bounding box center [899, 122] width 147 height 25
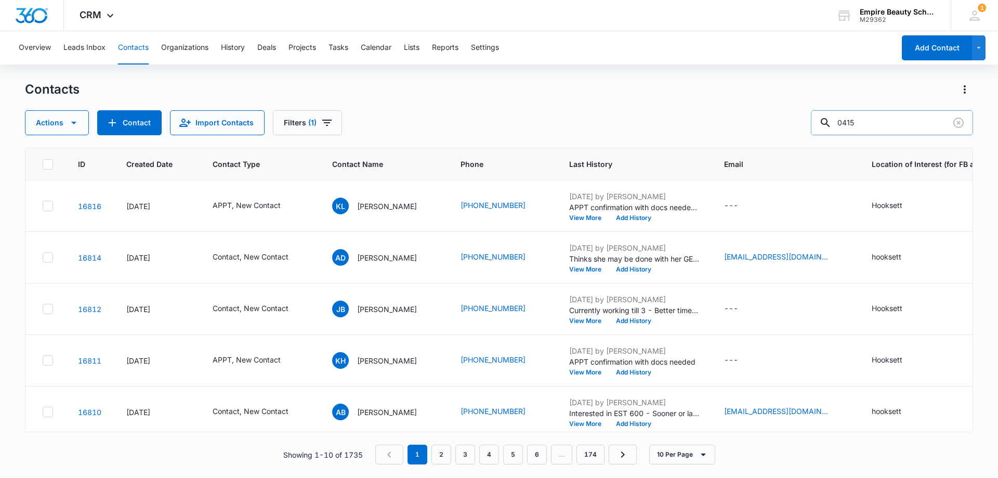
type input "0415"
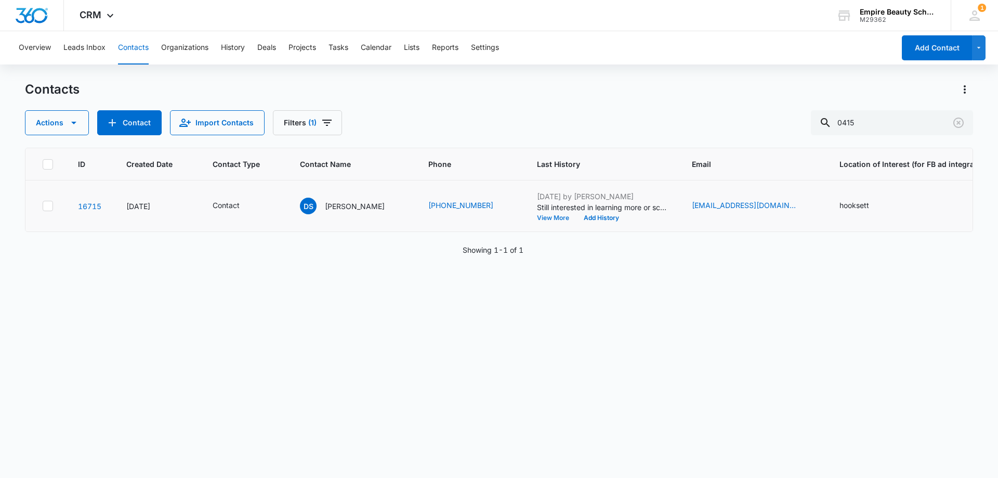
click at [542, 215] on button "View More" at bounding box center [557, 218] width 40 height 6
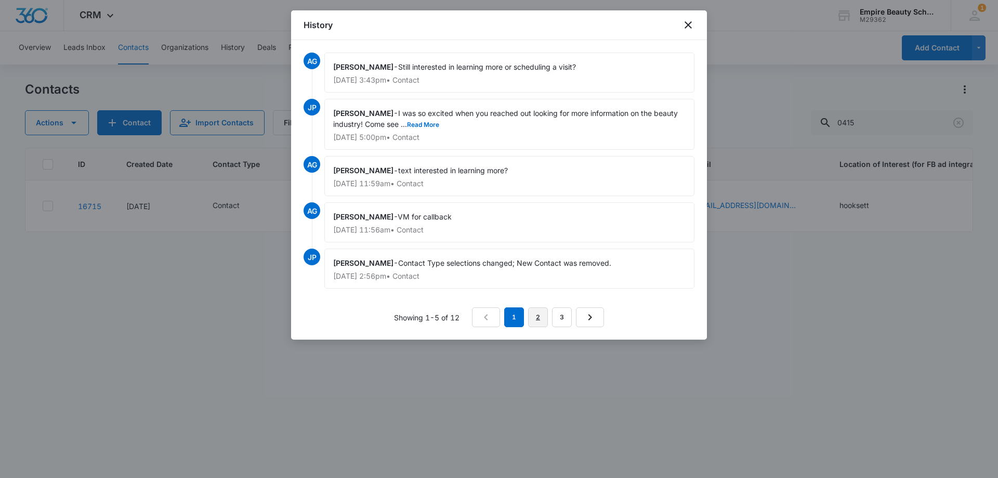
click at [542, 317] on link "2" at bounding box center [538, 317] width 20 height 20
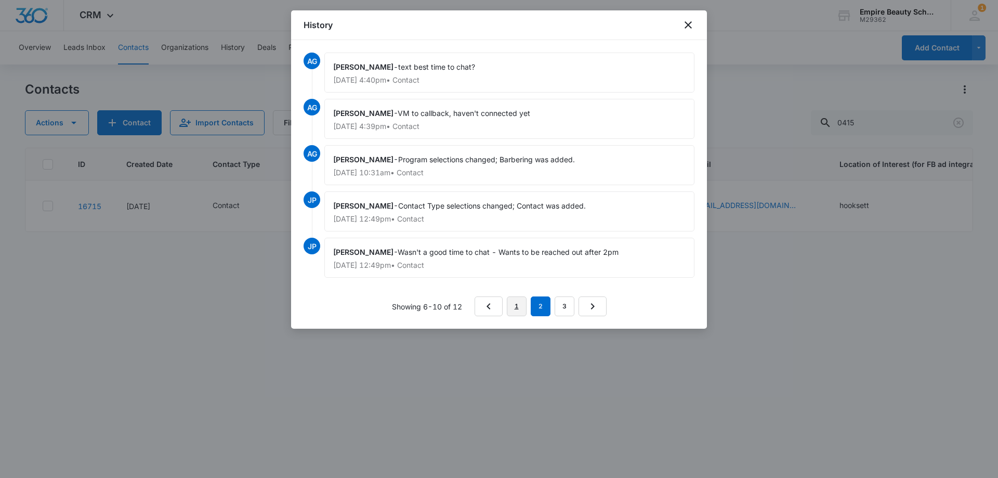
click at [511, 306] on link "1" at bounding box center [517, 306] width 20 height 20
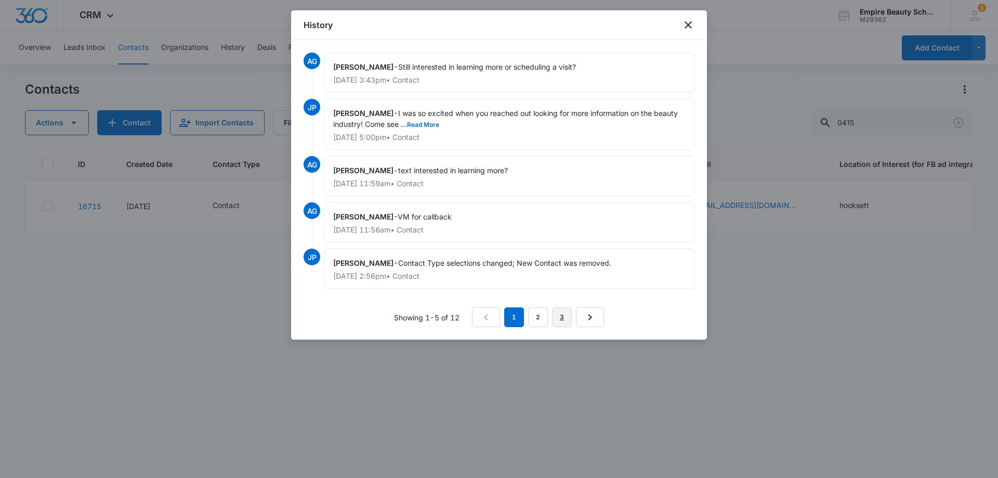
click at [564, 321] on link "3" at bounding box center [562, 317] width 20 height 20
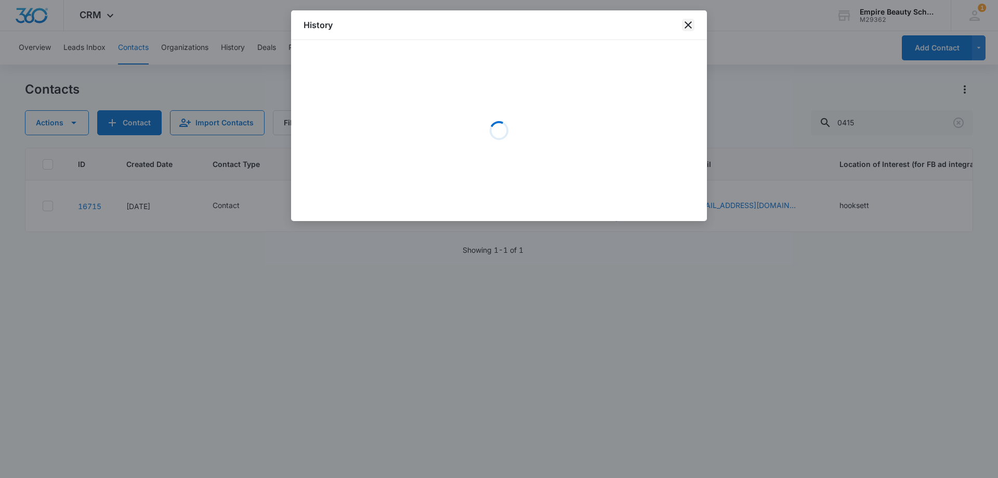
click at [691, 21] on icon "close" at bounding box center [688, 25] width 12 height 12
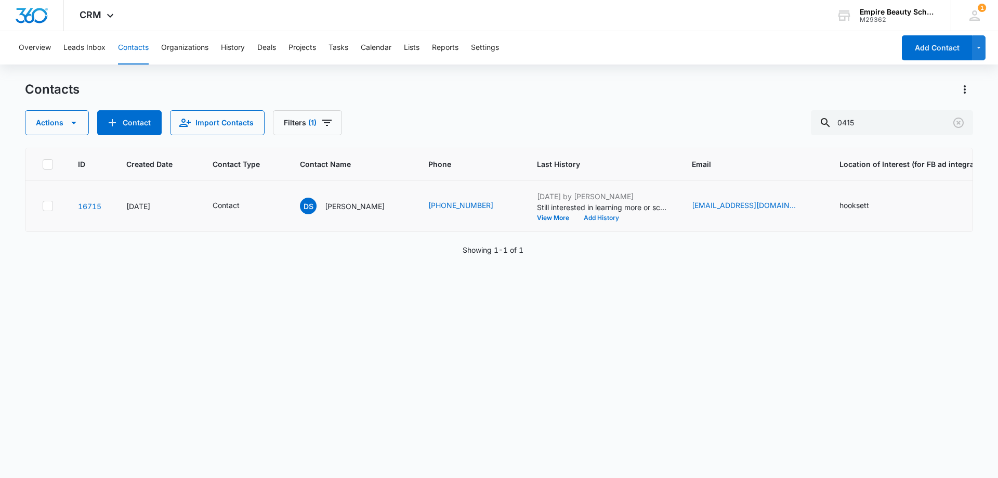
click at [590, 219] on button "Add History" at bounding box center [601, 218] width 50 height 6
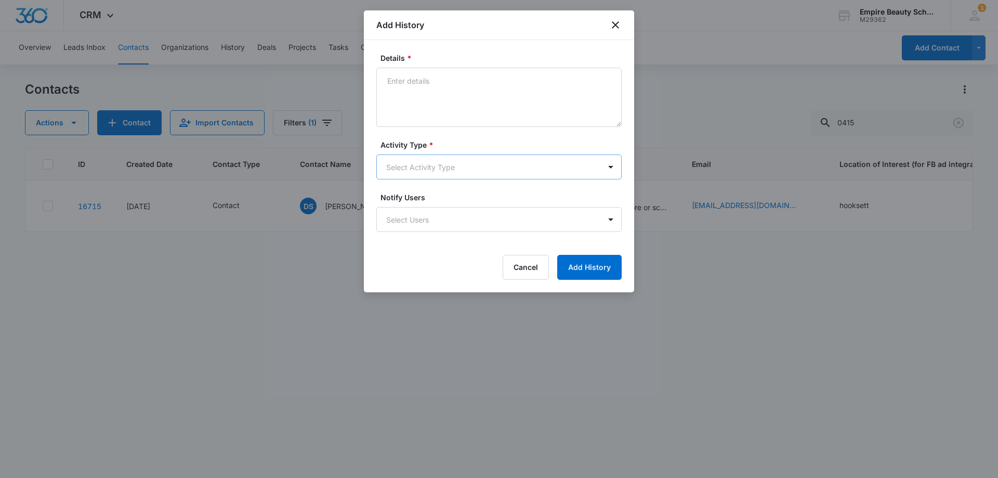
click at [416, 167] on body "CRM Apps Forms CRM Email Shop Payments POS Files Brand Settings Empire Beauty S…" at bounding box center [499, 239] width 998 height 478
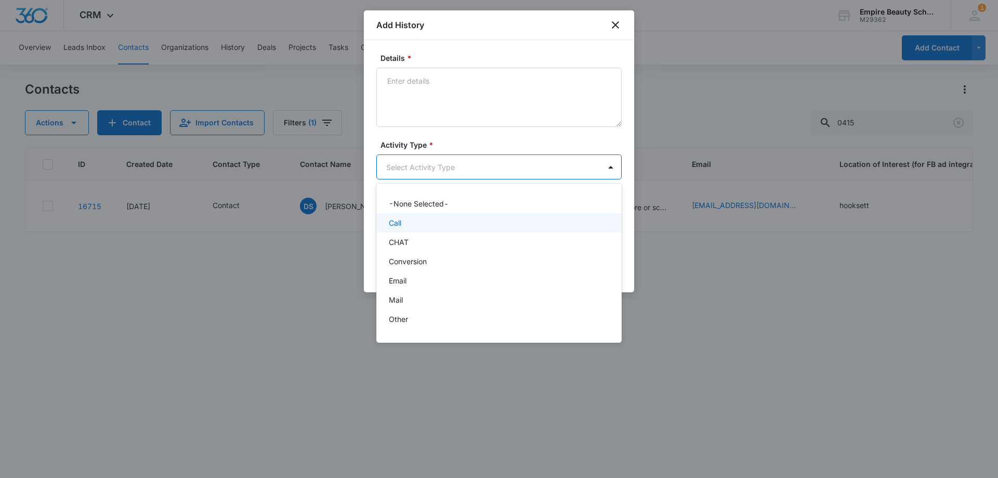
scroll to position [54, 0]
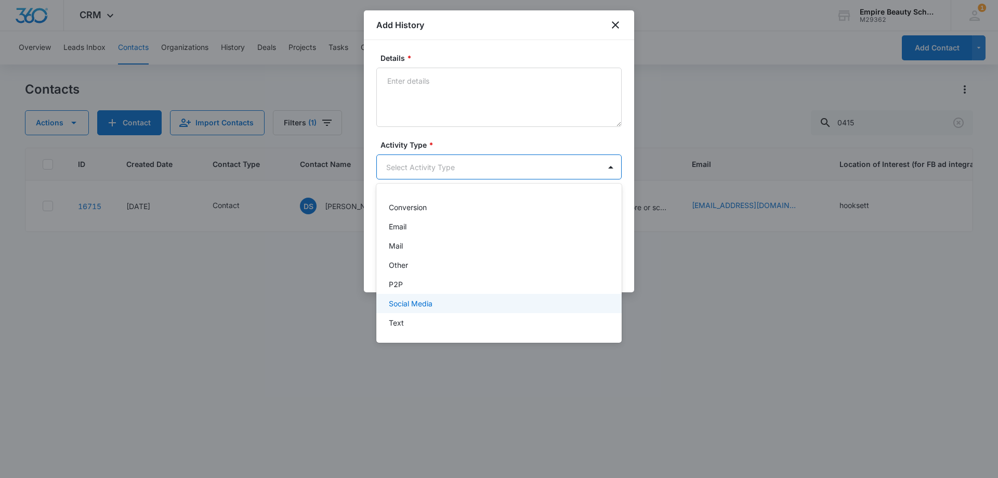
click at [415, 326] on div "Text" at bounding box center [498, 322] width 218 height 11
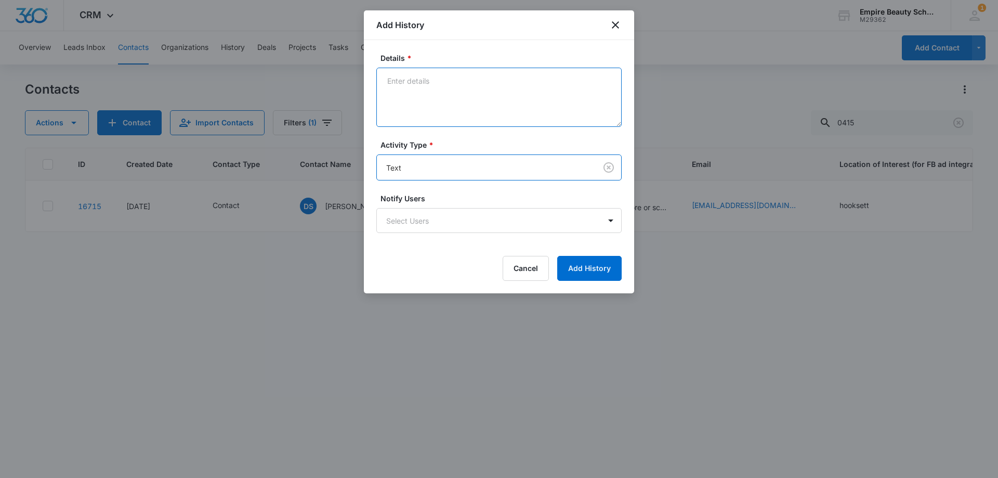
click at [428, 100] on textarea "Details *" at bounding box center [498, 97] width 245 height 59
type textarea "r"
type textarea "replied "Stop, not me""
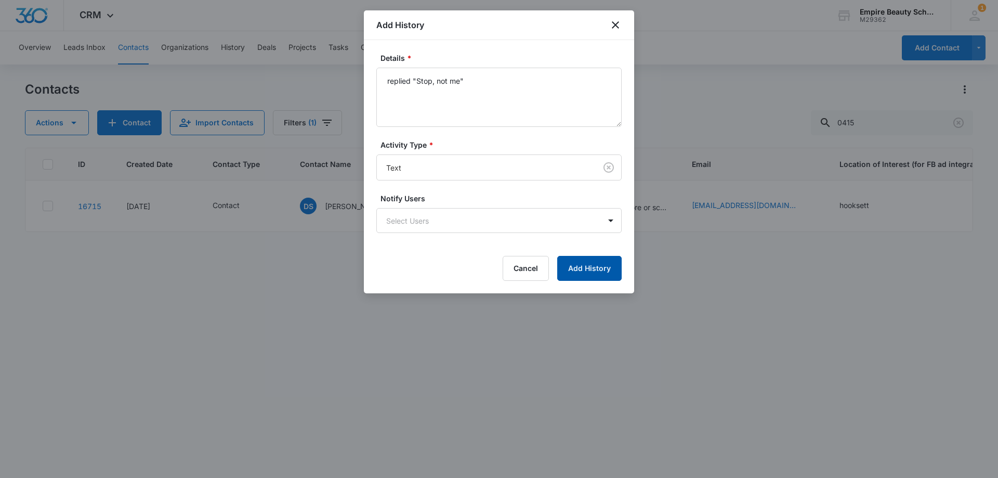
click at [598, 264] on button "Add History" at bounding box center [589, 268] width 64 height 25
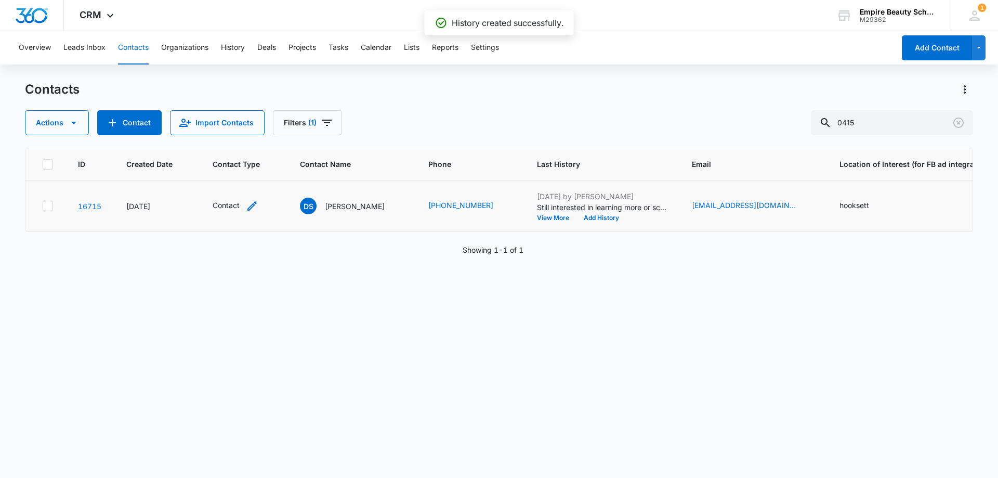
click at [253, 208] on icon "Contact Type - Contact - Select to Edit Field" at bounding box center [252, 206] width 12 height 12
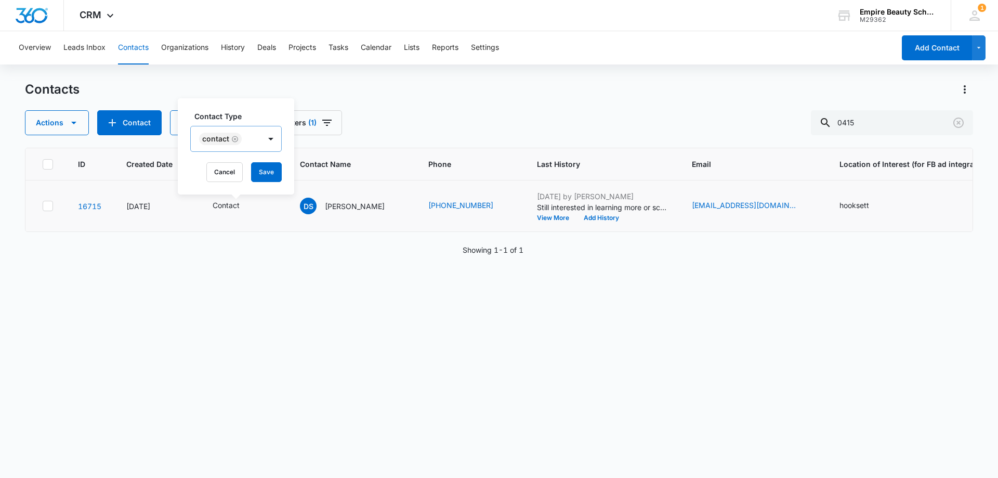
click at [238, 141] on icon "Remove Contact" at bounding box center [234, 139] width 7 height 8
click at [242, 139] on div at bounding box center [223, 139] width 46 height 13
click at [240, 228] on p "DO NOT CONTACT" at bounding box center [235, 229] width 64 height 22
click at [260, 112] on label "Contact Type" at bounding box center [252, 116] width 117 height 11
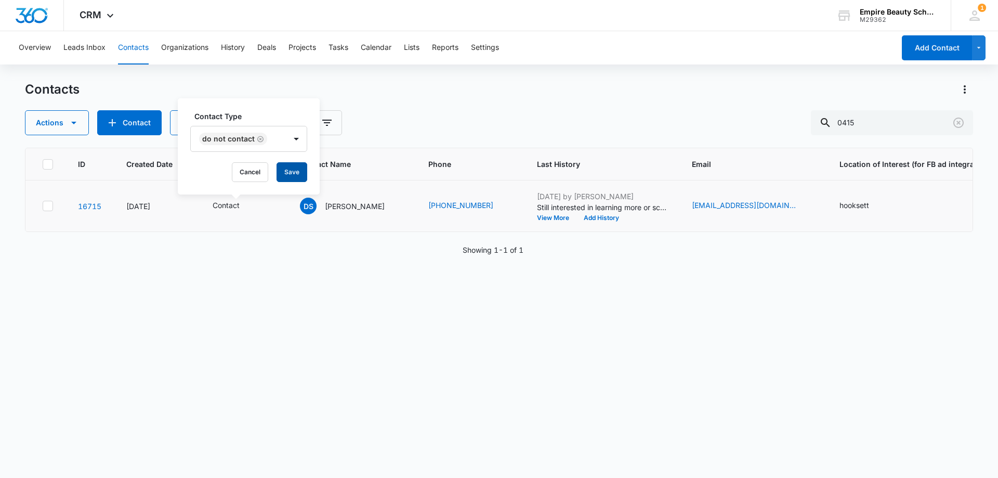
click at [281, 163] on button "Save" at bounding box center [292, 172] width 31 height 20
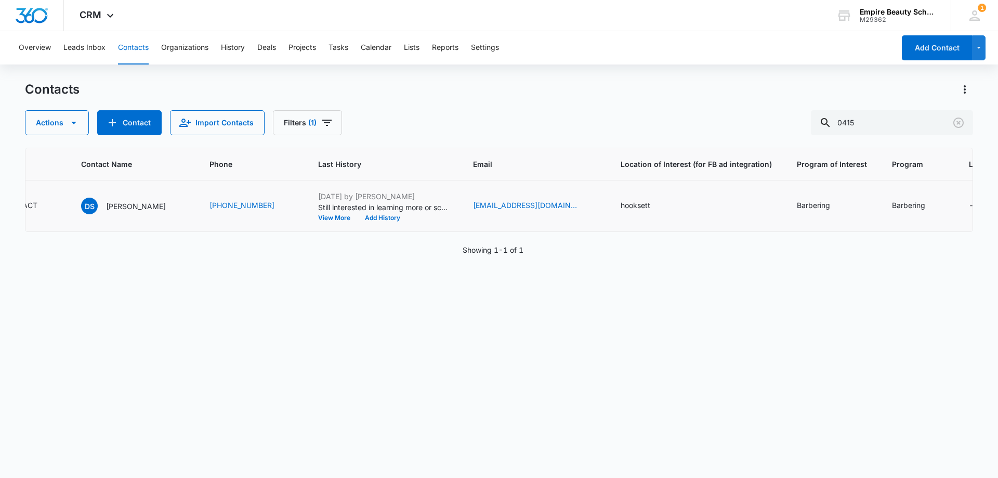
scroll to position [0, 0]
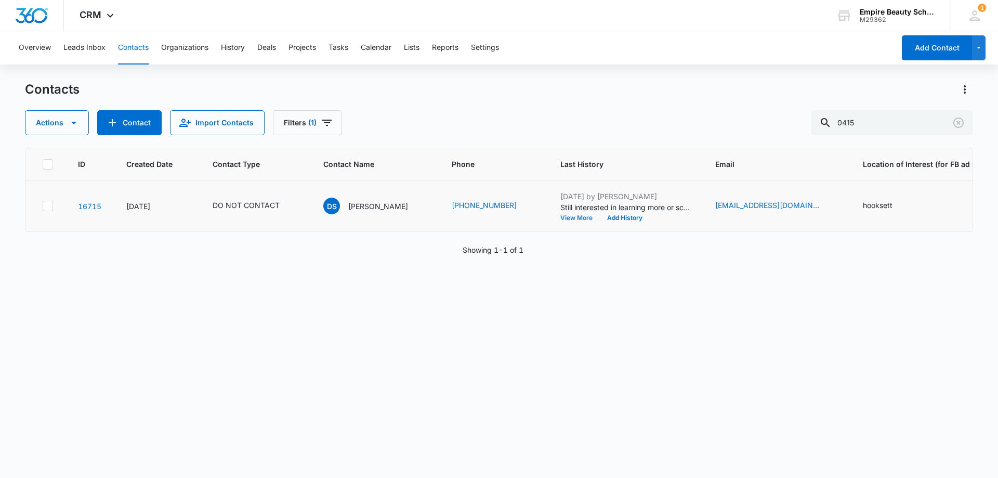
click at [560, 218] on button "View More" at bounding box center [580, 218] width 40 height 6
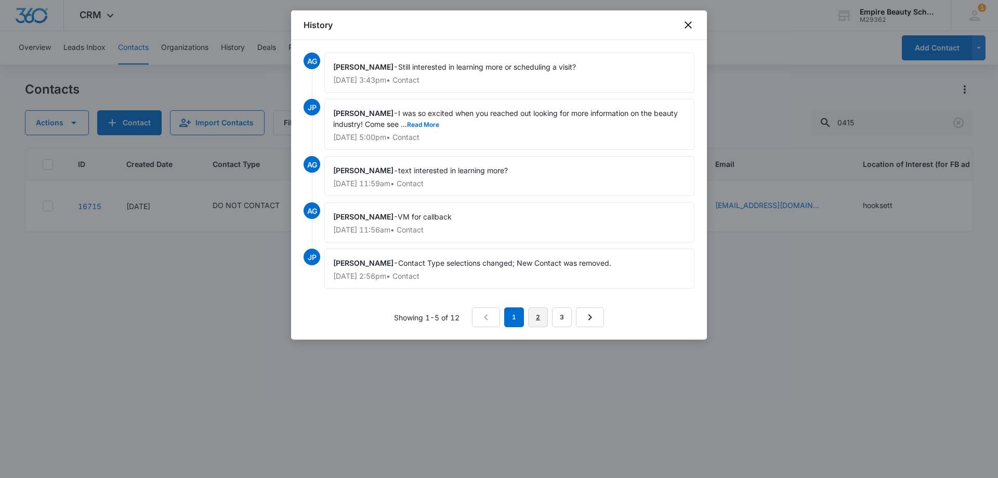
click at [540, 318] on link "2" at bounding box center [538, 317] width 20 height 20
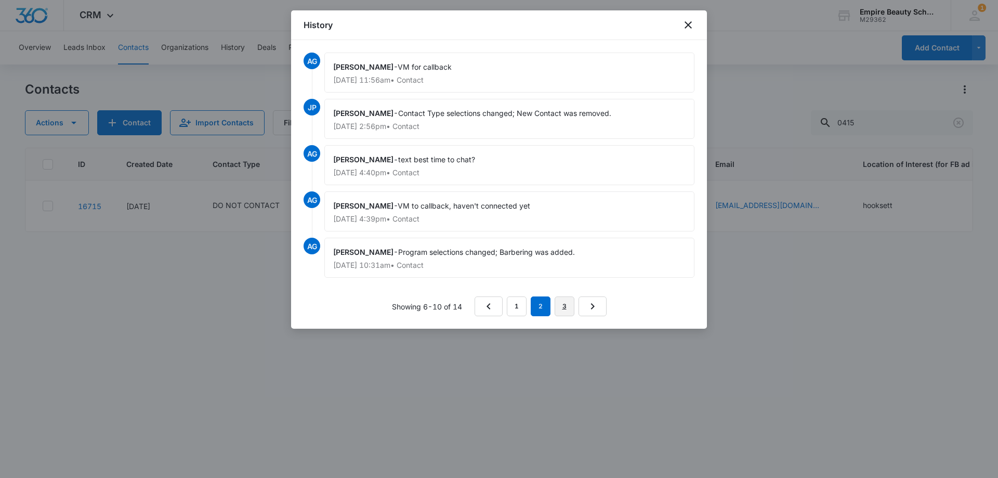
click at [559, 303] on link "3" at bounding box center [565, 306] width 20 height 20
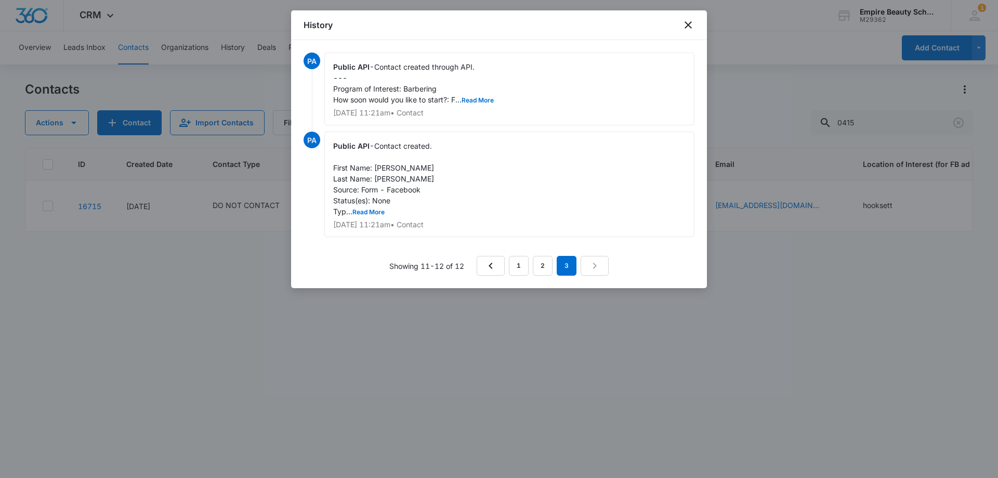
click at [489, 94] on div "Public API - Contact created through API. --- Program of Interest: Barbering Ho…" at bounding box center [509, 88] width 370 height 73
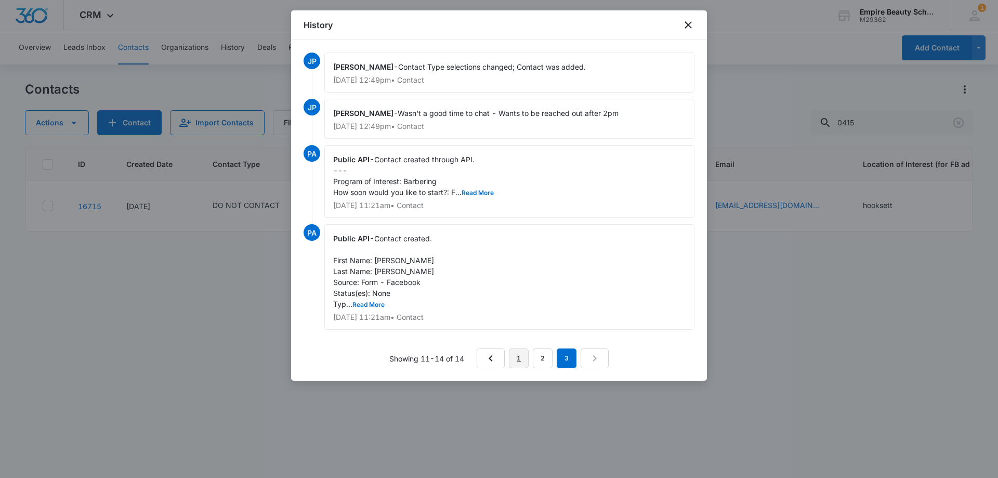
click at [521, 353] on link "1" at bounding box center [519, 358] width 20 height 20
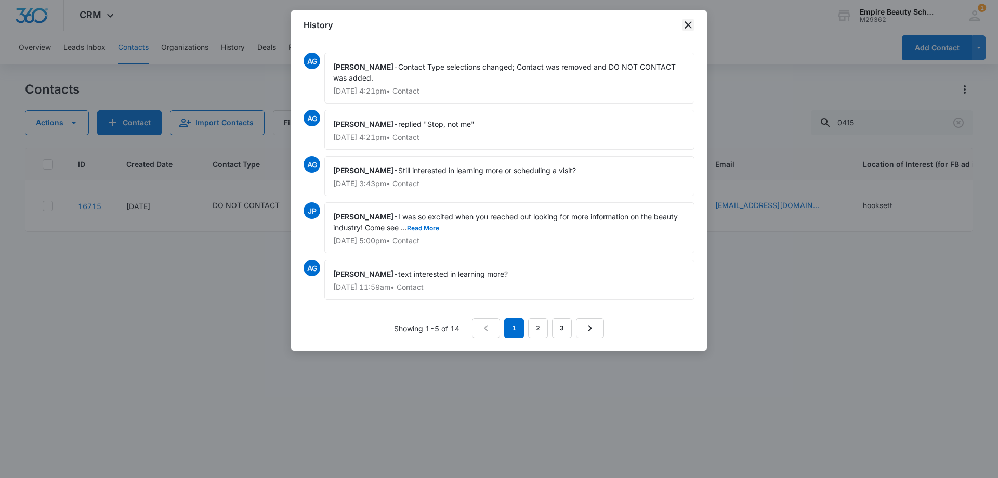
click at [685, 26] on icon "close" at bounding box center [688, 25] width 12 height 12
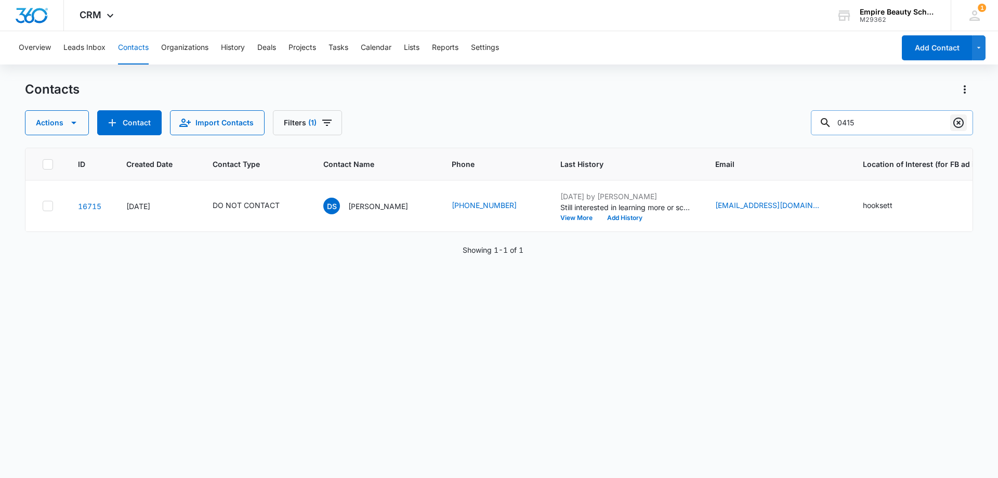
click at [960, 119] on icon "Clear" at bounding box center [958, 122] width 10 height 10
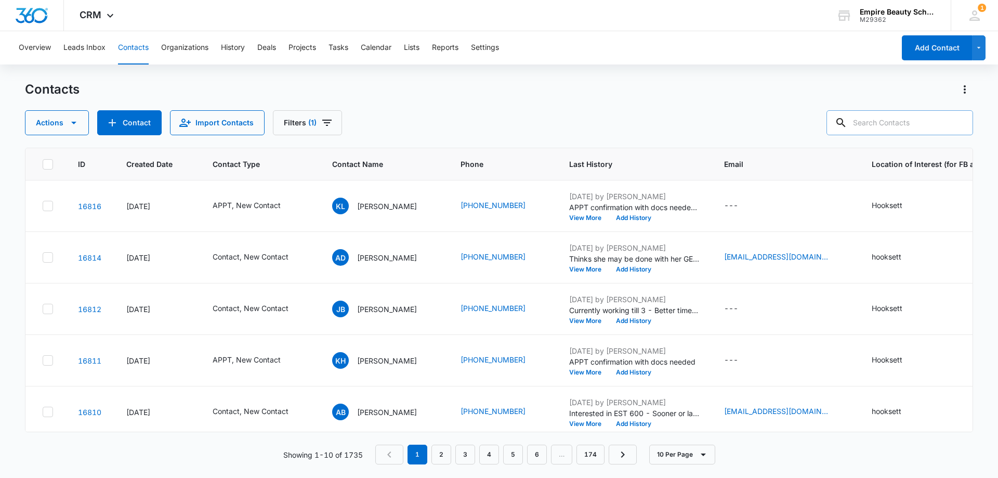
click at [891, 122] on input "text" at bounding box center [899, 122] width 147 height 25
type input "0415"
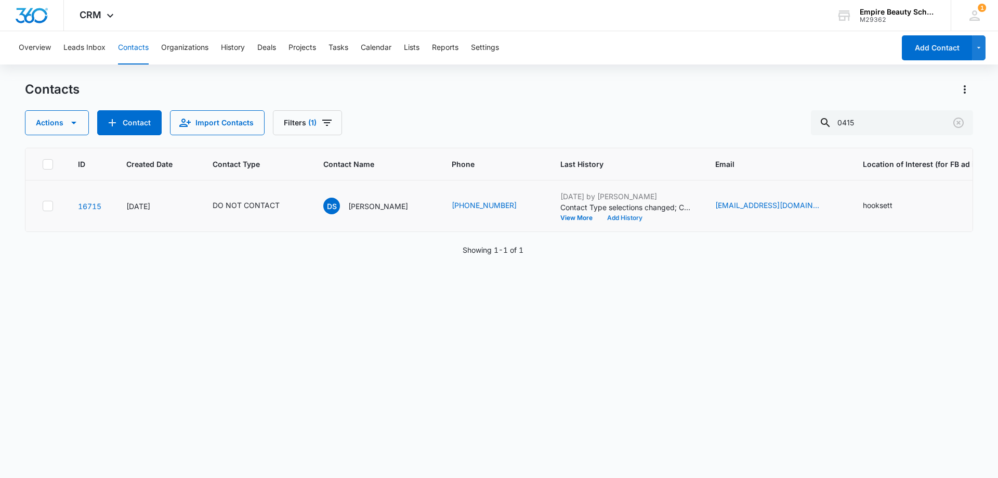
click at [624, 219] on button "Add History" at bounding box center [625, 218] width 50 height 6
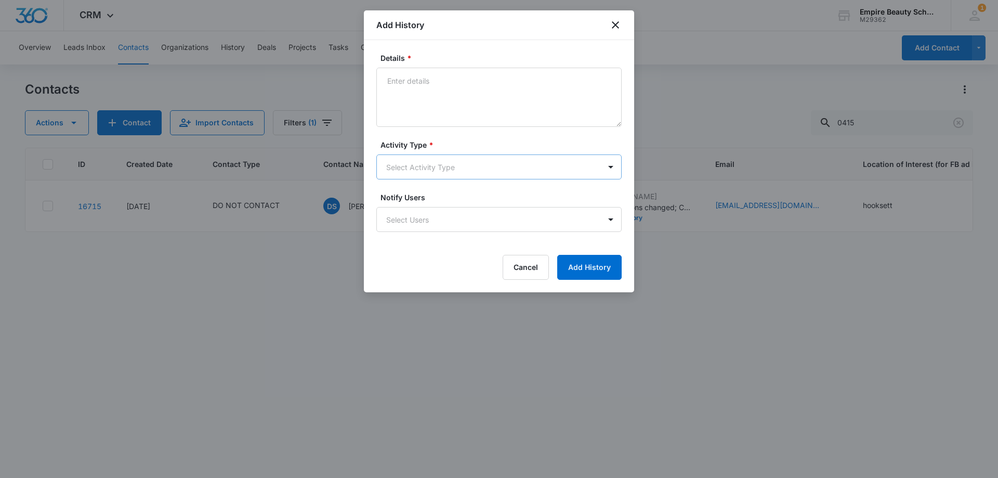
click at [406, 166] on body "CRM Apps Forms CRM Email Shop Payments POS Files Brand Settings Empire Beauty S…" at bounding box center [499, 239] width 998 height 478
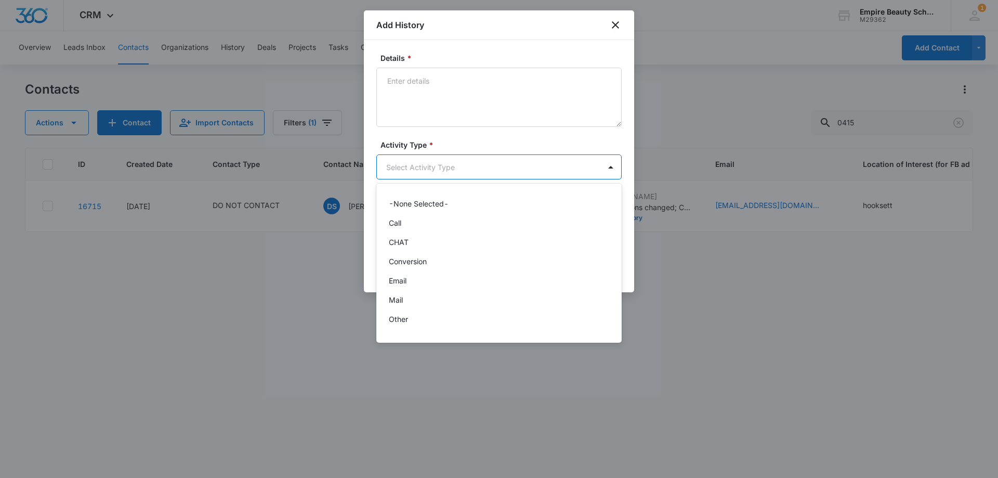
scroll to position [54, 0]
click at [399, 321] on p "Text" at bounding box center [396, 322] width 15 height 11
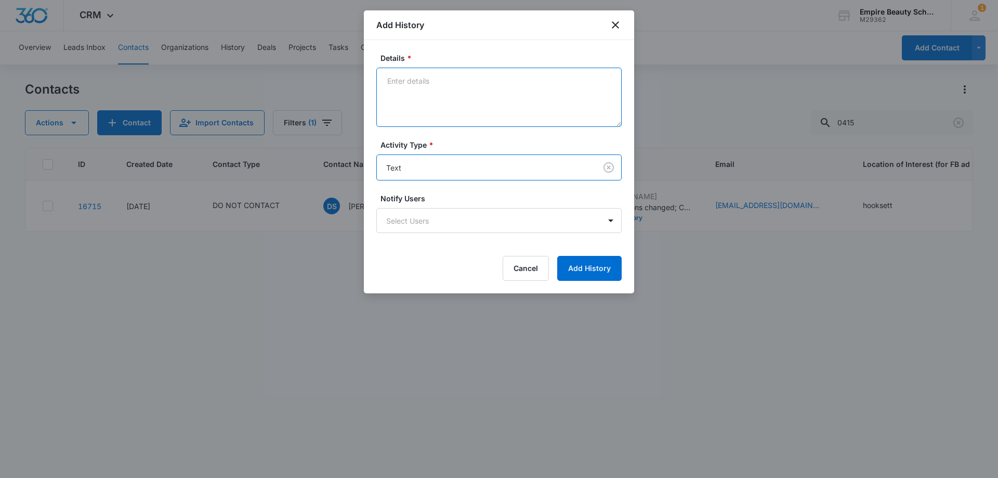
click at [425, 95] on textarea "Details *" at bounding box center [498, 97] width 245 height 59
type textarea "Responded stop calling, stop"
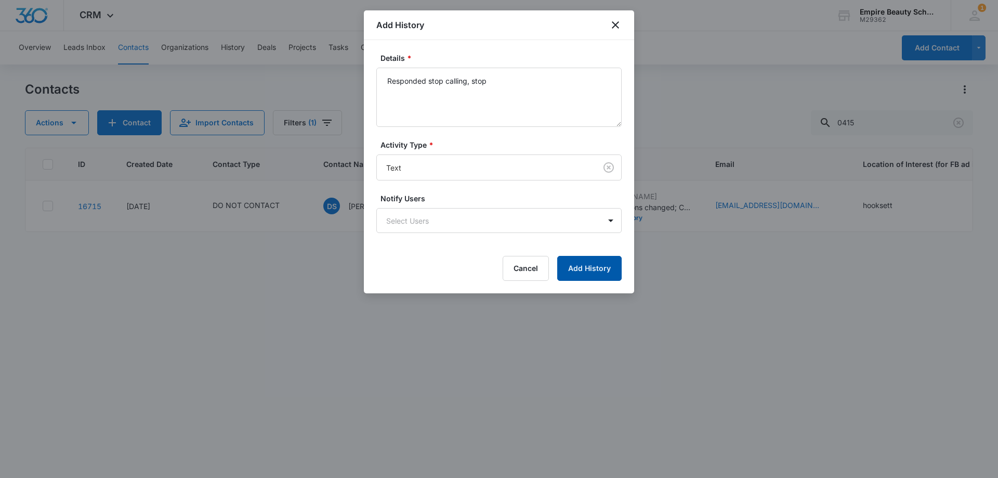
click at [588, 264] on button "Add History" at bounding box center [589, 268] width 64 height 25
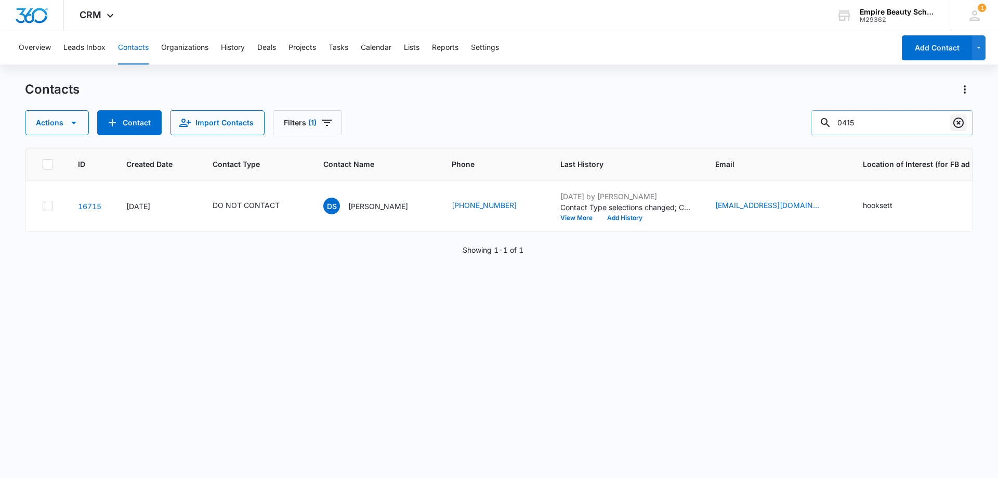
click at [957, 126] on icon "Clear" at bounding box center [958, 122] width 12 height 12
